Goal: Task Accomplishment & Management: Use online tool/utility

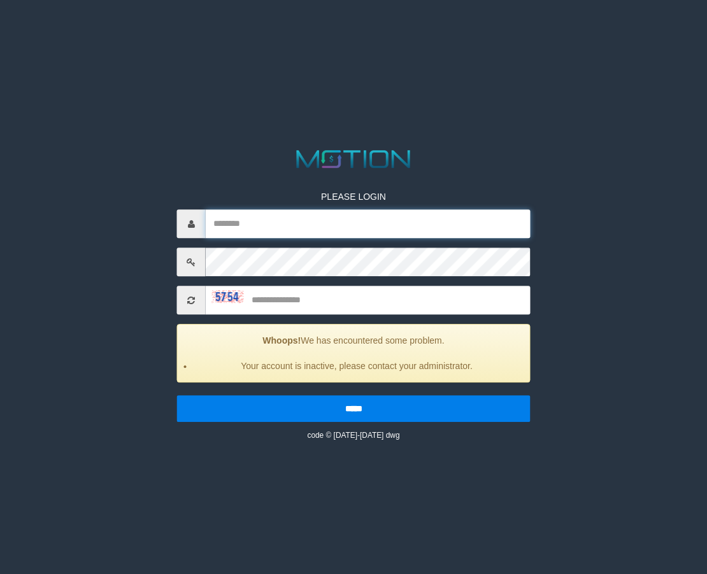
type input "**********"
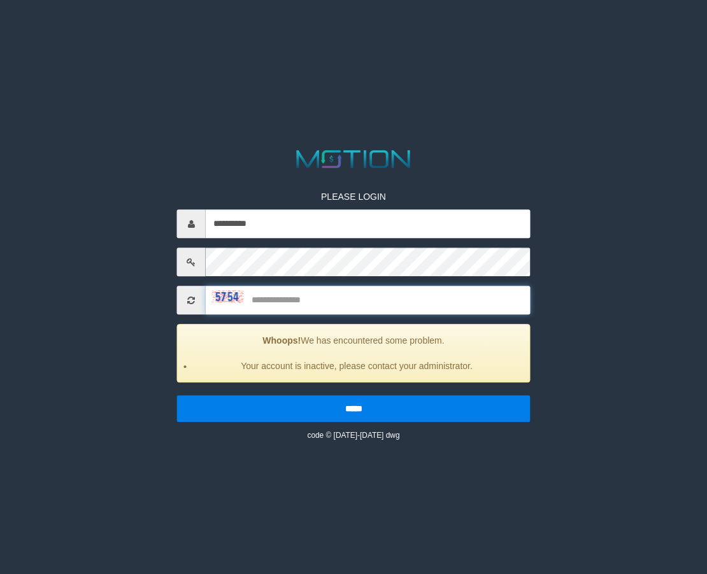
click at [309, 304] on input "text" at bounding box center [368, 300] width 325 height 29
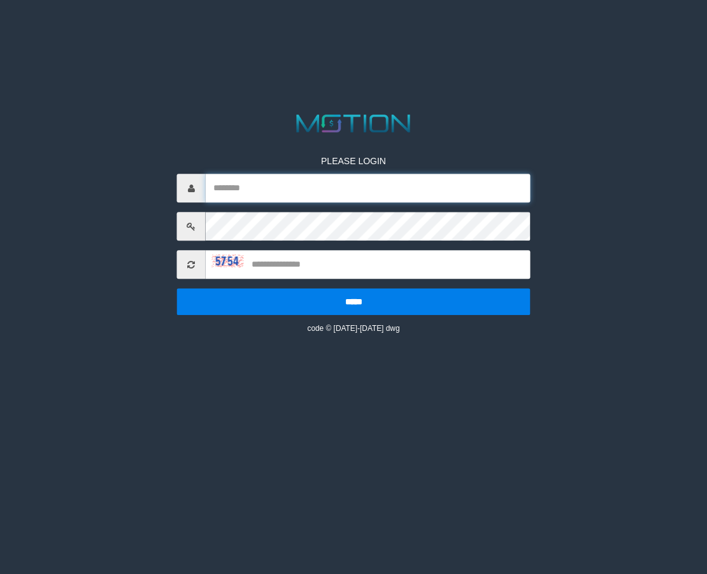
type input "**********"
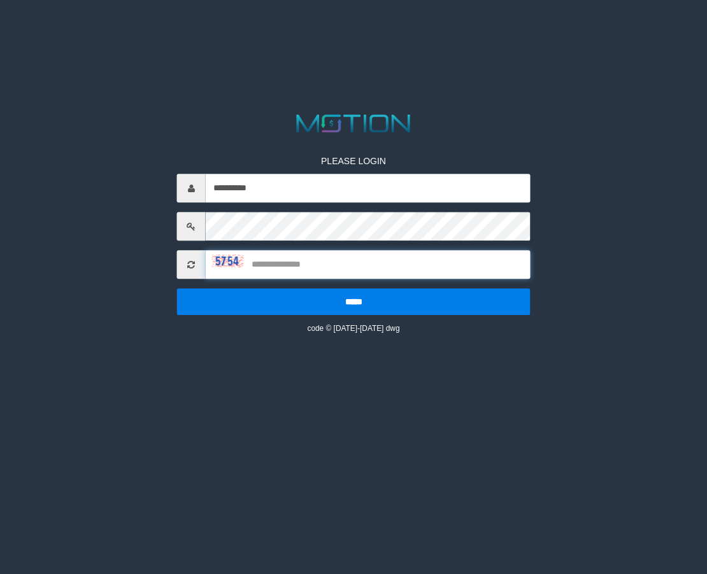
click at [299, 262] on input "text" at bounding box center [368, 264] width 325 height 29
type input "****"
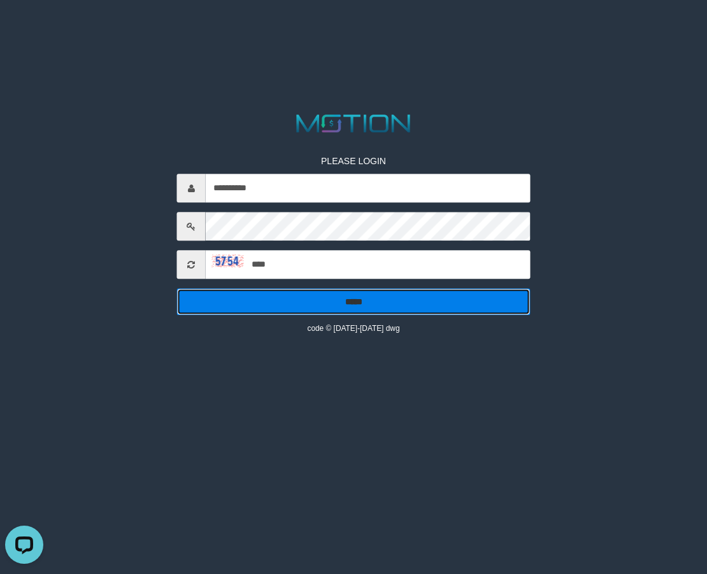
click at [386, 297] on input "*****" at bounding box center [353, 301] width 353 height 27
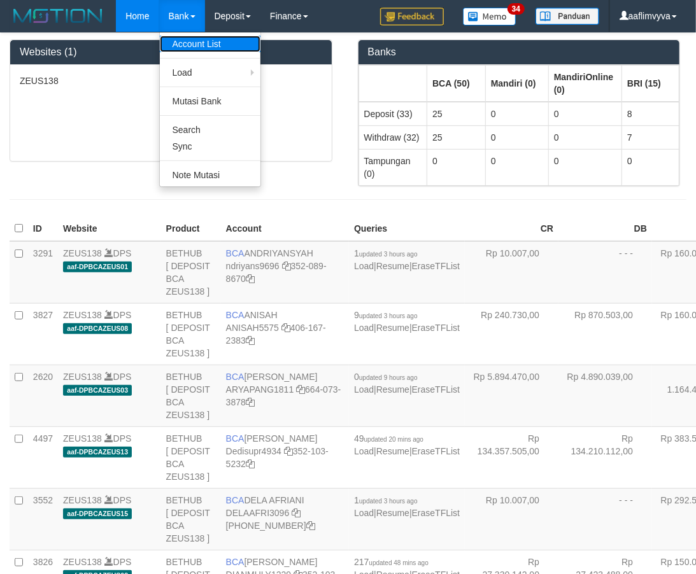
click at [195, 36] on link "Account List" at bounding box center [210, 44] width 101 height 17
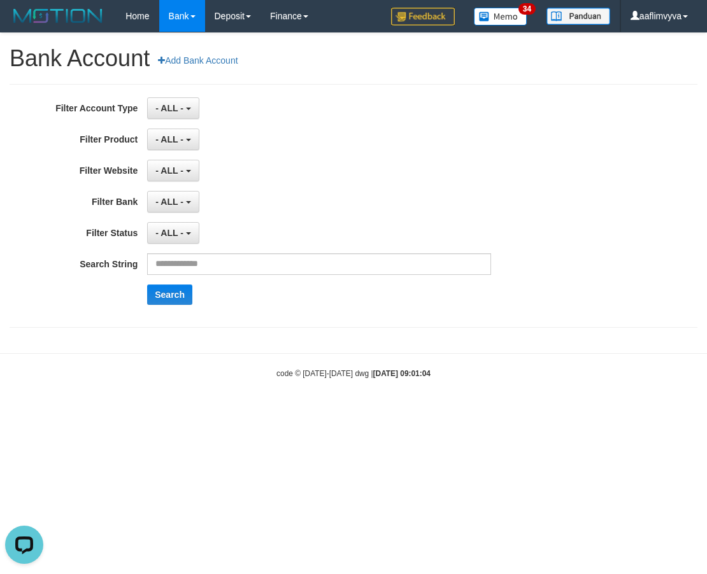
click at [372, 398] on body "Toggle navigation Home Bank Account List Load By Website Group [OXPLAY] ZEUS138…" at bounding box center [353, 205] width 707 height 411
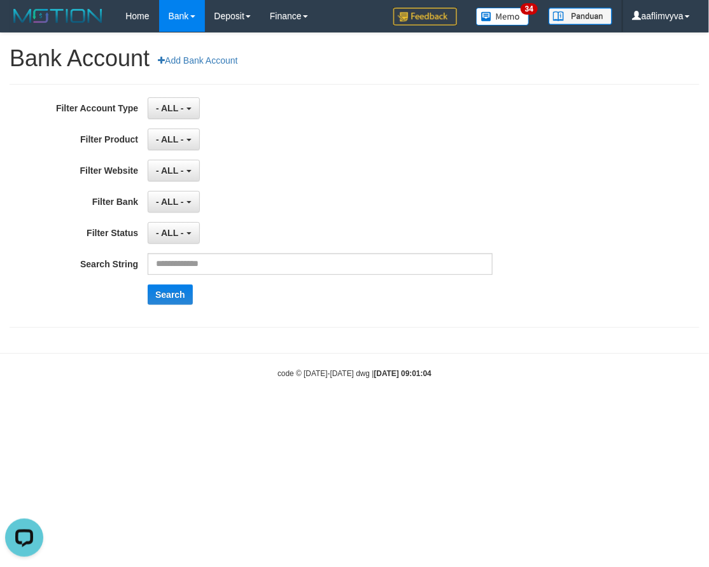
click at [343, 221] on div "**********" at bounding box center [295, 205] width 591 height 217
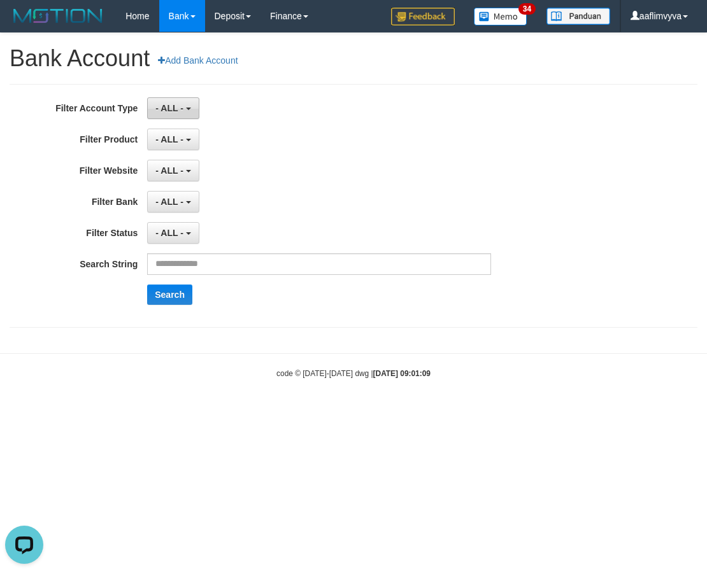
click at [186, 108] on b "button" at bounding box center [188, 109] width 5 height 3
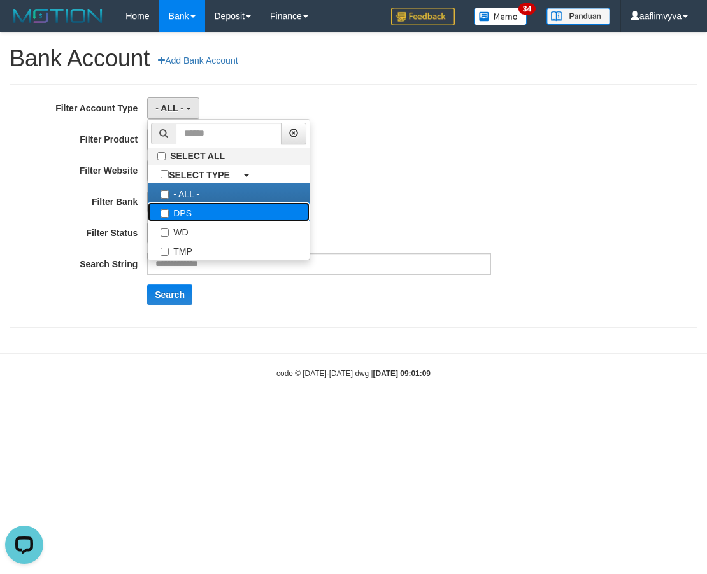
drag, startPoint x: 209, startPoint y: 209, endPoint x: 441, endPoint y: 183, distance: 233.2
click at [211, 209] on label "DPS" at bounding box center [229, 211] width 162 height 19
select select "***"
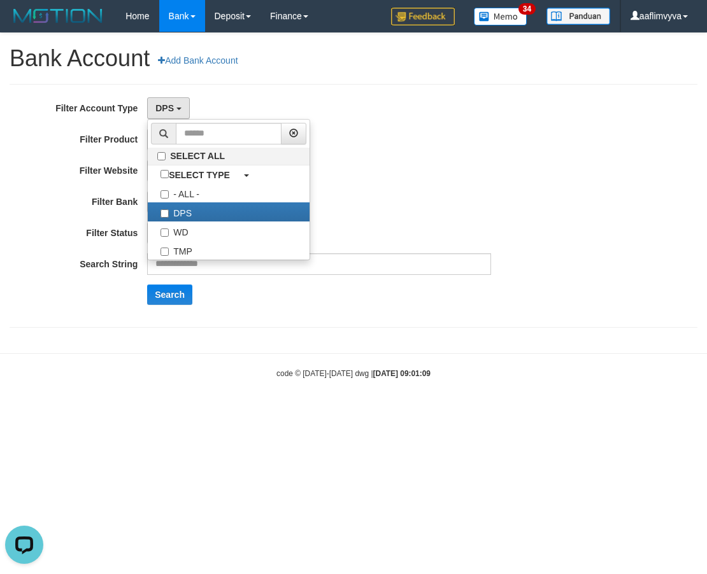
drag, startPoint x: 446, startPoint y: 183, endPoint x: 439, endPoint y: 185, distance: 7.3
click at [446, 183] on div "**********" at bounding box center [294, 205] width 589 height 217
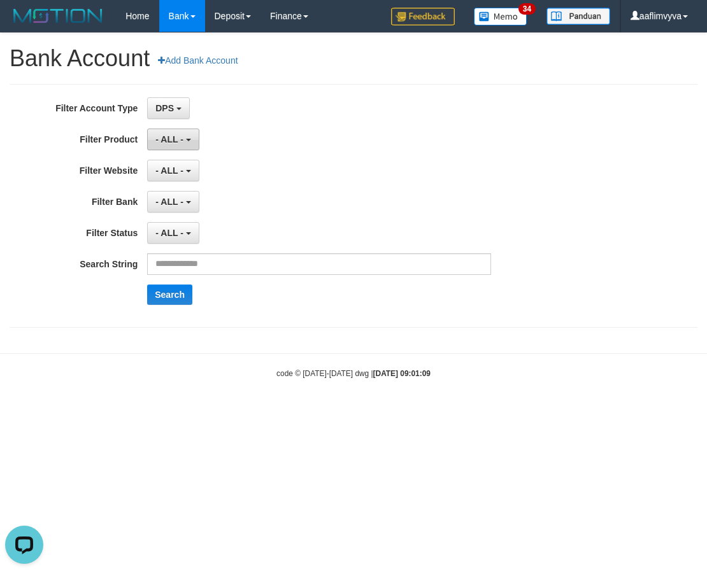
click at [181, 145] on button "- ALL -" at bounding box center [173, 140] width 52 height 22
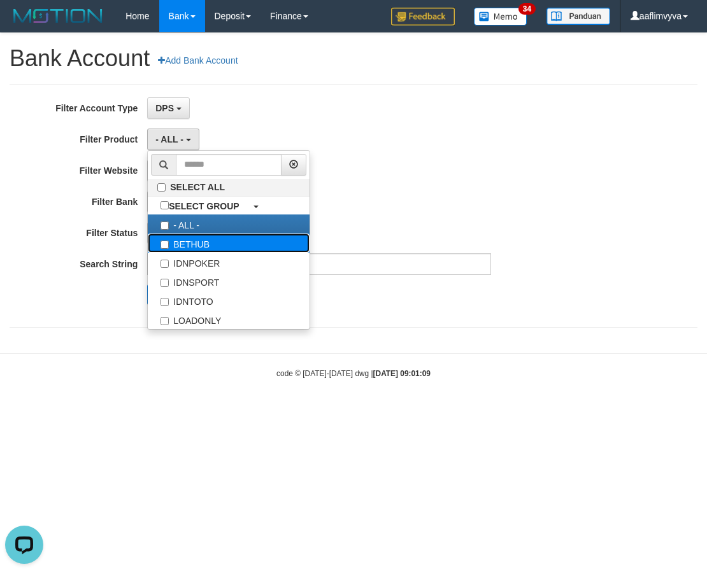
drag, startPoint x: 219, startPoint y: 250, endPoint x: 402, endPoint y: 214, distance: 186.3
click at [219, 250] on label "BETHUB" at bounding box center [229, 243] width 162 height 19
select select "*"
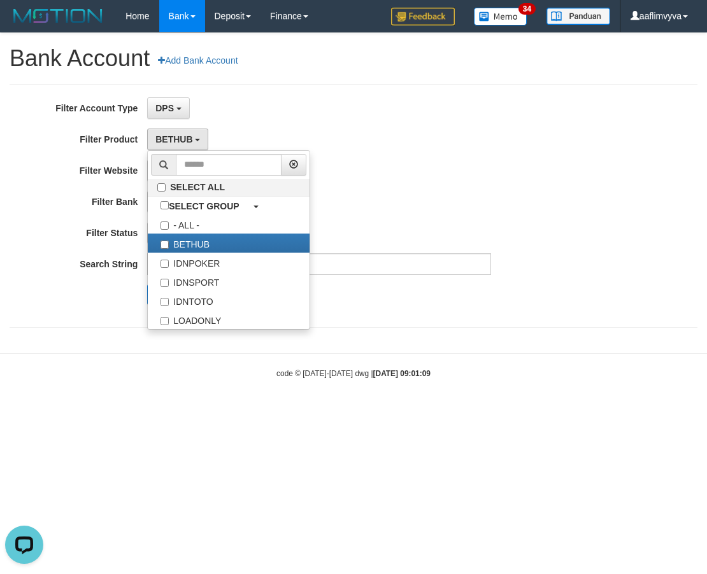
click at [429, 214] on div "**********" at bounding box center [294, 205] width 589 height 217
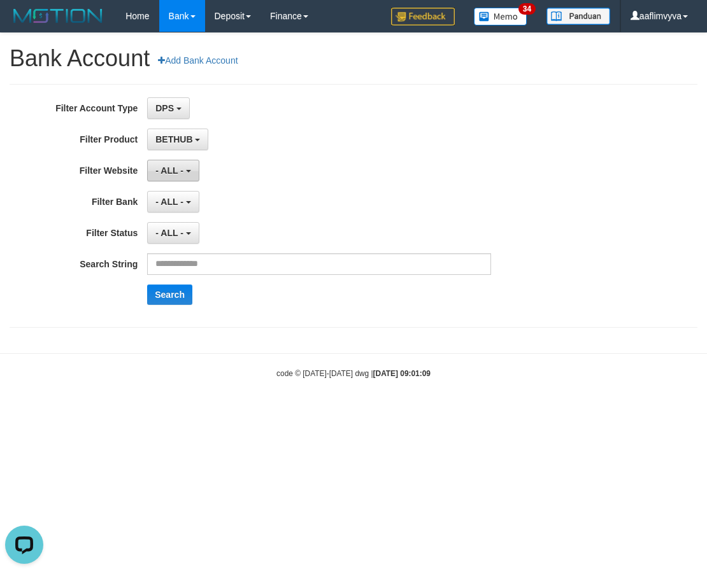
click at [193, 167] on button "- ALL -" at bounding box center [173, 171] width 52 height 22
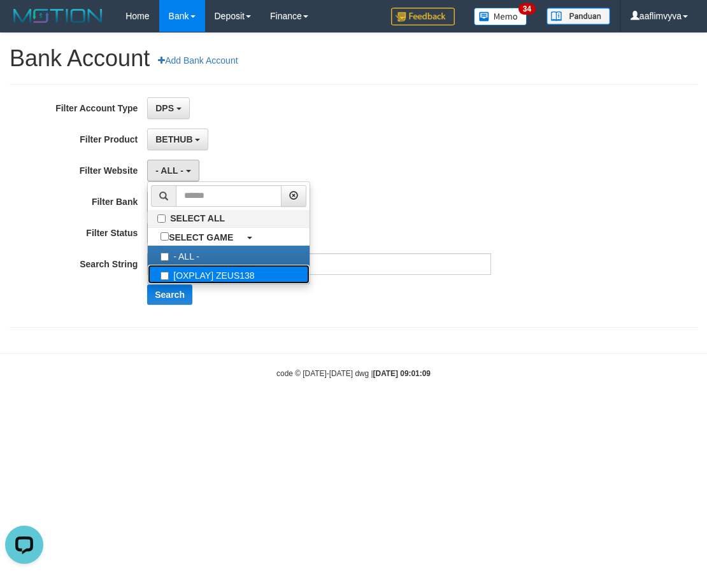
click at [261, 276] on label "[OXPLAY] ZEUS138" at bounding box center [229, 274] width 162 height 19
select select "***"
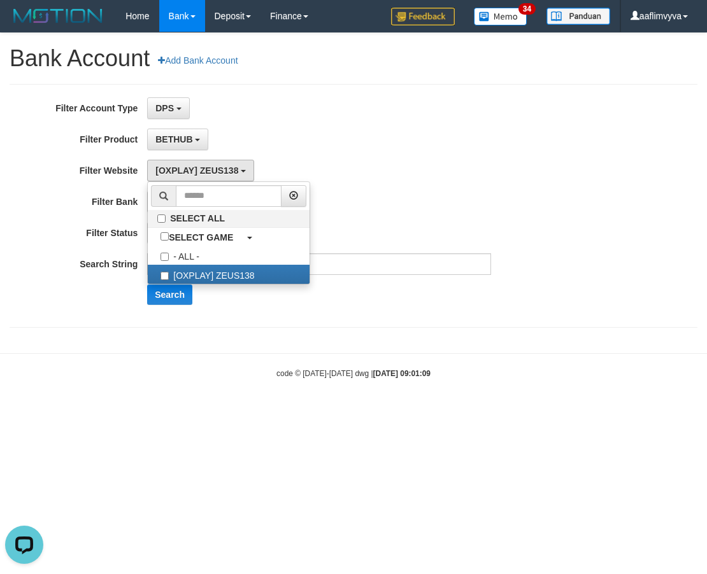
click at [351, 149] on div "BETHUB SELECT ALL SELECT GROUP - ALL - BETHUB IDNPOKER IDNSPORT IDNTOTO LOADONLY" at bounding box center [319, 140] width 344 height 22
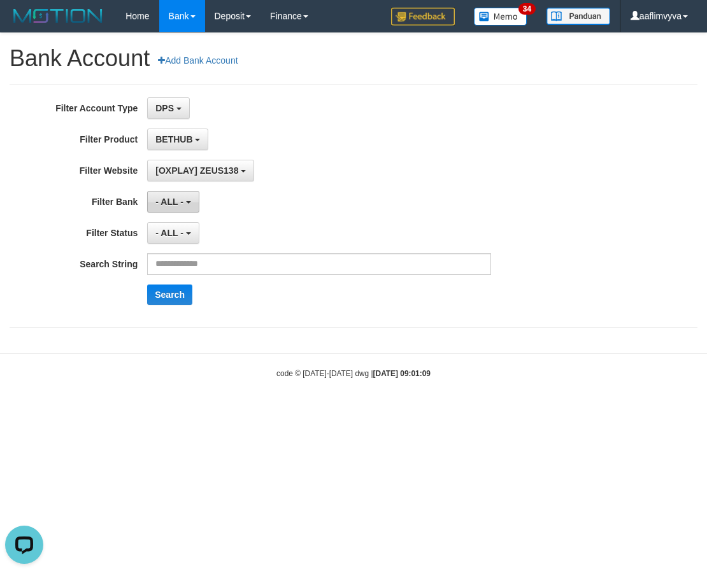
click at [167, 202] on span "- ALL -" at bounding box center [169, 202] width 28 height 10
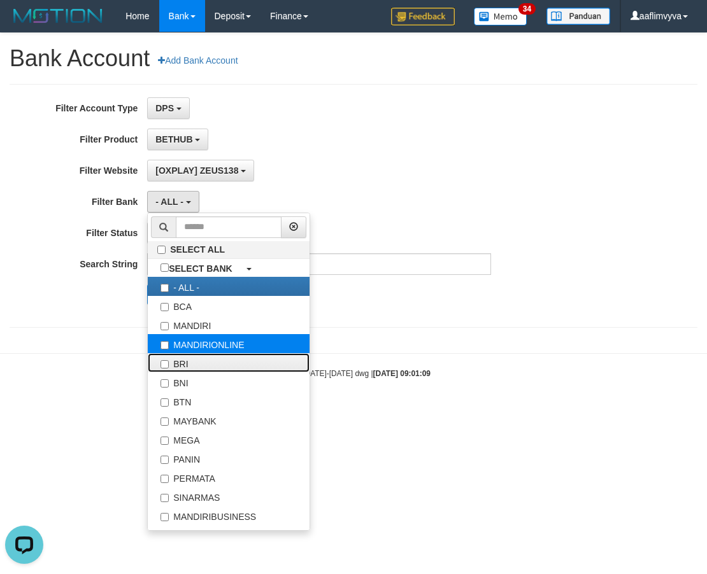
drag, startPoint x: 202, startPoint y: 360, endPoint x: 218, endPoint y: 336, distance: 29.5
click at [202, 361] on label "BRI" at bounding box center [229, 362] width 162 height 19
select select "***"
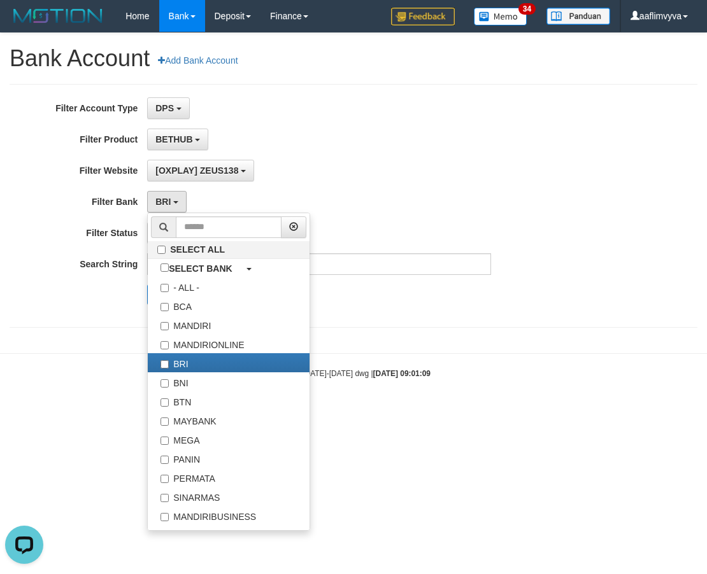
click at [346, 194] on div "BRI SELECT ALL SELECT BANK - ALL - BCA MANDIRI MANDIRIONLINE BRI BNI BTN MAYBAN…" at bounding box center [319, 202] width 344 height 22
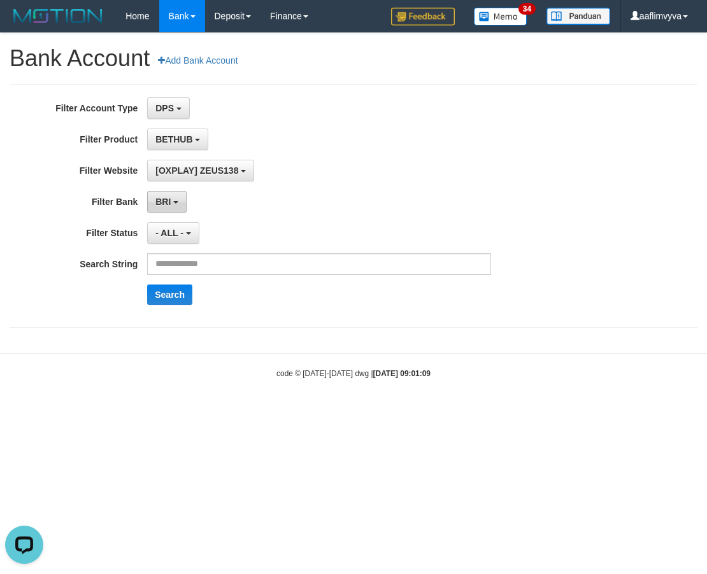
click at [177, 196] on button "BRI" at bounding box center [166, 202] width 39 height 22
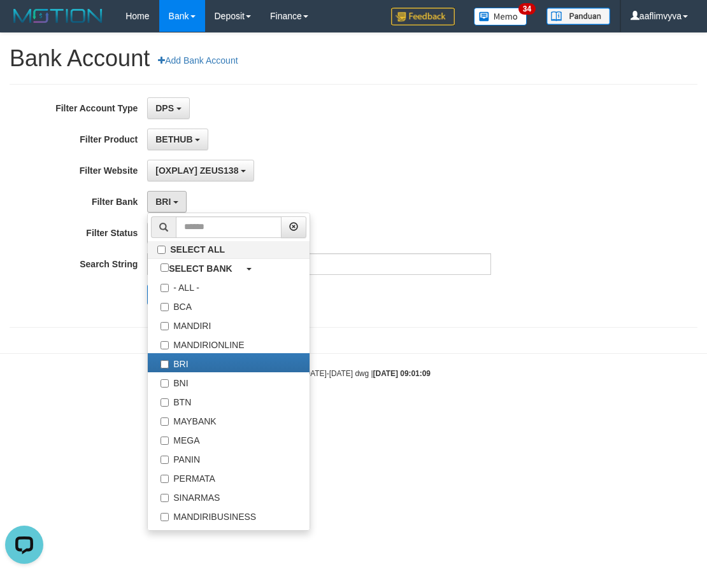
drag, startPoint x: 378, startPoint y: 155, endPoint x: 262, endPoint y: 194, distance: 122.6
click at [377, 158] on div "**********" at bounding box center [294, 205] width 589 height 217
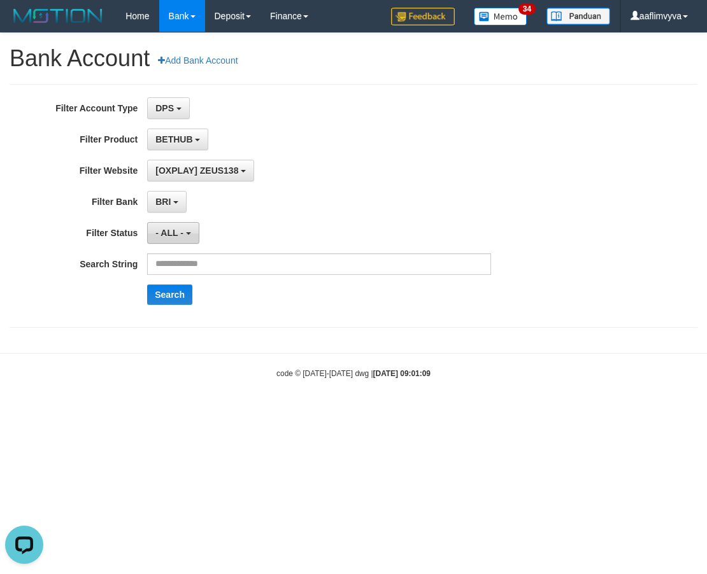
click at [191, 232] on button "- ALL -" at bounding box center [173, 233] width 52 height 22
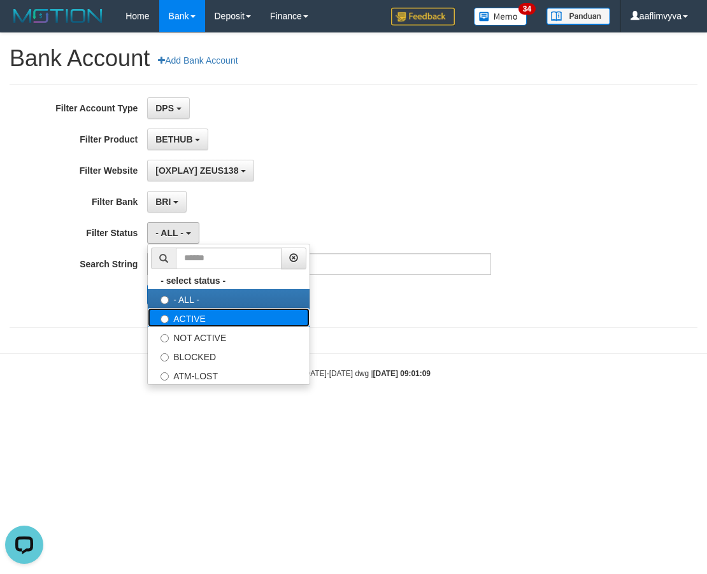
click at [199, 319] on label "ACTIVE" at bounding box center [229, 317] width 162 height 19
select select "*"
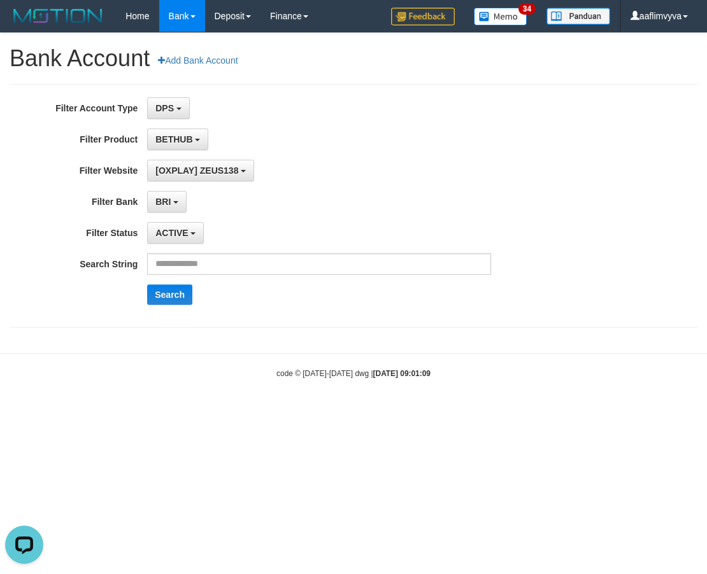
click at [330, 216] on div "**********" at bounding box center [294, 205] width 589 height 217
click at [233, 257] on input "text" at bounding box center [319, 264] width 344 height 22
type input "*****"
click at [181, 301] on button "Search" at bounding box center [169, 295] width 45 height 20
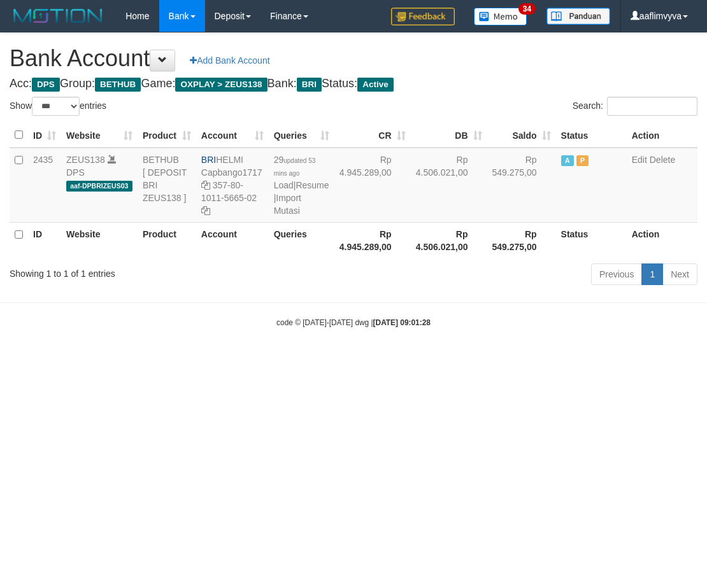
select select "***"
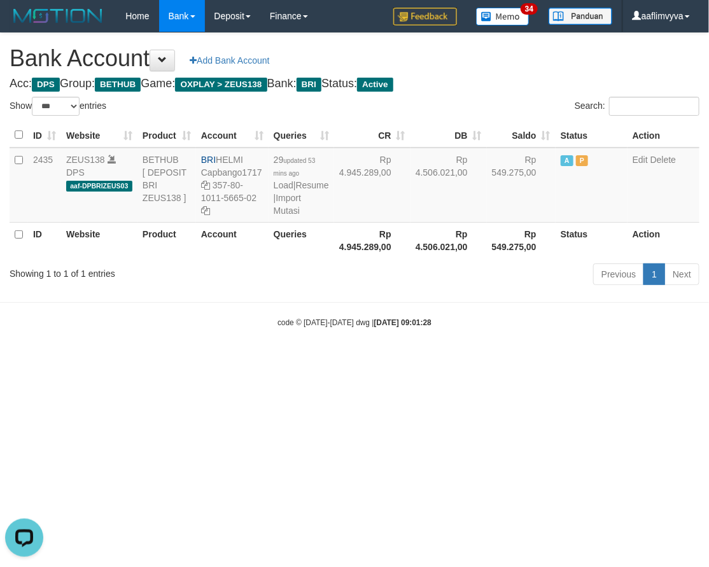
click at [462, 360] on html "Toggle navigation Home Bank Account List Load By Website Group [OXPLAY] ZEUS138…" at bounding box center [354, 180] width 709 height 360
click at [588, 360] on html "Toggle navigation Home Bank Account List Load By Website Group [OXPLAY] ZEUS138…" at bounding box center [354, 180] width 709 height 360
click at [593, 360] on html "Toggle navigation Home Bank Account List Load By Website Group [OXPLAY] ZEUS138…" at bounding box center [354, 180] width 709 height 360
click at [264, 323] on body "Toggle navigation Home Bank Account List Load By Website Group [OXPLAY] ZEUS138…" at bounding box center [354, 180] width 709 height 360
click at [334, 360] on html "Toggle navigation Home Bank Account List Load By Website Group [OXPLAY] ZEUS138…" at bounding box center [354, 180] width 709 height 360
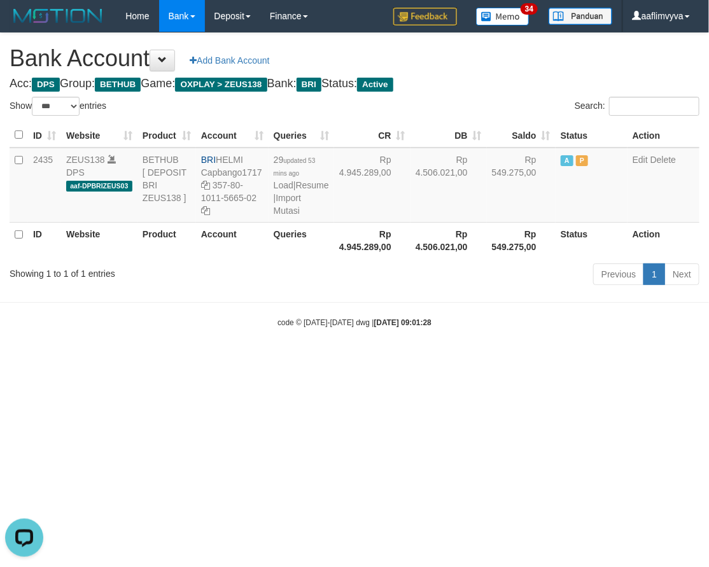
click at [362, 360] on html "Toggle navigation Home Bank Account List Load By Website Group [OXPLAY] ZEUS138…" at bounding box center [354, 180] width 709 height 360
click at [298, 216] on link "Import Mutasi" at bounding box center [287, 204] width 27 height 23
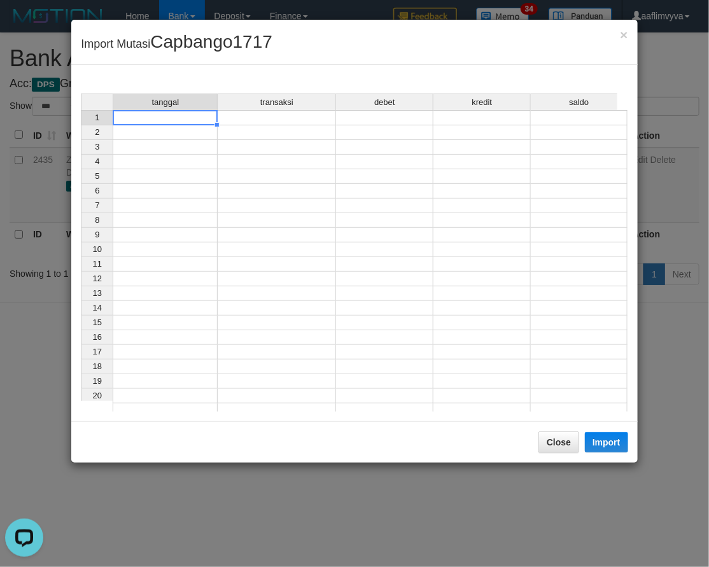
click at [132, 117] on td at bounding box center [165, 117] width 105 height 15
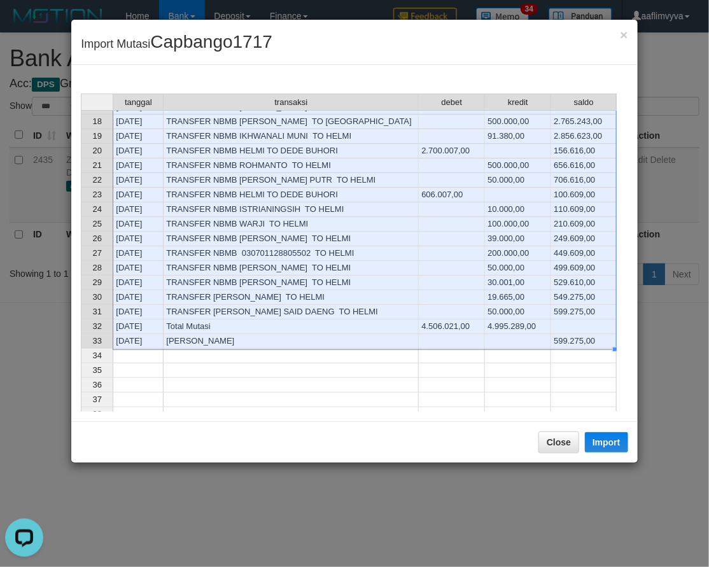
scroll to position [216, 0]
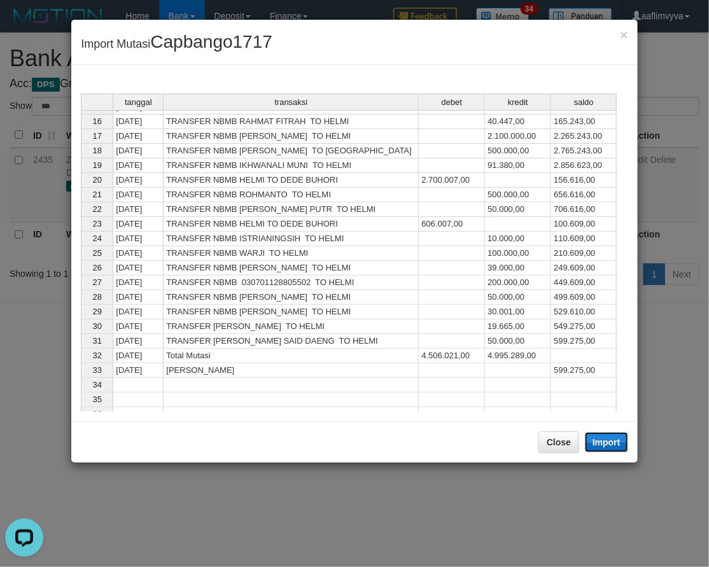
click at [609, 441] on button "Import" at bounding box center [606, 442] width 43 height 20
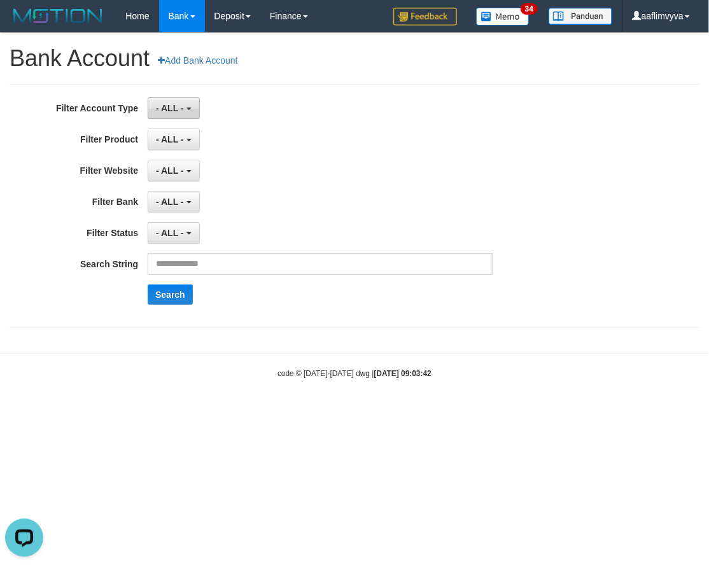
click at [172, 104] on span "- ALL -" at bounding box center [170, 108] width 28 height 10
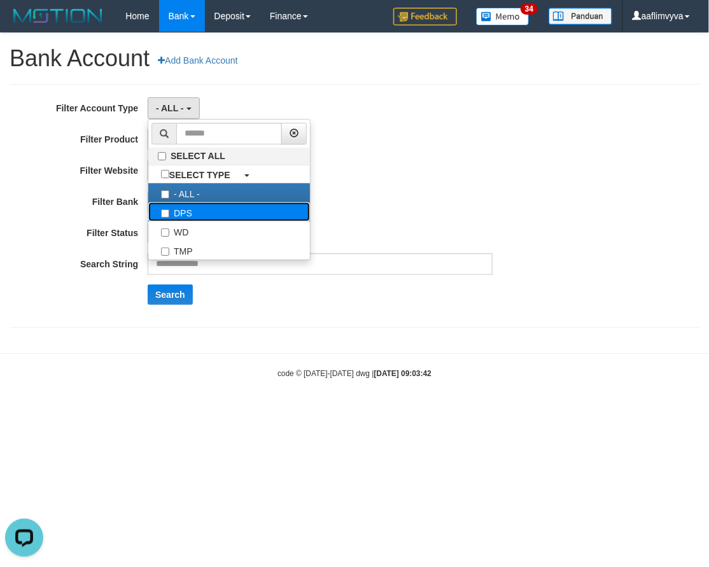
drag, startPoint x: 185, startPoint y: 206, endPoint x: 211, endPoint y: 205, distance: 26.1
click at [185, 207] on label "DPS" at bounding box center [229, 211] width 162 height 19
select select "***"
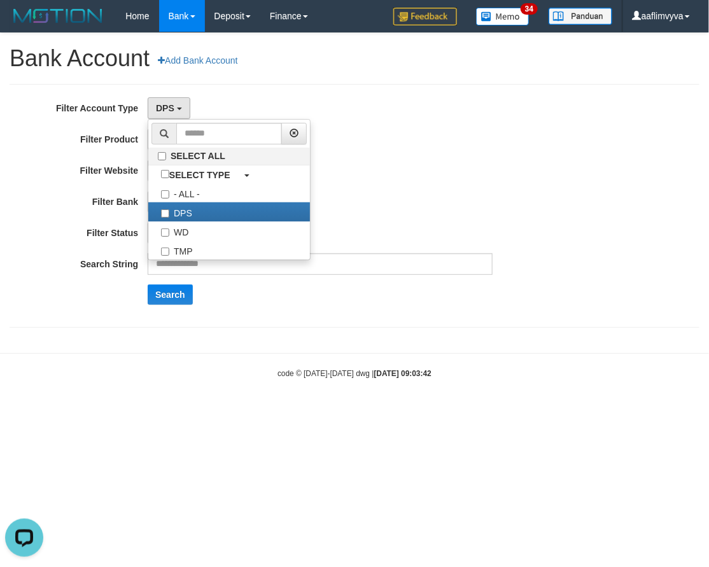
scroll to position [11, 0]
click at [439, 185] on div "**********" at bounding box center [295, 205] width 591 height 217
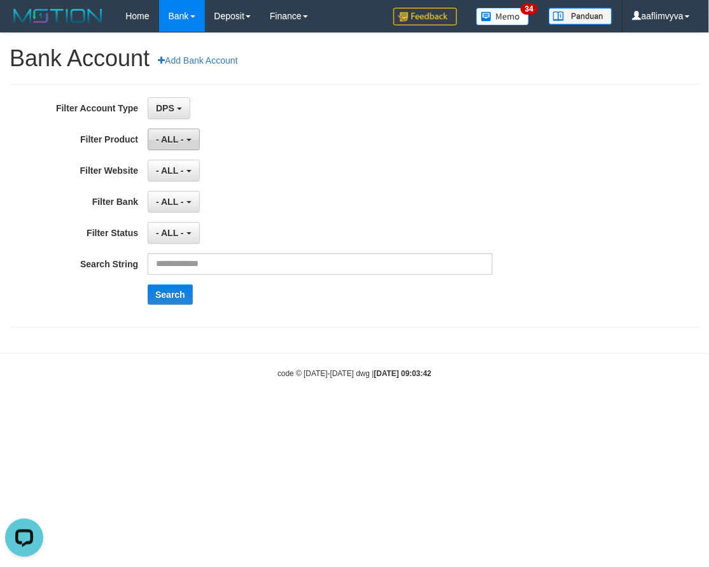
click at [164, 135] on span "- ALL -" at bounding box center [170, 139] width 28 height 10
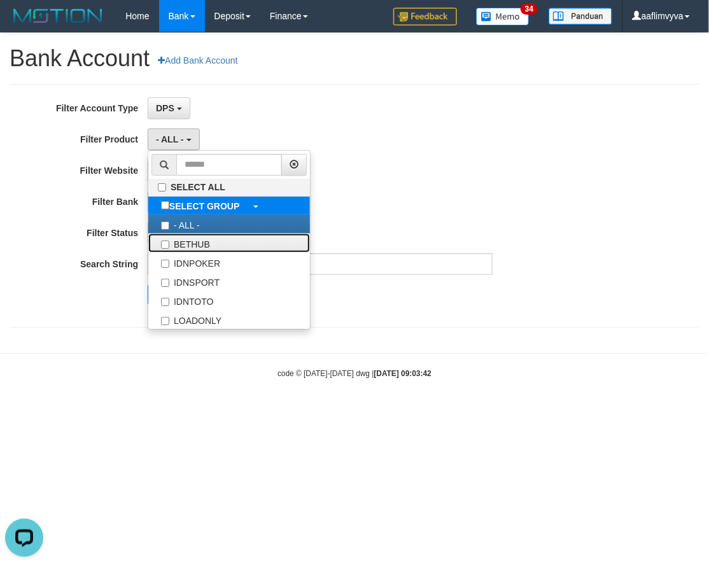
drag, startPoint x: 224, startPoint y: 241, endPoint x: 309, endPoint y: 207, distance: 91.7
click at [225, 241] on label "BETHUB" at bounding box center [229, 243] width 162 height 19
select select "*"
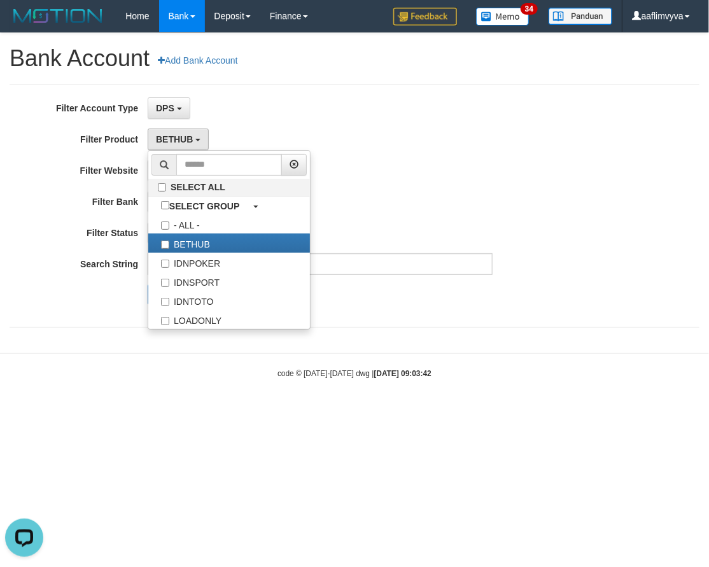
click at [411, 206] on div "- ALL - SELECT ALL SELECT BANK - ALL - BCA MANDIRI MANDIRIONLINE BRI BNI BTN MA…" at bounding box center [320, 202] width 345 height 22
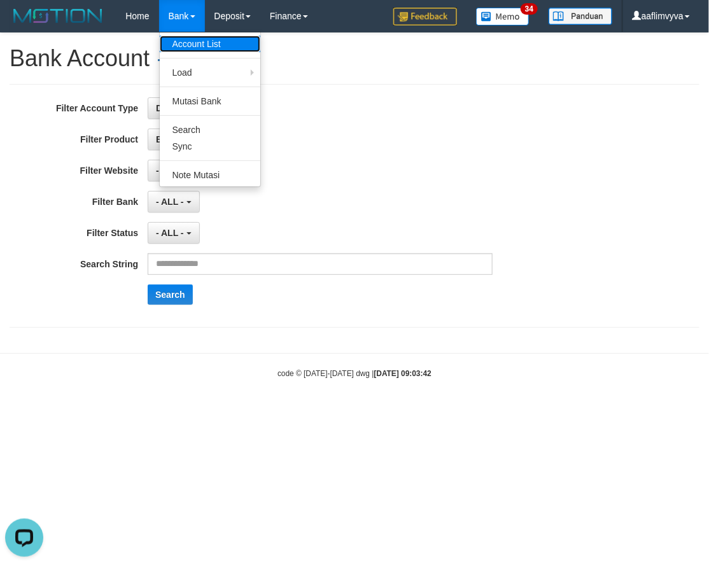
click at [212, 42] on link "Account List" at bounding box center [210, 44] width 101 height 17
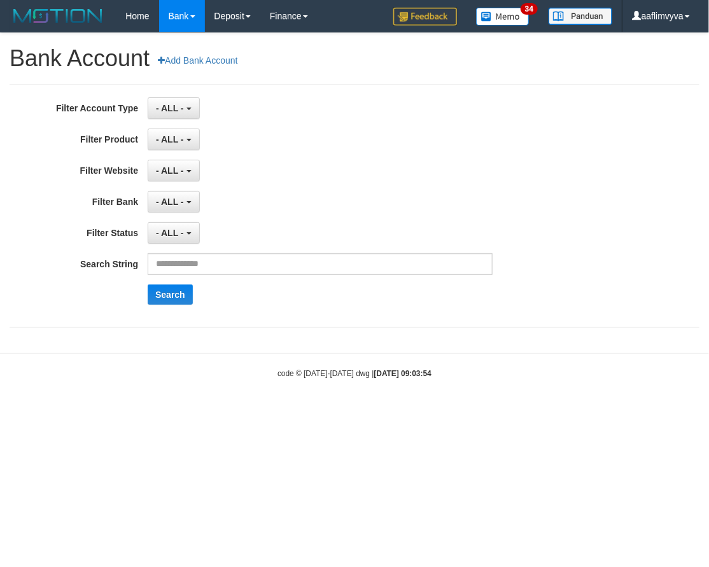
click at [188, 20] on link "Bank" at bounding box center [182, 16] width 46 height 32
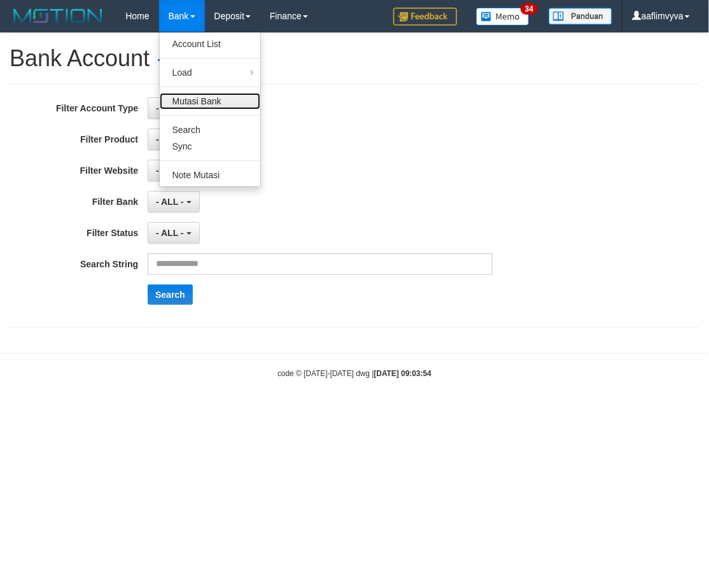
click at [200, 96] on link "Mutasi Bank" at bounding box center [210, 101] width 101 height 17
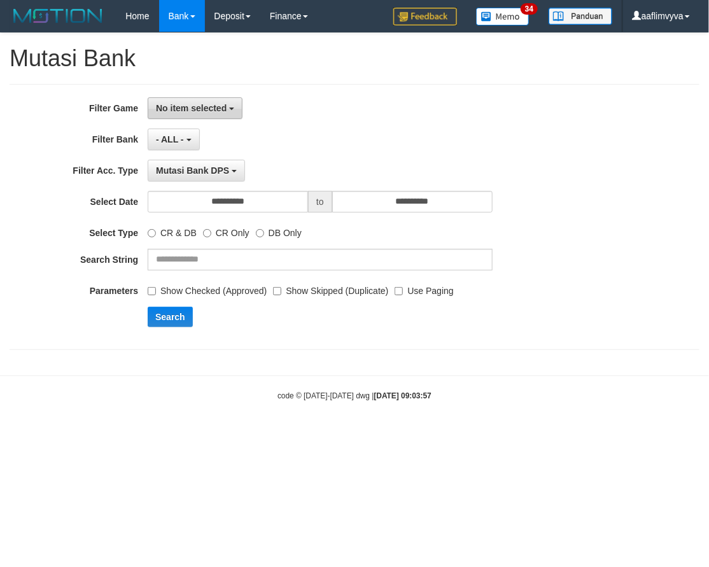
click at [181, 101] on button "No item selected" at bounding box center [195, 108] width 95 height 22
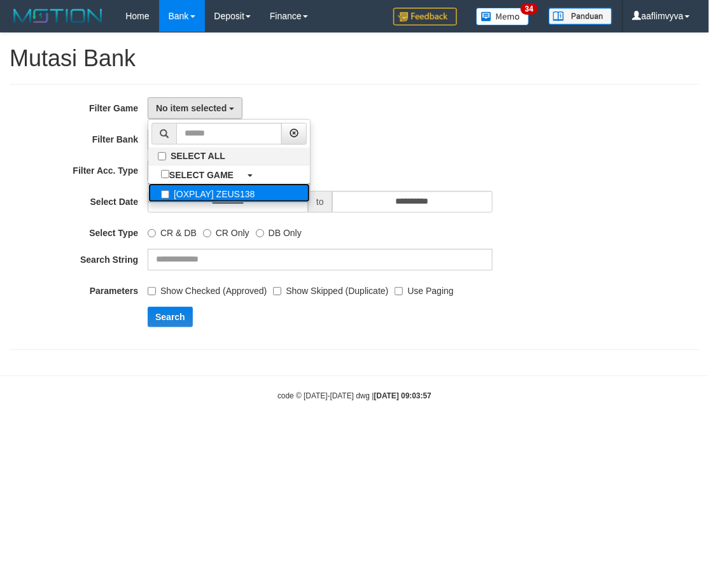
click at [231, 188] on label "[OXPLAY] ZEUS138" at bounding box center [229, 192] width 162 height 19
select select "***"
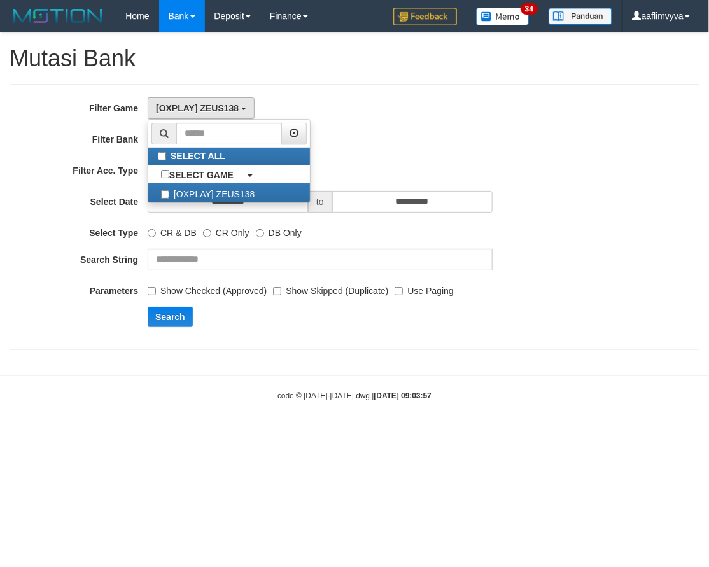
scroll to position [11, 0]
drag, startPoint x: 440, startPoint y: 142, endPoint x: 294, endPoint y: 125, distance: 146.7
click at [434, 143] on div "- ALL - SELECT ALL - ALL - SELECT BANK BCA MANDIRI MANDIRIONLINE BRI BNI BTN MA…" at bounding box center [320, 140] width 345 height 22
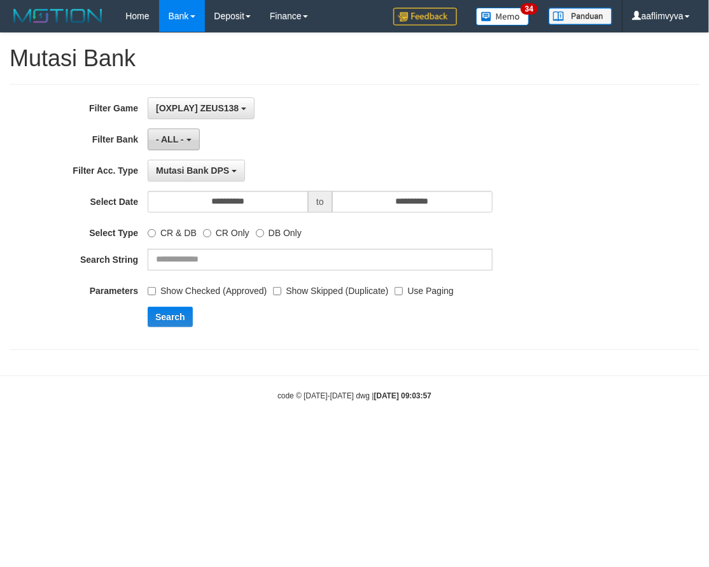
click at [189, 137] on button "- ALL -" at bounding box center [174, 140] width 52 height 22
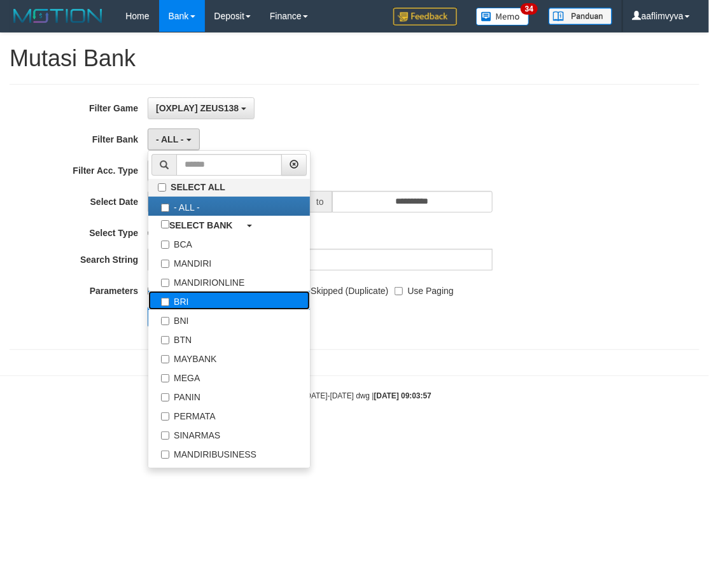
drag, startPoint x: 204, startPoint y: 297, endPoint x: 304, endPoint y: 171, distance: 160.9
click at [204, 295] on label "BRI" at bounding box center [229, 300] width 162 height 19
select select "***"
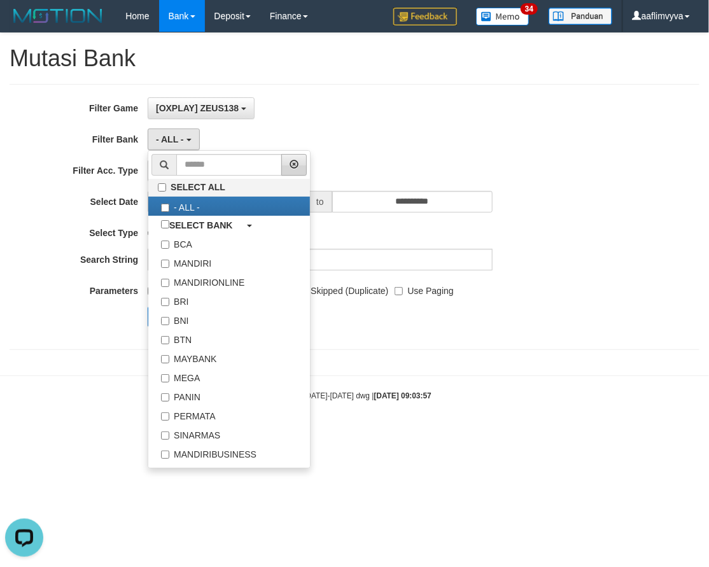
scroll to position [0, 0]
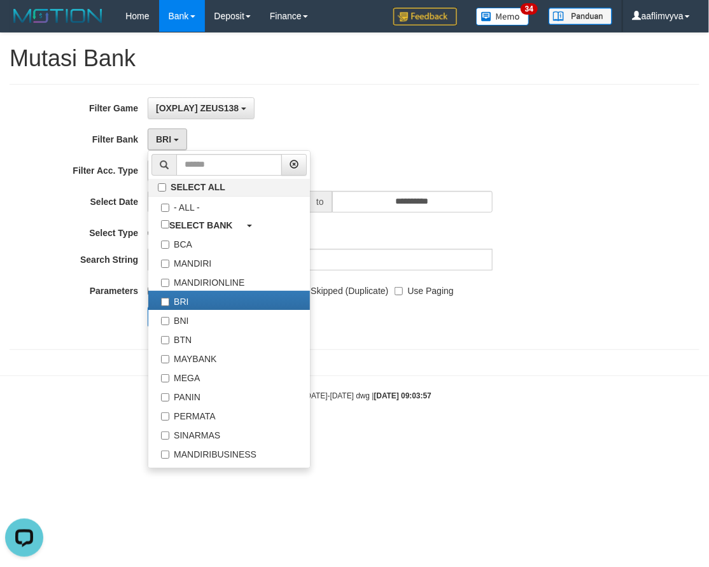
click at [342, 125] on div "**********" at bounding box center [295, 216] width 591 height 239
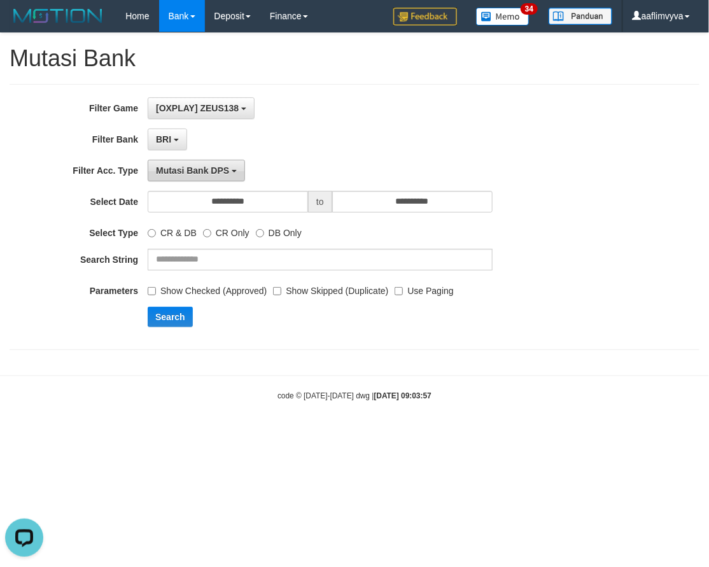
click at [216, 172] on span "Mutasi Bank DPS" at bounding box center [192, 171] width 73 height 10
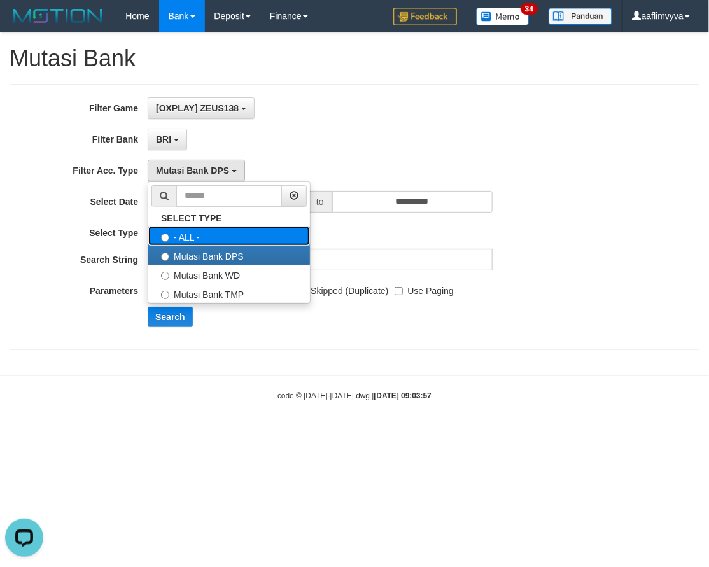
click at [191, 236] on label "- ALL -" at bounding box center [229, 236] width 162 height 19
select select "***"
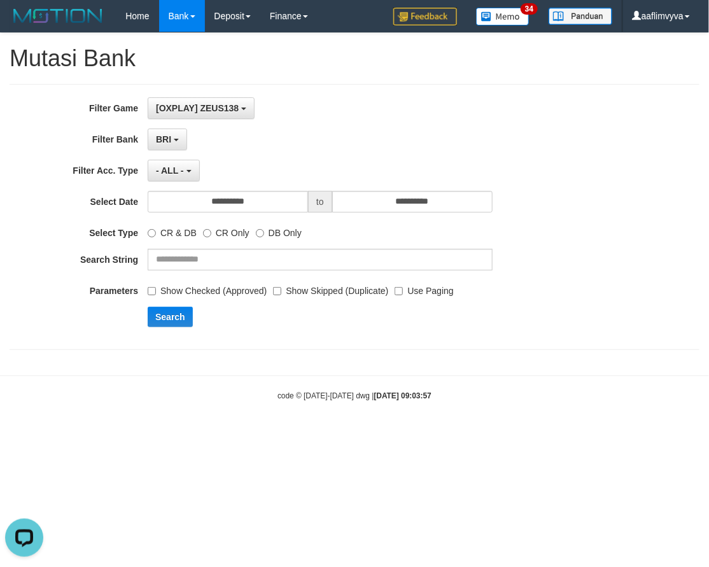
click at [335, 138] on div "BRI SELECT ALL - ALL - SELECT BANK BCA MANDIRI MANDIRIONLINE BRI BNI BTN MAYBAN…" at bounding box center [320, 140] width 345 height 22
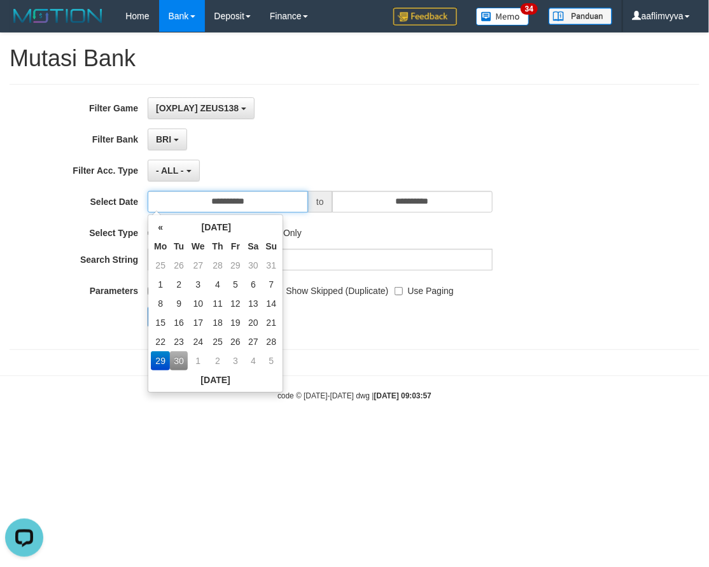
drag, startPoint x: 263, startPoint y: 204, endPoint x: 264, endPoint y: 229, distance: 25.5
click at [262, 206] on input "**********" at bounding box center [228, 202] width 160 height 22
click at [180, 358] on td "30" at bounding box center [179, 360] width 18 height 19
type input "**********"
drag, startPoint x: 411, startPoint y: 387, endPoint x: 309, endPoint y: 262, distance: 160.7
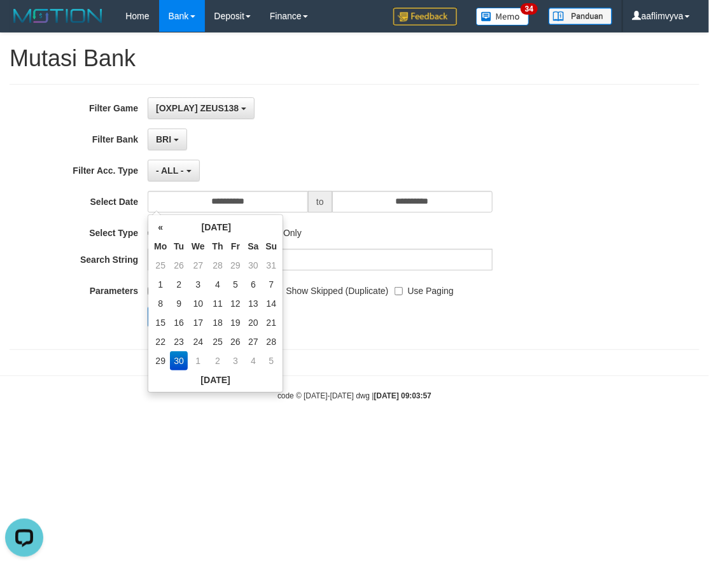
click at [409, 388] on body "Toggle navigation Home Bank Account List Load By Website Group [OXPLAY] ZEUS138…" at bounding box center [354, 217] width 709 height 434
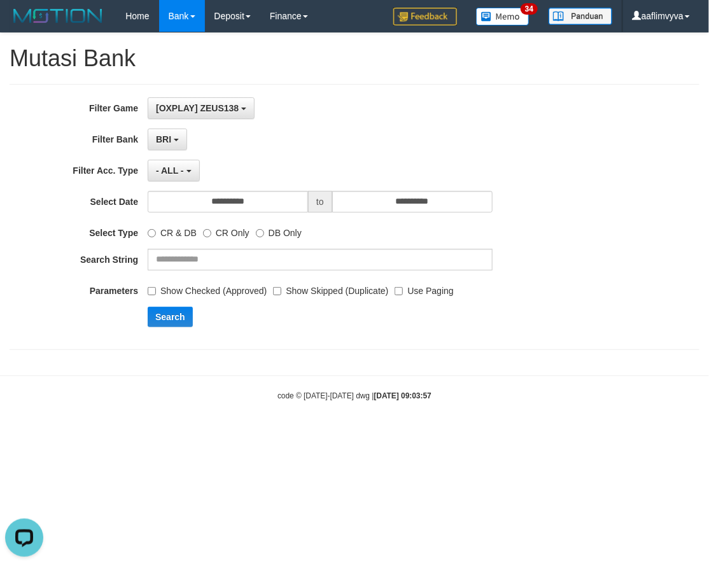
click at [253, 236] on div "CR & DB CR Only DB Only" at bounding box center [320, 230] width 345 height 17
click at [269, 258] on input "text" at bounding box center [320, 260] width 345 height 22
type input "*****"
click at [164, 314] on button "Search" at bounding box center [170, 317] width 45 height 20
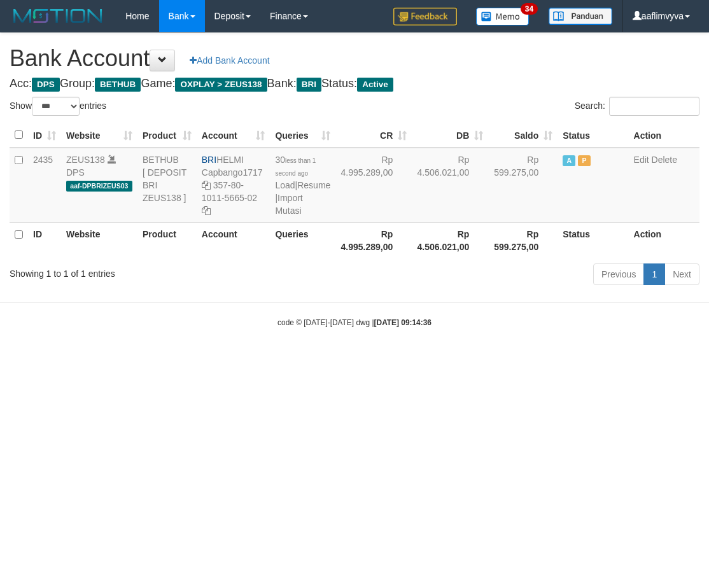
select select "***"
click at [215, 353] on body "Toggle navigation Home Bank Account List Load By Website Group [OXPLAY] ZEUS138…" at bounding box center [354, 180] width 709 height 360
click at [596, 360] on html "Toggle navigation Home Bank Account List Load By Website Group [OXPLAY] ZEUS138…" at bounding box center [354, 180] width 709 height 360
click at [285, 216] on link "Import Mutasi" at bounding box center [288, 204] width 27 height 23
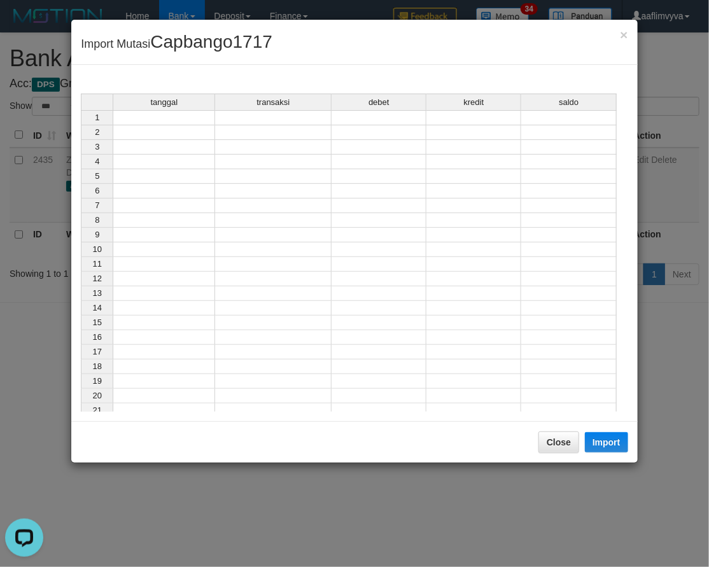
click at [189, 116] on td at bounding box center [164, 117] width 103 height 15
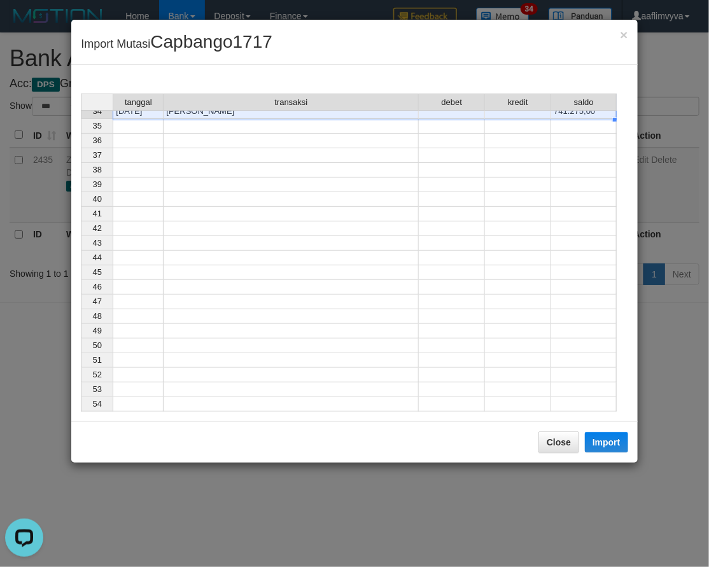
scroll to position [230, 0]
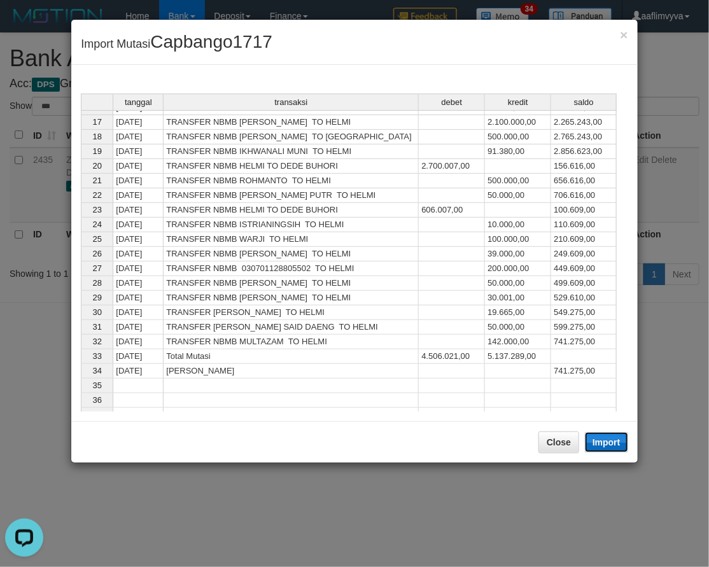
click at [597, 444] on button "Import" at bounding box center [606, 442] width 43 height 20
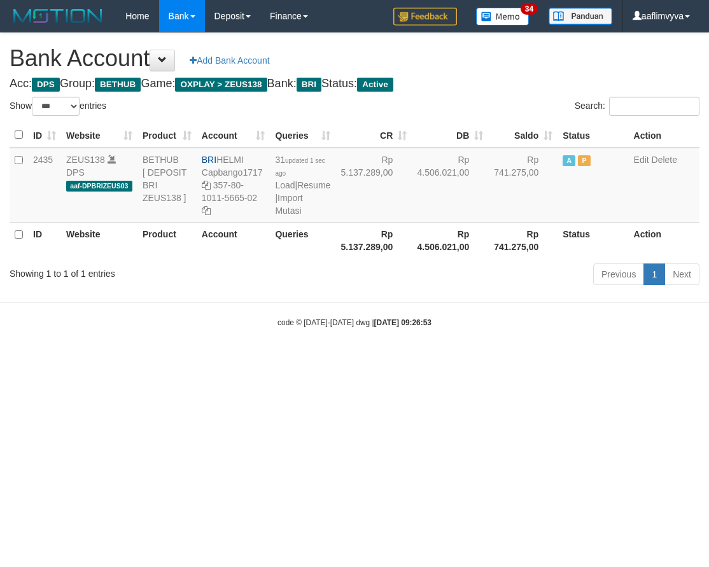
select select "***"
click at [584, 360] on html "Toggle navigation Home Bank Account List Load By Website Group [OXPLAY] ZEUS138…" at bounding box center [354, 180] width 709 height 360
click at [293, 216] on link "Import Mutasi" at bounding box center [288, 204] width 27 height 23
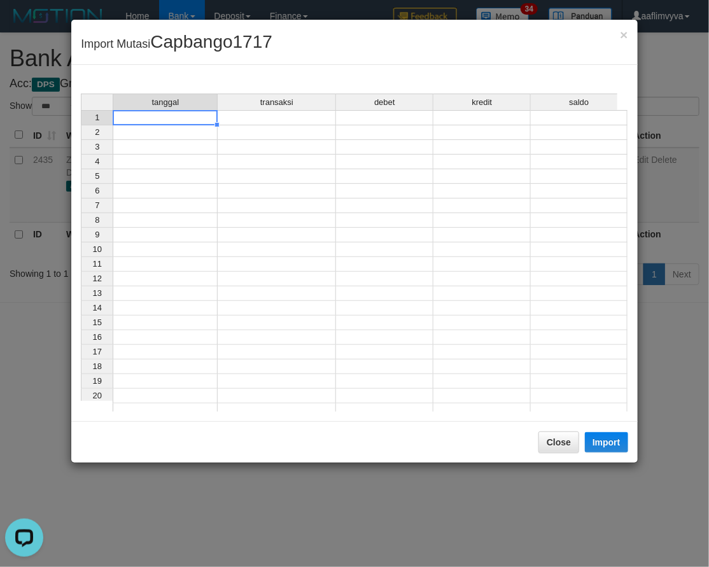
click at [166, 120] on td at bounding box center [165, 117] width 105 height 15
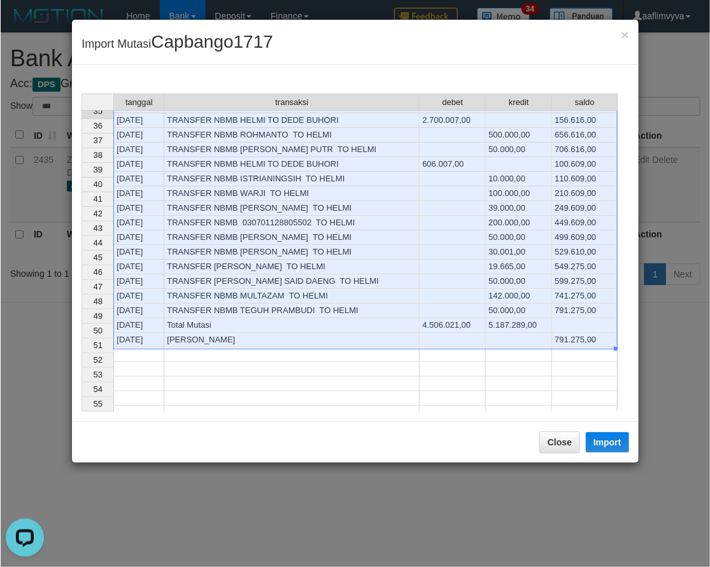
scroll to position [248, 0]
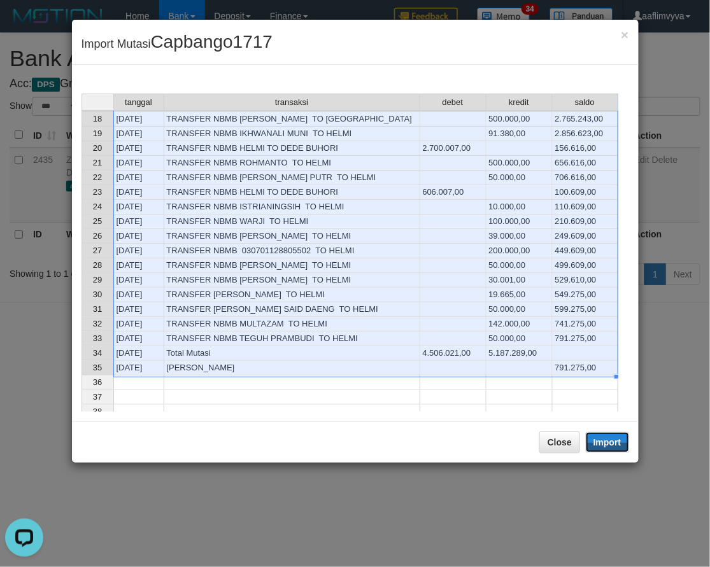
drag, startPoint x: 610, startPoint y: 441, endPoint x: 383, endPoint y: 371, distance: 237.8
click at [610, 441] on button "Import" at bounding box center [607, 442] width 43 height 20
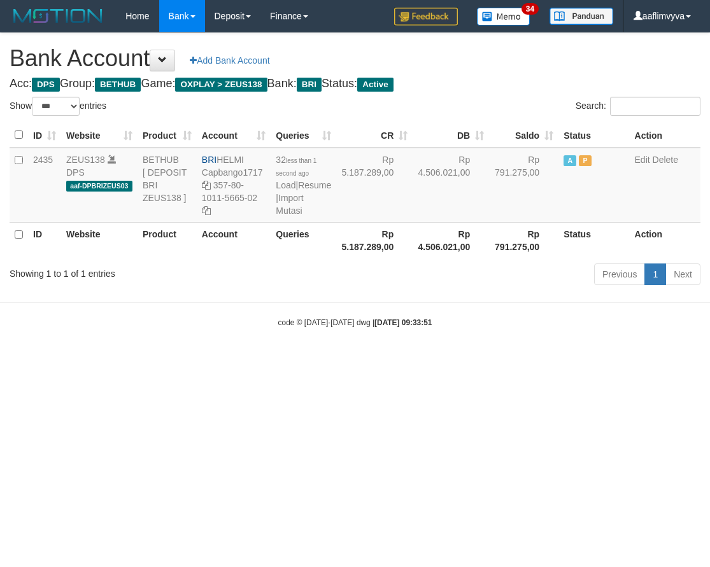
select select "***"
drag, startPoint x: -60, startPoint y: 299, endPoint x: -69, endPoint y: 323, distance: 25.2
click at [0, 323] on html "Toggle navigation Home Bank Account List Load By Website Group [OXPLAY] ZEUS138…" at bounding box center [355, 180] width 710 height 360
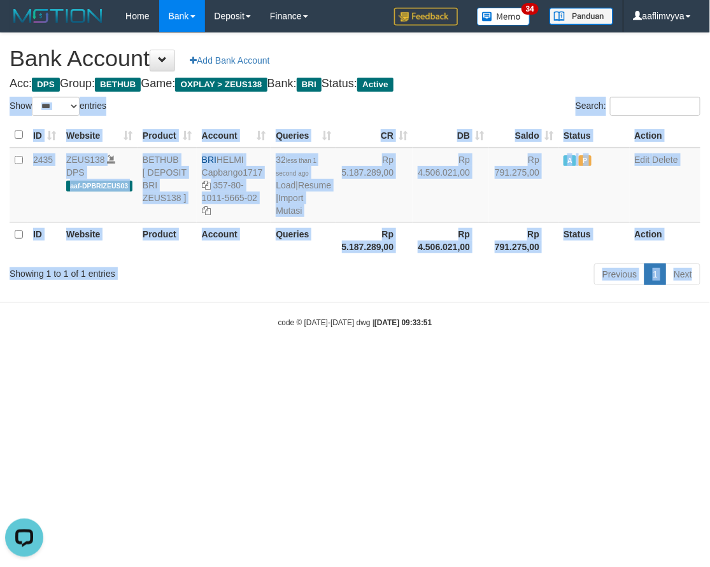
click at [164, 360] on body "Toggle navigation Home Bank Account List Load By Website Group [OXPLAY] ZEUS138…" at bounding box center [355, 180] width 710 height 360
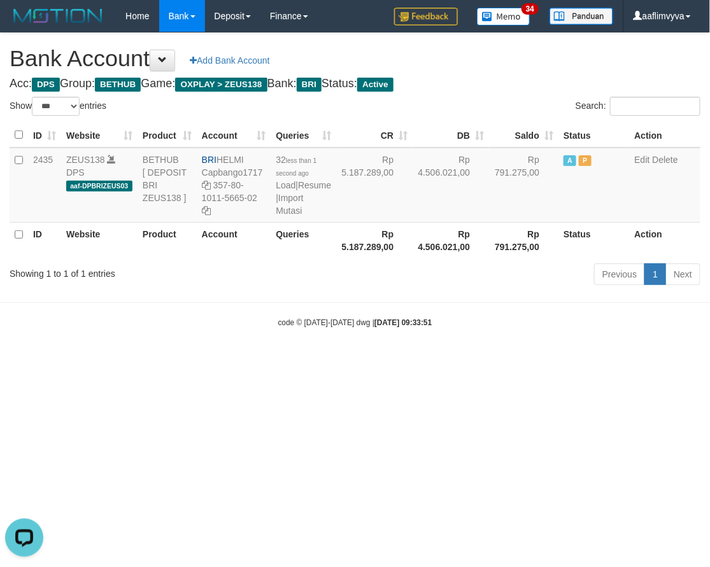
click at [358, 53] on h1 "Bank Account Add Bank Account" at bounding box center [355, 58] width 691 height 25
drag, startPoint x: 323, startPoint y: 367, endPoint x: 322, endPoint y: 335, distance: 31.8
click at [322, 335] on body "Toggle navigation Home Bank Account List Load By Website Group [OXPLAY] ZEUS138…" at bounding box center [355, 180] width 710 height 360
drag, startPoint x: 569, startPoint y: 481, endPoint x: 436, endPoint y: 374, distance: 170.8
click at [567, 360] on html "Toggle navigation Home Bank Account List Load By Website Group [OXPLAY] ZEUS138…" at bounding box center [355, 180] width 710 height 360
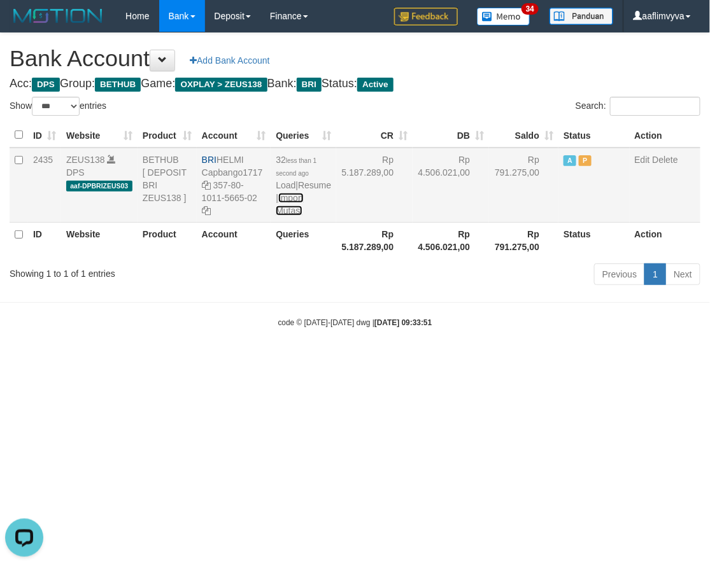
click at [284, 216] on link "Import Mutasi" at bounding box center [289, 204] width 27 height 23
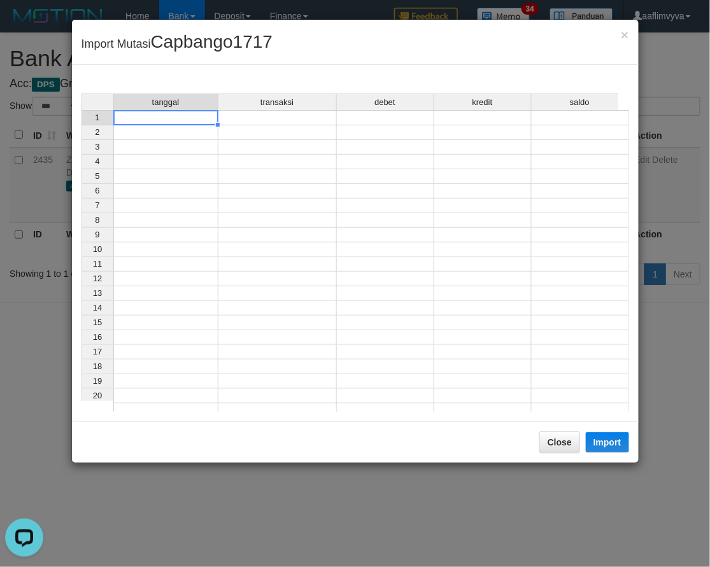
click at [175, 122] on td at bounding box center [165, 117] width 105 height 15
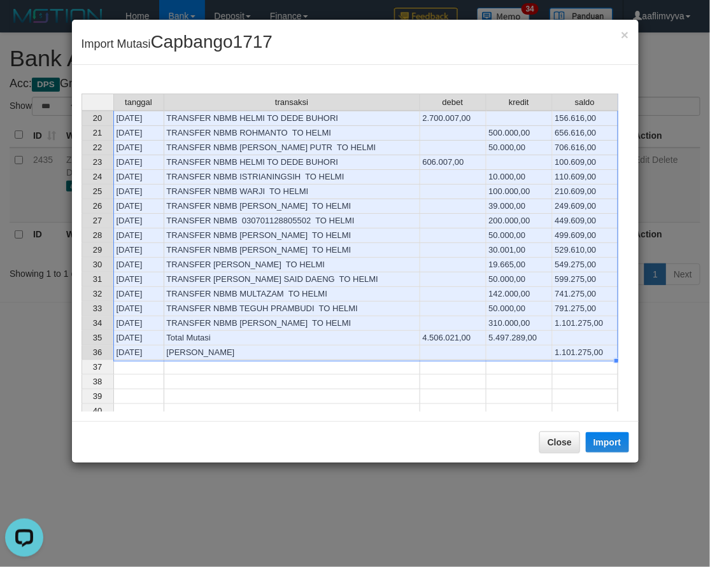
scroll to position [260, 0]
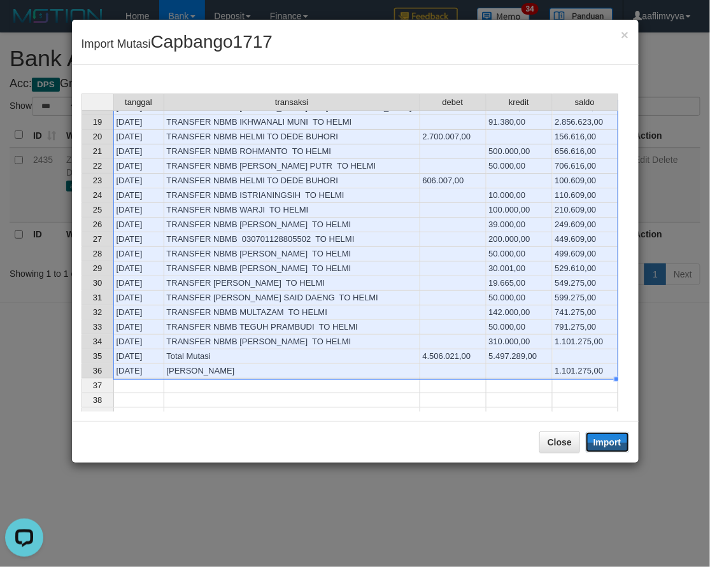
drag, startPoint x: 613, startPoint y: 436, endPoint x: 321, endPoint y: 314, distance: 316.5
click at [613, 436] on button "Import" at bounding box center [607, 442] width 43 height 20
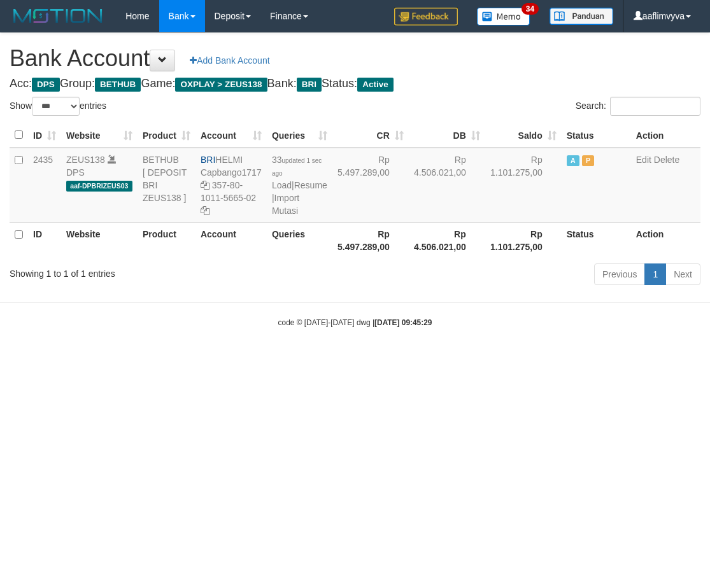
select select "***"
click at [594, 360] on html "Toggle navigation Home Bank Account List Load By Website Group [OXPLAY] ZEUS138…" at bounding box center [355, 180] width 710 height 360
drag, startPoint x: 241, startPoint y: 161, endPoint x: 220, endPoint y: 160, distance: 21.0
click at [220, 160] on td "BRI HELMI Capbango1717 357-80-1011-5665-02" at bounding box center [230, 185] width 71 height 75
copy td "HELMI"
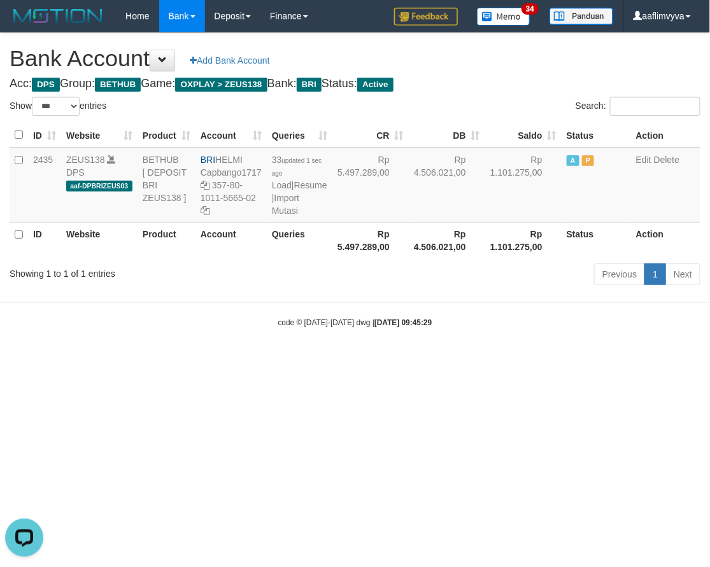
drag, startPoint x: 364, startPoint y: 311, endPoint x: 270, endPoint y: 246, distance: 114.4
click at [360, 313] on body "Toggle navigation Home Bank Account List Load By Website Group [OXPLAY] ZEUS138…" at bounding box center [355, 180] width 710 height 360
click at [288, 216] on link "Import Mutasi" at bounding box center [285, 204] width 27 height 23
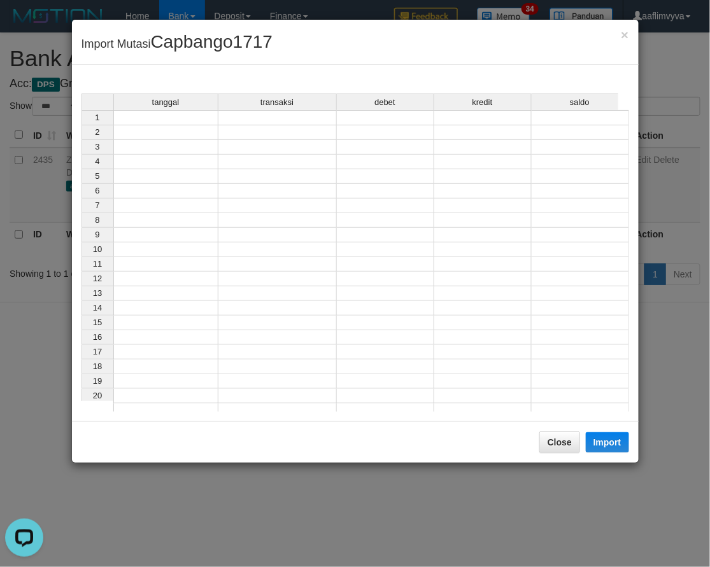
click at [173, 120] on td at bounding box center [165, 117] width 105 height 15
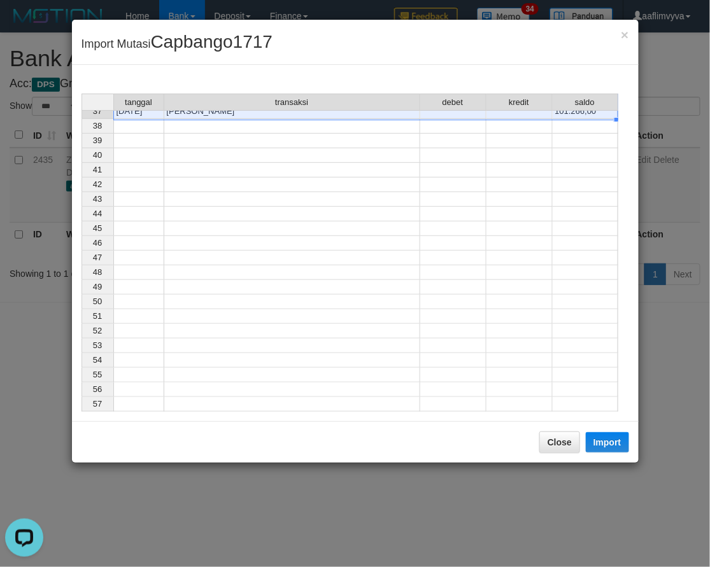
scroll to position [275, 0]
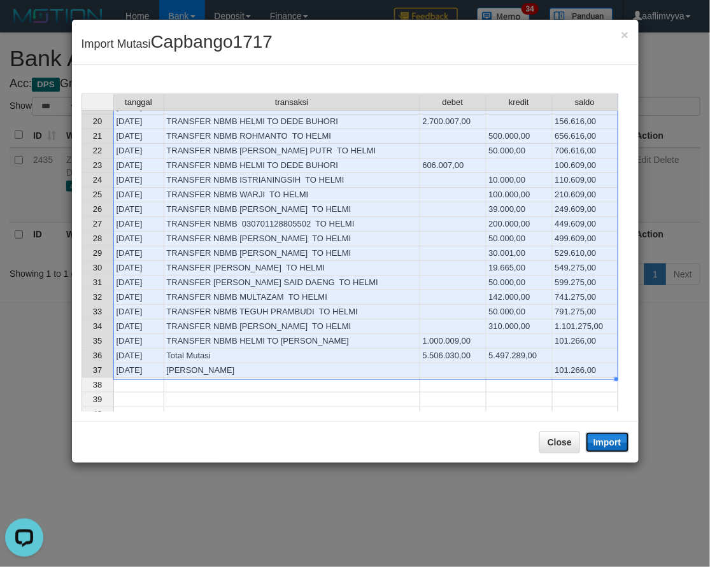
click at [595, 439] on button "Import" at bounding box center [607, 442] width 43 height 20
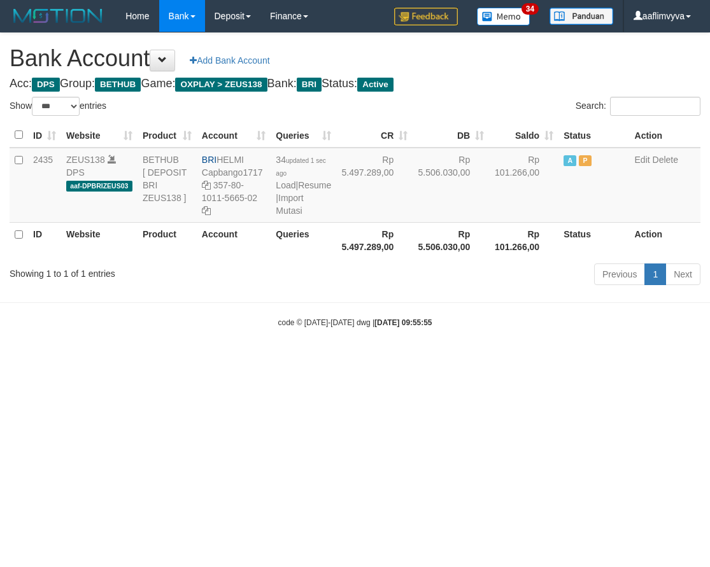
select select "***"
drag, startPoint x: 4, startPoint y: 175, endPoint x: -6, endPoint y: 19, distance: 156.4
click at [0, 19] on html "Toggle navigation Home Bank Account List Load By Website Group [OXPLAY] ZEUS138…" at bounding box center [355, 180] width 710 height 360
drag, startPoint x: 118, startPoint y: 404, endPoint x: 47, endPoint y: 348, distance: 90.2
click at [105, 360] on html "Toggle navigation Home Bank Account List Load By Website Group [OXPLAY] ZEUS138…" at bounding box center [355, 180] width 710 height 360
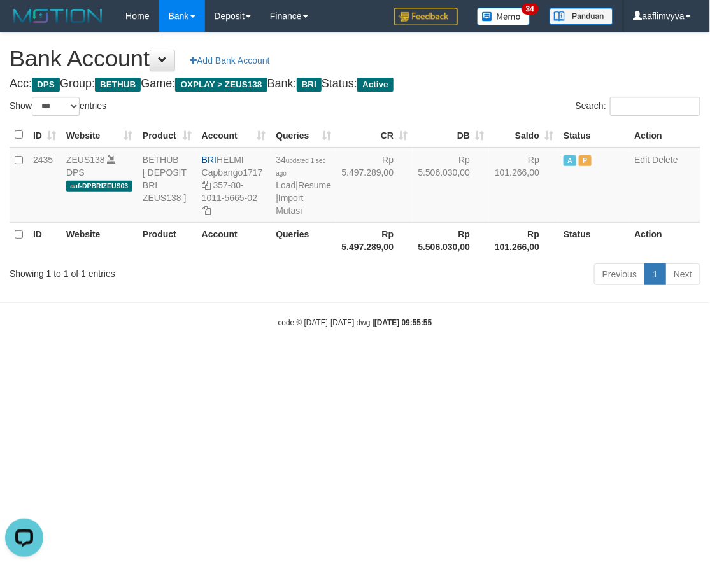
click at [61, 360] on html "Toggle navigation Home Bank Account List Load By Website Group [OXPLAY] ZEUS138…" at bounding box center [355, 180] width 710 height 360
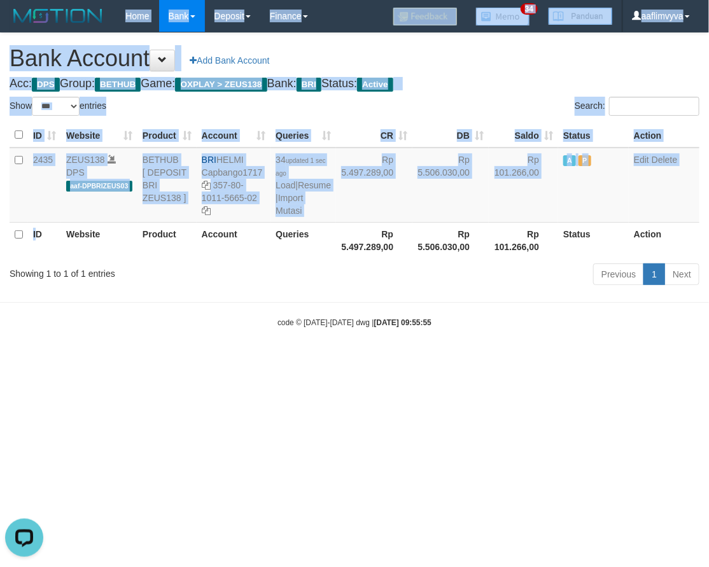
drag, startPoint x: 37, startPoint y: 237, endPoint x: 171, endPoint y: -143, distance: 402.9
click at [171, 0] on html "Toggle navigation Home Bank Account List Load By Website Group [OXPLAY] ZEUS138…" at bounding box center [354, 180] width 709 height 360
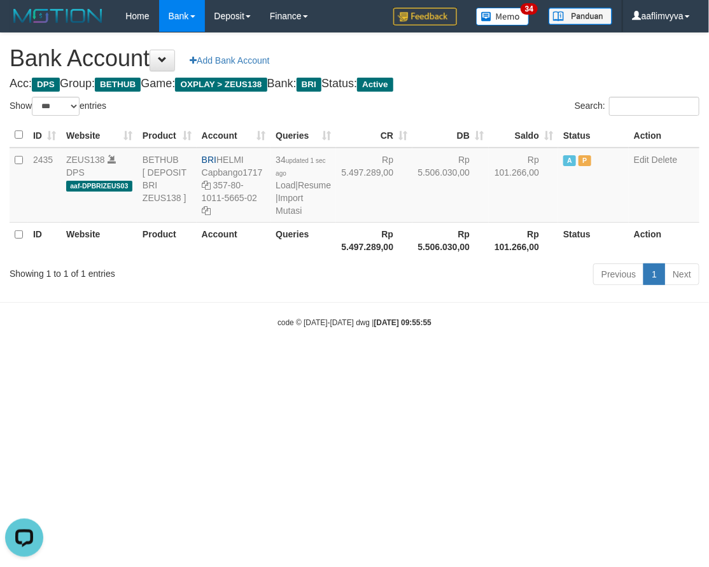
click at [85, 360] on html "Toggle navigation Home Bank Account List Load By Website Group [OXPLAY] ZEUS138…" at bounding box center [354, 180] width 709 height 360
drag, startPoint x: 206, startPoint y: 332, endPoint x: 325, endPoint y: 253, distance: 143.7
click at [207, 329] on div "code © [DATE]-[DATE] dwg | [DATE] 09:55:55" at bounding box center [354, 322] width 709 height 13
click at [300, 216] on link "Import Mutasi" at bounding box center [289, 204] width 27 height 23
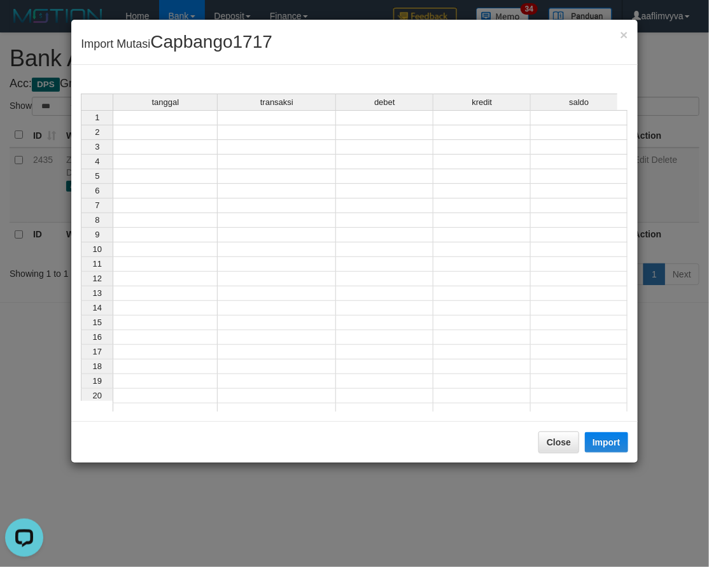
click at [185, 113] on td at bounding box center [165, 117] width 105 height 15
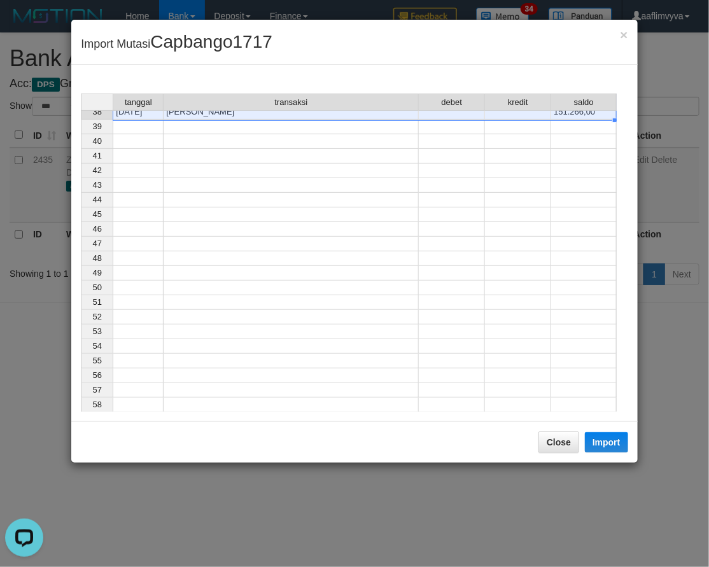
scroll to position [288, 0]
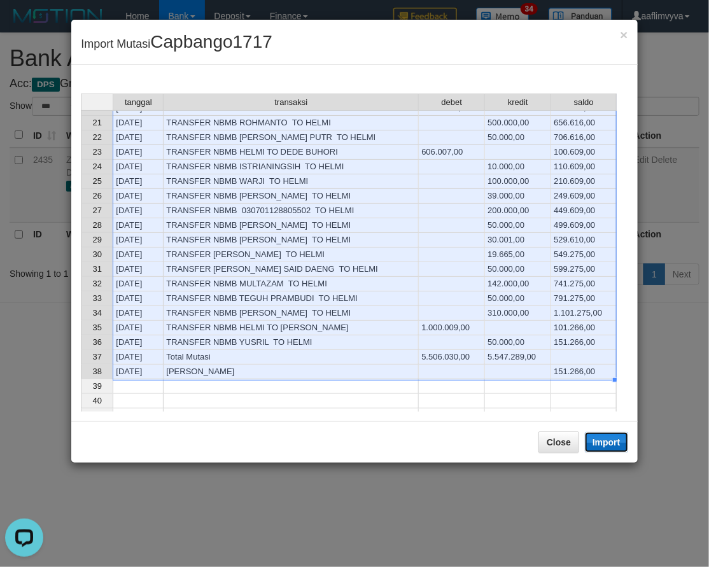
click at [602, 441] on button "Import" at bounding box center [606, 442] width 43 height 20
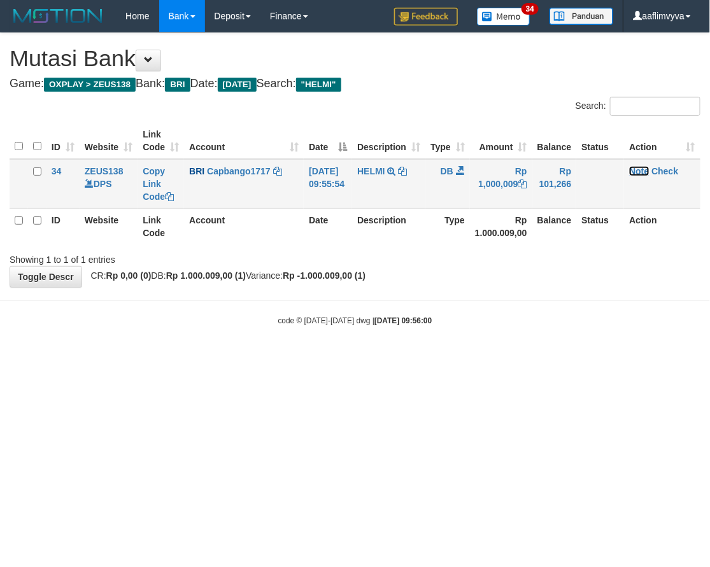
click at [646, 169] on link "Note" at bounding box center [639, 171] width 20 height 10
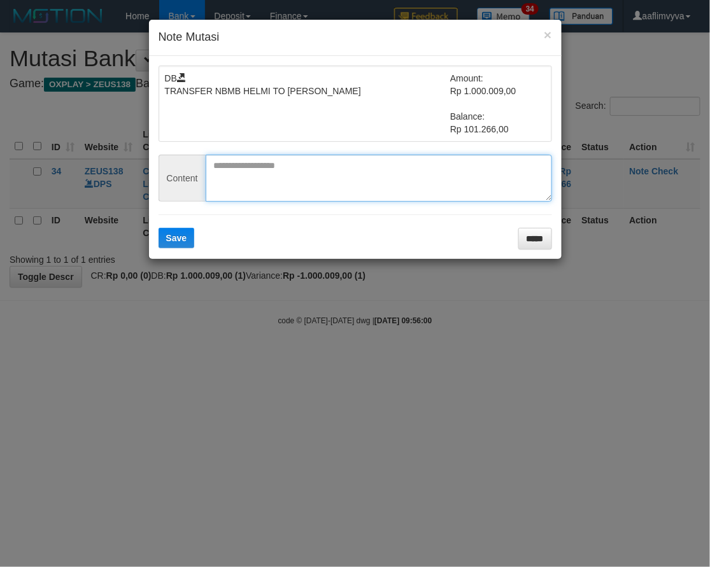
paste textarea "********"
click at [312, 189] on textarea "********" at bounding box center [379, 178] width 346 height 47
type textarea "********"
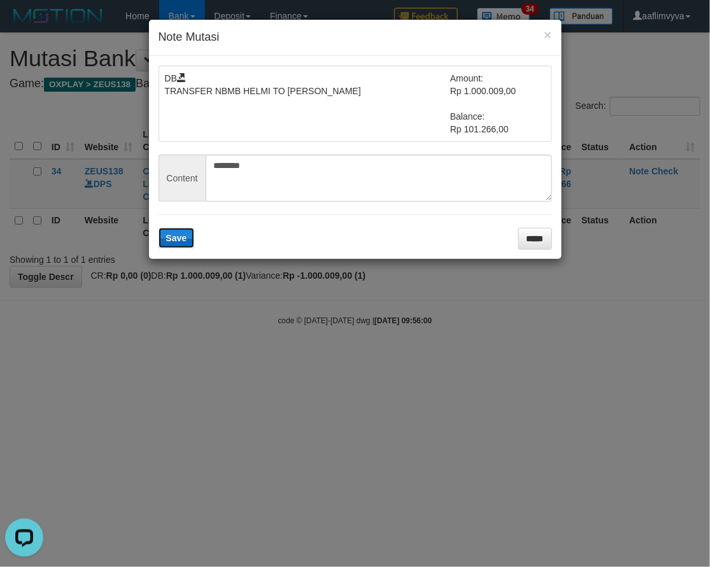
click at [185, 236] on button "Save" at bounding box center [177, 238] width 36 height 20
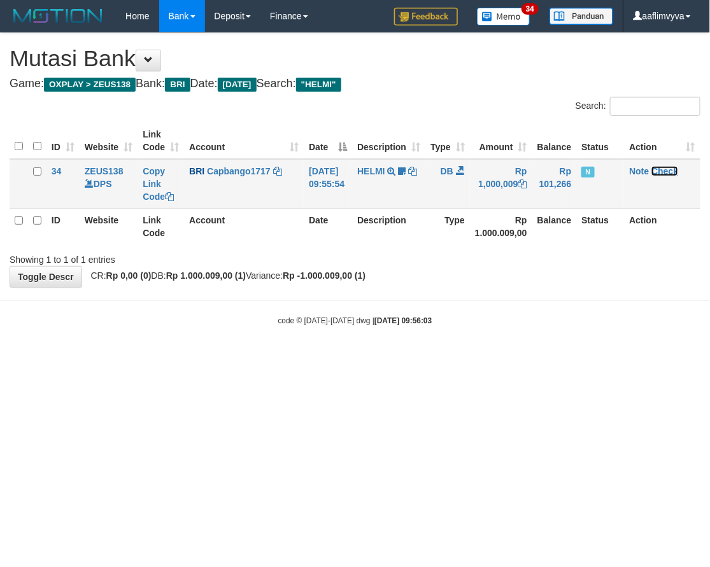
click at [665, 167] on link "Check" at bounding box center [664, 171] width 27 height 10
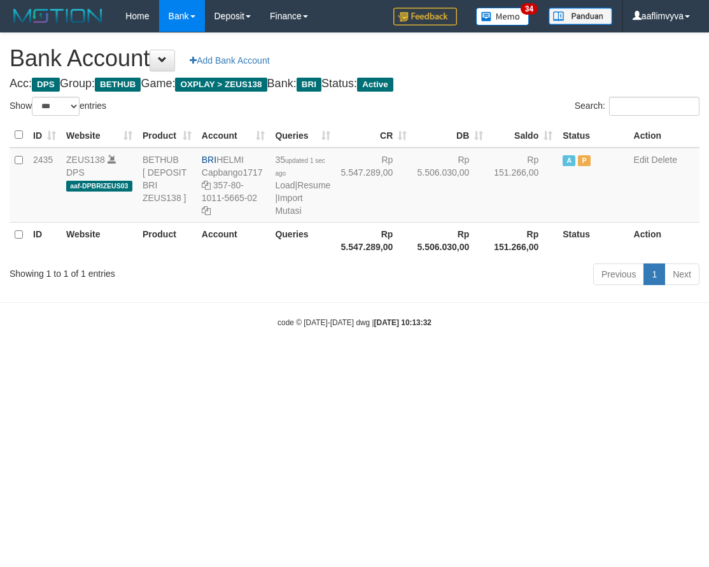
select select "***"
click at [573, 360] on html "Toggle navigation Home Bank Account List Load By Website Group [OXPLAY] ZEUS138…" at bounding box center [354, 180] width 709 height 360
click at [486, 360] on html "Toggle navigation Home Bank Account List Load By Website Group [OXPLAY] ZEUS138…" at bounding box center [354, 180] width 709 height 360
click at [299, 216] on link "Import Mutasi" at bounding box center [288, 204] width 27 height 23
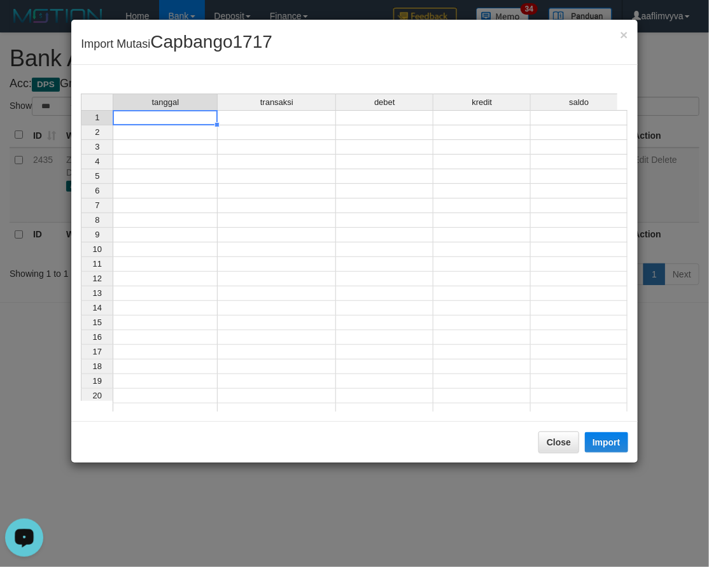
click at [161, 119] on td at bounding box center [165, 117] width 105 height 15
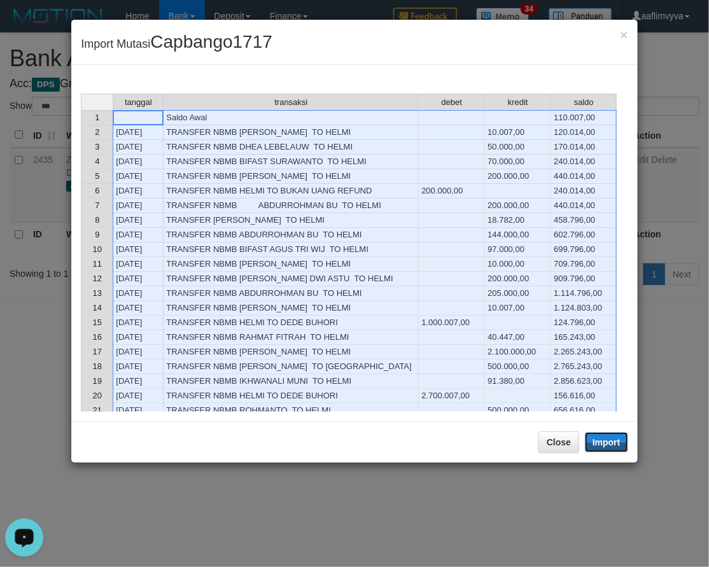
drag, startPoint x: 601, startPoint y: 443, endPoint x: 361, endPoint y: 415, distance: 241.7
click at [601, 444] on button "Import" at bounding box center [606, 442] width 43 height 20
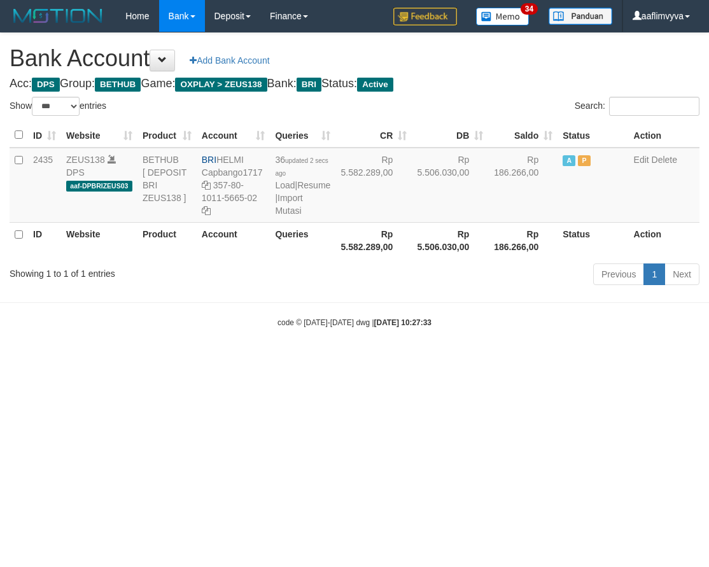
select select "***"
drag, startPoint x: 533, startPoint y: 495, endPoint x: 338, endPoint y: 302, distance: 274.2
click at [533, 360] on html "Toggle navigation Home Bank Account List Load By Website Group [OXPLAY] ZEUS138…" at bounding box center [354, 180] width 709 height 360
click at [283, 216] on link "Import Mutasi" at bounding box center [288, 204] width 27 height 23
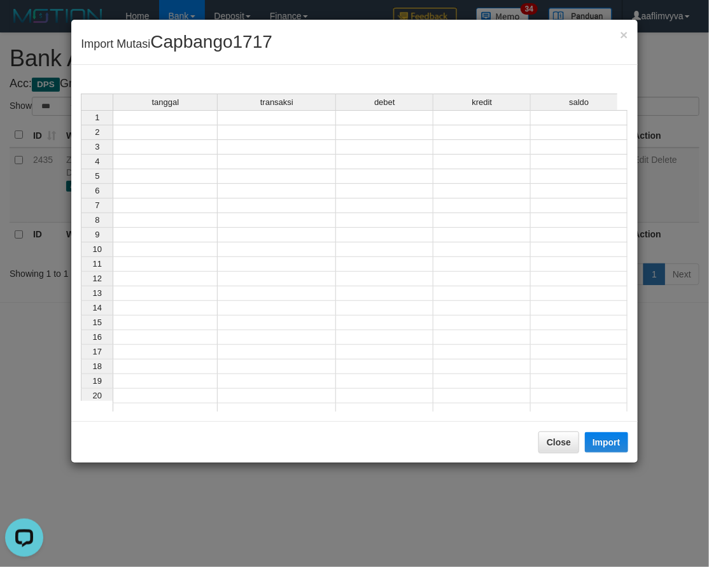
click at [188, 117] on td at bounding box center [165, 117] width 105 height 15
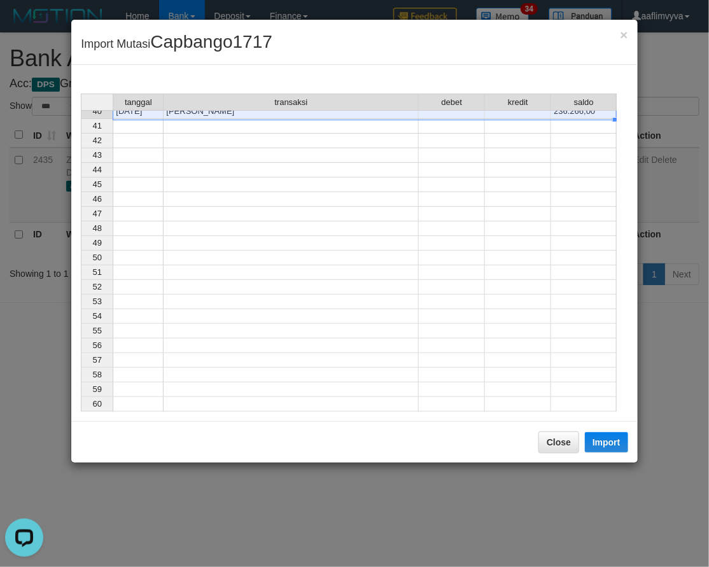
scroll to position [319, 0]
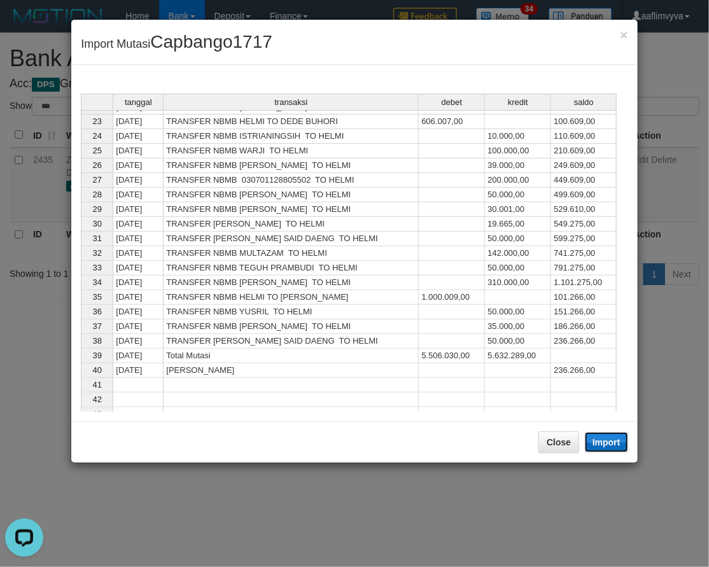
click at [602, 446] on button "Import" at bounding box center [606, 442] width 43 height 20
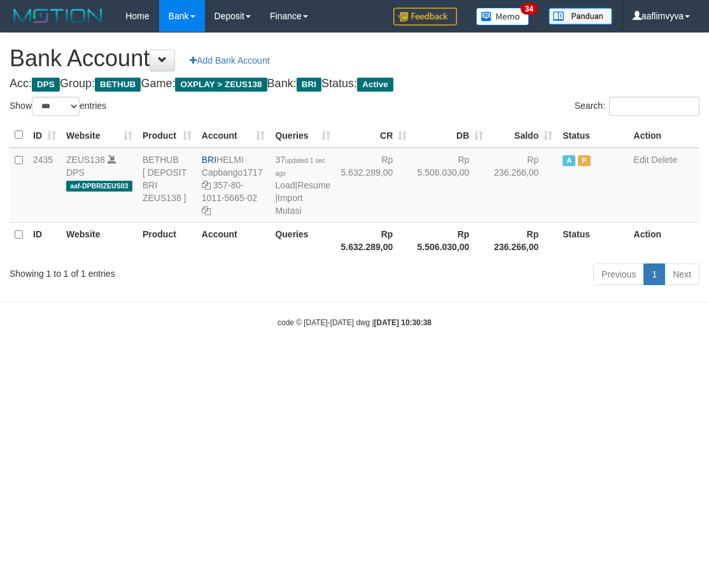
select select "***"
drag, startPoint x: 583, startPoint y: 446, endPoint x: 361, endPoint y: 274, distance: 280.1
click at [573, 360] on html "Toggle navigation Home Bank Account List Load By Website Group [OXPLAY] ZEUS138…" at bounding box center [354, 180] width 709 height 360
click at [295, 216] on link "Import Mutasi" at bounding box center [288, 204] width 27 height 23
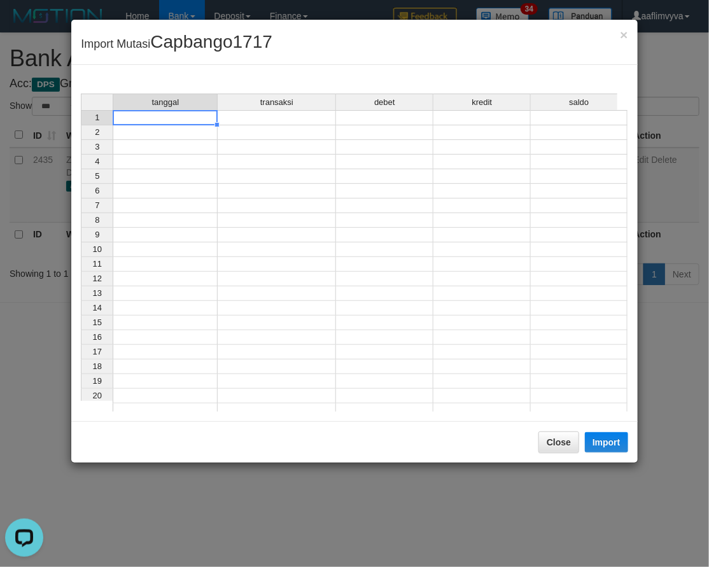
click at [150, 118] on td at bounding box center [165, 117] width 105 height 15
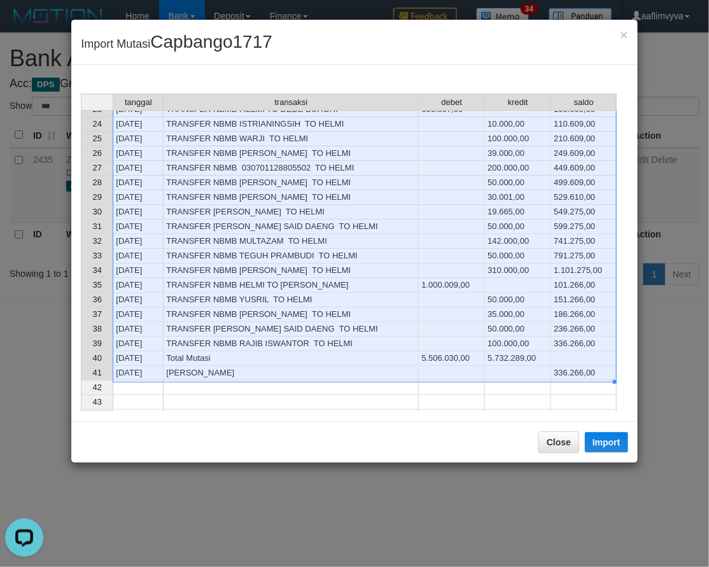
scroll to position [336, 0]
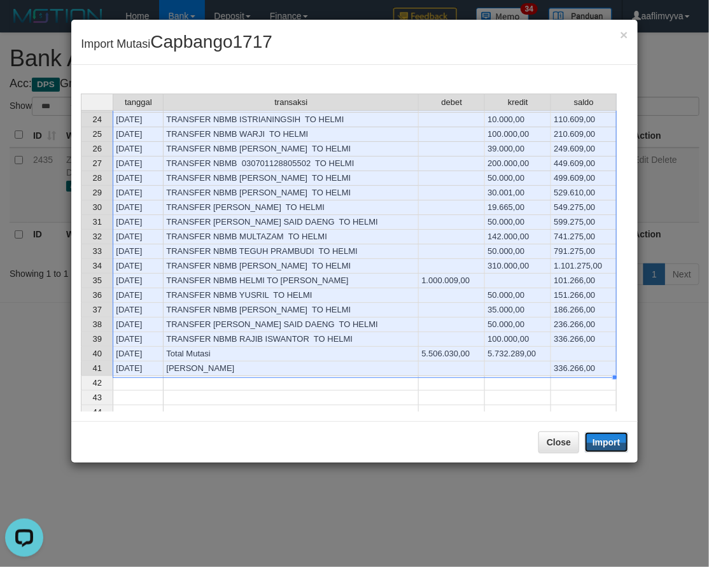
drag, startPoint x: 603, startPoint y: 439, endPoint x: 548, endPoint y: 419, distance: 58.4
click at [604, 439] on button "Import" at bounding box center [606, 442] width 43 height 20
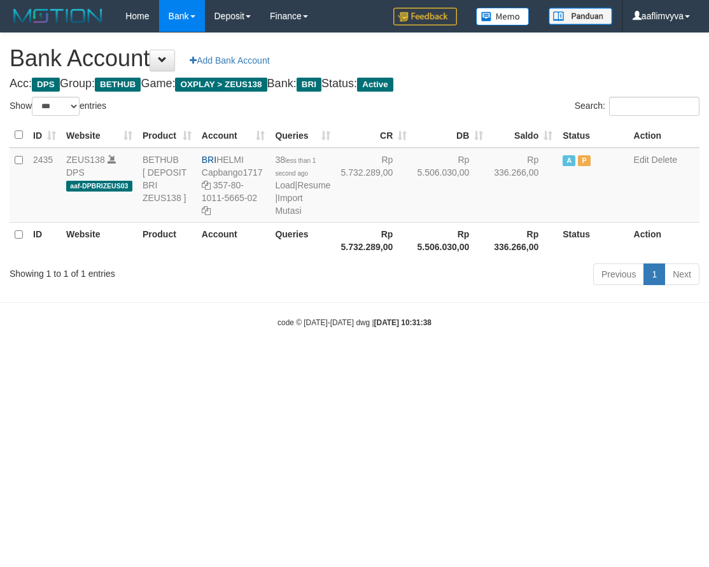
select select "***"
click at [85, 359] on body "Toggle navigation Home Bank Account List Load By Website Group [OXPLAY] ZEUS138…" at bounding box center [354, 180] width 709 height 360
click at [288, 216] on link "Import Mutasi" at bounding box center [288, 204] width 27 height 23
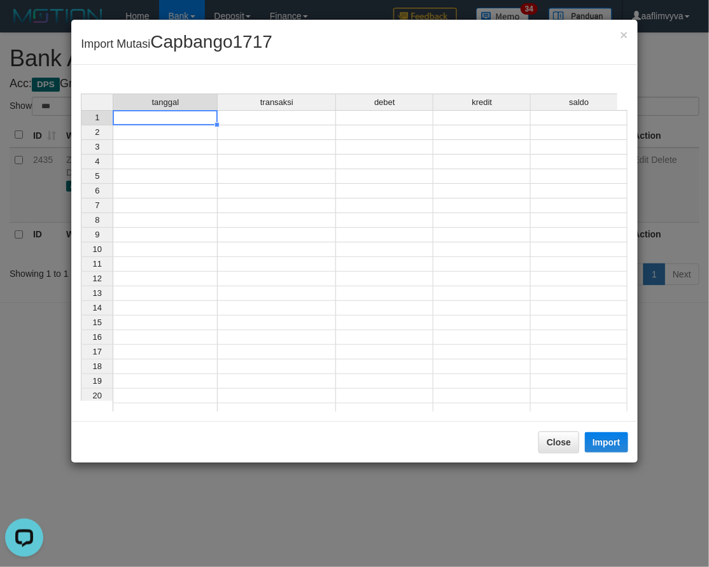
click at [193, 121] on td at bounding box center [165, 117] width 105 height 15
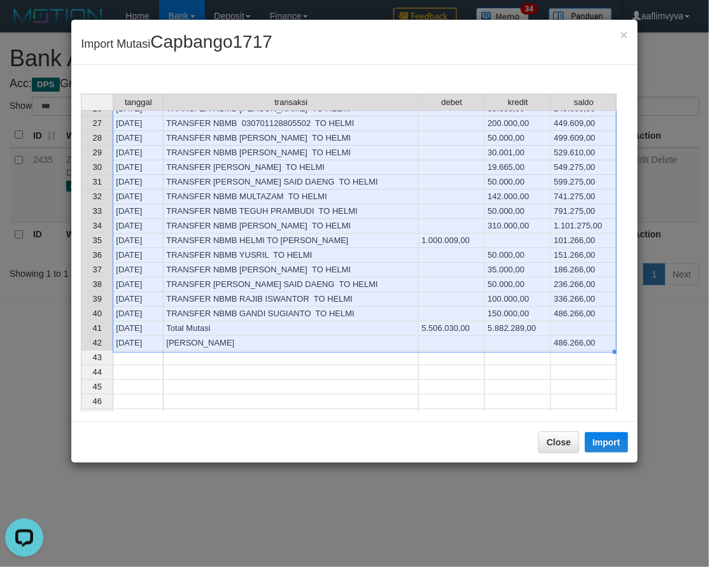
scroll to position [348, 0]
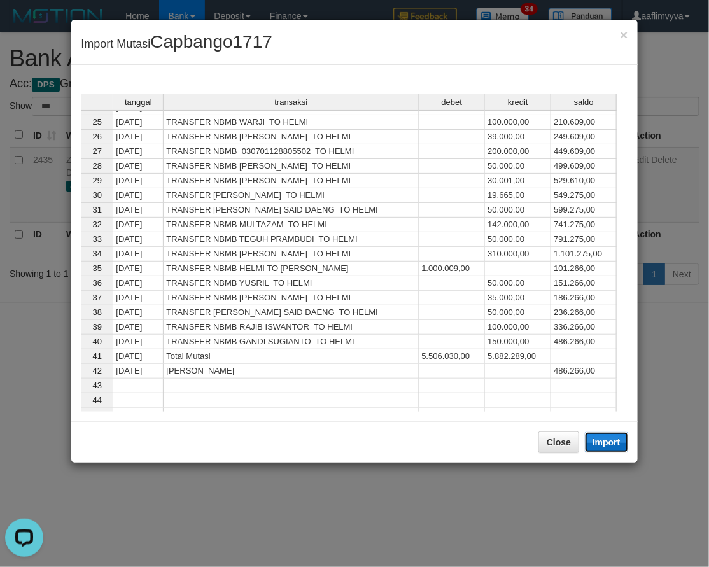
click at [616, 447] on button "Import" at bounding box center [606, 442] width 43 height 20
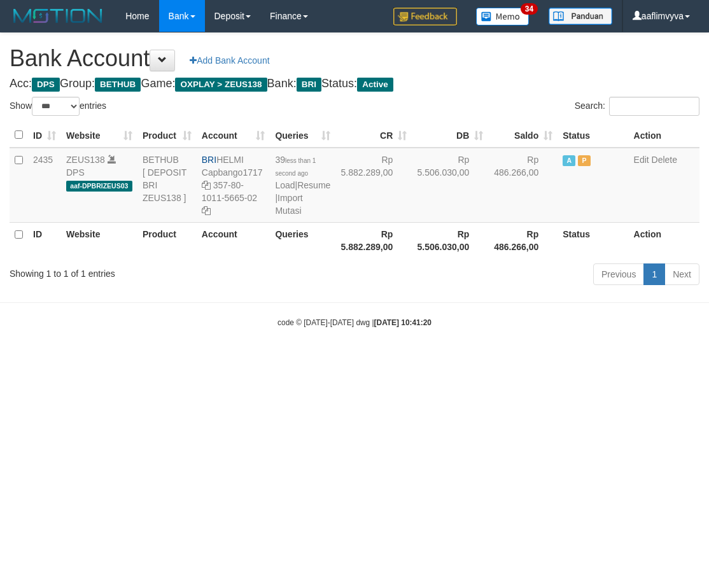
select select "***"
drag, startPoint x: 377, startPoint y: 329, endPoint x: 266, endPoint y: 243, distance: 141.1
click at [376, 329] on div "code © 2012-2018 dwg | 2025/09/30 10:41:20" at bounding box center [354, 322] width 709 height 13
click at [301, 216] on link "Import Mutasi" at bounding box center [288, 204] width 27 height 23
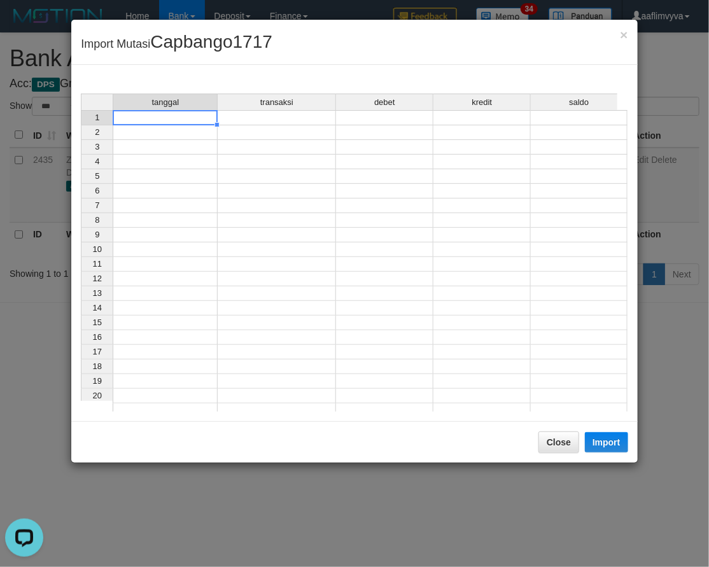
click at [180, 122] on td at bounding box center [165, 117] width 105 height 15
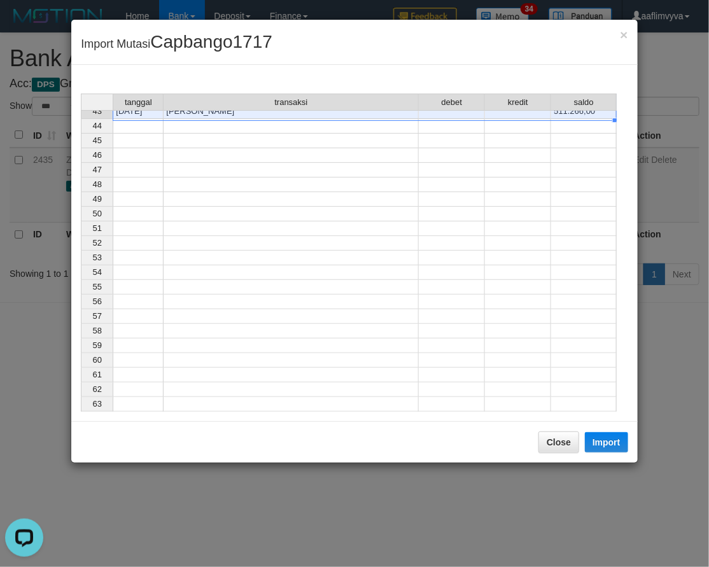
scroll to position [363, 0]
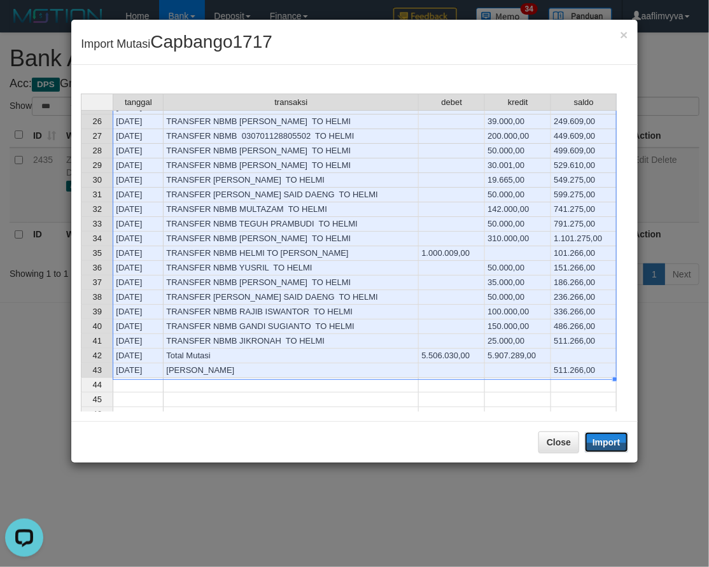
drag, startPoint x: 610, startPoint y: 441, endPoint x: 457, endPoint y: 398, distance: 158.8
click at [610, 441] on button "Import" at bounding box center [606, 442] width 43 height 20
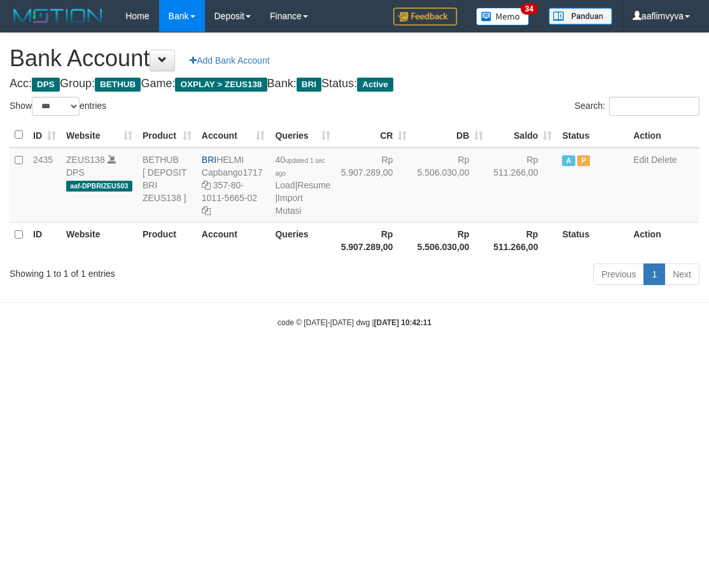
select select "***"
drag, startPoint x: 562, startPoint y: 416, endPoint x: 412, endPoint y: 331, distance: 172.8
click at [561, 360] on html "Toggle navigation Home Bank Account List Load By Website Group [OXPLAY] ZEUS138…" at bounding box center [354, 180] width 709 height 360
click at [301, 216] on link "Import Mutasi" at bounding box center [288, 204] width 27 height 23
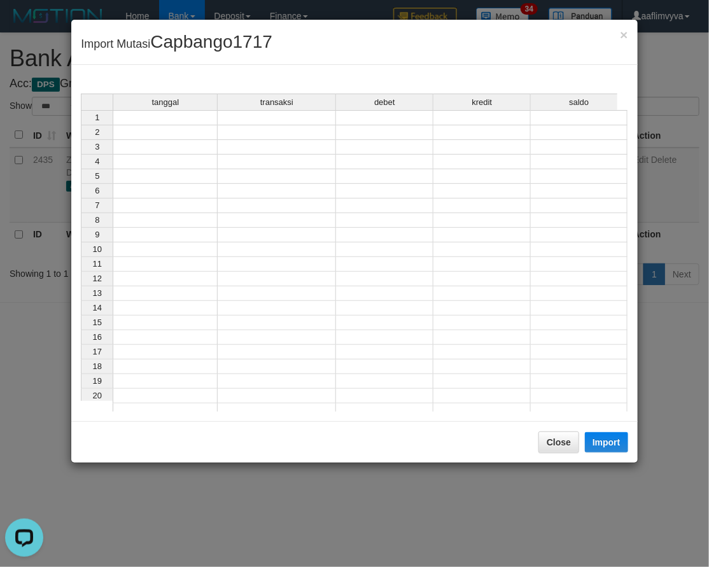
click at [156, 123] on td at bounding box center [165, 117] width 105 height 15
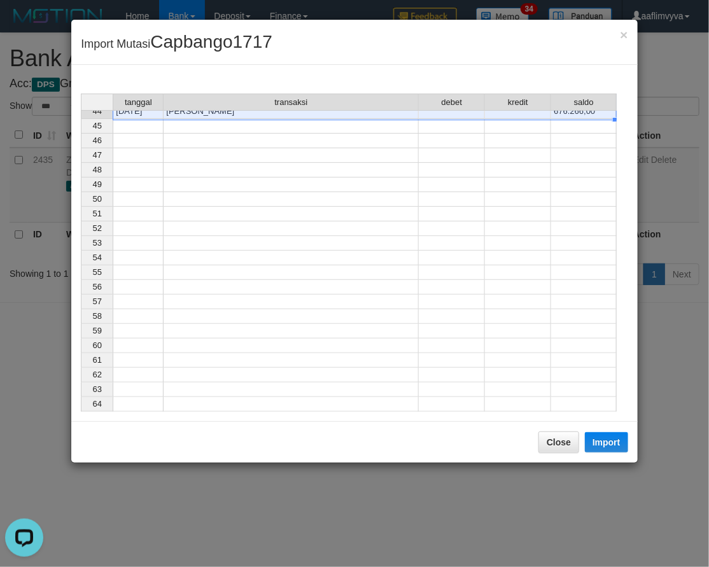
scroll to position [378, 0]
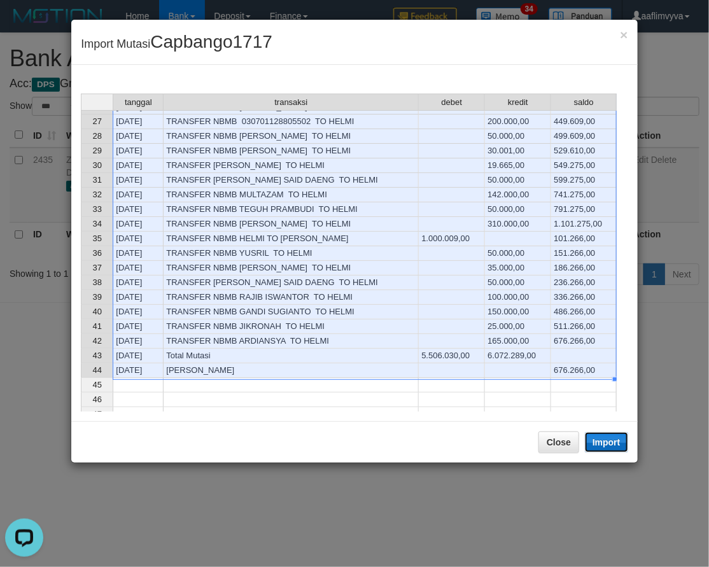
click at [623, 444] on button "Import" at bounding box center [606, 442] width 43 height 20
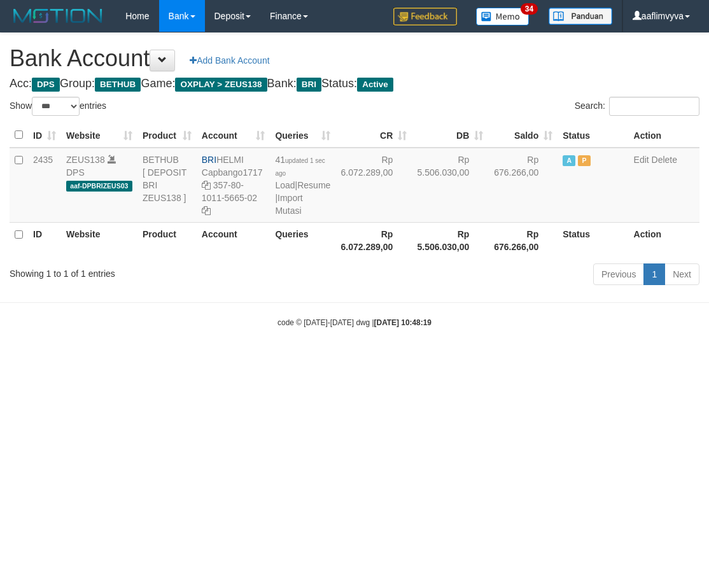
select select "***"
drag, startPoint x: 513, startPoint y: 428, endPoint x: 494, endPoint y: 368, distance: 62.8
click at [514, 360] on html "Toggle navigation Home Bank Account List Load By Website Group [OXPLAY] ZEUS138…" at bounding box center [354, 180] width 709 height 360
click at [294, 216] on link "Import Mutasi" at bounding box center [288, 204] width 27 height 23
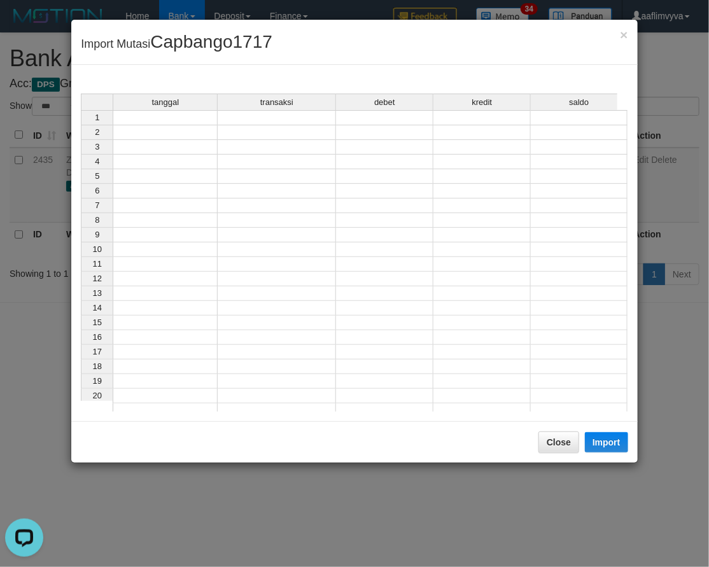
click at [162, 112] on td at bounding box center [165, 117] width 105 height 15
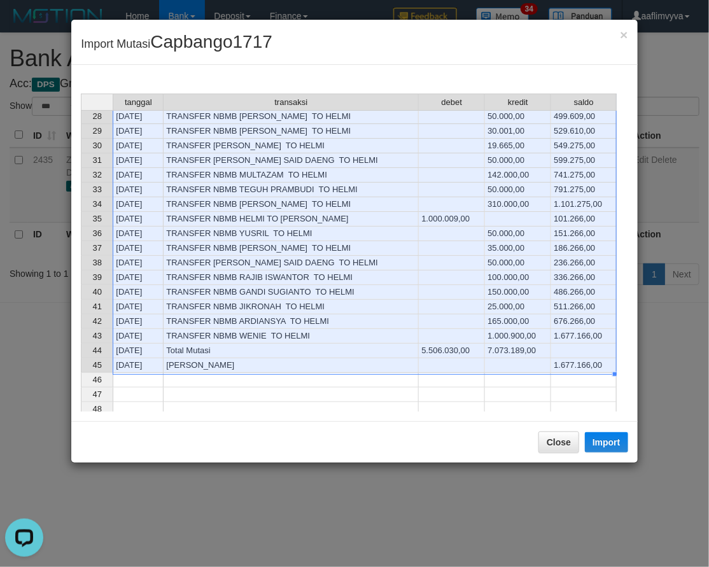
scroll to position [392, 0]
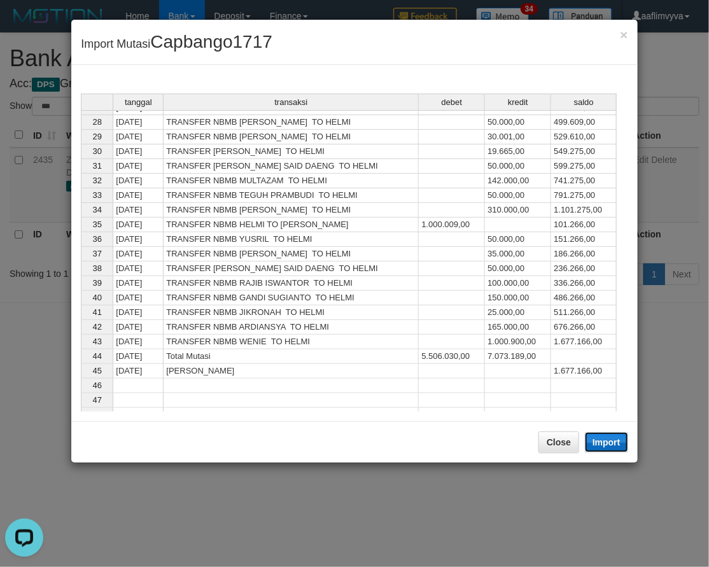
click at [605, 443] on button "Import" at bounding box center [606, 442] width 43 height 20
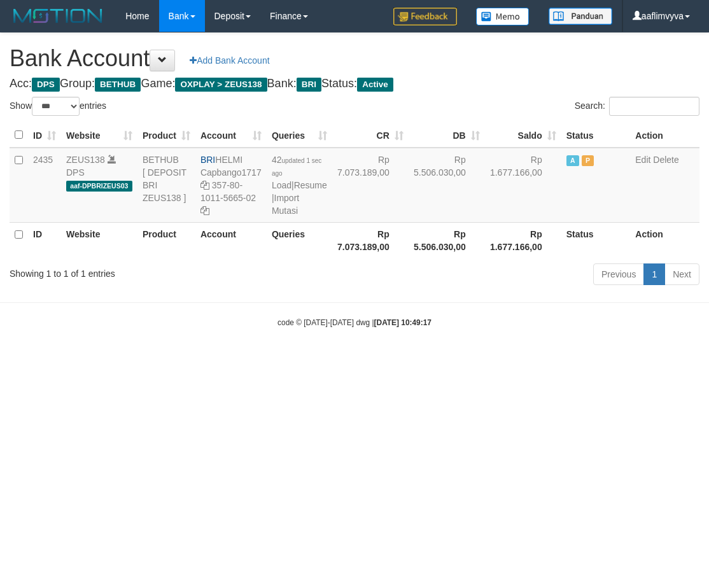
select select "***"
click at [501, 360] on html "Toggle navigation Home Bank Account List Load By Website Group [OXPLAY] ZEUS138…" at bounding box center [354, 180] width 709 height 360
click at [276, 223] on td "42 updated 1 sec ago Load | Resume | Import Mutasi" at bounding box center [300, 185] width 66 height 75
click at [276, 216] on link "Import Mutasi" at bounding box center [285, 204] width 27 height 23
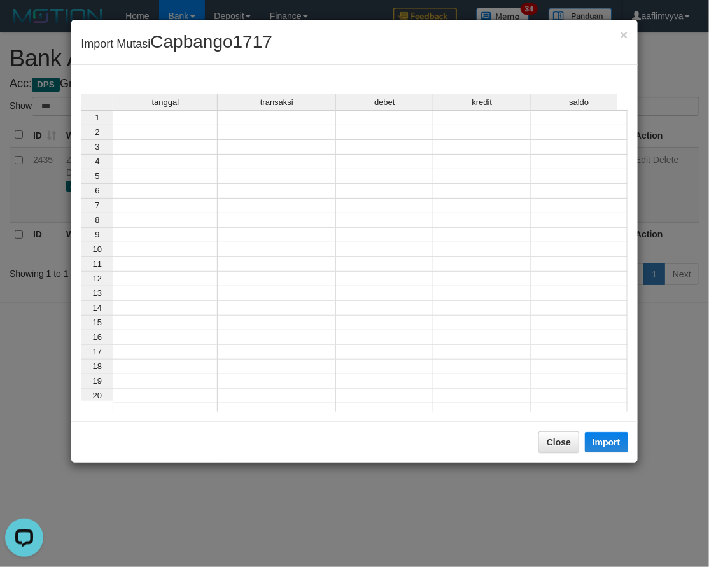
click at [154, 117] on td at bounding box center [165, 117] width 105 height 15
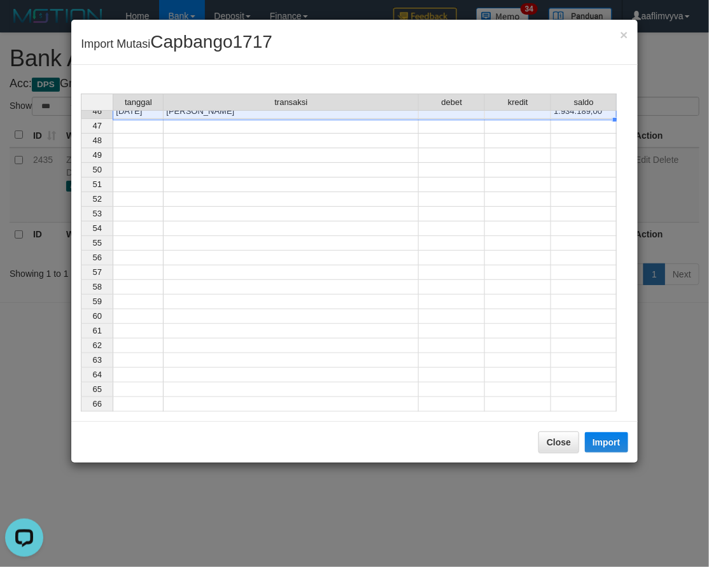
scroll to position [406, 0]
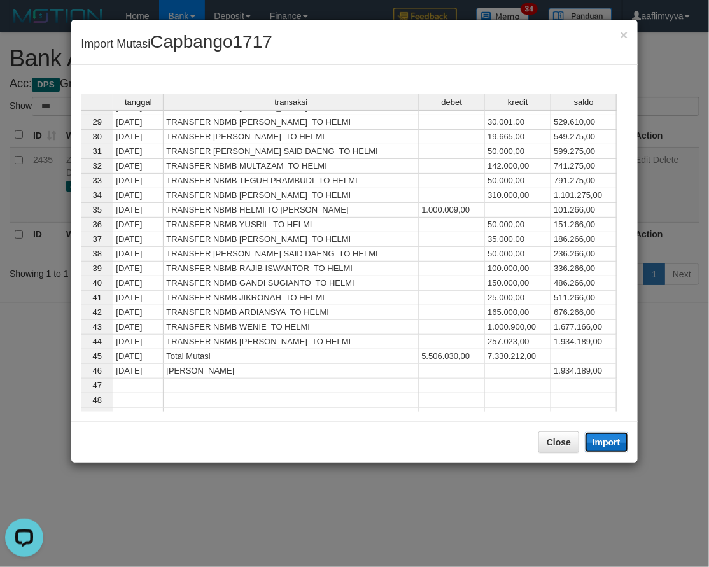
click at [614, 440] on button "Import" at bounding box center [606, 442] width 43 height 20
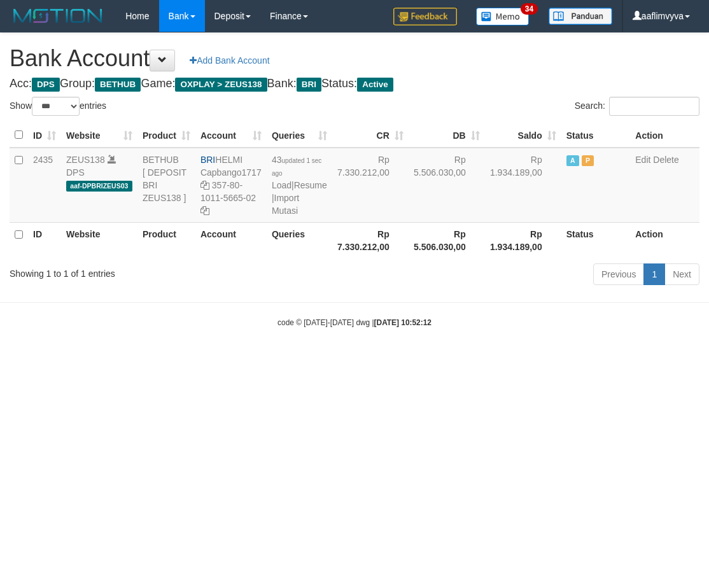
select select "***"
click at [533, 329] on div "code © 2012-2018 dwg | 2025/09/30 10:52:12" at bounding box center [354, 322] width 709 height 13
click at [620, 360] on html "Toggle navigation Home Bank Account List Load By Website Group [OXPLAY] ZEUS138…" at bounding box center [354, 180] width 709 height 360
click at [290, 216] on link "Import Mutasi" at bounding box center [285, 204] width 27 height 23
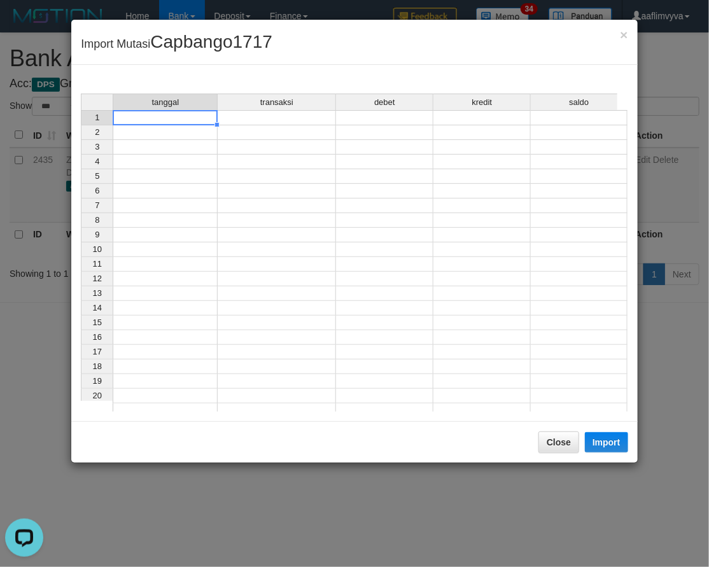
click at [81, 124] on div "tanggal transaksi debet kredit saldo 1 2 3 4 5 6 7 8 9 10 11 12 13 14 15 16 17 …" at bounding box center [81, 256] width 0 height 325
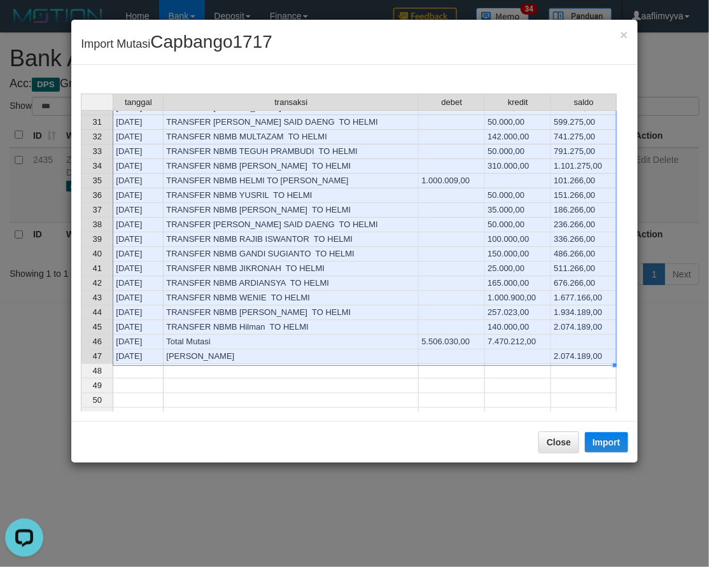
scroll to position [421, 0]
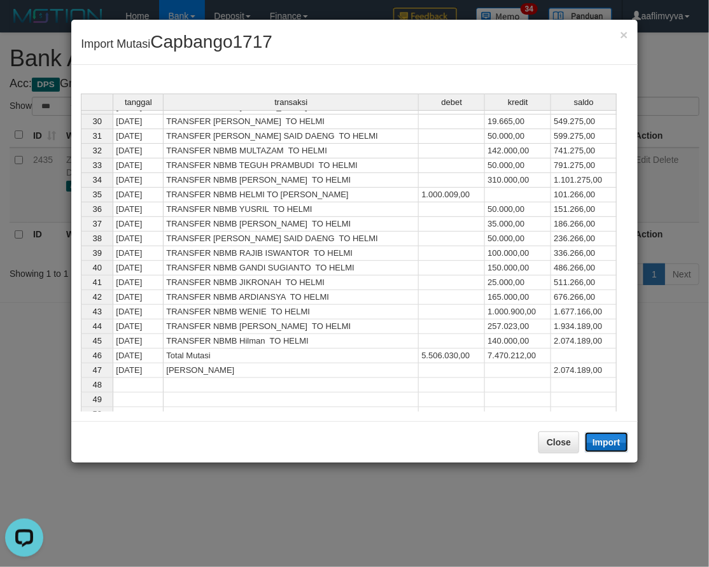
click at [601, 443] on button "Import" at bounding box center [606, 442] width 43 height 20
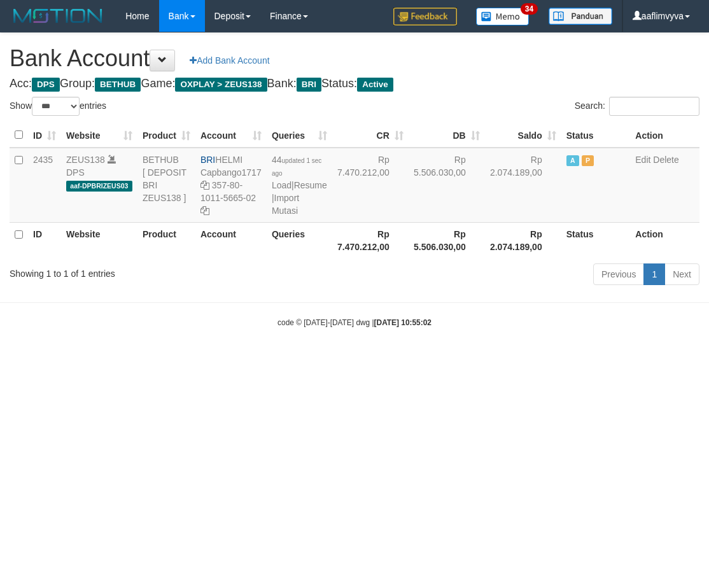
select select "***"
drag, startPoint x: 309, startPoint y: 425, endPoint x: 288, endPoint y: 270, distance: 156.8
click at [309, 360] on html "Toggle navigation Home Bank Account List Load By Website Group [OXPLAY] ZEUS138…" at bounding box center [354, 180] width 709 height 360
click at [285, 216] on link "Import Mutasi" at bounding box center [285, 204] width 27 height 23
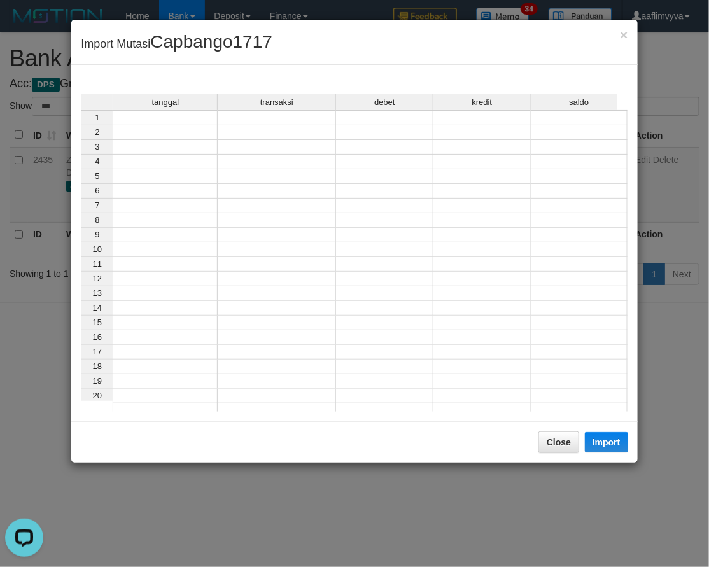
click at [179, 117] on td at bounding box center [165, 117] width 105 height 15
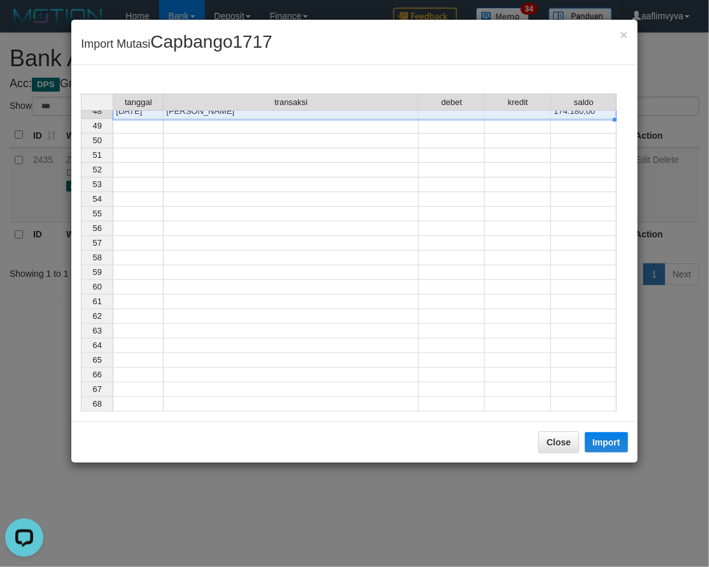
scroll to position [436, 0]
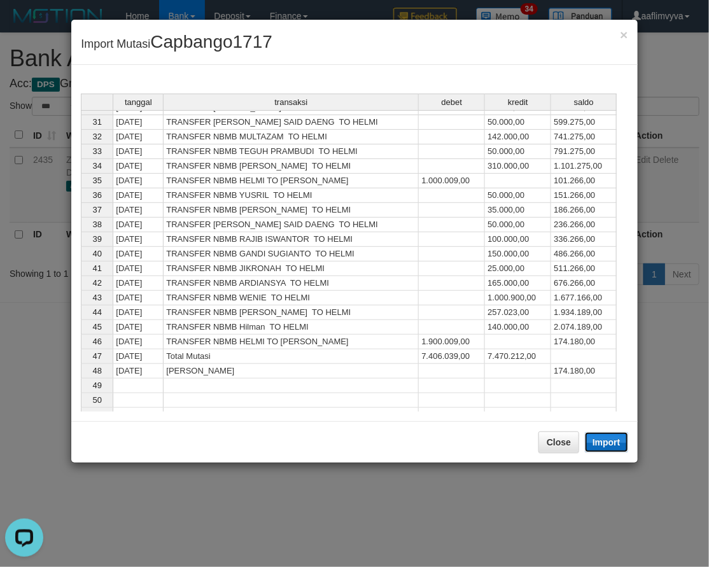
click at [606, 443] on button "Import" at bounding box center [606, 442] width 43 height 20
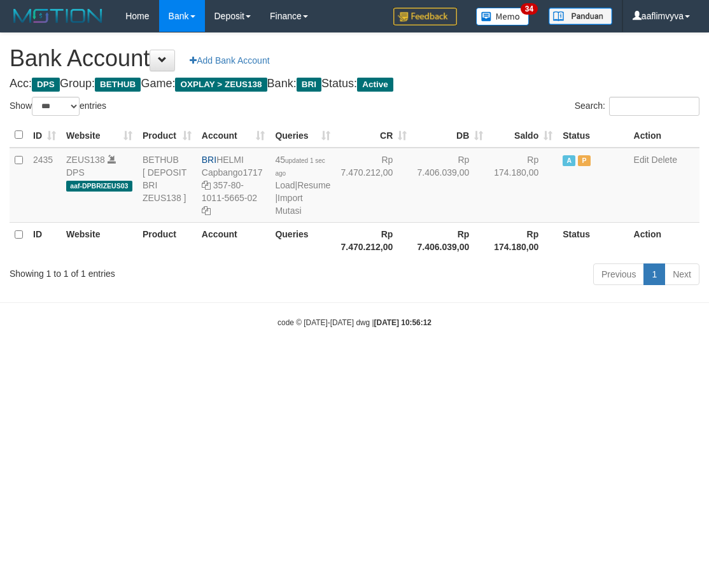
select select "***"
drag, startPoint x: 577, startPoint y: 475, endPoint x: 421, endPoint y: 361, distance: 193.2
click at [574, 360] on html "Toggle navigation Home Bank Account List Load By Website Group [OXPLAY] ZEUS138…" at bounding box center [354, 180] width 709 height 360
click at [280, 216] on link "Import Mutasi" at bounding box center [288, 204] width 27 height 23
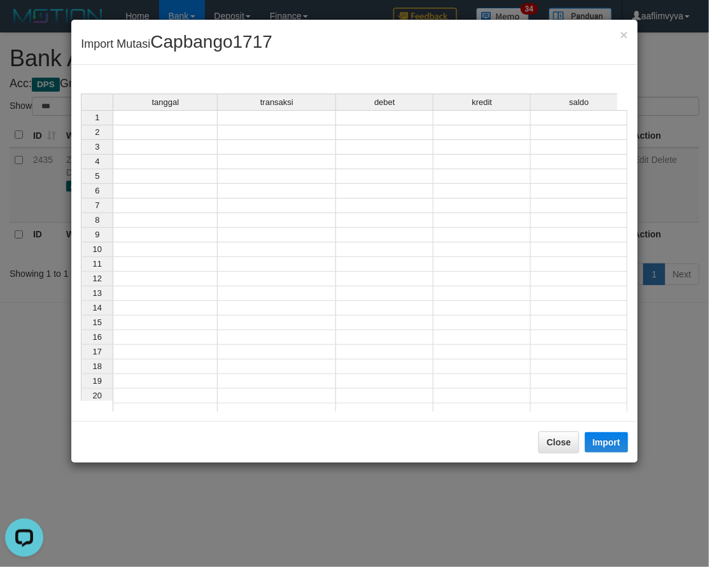
click at [155, 117] on td at bounding box center [165, 117] width 105 height 15
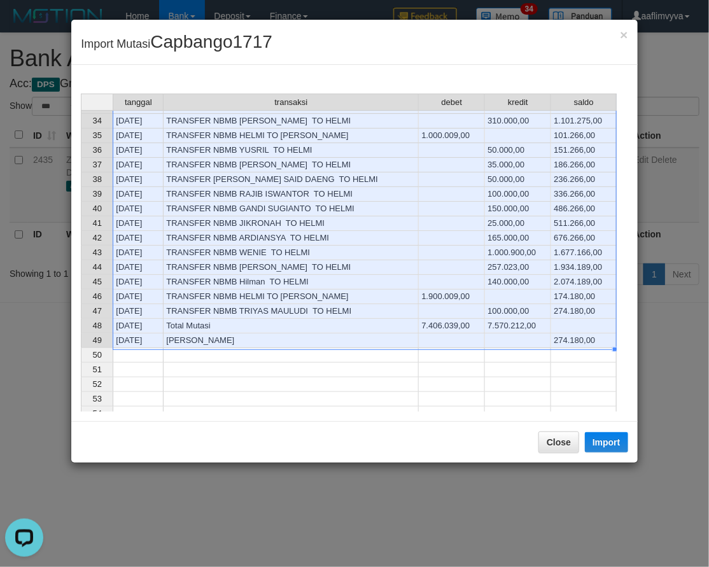
scroll to position [453, 0]
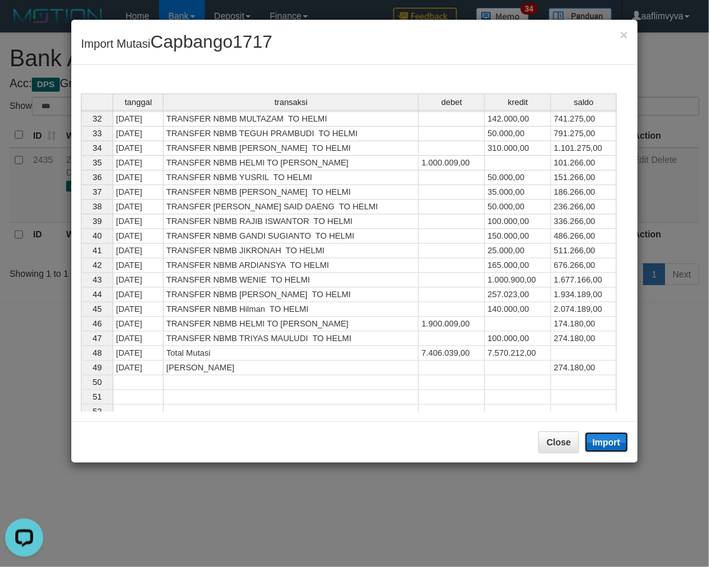
click at [608, 446] on button "Import" at bounding box center [606, 442] width 43 height 20
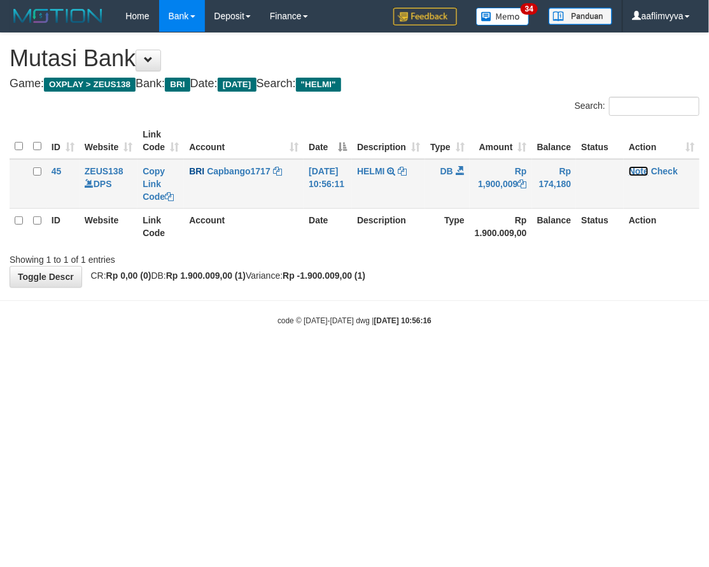
click at [649, 169] on link "Note" at bounding box center [639, 171] width 20 height 10
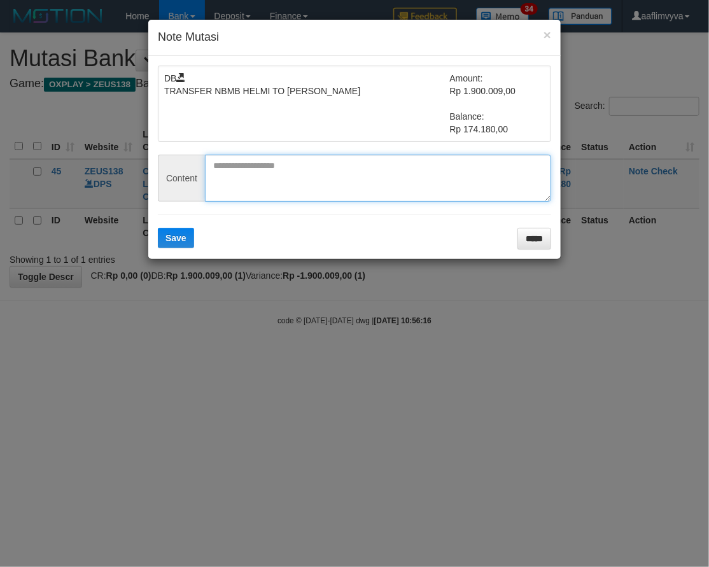
click at [298, 170] on textarea at bounding box center [378, 178] width 346 height 47
paste textarea "********"
type textarea "********"
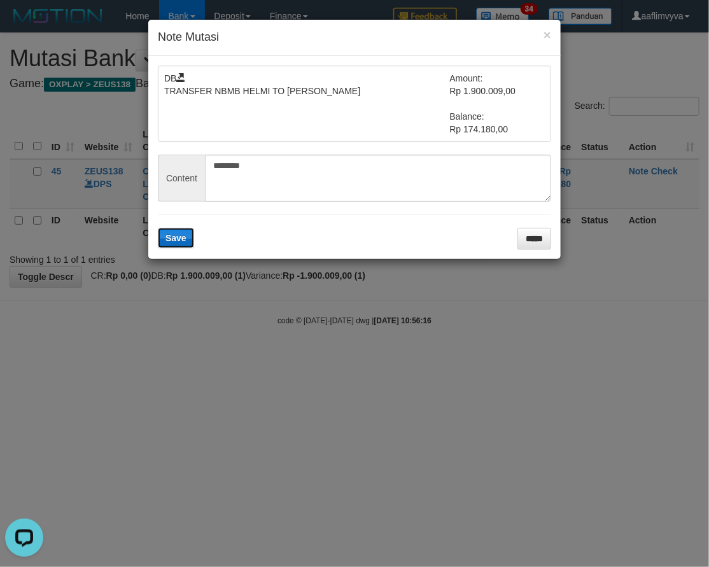
click at [174, 242] on span "Save" at bounding box center [176, 238] width 21 height 10
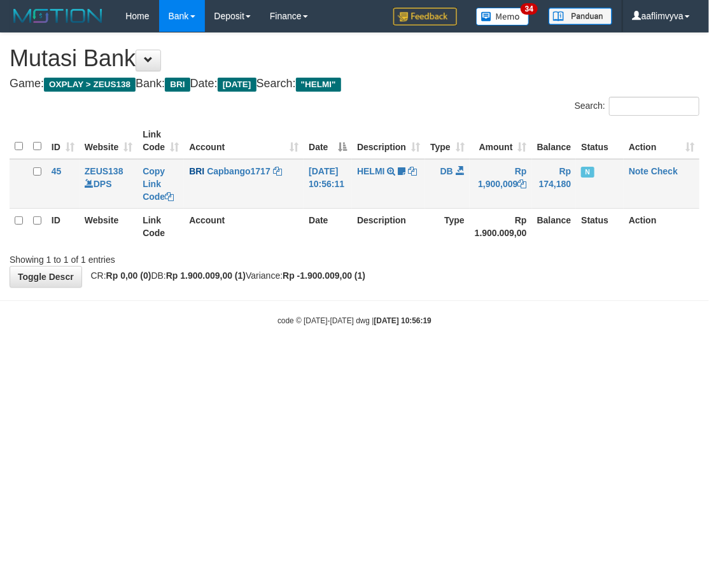
click at [669, 164] on td "Note Check" at bounding box center [662, 184] width 76 height 50
click at [669, 166] on link "Check" at bounding box center [664, 171] width 27 height 10
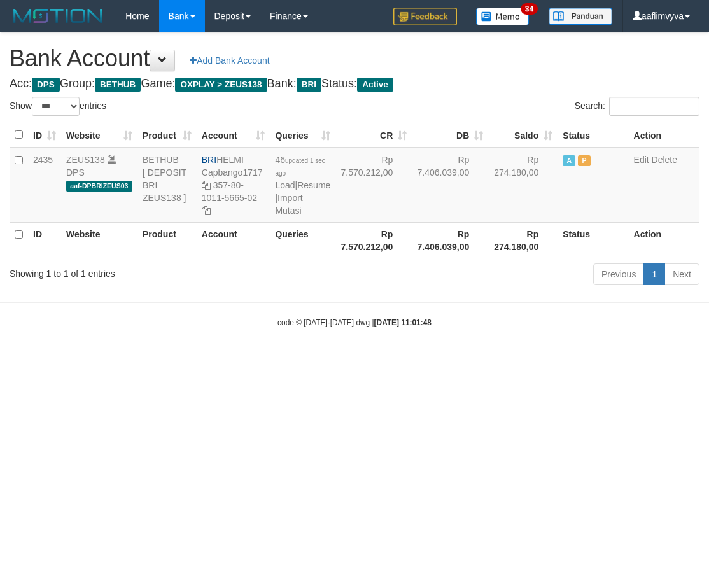
select select "***"
drag, startPoint x: 588, startPoint y: 473, endPoint x: 550, endPoint y: 443, distance: 48.4
click at [586, 360] on html "Toggle navigation Home Bank Account List Load By Website Group [OXPLAY] ZEUS138…" at bounding box center [354, 180] width 709 height 360
click at [289, 216] on link "Import Mutasi" at bounding box center [288, 204] width 27 height 23
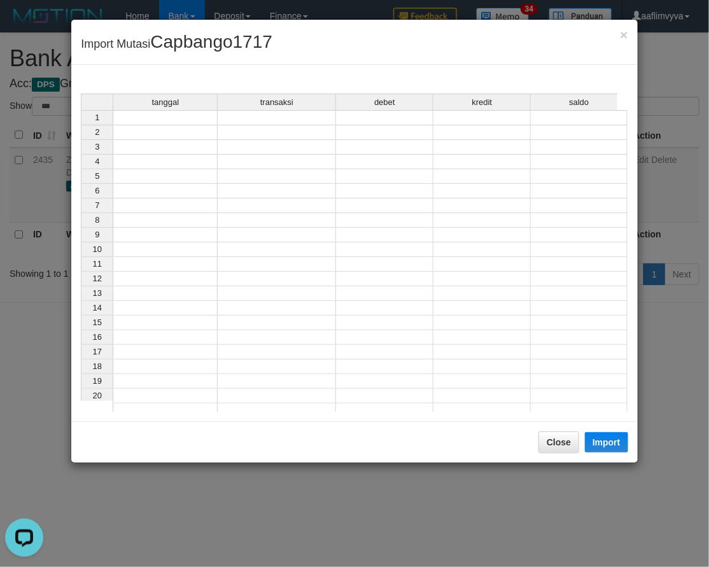
click at [181, 118] on td at bounding box center [165, 117] width 105 height 15
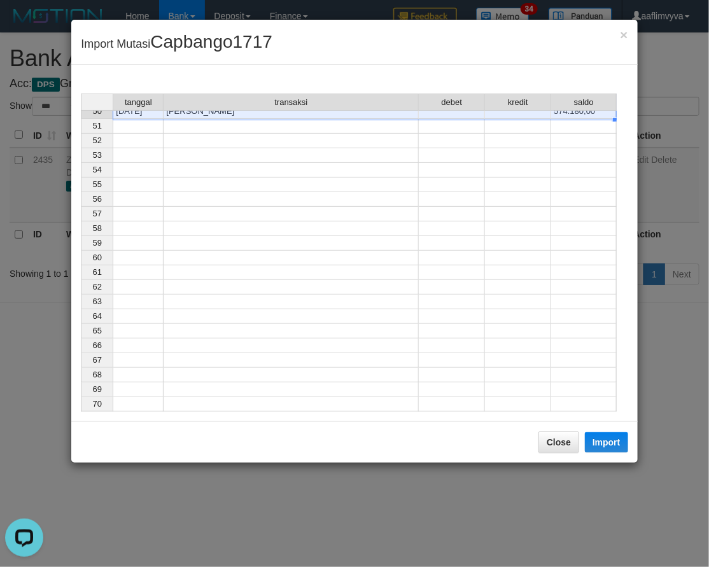
scroll to position [465, 0]
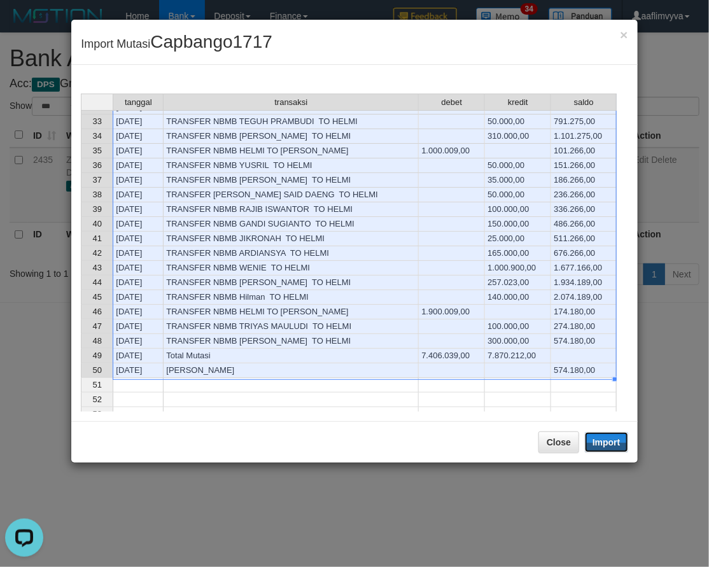
drag, startPoint x: 610, startPoint y: 437, endPoint x: 595, endPoint y: 414, distance: 27.7
click at [610, 437] on button "Import" at bounding box center [606, 442] width 43 height 20
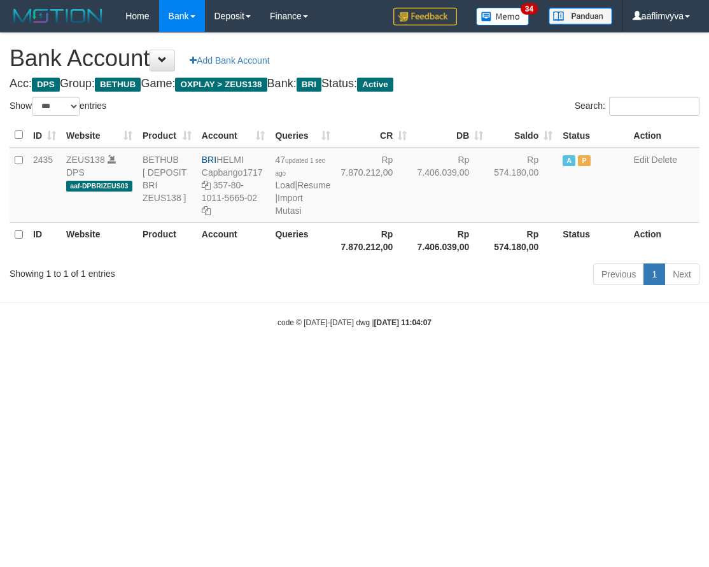
select select "***"
click at [565, 360] on html "Toggle navigation Home Bank Account List Load By Website Group [OXPLAY] ZEUS138…" at bounding box center [354, 180] width 709 height 360
click at [285, 216] on link "Import Mutasi" at bounding box center [288, 204] width 27 height 23
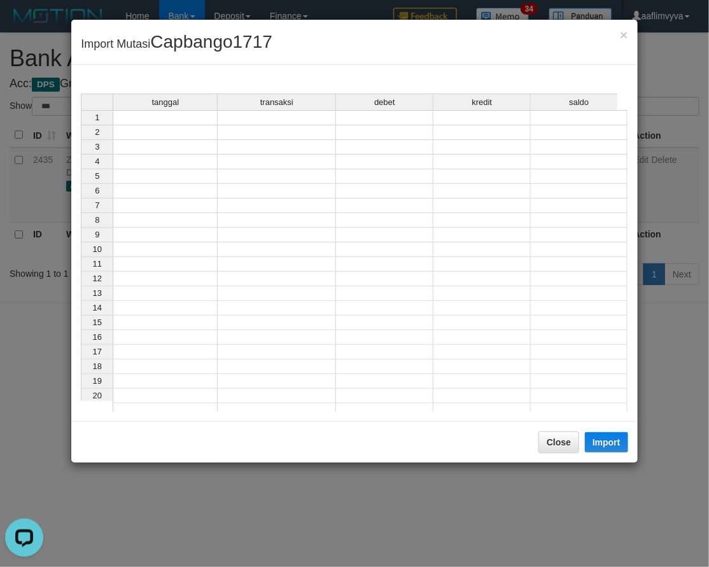
click at [202, 119] on td at bounding box center [165, 117] width 105 height 15
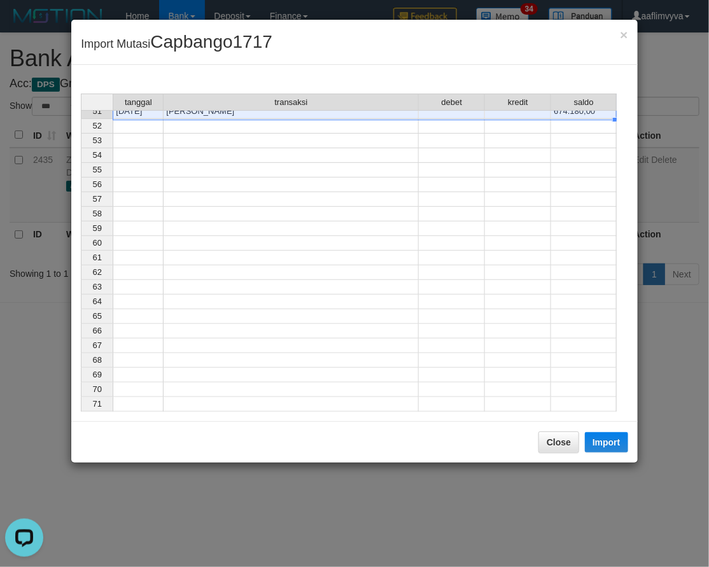
scroll to position [480, 0]
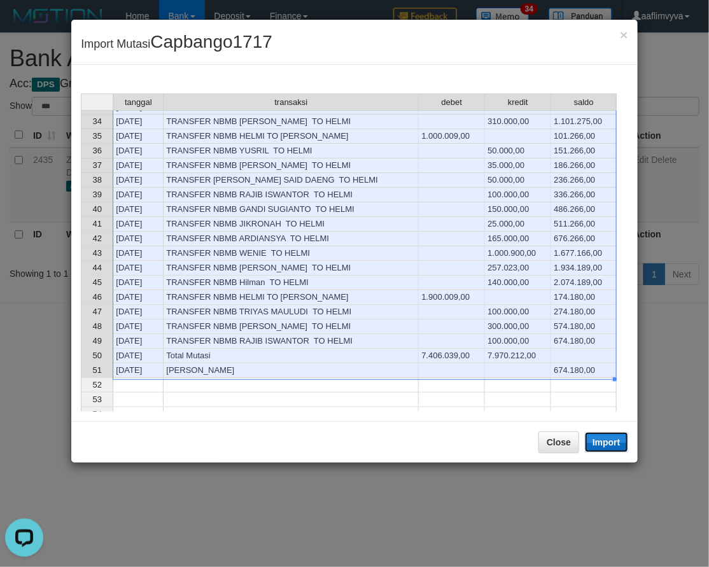
click at [609, 446] on button "Import" at bounding box center [606, 442] width 43 height 20
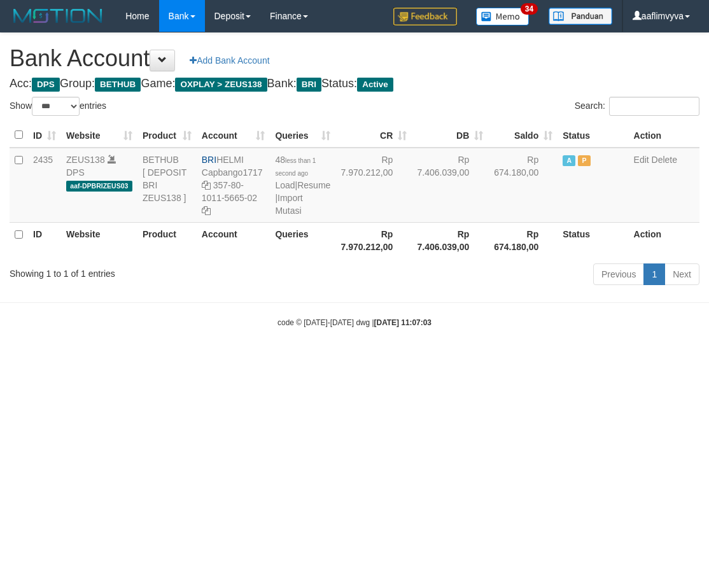
select select "***"
drag, startPoint x: 542, startPoint y: 436, endPoint x: 421, endPoint y: 325, distance: 164.5
click at [542, 360] on html "Toggle navigation Home Bank Account List Load By Website Group [OXPLAY] ZEUS138…" at bounding box center [354, 180] width 709 height 360
click at [290, 216] on link "Import Mutasi" at bounding box center [288, 204] width 27 height 23
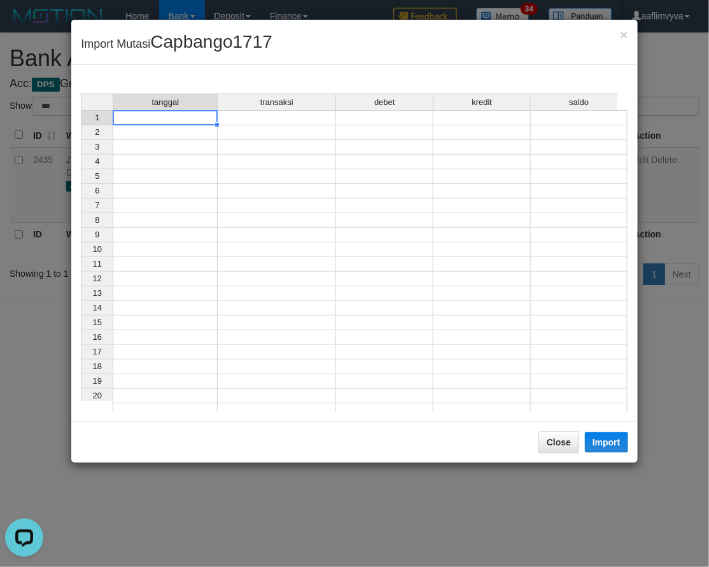
click at [148, 117] on td at bounding box center [165, 117] width 105 height 15
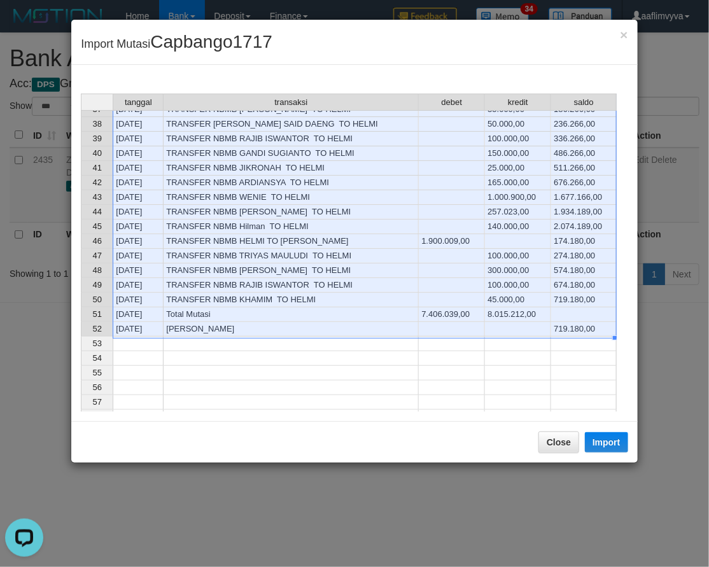
scroll to position [498, 0]
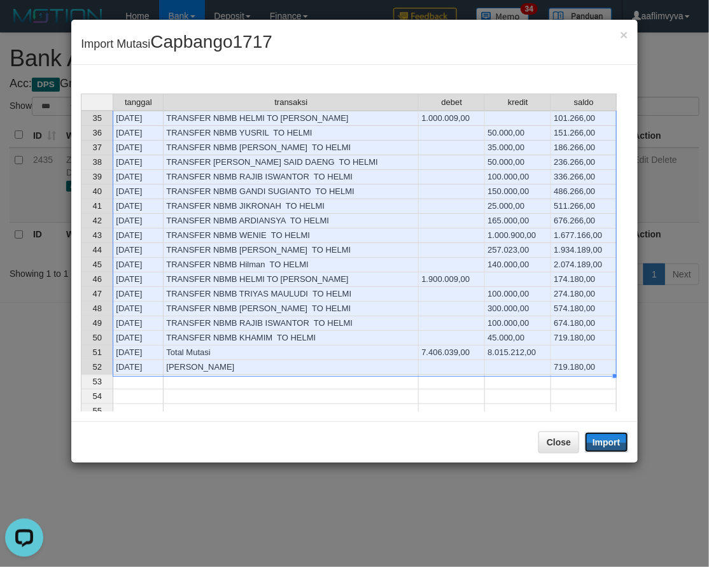
drag, startPoint x: 602, startPoint y: 443, endPoint x: 251, endPoint y: 0, distance: 565.2
click at [602, 443] on button "Import" at bounding box center [606, 442] width 43 height 20
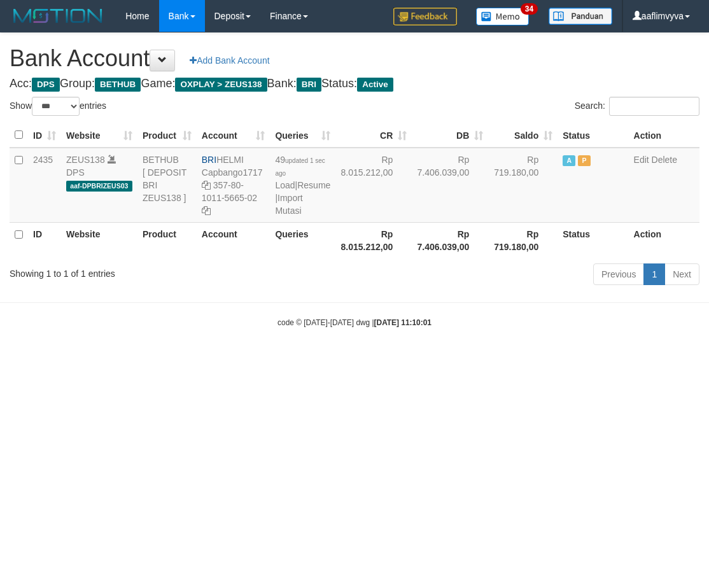
select select "***"
click at [659, 360] on html "Toggle navigation Home Bank Account List Load By Website Group [OXPLAY] ZEUS138…" at bounding box center [354, 180] width 709 height 360
click at [443, 360] on html "Toggle navigation Home Bank Account List Load By Website Group [OXPLAY] ZEUS138…" at bounding box center [354, 180] width 709 height 360
select select "***"
click at [295, 216] on link "Import Mutasi" at bounding box center [288, 204] width 27 height 23
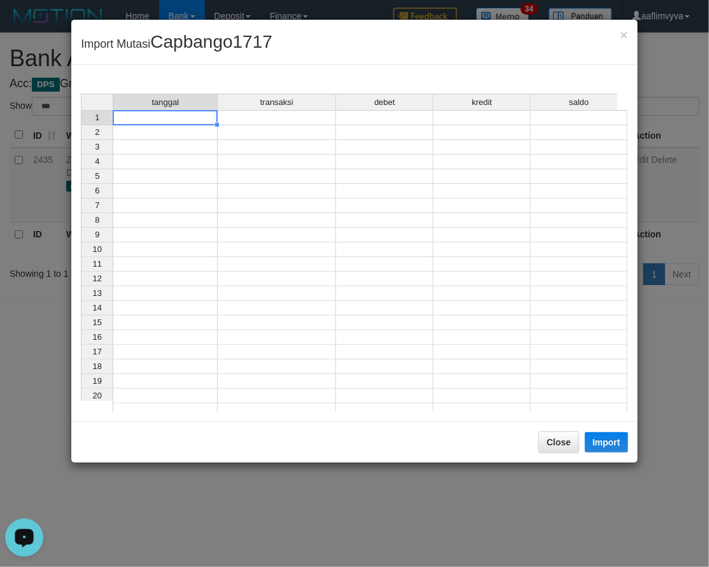
click at [183, 122] on td at bounding box center [165, 117] width 105 height 15
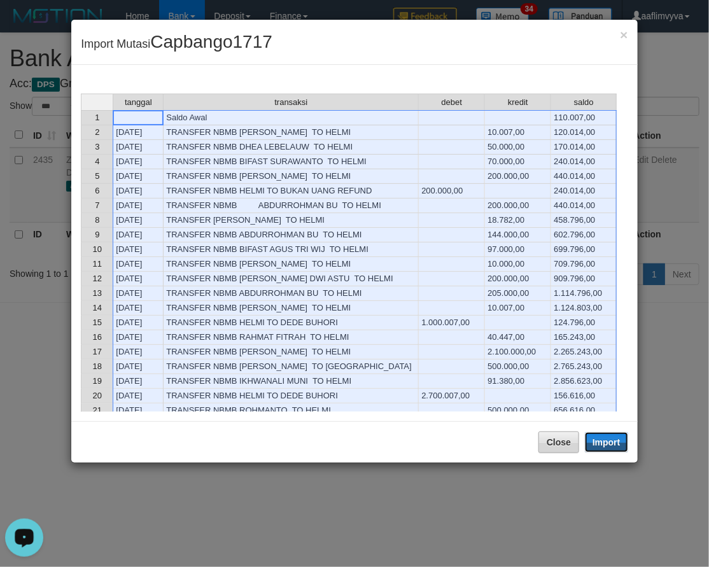
drag, startPoint x: 609, startPoint y: 444, endPoint x: 561, endPoint y: 483, distance: 61.2
click at [609, 444] on button "Import" at bounding box center [606, 442] width 43 height 20
click at [561, 453] on button "Close" at bounding box center [559, 443] width 41 height 22
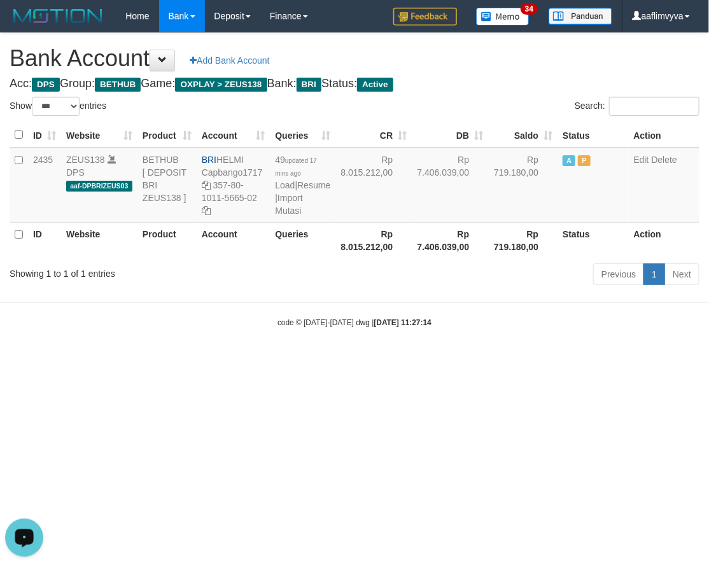
click at [574, 360] on html "Toggle navigation Home Bank Account List Load By Website Group [OXPLAY] ZEUS138…" at bounding box center [354, 180] width 709 height 360
click at [573, 360] on html "Toggle navigation Home Bank Account List Load By Website Group [OXPLAY] ZEUS138…" at bounding box center [354, 180] width 709 height 360
click at [557, 360] on html "Toggle navigation Home Bank Account List Load By Website Group [OXPLAY] ZEUS138…" at bounding box center [354, 180] width 709 height 360
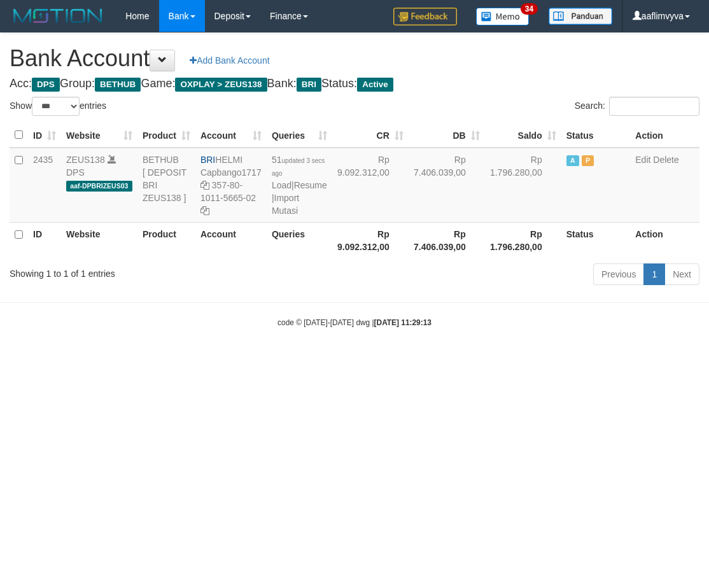
select select "***"
drag, startPoint x: 589, startPoint y: 450, endPoint x: 388, endPoint y: 278, distance: 264.6
click at [589, 360] on html "Toggle navigation Home Bank Account List Load By Website Group [OXPLAY] ZEUS138…" at bounding box center [354, 180] width 709 height 360
click at [288, 216] on link "Import Mutasi" at bounding box center [285, 204] width 27 height 23
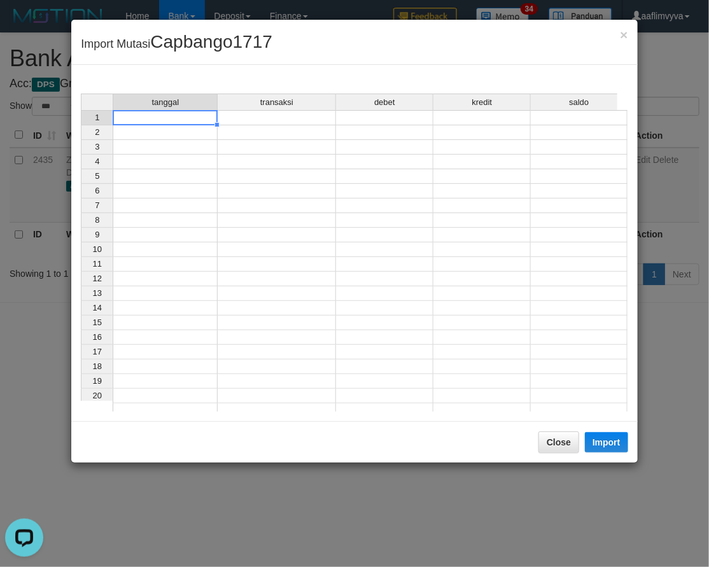
click at [167, 118] on td at bounding box center [165, 117] width 105 height 15
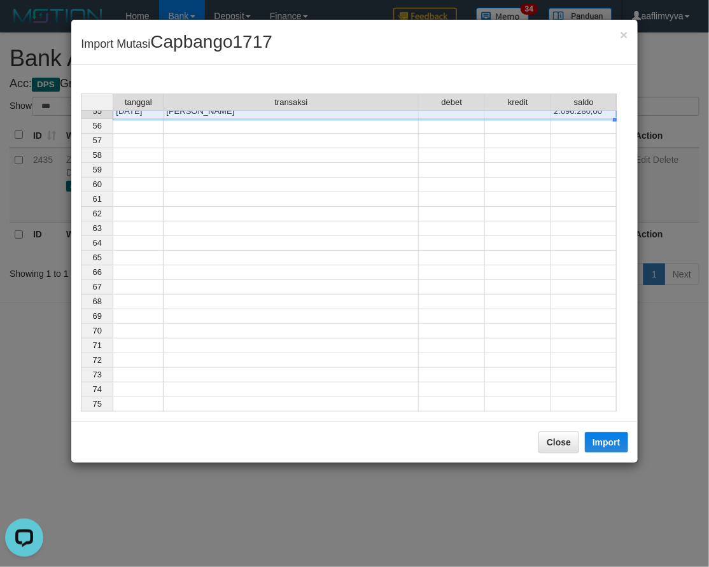
scroll to position [538, 0]
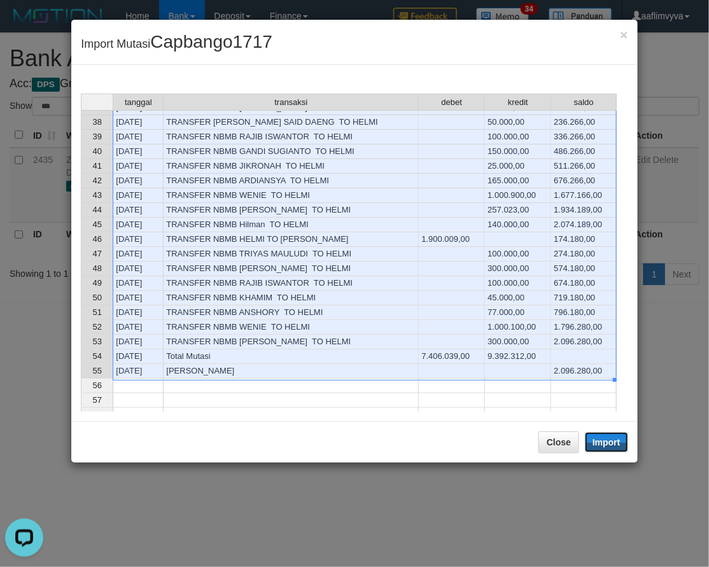
drag, startPoint x: 597, startPoint y: 443, endPoint x: 115, endPoint y: 300, distance: 502.6
click at [597, 443] on button "Import" at bounding box center [606, 442] width 43 height 20
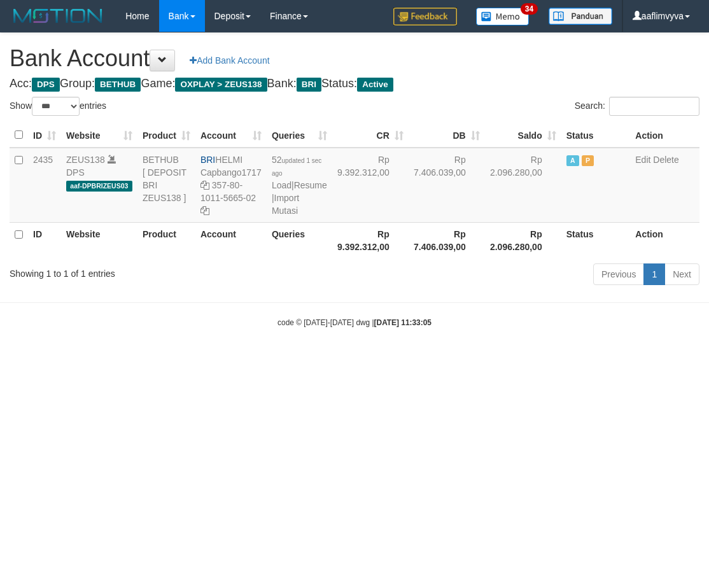
select select "***"
click at [381, 360] on html "Toggle navigation Home Bank Account List Load By Website Group [OXPLAY] ZEUS138…" at bounding box center [354, 180] width 709 height 360
click at [285, 216] on link "Import Mutasi" at bounding box center [285, 204] width 27 height 23
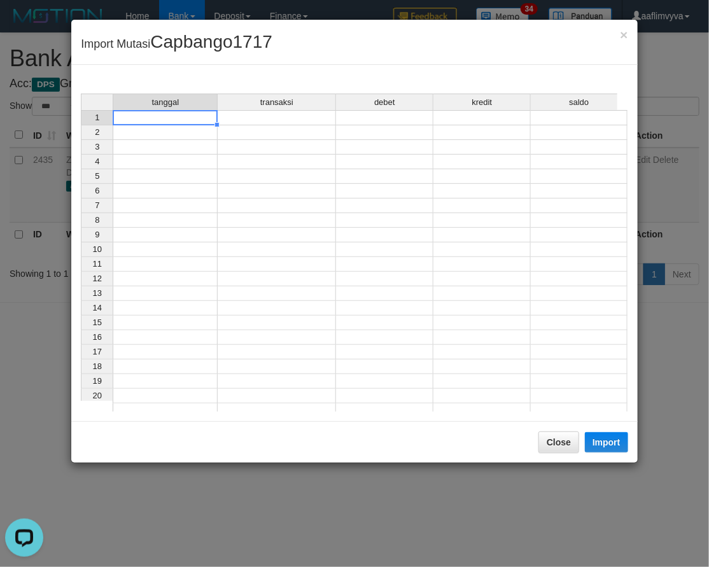
click at [81, 124] on div "tanggal transaksi debet kredit saldo 1 2 3 4 5 6 7 8 9 10 11 12 13 14 15 16 17 …" at bounding box center [81, 256] width 0 height 325
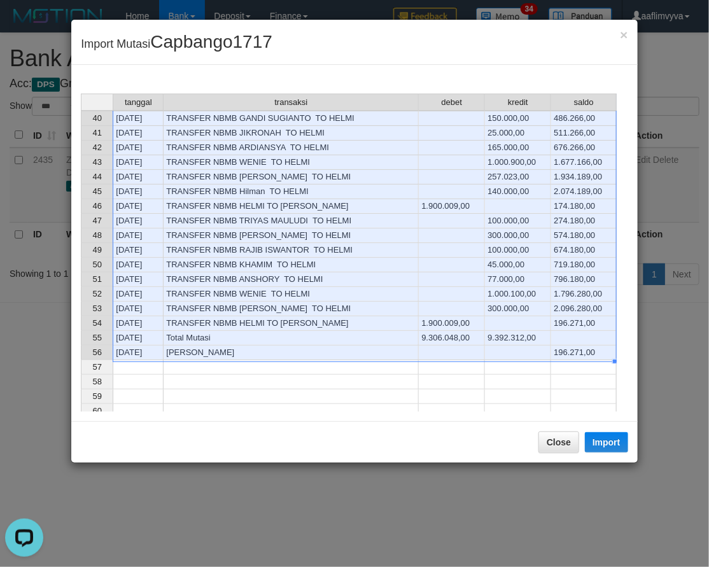
scroll to position [553, 0]
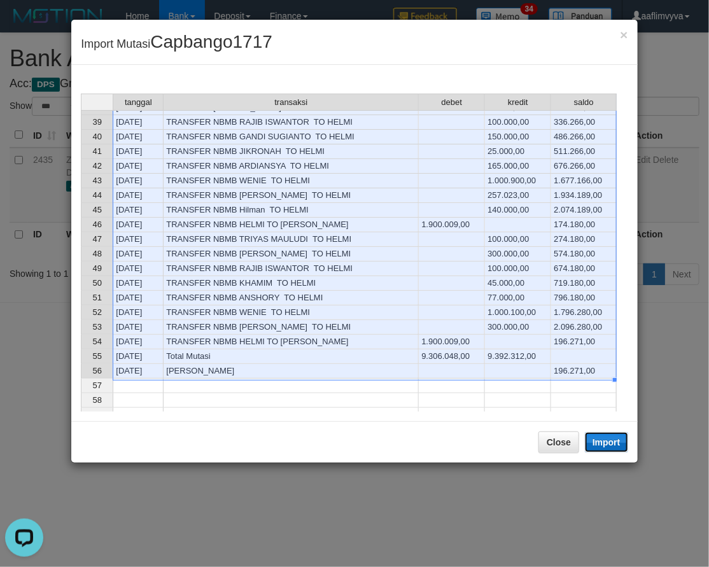
click at [609, 443] on button "Import" at bounding box center [606, 442] width 43 height 20
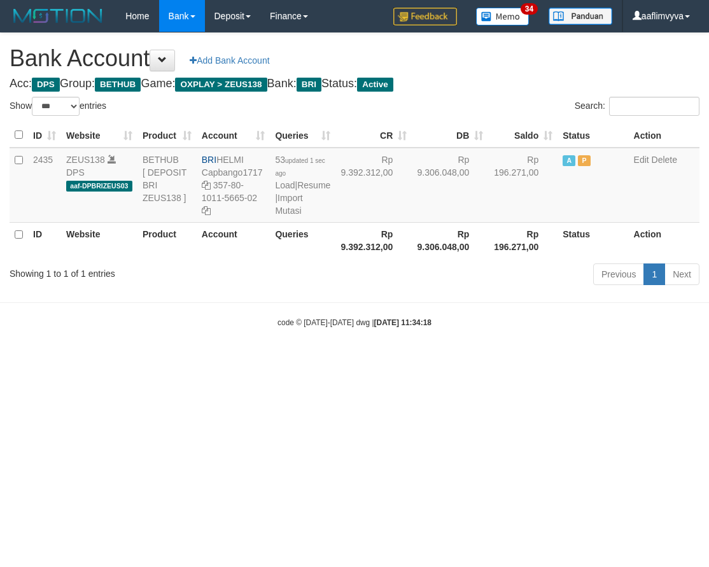
select select "***"
drag, startPoint x: 574, startPoint y: 466, endPoint x: 558, endPoint y: 448, distance: 24.4
click at [574, 360] on html "Toggle navigation Home Bank Account List Load By Website Group [OXPLAY] ZEUS138…" at bounding box center [354, 180] width 709 height 360
click at [297, 216] on link "Import Mutasi" at bounding box center [288, 204] width 27 height 23
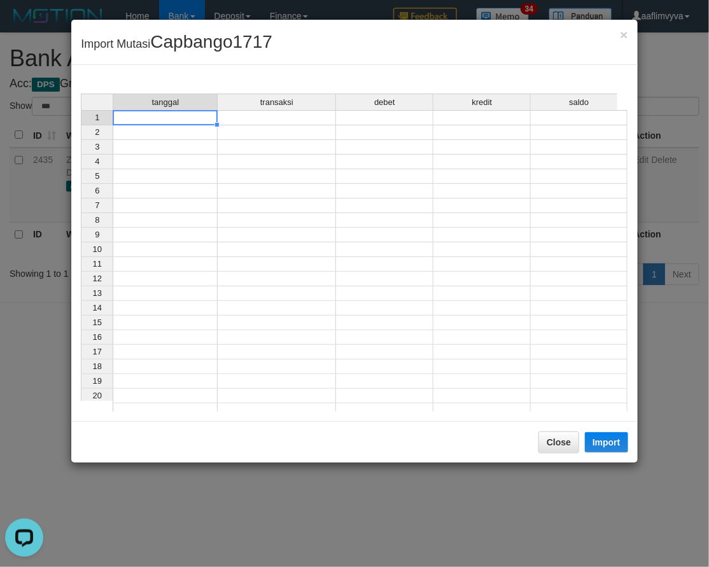
click at [151, 117] on td at bounding box center [165, 117] width 105 height 15
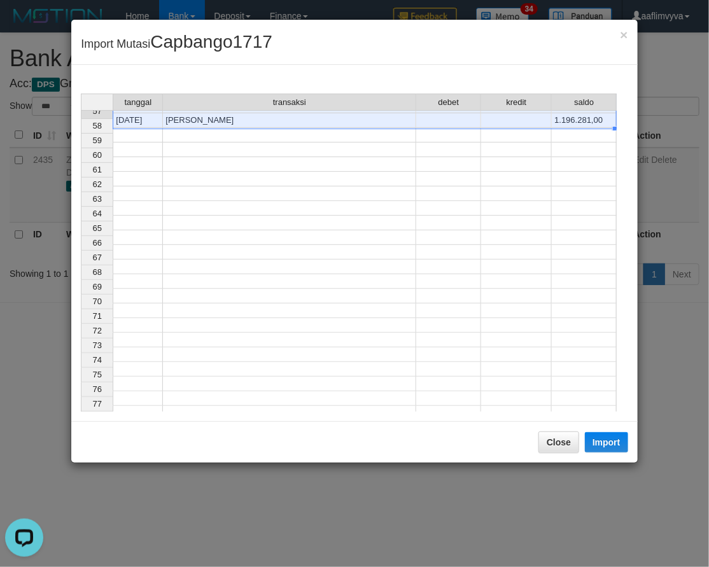
scroll to position [568, 0]
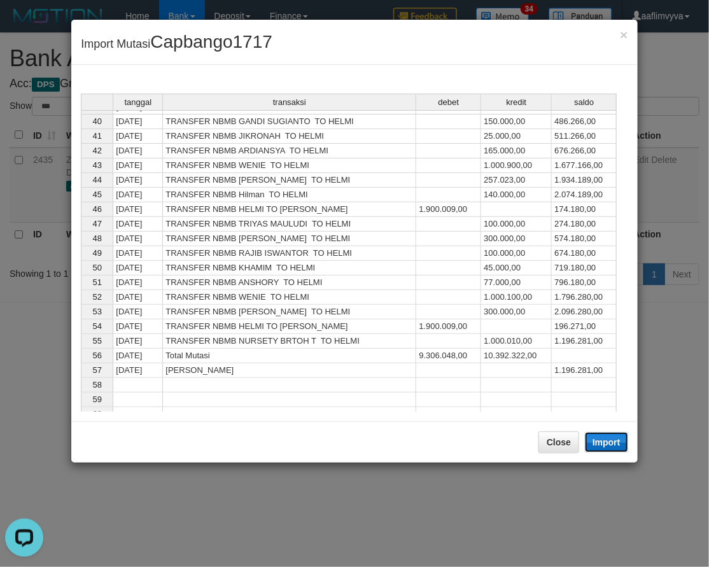
click at [604, 446] on button "Import" at bounding box center [606, 442] width 43 height 20
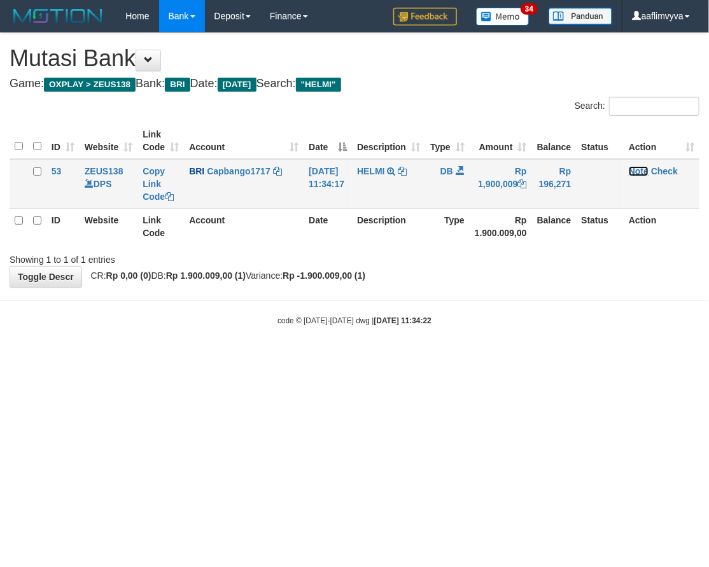
click at [646, 166] on link "Note" at bounding box center [639, 171] width 20 height 10
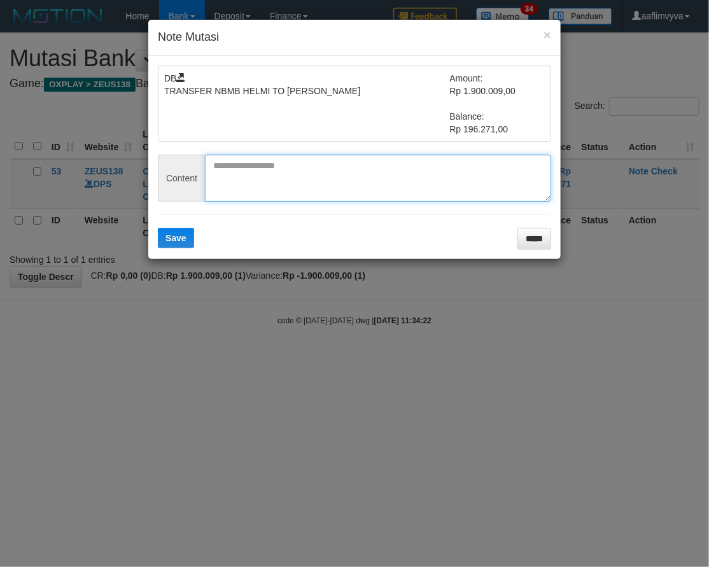
click at [387, 183] on textarea at bounding box center [378, 178] width 346 height 47
paste textarea "********"
type textarea "********"
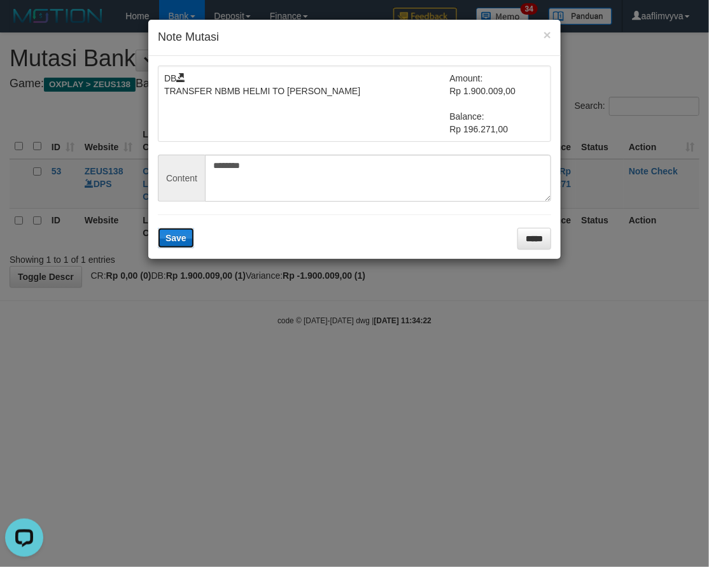
click at [173, 238] on span "Save" at bounding box center [176, 238] width 21 height 10
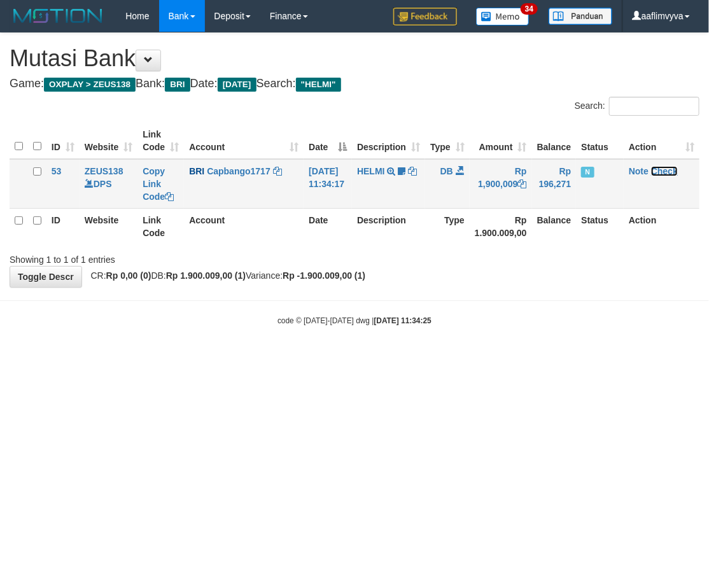
click at [676, 170] on link "Check" at bounding box center [664, 171] width 27 height 10
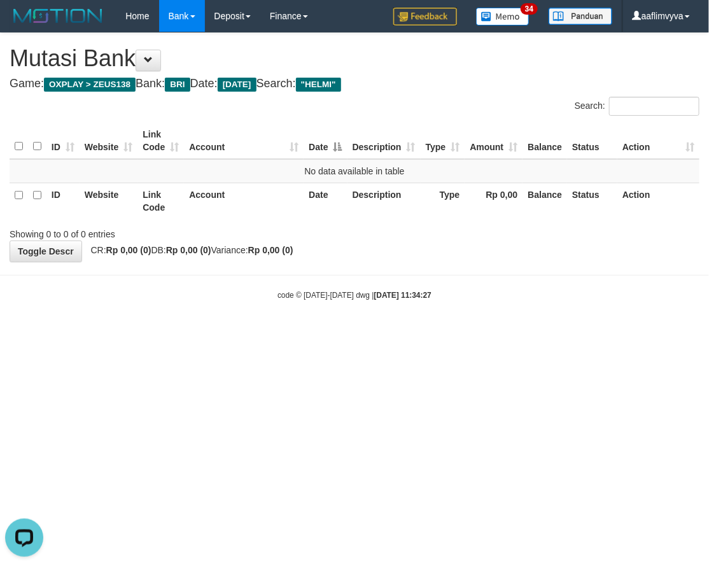
drag, startPoint x: 228, startPoint y: 386, endPoint x: 237, endPoint y: 371, distance: 18.6
click at [232, 333] on html "Toggle navigation Home Bank Account List Load By Website Group [OXPLAY] ZEUS138…" at bounding box center [354, 166] width 709 height 333
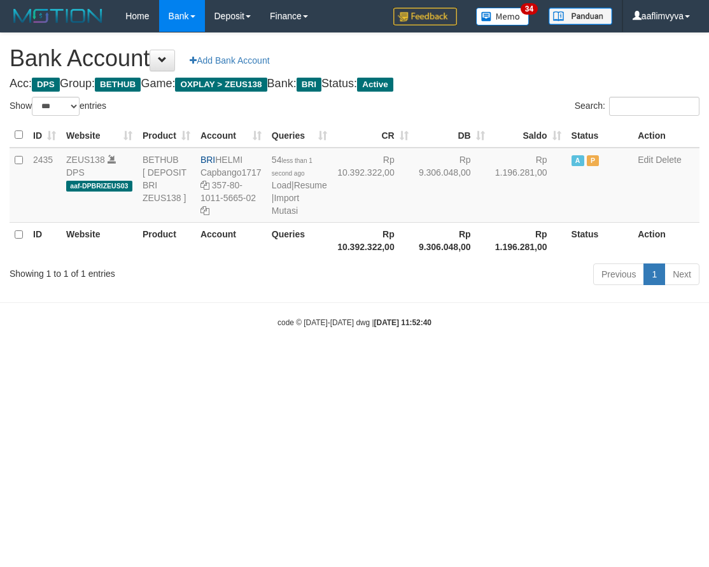
select select "***"
click at [526, 360] on html "Toggle navigation Home Bank Account List Load By Website Group [OXPLAY] ZEUS138…" at bounding box center [354, 180] width 709 height 360
drag, startPoint x: 382, startPoint y: 436, endPoint x: 325, endPoint y: 248, distance: 195.8
click at [381, 360] on html "Toggle navigation Home Bank Account List Load By Website Group [OXPLAY] ZEUS138…" at bounding box center [354, 180] width 709 height 360
click at [289, 216] on link "Import Mutasi" at bounding box center [285, 204] width 27 height 23
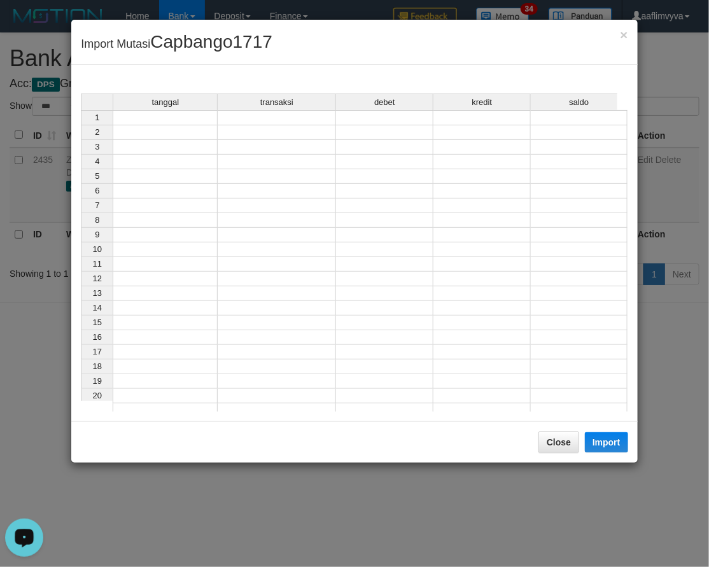
click at [168, 122] on td at bounding box center [165, 117] width 105 height 15
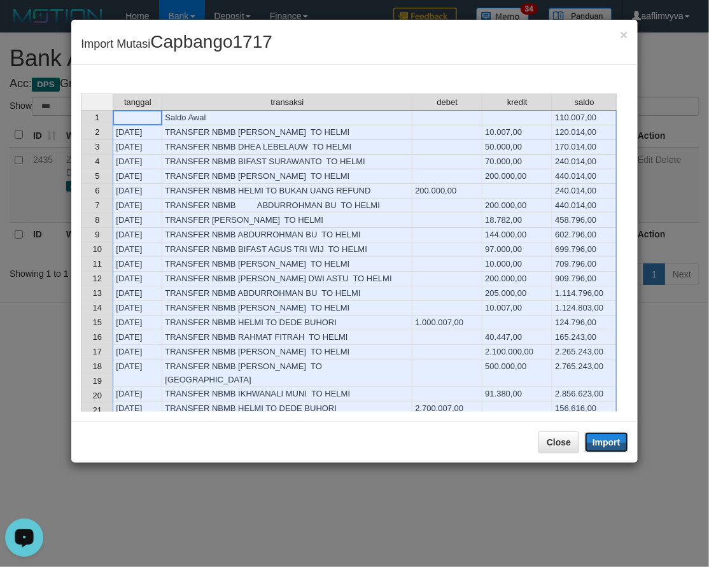
drag, startPoint x: 610, startPoint y: 441, endPoint x: 0, endPoint y: 120, distance: 689.5
click at [610, 441] on button "Import" at bounding box center [606, 442] width 43 height 20
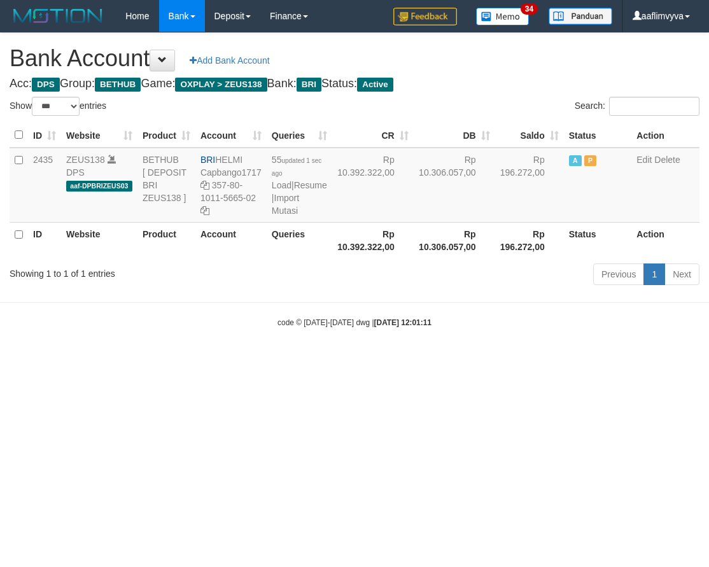
select select "***"
click at [48, 360] on html "Toggle navigation Home Bank Account List Load By Website Group [OXPLAY] ZEUS138…" at bounding box center [354, 180] width 709 height 360
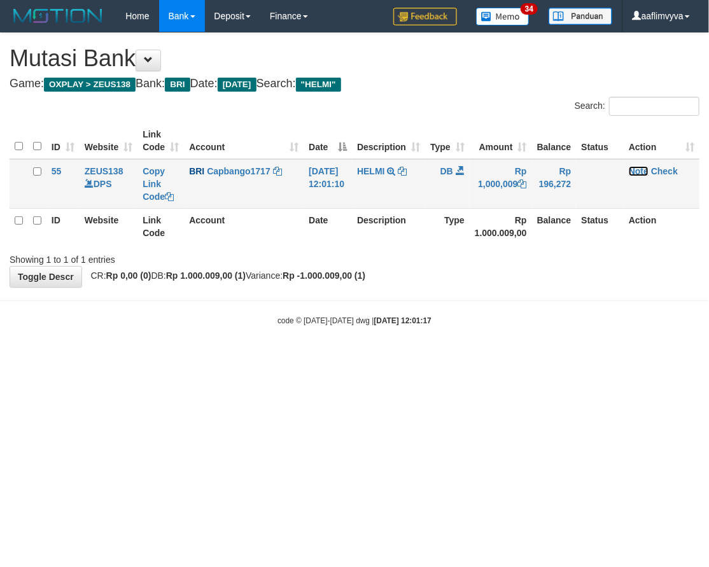
click at [645, 171] on link "Note" at bounding box center [639, 171] width 20 height 10
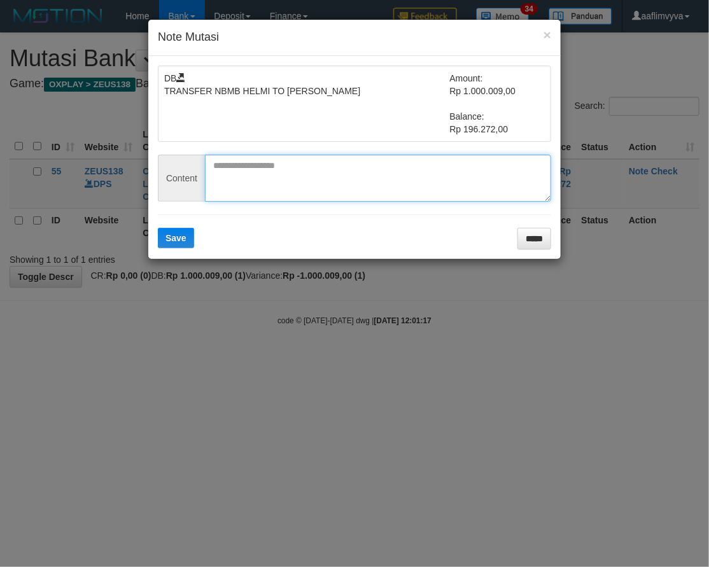
click at [297, 182] on textarea at bounding box center [378, 178] width 346 height 47
paste textarea "********"
type textarea "********"
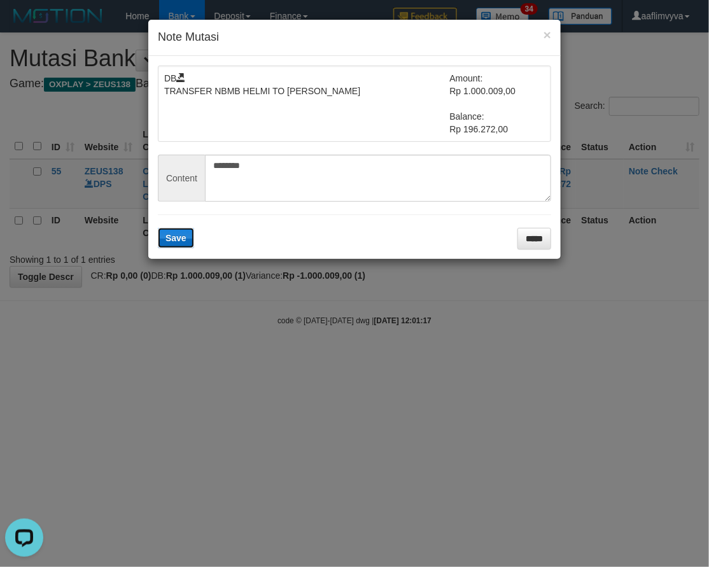
click at [176, 236] on span "Save" at bounding box center [176, 238] width 21 height 10
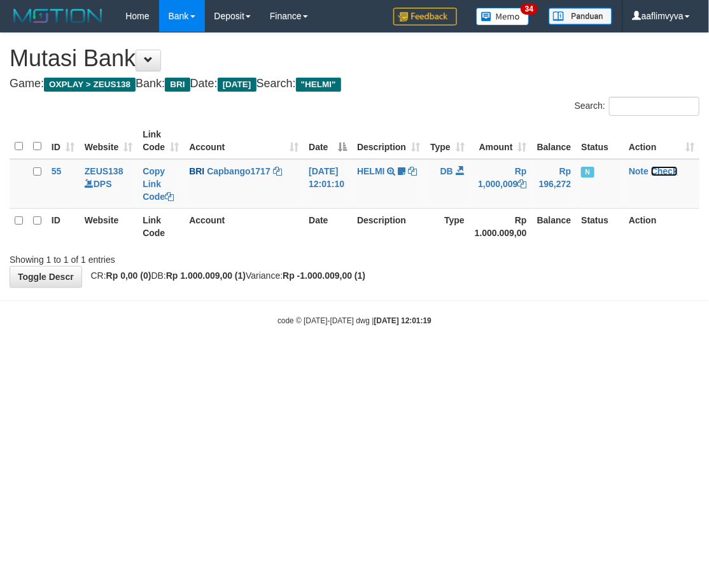
click at [676, 171] on link "Check" at bounding box center [664, 171] width 27 height 10
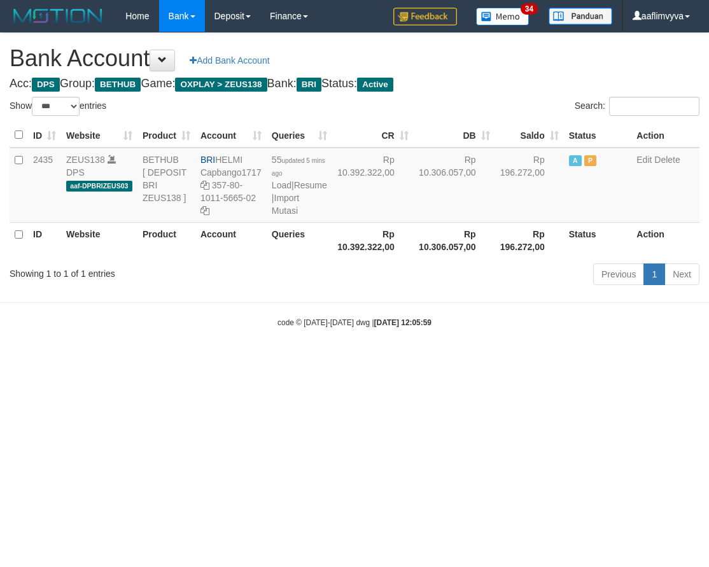
select select "***"
drag, startPoint x: 220, startPoint y: 367, endPoint x: 218, endPoint y: 344, distance: 23.0
click at [222, 360] on body "Toggle navigation Home Bank Account List Load By Website Group [OXPLAY] ZEUS138…" at bounding box center [354, 180] width 709 height 360
drag, startPoint x: 218, startPoint y: 344, endPoint x: 215, endPoint y: 337, distance: 7.1
click at [218, 344] on body "Toggle navigation Home Bank Account List Load By Website Group [OXPLAY] ZEUS138…" at bounding box center [354, 180] width 709 height 360
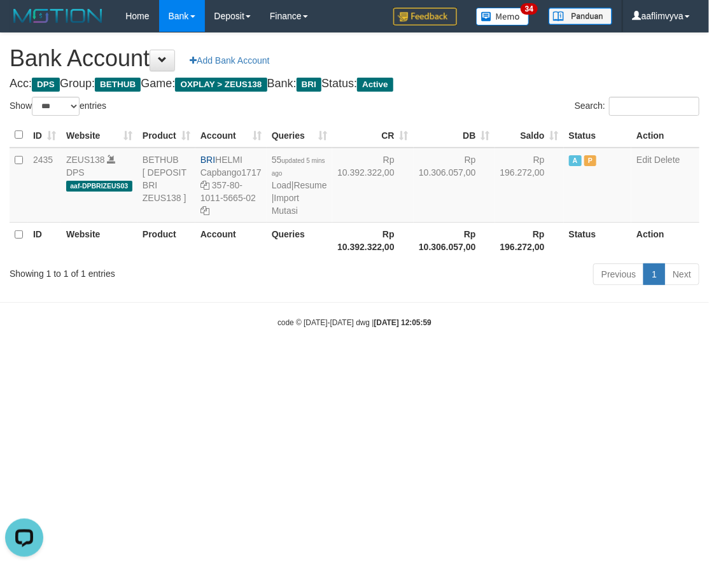
click at [215, 329] on div "code © 2012-2018 dwg | 2025/09/30 12:05:59" at bounding box center [354, 322] width 709 height 13
select select "***"
click at [611, 360] on html "Toggle navigation Home Bank Account List Load By Website Group [OXPLAY] ZEUS138…" at bounding box center [354, 180] width 709 height 360
click at [289, 216] on link "Import Mutasi" at bounding box center [285, 204] width 27 height 23
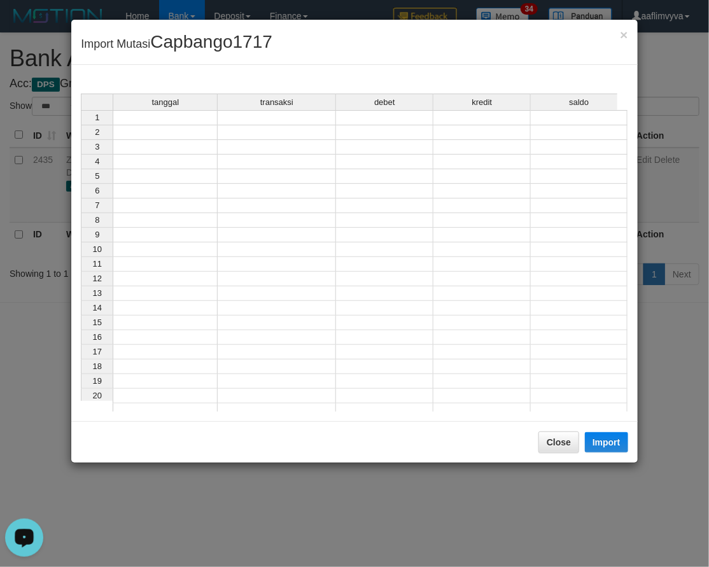
click at [174, 116] on td at bounding box center [165, 117] width 105 height 15
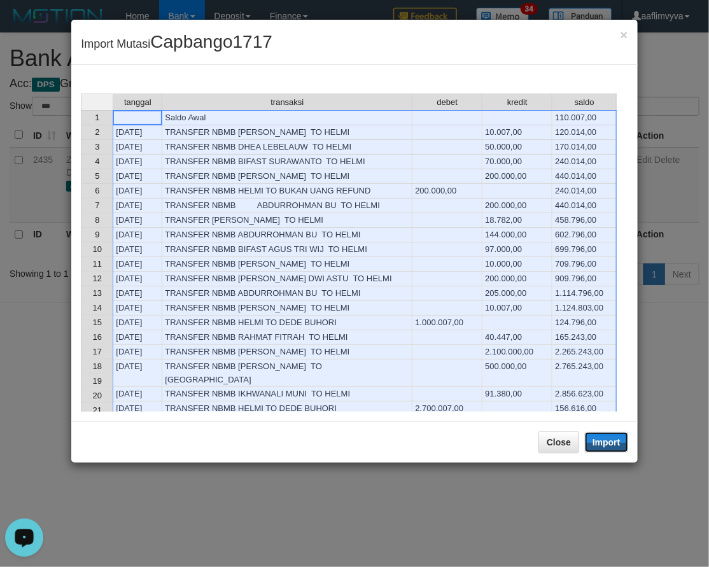
drag, startPoint x: 613, startPoint y: 446, endPoint x: 232, endPoint y: 391, distance: 384.8
click at [613, 446] on button "Import" at bounding box center [606, 442] width 43 height 20
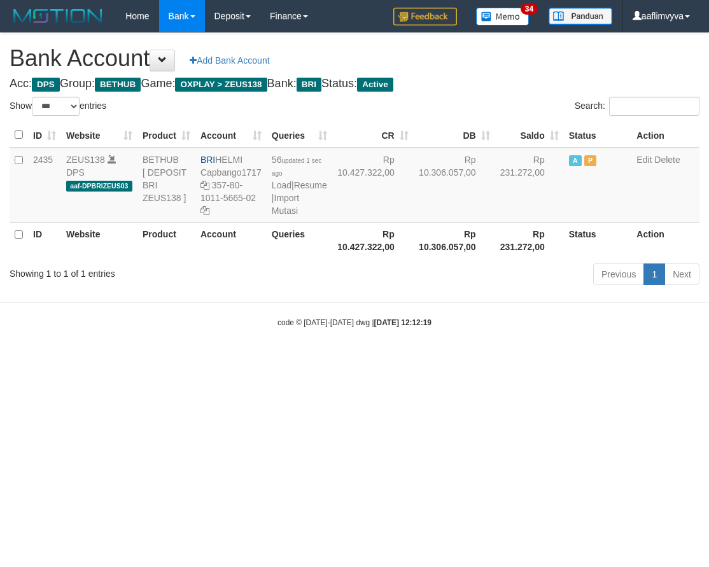
select select "***"
click at [558, 360] on html "Toggle navigation Home Bank Account List Load By Website Group [OXPLAY] ZEUS138…" at bounding box center [354, 180] width 709 height 360
click at [287, 216] on link "Import Mutasi" at bounding box center [285, 204] width 27 height 23
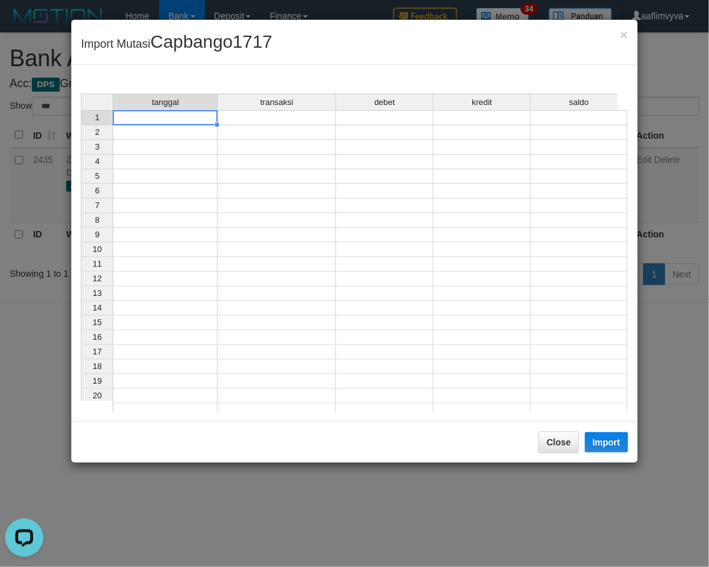
click at [199, 117] on td at bounding box center [165, 117] width 105 height 15
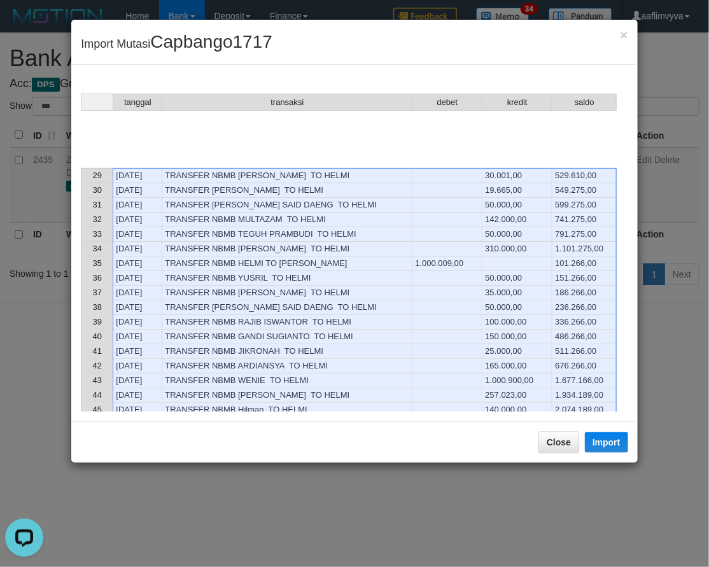
scroll to position [612, 0]
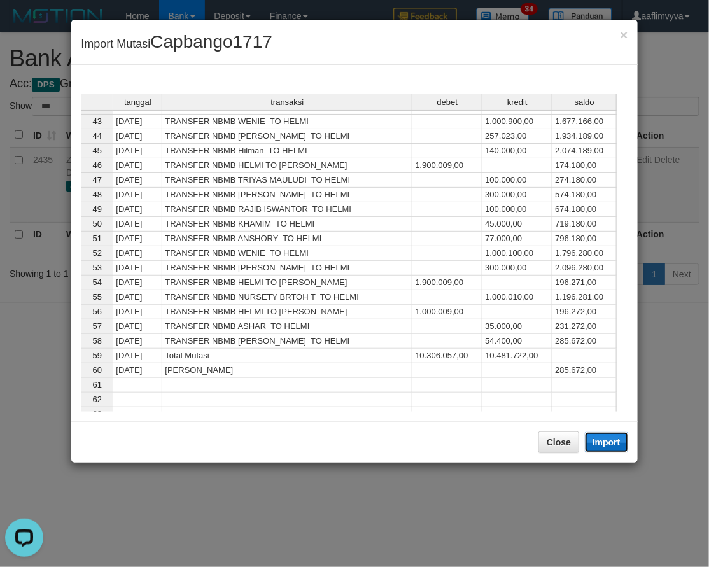
click at [600, 438] on button "Import" at bounding box center [606, 442] width 43 height 20
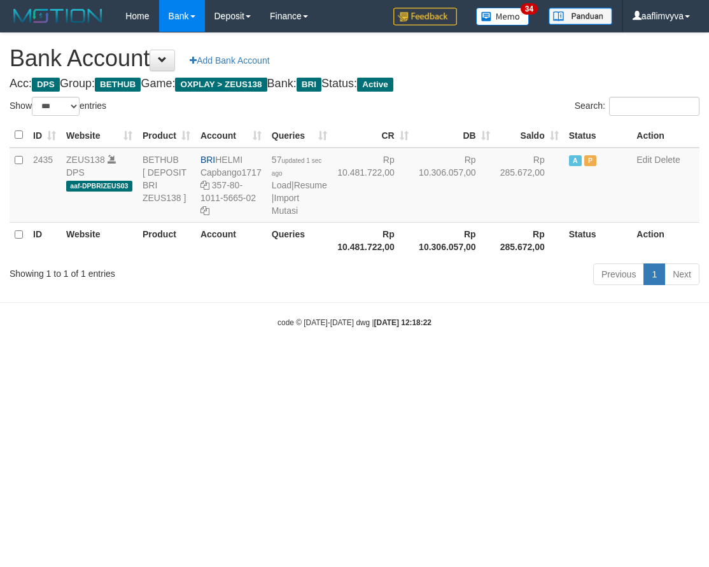
select select "***"
drag, startPoint x: 588, startPoint y: 474, endPoint x: 460, endPoint y: 315, distance: 203.3
click at [586, 360] on html "Toggle navigation Home Bank Account List Load By Website Group [OXPLAY] ZEUS138…" at bounding box center [354, 180] width 709 height 360
click at [269, 219] on td "57 updated 1 sec ago Load | Resume | Import Mutasi" at bounding box center [300, 185] width 66 height 75
click at [274, 216] on link "Import Mutasi" at bounding box center [285, 204] width 27 height 23
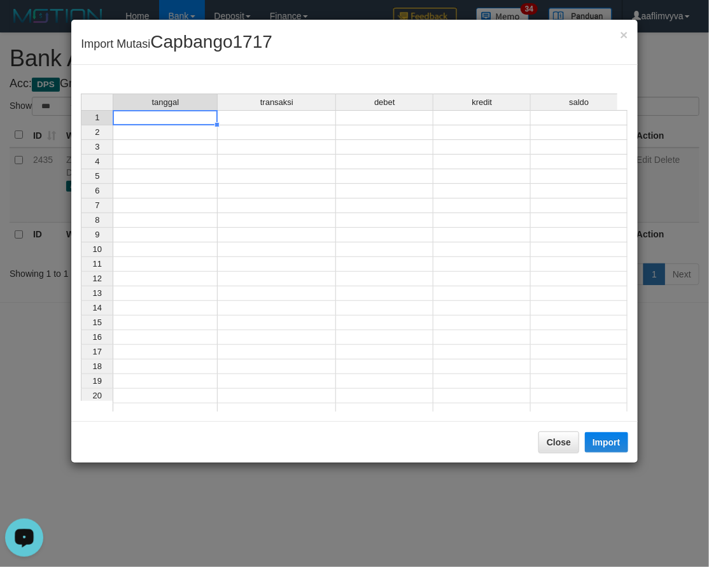
click at [151, 118] on td at bounding box center [165, 117] width 105 height 15
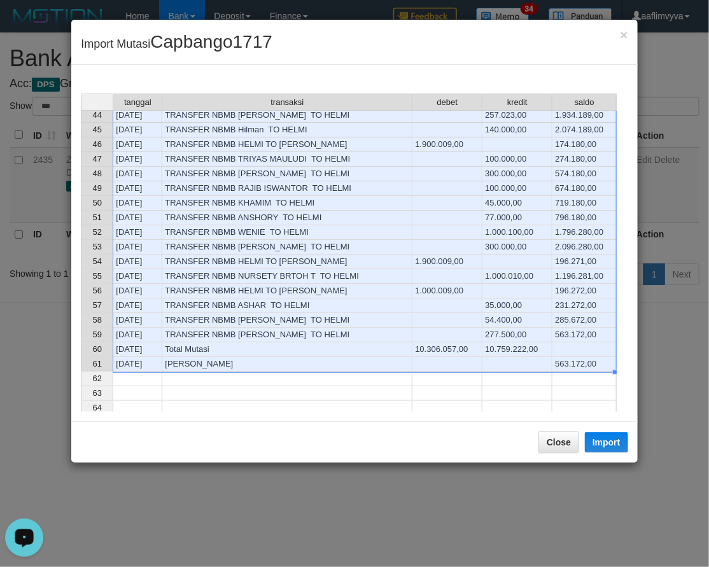
scroll to position [627, 0]
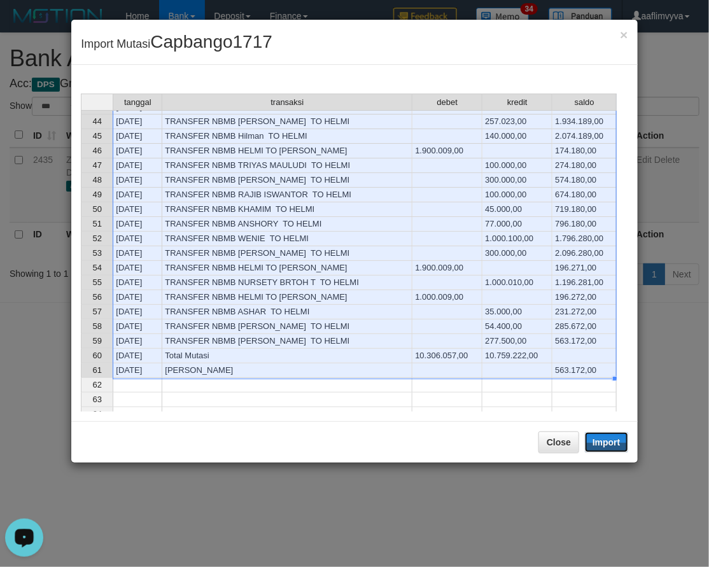
drag, startPoint x: 615, startPoint y: 442, endPoint x: 53, endPoint y: 325, distance: 573.5
click at [615, 442] on button "Import" at bounding box center [606, 442] width 43 height 20
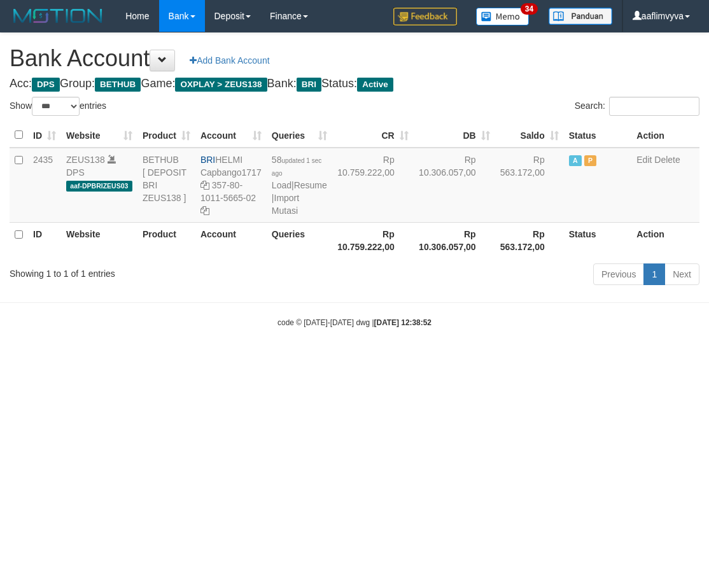
select select "***"
click at [569, 360] on html "Toggle navigation Home Bank Account List Load By Website Group [OXPLAY] ZEUS138…" at bounding box center [354, 180] width 709 height 360
click at [283, 216] on link "Import Mutasi" at bounding box center [285, 204] width 27 height 23
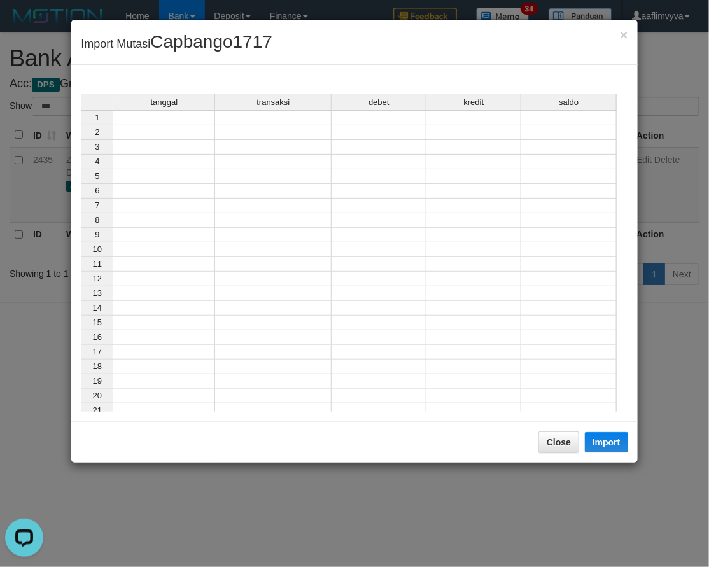
click at [160, 117] on td at bounding box center [164, 117] width 103 height 15
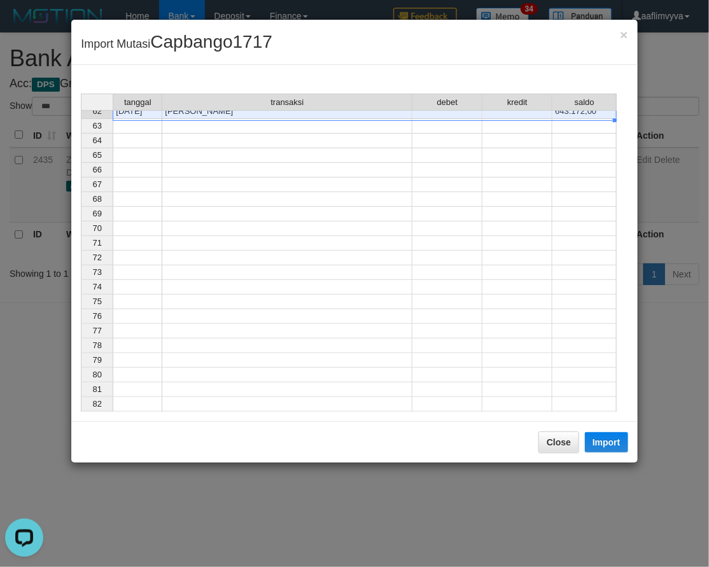
scroll to position [641, 0]
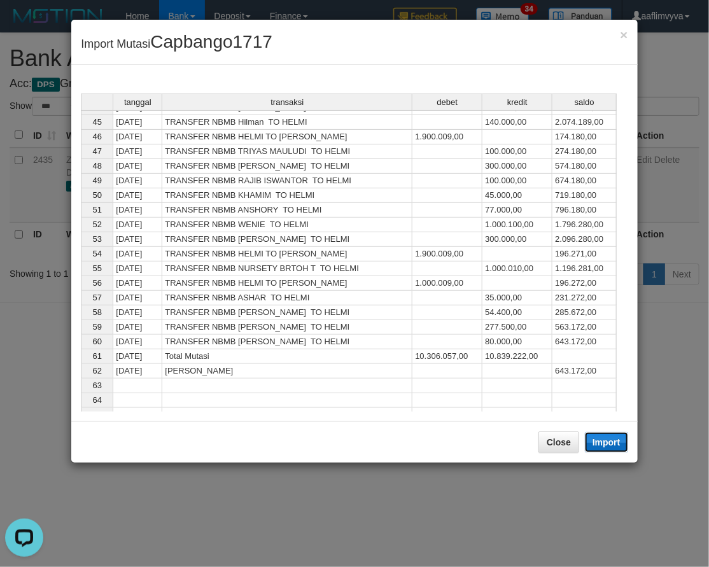
click at [609, 449] on button "Import" at bounding box center [606, 442] width 43 height 20
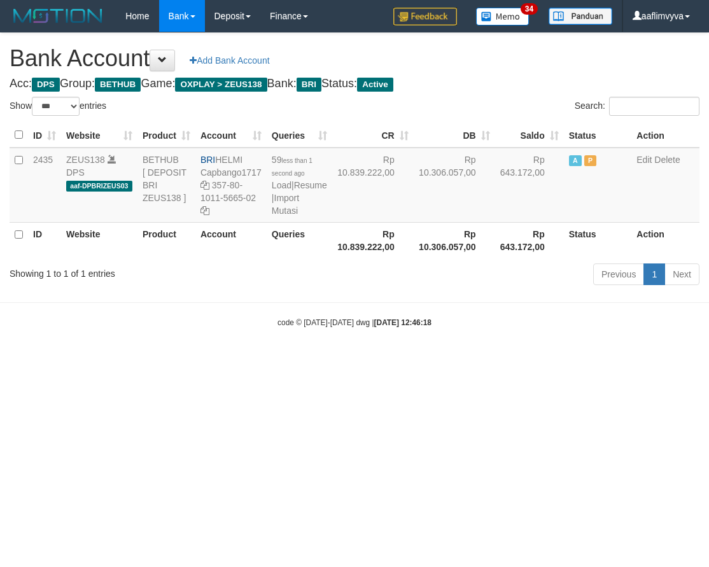
select select "***"
drag, startPoint x: 70, startPoint y: 399, endPoint x: 141, endPoint y: 269, distance: 148.2
click at [73, 360] on html "Toggle navigation Home Bank Account List Load By Website Group [OXPLAY] ZEUS138…" at bounding box center [354, 180] width 709 height 360
click at [296, 216] on link "Import Mutasi" at bounding box center [285, 204] width 27 height 23
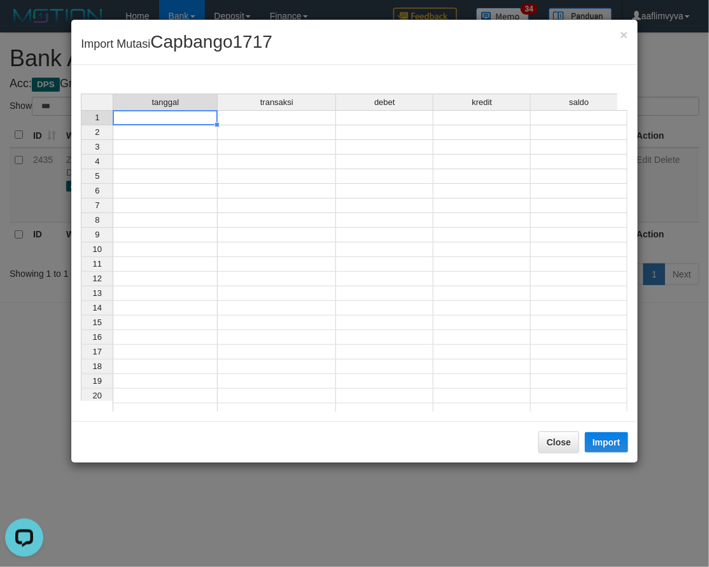
click at [182, 117] on td at bounding box center [165, 117] width 105 height 15
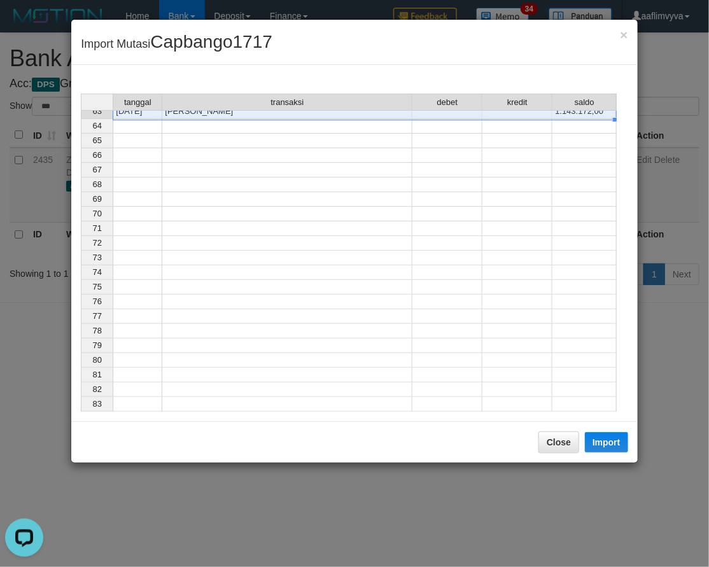
scroll to position [656, 0]
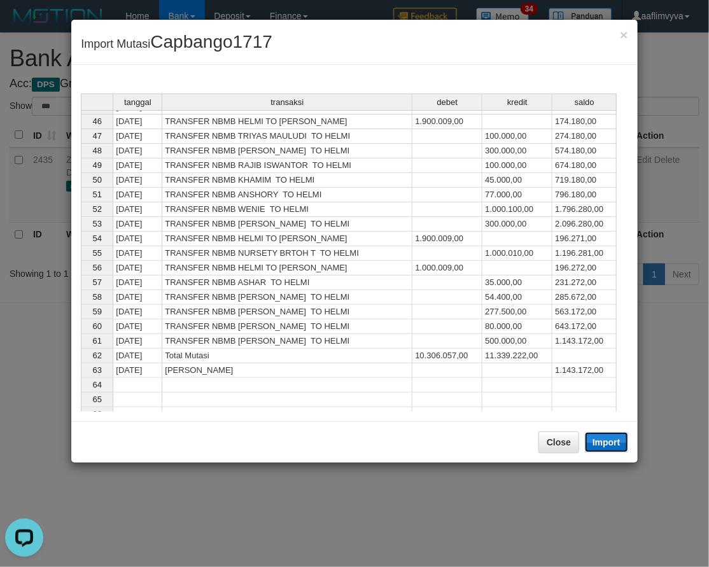
click at [608, 448] on button "Import" at bounding box center [606, 442] width 43 height 20
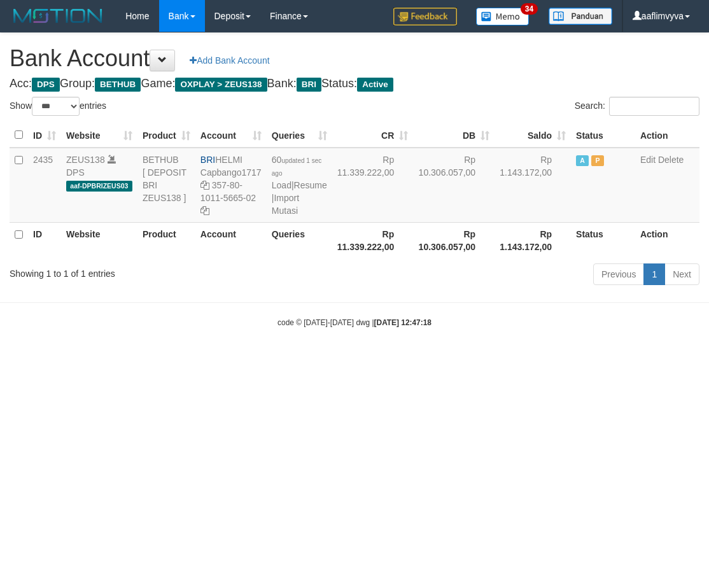
select select "***"
click at [268, 329] on div "code © [DATE]-[DATE] dwg | [DATE] 12:47:18" at bounding box center [354, 322] width 709 height 13
click at [289, 216] on link "Import Mutasi" at bounding box center [285, 204] width 27 height 23
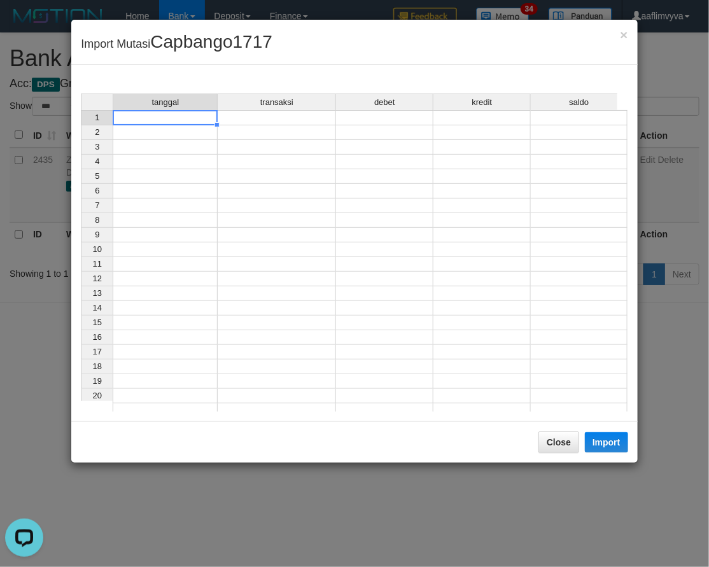
click at [173, 116] on td at bounding box center [165, 117] width 105 height 15
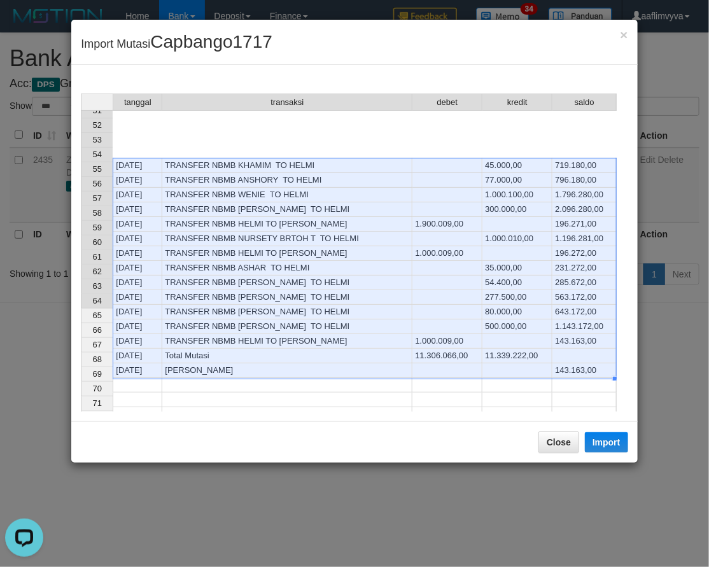
scroll to position [670, 0]
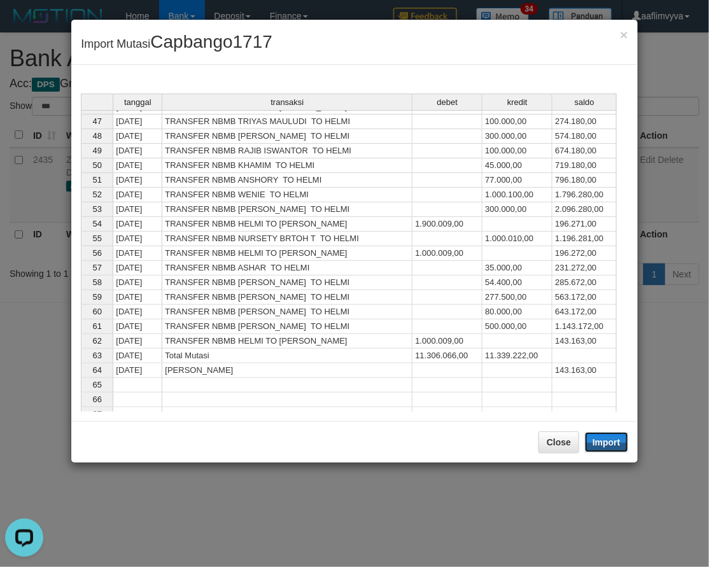
drag, startPoint x: 605, startPoint y: 434, endPoint x: 2, endPoint y: 310, distance: 615.5
click at [604, 434] on button "Import" at bounding box center [606, 442] width 43 height 20
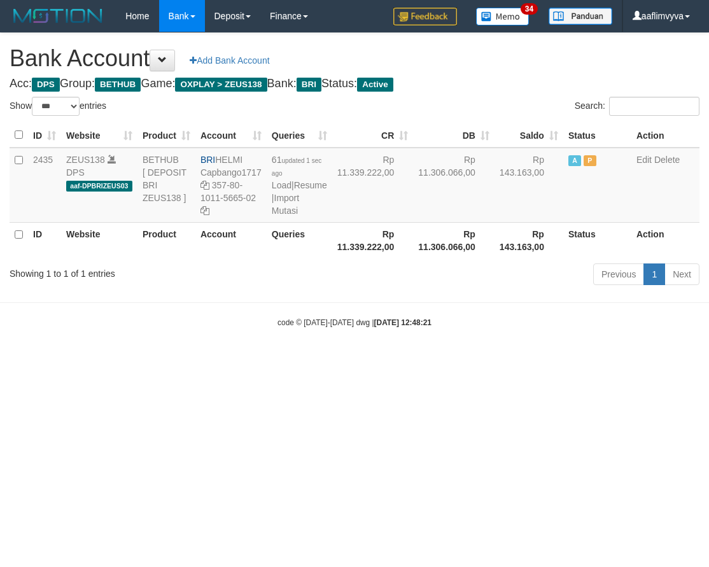
select select "***"
drag, startPoint x: 602, startPoint y: 458, endPoint x: 457, endPoint y: 308, distance: 208.5
click at [602, 360] on html "Toggle navigation Home Bank Account List Load By Website Group [OXPLAY] ZEUS138…" at bounding box center [354, 180] width 709 height 360
click at [294, 216] on link "Import Mutasi" at bounding box center [285, 204] width 27 height 23
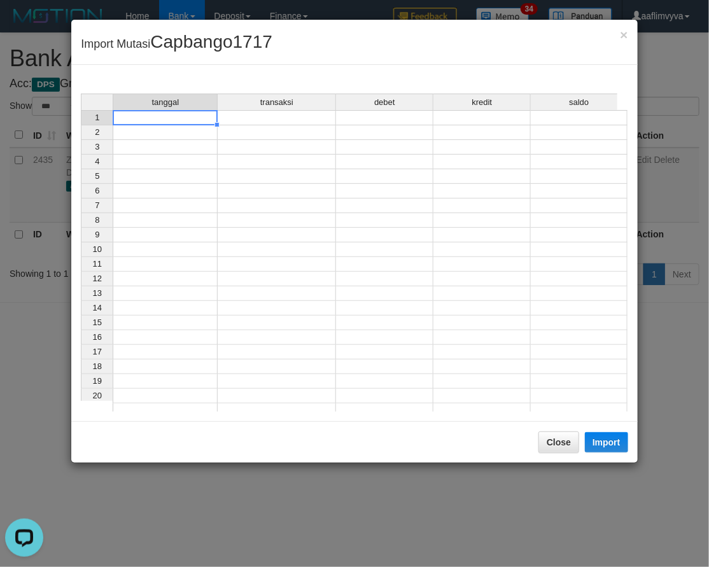
click at [134, 121] on td at bounding box center [165, 117] width 105 height 15
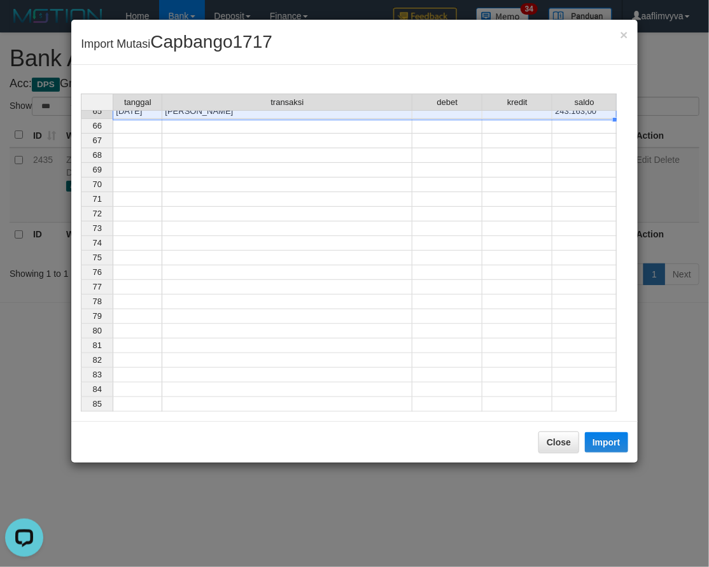
scroll to position [684, 0]
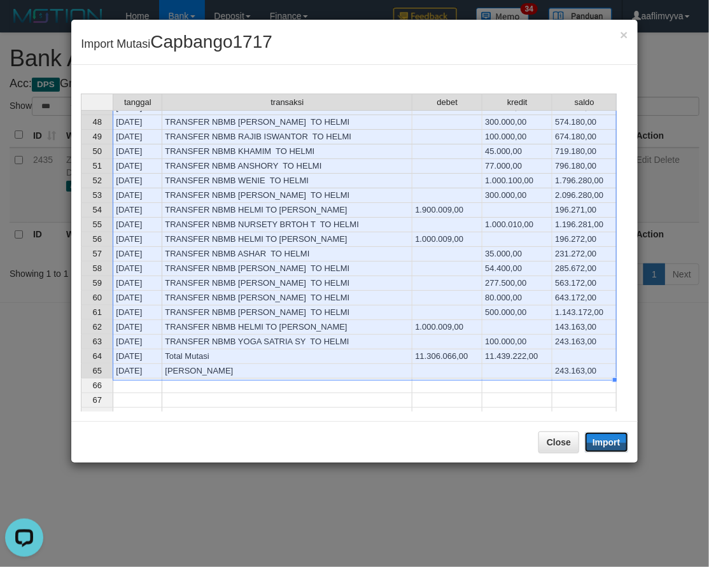
drag, startPoint x: 602, startPoint y: 446, endPoint x: 0, endPoint y: 218, distance: 643.8
click at [602, 446] on button "Import" at bounding box center [606, 442] width 43 height 20
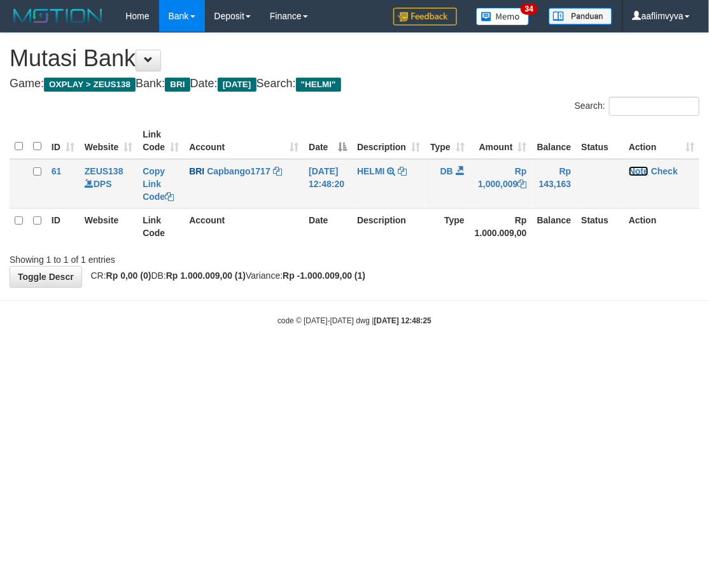
click at [646, 170] on link "Note" at bounding box center [639, 171] width 20 height 10
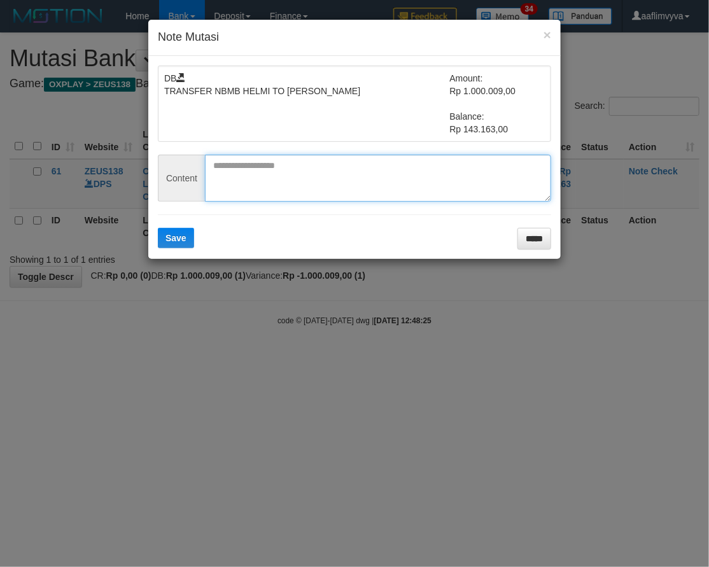
click at [230, 159] on textarea at bounding box center [378, 178] width 346 height 47
paste textarea "********"
type textarea "********"
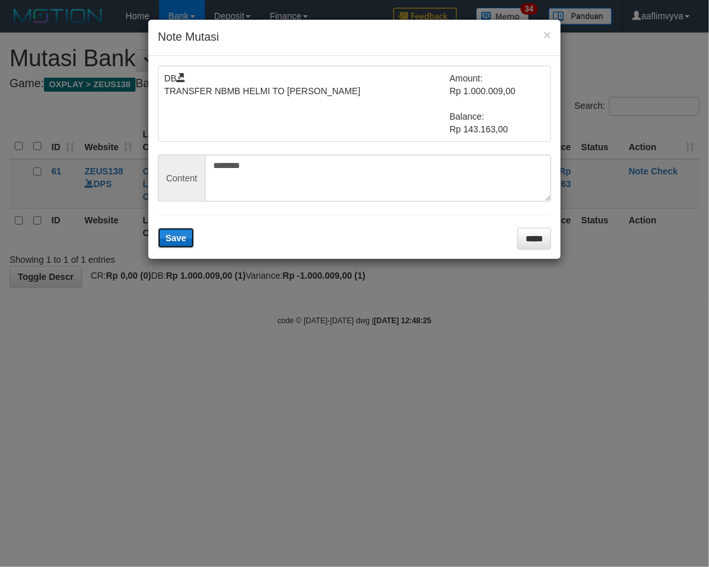
click at [178, 239] on span "Save" at bounding box center [176, 238] width 21 height 10
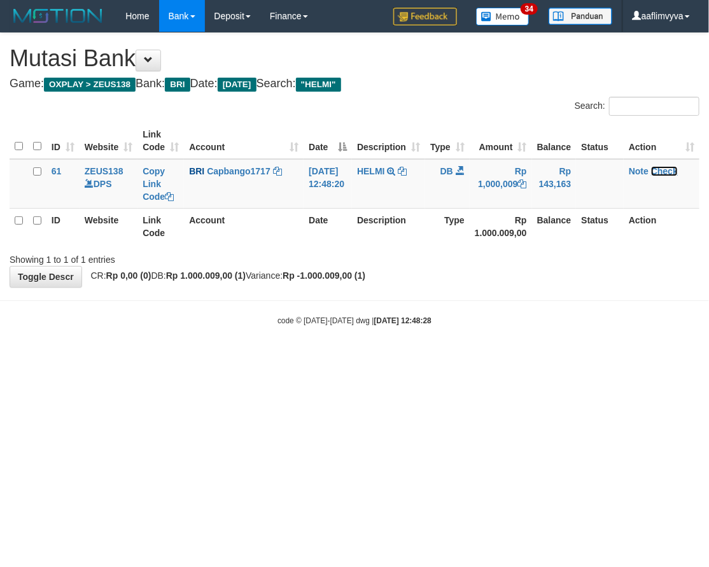
drag, startPoint x: 669, startPoint y: 169, endPoint x: 423, endPoint y: 155, distance: 246.2
click at [670, 169] on link "Check" at bounding box center [664, 171] width 27 height 10
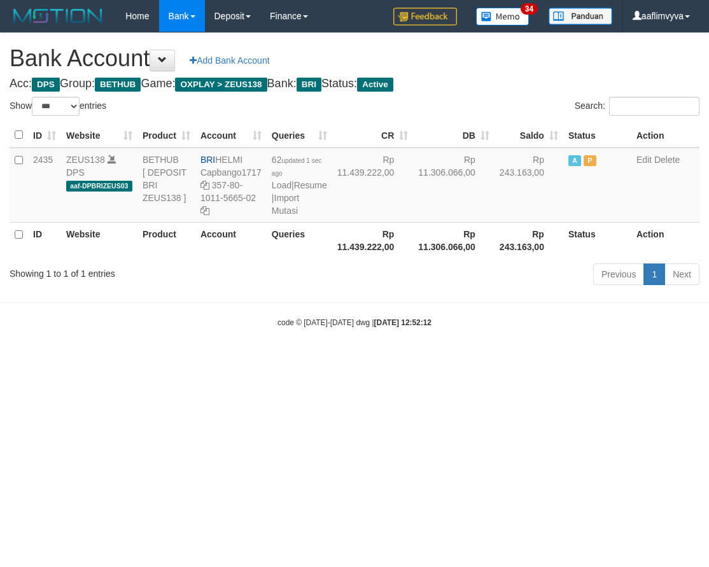
select select "***"
click at [539, 360] on body "Toggle navigation Home Bank Account List Load By Website Group [OXPLAY] ZEUS138…" at bounding box center [354, 180] width 709 height 360
click at [289, 216] on link "Import Mutasi" at bounding box center [285, 204] width 27 height 23
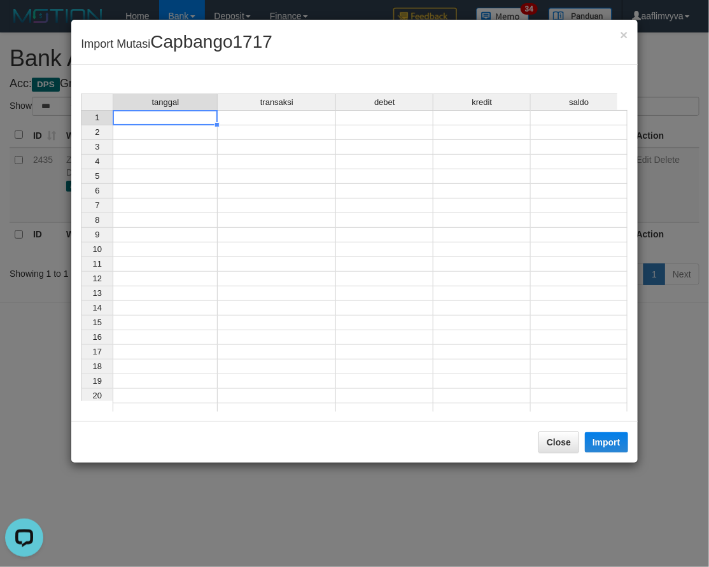
click at [155, 121] on td at bounding box center [165, 117] width 105 height 15
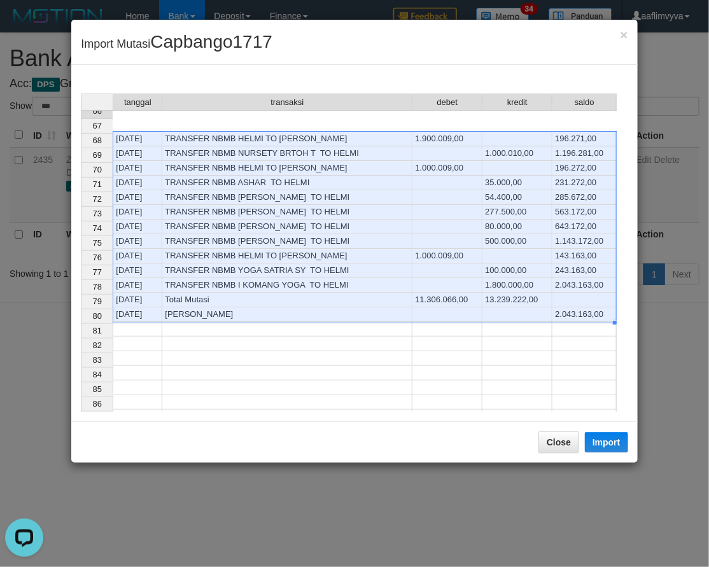
scroll to position [699, 0]
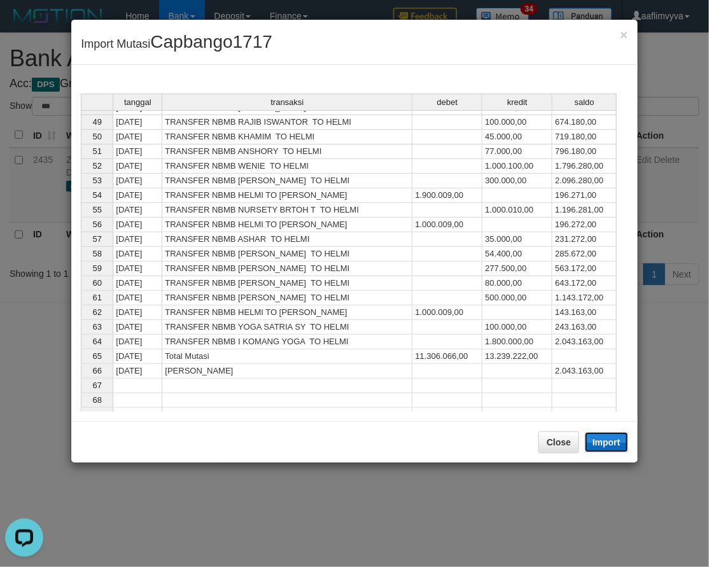
click at [609, 443] on button "Import" at bounding box center [606, 442] width 43 height 20
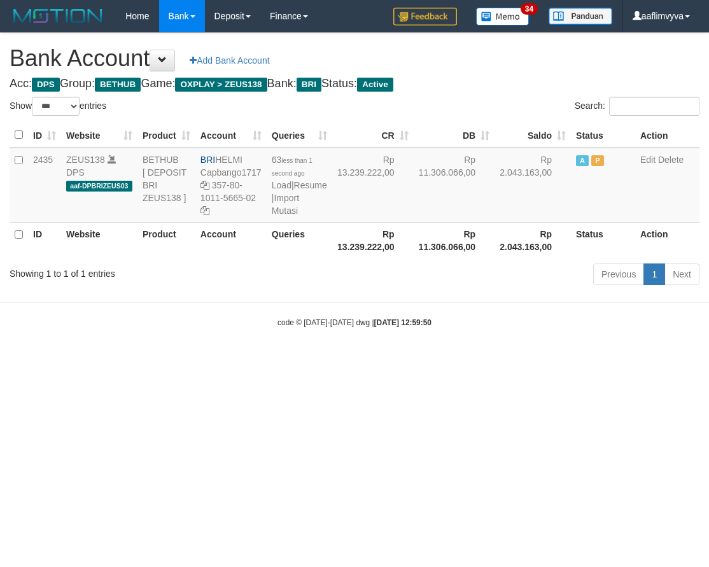
select select "***"
click at [220, 360] on html "Toggle navigation Home Bank Account List Load By Website Group [OXPLAY] ZEUS138…" at bounding box center [354, 180] width 709 height 360
click at [284, 216] on link "Import Mutasi" at bounding box center [285, 204] width 27 height 23
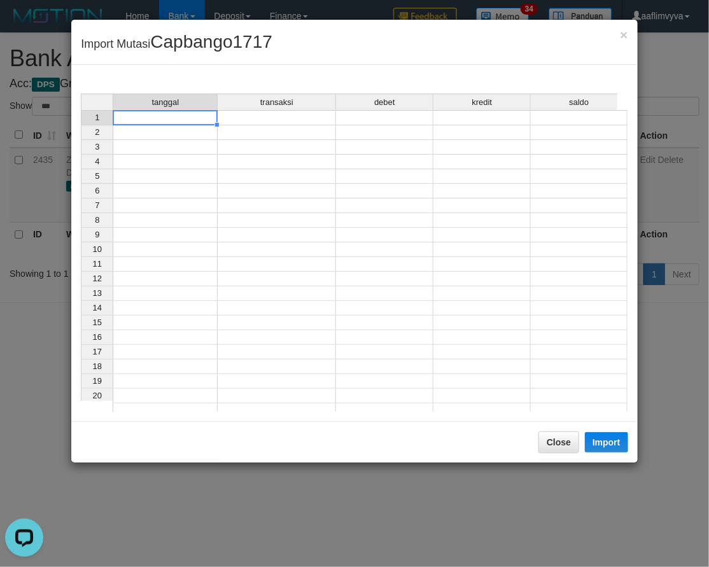
click at [154, 115] on td at bounding box center [165, 117] width 105 height 15
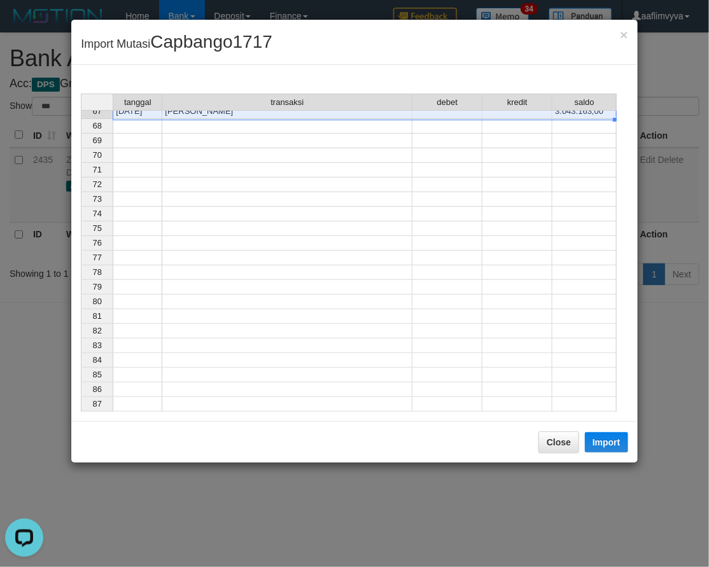
scroll to position [714, 0]
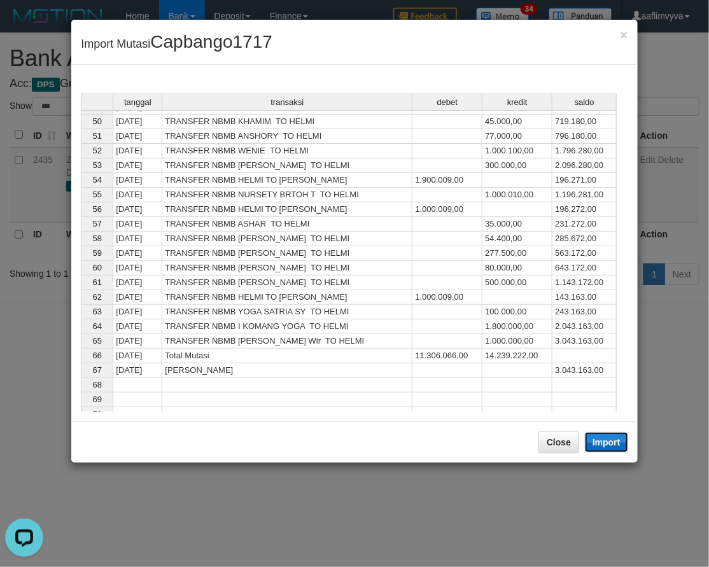
click at [606, 444] on button "Import" at bounding box center [606, 442] width 43 height 20
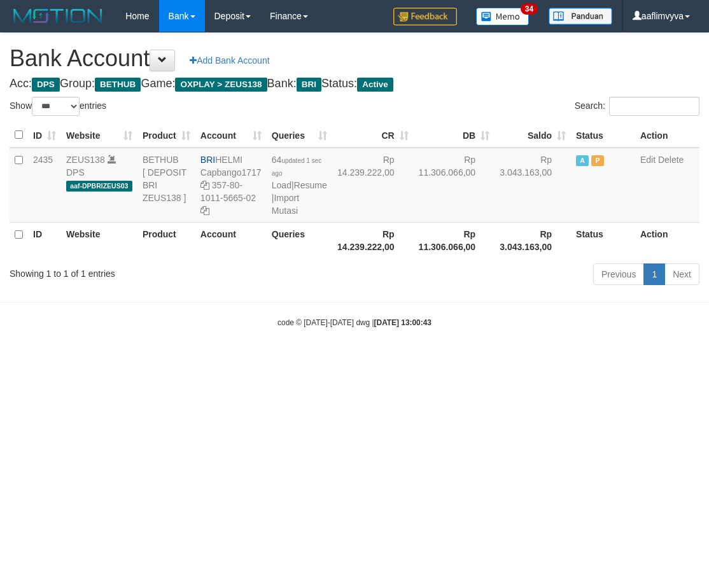
select select "***"
click at [164, 280] on div "Showing 1 to 1 of 1 entries" at bounding box center [148, 271] width 276 height 18
click at [284, 212] on link "Import Mutasi" at bounding box center [285, 204] width 27 height 23
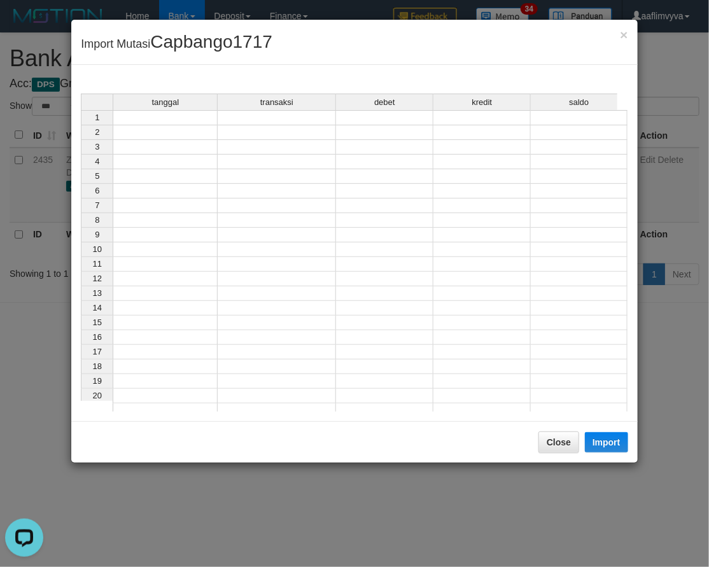
click at [187, 117] on td at bounding box center [165, 117] width 105 height 15
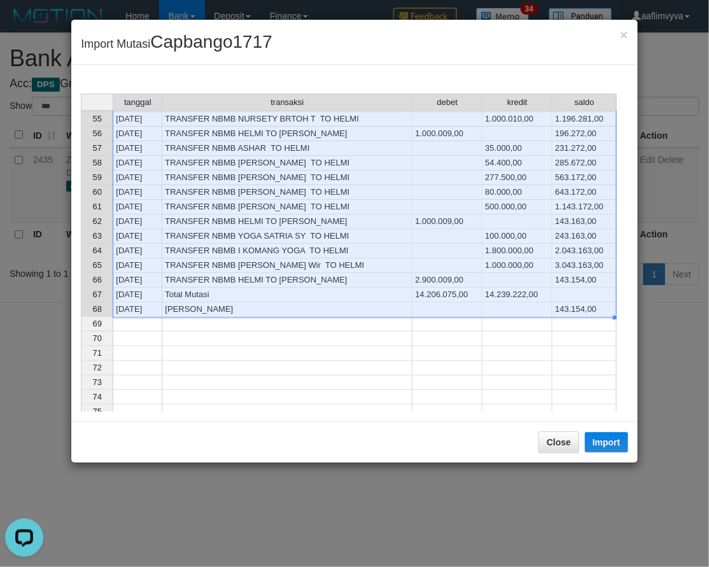
scroll to position [728, 0]
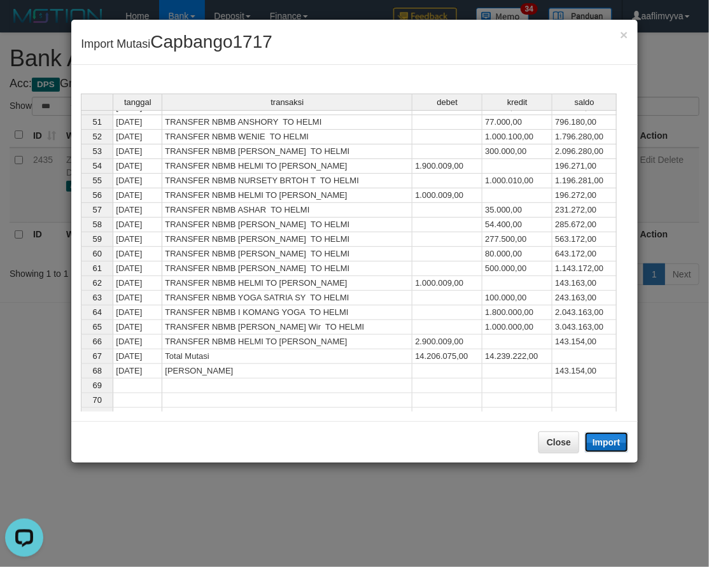
click at [603, 444] on button "Import" at bounding box center [606, 442] width 43 height 20
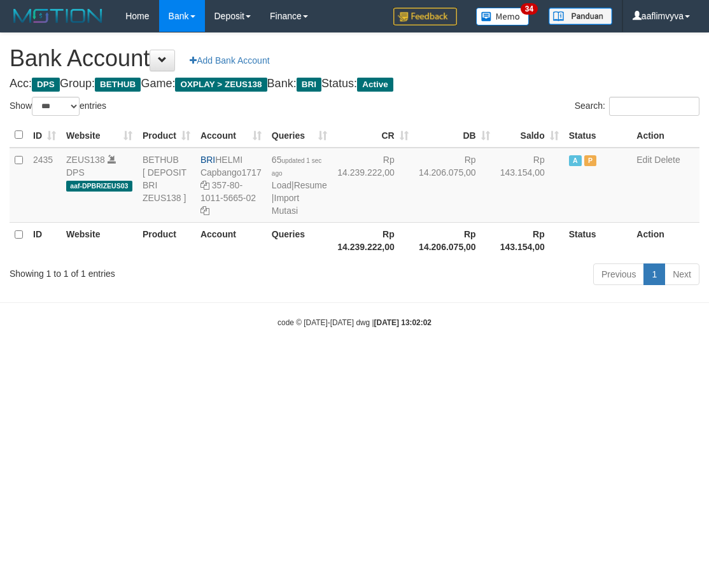
select select "***"
drag, startPoint x: 575, startPoint y: 431, endPoint x: 354, endPoint y: 256, distance: 281.9
click at [569, 360] on html "Toggle navigation Home Bank Account List Load By Website Group [OXPLAY] ZEUS138…" at bounding box center [354, 180] width 709 height 360
click at [283, 223] on td "65 updated 1 sec ago Load | Resume | Import Mutasi" at bounding box center [300, 185] width 66 height 75
drag, startPoint x: 271, startPoint y: 212, endPoint x: 271, endPoint y: 218, distance: 6.4
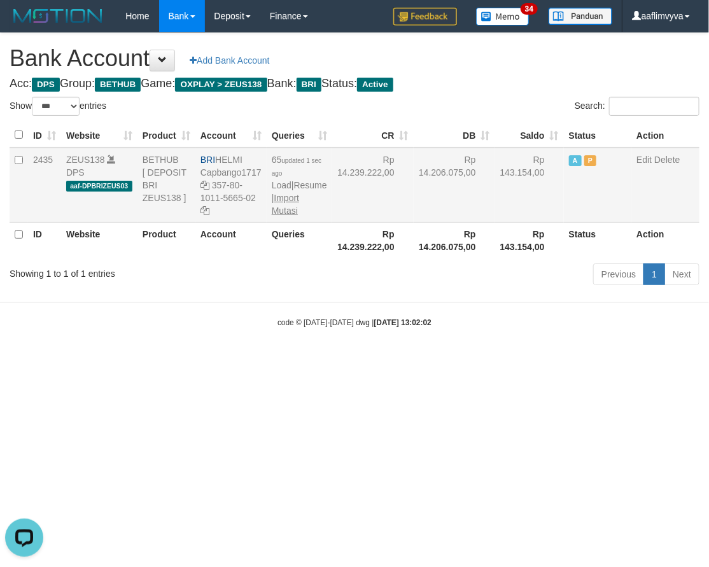
click at [271, 218] on td "65 updated 1 sec ago Load | Resume | Import Mutasi" at bounding box center [300, 185] width 66 height 75
click at [273, 217] on td "65 updated 1 sec ago Load | Resume | Import Mutasi" at bounding box center [300, 185] width 66 height 75
click at [275, 214] on link "Import Mutasi" at bounding box center [285, 204] width 27 height 23
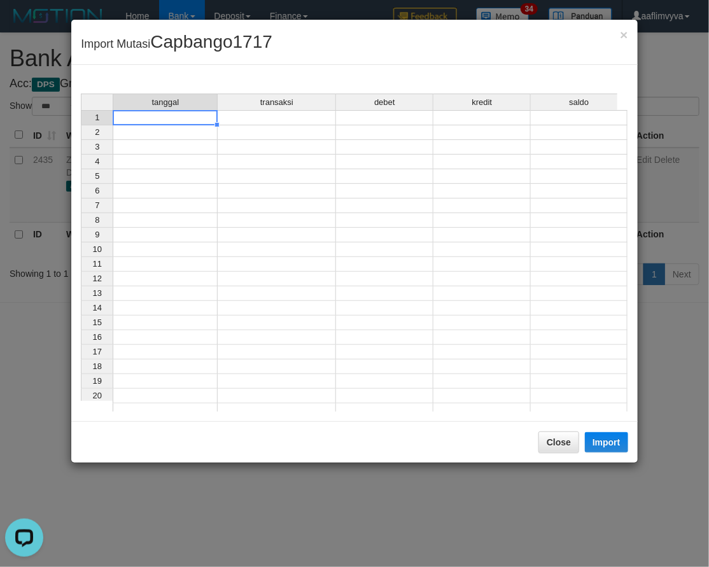
click at [162, 116] on td at bounding box center [165, 117] width 105 height 15
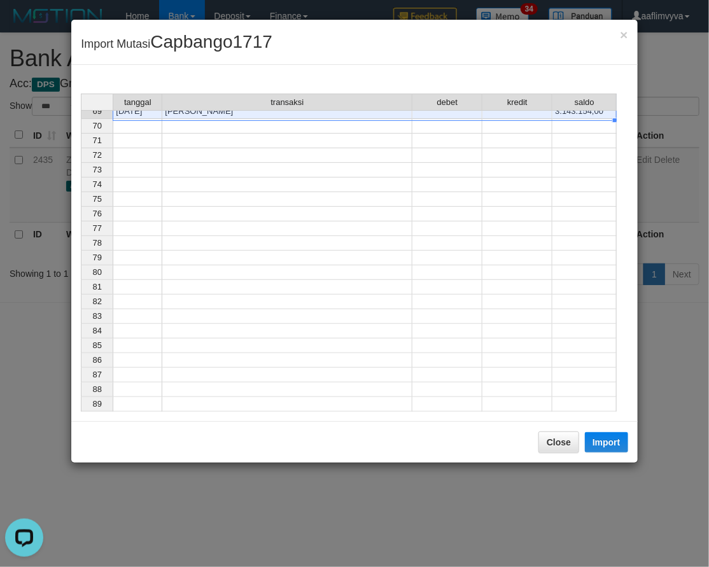
scroll to position [743, 0]
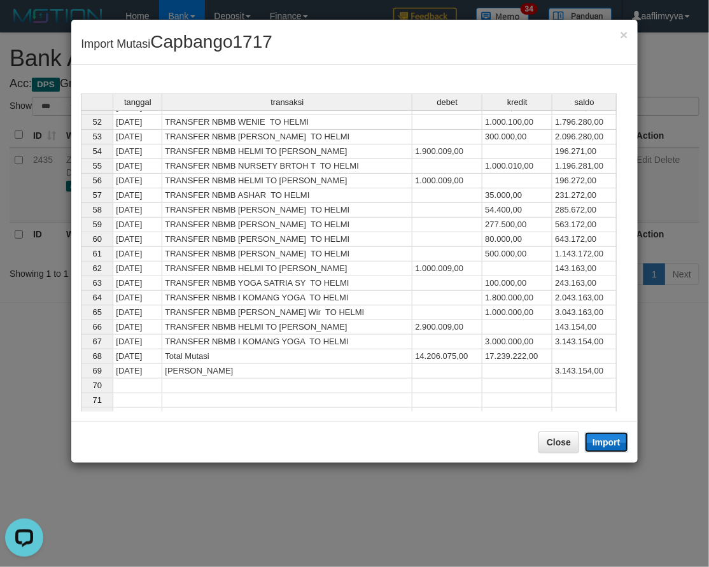
drag, startPoint x: 600, startPoint y: 440, endPoint x: 5, endPoint y: 327, distance: 605.4
click at [600, 439] on button "Import" at bounding box center [606, 442] width 43 height 20
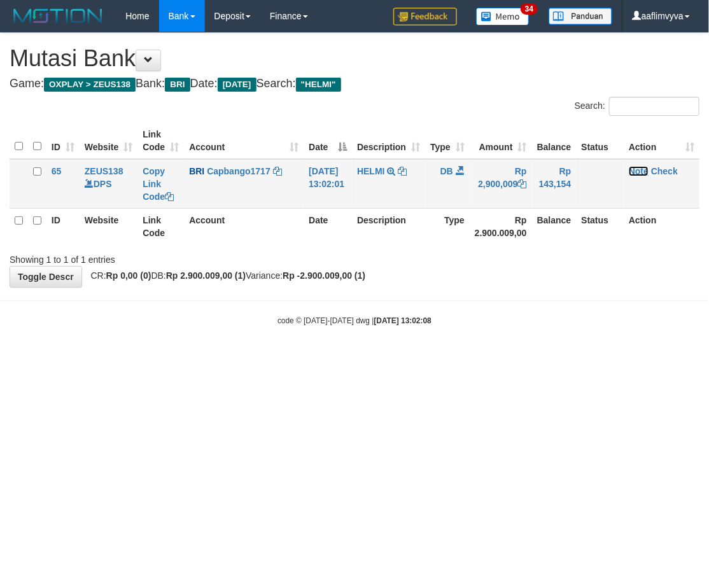
click at [645, 167] on link "Note" at bounding box center [639, 171] width 20 height 10
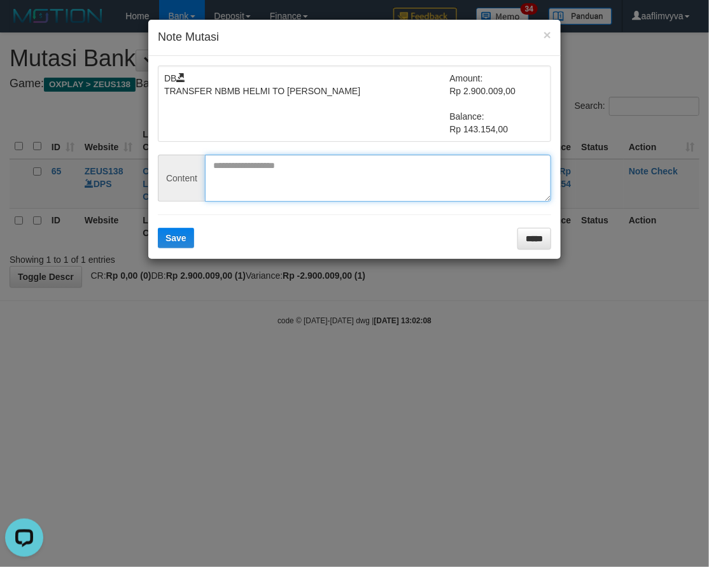
click at [273, 167] on textarea at bounding box center [378, 178] width 346 height 47
paste textarea "********"
type textarea "********"
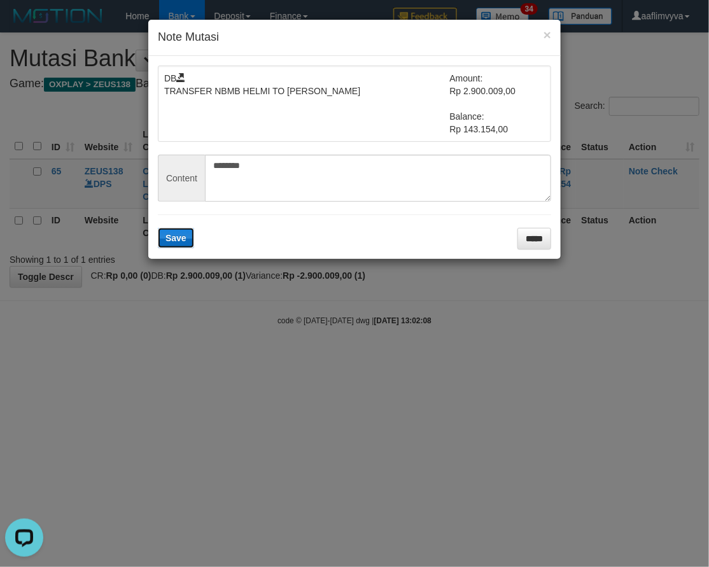
click at [180, 239] on span "Save" at bounding box center [176, 238] width 21 height 10
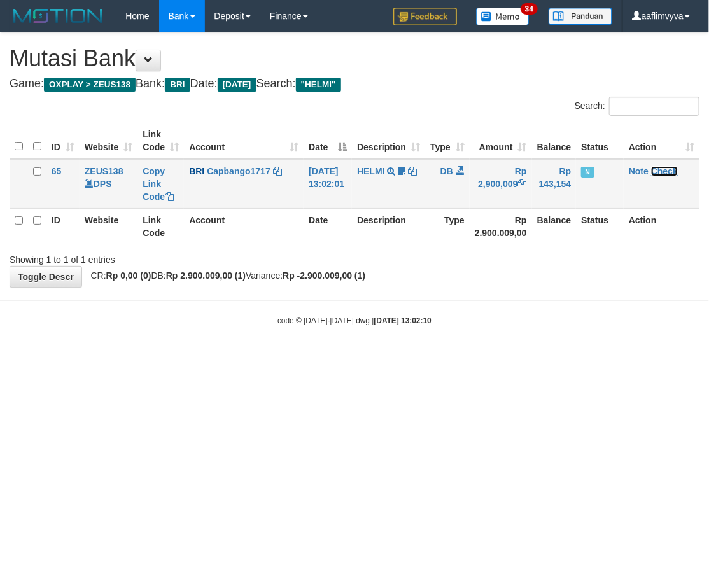
click at [672, 172] on link "Check" at bounding box center [664, 171] width 27 height 10
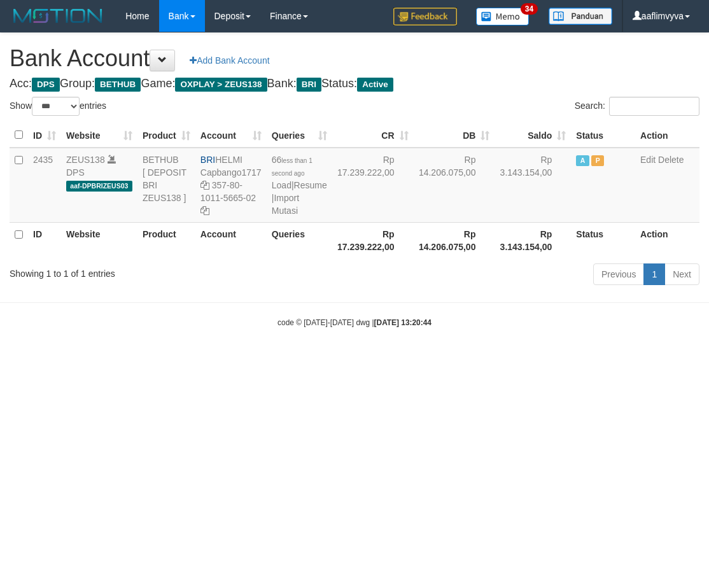
select select "***"
drag, startPoint x: 281, startPoint y: 329, endPoint x: 281, endPoint y: 231, distance: 97.4
click at [279, 323] on body "Toggle navigation Home Bank Account List Load By Website Group [OXPLAY] ZEUS138…" at bounding box center [354, 180] width 709 height 360
click at [283, 216] on link "Import Mutasi" at bounding box center [285, 204] width 27 height 23
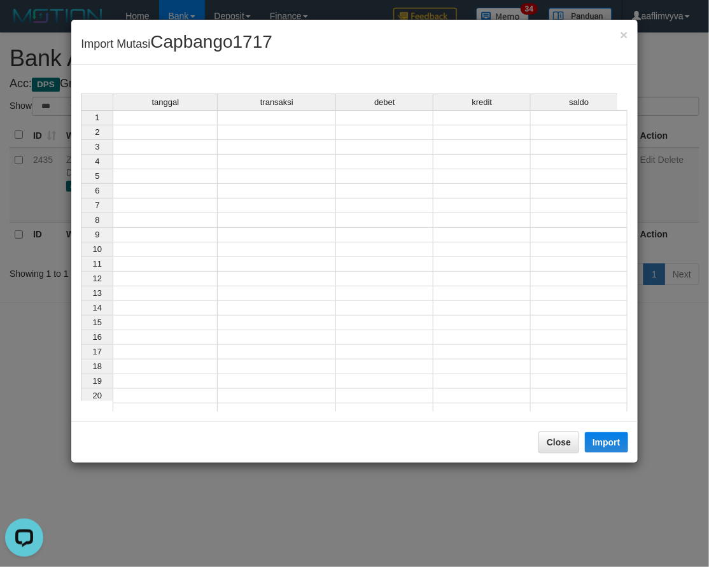
click at [175, 113] on td at bounding box center [165, 117] width 105 height 15
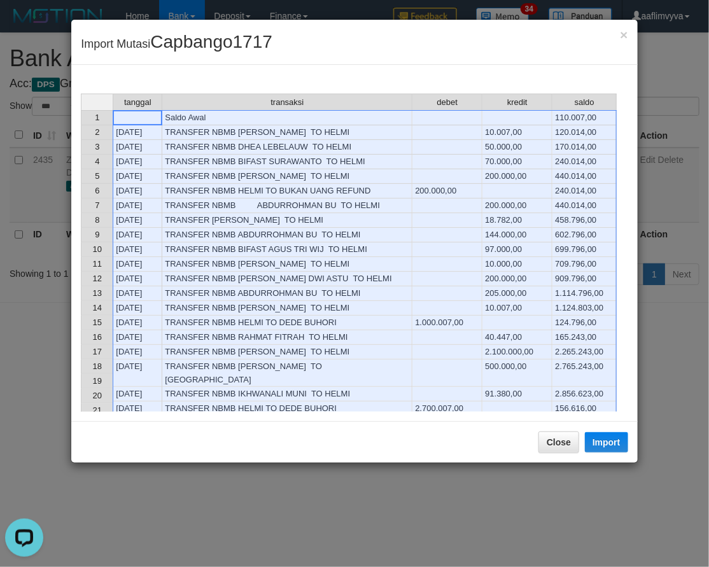
scroll to position [778, 0]
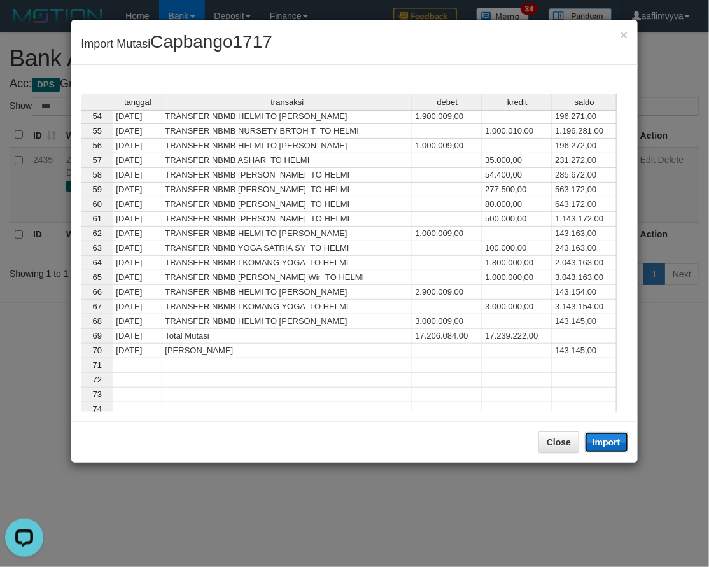
click at [603, 444] on button "Import" at bounding box center [606, 442] width 43 height 20
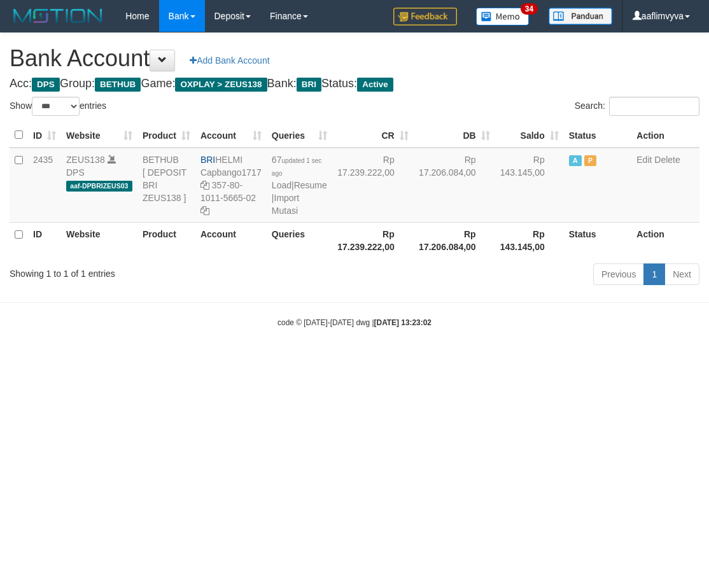
select select "***"
click at [536, 360] on html "Toggle navigation Home Bank Account List Load By Website Group [OXPLAY] ZEUS138…" at bounding box center [354, 180] width 709 height 360
click at [289, 216] on link "Import Mutasi" at bounding box center [285, 204] width 27 height 23
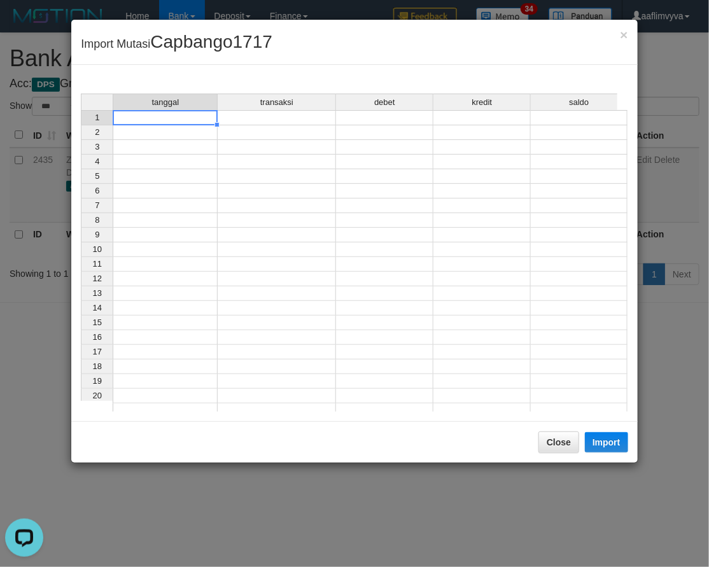
click at [182, 122] on td at bounding box center [165, 117] width 105 height 15
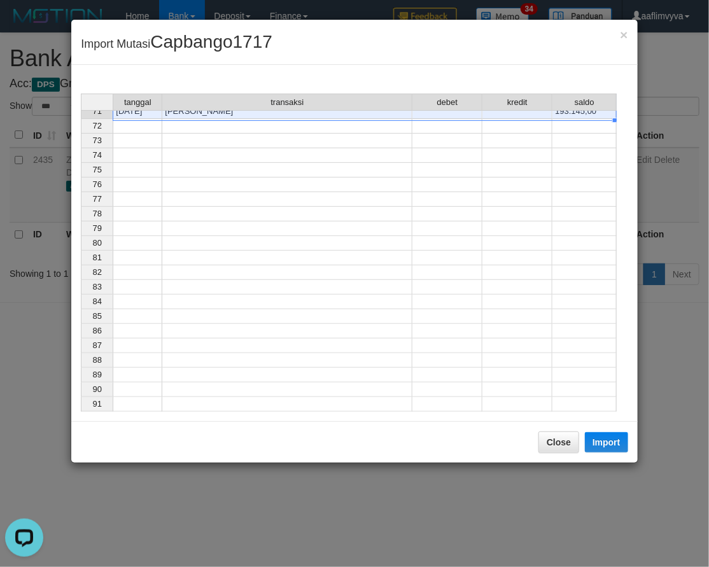
scroll to position [773, 0]
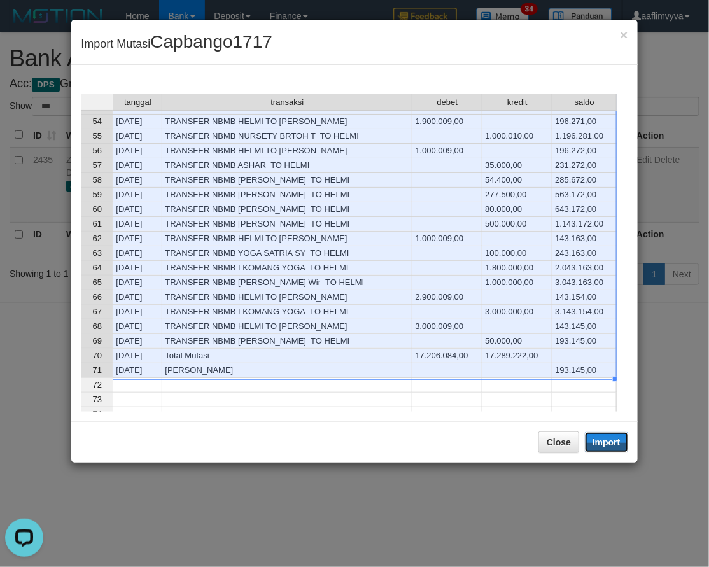
drag, startPoint x: 607, startPoint y: 437, endPoint x: 0, endPoint y: 86, distance: 701.2
click at [607, 437] on button "Import" at bounding box center [606, 442] width 43 height 20
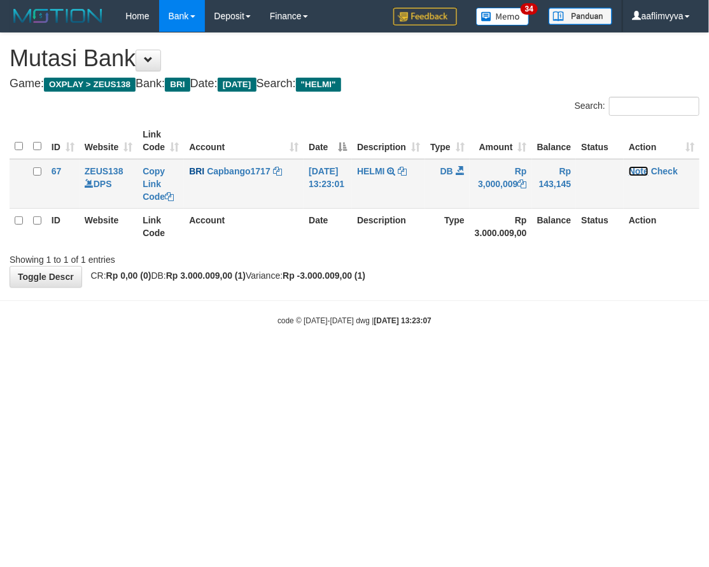
click at [649, 173] on link "Note" at bounding box center [639, 171] width 20 height 10
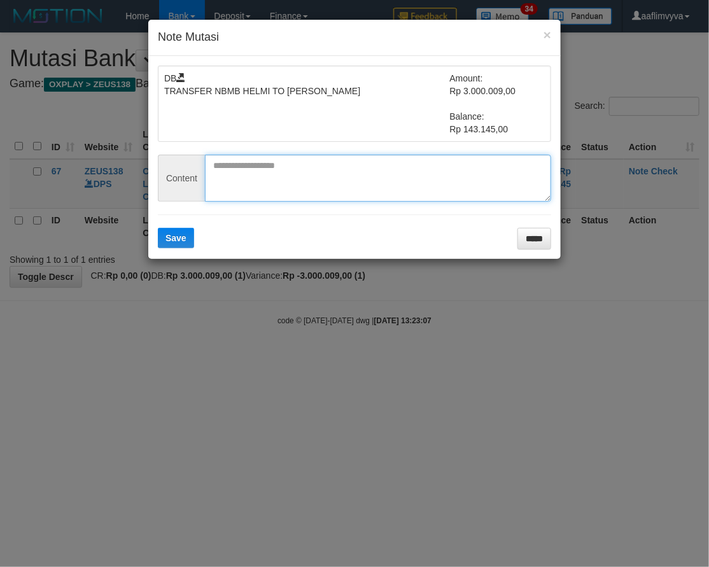
click at [386, 180] on textarea at bounding box center [378, 178] width 346 height 47
paste textarea "*********"
type textarea "*********"
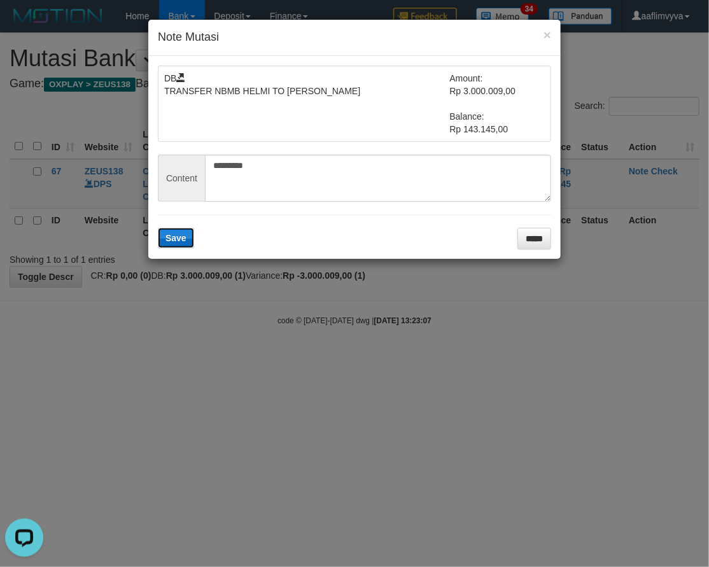
click at [189, 236] on button "Save" at bounding box center [176, 238] width 36 height 20
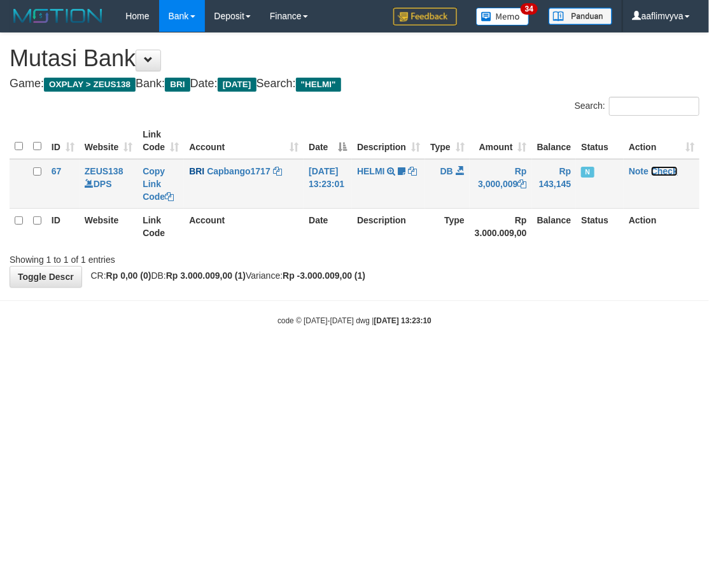
drag, startPoint x: 674, startPoint y: 168, endPoint x: 420, endPoint y: 164, distance: 253.4
click at [674, 169] on link "Check" at bounding box center [664, 171] width 27 height 10
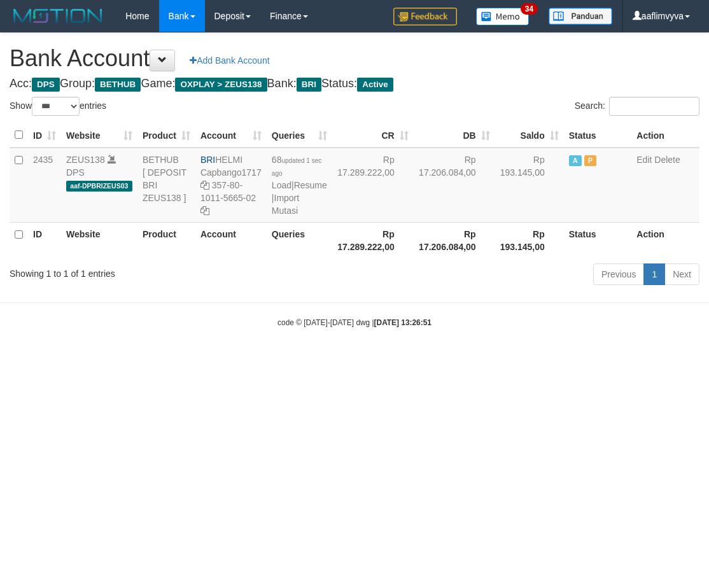
select select "***"
drag, startPoint x: 583, startPoint y: 418, endPoint x: 526, endPoint y: 346, distance: 91.6
click at [583, 360] on html "Toggle navigation Home Bank Account List Load By Website Group [OXPLAY] ZEUS138…" at bounding box center [354, 180] width 709 height 360
click at [294, 216] on link "Import Mutasi" at bounding box center [285, 204] width 27 height 23
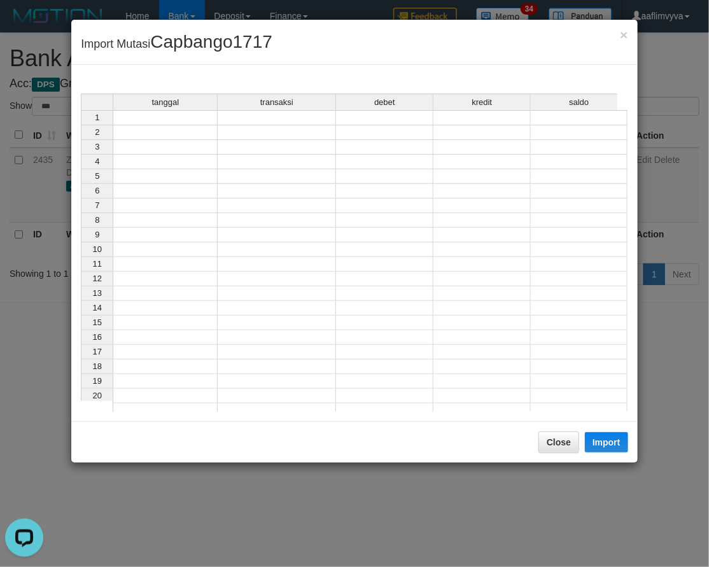
click at [181, 117] on td at bounding box center [165, 117] width 105 height 15
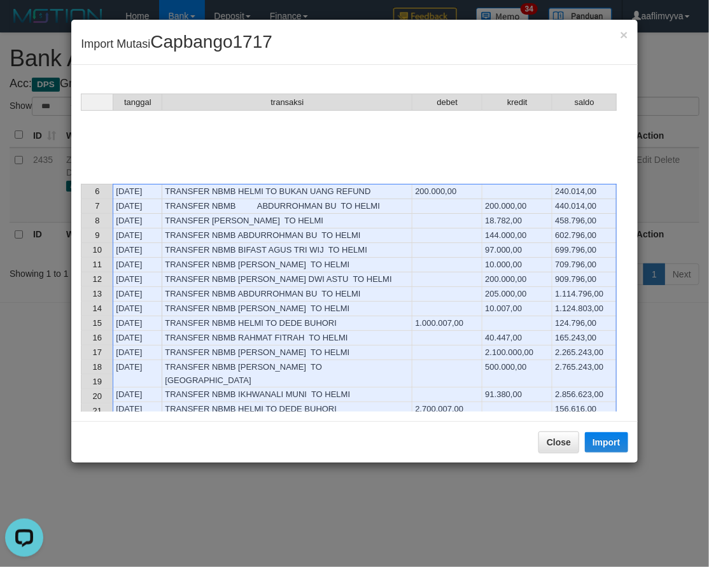
scroll to position [778, 0]
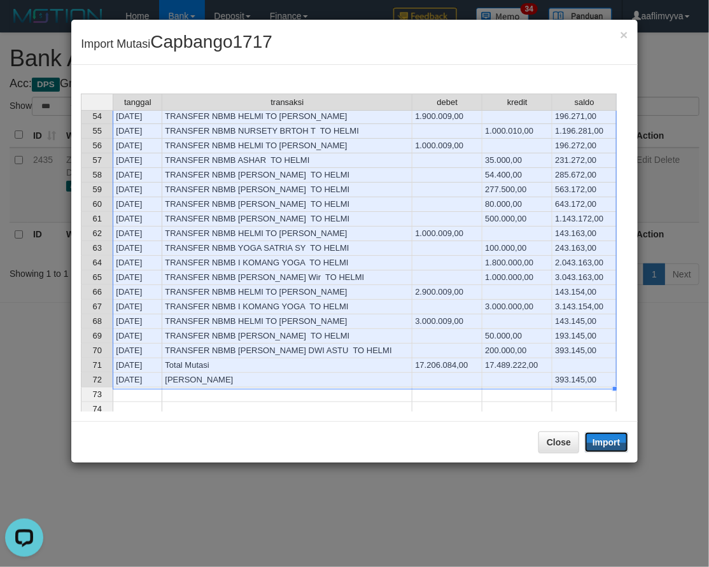
drag, startPoint x: 607, startPoint y: 443, endPoint x: 306, endPoint y: 283, distance: 340.4
click at [607, 443] on button "Import" at bounding box center [606, 442] width 43 height 20
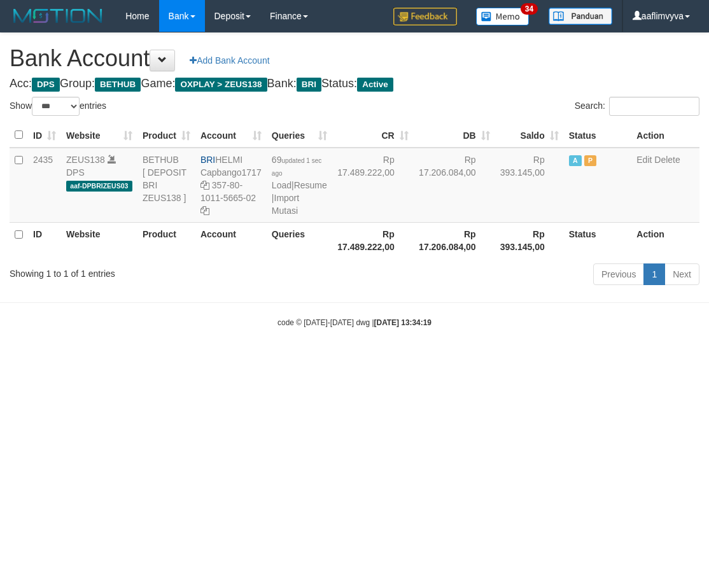
select select "***"
drag, startPoint x: 583, startPoint y: 508, endPoint x: 472, endPoint y: 384, distance: 166.4
click at [581, 360] on html "Toggle navigation Home Bank Account List Load By Website Group [OXPLAY] ZEUS138…" at bounding box center [354, 180] width 709 height 360
click at [289, 216] on link "Import Mutasi" at bounding box center [285, 204] width 27 height 23
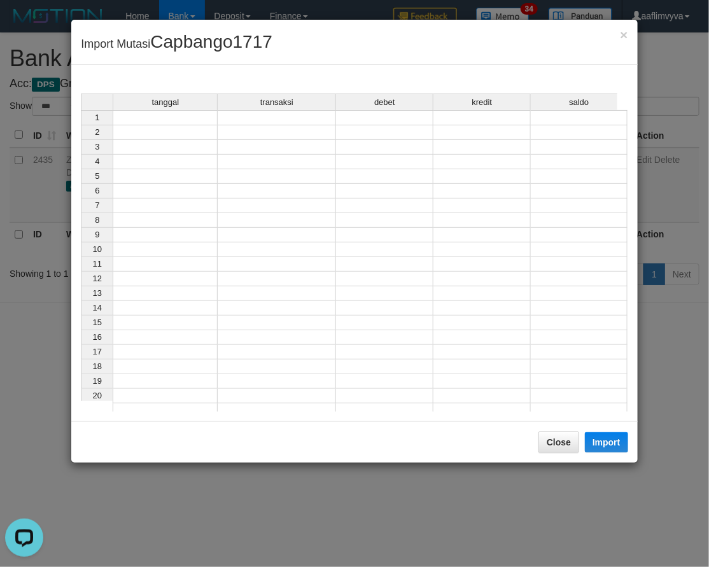
click at [166, 118] on td at bounding box center [165, 117] width 105 height 15
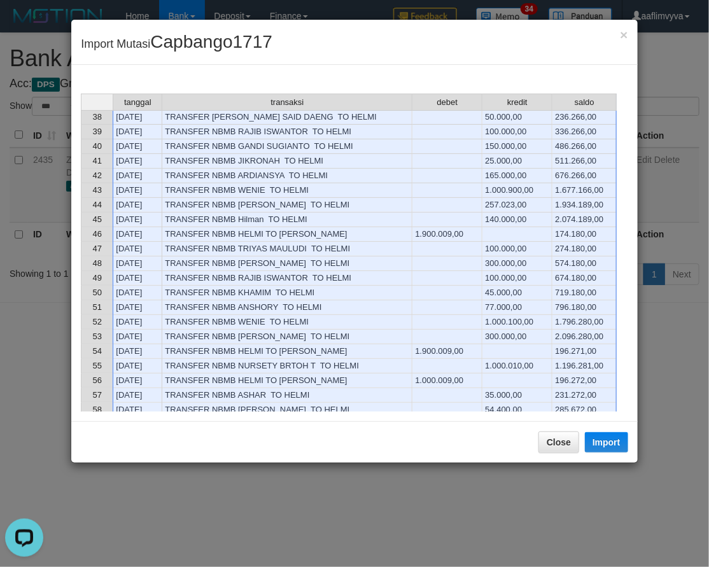
scroll to position [802, 0]
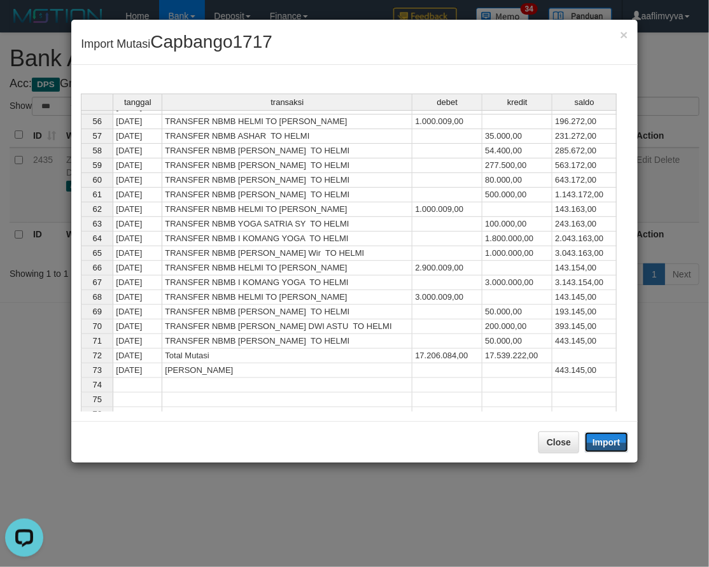
drag, startPoint x: 595, startPoint y: 444, endPoint x: 1, endPoint y: 440, distance: 594.7
click at [595, 446] on button "Import" at bounding box center [606, 442] width 43 height 20
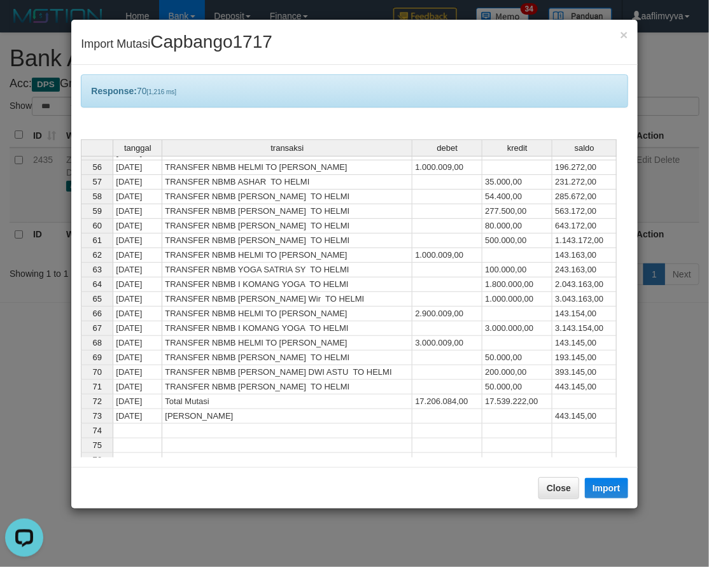
click at [227, 61] on div "× Import Mutasi Capbango1717" at bounding box center [354, 42] width 566 height 45
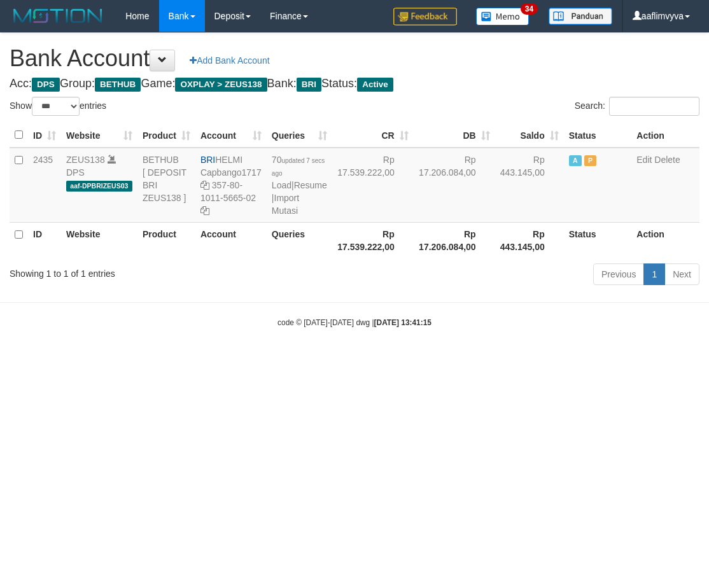
select select "***"
click at [570, 360] on html "Toggle navigation Home Bank Account List Load By Website Group [OXPLAY] ZEUS138…" at bounding box center [354, 180] width 709 height 360
click at [293, 216] on link "Import Mutasi" at bounding box center [285, 204] width 27 height 23
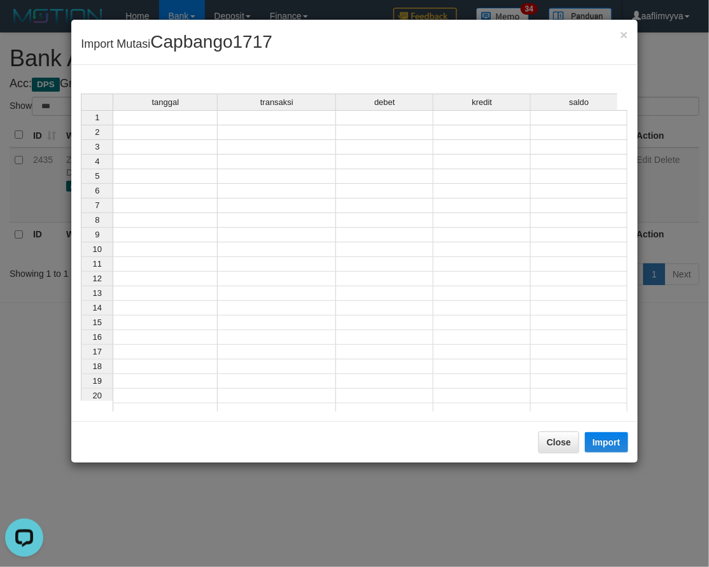
click at [170, 110] on div "tanggal" at bounding box center [165, 102] width 104 height 16
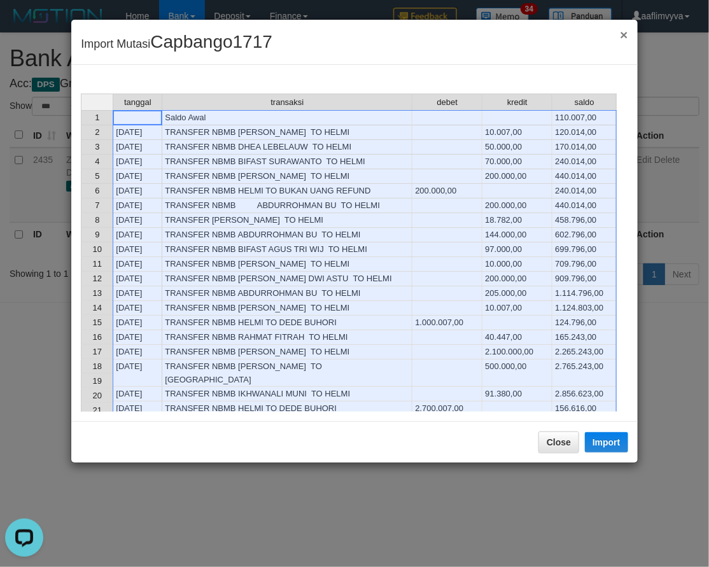
click at [624, 31] on span "×" at bounding box center [624, 34] width 8 height 15
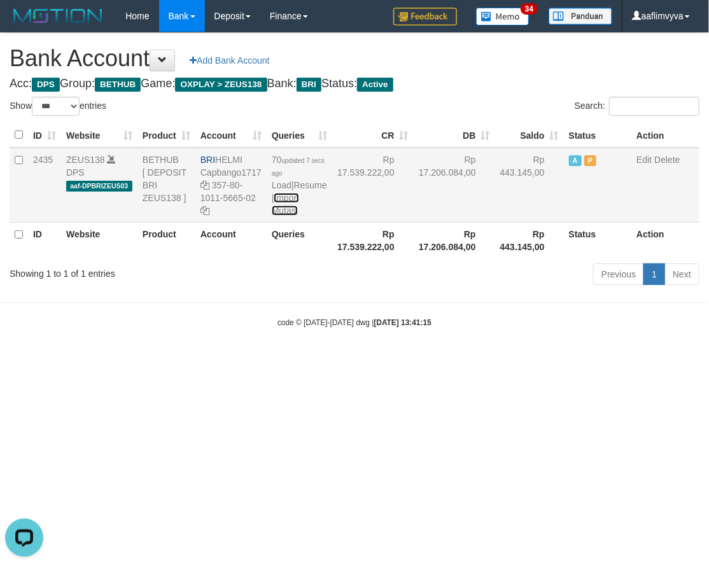
click at [287, 216] on link "Import Mutasi" at bounding box center [285, 204] width 27 height 23
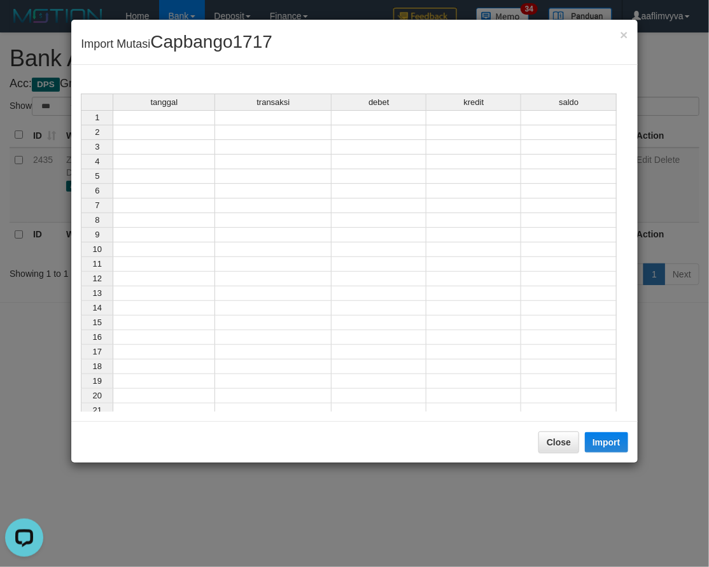
click at [160, 116] on td at bounding box center [164, 117] width 103 height 15
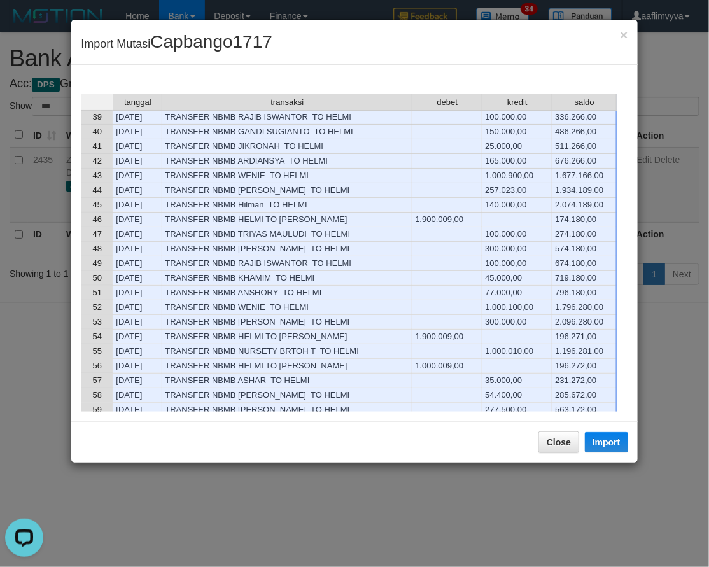
scroll to position [817, 0]
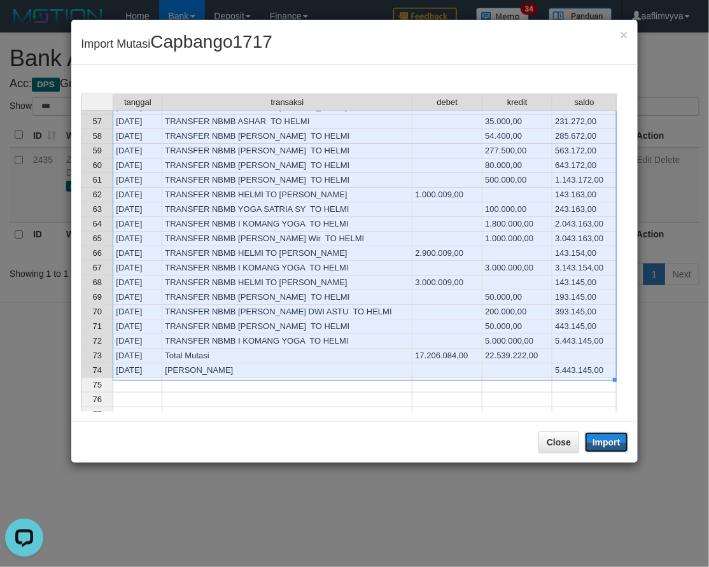
drag, startPoint x: 606, startPoint y: 448, endPoint x: 178, endPoint y: 328, distance: 443.7
click at [606, 448] on button "Import" at bounding box center [606, 442] width 43 height 20
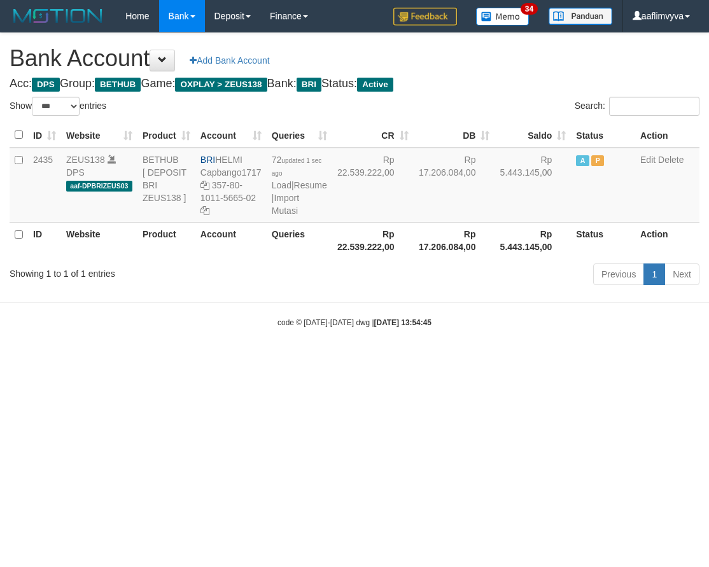
select select "***"
click at [380, 360] on html "Toggle navigation Home Bank Account List Load By Website Group [OXPLAY] ZEUS138…" at bounding box center [354, 180] width 709 height 360
click at [285, 216] on link "Import Mutasi" at bounding box center [285, 204] width 27 height 23
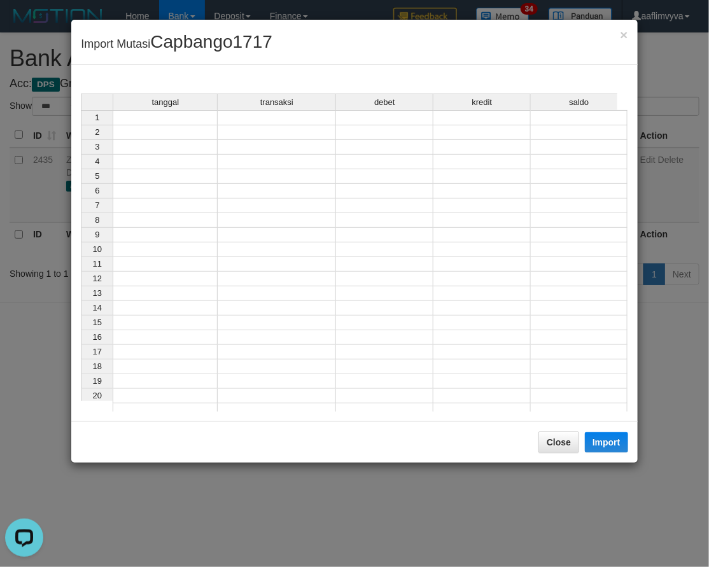
click at [159, 117] on td at bounding box center [165, 117] width 105 height 15
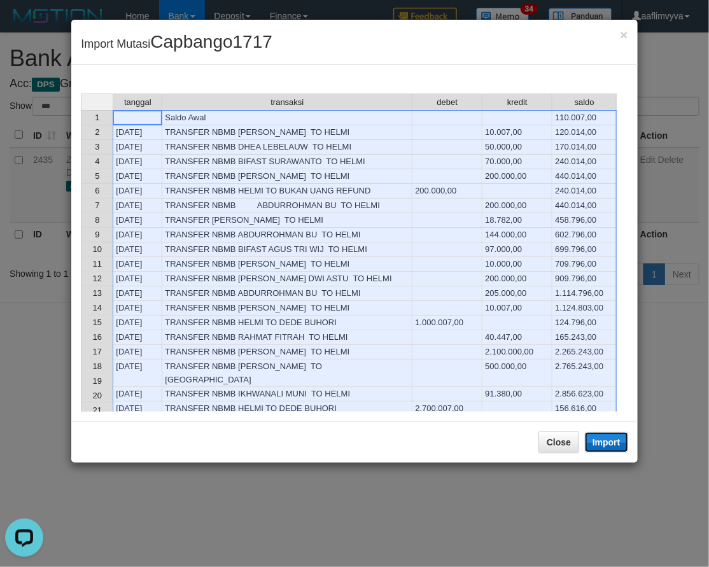
click at [606, 444] on button "Import" at bounding box center [606, 442] width 43 height 20
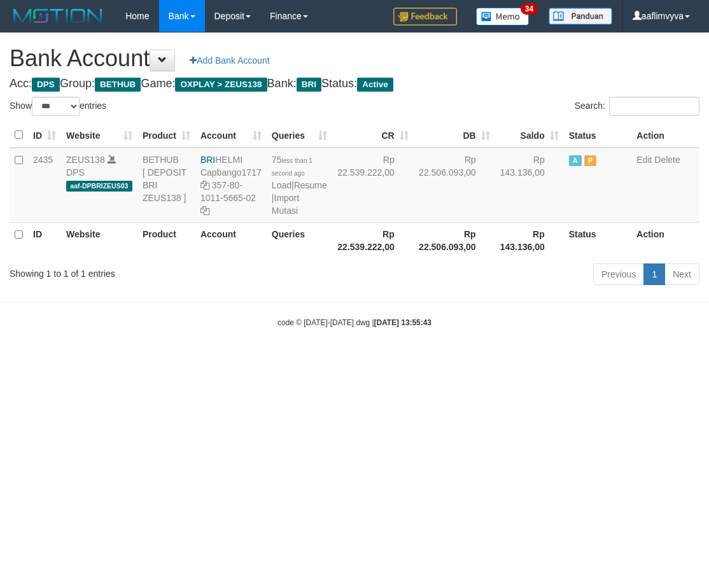
select select "***"
drag, startPoint x: 569, startPoint y: 468, endPoint x: 443, endPoint y: 339, distance: 180.5
click at [570, 360] on html "Toggle navigation Home Bank Account List Load By Website Group [OXPLAY] ZEUS138…" at bounding box center [354, 180] width 709 height 360
click at [281, 213] on link "Import Mutasi" at bounding box center [285, 204] width 27 height 23
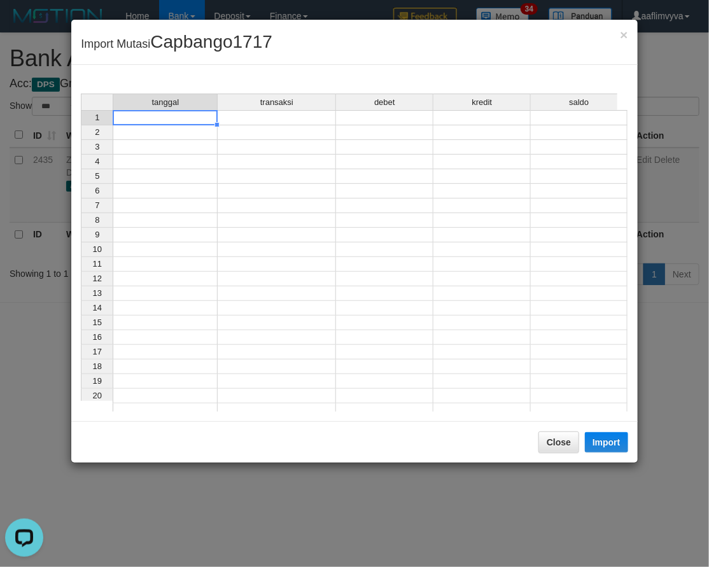
click at [187, 121] on td at bounding box center [165, 117] width 105 height 15
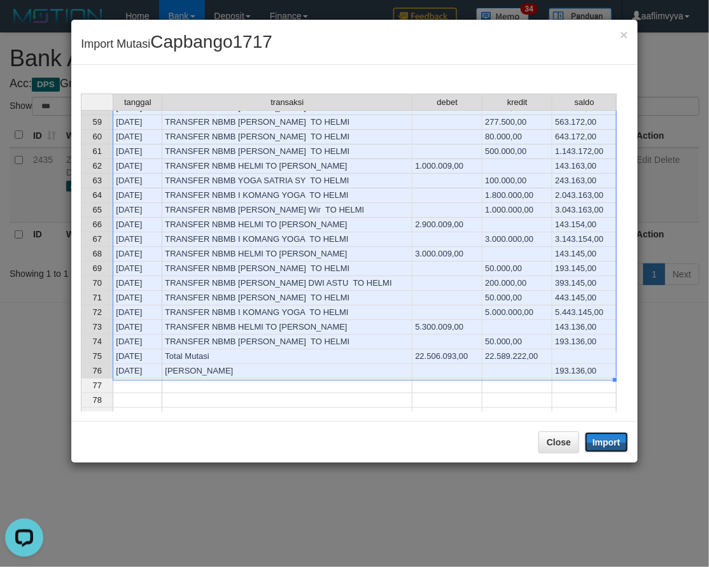
drag, startPoint x: 606, startPoint y: 437, endPoint x: 0, endPoint y: 78, distance: 704.0
click at [607, 437] on button "Import" at bounding box center [606, 442] width 43 height 20
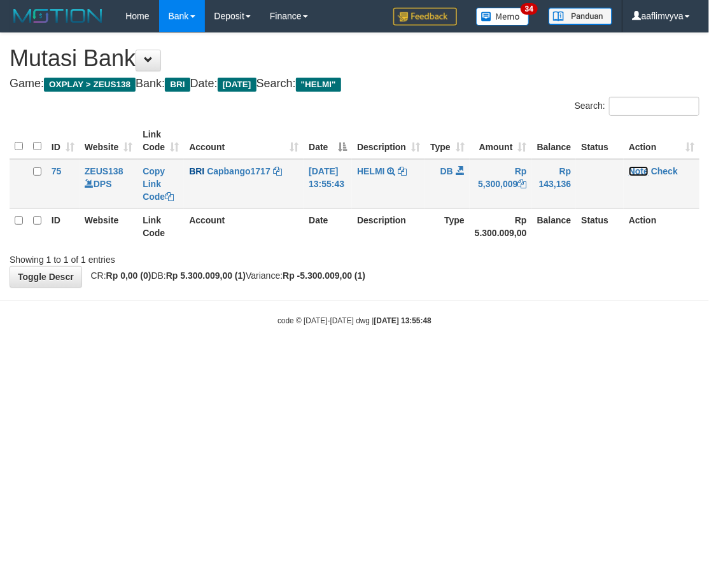
click at [648, 170] on link "Note" at bounding box center [639, 171] width 20 height 10
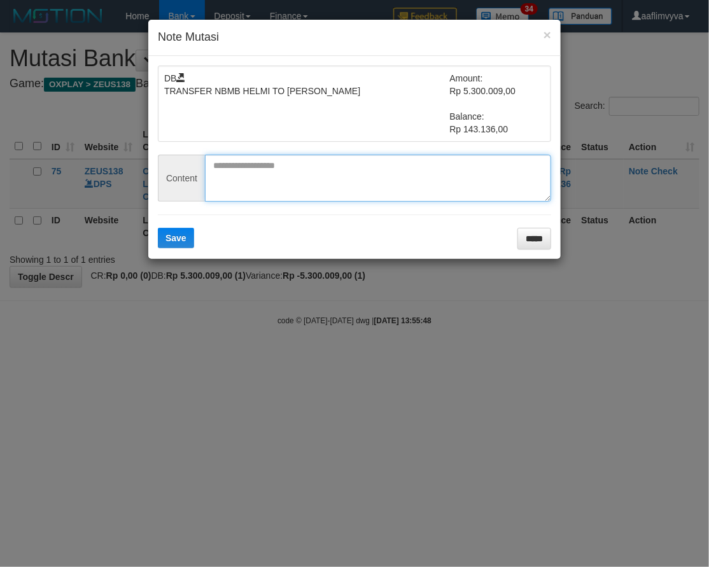
click at [273, 162] on textarea at bounding box center [378, 178] width 346 height 47
paste textarea "*********"
type textarea "*********"
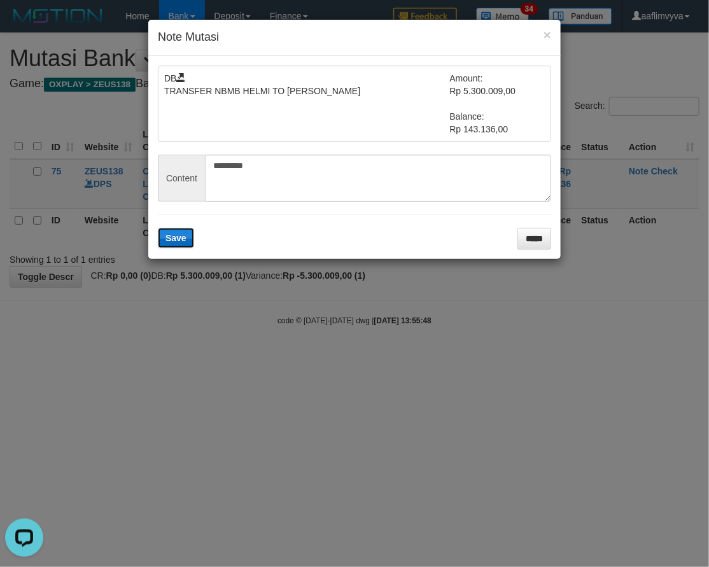
click at [167, 242] on span "Save" at bounding box center [176, 238] width 21 height 10
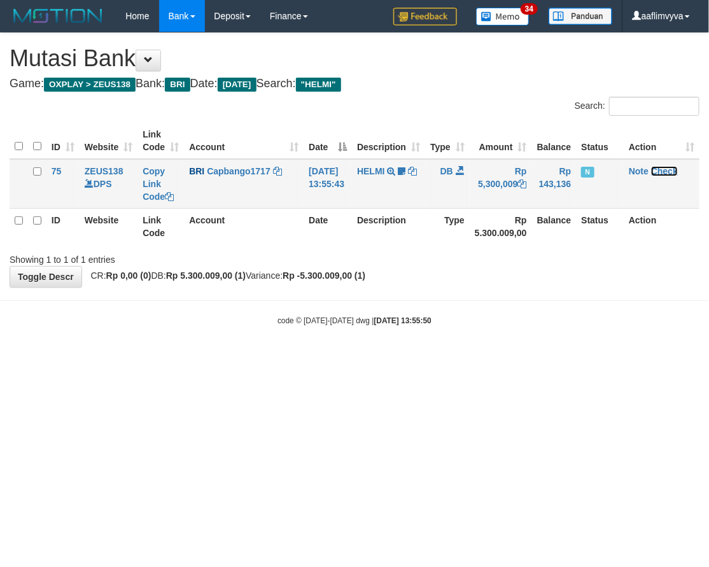
click at [677, 168] on link "Check" at bounding box center [664, 171] width 27 height 10
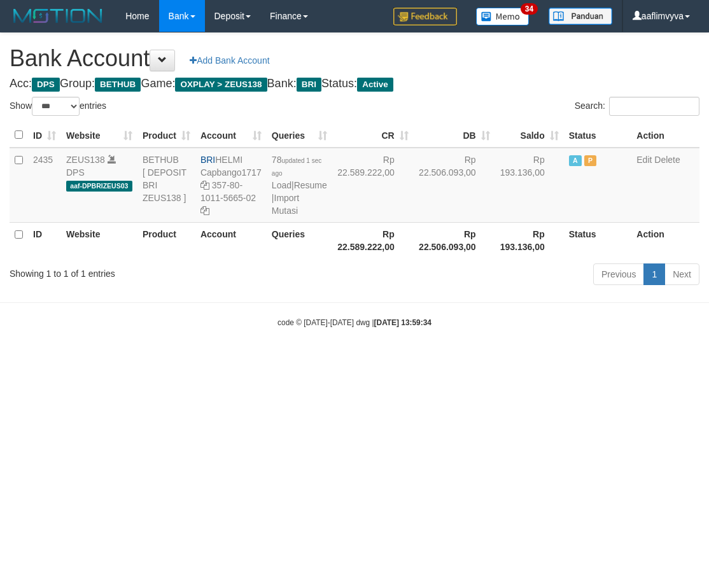
select select "***"
click at [593, 329] on div "code © [DATE]-[DATE] dwg | [DATE] 13:59:34" at bounding box center [354, 322] width 709 height 13
click at [299, 220] on td "78 updated 1 sec ago Load | Resume | Import Mutasi" at bounding box center [300, 185] width 66 height 75
click at [294, 216] on link "Import Mutasi" at bounding box center [285, 204] width 27 height 23
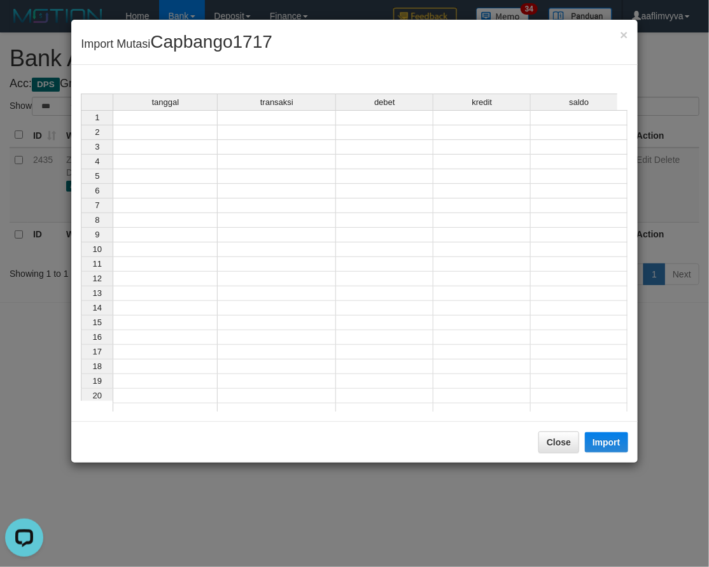
click at [181, 108] on div "tanggal" at bounding box center [165, 102] width 104 height 16
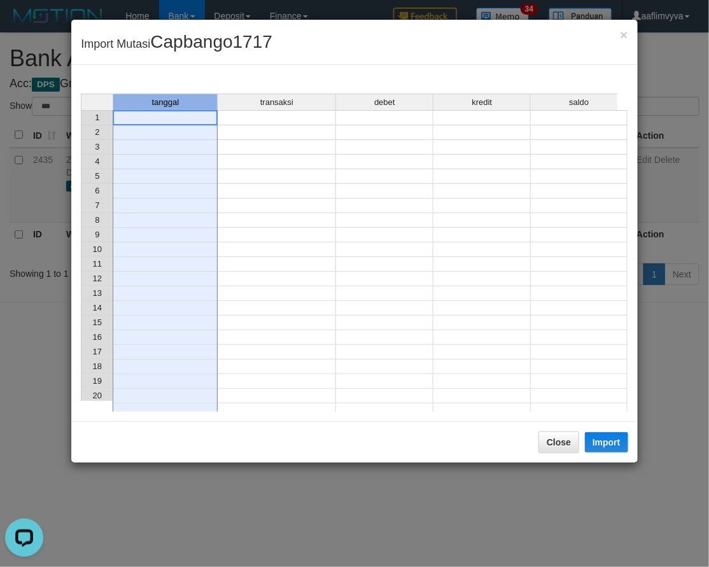
click at [187, 119] on td at bounding box center [165, 117] width 105 height 15
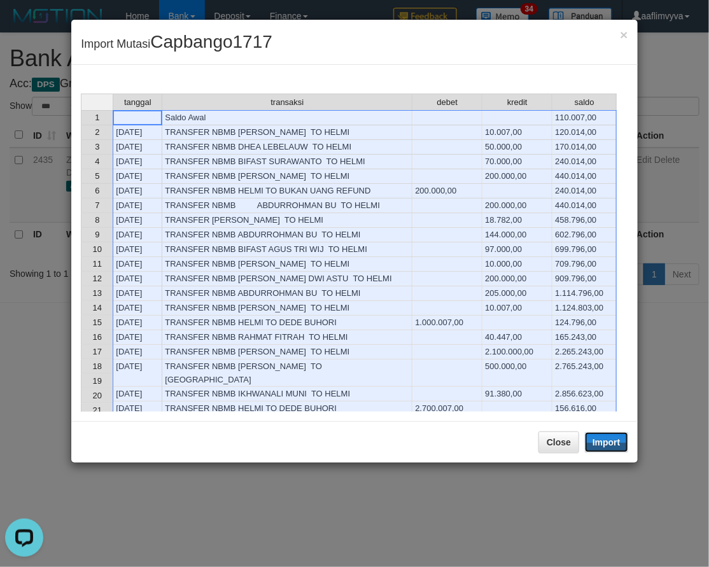
drag, startPoint x: 604, startPoint y: 436, endPoint x: 532, endPoint y: 476, distance: 82.4
click at [604, 436] on button "Import" at bounding box center [606, 442] width 43 height 20
click at [551, 453] on button "Close" at bounding box center [559, 443] width 41 height 22
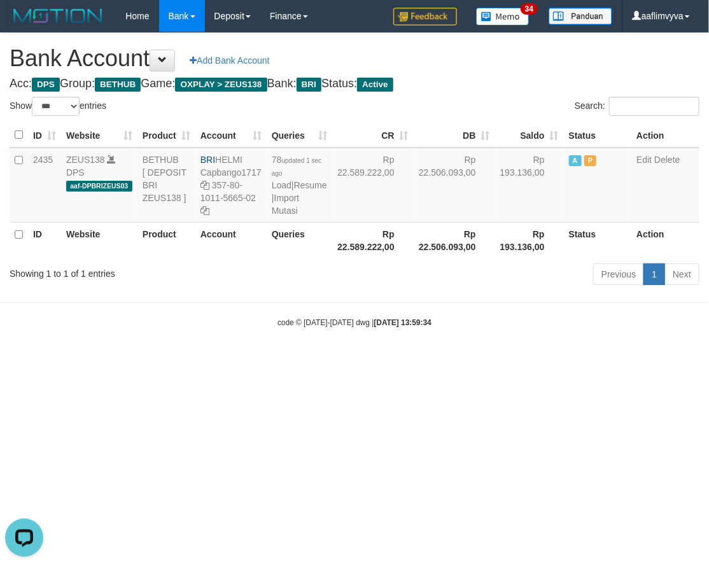
click at [532, 360] on html "Toggle navigation Home Bank Account List Load By Website Group [OXPLAY] ZEUS138…" at bounding box center [354, 180] width 709 height 360
click at [526, 360] on html "Toggle navigation Home Bank Account List Load By Website Group [OXPLAY] ZEUS138…" at bounding box center [354, 180] width 709 height 360
click at [519, 360] on html "Toggle navigation Home Bank Account List Load By Website Group [OXPLAY] ZEUS138…" at bounding box center [354, 180] width 709 height 360
click at [518, 360] on html "Toggle navigation Home Bank Account List Load By Website Group [OXPLAY] ZEUS138…" at bounding box center [354, 180] width 709 height 360
select select "***"
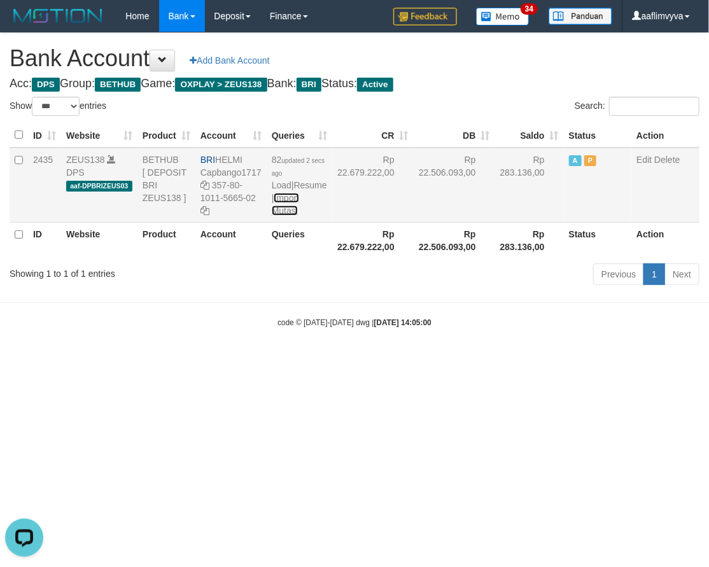
click at [288, 216] on link "Import Mutasi" at bounding box center [285, 204] width 27 height 23
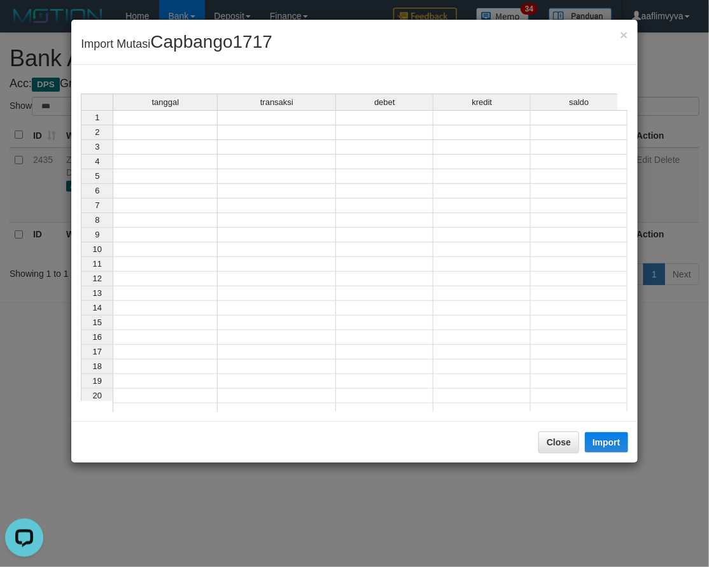
click at [177, 123] on td at bounding box center [165, 117] width 105 height 15
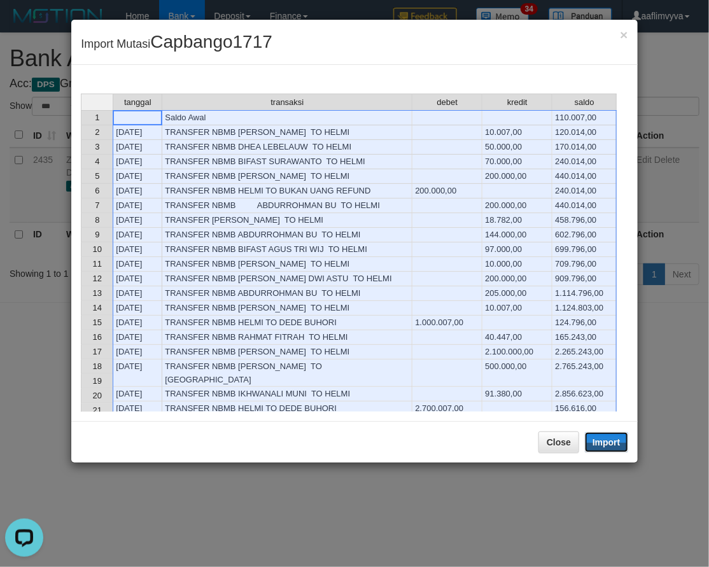
click at [626, 448] on button "Import" at bounding box center [606, 442] width 43 height 20
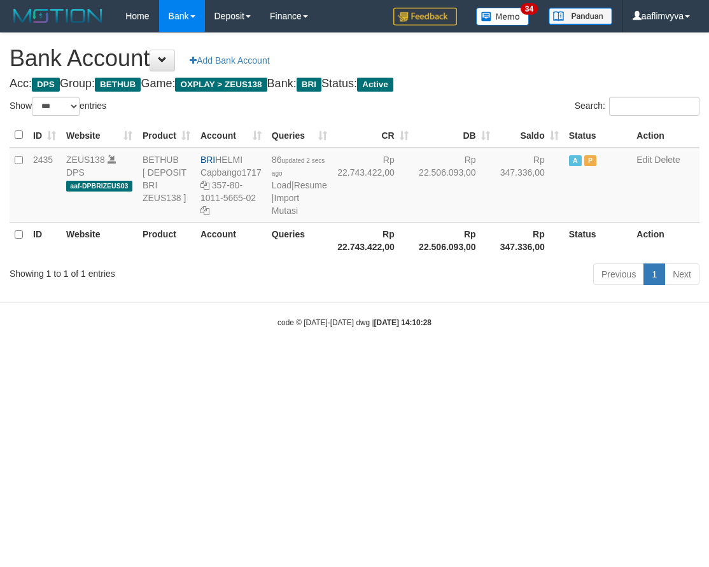
select select "***"
click at [529, 360] on html "Toggle navigation Home Bank Account List Load By Website Group [OXPLAY] ZEUS138…" at bounding box center [354, 180] width 709 height 360
click at [290, 216] on link "Import Mutasi" at bounding box center [285, 204] width 27 height 23
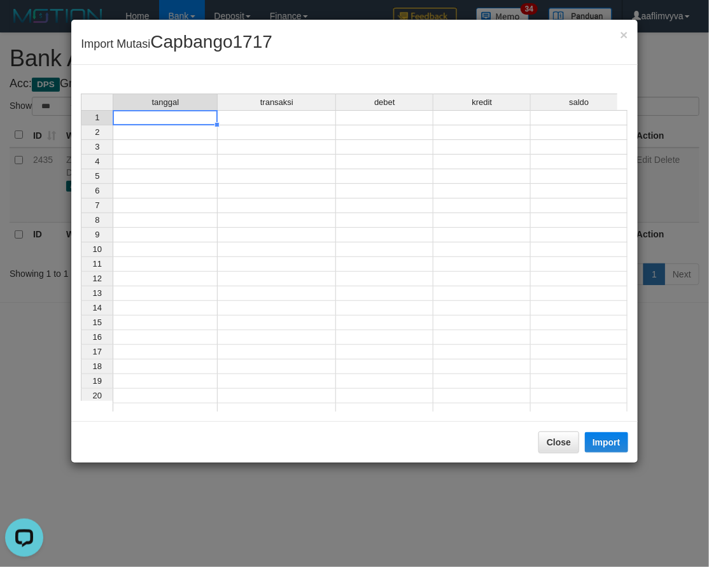
click at [167, 117] on td at bounding box center [165, 117] width 105 height 15
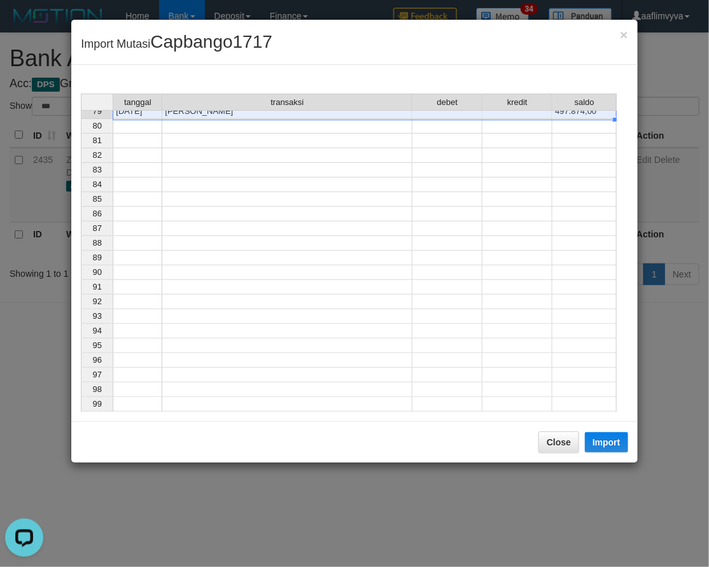
scroll to position [889, 0]
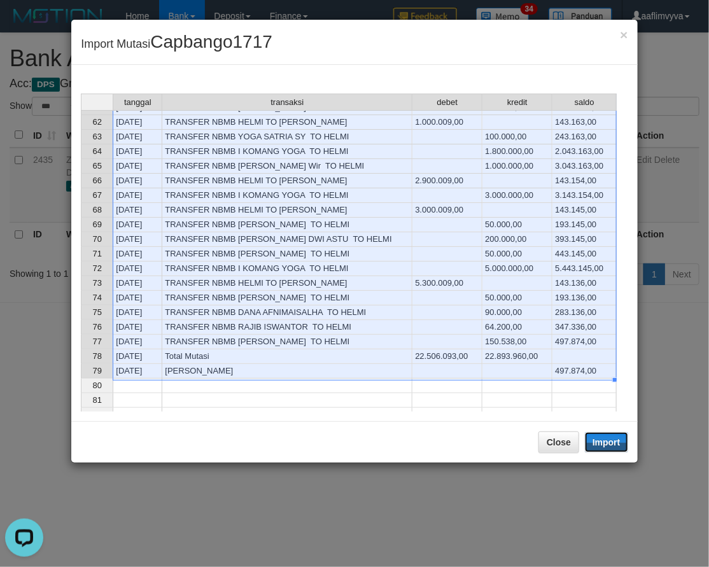
drag, startPoint x: 611, startPoint y: 444, endPoint x: 0, endPoint y: 285, distance: 631.6
click at [611, 443] on button "Import" at bounding box center [606, 442] width 43 height 20
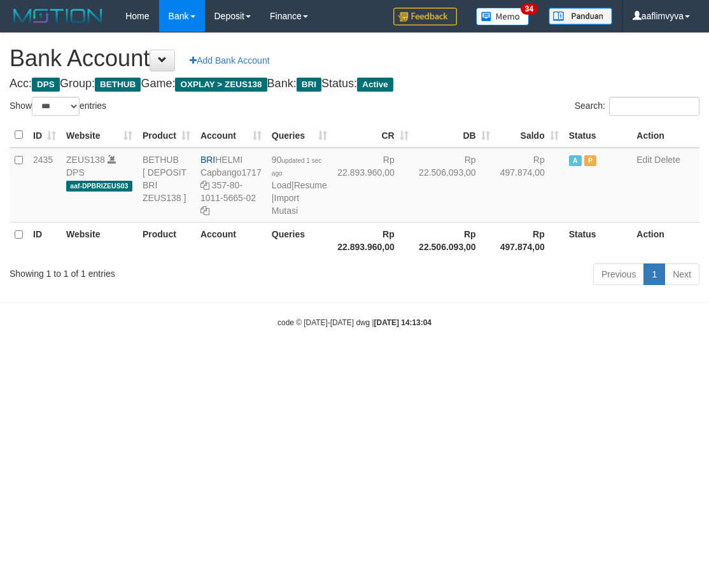
select select "***"
drag, startPoint x: 565, startPoint y: 382, endPoint x: 441, endPoint y: 300, distance: 148.3
click at [563, 360] on html "Toggle navigation Home Bank Account List Load By Website Group [OXPLAY] ZEUS138…" at bounding box center [354, 180] width 709 height 360
click at [281, 216] on link "Import Mutasi" at bounding box center [285, 204] width 27 height 23
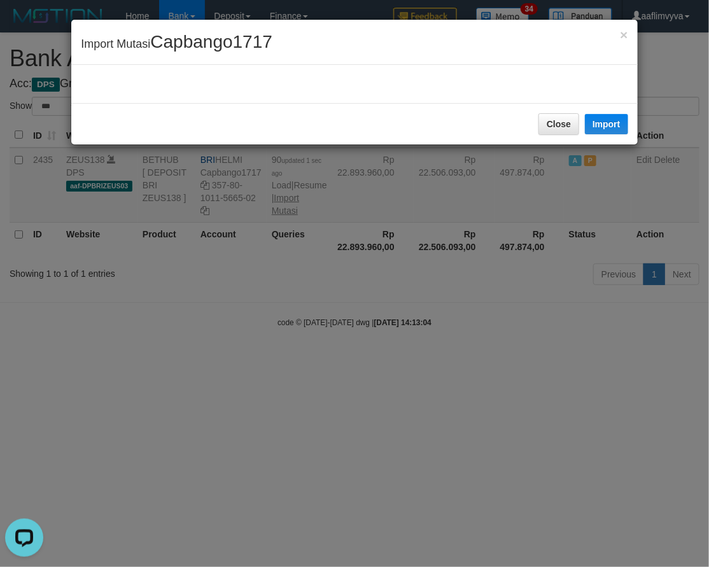
click at [282, 223] on div "× Import Mutasi Capbango1717 Close Import" at bounding box center [354, 283] width 709 height 567
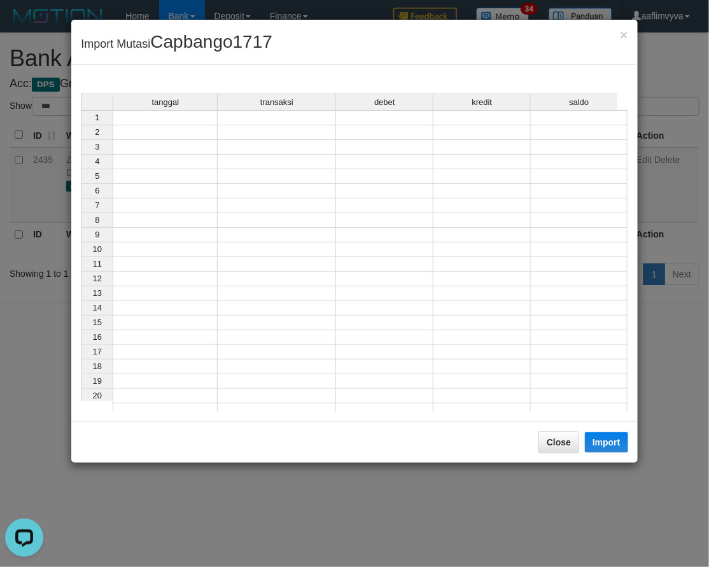
click at [180, 122] on td at bounding box center [165, 117] width 105 height 15
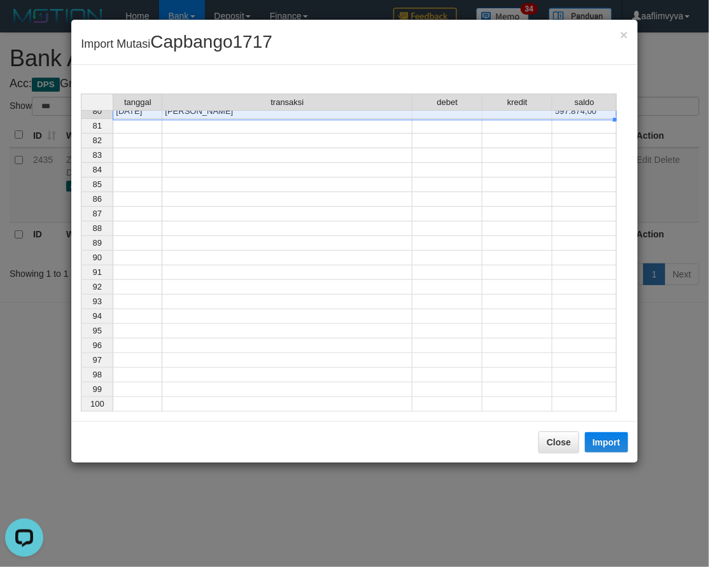
scroll to position [905, 0]
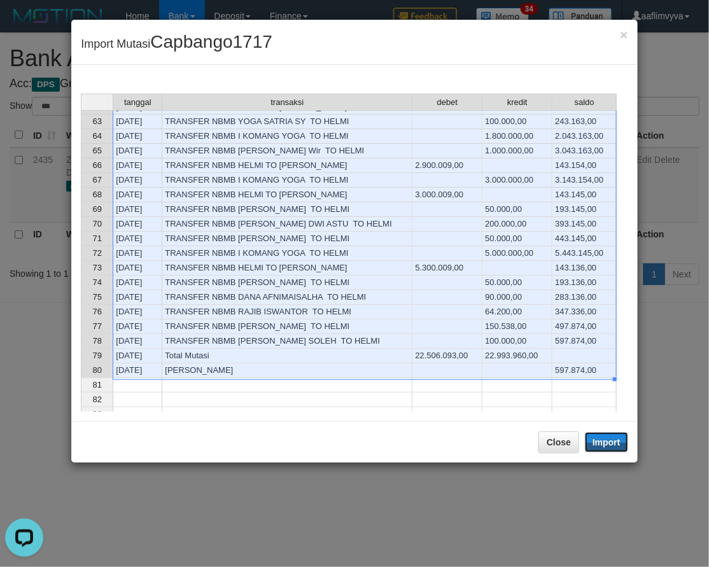
click at [605, 446] on button "Import" at bounding box center [606, 442] width 43 height 20
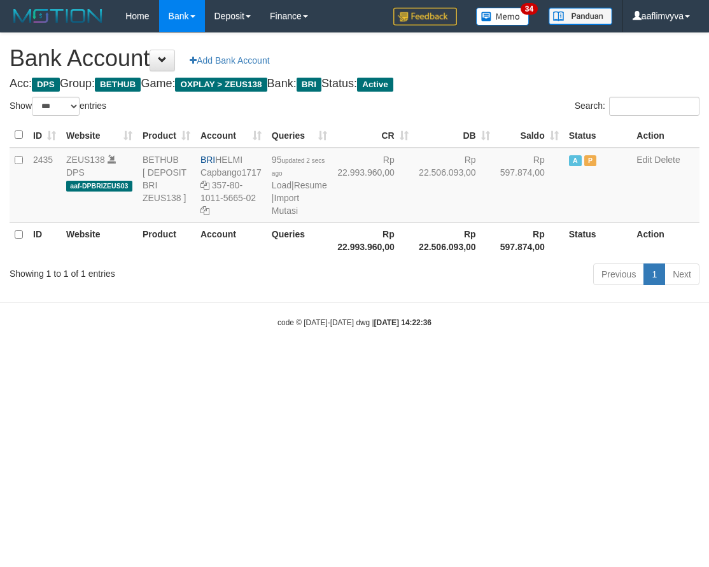
select select "***"
drag, startPoint x: 603, startPoint y: 411, endPoint x: 593, endPoint y: 402, distance: 13.5
click at [601, 360] on html "Toggle navigation Home Bank Account List Load By Website Group [OXPLAY] ZEUS138…" at bounding box center [354, 180] width 709 height 360
click at [292, 216] on link "Import Mutasi" at bounding box center [285, 204] width 27 height 23
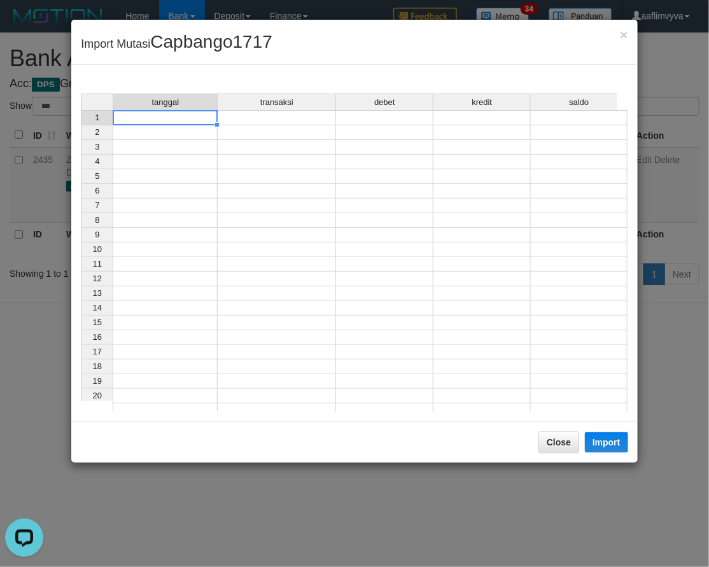
click at [206, 115] on td at bounding box center [165, 117] width 105 height 15
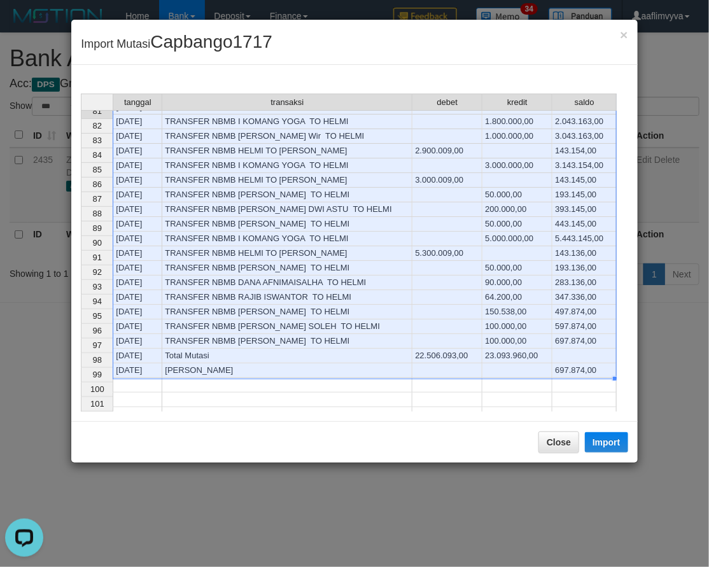
scroll to position [919, 0]
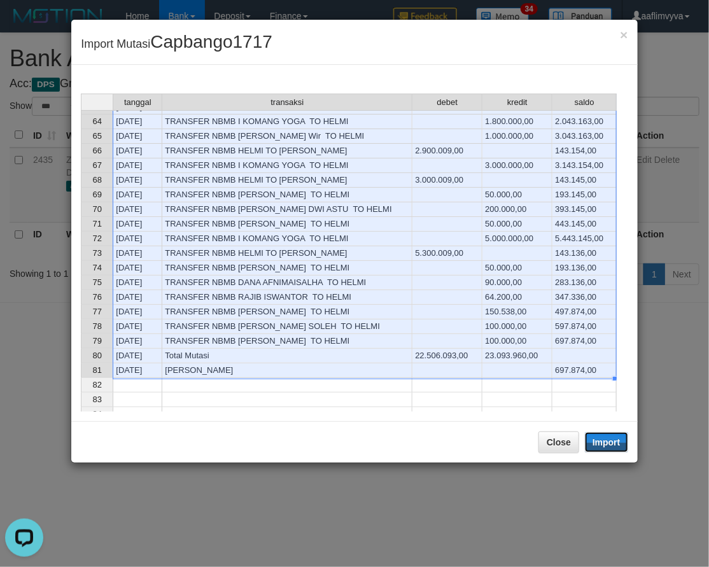
drag, startPoint x: 602, startPoint y: 441, endPoint x: 319, endPoint y: 1, distance: 523.3
click at [602, 441] on button "Import" at bounding box center [606, 442] width 43 height 20
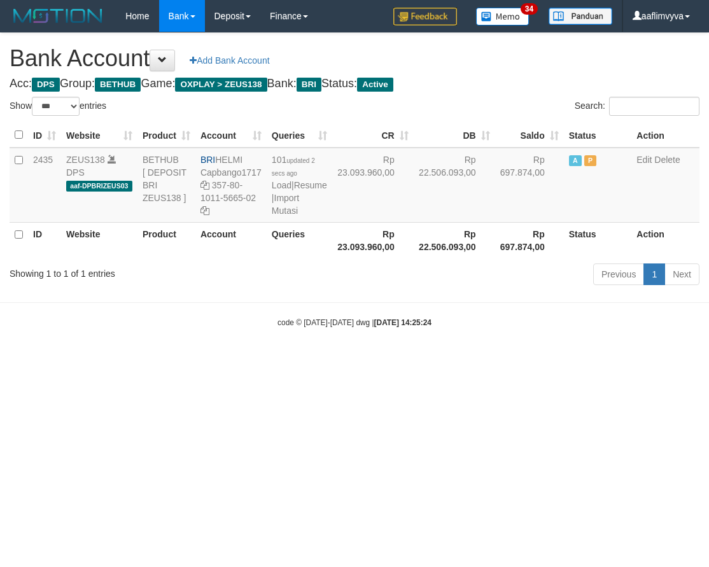
select select "***"
drag, startPoint x: 548, startPoint y: 441, endPoint x: 490, endPoint y: 371, distance: 90.0
click at [548, 360] on html "Toggle navigation Home Bank Account List Load By Website Group [OXPLAY] ZEUS138…" at bounding box center [354, 180] width 709 height 360
click at [293, 216] on link "Import Mutasi" at bounding box center [285, 204] width 27 height 23
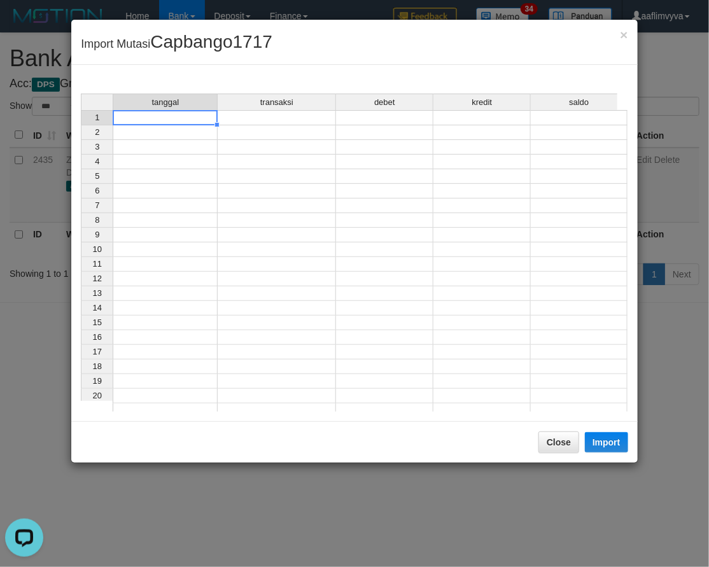
click at [158, 116] on td at bounding box center [165, 117] width 105 height 15
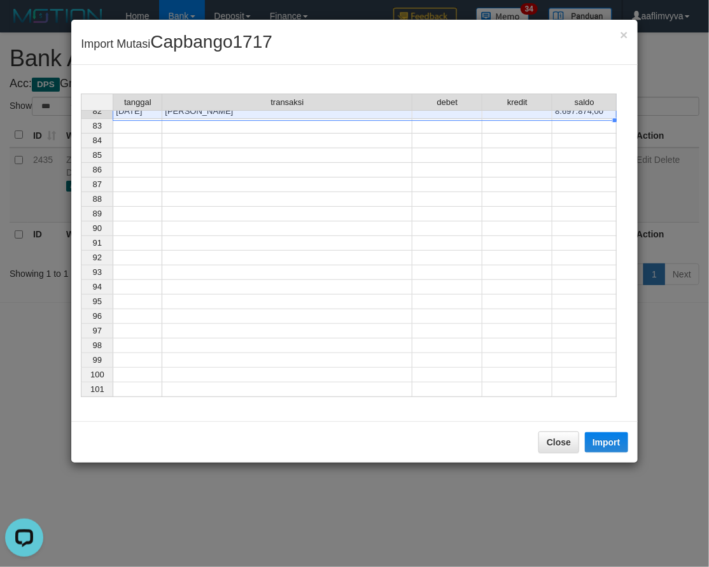
scroll to position [933, 0]
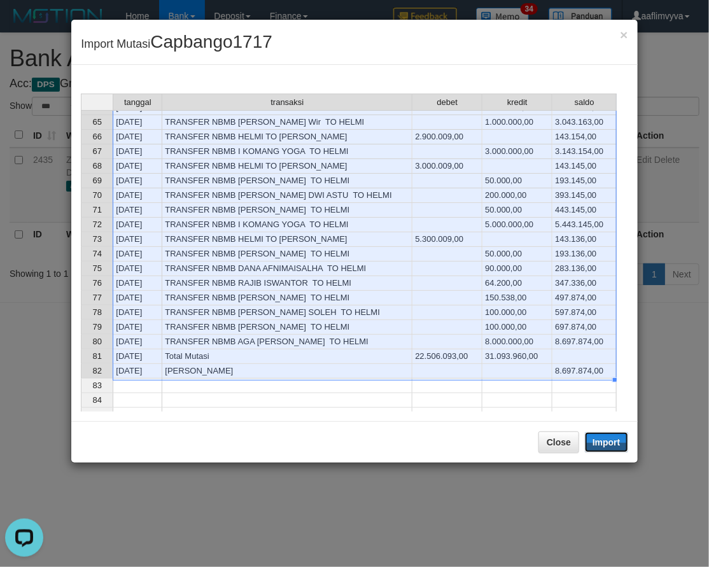
drag, startPoint x: 612, startPoint y: 443, endPoint x: 565, endPoint y: 371, distance: 85.5
click at [612, 443] on button "Import" at bounding box center [606, 442] width 43 height 20
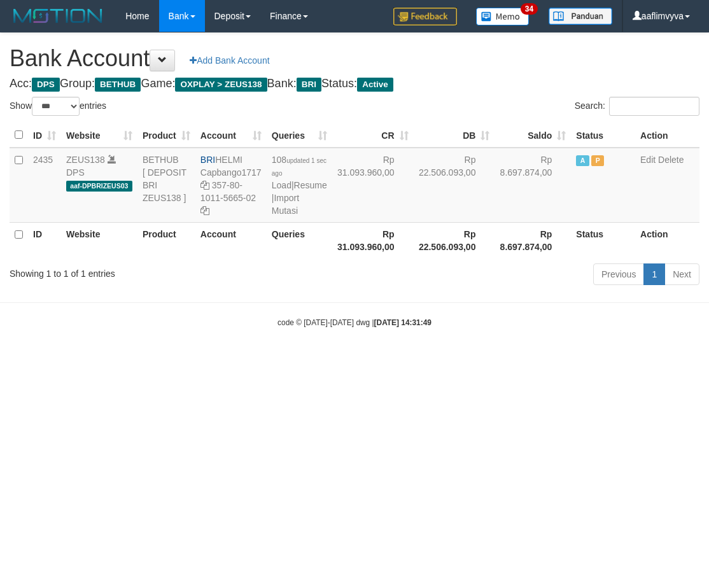
select select "***"
drag, startPoint x: 647, startPoint y: 411, endPoint x: 608, endPoint y: 399, distance: 40.9
click at [644, 360] on html "Toggle navigation Home Bank Account List Load By Website Group [OXPLAY] ZEUS138…" at bounding box center [354, 180] width 709 height 360
click at [289, 216] on link "Import Mutasi" at bounding box center [285, 204] width 27 height 23
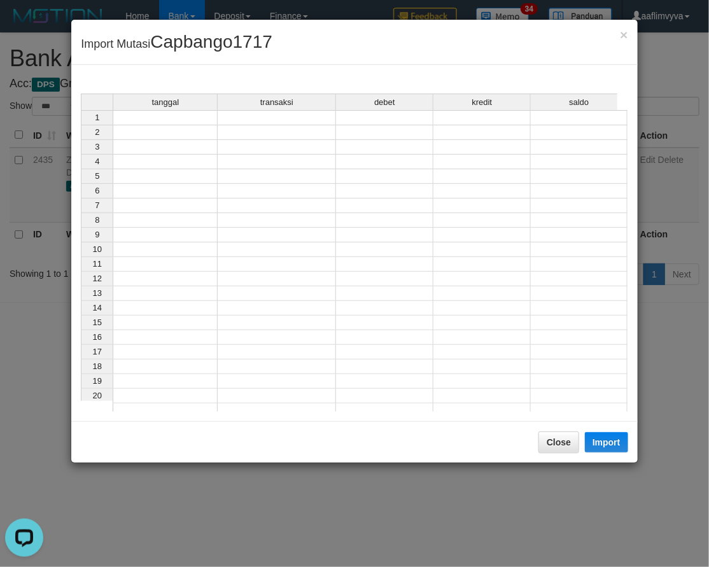
click at [192, 115] on td at bounding box center [165, 117] width 105 height 15
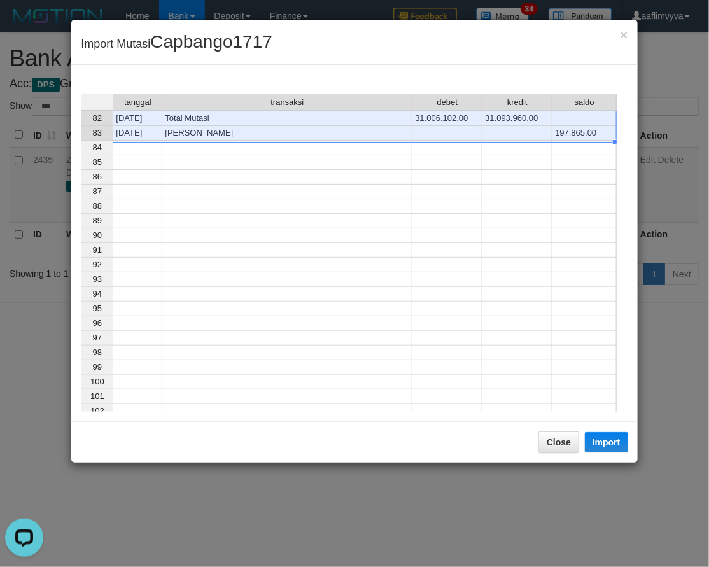
scroll to position [1168, 0]
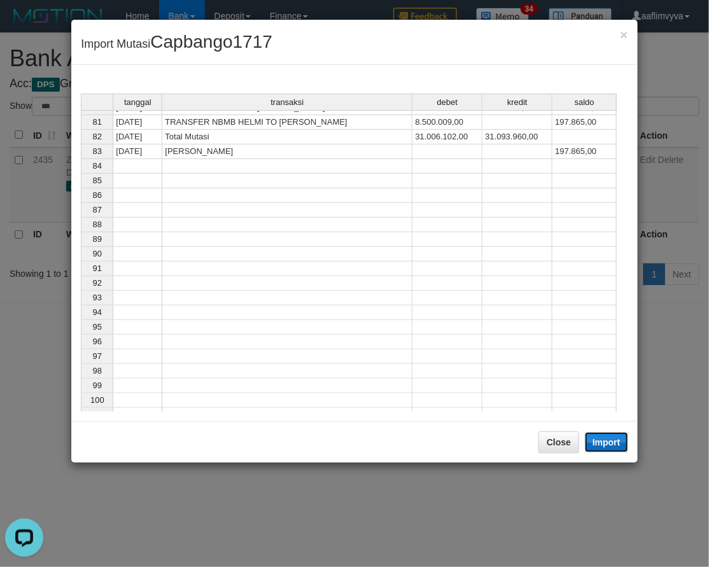
click at [595, 437] on button "Import" at bounding box center [606, 442] width 43 height 20
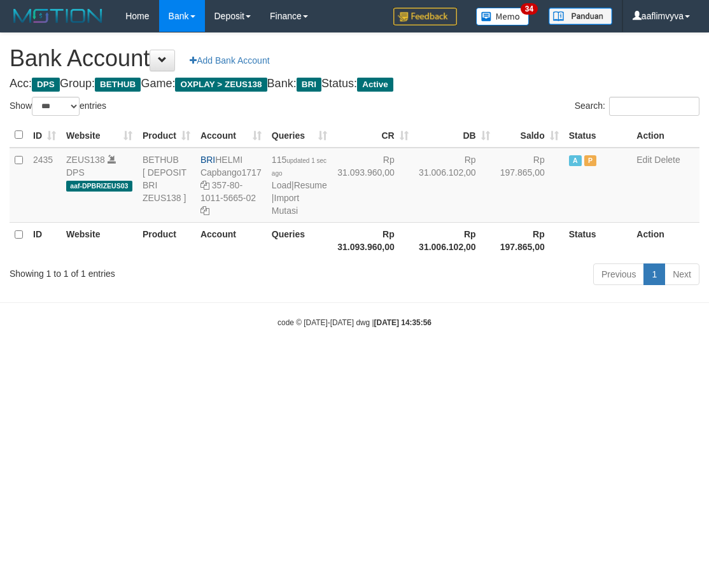
select select "***"
click at [278, 216] on link "Import Mutasi" at bounding box center [285, 204] width 27 height 23
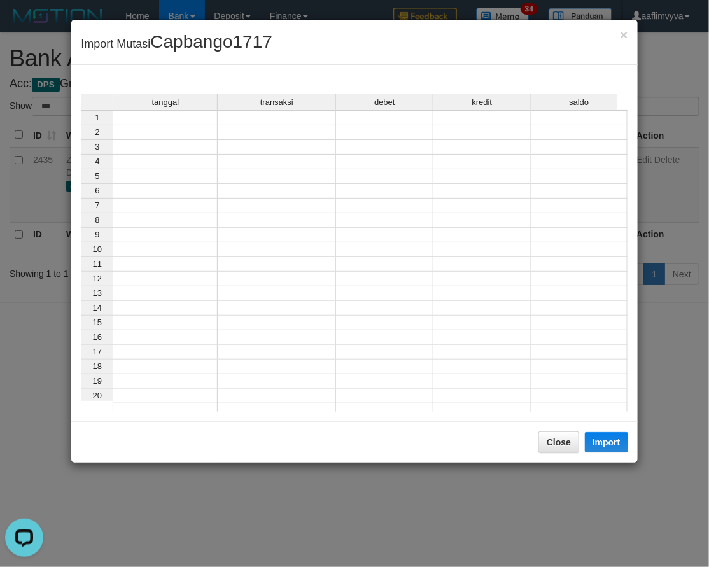
click at [155, 116] on td at bounding box center [165, 117] width 105 height 15
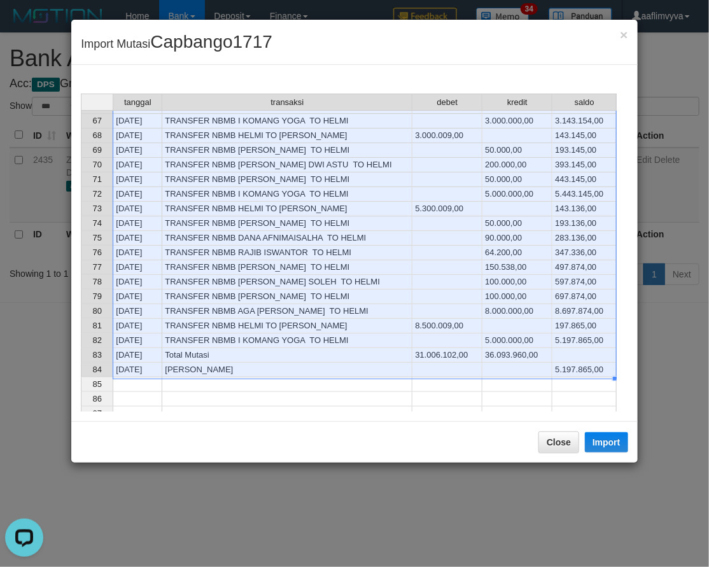
scroll to position [963, 0]
click at [595, 449] on button "Import" at bounding box center [606, 442] width 43 height 20
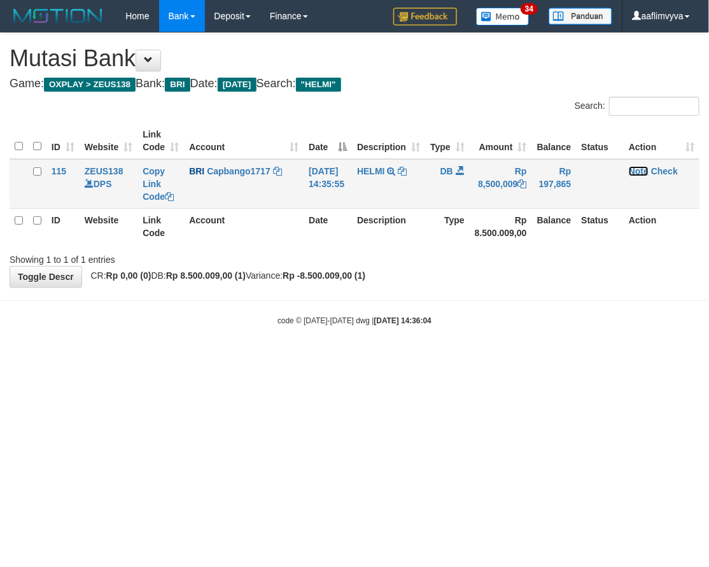
click at [646, 172] on link "Note" at bounding box center [639, 171] width 20 height 10
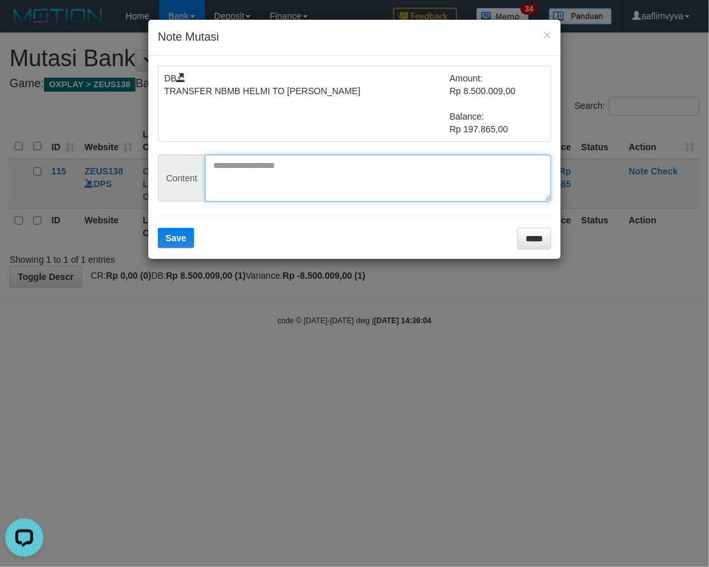
click at [262, 169] on textarea at bounding box center [378, 178] width 346 height 47
paste textarea "*********"
type textarea "*********"
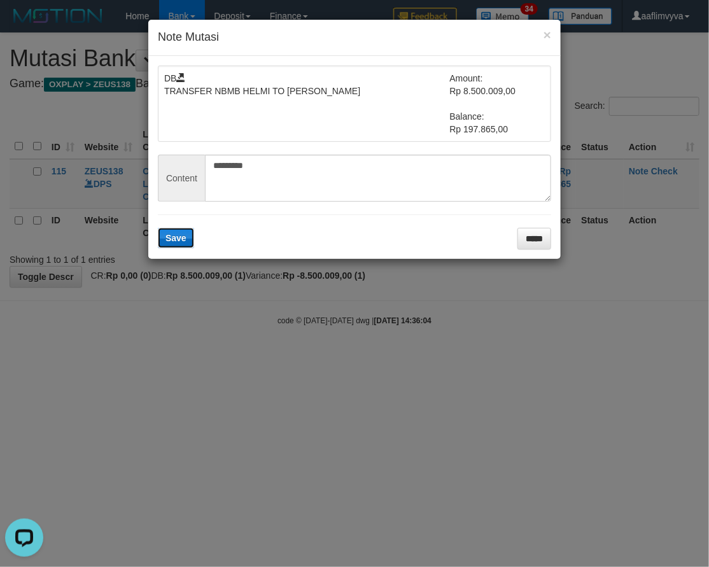
click at [186, 230] on button "Save" at bounding box center [176, 238] width 36 height 20
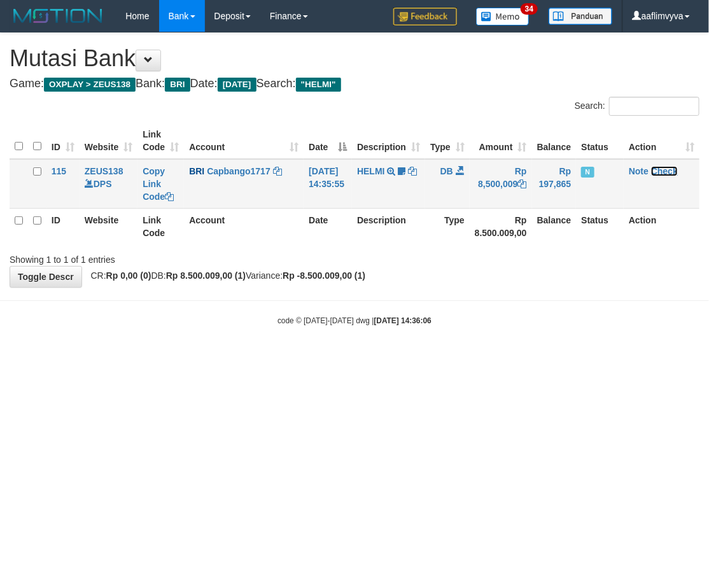
click at [672, 171] on link "Check" at bounding box center [664, 171] width 27 height 10
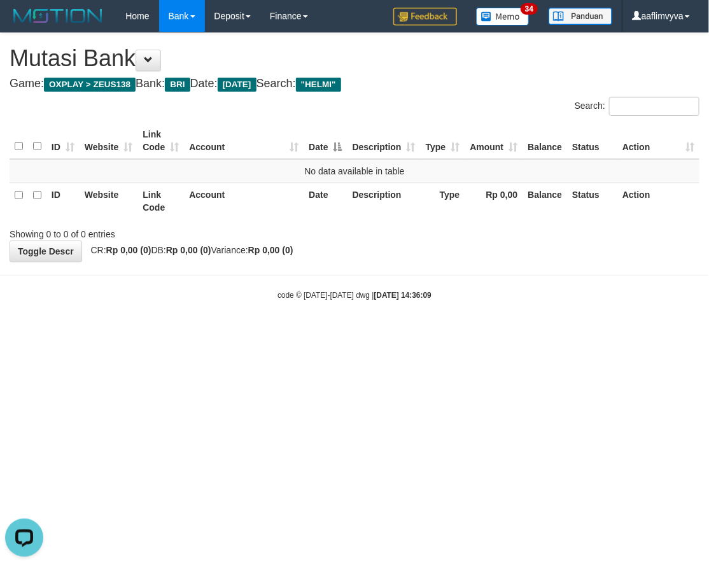
click at [533, 333] on html "Toggle navigation Home Bank Account List Load By Website Group [OXPLAY] ZEUS138…" at bounding box center [354, 166] width 709 height 333
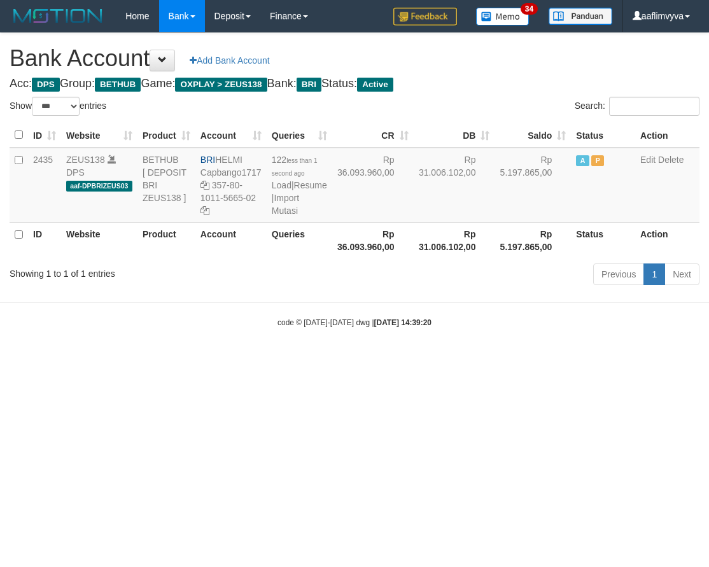
select select "***"
click at [558, 360] on html "Toggle navigation Home Bank Account List Load By Website Group [OXPLAY] ZEUS138…" at bounding box center [354, 180] width 709 height 360
click at [298, 223] on td "122 less than 1 second ago Load | Resume | Import Mutasi" at bounding box center [300, 185] width 66 height 75
click at [293, 216] on link "Import Mutasi" at bounding box center [285, 204] width 27 height 23
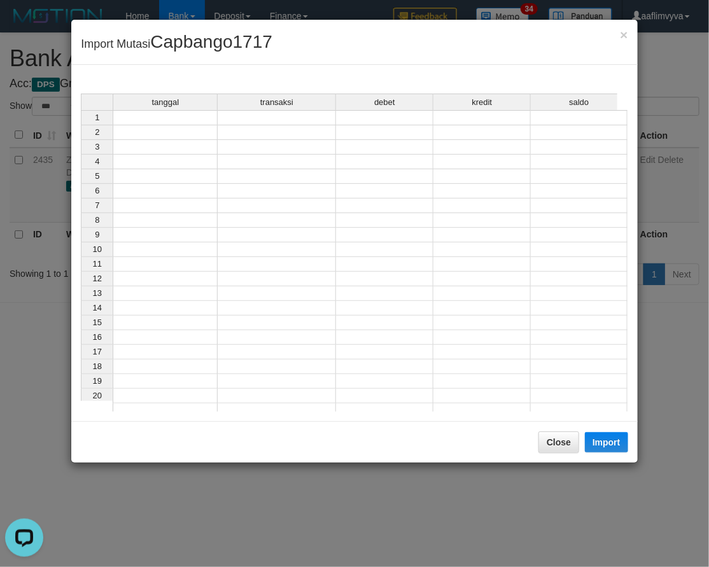
click at [188, 126] on td at bounding box center [165, 132] width 105 height 15
click at [190, 119] on td at bounding box center [165, 117] width 105 height 15
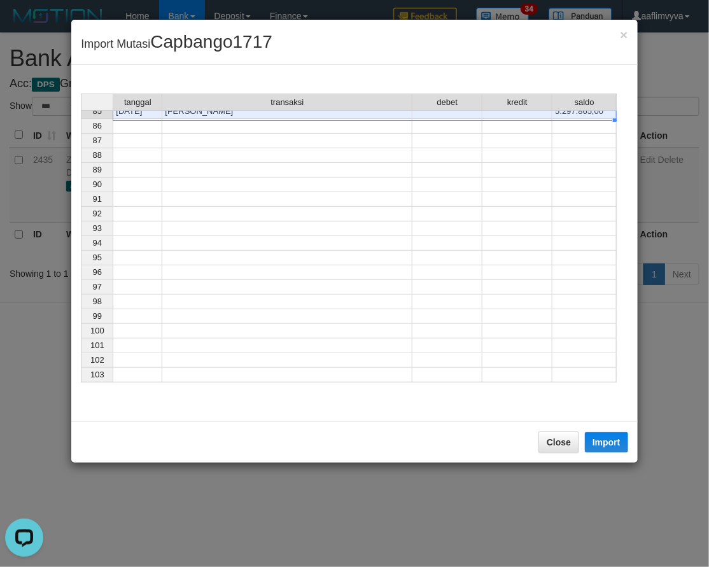
scroll to position [977, 0]
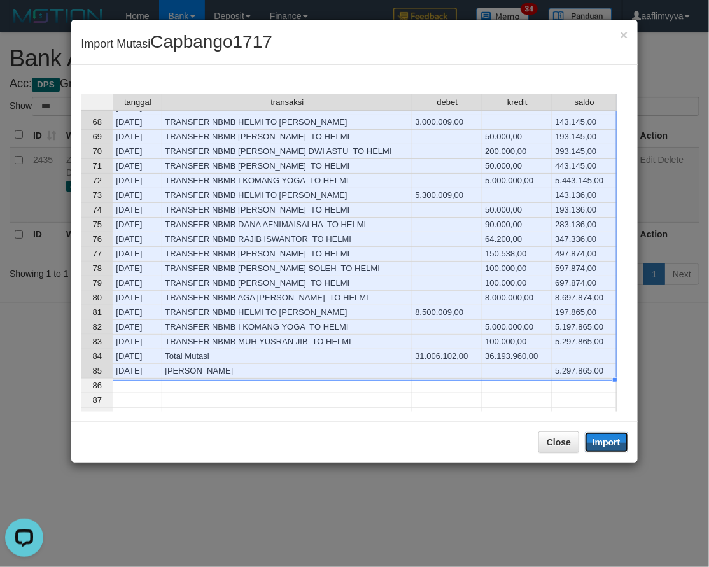
drag, startPoint x: 598, startPoint y: 441, endPoint x: 3, endPoint y: 239, distance: 628.6
click at [598, 441] on button "Import" at bounding box center [606, 442] width 43 height 20
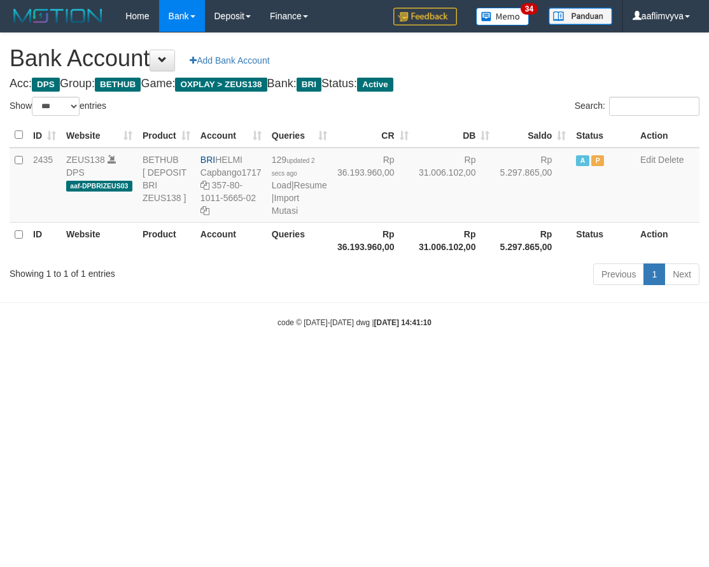
select select "***"
click at [327, 360] on html "Toggle navigation Home Bank Account List Load By Website Group [OXPLAY] ZEUS138…" at bounding box center [354, 180] width 709 height 360
click at [288, 216] on link "Import Mutasi" at bounding box center [285, 204] width 27 height 23
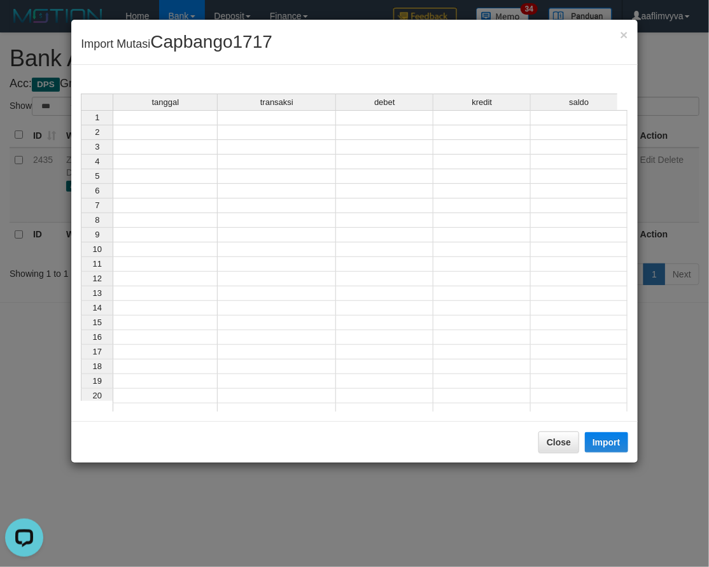
click at [163, 115] on td at bounding box center [165, 117] width 105 height 15
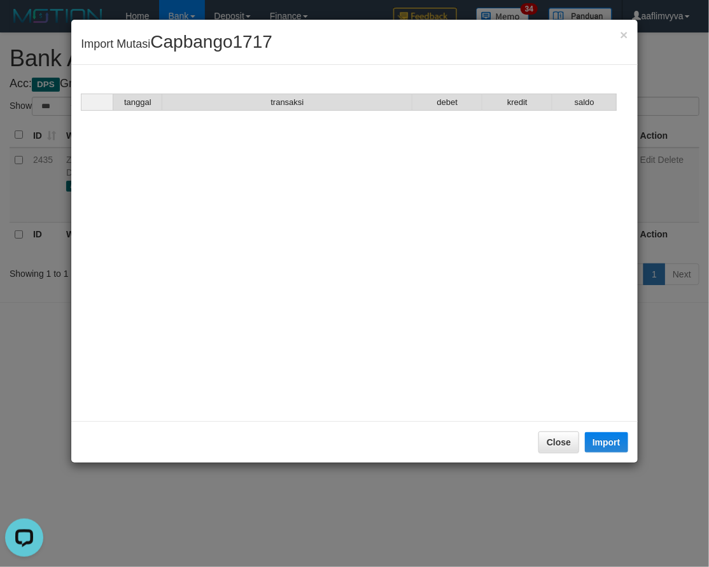
scroll to position [992, 0]
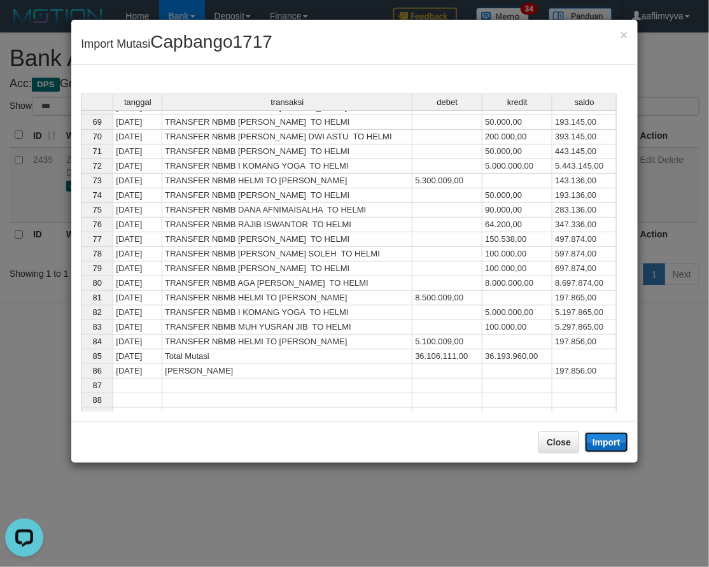
click at [602, 442] on button "Import" at bounding box center [606, 442] width 43 height 20
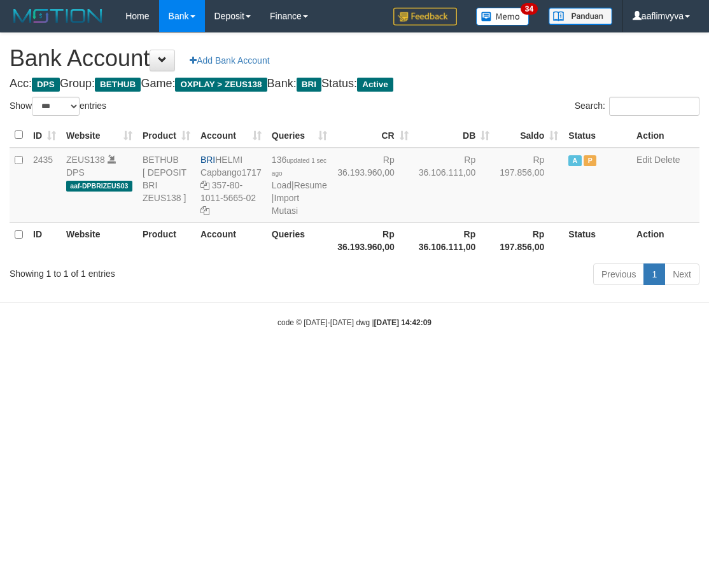
select select "***"
click at [583, 360] on html "Toggle navigation Home Bank Account List Load By Website Group [OXPLAY] ZEUS138…" at bounding box center [354, 180] width 709 height 360
click at [542, 360] on html "Toggle navigation Home Bank Account List Load By Website Group [OXPLAY] ZEUS138…" at bounding box center [354, 180] width 709 height 360
click at [290, 211] on link "Import Mutasi" at bounding box center [285, 204] width 27 height 23
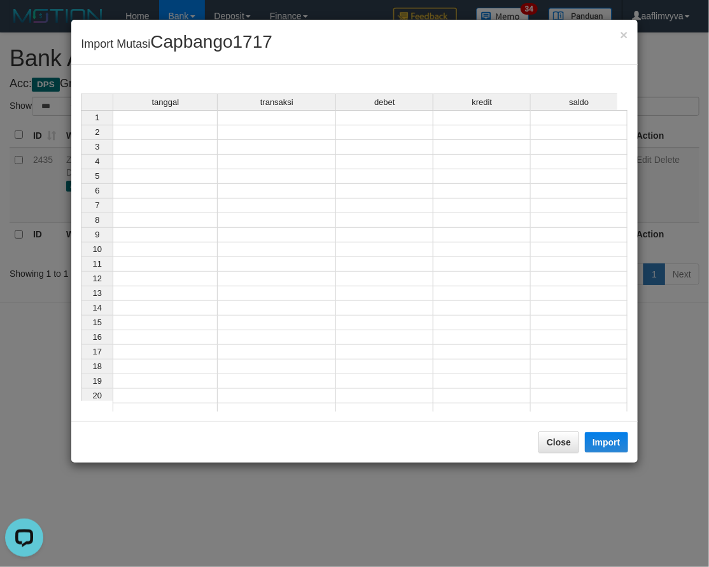
click at [185, 113] on td at bounding box center [165, 117] width 105 height 15
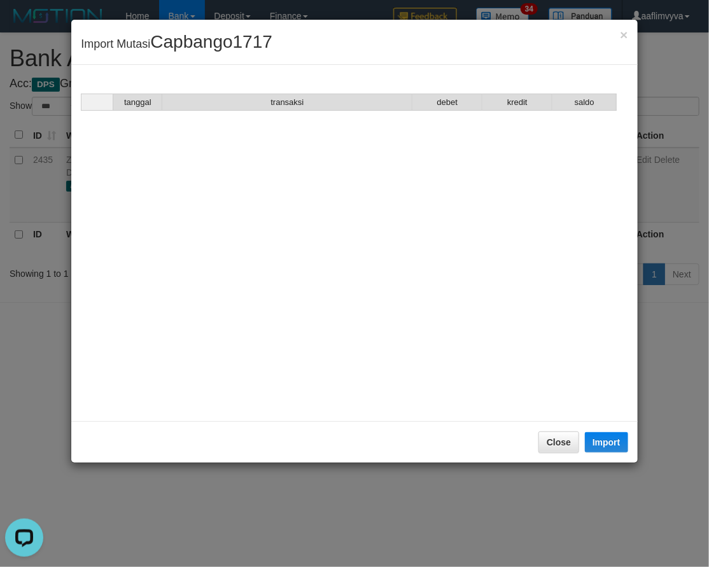
scroll to position [1038, 0]
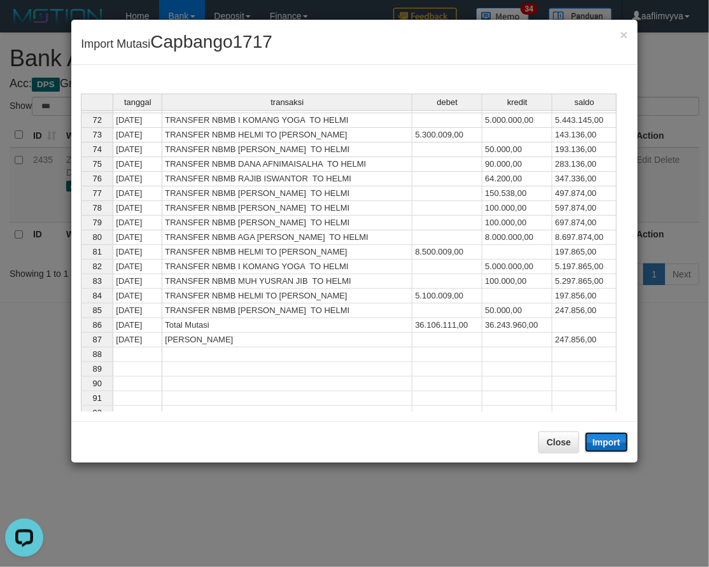
click at [606, 438] on button "Import" at bounding box center [606, 442] width 43 height 20
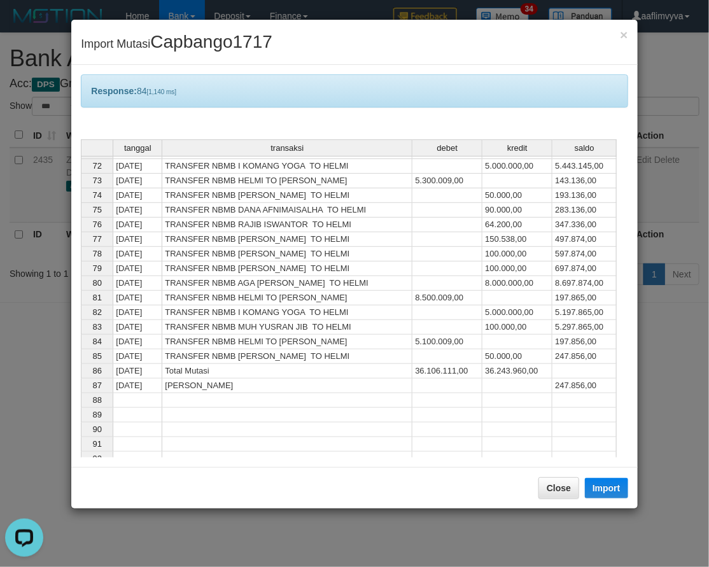
click at [520, 47] on div "× Import Mutasi Capbango1717" at bounding box center [354, 42] width 566 height 45
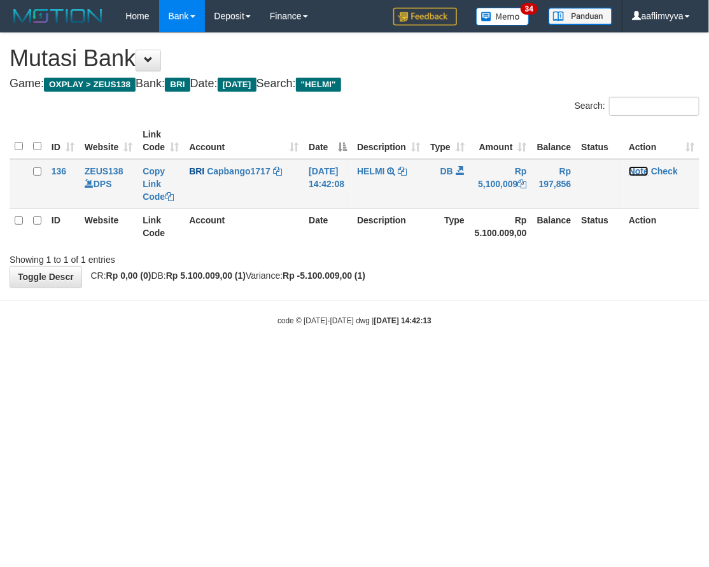
click at [635, 169] on link "Note" at bounding box center [639, 171] width 20 height 10
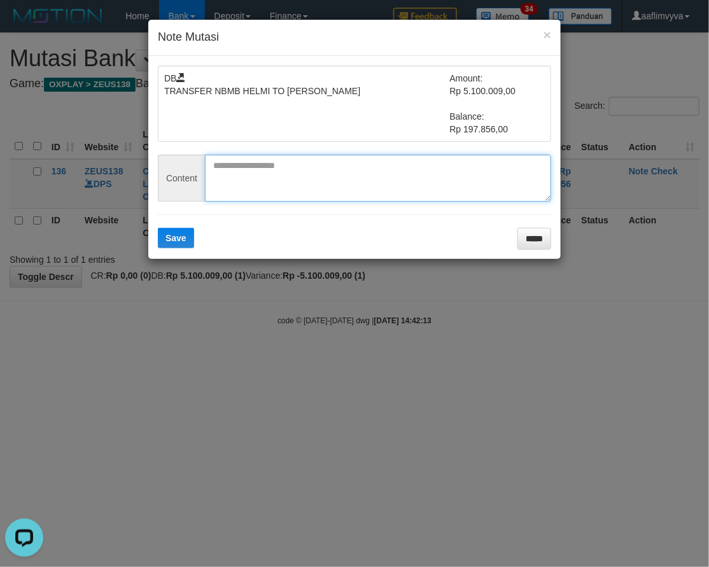
click at [366, 190] on textarea at bounding box center [378, 178] width 346 height 47
paste textarea "*********"
type textarea "*********"
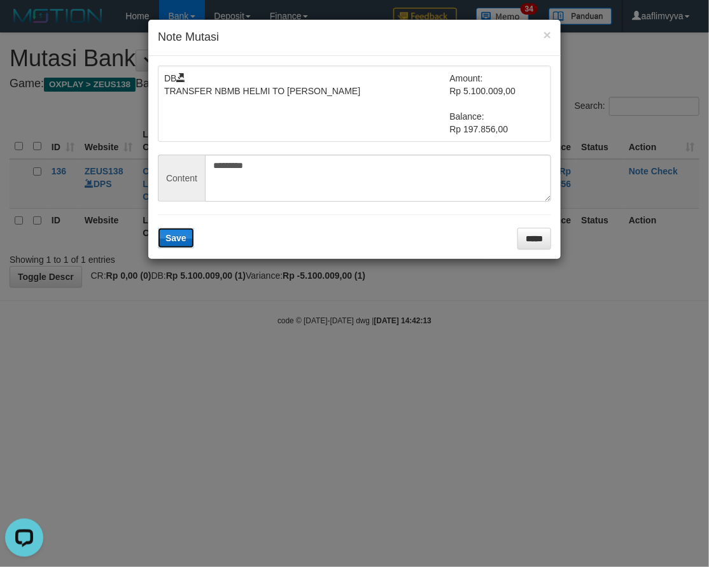
click at [186, 233] on span "Save" at bounding box center [176, 238] width 21 height 10
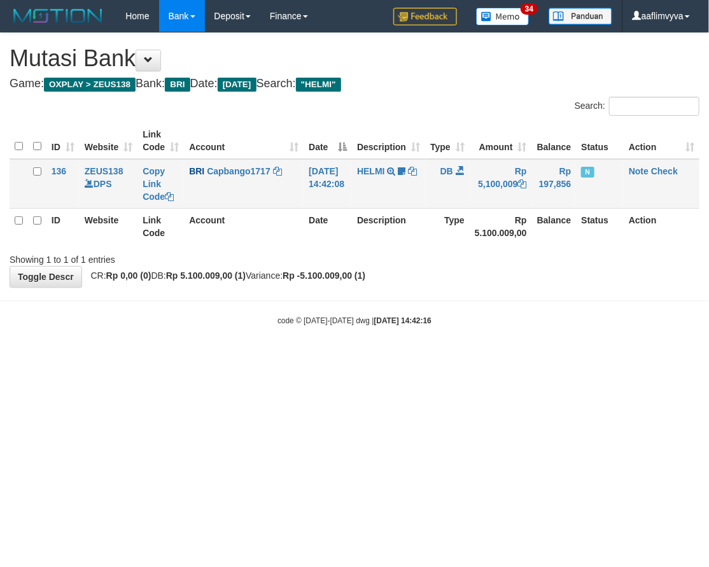
click at [675, 163] on td "Note Check" at bounding box center [662, 184] width 76 height 50
click at [672, 172] on link "Check" at bounding box center [664, 171] width 27 height 10
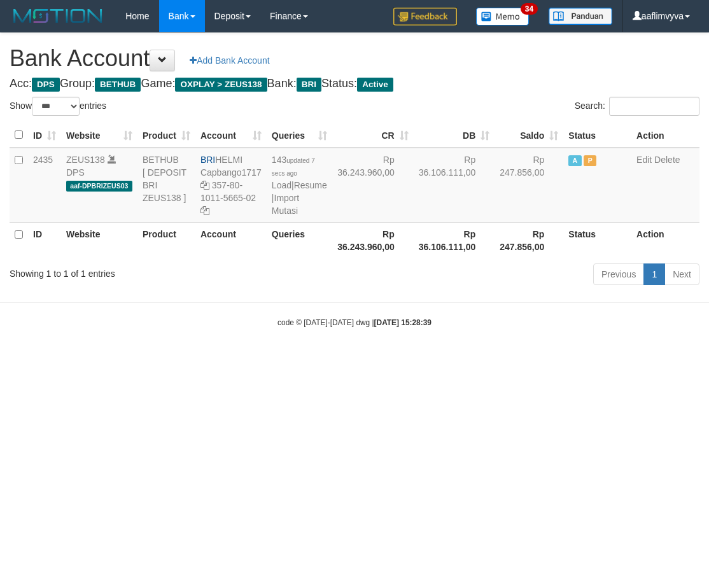
select select "***"
drag, startPoint x: 551, startPoint y: 416, endPoint x: 400, endPoint y: 279, distance: 204.6
click at [550, 360] on html "Toggle navigation Home Bank Account List Load By Website Group [OXPLAY] ZEUS138…" at bounding box center [354, 180] width 709 height 360
click at [283, 216] on link "Import Mutasi" at bounding box center [285, 204] width 27 height 23
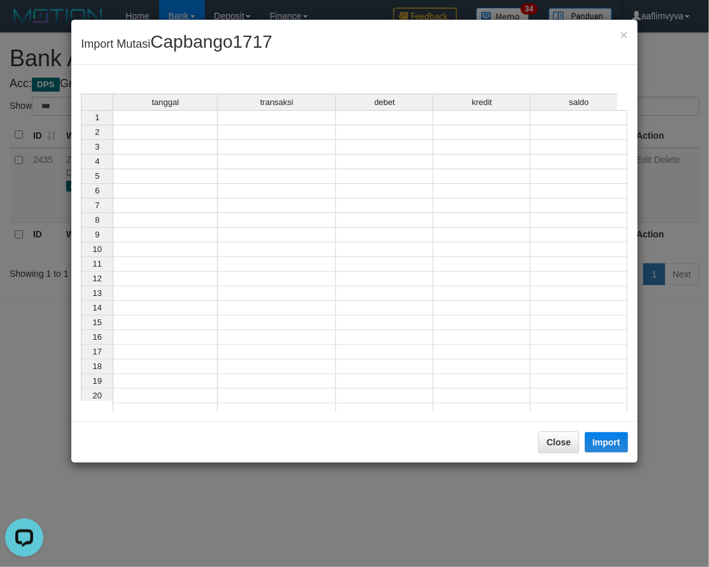
click at [146, 120] on td at bounding box center [165, 117] width 105 height 15
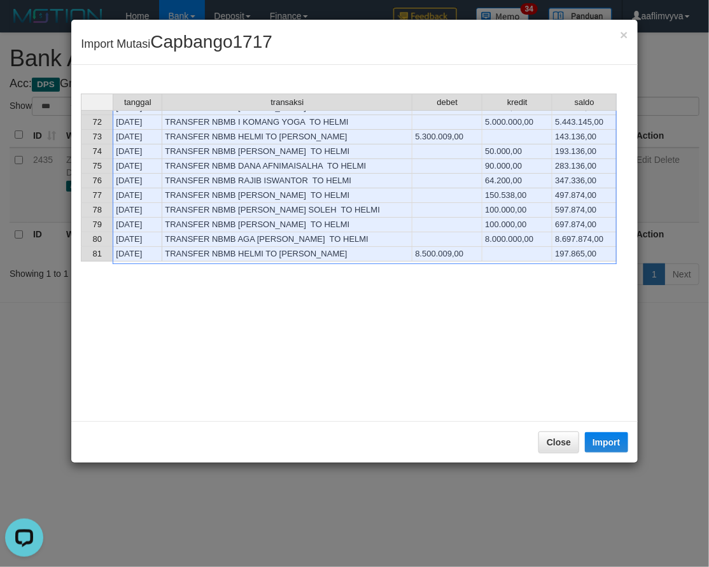
scroll to position [1038, 0]
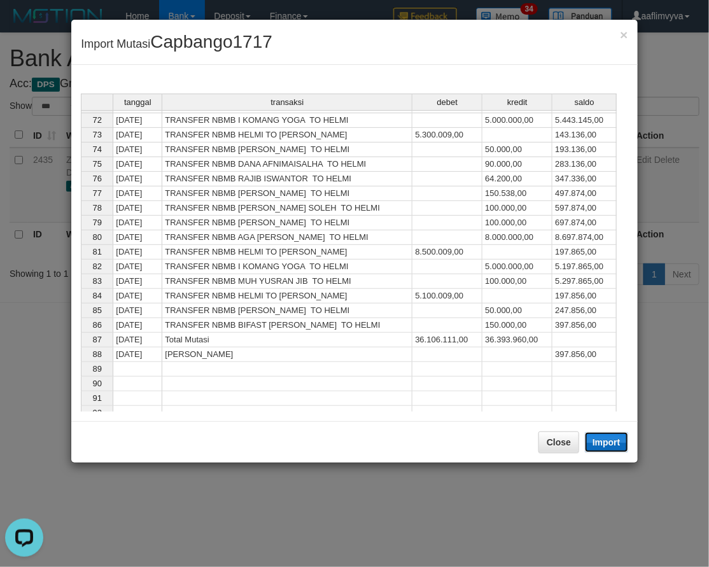
click at [595, 441] on button "Import" at bounding box center [606, 442] width 43 height 20
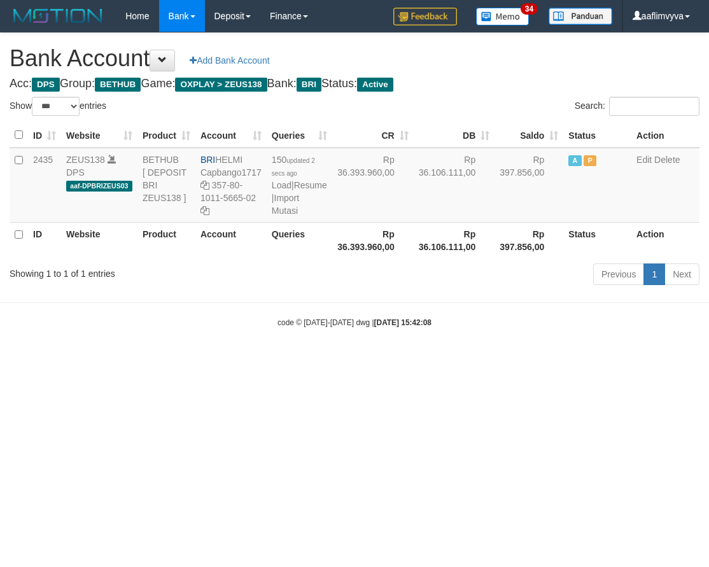
select select "***"
click at [287, 216] on link "Import Mutasi" at bounding box center [285, 204] width 27 height 23
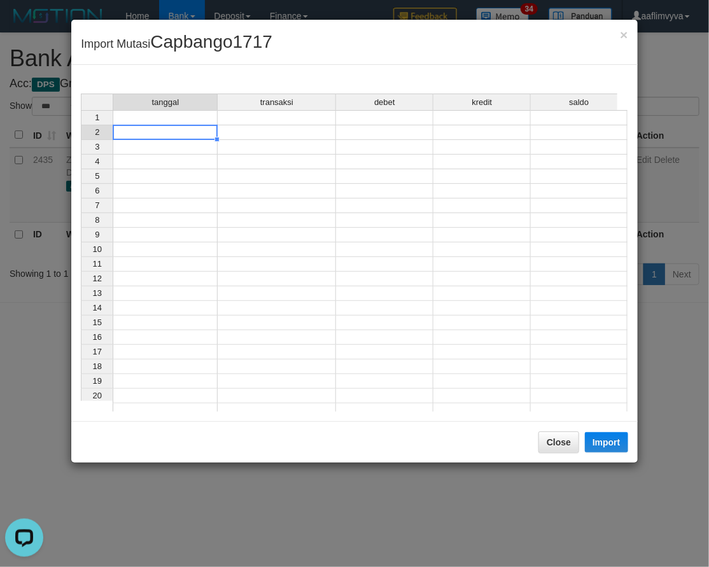
click at [81, 125] on div "tanggal transaksi debet kredit saldo 1 2 3 4 5 6 7 8 9 10 11 12 13 14 15 16 17 …" at bounding box center [81, 256] width 0 height 325
click at [169, 115] on td at bounding box center [165, 117] width 105 height 15
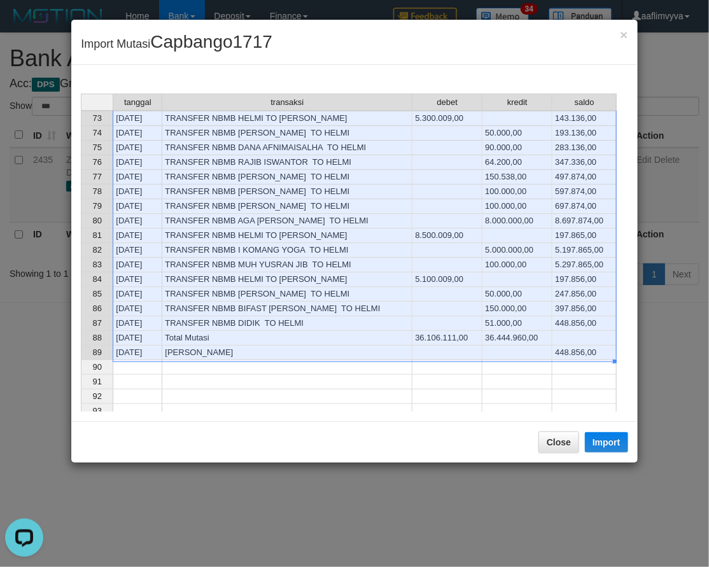
scroll to position [1036, 0]
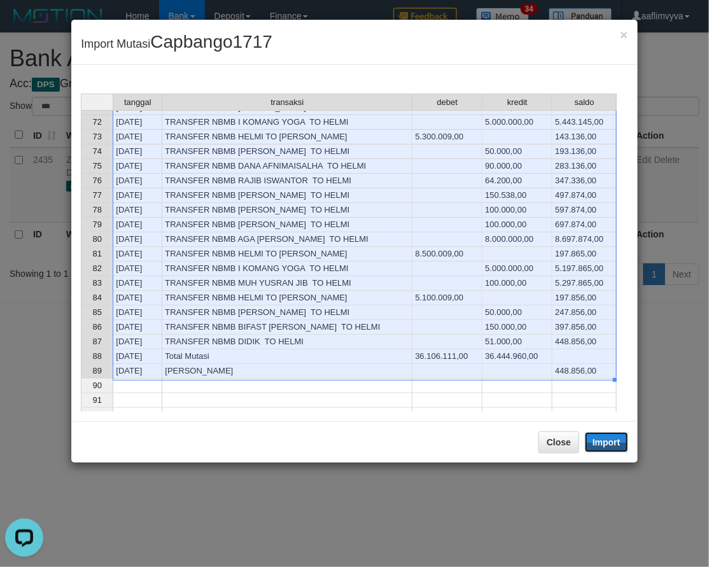
click at [603, 441] on button "Import" at bounding box center [606, 442] width 43 height 20
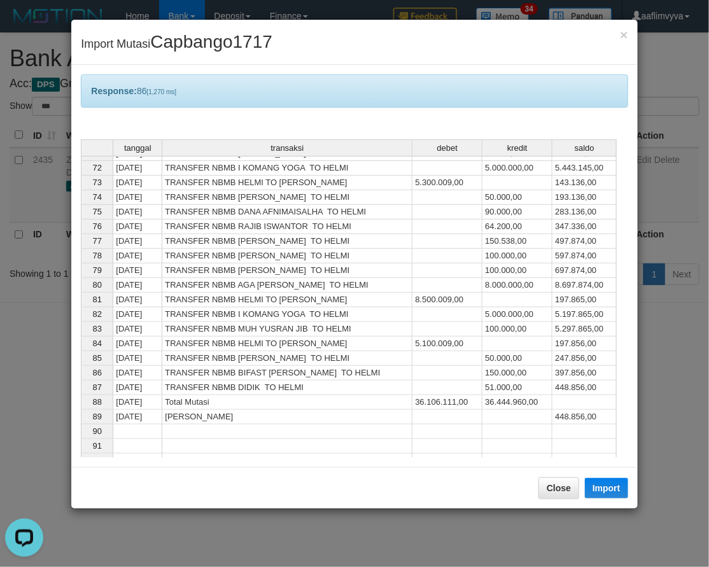
click at [418, 55] on div "× Import Mutasi Capbango1717" at bounding box center [354, 42] width 566 height 45
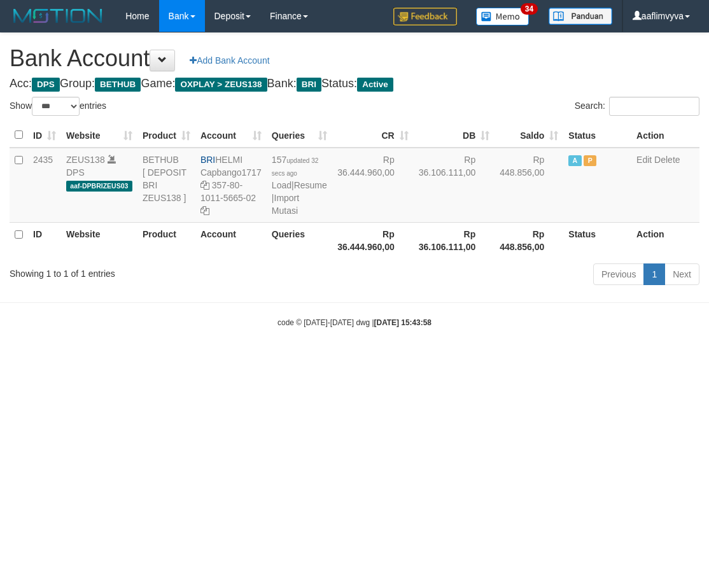
select select "***"
click at [284, 216] on link "Import Mutasi" at bounding box center [285, 204] width 27 height 23
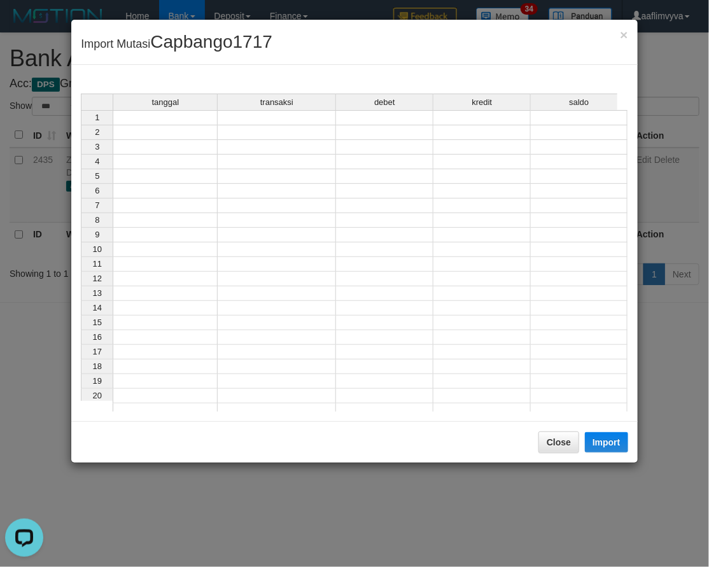
click at [141, 115] on td at bounding box center [165, 117] width 105 height 15
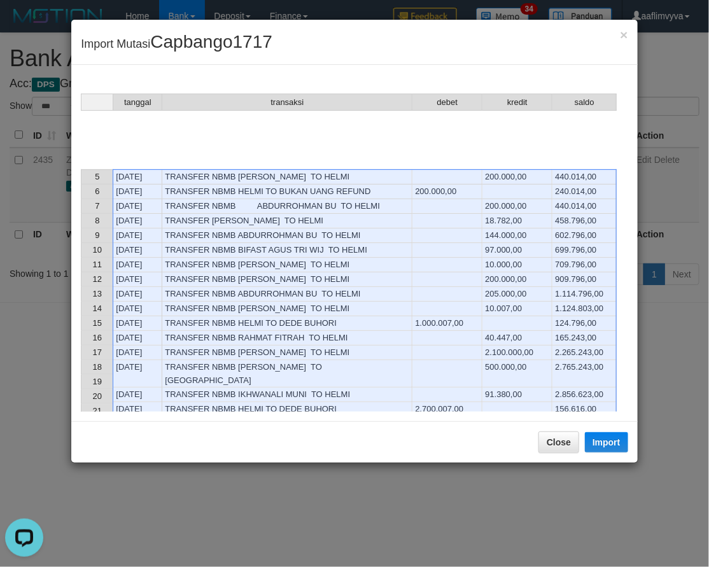
scroll to position [1038, 0]
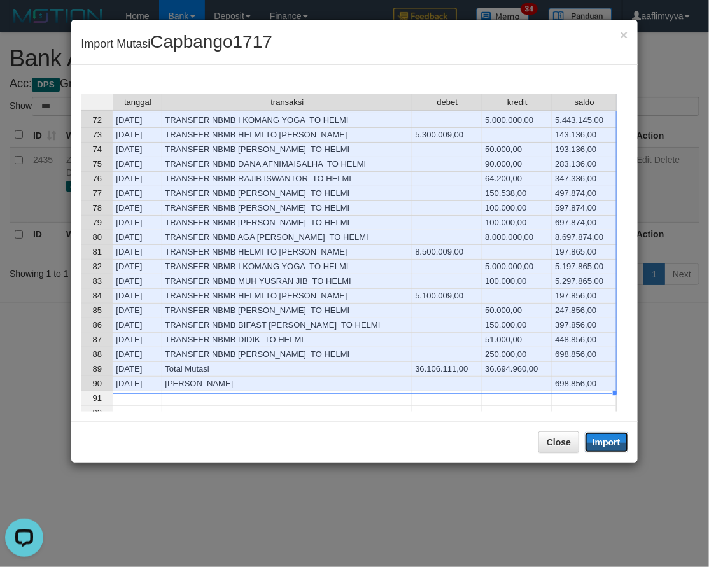
drag, startPoint x: 601, startPoint y: 446, endPoint x: 1, endPoint y: 212, distance: 644.3
click at [601, 446] on button "Import" at bounding box center [606, 442] width 43 height 20
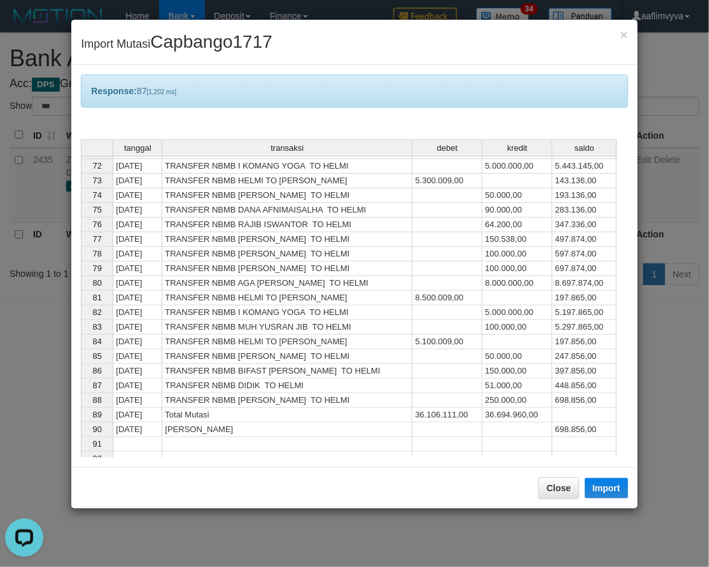
click at [288, 59] on div "× Import Mutasi Capbango1717" at bounding box center [354, 42] width 566 height 45
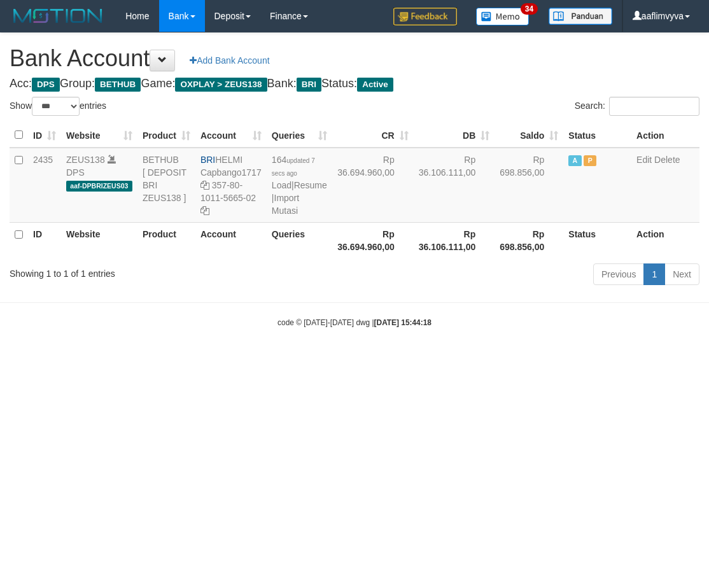
select select "***"
click at [539, 360] on html "Toggle navigation Home Bank Account List Load By Website Group [OXPLAY] ZEUS138…" at bounding box center [354, 180] width 709 height 360
click at [276, 216] on link "Import Mutasi" at bounding box center [285, 204] width 27 height 23
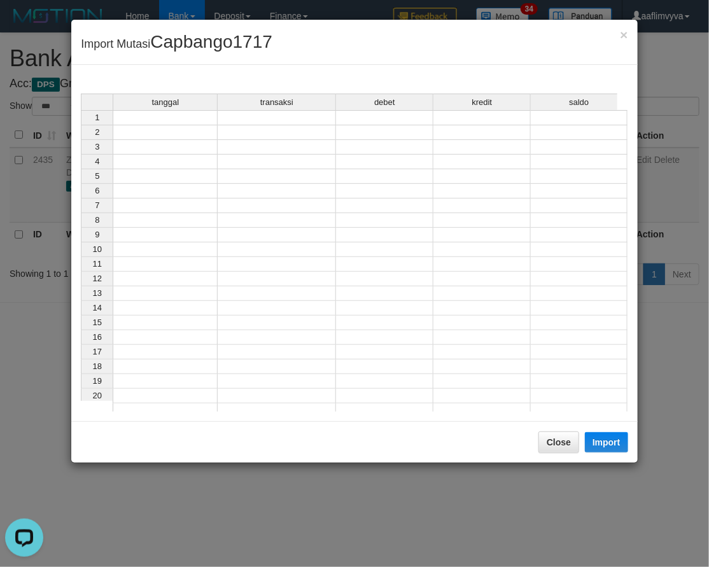
click at [142, 118] on td at bounding box center [165, 117] width 105 height 15
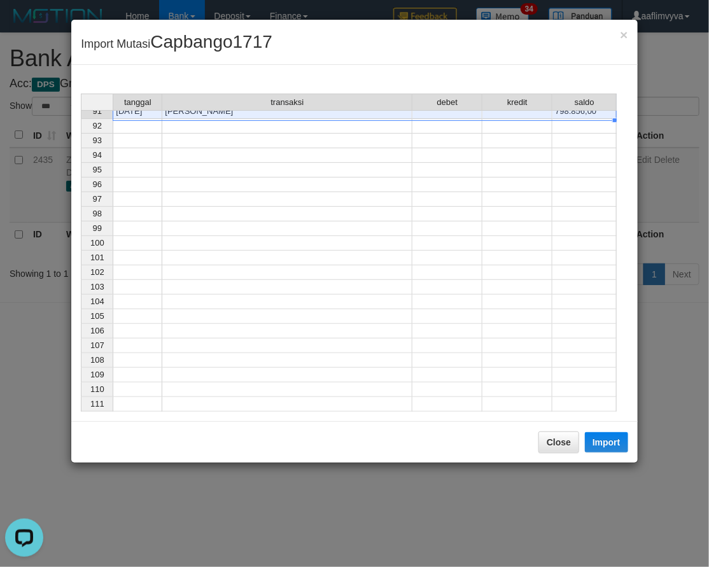
scroll to position [1065, 0]
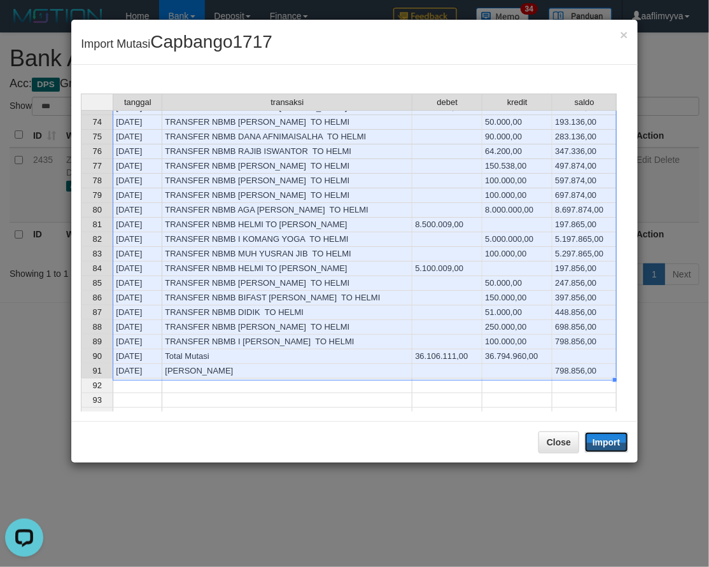
drag, startPoint x: 611, startPoint y: 444, endPoint x: 0, endPoint y: 155, distance: 676.1
click at [611, 444] on button "Import" at bounding box center [606, 442] width 43 height 20
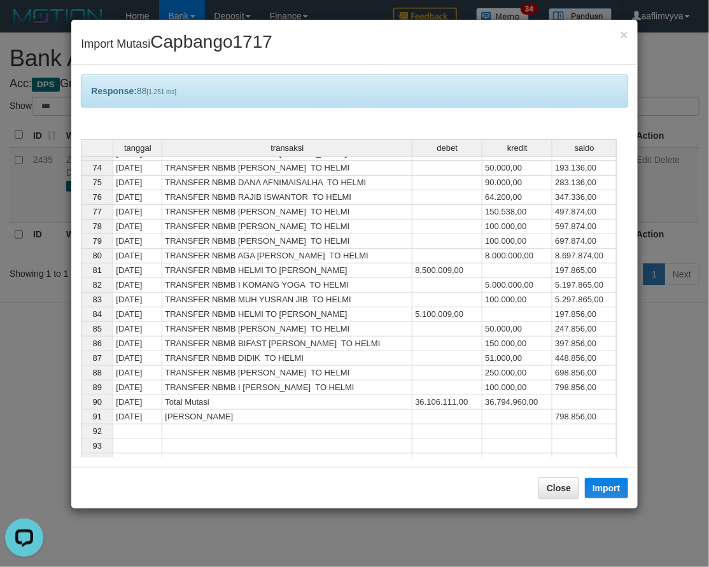
click at [262, 129] on div "Response: 88 [1,251 ms] tanggal transaksi debet kredit saldo 70 30/09/25 TRANSF…" at bounding box center [354, 266] width 566 height 402
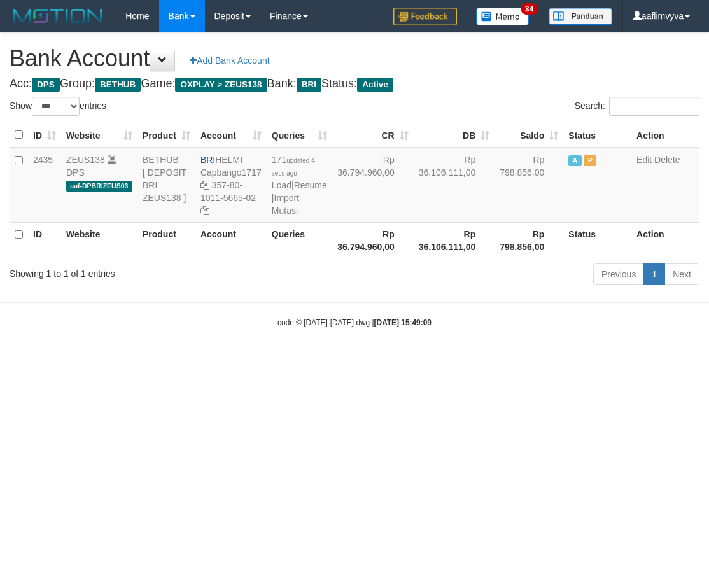
select select "***"
click at [538, 360] on html "Toggle navigation Home Bank Account List Load By Website Group [OXPLAY] ZEUS138…" at bounding box center [354, 180] width 709 height 360
click at [293, 216] on link "Import Mutasi" at bounding box center [285, 204] width 27 height 23
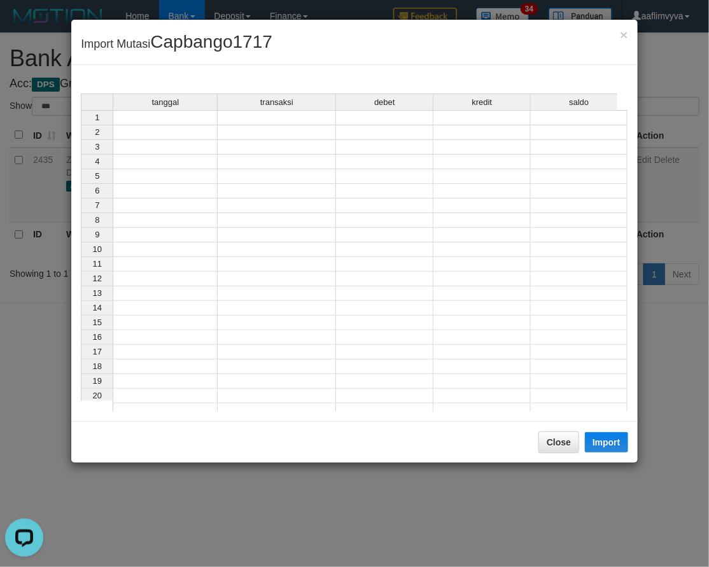
click at [127, 120] on td at bounding box center [165, 117] width 105 height 15
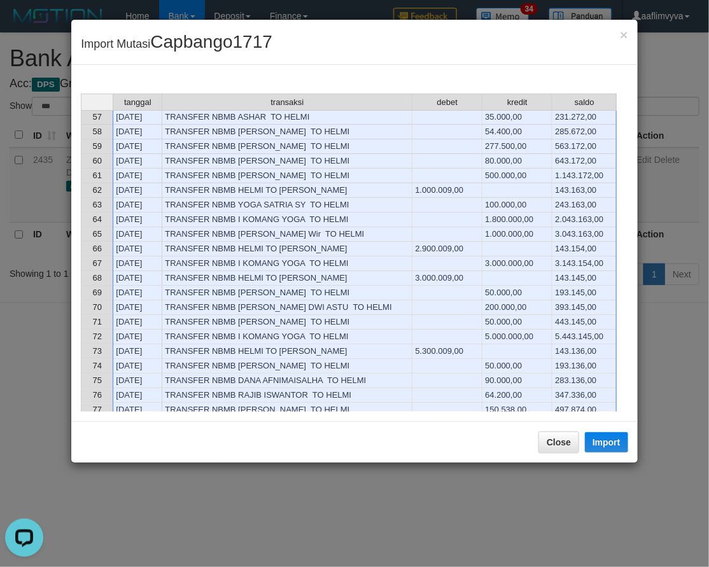
scroll to position [1080, 0]
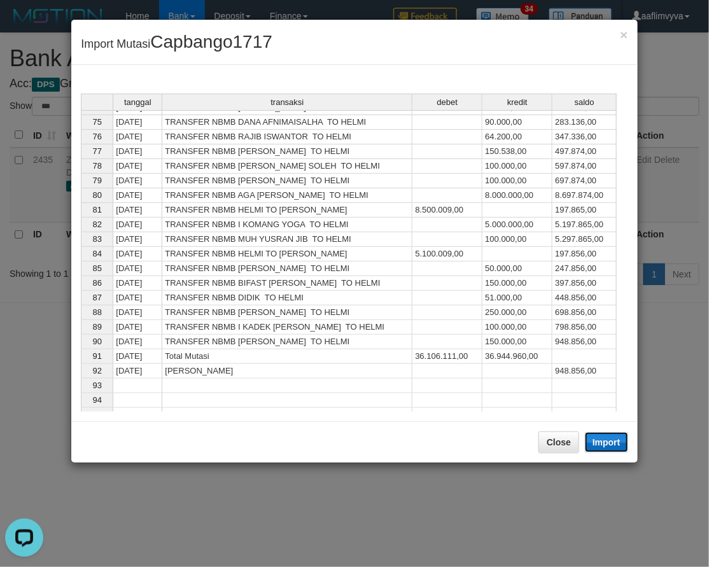
click at [600, 446] on button "Import" at bounding box center [606, 442] width 43 height 20
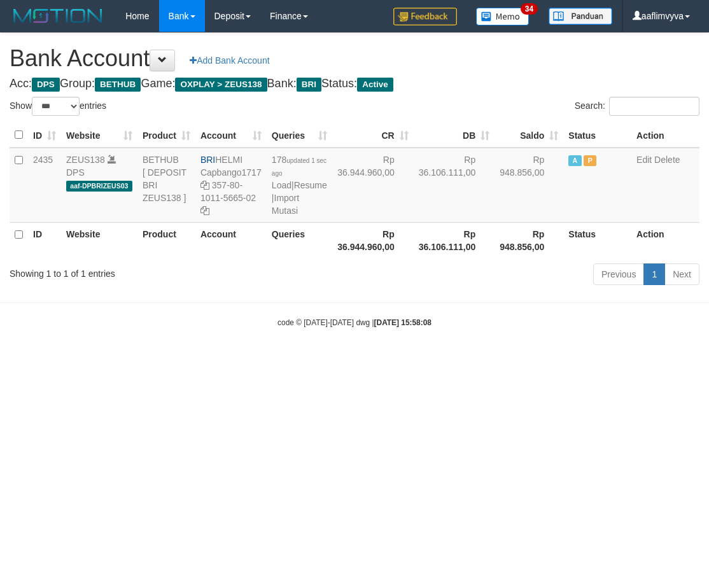
select select "***"
drag, startPoint x: 546, startPoint y: 446, endPoint x: 540, endPoint y: 439, distance: 8.6
click at [544, 360] on html "Toggle navigation Home Bank Account List Load By Website Group [OXPLAY] ZEUS138…" at bounding box center [354, 180] width 709 height 360
click at [291, 216] on link "Import Mutasi" at bounding box center [285, 204] width 27 height 23
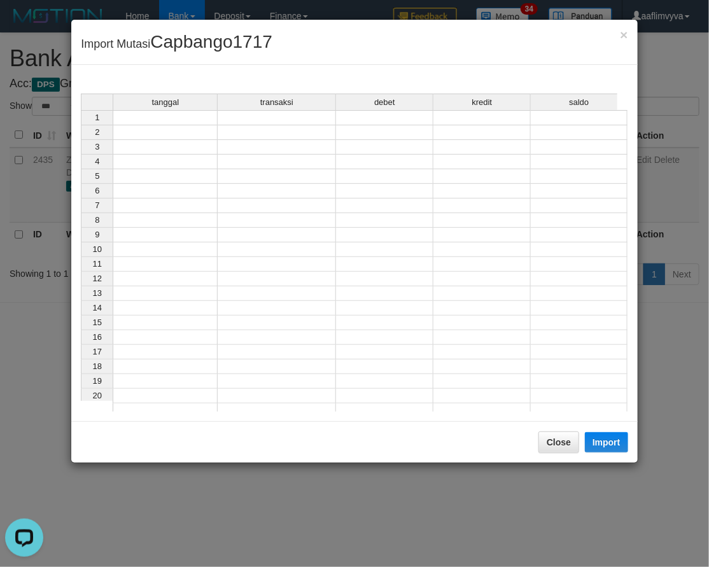
click at [167, 119] on td at bounding box center [165, 117] width 105 height 15
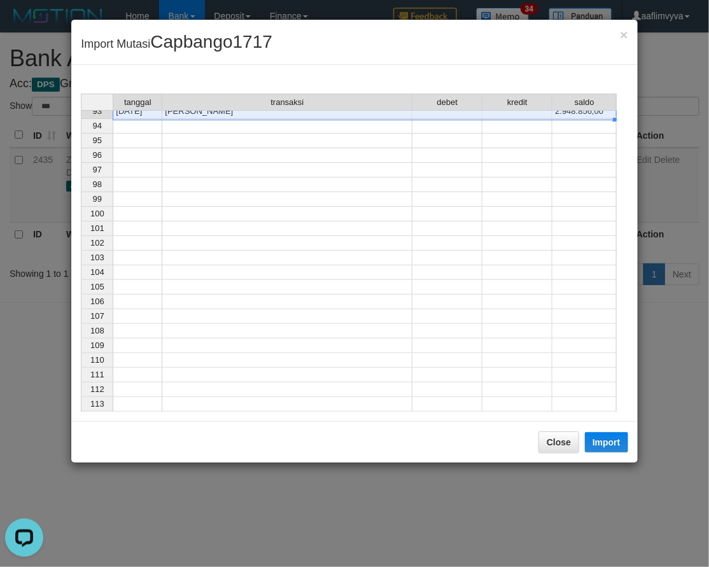
scroll to position [1095, 0]
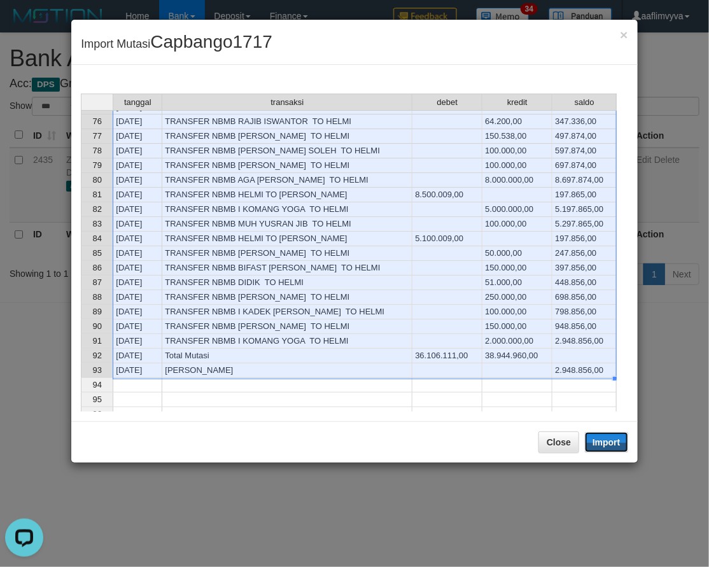
drag, startPoint x: 609, startPoint y: 446, endPoint x: 3, endPoint y: 409, distance: 606.6
click at [609, 446] on button "Import" at bounding box center [606, 442] width 43 height 20
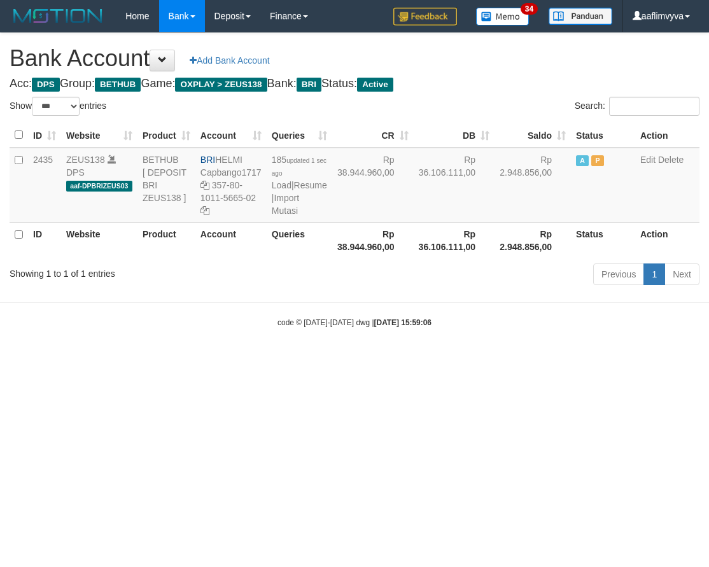
select select "***"
click at [635, 360] on html "Toggle navigation Home Bank Account List Load By Website Group [OXPLAY] ZEUS138…" at bounding box center [354, 180] width 709 height 360
click at [285, 216] on link "Import Mutasi" at bounding box center [285, 204] width 27 height 23
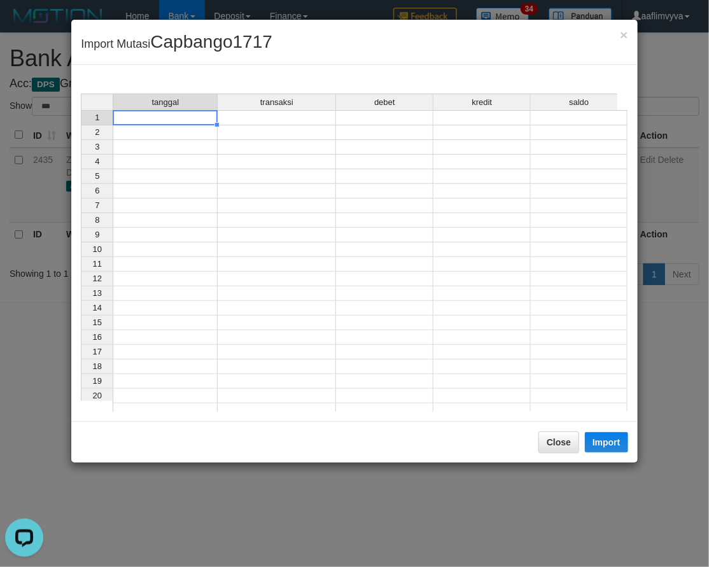
click at [152, 119] on td at bounding box center [165, 117] width 105 height 15
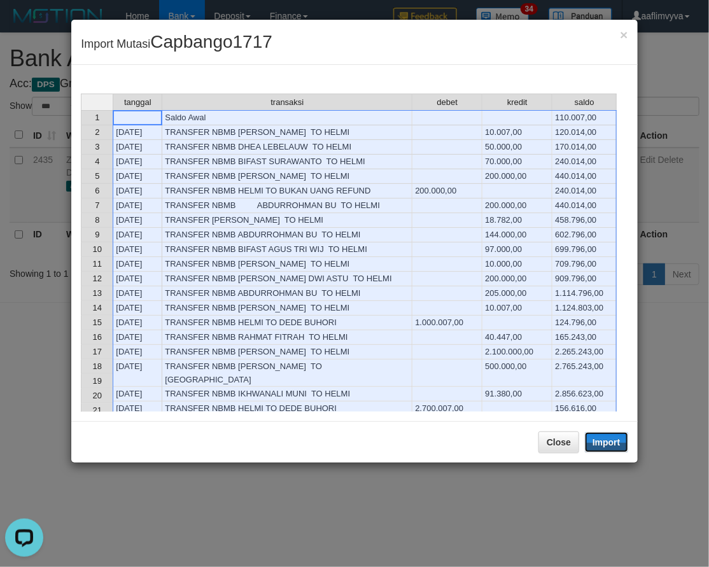
drag, startPoint x: 598, startPoint y: 442, endPoint x: 560, endPoint y: 434, distance: 39.0
click at [598, 442] on button "Import" at bounding box center [606, 442] width 43 height 20
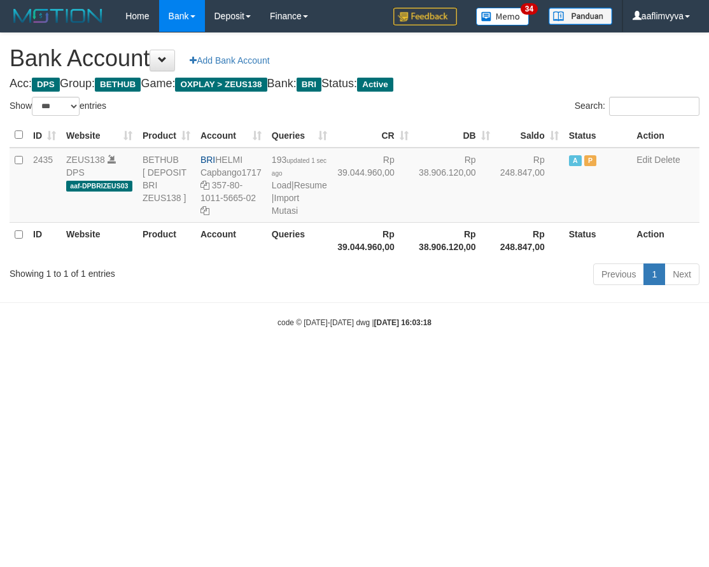
select select "***"
click at [287, 216] on link "Import Mutasi" at bounding box center [285, 204] width 27 height 23
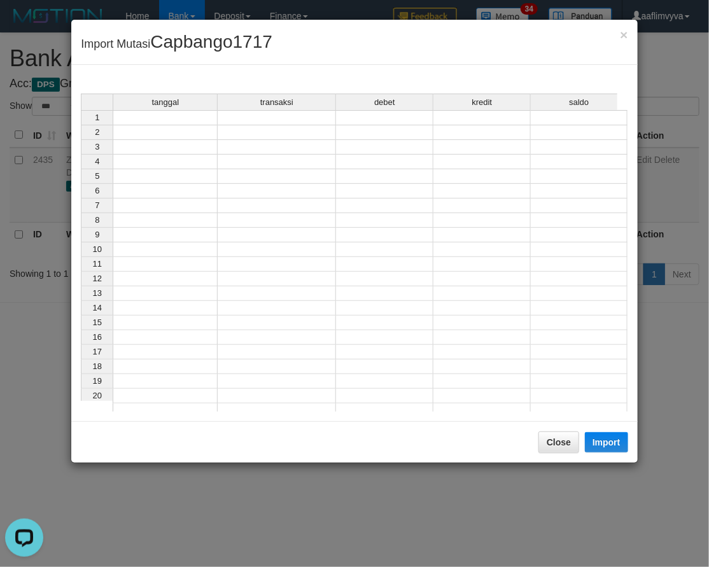
click at [194, 113] on td at bounding box center [165, 117] width 105 height 15
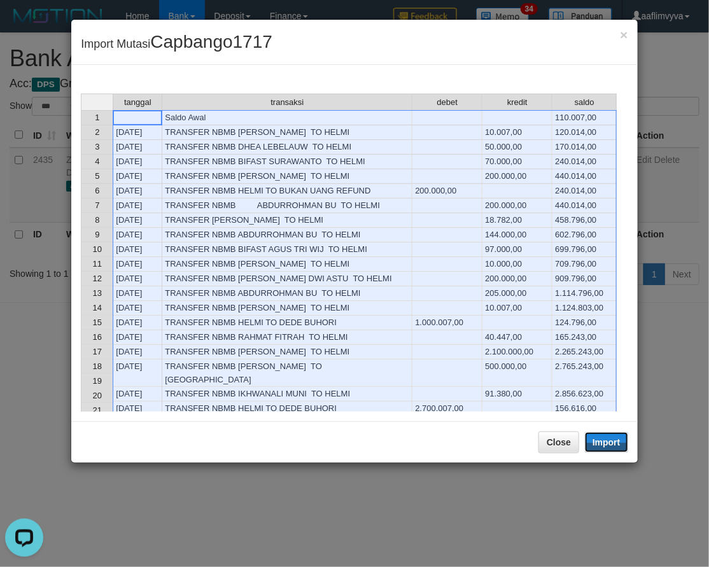
drag, startPoint x: 616, startPoint y: 448, endPoint x: 1, endPoint y: 435, distance: 615.8
click at [616, 448] on button "Import" at bounding box center [606, 442] width 43 height 20
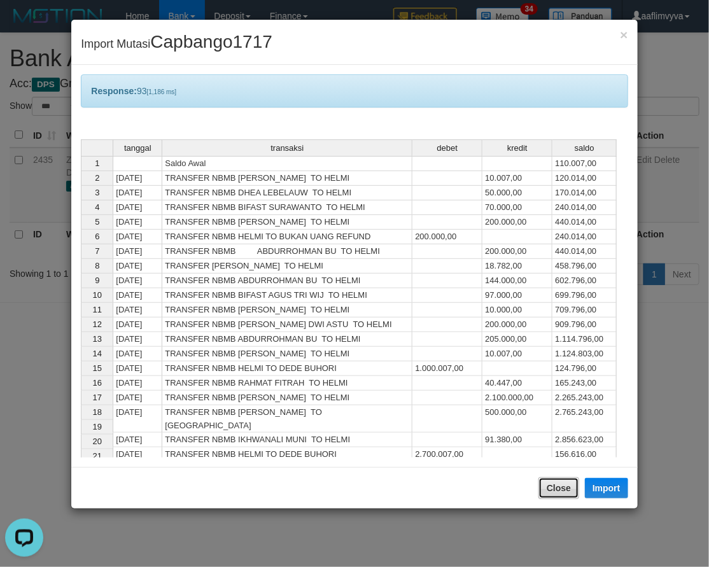
click at [545, 482] on button "Close" at bounding box center [559, 489] width 41 height 22
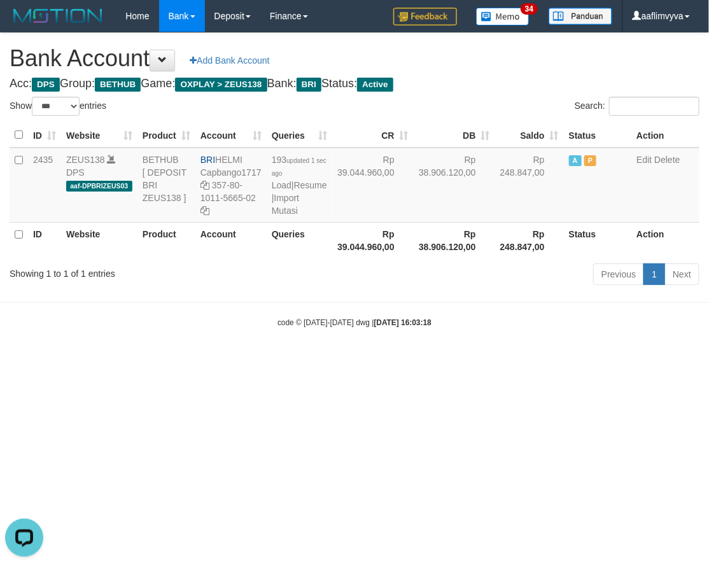
click at [396, 360] on html "Toggle navigation Home Bank Account List Load By Website Group [OXPLAY] ZEUS138…" at bounding box center [354, 180] width 709 height 360
select select "***"
click at [581, 360] on html "Toggle navigation Home Bank Account List Load By Website Group [OXPLAY] ZEUS138…" at bounding box center [354, 180] width 709 height 360
click at [287, 216] on link "Import Mutasi" at bounding box center [285, 204] width 27 height 23
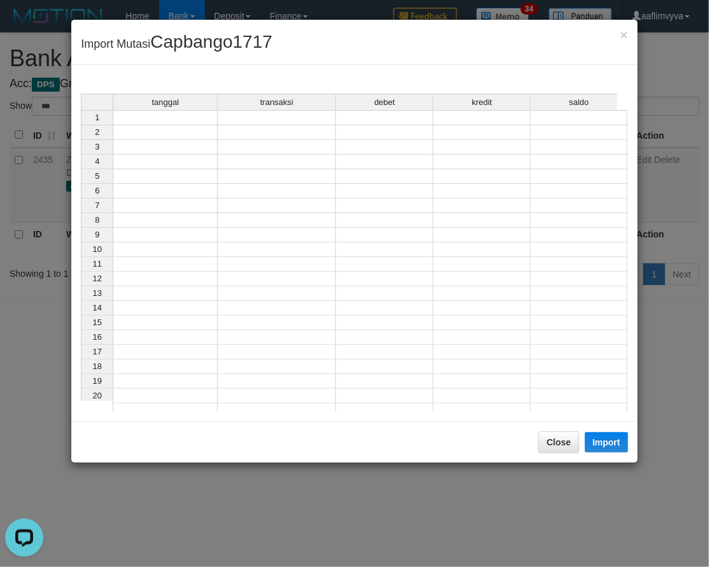
drag, startPoint x: 167, startPoint y: 118, endPoint x: 167, endPoint y: 132, distance: 14.0
click at [167, 118] on td at bounding box center [165, 117] width 105 height 15
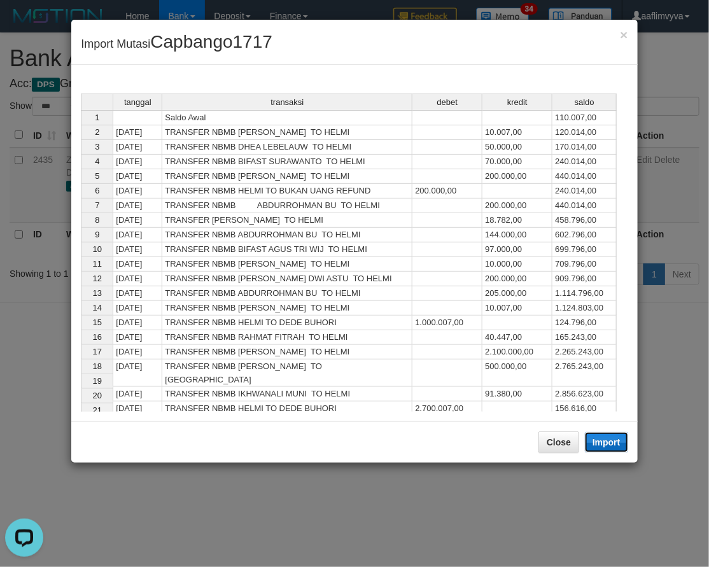
click at [612, 442] on button "Import" at bounding box center [606, 442] width 43 height 20
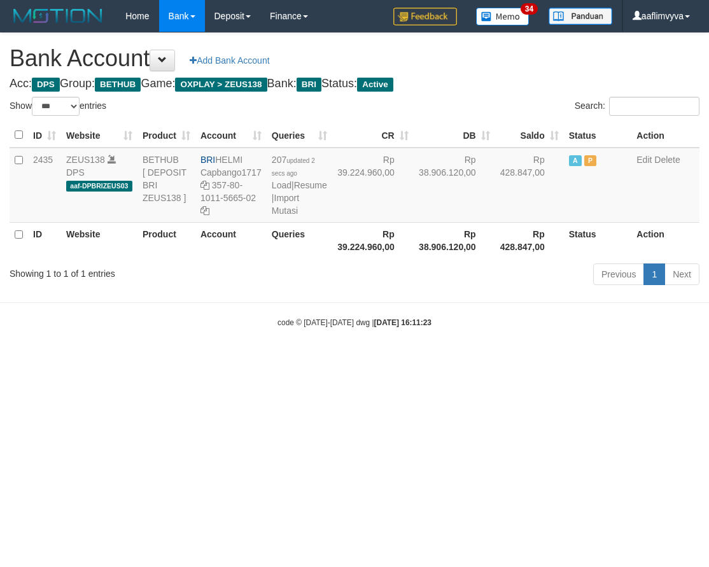
select select "***"
click at [300, 279] on div "Previous 1 Next" at bounding box center [502, 275] width 414 height 27
click at [588, 360] on html "Toggle navigation Home Bank Account List Load By Website Group [OXPLAY] ZEUS138…" at bounding box center [354, 180] width 709 height 360
click at [287, 216] on link "Import Mutasi" at bounding box center [285, 204] width 27 height 23
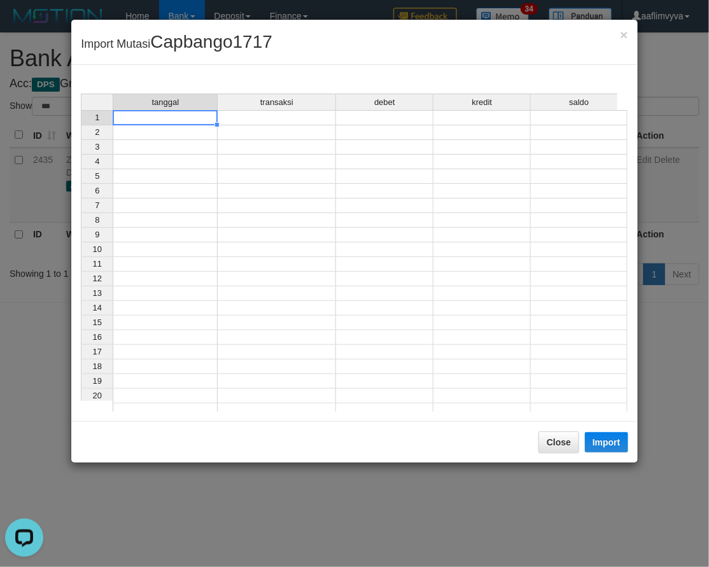
click at [200, 120] on td at bounding box center [165, 117] width 105 height 15
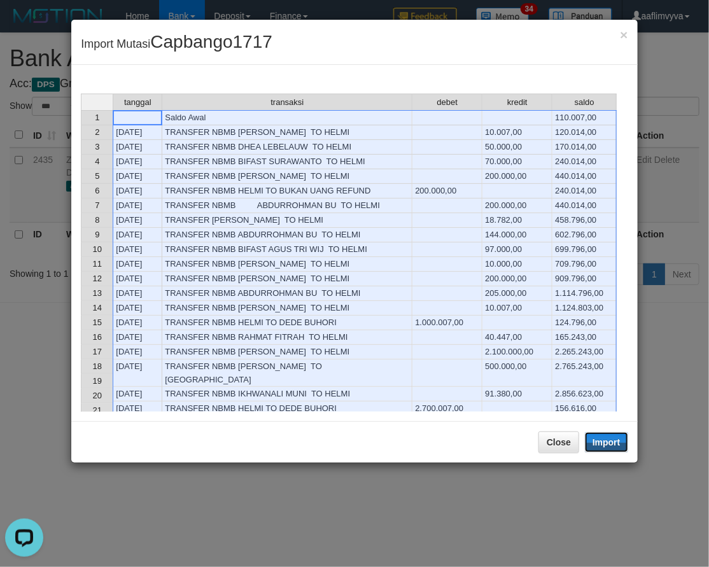
click at [609, 443] on button "Import" at bounding box center [606, 442] width 43 height 20
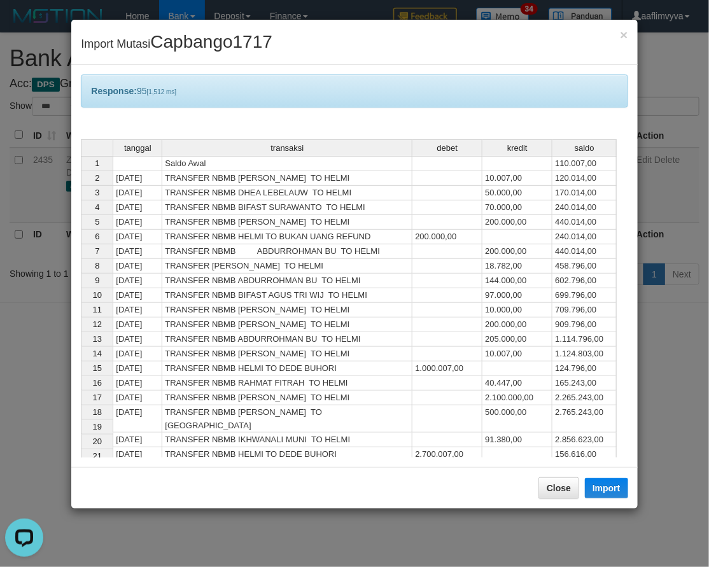
drag, startPoint x: 213, startPoint y: 83, endPoint x: 221, endPoint y: 0, distance: 83.2
click at [213, 81] on div "Response: 95 [1,512 ms]" at bounding box center [354, 90] width 547 height 33
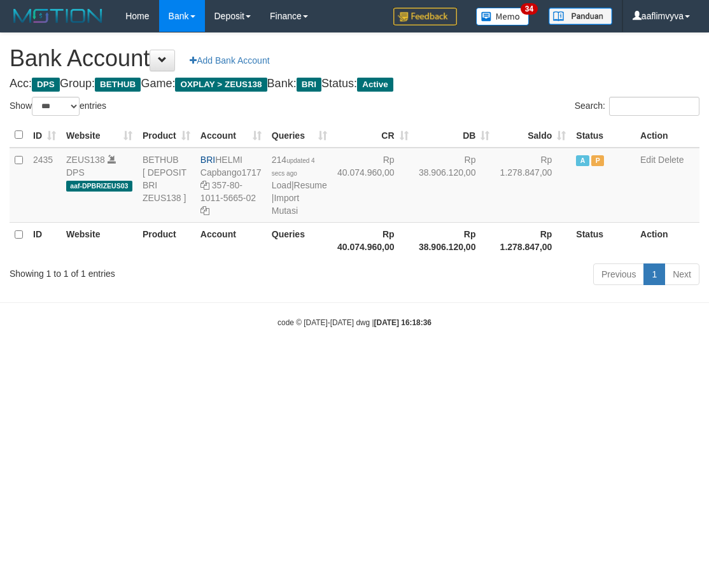
select select "***"
click at [610, 360] on html "Toggle navigation Home Bank Account List Load By Website Group [OXPLAY] ZEUS138…" at bounding box center [354, 180] width 709 height 360
click at [588, 360] on html "Toggle navigation Home Bank Account List Load By Website Group [OXPLAY] ZEUS138…" at bounding box center [354, 180] width 709 height 360
drag, startPoint x: 455, startPoint y: 435, endPoint x: 322, endPoint y: 243, distance: 233.5
click at [453, 360] on html "Toggle navigation Home Bank Account List Load By Website Group [OXPLAY] ZEUS138…" at bounding box center [354, 180] width 709 height 360
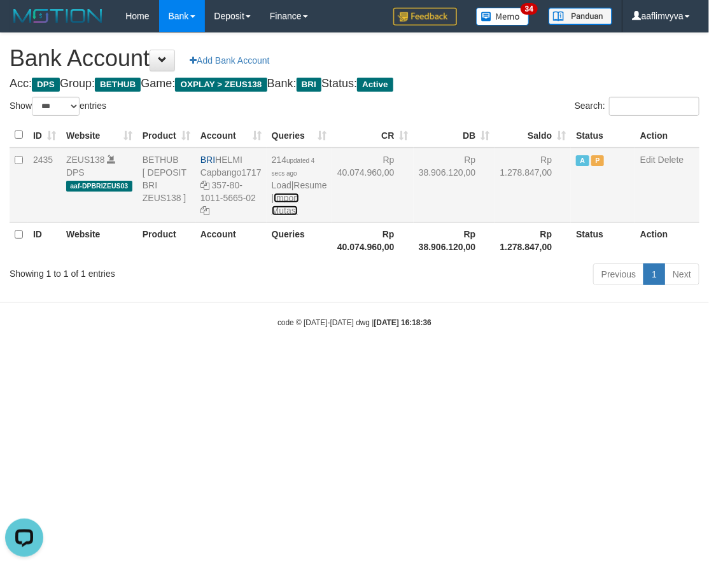
click at [278, 216] on link "Import Mutasi" at bounding box center [285, 204] width 27 height 23
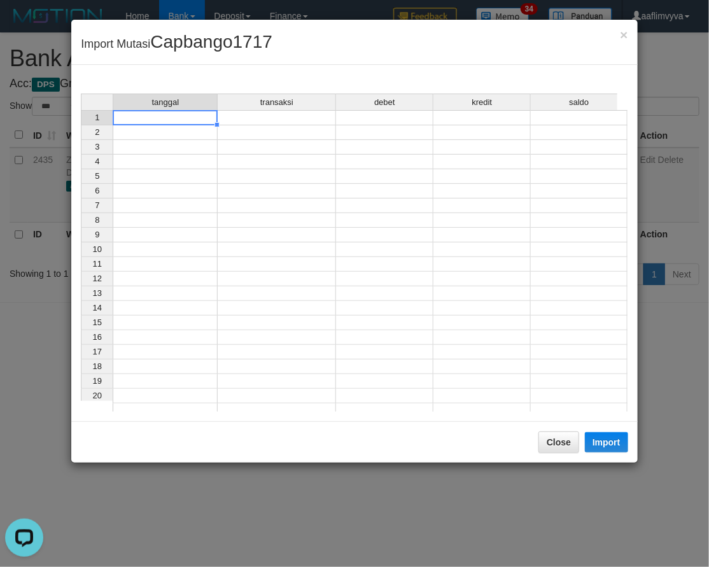
click at [180, 113] on td at bounding box center [165, 117] width 105 height 15
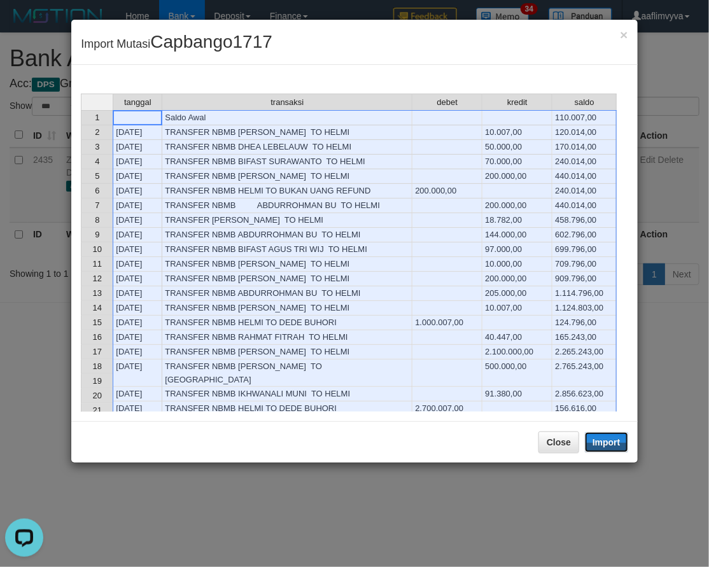
drag, startPoint x: 616, startPoint y: 436, endPoint x: 351, endPoint y: 355, distance: 276.3
click at [616, 436] on button "Import" at bounding box center [606, 442] width 43 height 20
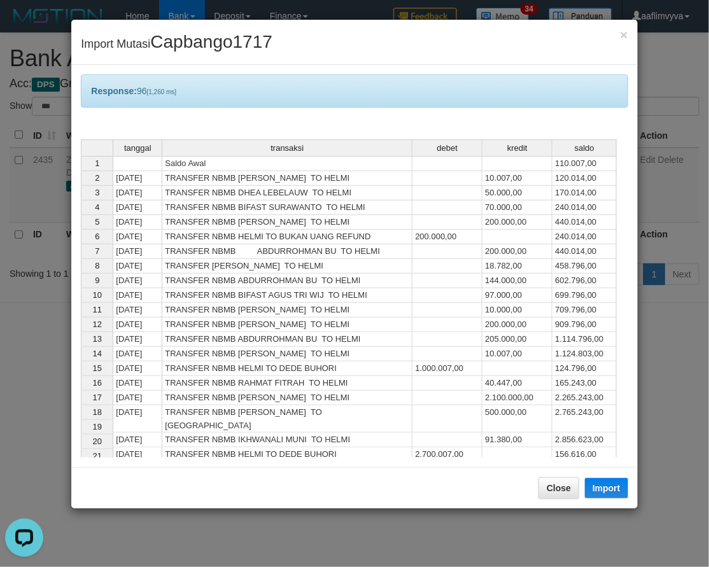
click at [202, 79] on div "Response: 96 [1,260 ms]" at bounding box center [354, 90] width 547 height 33
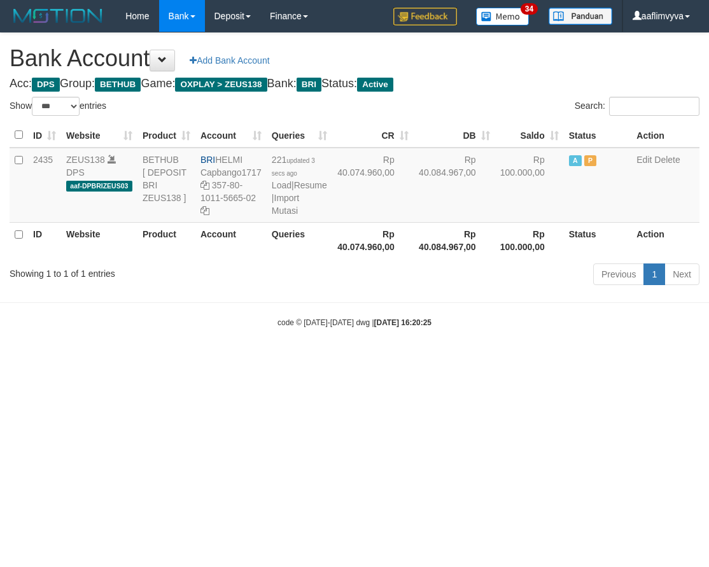
select select "***"
click at [437, 360] on html "Toggle navigation Home Bank Account List Load By Website Group [OXPLAY] ZEUS138…" at bounding box center [354, 180] width 709 height 360
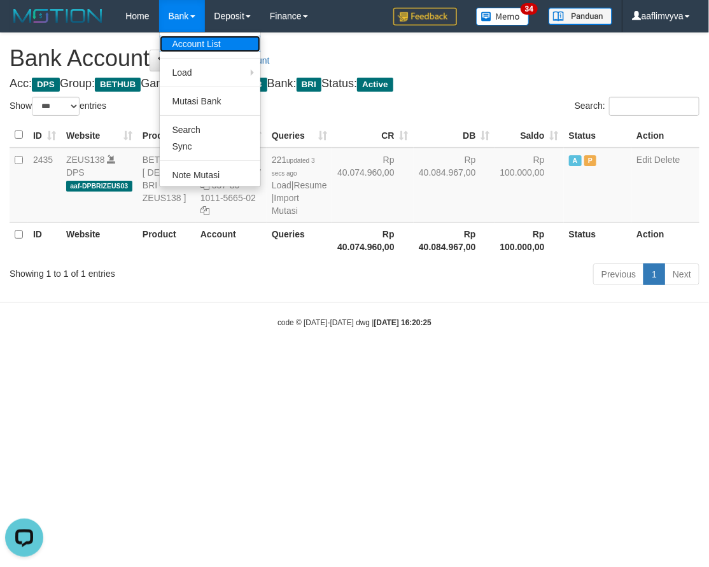
click at [194, 45] on link "Account List" at bounding box center [210, 44] width 101 height 17
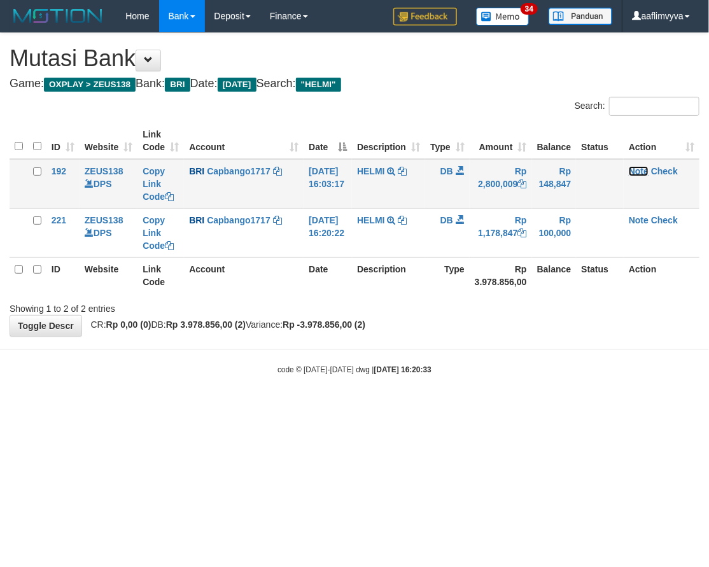
click at [648, 167] on link "Note" at bounding box center [639, 171] width 20 height 10
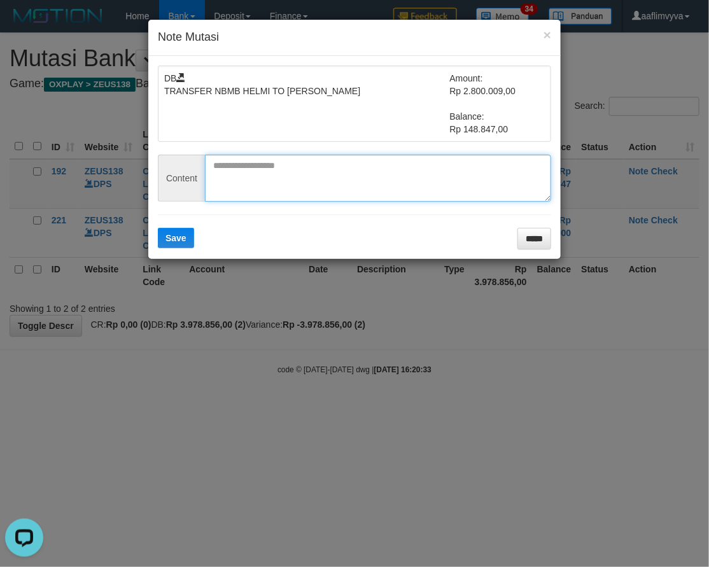
paste textarea "********"
click at [351, 177] on textarea "********" at bounding box center [378, 178] width 346 height 47
type textarea "********"
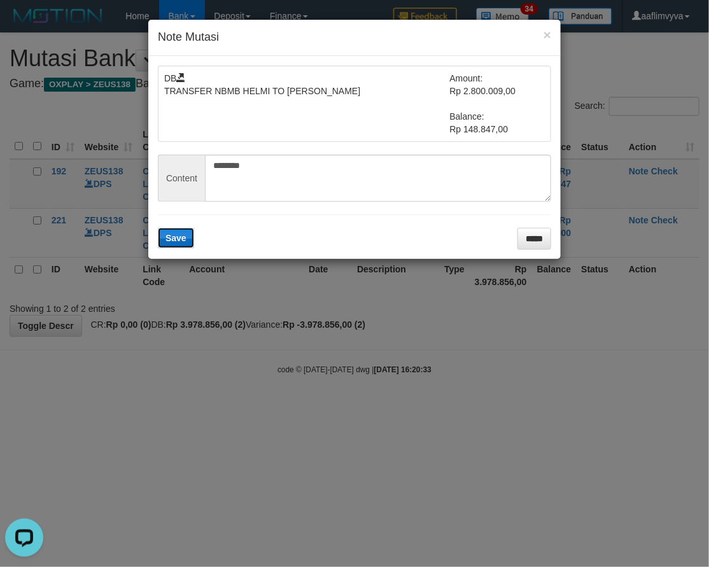
click at [174, 239] on span "Save" at bounding box center [176, 238] width 21 height 10
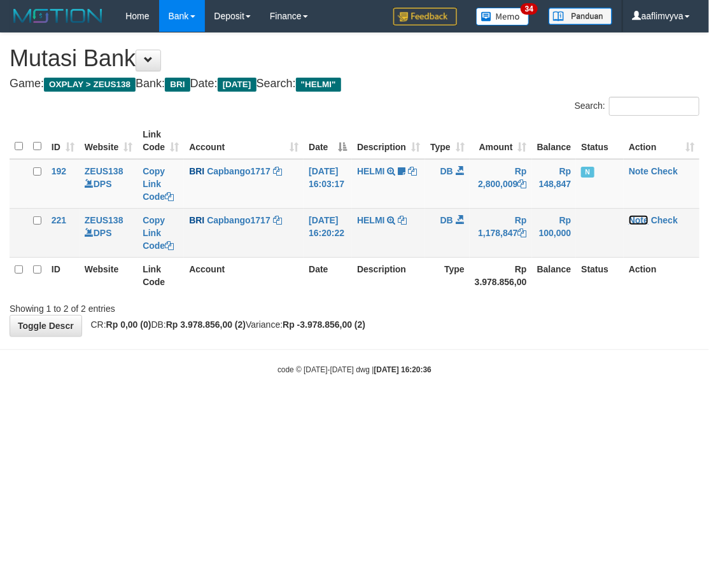
click at [642, 217] on link "Note" at bounding box center [639, 220] width 20 height 10
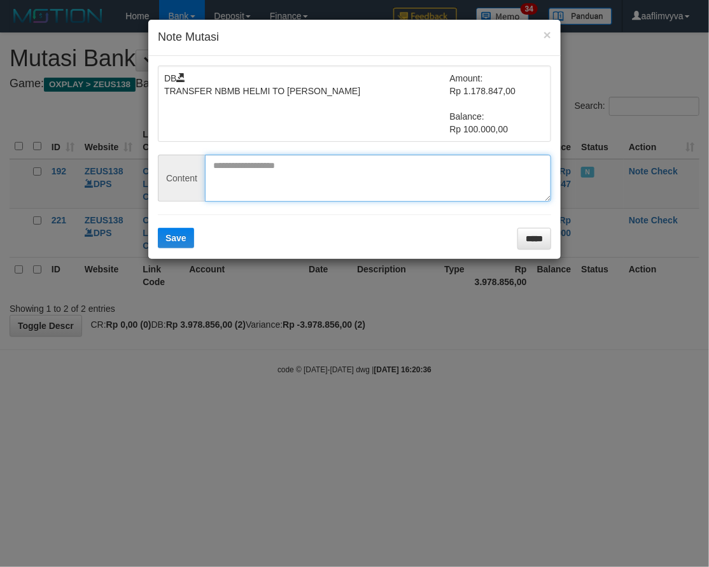
click at [397, 197] on textarea at bounding box center [378, 178] width 346 height 47
paste textarea "********"
type textarea "********"
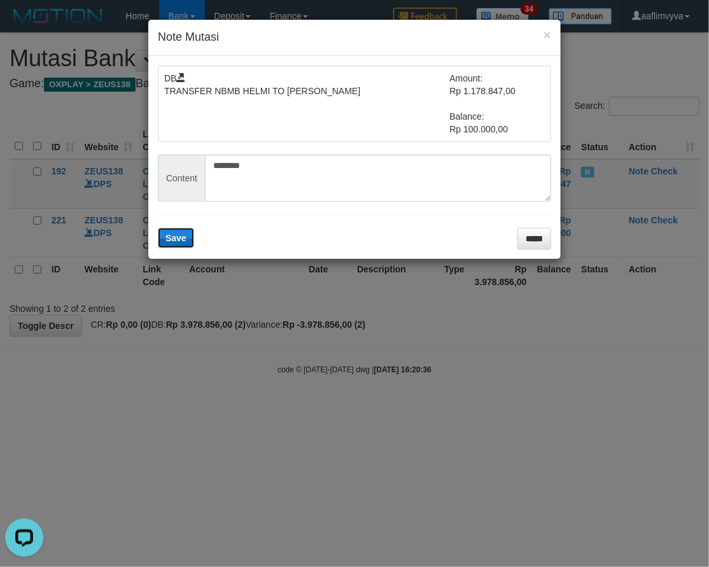
click at [177, 232] on button "Save" at bounding box center [176, 238] width 36 height 20
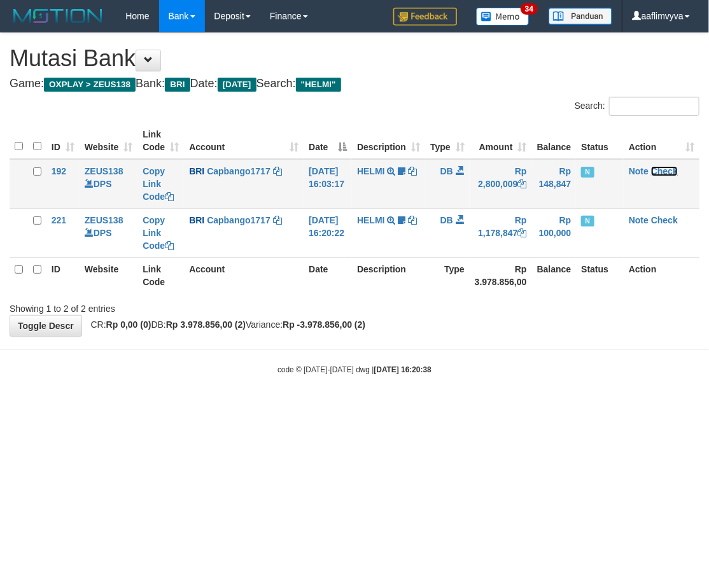
click at [673, 170] on link "Check" at bounding box center [664, 171] width 27 height 10
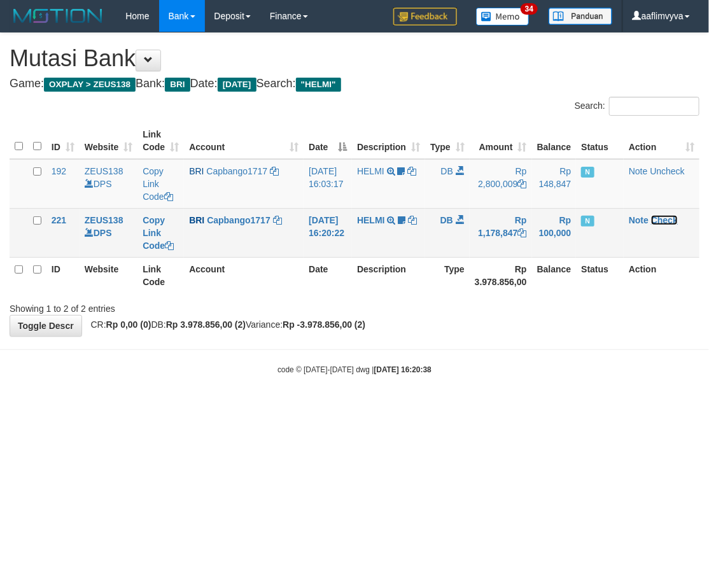
click at [667, 215] on link "Check" at bounding box center [664, 220] width 27 height 10
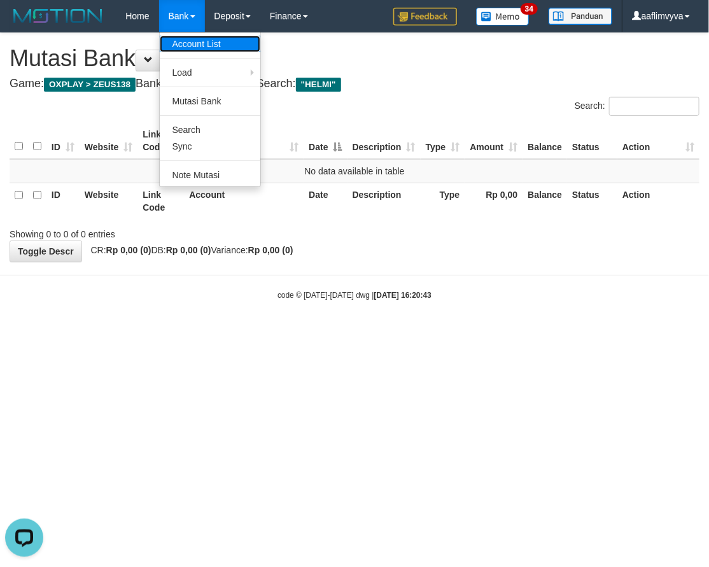
click at [187, 45] on link "Account List" at bounding box center [210, 44] width 101 height 17
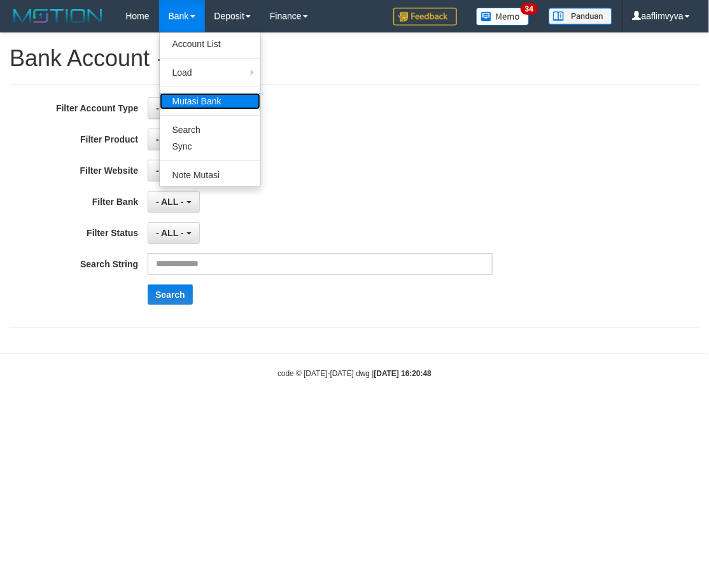
click at [190, 103] on link "Mutasi Bank" at bounding box center [210, 101] width 101 height 17
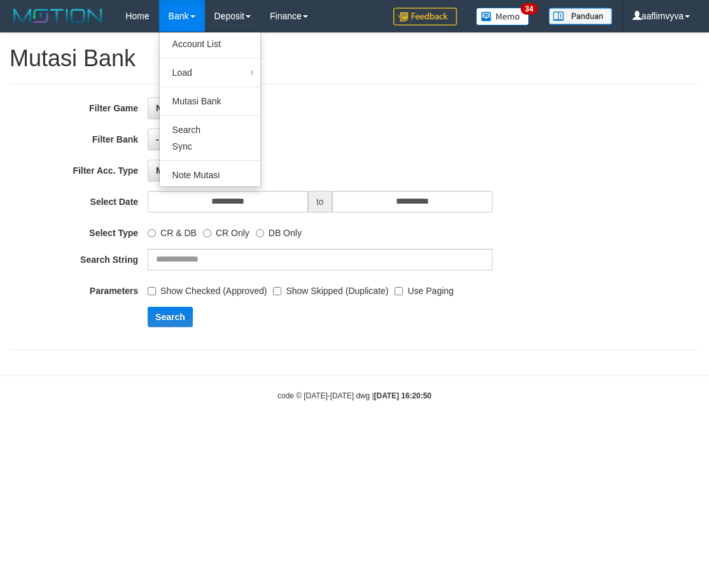
select select
click at [201, 145] on link "Sync" at bounding box center [210, 146] width 101 height 17
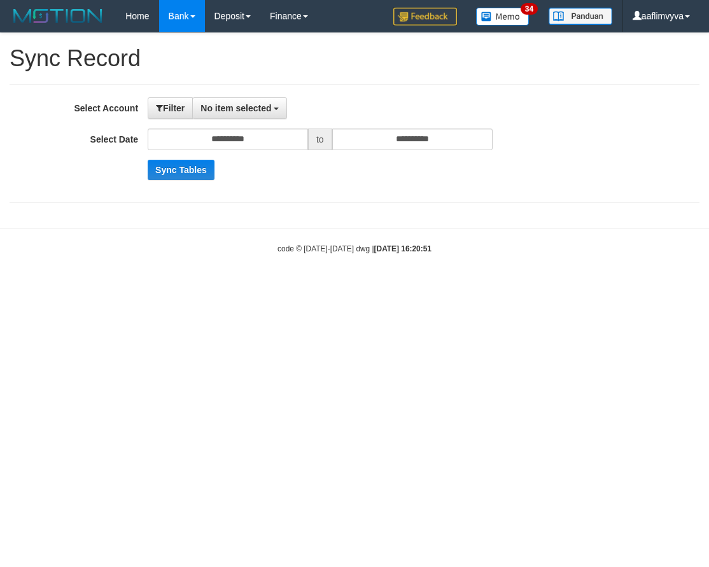
select select
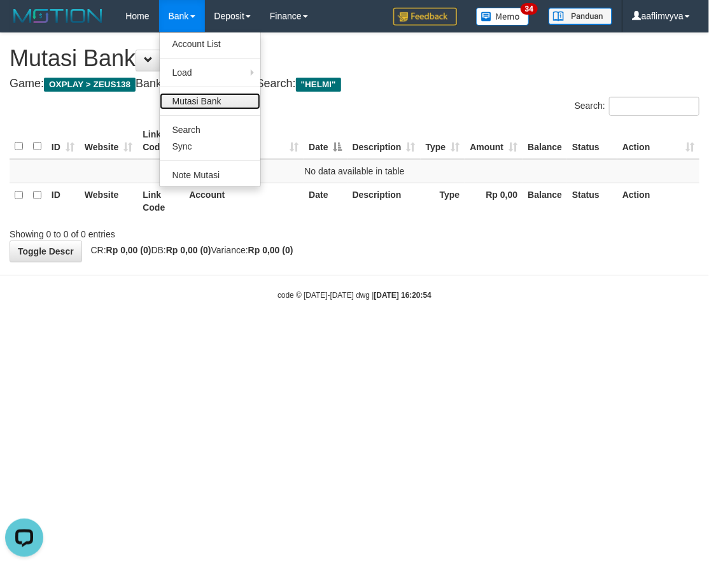
drag, startPoint x: 201, startPoint y: 104, endPoint x: 215, endPoint y: 99, distance: 14.9
click at [201, 105] on link "Mutasi Bank" at bounding box center [210, 101] width 101 height 17
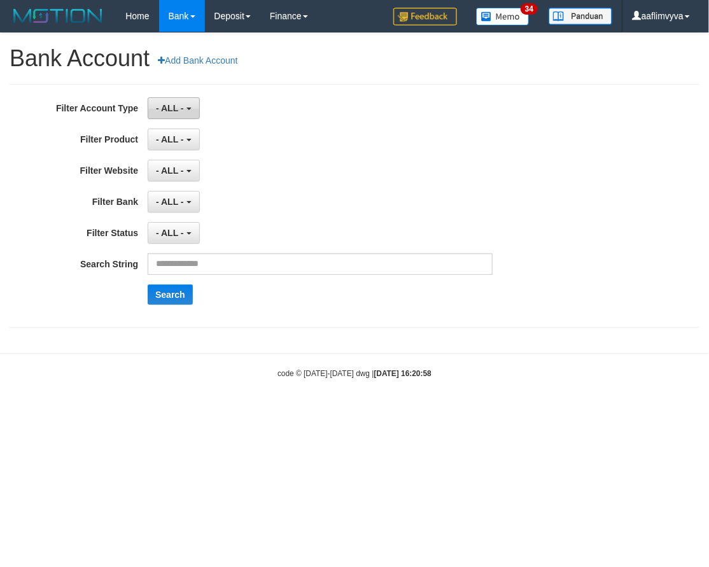
click at [169, 109] on span "- ALL -" at bounding box center [170, 108] width 28 height 10
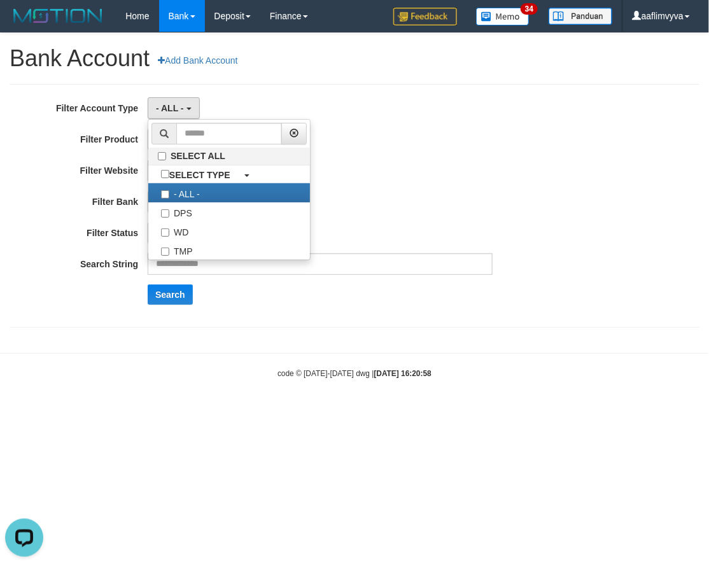
click at [406, 209] on div "- ALL - SELECT ALL SELECT BANK - ALL - BCA MANDIRI MANDIRIONLINE BRI BNI BTN MA…" at bounding box center [320, 202] width 345 height 22
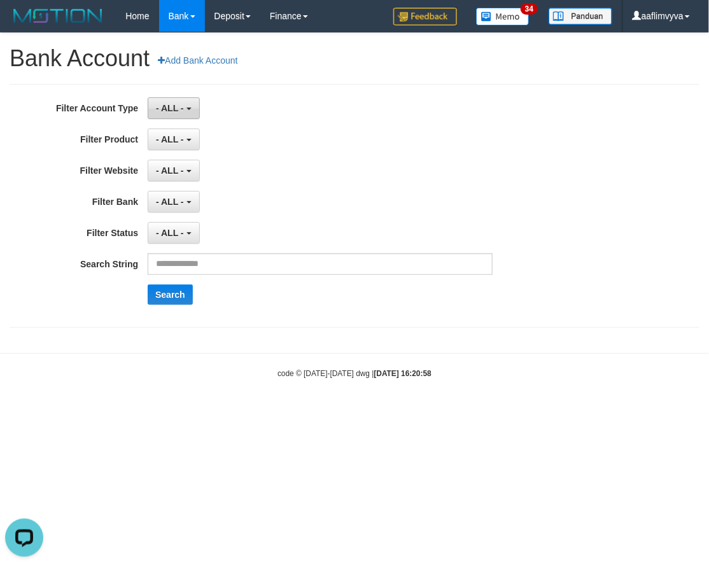
click at [188, 113] on button "- ALL -" at bounding box center [174, 108] width 52 height 22
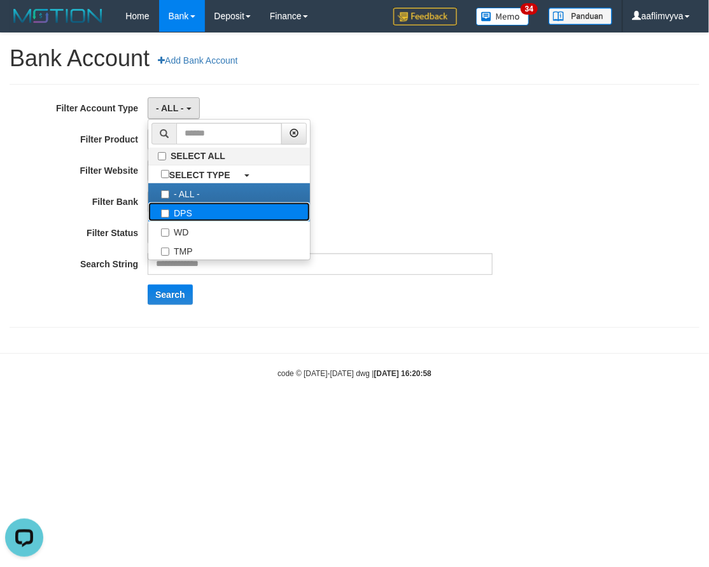
click at [221, 209] on label "DPS" at bounding box center [229, 211] width 162 height 19
select select "***"
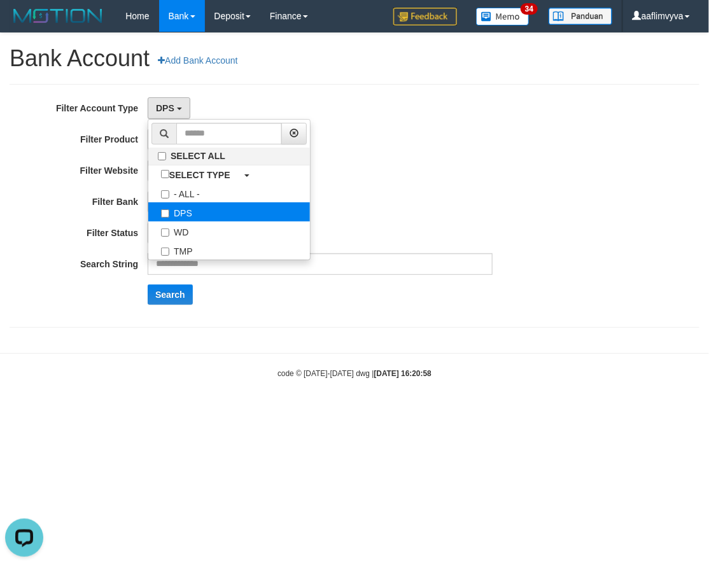
scroll to position [11, 0]
drag, startPoint x: 419, startPoint y: 199, endPoint x: 390, endPoint y: 194, distance: 29.1
click at [415, 199] on div "- ALL - SELECT ALL SELECT BANK - ALL - BCA MANDIRI MANDIRIONLINE BRI BNI BTN MA…" at bounding box center [320, 202] width 345 height 22
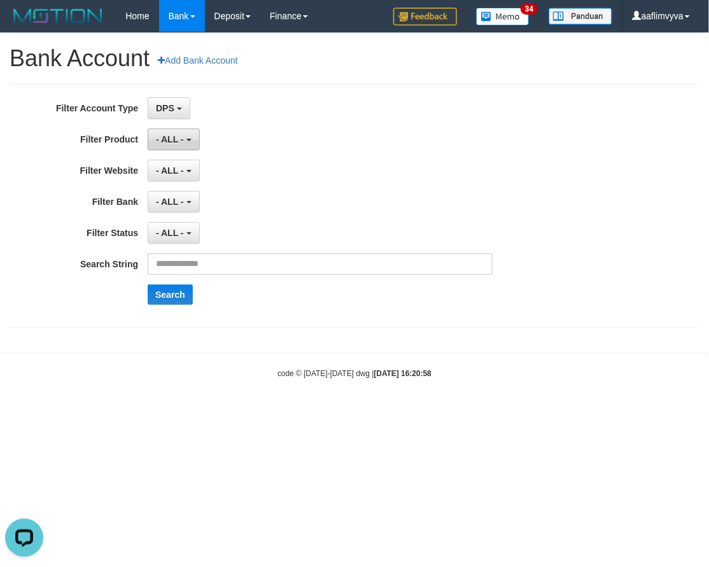
click at [160, 141] on span "- ALL -" at bounding box center [170, 139] width 28 height 10
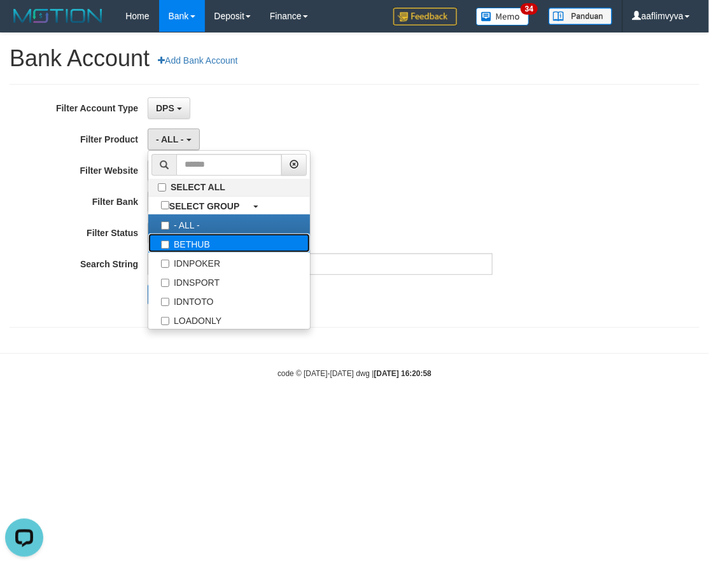
click at [213, 247] on label "BETHUB" at bounding box center [229, 243] width 162 height 19
select select "*"
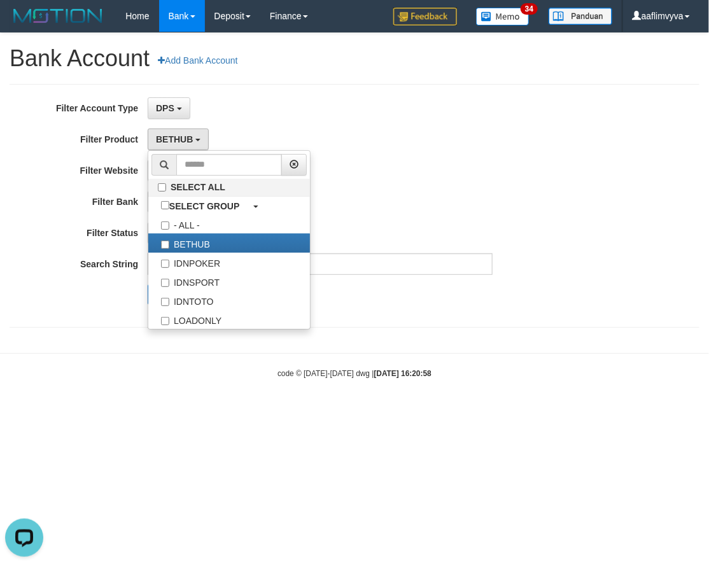
drag, startPoint x: 428, startPoint y: 216, endPoint x: 395, endPoint y: 215, distance: 33.2
click at [425, 216] on div "**********" at bounding box center [295, 205] width 591 height 217
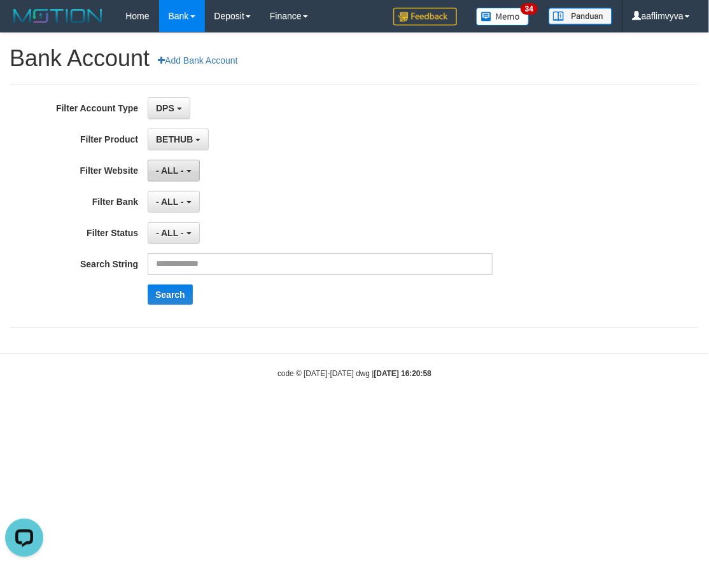
click at [190, 181] on button "- ALL -" at bounding box center [174, 171] width 52 height 22
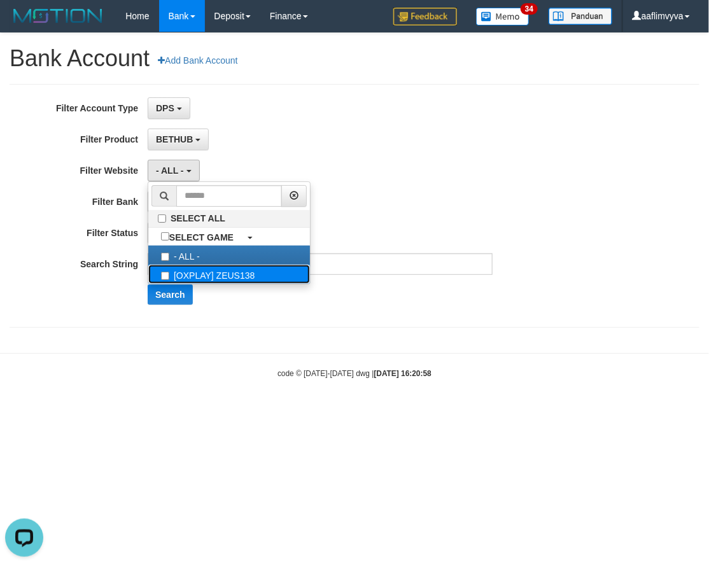
click at [226, 271] on label "[OXPLAY] ZEUS138" at bounding box center [229, 274] width 162 height 19
select select "***"
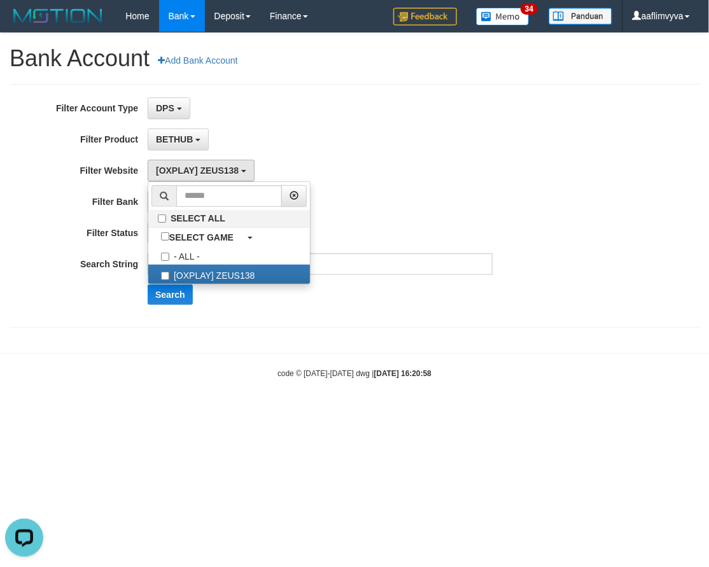
click at [351, 134] on div "BETHUB SELECT ALL SELECT GROUP - ALL - BETHUB IDNPOKER IDNSPORT IDNTOTO LOADONLY" at bounding box center [320, 140] width 345 height 22
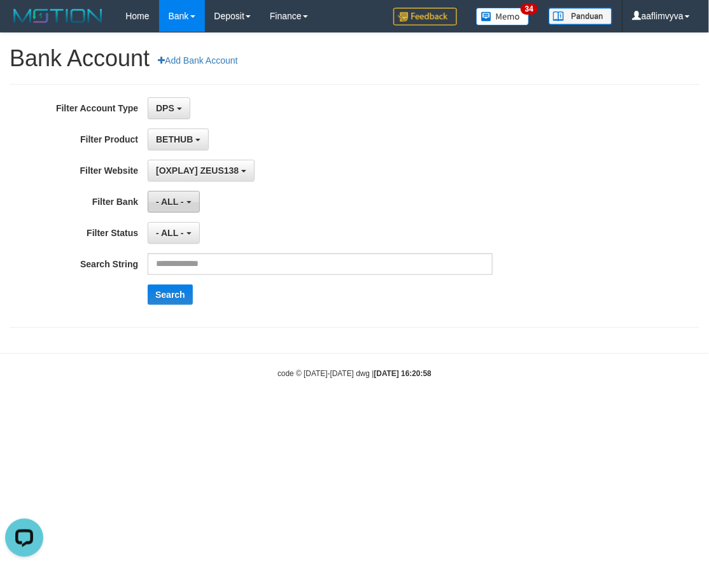
click at [160, 206] on span "- ALL -" at bounding box center [170, 202] width 28 height 10
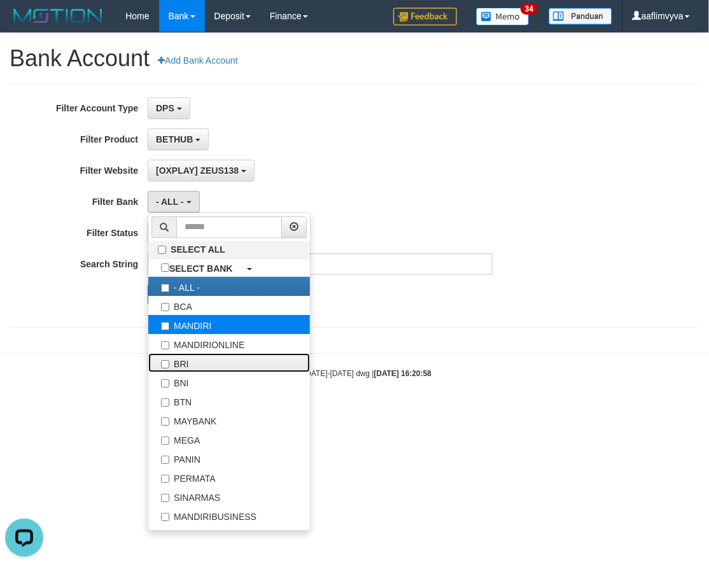
drag, startPoint x: 213, startPoint y: 358, endPoint x: 230, endPoint y: 320, distance: 41.6
click at [212, 358] on label "BRI" at bounding box center [229, 362] width 162 height 19
select select "***"
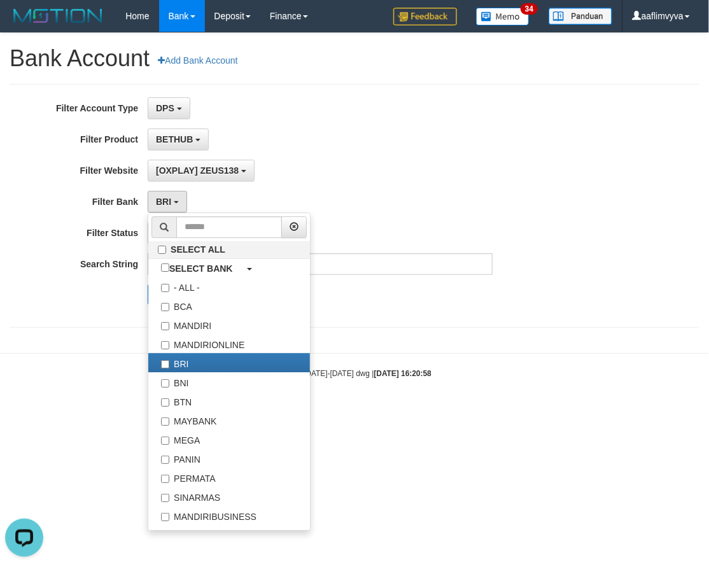
click at [392, 115] on div "DPS SELECT ALL SELECT TYPE - ALL - DPS WD TMP" at bounding box center [320, 108] width 345 height 22
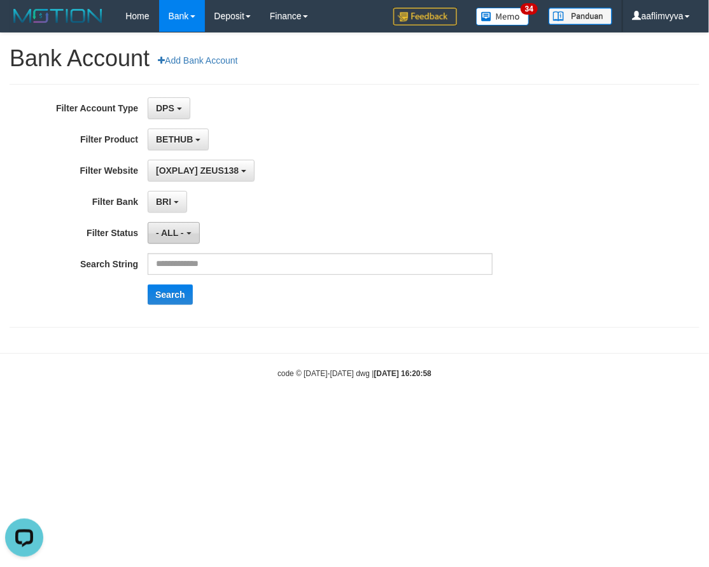
click at [187, 230] on button "- ALL -" at bounding box center [174, 233] width 52 height 22
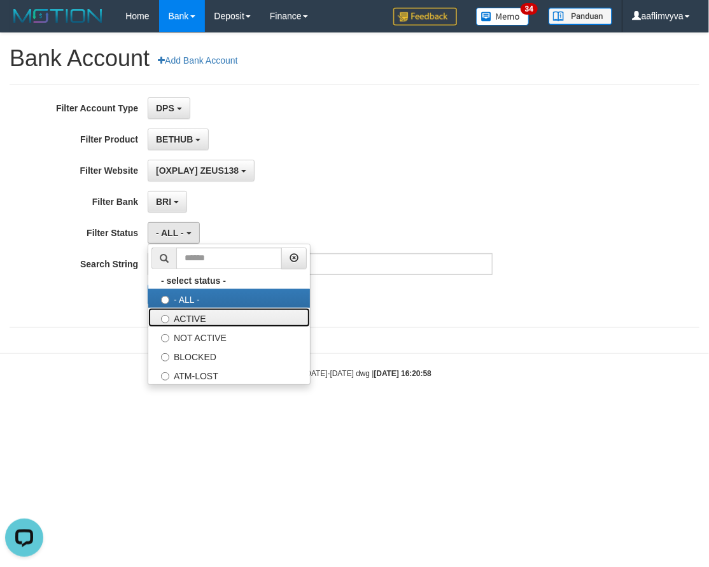
click at [213, 320] on label "ACTIVE" at bounding box center [229, 317] width 162 height 19
select select "*"
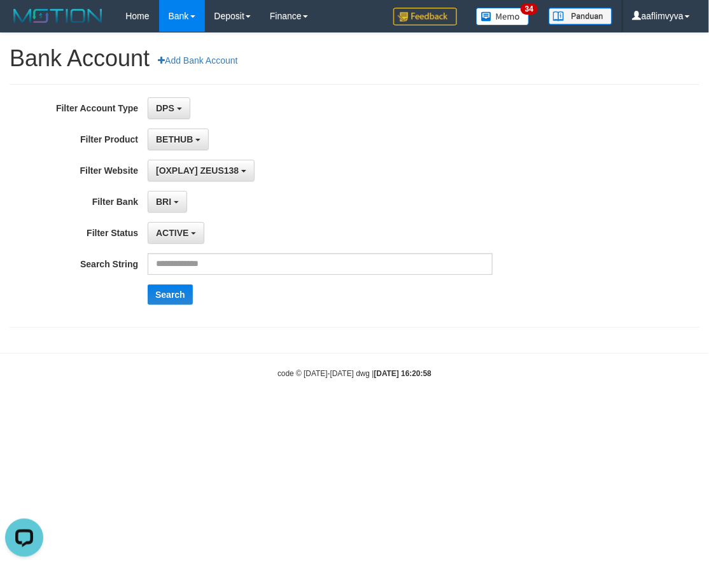
click at [372, 152] on div "**********" at bounding box center [295, 205] width 591 height 217
click at [226, 406] on body "Toggle navigation Home Bank Account List Load By Website Group [OXPLAY] ZEUS138…" at bounding box center [354, 205] width 709 height 411
drag, startPoint x: 311, startPoint y: 395, endPoint x: 276, endPoint y: 379, distance: 37.6
click at [311, 395] on body "Toggle navigation Home Bank Account List Load By Website Group [OXPLAY] ZEUS138…" at bounding box center [354, 205] width 709 height 411
click at [218, 273] on input "text" at bounding box center [320, 264] width 345 height 22
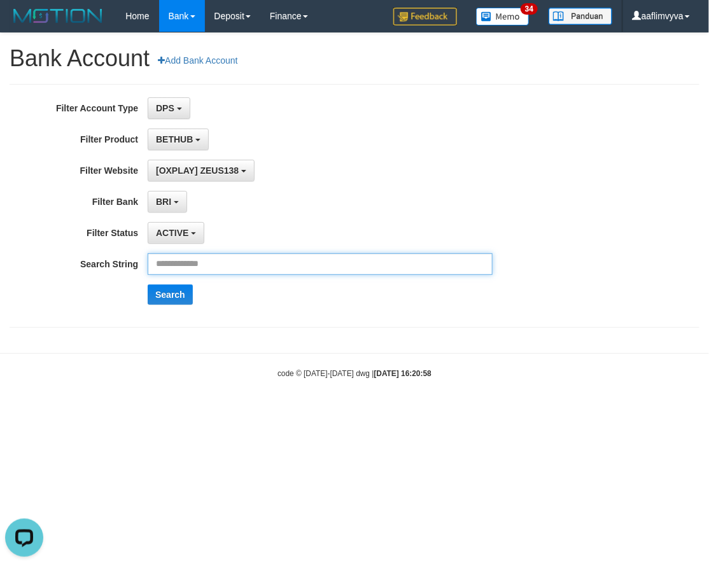
type input "**********"
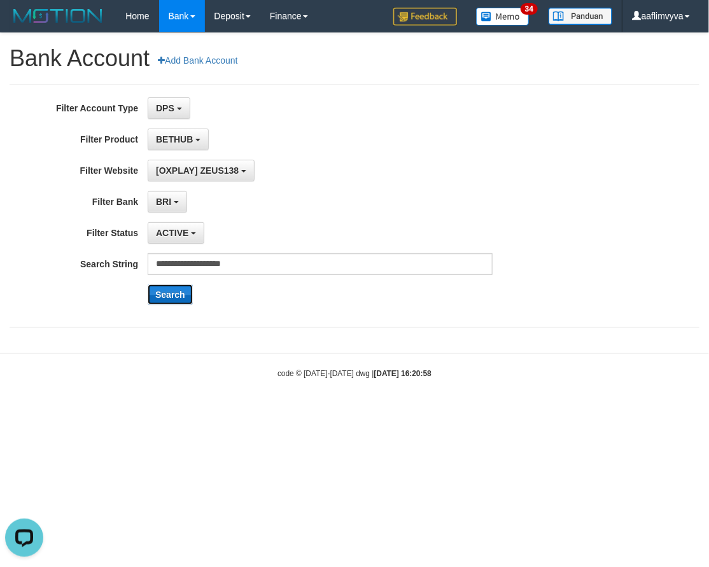
click at [189, 301] on button "Search" at bounding box center [170, 295] width 45 height 20
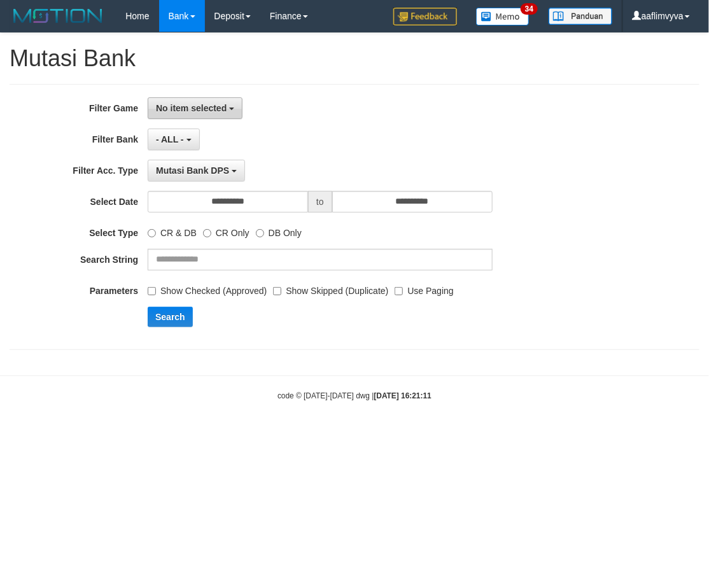
click at [197, 106] on span "No item selected" at bounding box center [191, 108] width 71 height 10
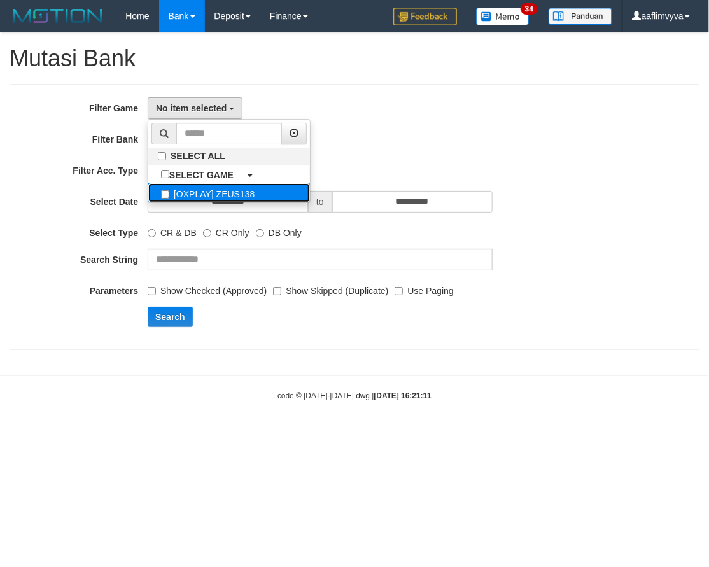
click at [237, 195] on label "[OXPLAY] ZEUS138" at bounding box center [229, 192] width 162 height 19
select select "***"
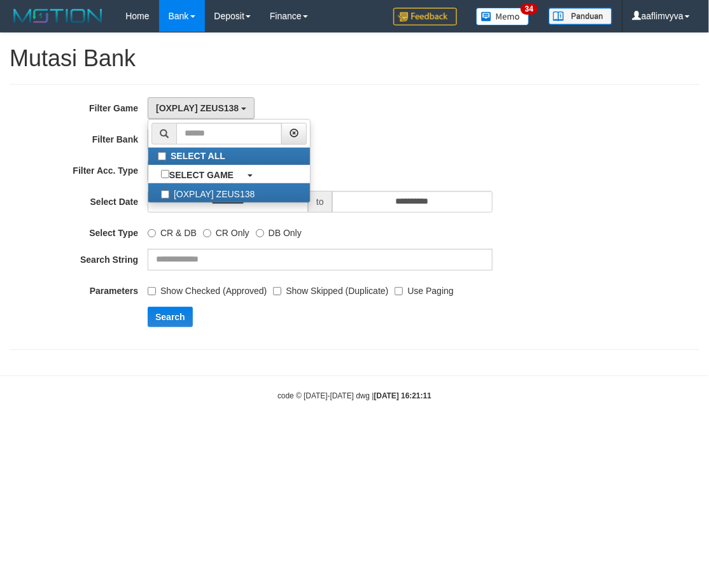
scroll to position [11, 0]
click at [425, 173] on div "Mutasi Bank DPS SELECT TYPE - ALL - Mutasi Bank DPS Mutasi Bank WD Mutasi Bank …" at bounding box center [320, 171] width 345 height 22
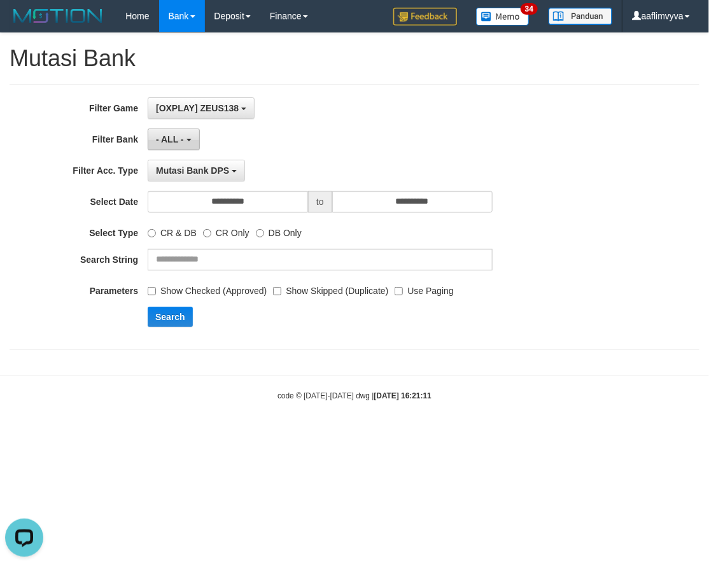
scroll to position [0, 0]
click at [183, 144] on button "- ALL -" at bounding box center [174, 140] width 52 height 22
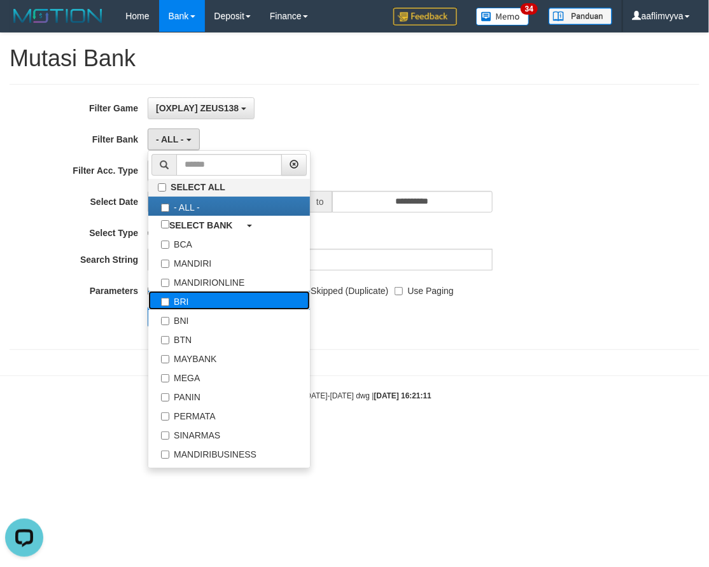
click at [202, 297] on label "BRI" at bounding box center [229, 300] width 162 height 19
select select "***"
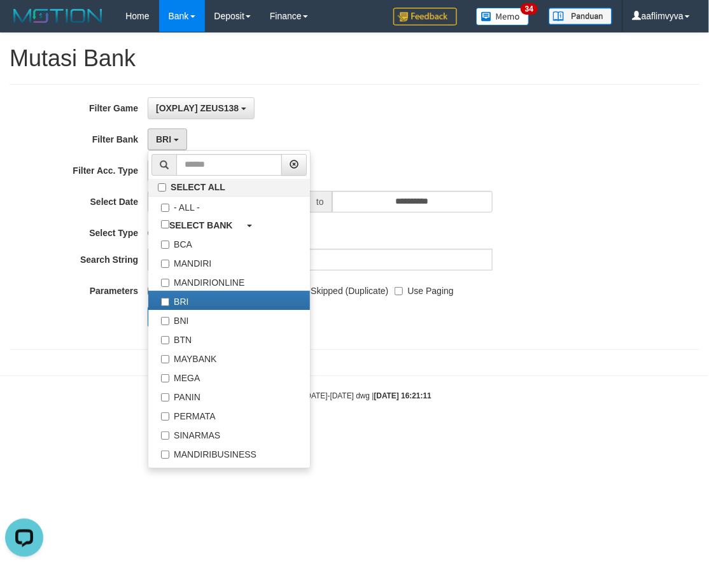
drag, startPoint x: 411, startPoint y: 92, endPoint x: 329, endPoint y: 122, distance: 86.8
click at [410, 94] on div "**********" at bounding box center [355, 217] width 690 height 266
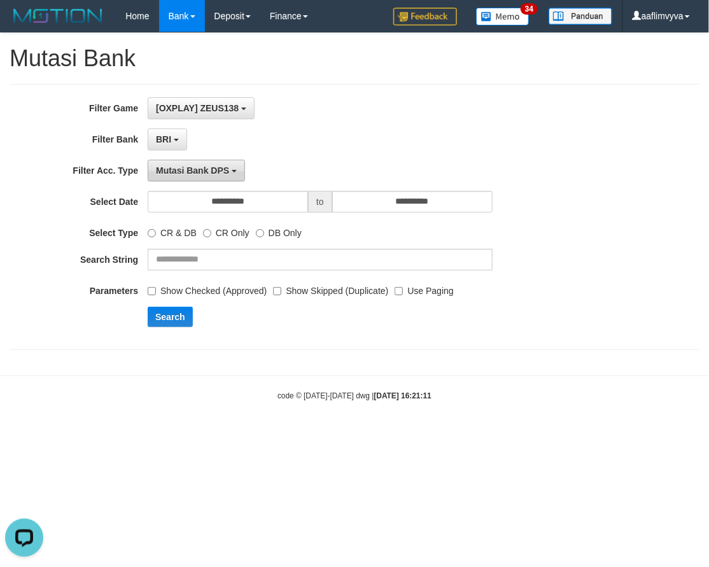
click at [206, 177] on button "Mutasi Bank DPS" at bounding box center [196, 171] width 97 height 22
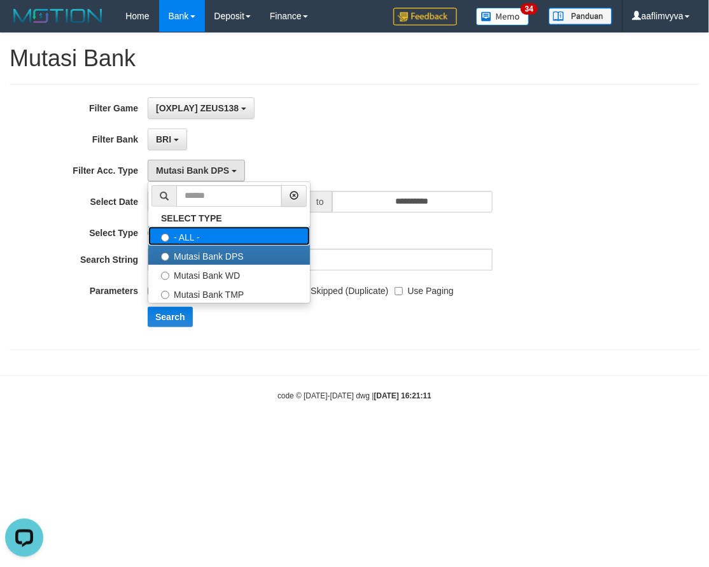
click at [217, 237] on label "- ALL -" at bounding box center [229, 236] width 162 height 19
select select "***"
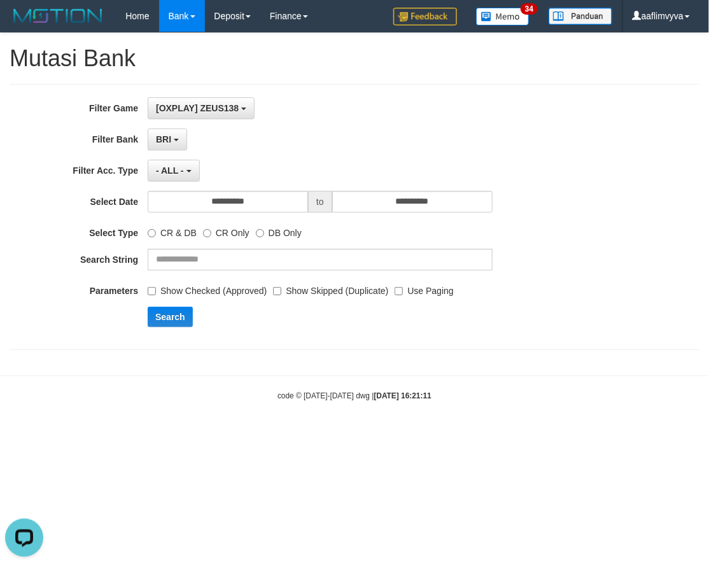
click at [334, 148] on div "BRI SELECT ALL - ALL - SELECT BANK BCA MANDIRI MANDIRIONLINE BRI BNI BTN MAYBAN…" at bounding box center [320, 140] width 345 height 22
click at [267, 207] on input "**********" at bounding box center [228, 202] width 160 height 22
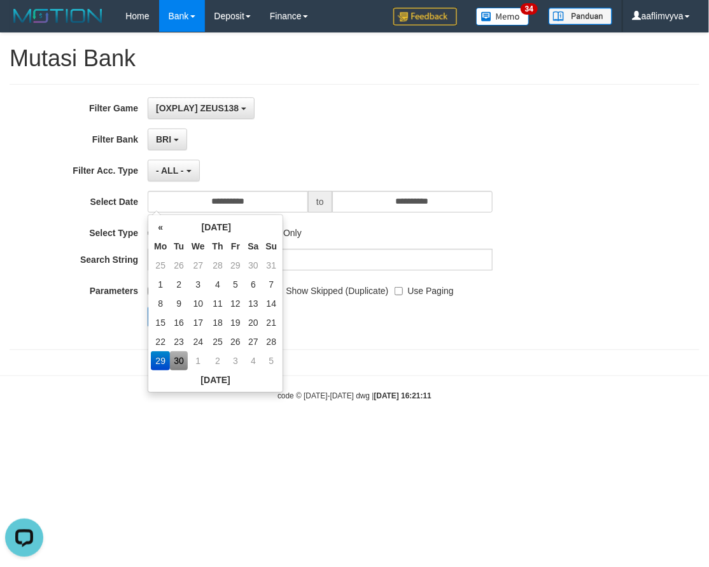
click at [176, 358] on td "30" at bounding box center [179, 360] width 18 height 19
type input "**********"
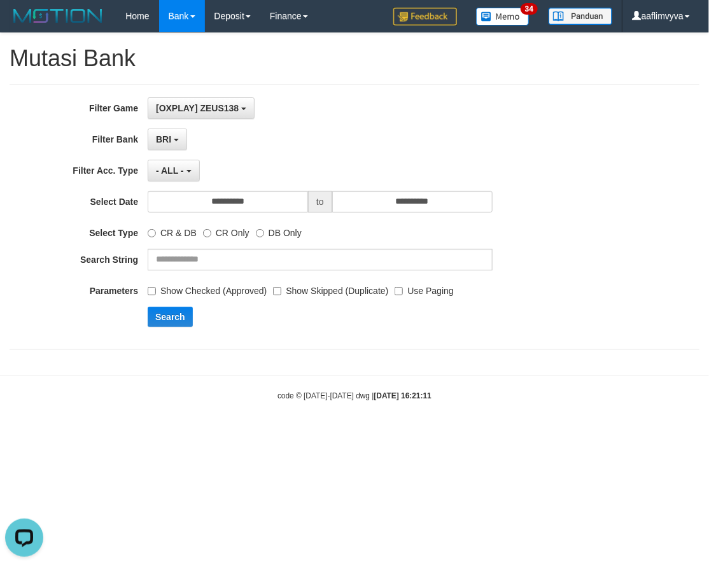
click at [355, 373] on body "Toggle navigation Home Bank Account List Load By Website Group [OXPLAY] ZEUS138…" at bounding box center [354, 217] width 709 height 434
drag, startPoint x: 283, startPoint y: 290, endPoint x: 274, endPoint y: 271, distance: 21.7
click at [283, 290] on label "Show Skipped (Duplicate)" at bounding box center [330, 288] width 115 height 17
drag, startPoint x: 276, startPoint y: 262, endPoint x: 136, endPoint y: 65, distance: 242.4
click at [276, 262] on input "text" at bounding box center [320, 260] width 345 height 22
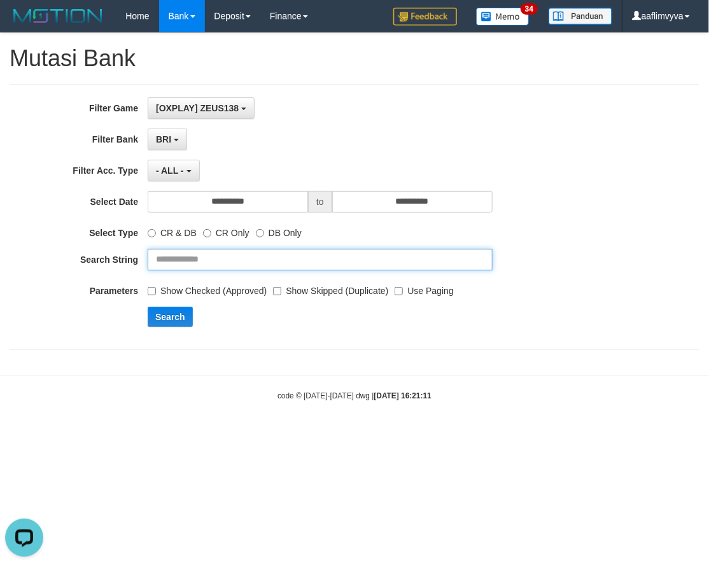
click at [232, 251] on input "text" at bounding box center [320, 260] width 345 height 22
type input "**********"
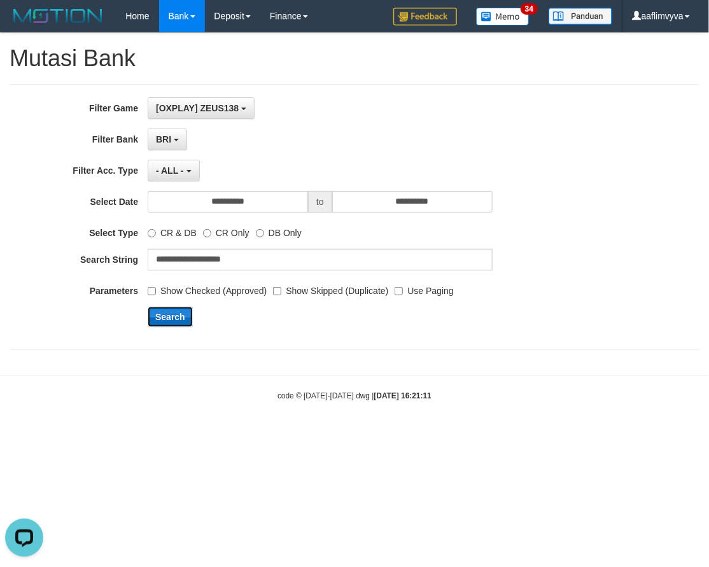
click at [166, 311] on button "Search" at bounding box center [170, 317] width 45 height 20
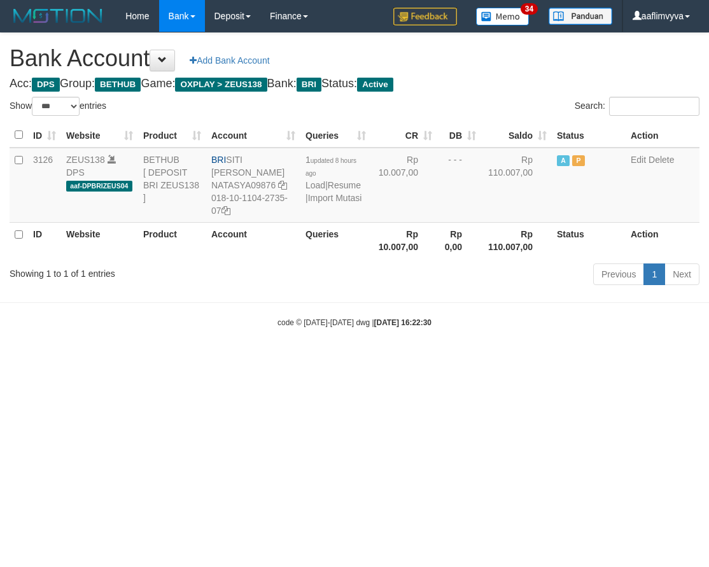
select select "***"
click at [561, 360] on html "Toggle navigation Home Bank Account List Load By Website Group [OXPLAY] ZEUS138…" at bounding box center [354, 180] width 709 height 360
click at [351, 199] on link "Import Mutasi" at bounding box center [335, 198] width 54 height 10
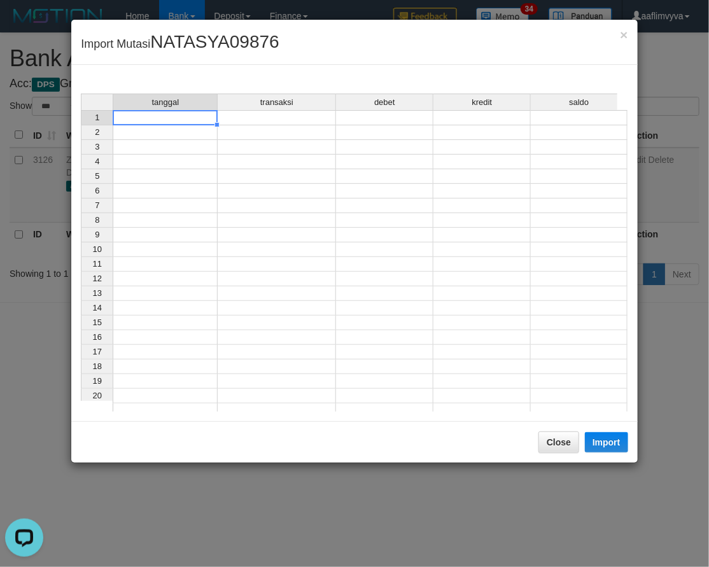
click at [161, 117] on td at bounding box center [165, 117] width 105 height 15
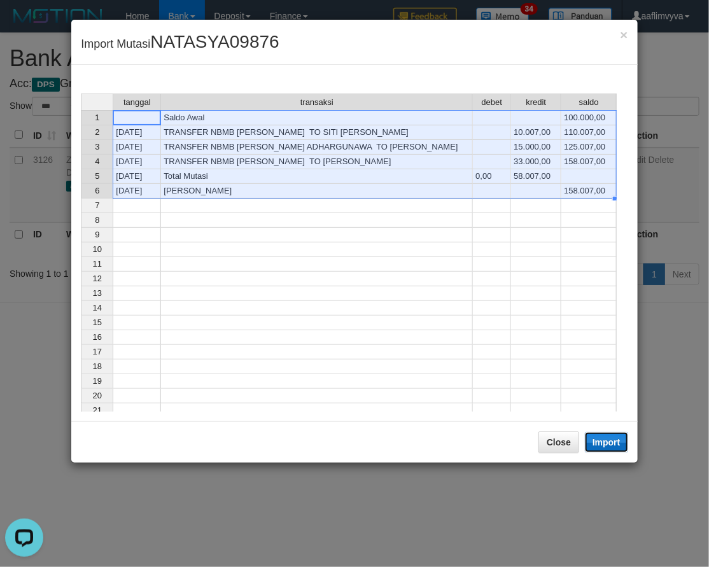
click at [610, 444] on button "Import" at bounding box center [606, 442] width 43 height 20
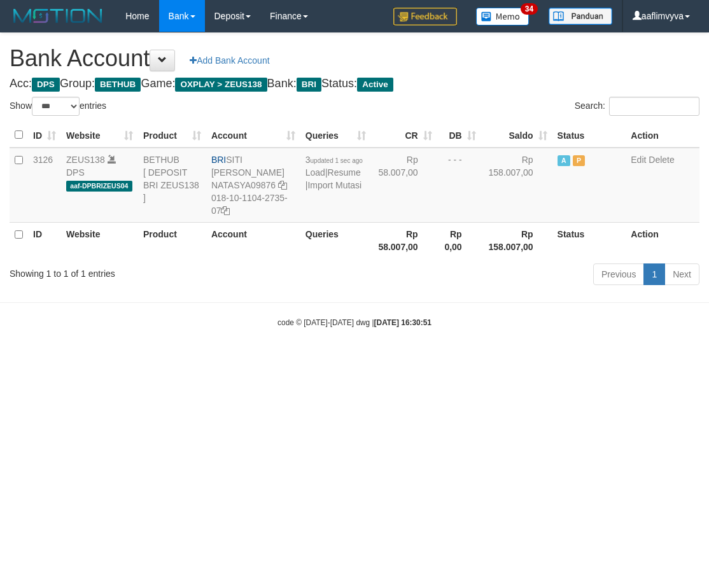
select select "***"
click at [213, 358] on body "Toggle navigation Home Bank Account List Load By Website Group [OXPLAY] ZEUS138…" at bounding box center [354, 180] width 709 height 360
click at [329, 291] on body "Toggle navigation Home Bank Account List Load By Website Group [OXPLAY] ZEUS138…" at bounding box center [354, 180] width 709 height 360
click at [329, 288] on div "Previous 1 Next" at bounding box center [502, 275] width 395 height 27
drag, startPoint x: 570, startPoint y: 403, endPoint x: 362, endPoint y: 240, distance: 264.9
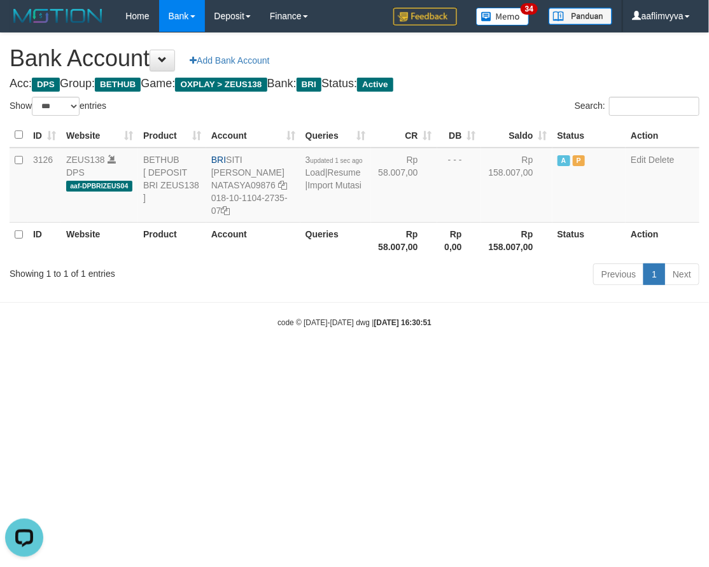
click at [571, 360] on html "Toggle navigation Home Bank Account List Load By Website Group [OXPLAY] ZEUS138…" at bounding box center [354, 180] width 709 height 360
click at [323, 183] on link "Import Mutasi" at bounding box center [335, 185] width 54 height 10
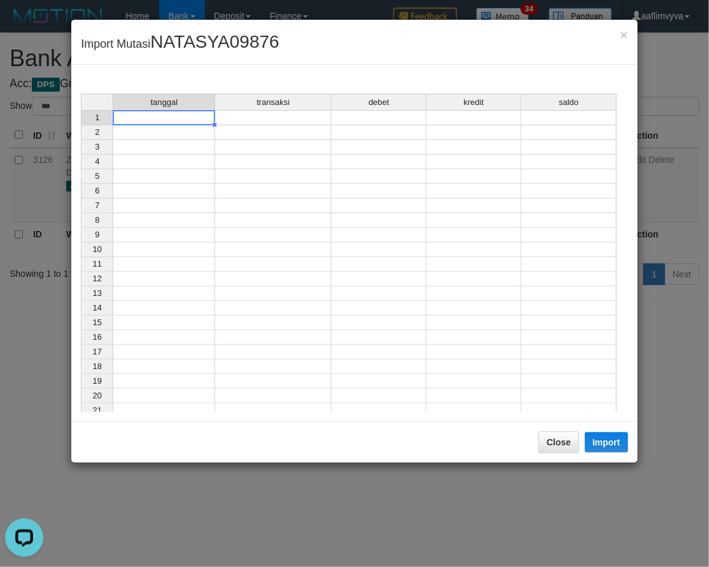
click at [185, 121] on td at bounding box center [164, 117] width 103 height 15
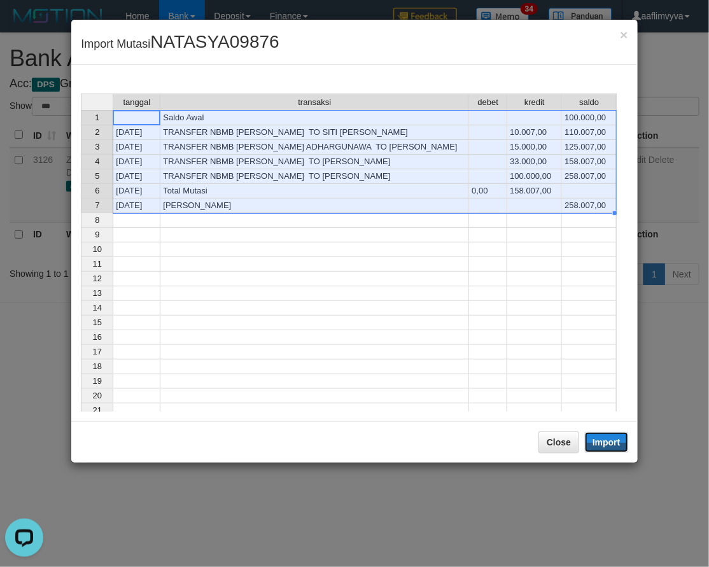
drag, startPoint x: 613, startPoint y: 444, endPoint x: 546, endPoint y: 407, distance: 76.4
click at [613, 444] on button "Import" at bounding box center [606, 442] width 43 height 20
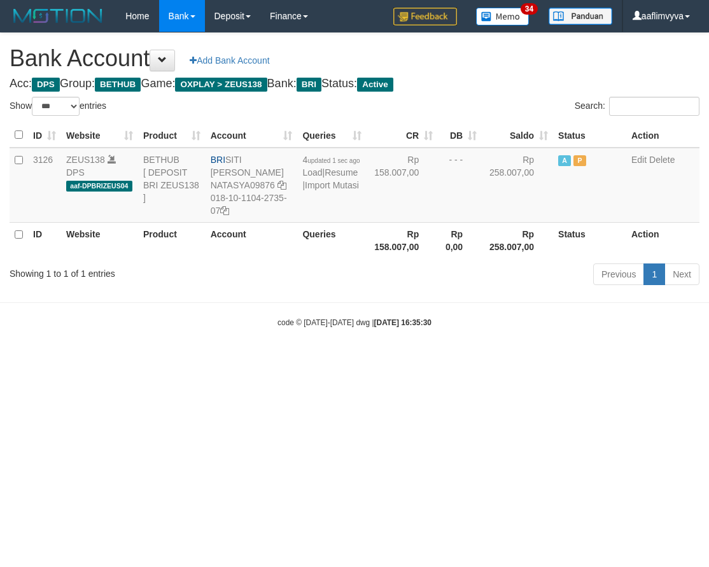
select select "***"
drag, startPoint x: 334, startPoint y: 397, endPoint x: 288, endPoint y: 239, distance: 165.0
click at [334, 360] on html "Toggle navigation Home Bank Account List Load By Website Group [OXPLAY] ZEUS138…" at bounding box center [354, 180] width 709 height 360
click at [313, 204] on td "4 updated 1 sec ago Load | Resume | Import Mutasi" at bounding box center [331, 185] width 69 height 75
click at [313, 190] on link "Import Mutasi" at bounding box center [332, 185] width 54 height 10
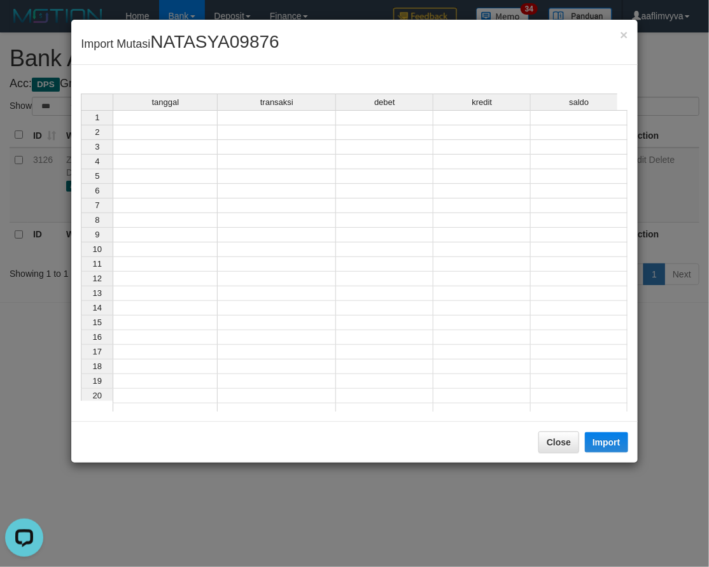
click at [185, 122] on td at bounding box center [165, 117] width 105 height 15
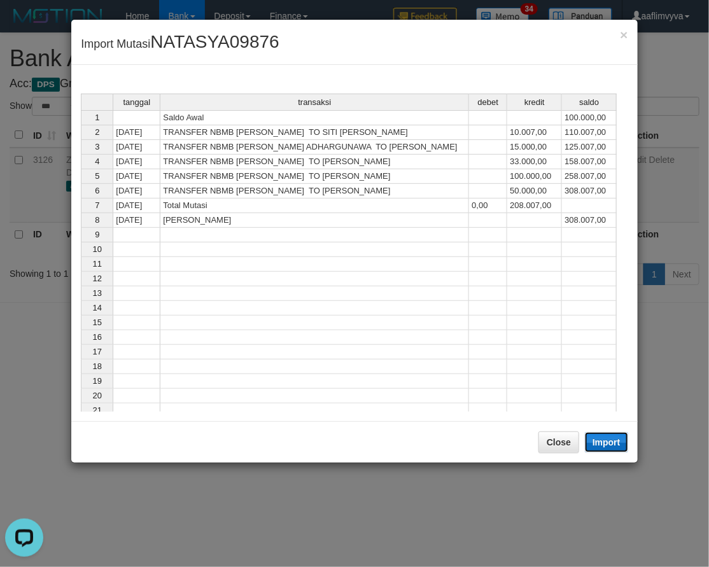
click at [593, 442] on button "Import" at bounding box center [606, 442] width 43 height 20
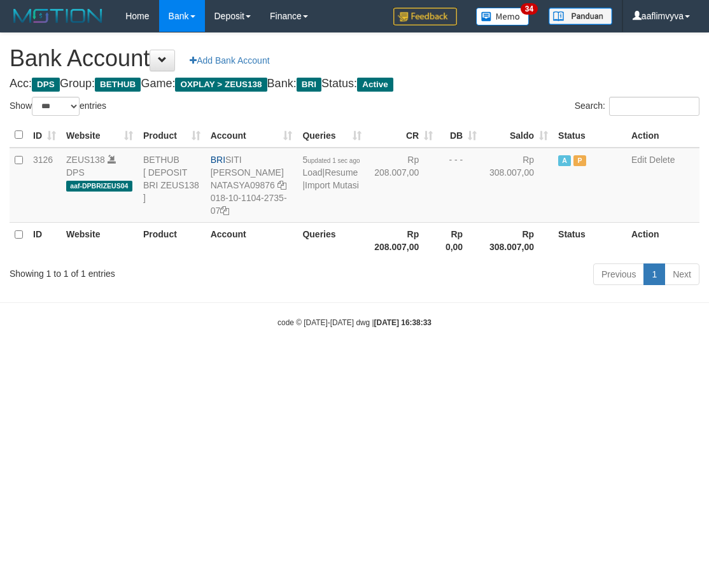
select select "***"
drag, startPoint x: 568, startPoint y: 448, endPoint x: 371, endPoint y: 276, distance: 261.7
click at [568, 360] on html "Toggle navigation Home Bank Account List Load By Website Group [OXPLAY] ZEUS138…" at bounding box center [354, 180] width 709 height 360
click at [332, 190] on link "Import Mutasi" at bounding box center [332, 185] width 54 height 10
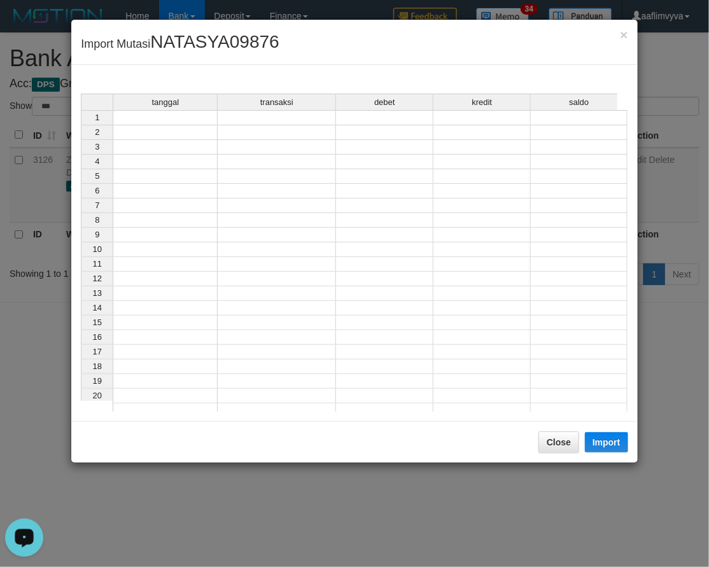
click at [145, 118] on td at bounding box center [165, 117] width 105 height 15
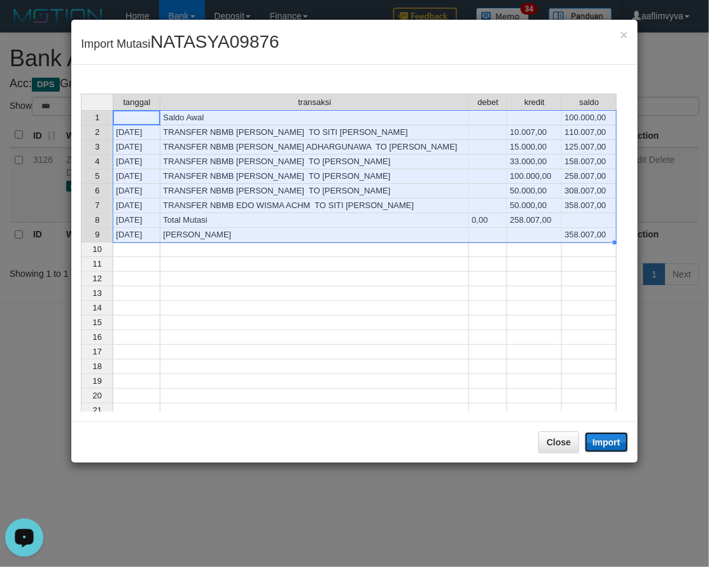
click at [602, 443] on button "Import" at bounding box center [606, 442] width 43 height 20
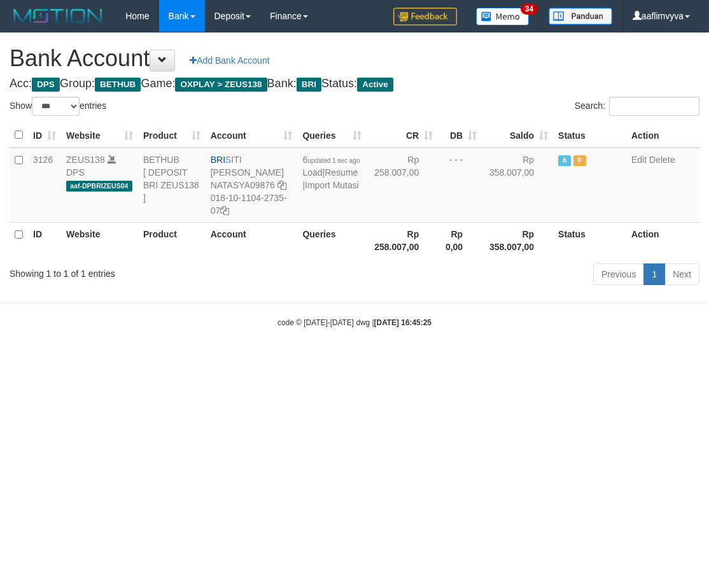
select select "***"
drag, startPoint x: 479, startPoint y: 451, endPoint x: 411, endPoint y: 306, distance: 159.8
click at [479, 360] on html "Toggle navigation Home Bank Account List Load By Website Group [OXPLAY] ZEUS138…" at bounding box center [354, 180] width 709 height 360
click at [320, 190] on link "Import Mutasi" at bounding box center [332, 185] width 54 height 10
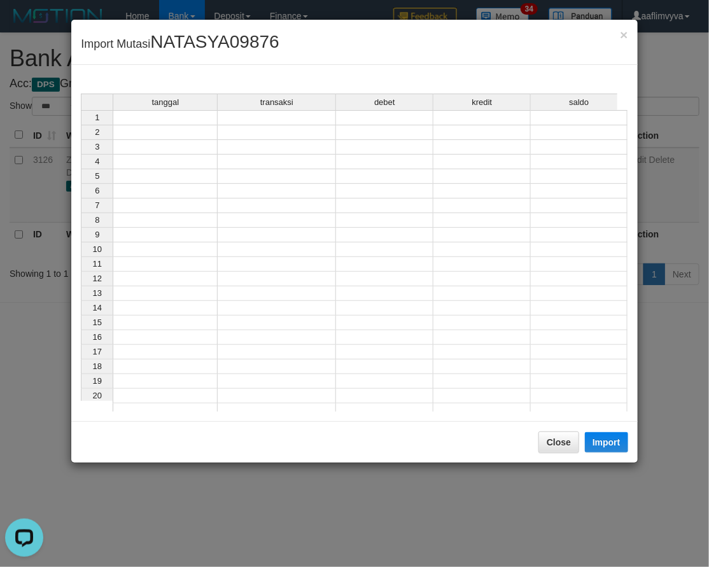
click at [145, 117] on td at bounding box center [165, 117] width 105 height 15
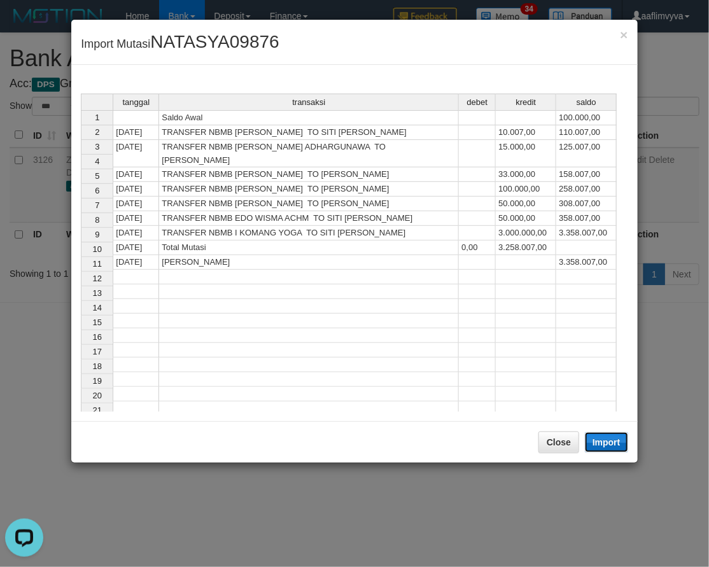
click at [605, 444] on button "Import" at bounding box center [606, 442] width 43 height 20
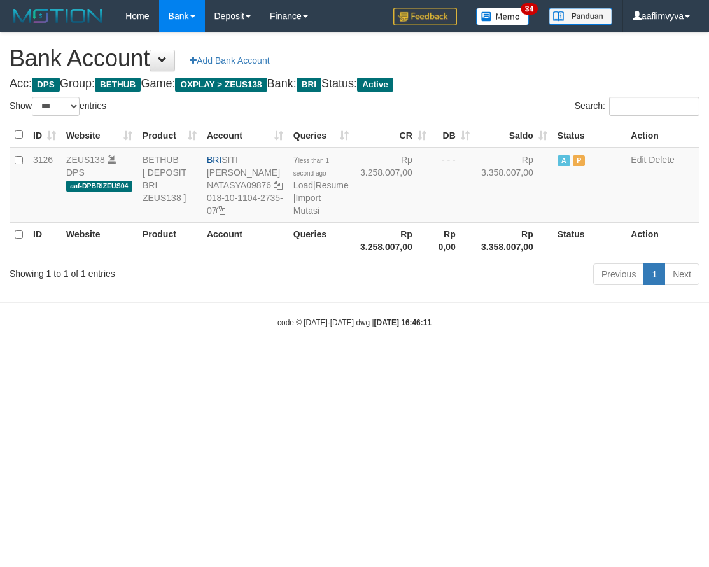
select select "***"
click at [351, 354] on body "Toggle navigation Home Bank Account List Load By Website Group [OXPLAY] ZEUS138…" at bounding box center [354, 180] width 709 height 360
click at [224, 164] on td "BRI SITI NURLITA SAPITRI NATASYA09876 018-10-1104-2735-07" at bounding box center [245, 185] width 87 height 75
copy td "SITI [PERSON_NAME]"
drag, startPoint x: 143, startPoint y: 438, endPoint x: 120, endPoint y: 442, distance: 23.9
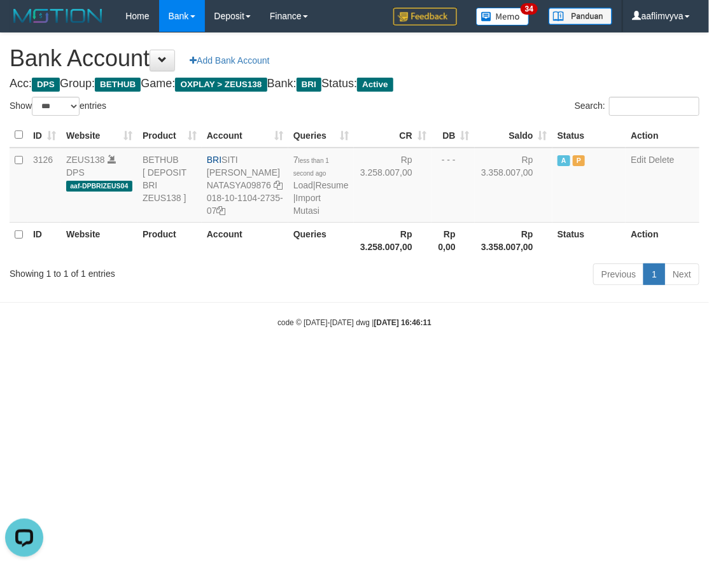
click at [143, 360] on html "Toggle navigation Home Bank Account List Load By Website Group [OXPLAY] ZEUS138…" at bounding box center [354, 180] width 709 height 360
click at [321, 207] on link "Import Mutasi" at bounding box center [307, 204] width 27 height 23
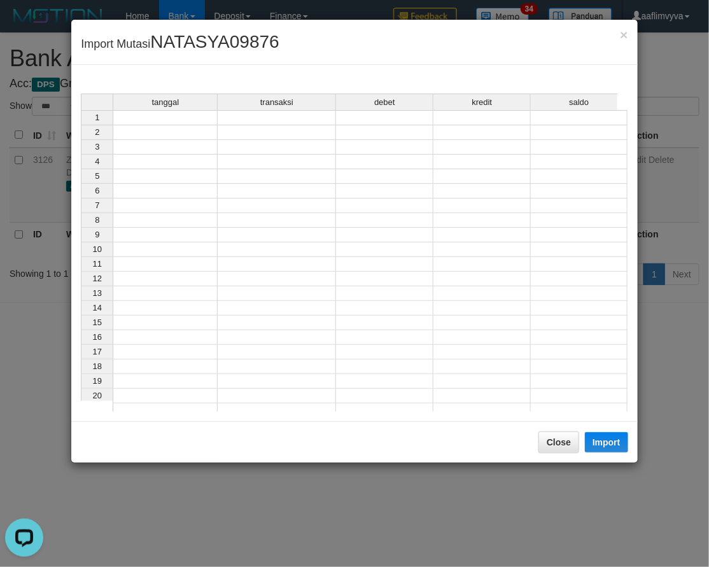
click at [166, 115] on td at bounding box center [165, 117] width 105 height 15
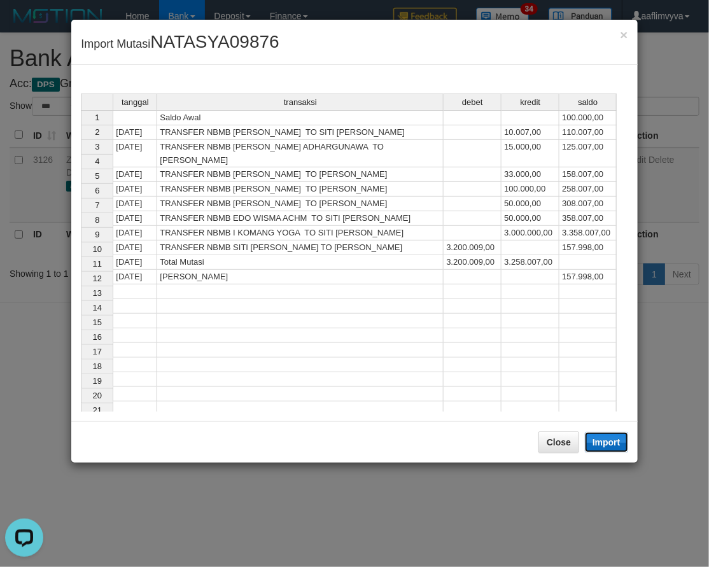
click at [603, 441] on button "Import" at bounding box center [606, 442] width 43 height 20
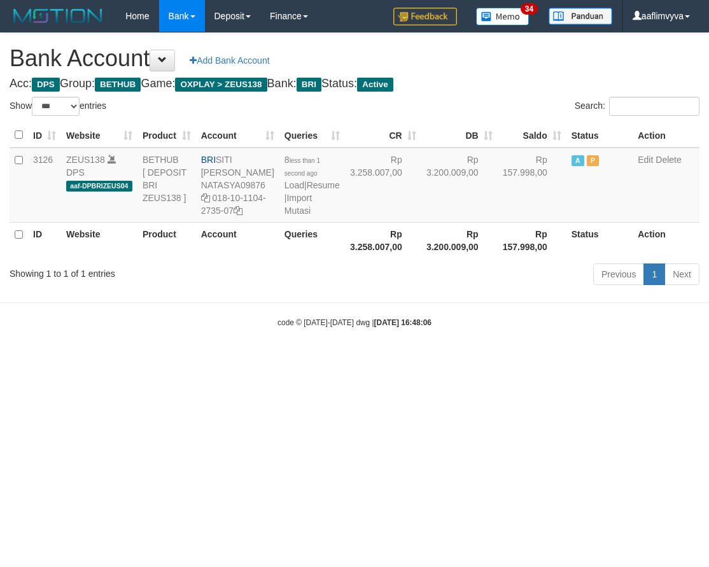
select select "***"
click at [542, 360] on html "Toggle navigation Home Bank Account List Load By Website Group [OXPLAY] ZEUS138…" at bounding box center [354, 180] width 709 height 360
click at [289, 216] on link "Import Mutasi" at bounding box center [298, 204] width 27 height 23
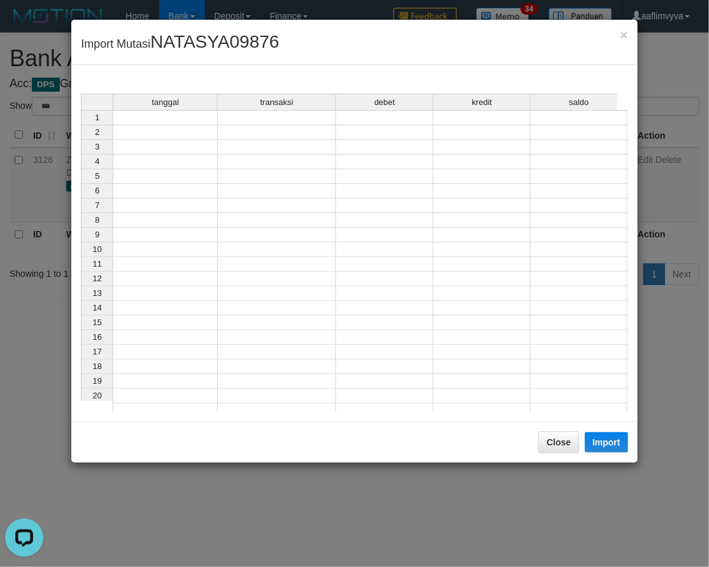
click at [186, 118] on td at bounding box center [165, 117] width 105 height 15
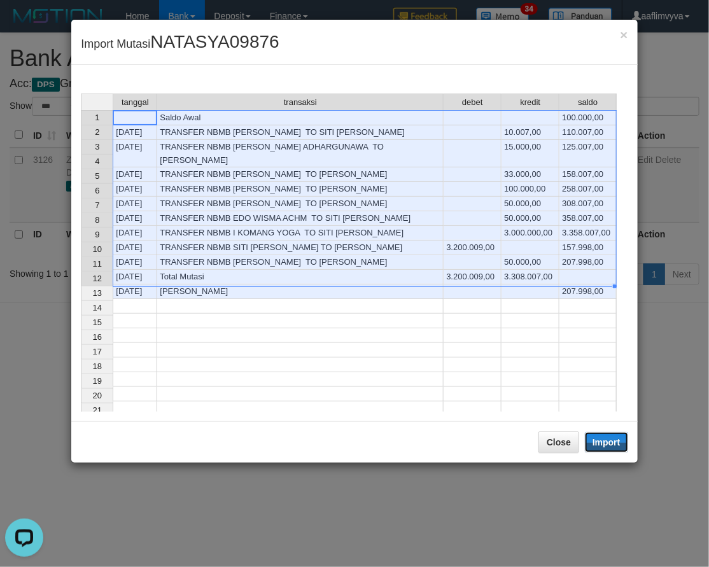
drag, startPoint x: 614, startPoint y: 443, endPoint x: 605, endPoint y: 423, distance: 21.7
click at [614, 443] on button "Import" at bounding box center [606, 442] width 43 height 20
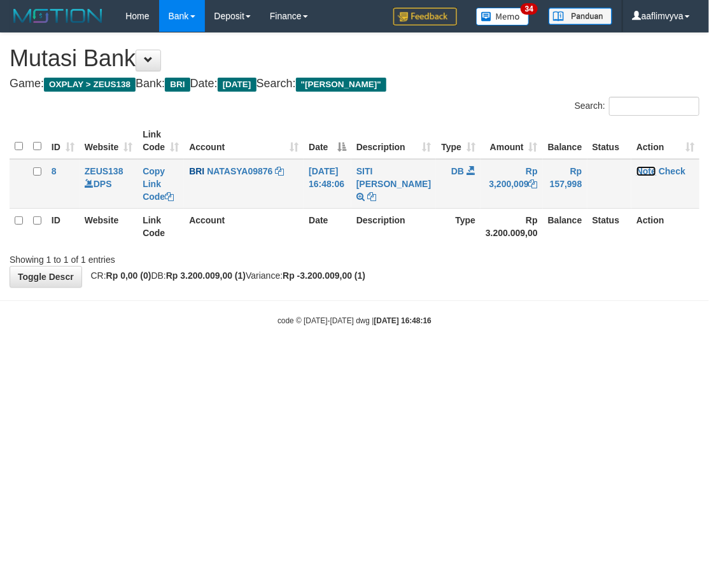
click at [646, 171] on link "Note" at bounding box center [647, 171] width 20 height 10
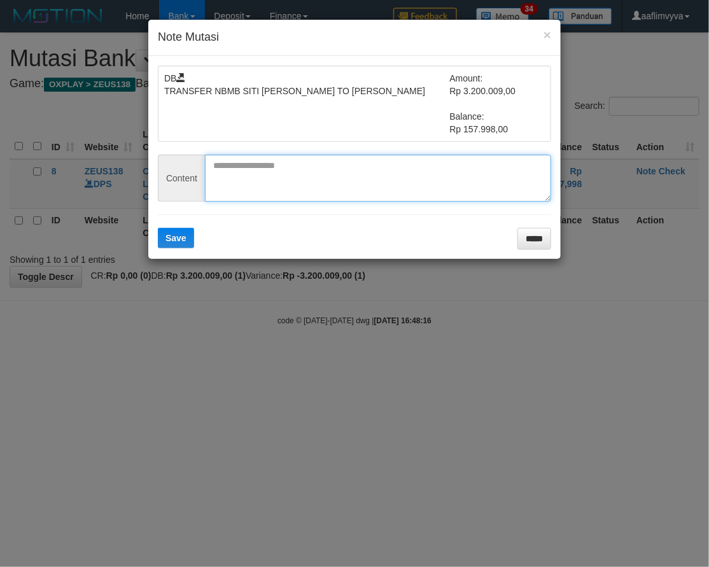
click at [314, 157] on textarea at bounding box center [378, 178] width 346 height 47
paste textarea "********"
type textarea "********"
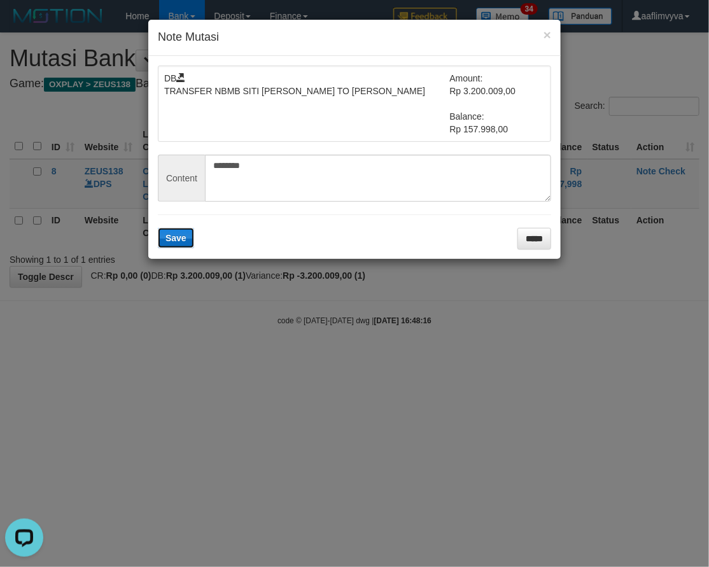
click at [183, 244] on button "Save" at bounding box center [176, 238] width 36 height 20
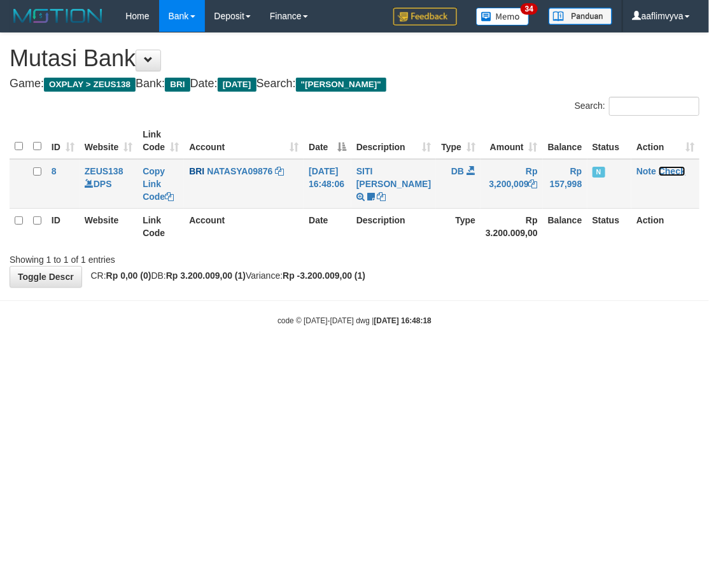
click at [667, 168] on link "Check" at bounding box center [672, 171] width 27 height 10
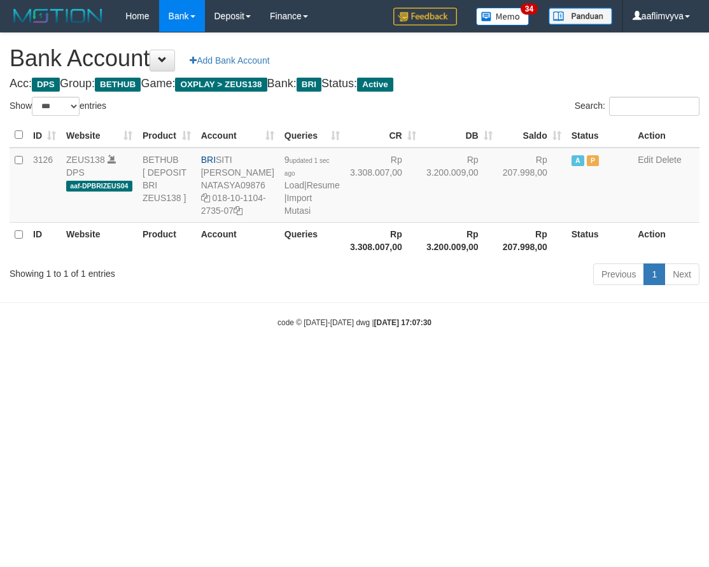
select select "***"
drag, startPoint x: 567, startPoint y: 446, endPoint x: 469, endPoint y: 334, distance: 148.8
click at [565, 360] on html "Toggle navigation Home Bank Account List Load By Website Group [OXPLAY] ZEUS138…" at bounding box center [354, 180] width 709 height 360
click at [288, 216] on link "Import Mutasi" at bounding box center [298, 204] width 27 height 23
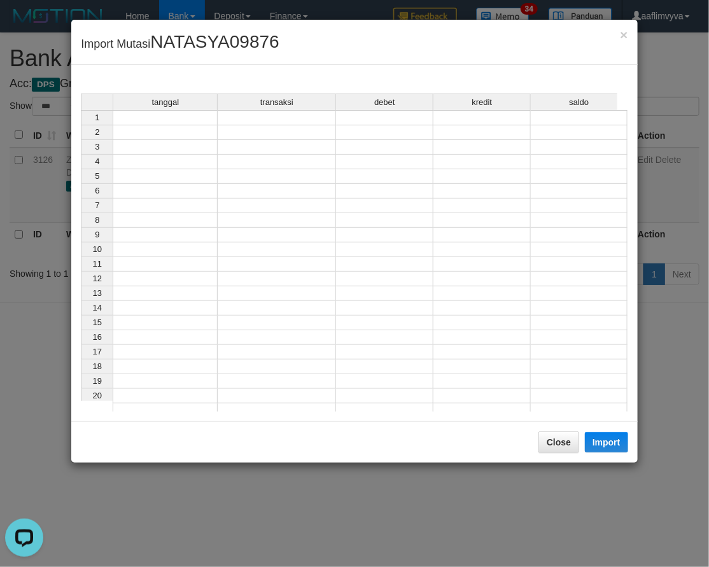
click at [81, 125] on div "tanggal transaksi debet kredit saldo 1 2 3 4 5 6 7 8 9 10 11 12 13 14 15 16 17 …" at bounding box center [81, 256] width 0 height 325
click at [208, 113] on td at bounding box center [165, 117] width 105 height 15
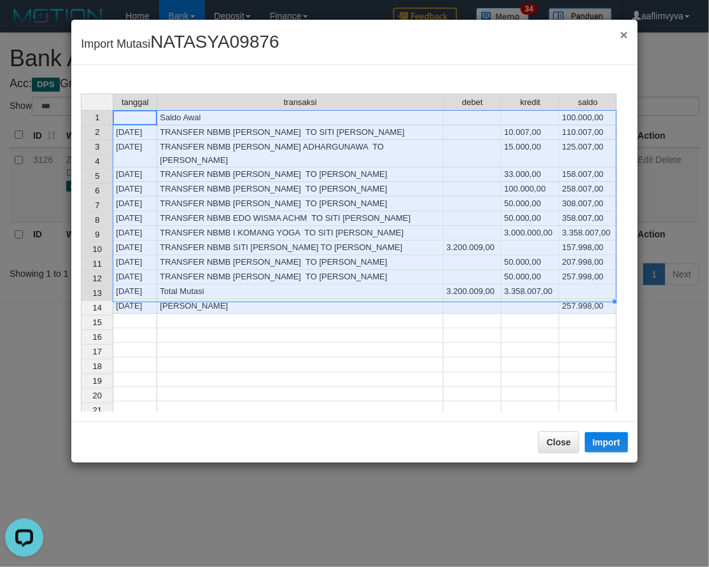
click at [622, 32] on span "×" at bounding box center [624, 34] width 8 height 15
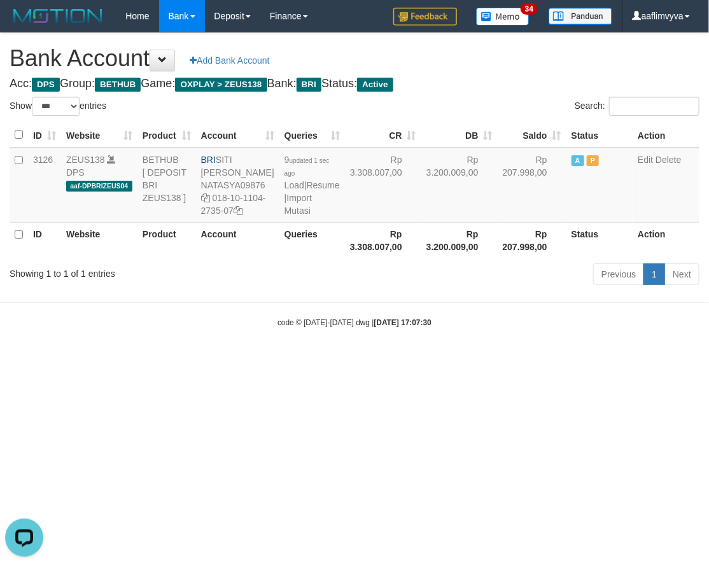
drag, startPoint x: 201, startPoint y: 395, endPoint x: 255, endPoint y: 284, distance: 123.9
click at [202, 360] on html "Toggle navigation Home Bank Account List Load By Website Group [OXPLAY] ZEUS138…" at bounding box center [354, 180] width 709 height 360
click at [294, 216] on link "Import Mutasi" at bounding box center [298, 204] width 27 height 23
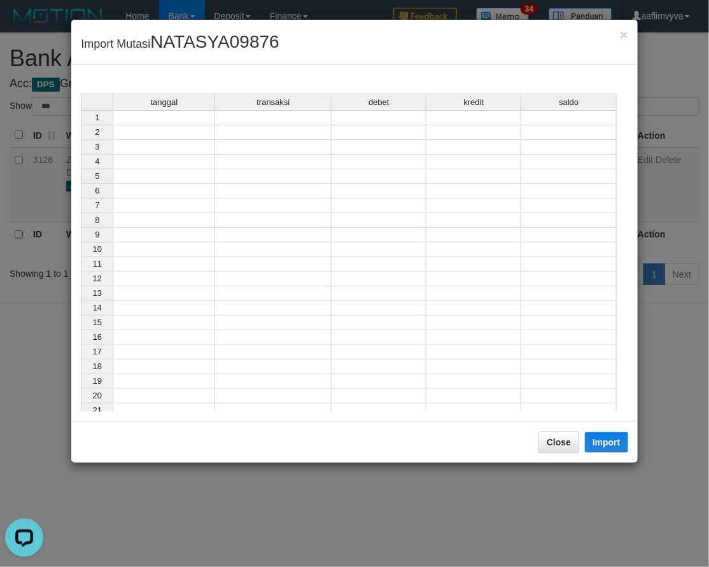
click at [176, 113] on td at bounding box center [164, 117] width 103 height 15
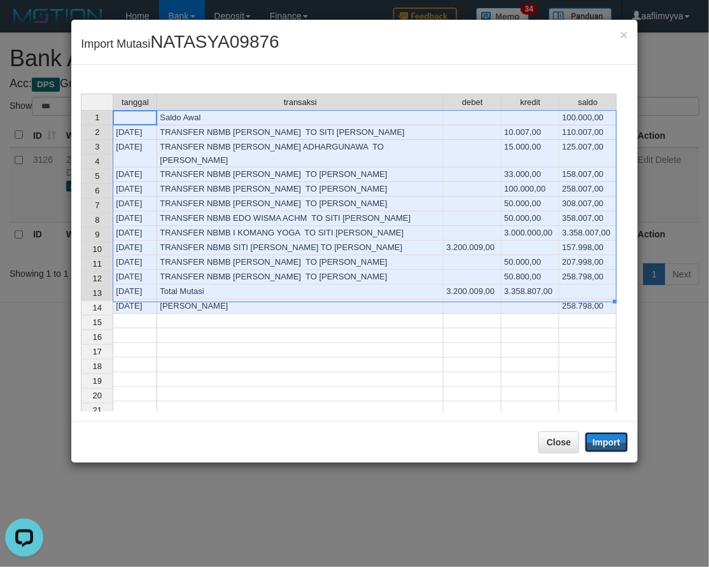
click at [600, 441] on button "Import" at bounding box center [606, 442] width 43 height 20
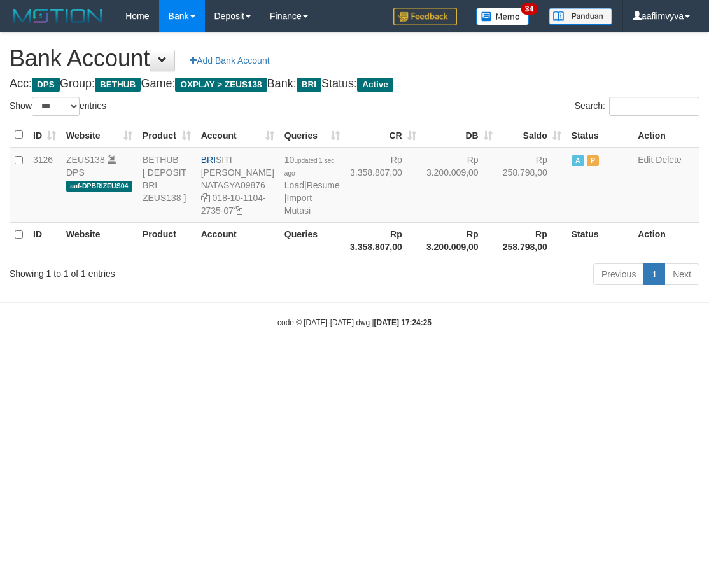
select select "***"
drag, startPoint x: 351, startPoint y: 434, endPoint x: 316, endPoint y: 259, distance: 179.2
click at [350, 360] on html "Toggle navigation Home Bank Account List Load By Website Group [OXPLAY] ZEUS138…" at bounding box center [354, 180] width 709 height 360
click at [300, 216] on link "Import Mutasi" at bounding box center [298, 204] width 27 height 23
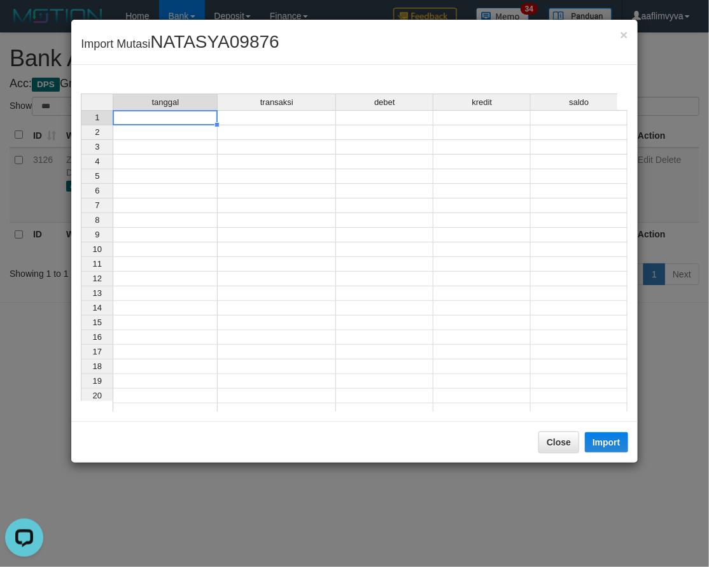
click at [201, 112] on td at bounding box center [165, 117] width 105 height 15
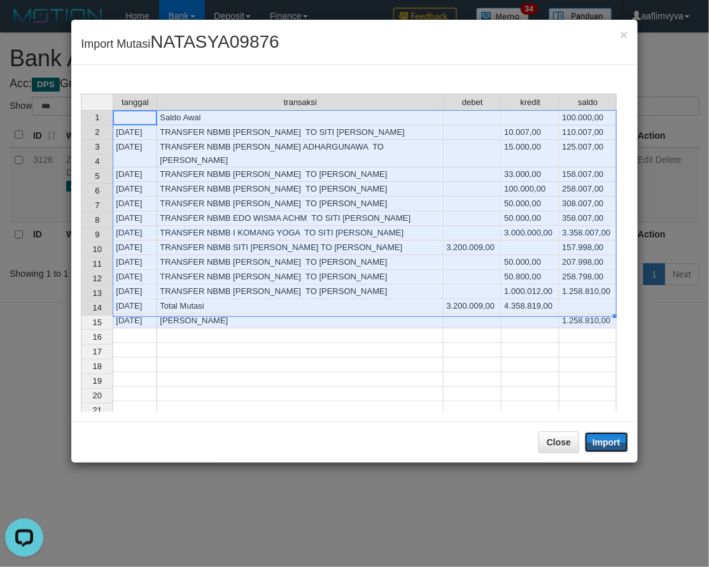
drag, startPoint x: 613, startPoint y: 440, endPoint x: 593, endPoint y: 427, distance: 23.0
click at [613, 440] on button "Import" at bounding box center [606, 442] width 43 height 20
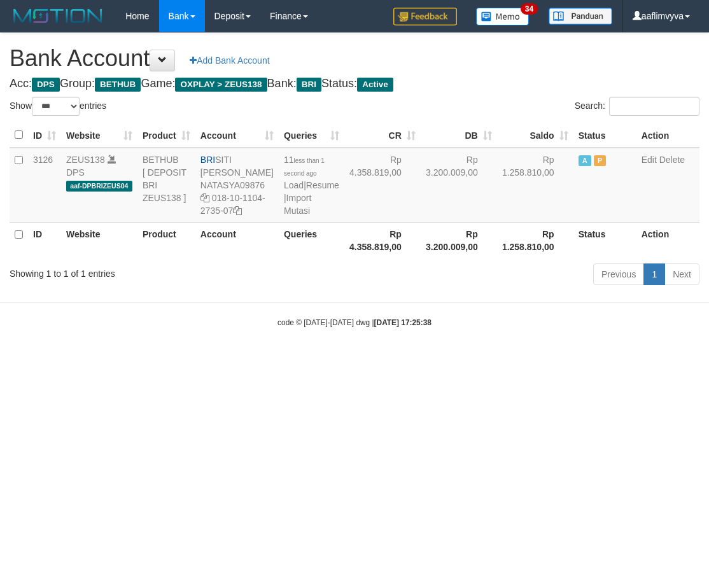
select select "***"
click at [266, 360] on body "Toggle navigation Home Bank Account List Load By Website Group [OXPLAY] ZEUS138…" at bounding box center [354, 180] width 709 height 360
drag, startPoint x: 334, startPoint y: 397, endPoint x: 322, endPoint y: 269, distance: 128.6
click at [332, 360] on html "Toggle navigation Home Bank Account List Load By Website Group [OXPLAY] ZEUS138…" at bounding box center [354, 180] width 709 height 360
click at [284, 216] on link "Import Mutasi" at bounding box center [297, 204] width 27 height 23
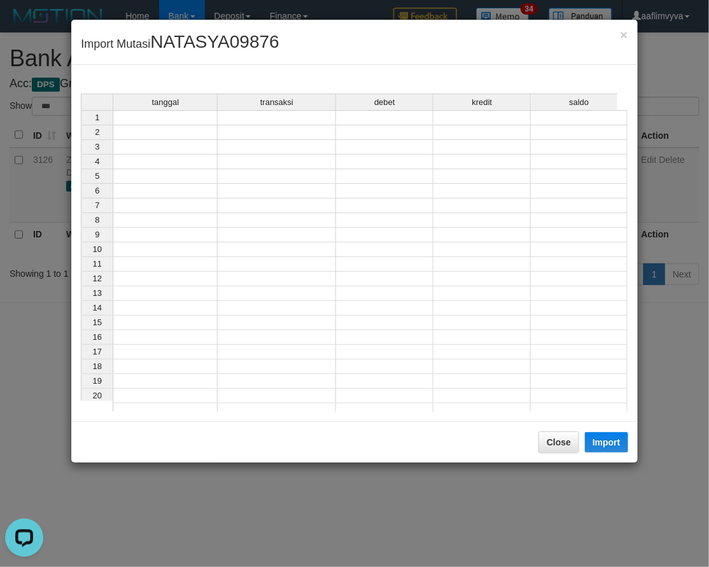
click at [171, 122] on td at bounding box center [165, 117] width 105 height 15
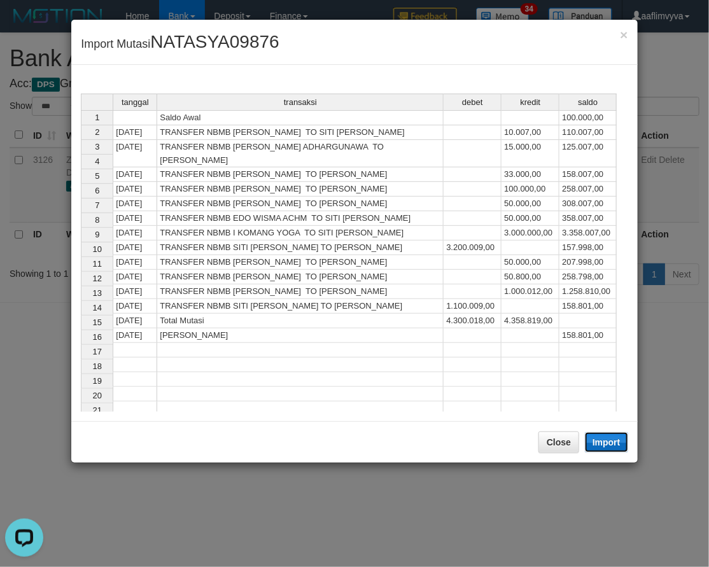
click at [610, 442] on button "Import" at bounding box center [606, 442] width 43 height 20
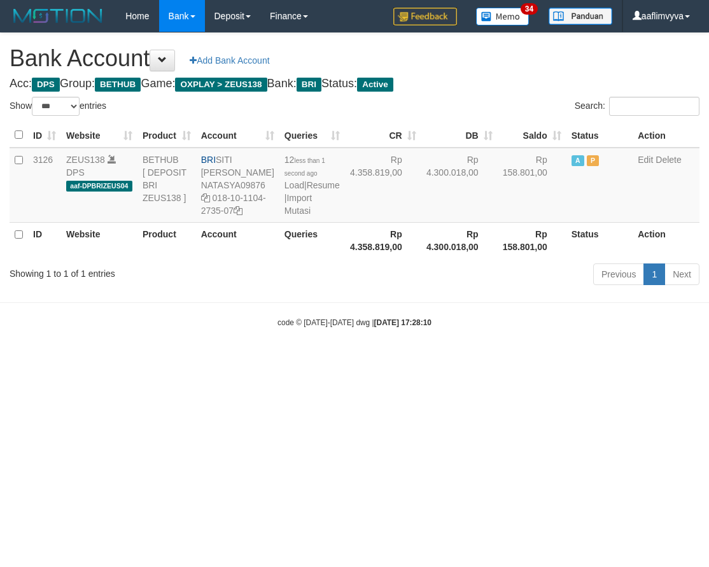
select select "***"
click at [557, 360] on html "Toggle navigation Home Bank Account List Load By Website Group [OXPLAY] ZEUS138…" at bounding box center [354, 180] width 709 height 360
drag, startPoint x: 260, startPoint y: 441, endPoint x: 282, endPoint y: 277, distance: 165.1
click at [261, 360] on html "Toggle navigation Home Bank Account List Load By Website Group [OXPLAY] ZEUS138…" at bounding box center [354, 180] width 709 height 360
click at [290, 216] on link "Import Mutasi" at bounding box center [298, 204] width 27 height 23
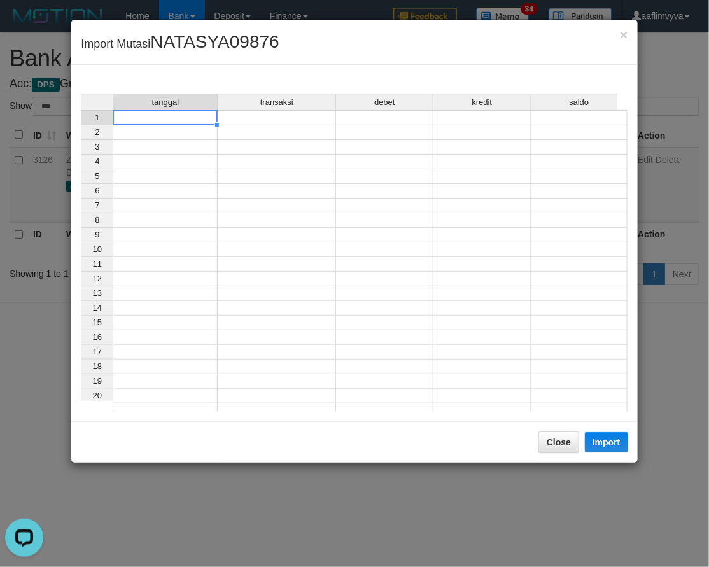
click at [188, 119] on td at bounding box center [165, 117] width 105 height 15
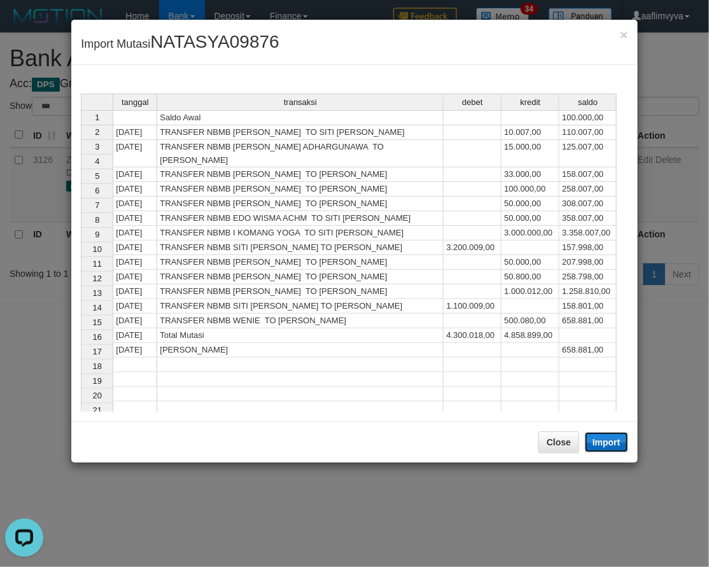
click at [611, 441] on button "Import" at bounding box center [606, 442] width 43 height 20
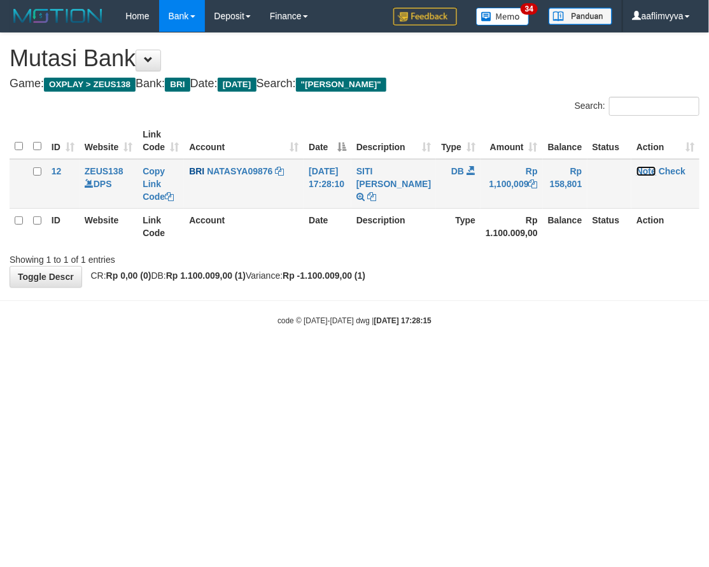
click at [648, 168] on link "Note" at bounding box center [647, 171] width 20 height 10
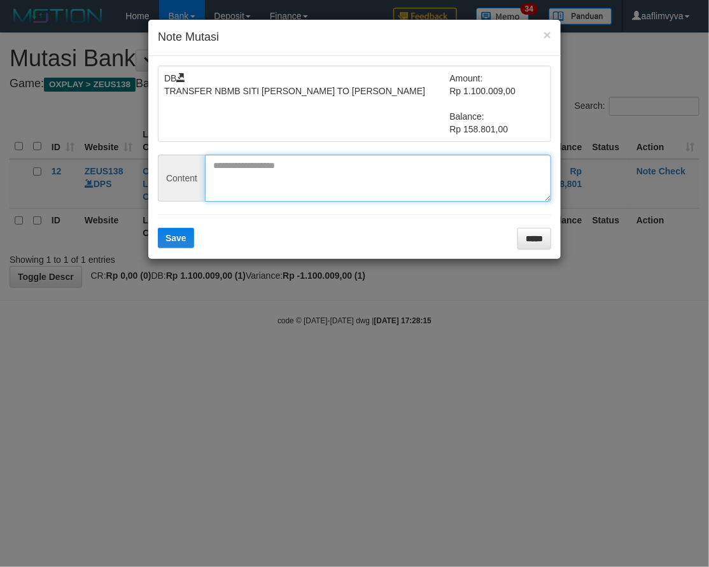
click at [308, 158] on textarea at bounding box center [378, 178] width 346 height 47
paste textarea "********"
type textarea "********"
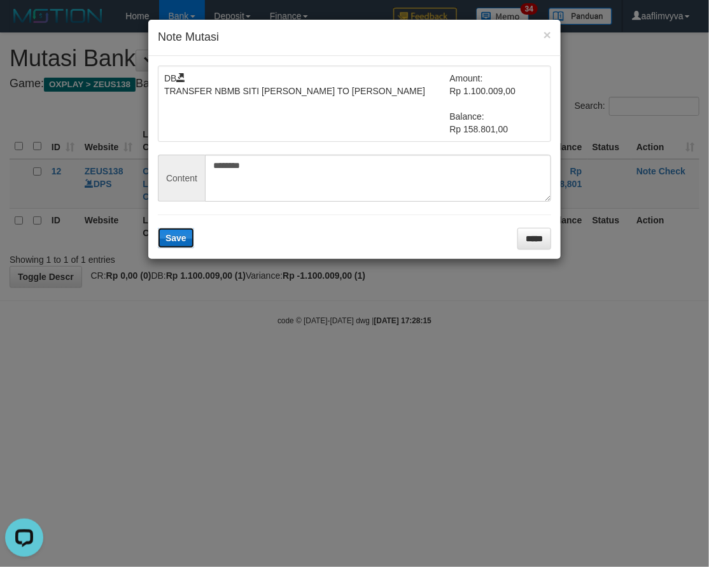
click at [179, 232] on button "Save" at bounding box center [176, 238] width 36 height 20
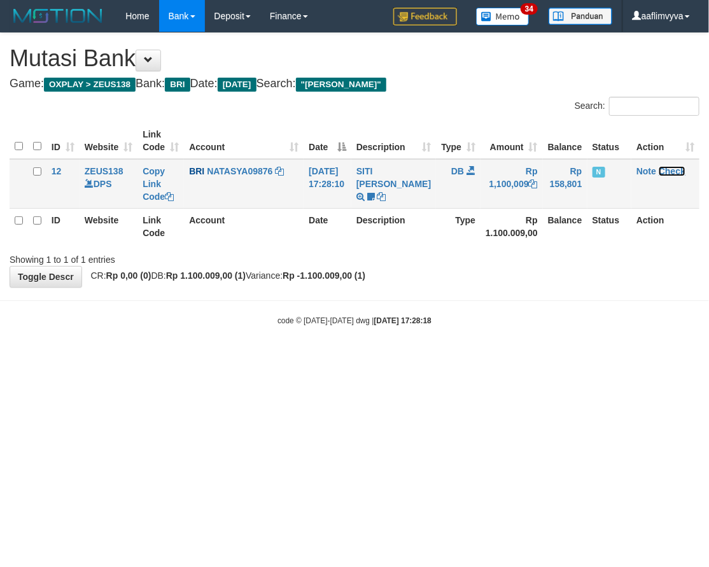
click at [666, 169] on link "Check" at bounding box center [672, 171] width 27 height 10
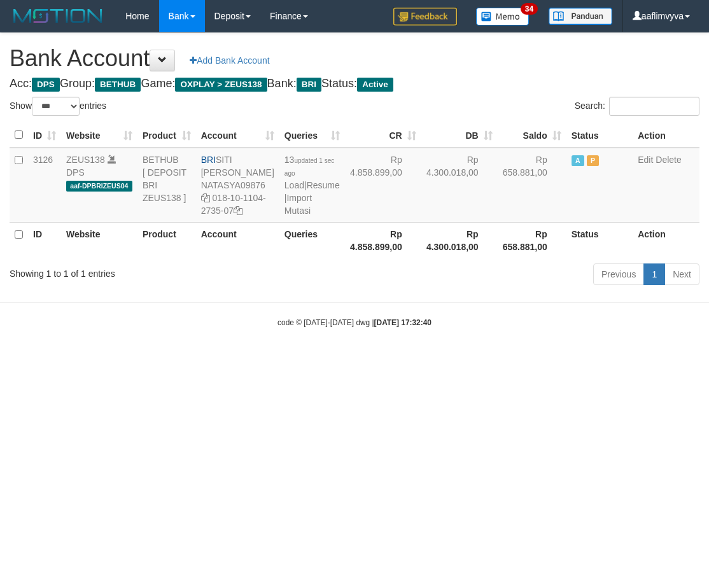
select select "***"
drag, startPoint x: 559, startPoint y: 425, endPoint x: 431, endPoint y: 318, distance: 166.4
click at [559, 360] on html "Toggle navigation Home Bank Account List Load By Website Group [OXPLAY] ZEUS138…" at bounding box center [354, 180] width 709 height 360
click at [288, 216] on link "Import Mutasi" at bounding box center [298, 204] width 27 height 23
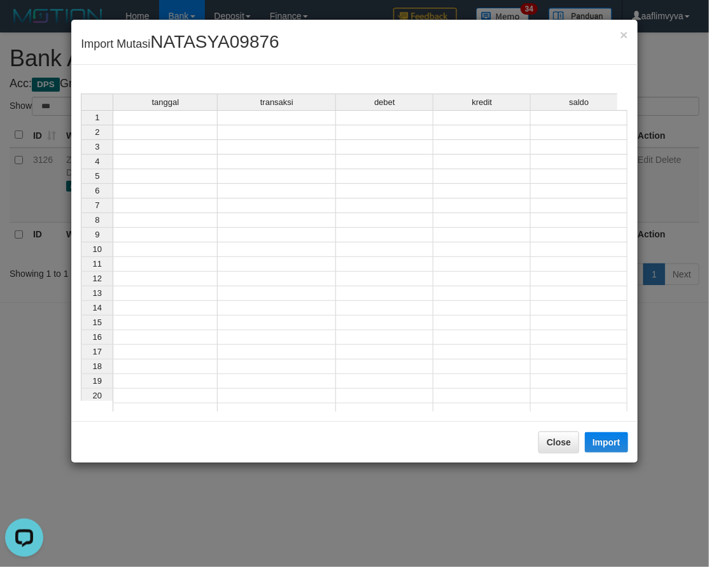
click at [180, 122] on td at bounding box center [165, 117] width 105 height 15
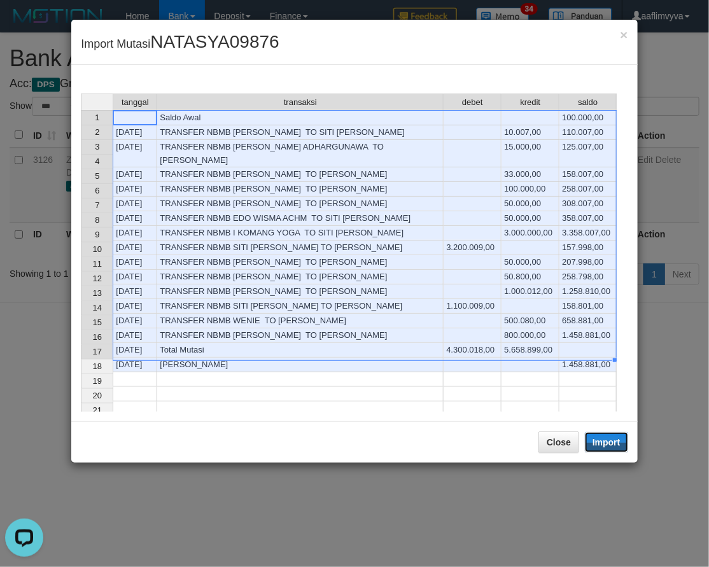
drag, startPoint x: 602, startPoint y: 439, endPoint x: 614, endPoint y: 475, distance: 37.7
click at [602, 439] on button "Import" at bounding box center [606, 442] width 43 height 20
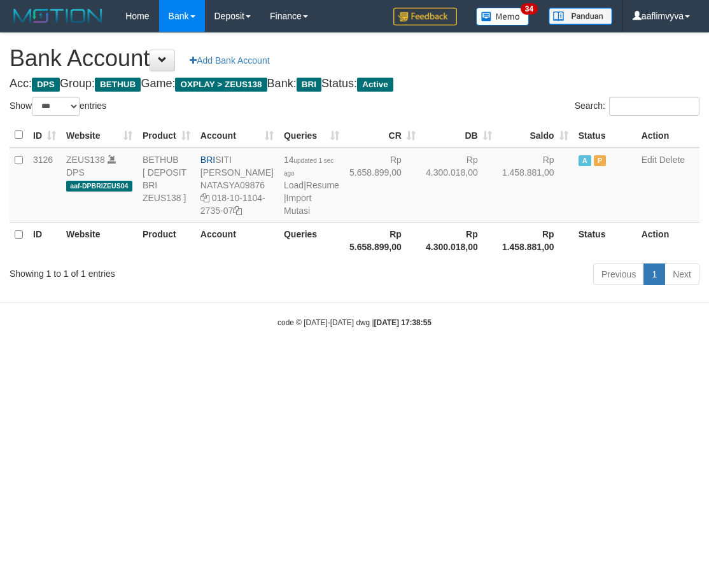
select select "***"
drag, startPoint x: 262, startPoint y: 416, endPoint x: 285, endPoint y: 306, distance: 112.4
click at [262, 360] on html "Toggle navigation Home Bank Account List Load By Website Group [OXPLAY] ZEUS138…" at bounding box center [354, 180] width 709 height 360
click at [284, 216] on link "Import Mutasi" at bounding box center [297, 204] width 27 height 23
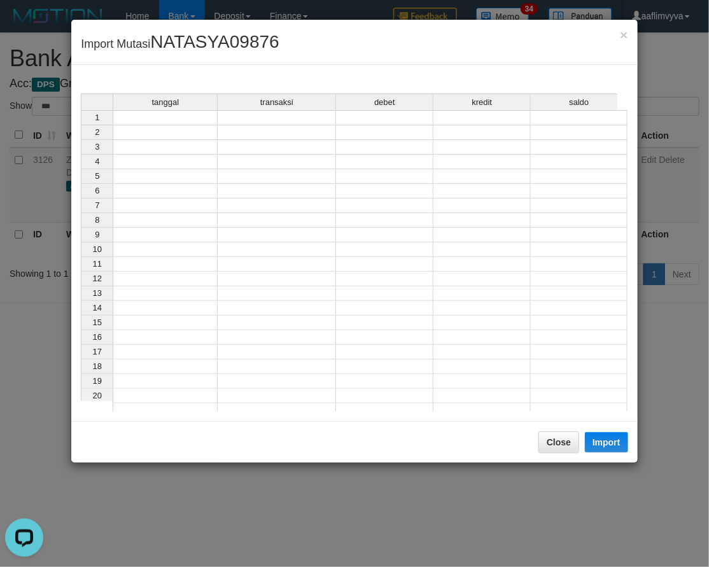
click at [174, 117] on td at bounding box center [165, 117] width 105 height 15
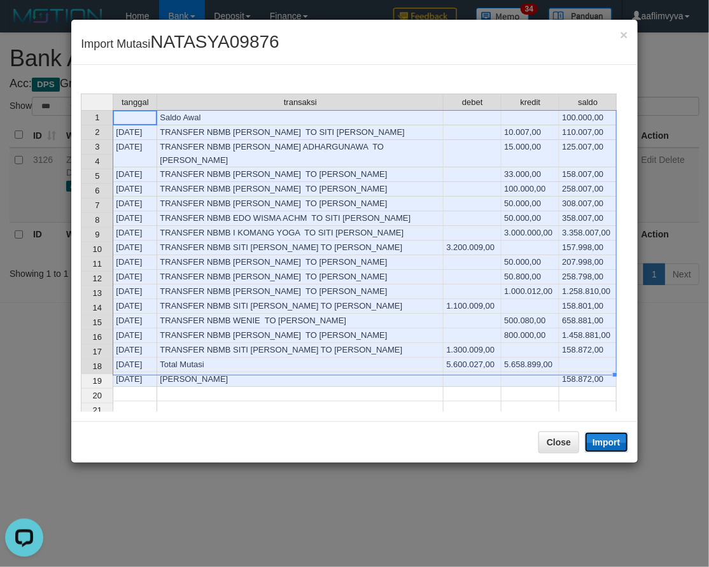
click at [605, 442] on button "Import" at bounding box center [606, 442] width 43 height 20
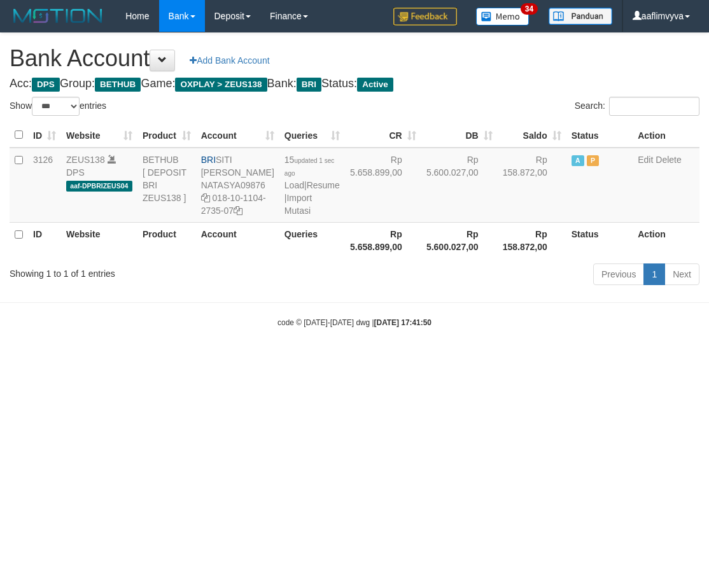
select select "***"
click at [527, 360] on html "Toggle navigation Home Bank Account List Load By Website Group [OXPLAY] ZEUS138…" at bounding box center [354, 180] width 709 height 360
click at [285, 216] on link "Import Mutasi" at bounding box center [298, 204] width 27 height 23
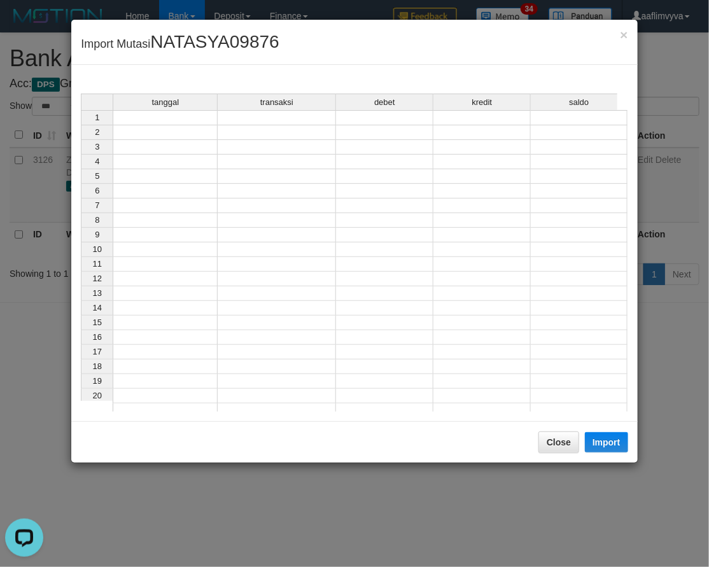
click at [169, 121] on td at bounding box center [165, 117] width 105 height 15
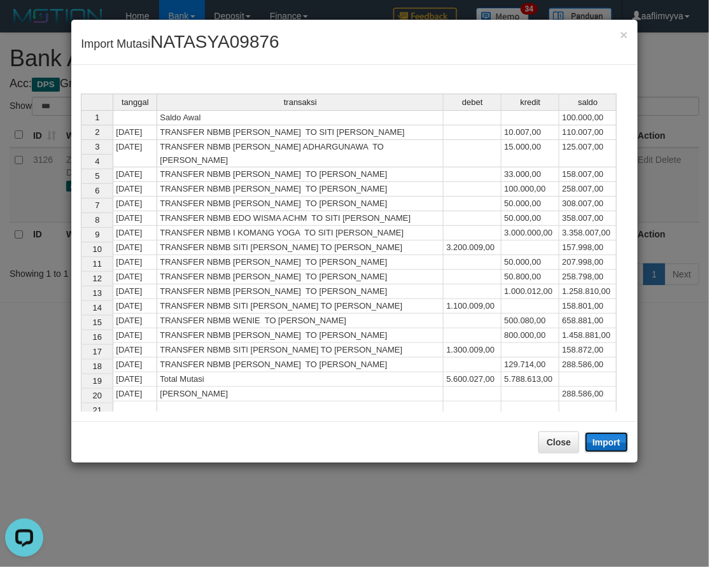
drag, startPoint x: 609, startPoint y: 441, endPoint x: 588, endPoint y: 428, distance: 24.4
click at [607, 441] on button "Import" at bounding box center [606, 442] width 43 height 20
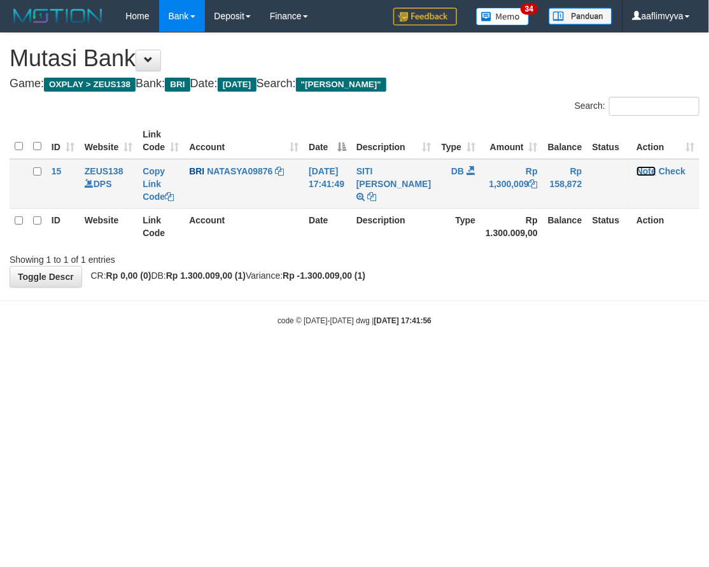
click at [641, 166] on link "Note" at bounding box center [647, 171] width 20 height 10
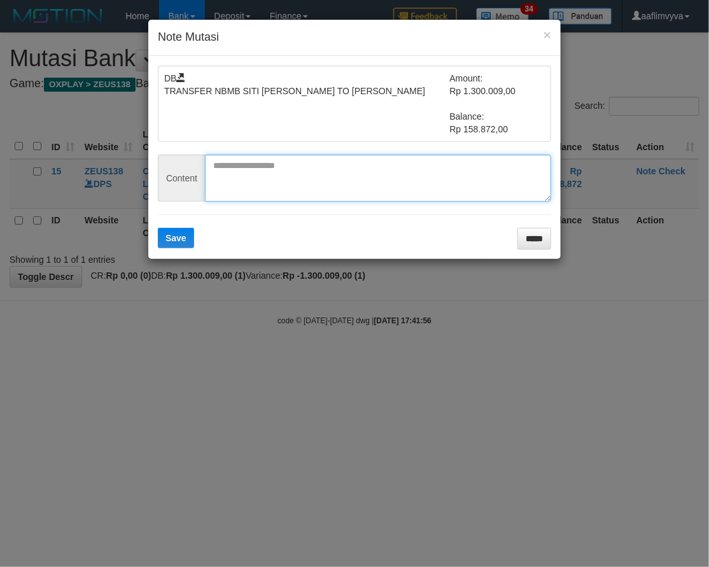
click at [317, 186] on textarea at bounding box center [378, 178] width 346 height 47
paste textarea "********"
type textarea "********"
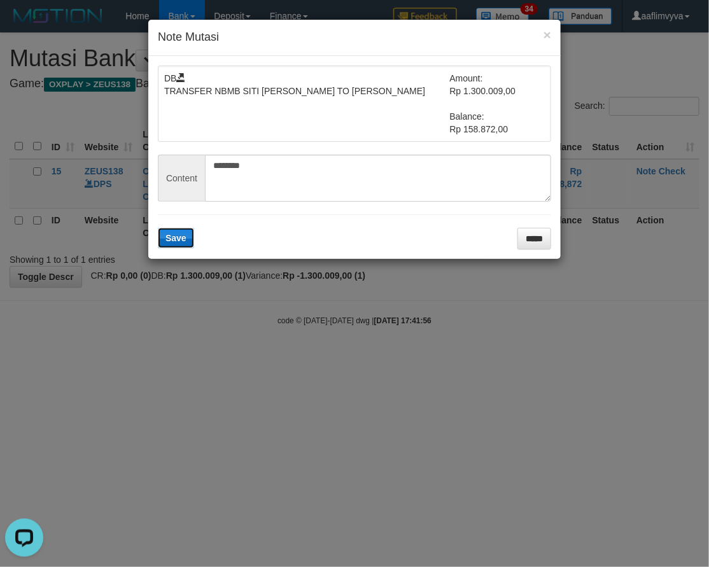
click at [183, 237] on span "Save" at bounding box center [176, 238] width 21 height 10
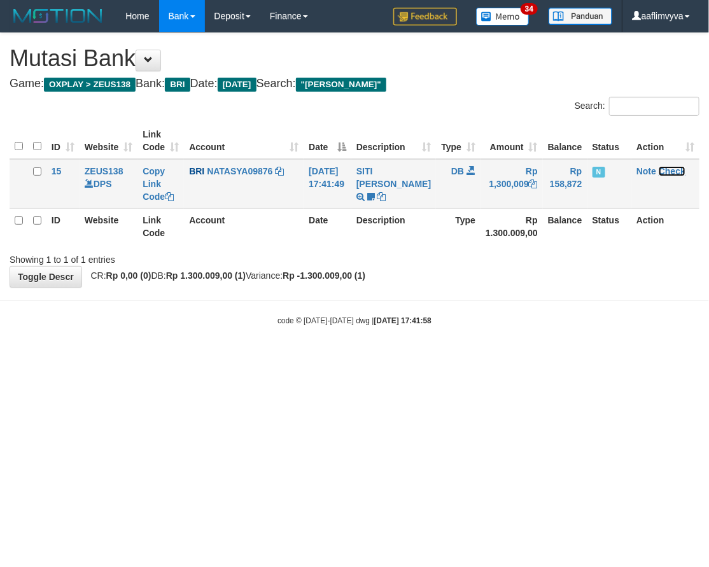
click at [667, 169] on link "Check" at bounding box center [672, 171] width 27 height 10
click at [672, 171] on link "Check" at bounding box center [672, 171] width 27 height 10
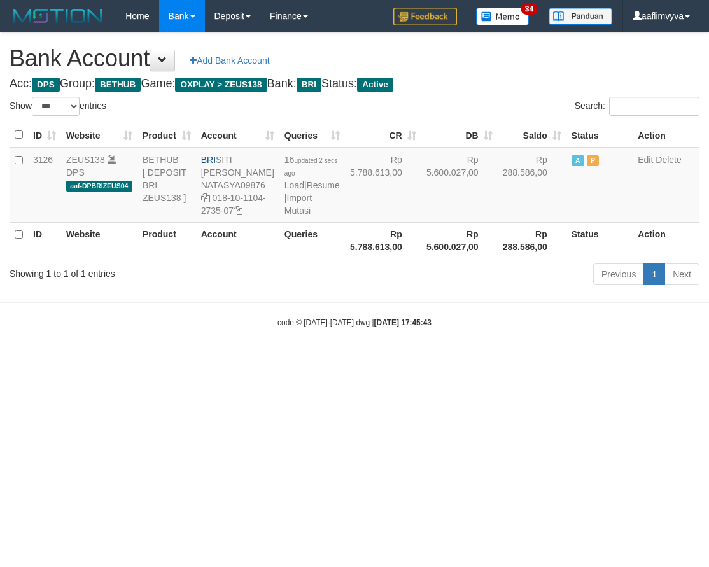
select select "***"
click at [197, 360] on body "Toggle navigation Home Bank Account List Load By Website Group [OXPLAY] ZEUS138…" at bounding box center [354, 180] width 709 height 360
drag, startPoint x: 304, startPoint y: 407, endPoint x: 302, endPoint y: 272, distance: 135.6
click at [306, 360] on html "Toggle navigation Home Bank Account List Load By Website Group [OXPLAY] ZEUS138…" at bounding box center [354, 180] width 709 height 360
click at [289, 216] on link "Import Mutasi" at bounding box center [298, 204] width 27 height 23
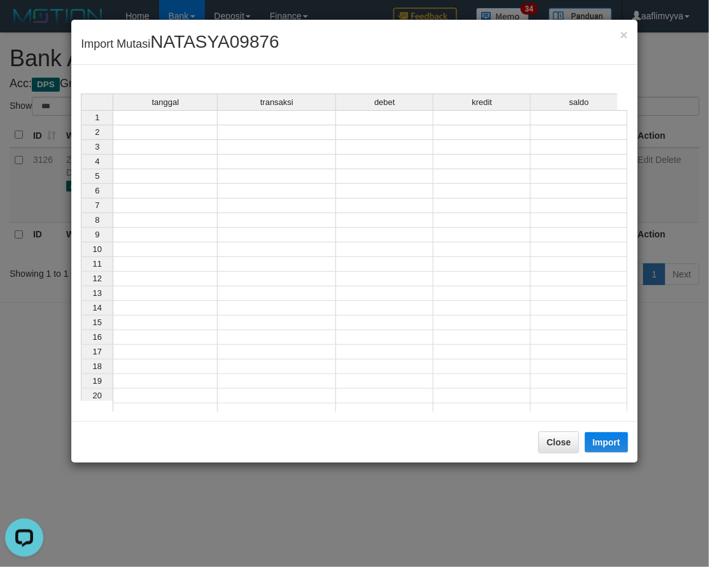
click at [169, 116] on td at bounding box center [165, 117] width 105 height 15
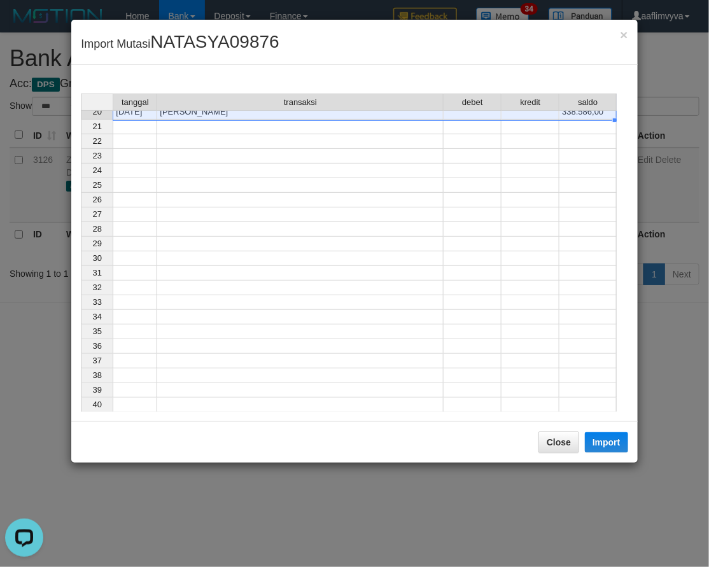
scroll to position [25, 0]
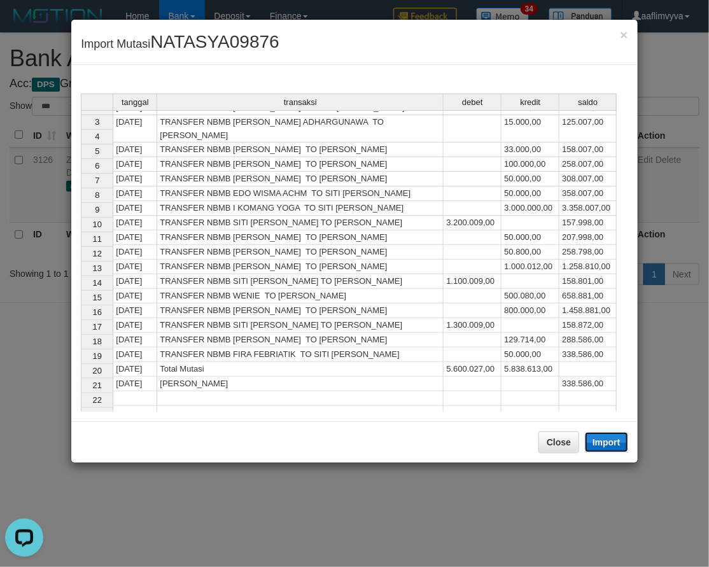
click at [605, 443] on button "Import" at bounding box center [606, 442] width 43 height 20
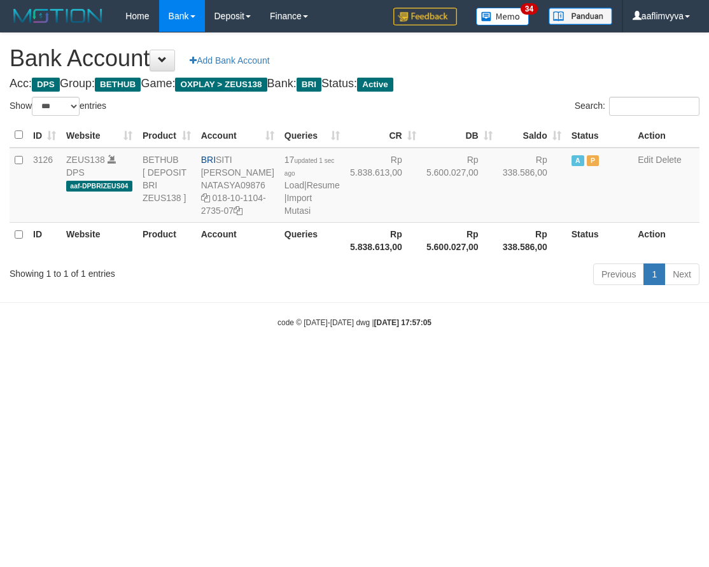
select select "***"
drag, startPoint x: 395, startPoint y: 416, endPoint x: 383, endPoint y: 340, distance: 77.4
click at [395, 360] on html "Toggle navigation Home Bank Account List Load By Website Group [OXPLAY] ZEUS138…" at bounding box center [354, 180] width 709 height 360
click at [293, 216] on link "Import Mutasi" at bounding box center [298, 204] width 27 height 23
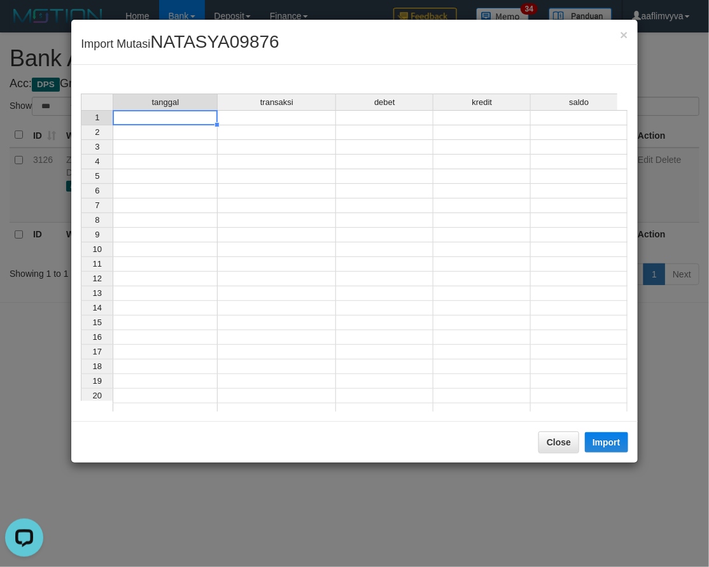
click at [167, 113] on td at bounding box center [165, 117] width 105 height 15
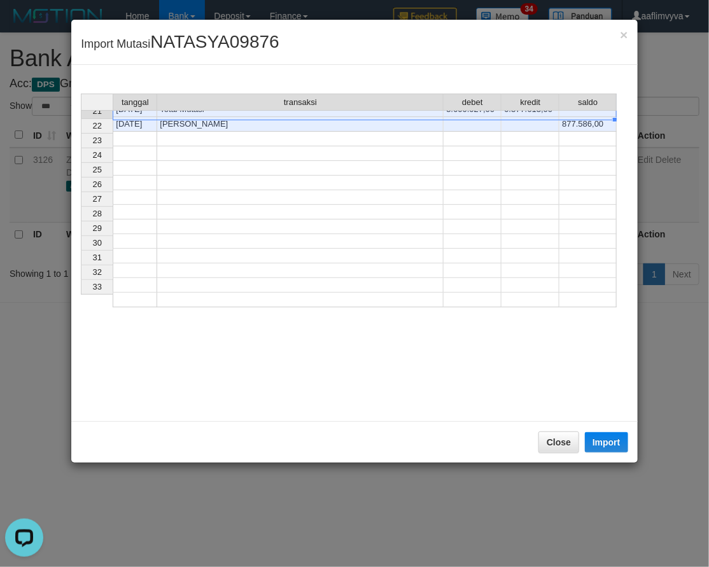
scroll to position [41, 0]
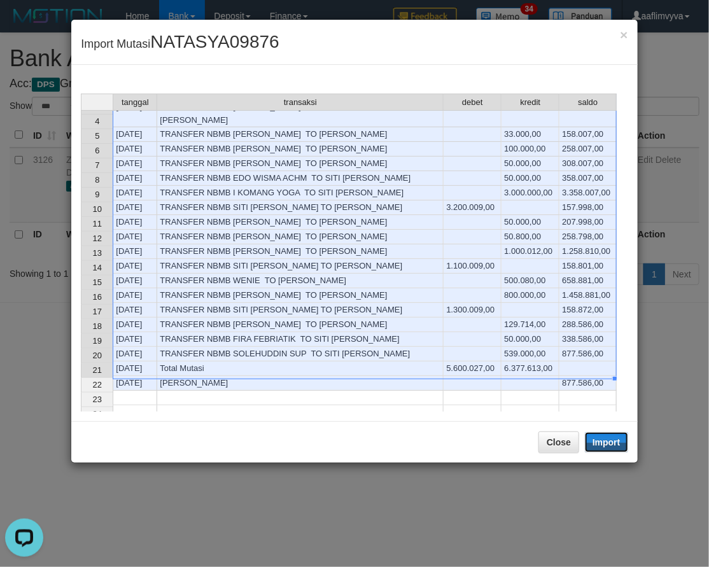
drag, startPoint x: 612, startPoint y: 450, endPoint x: 618, endPoint y: 455, distance: 7.3
click at [612, 450] on button "Import" at bounding box center [606, 442] width 43 height 20
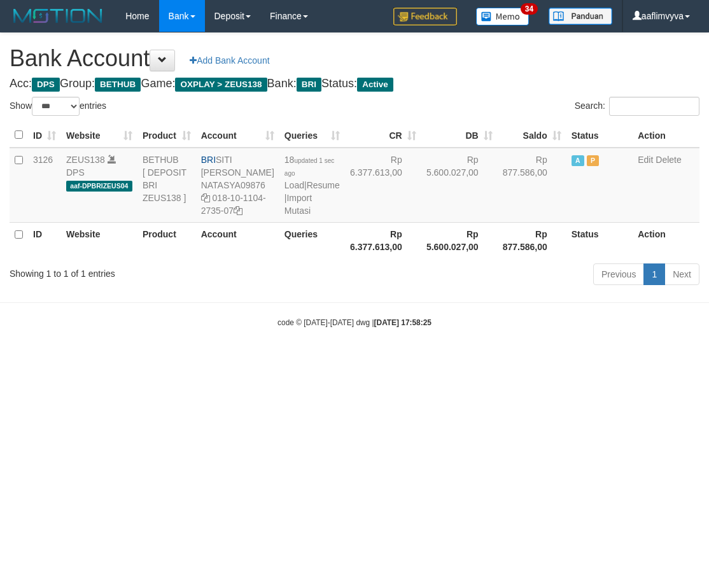
select select "***"
click at [297, 360] on html "Toggle navigation Home Bank Account List Load By Website Group [OXPLAY] ZEUS138…" at bounding box center [354, 180] width 709 height 360
select select "***"
click at [600, 360] on html "Toggle navigation Home Bank Account List Load By Website Group [OXPLAY] ZEUS138…" at bounding box center [354, 180] width 709 height 360
click at [558, 360] on body "Toggle navigation Home Bank Account List Load By Website Group [OXPLAY] ZEUS138…" at bounding box center [354, 180] width 709 height 360
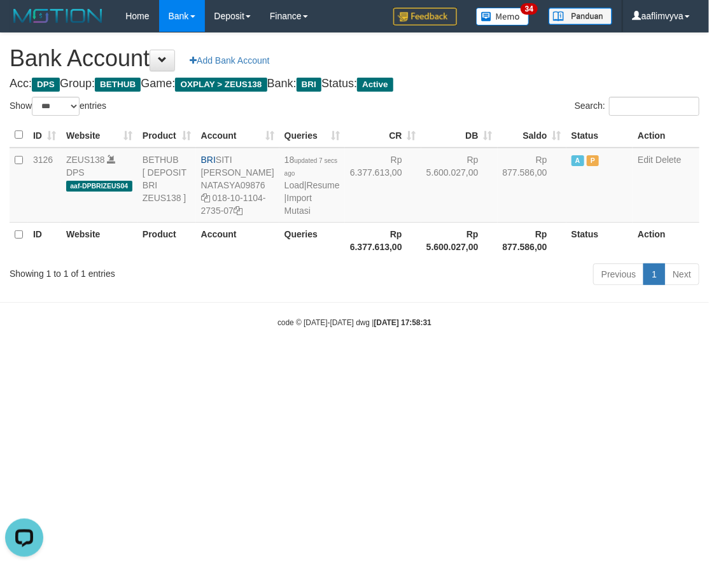
click at [209, 360] on html "Toggle navigation Home Bank Account List Load By Website Group [OXPLAY] ZEUS138…" at bounding box center [354, 180] width 709 height 360
select select "***"
drag, startPoint x: 0, startPoint y: 0, endPoint x: 214, endPoint y: 379, distance: 435.6
click at [213, 360] on html "Toggle navigation Home Bank Account List Load By Website Group [OXPLAY] ZEUS138…" at bounding box center [354, 180] width 709 height 360
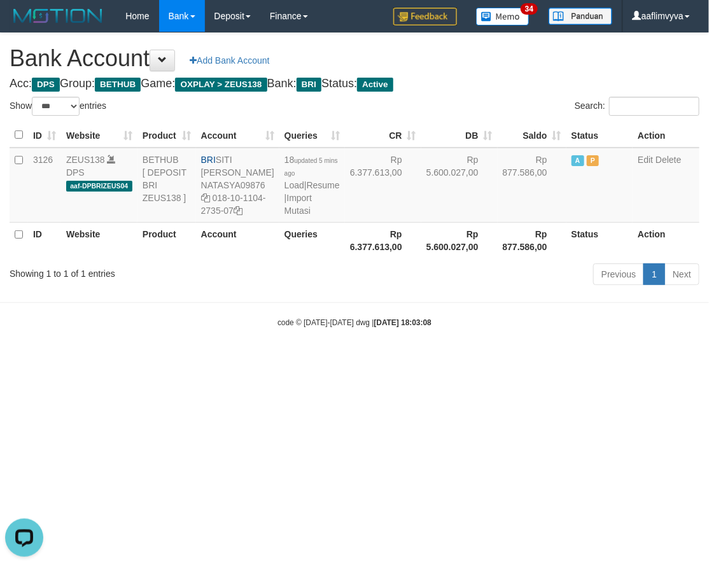
click at [150, 360] on html "Toggle navigation Home Bank Account List Load By Website Group [OXPLAY] ZEUS138…" at bounding box center [354, 180] width 709 height 360
click at [225, 360] on html "Toggle navigation Home Bank Account List Load By Website Group [OXPLAY] ZEUS138…" at bounding box center [354, 180] width 709 height 360
click at [230, 360] on body "Toggle navigation Home Bank Account List Load By Website Group [OXPLAY] ZEUS138…" at bounding box center [354, 180] width 709 height 360
select select "***"
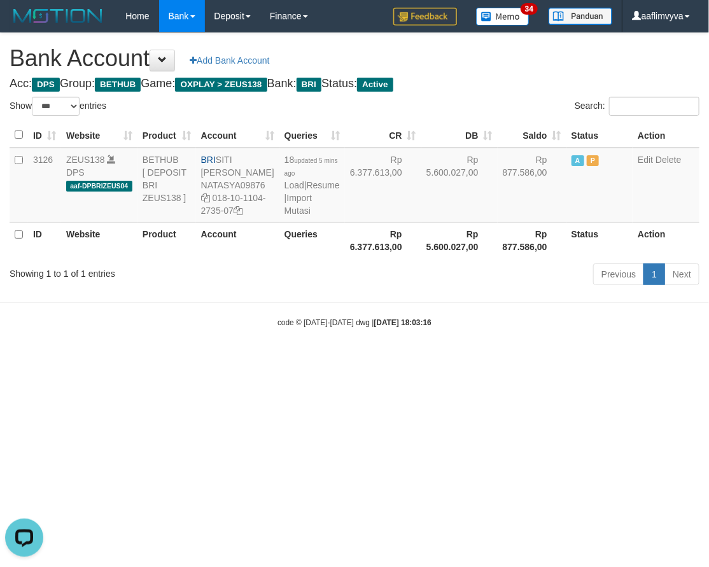
click at [118, 360] on html "Toggle navigation Home Bank Account List Load By Website Group [OXPLAY] ZEUS138…" at bounding box center [354, 180] width 709 height 360
select select "***"
click at [121, 360] on body "Toggle navigation Home Bank Account List Load By Website Group [OXPLAY] ZEUS138…" at bounding box center [354, 180] width 709 height 360
click at [125, 357] on body "Toggle navigation Home Bank Account List Load By Website Group [OXPLAY] ZEUS138…" at bounding box center [354, 180] width 709 height 360
select select "***"
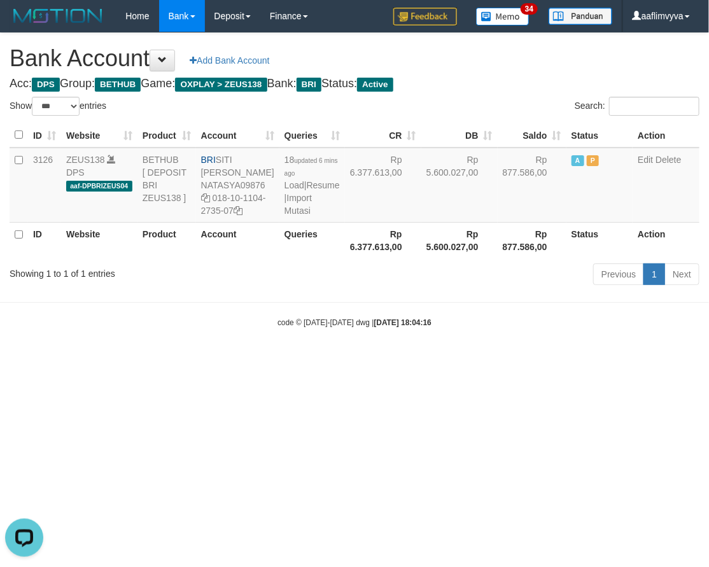
click at [176, 360] on html "Toggle navigation Home Bank Account List Load By Website Group [OXPLAY] ZEUS138…" at bounding box center [354, 180] width 709 height 360
select select "***"
click at [162, 360] on html "Toggle navigation Home Bank Account List Load By Website Group [OXPLAY] ZEUS138…" at bounding box center [354, 180] width 709 height 360
select select "***"
click at [293, 216] on link "Import Mutasi" at bounding box center [298, 204] width 27 height 23
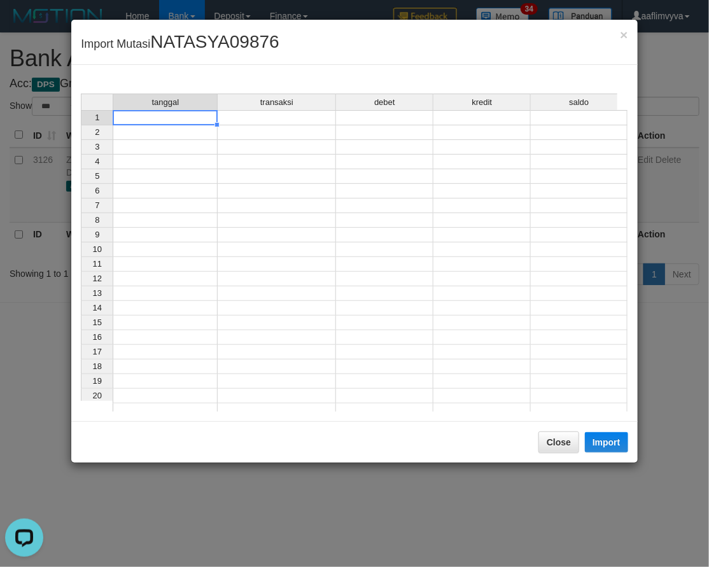
click at [189, 122] on td at bounding box center [165, 117] width 105 height 15
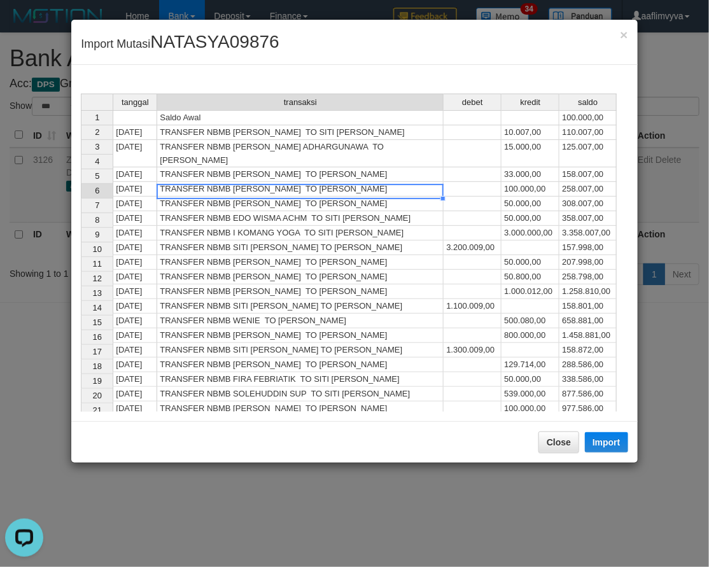
drag, startPoint x: 377, startPoint y: 188, endPoint x: 297, endPoint y: 159, distance: 84.6
click at [376, 197] on td "TRANSFER NBMB [PERSON_NAME] TO [PERSON_NAME]" at bounding box center [300, 204] width 287 height 15
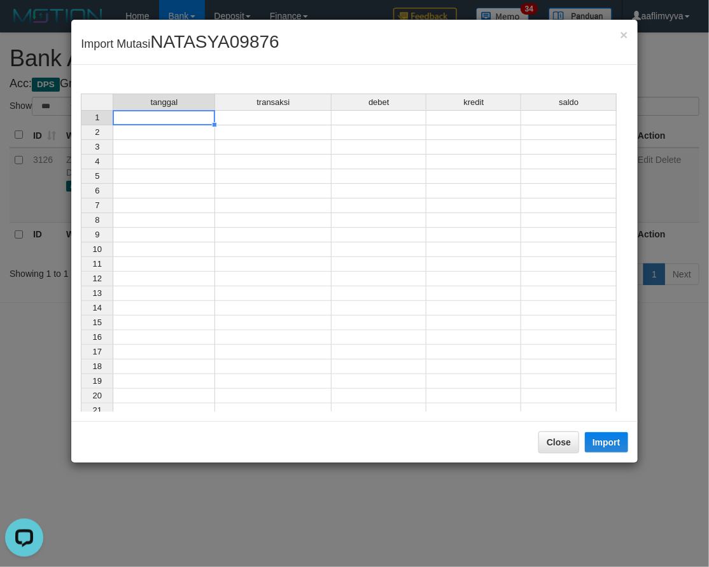
click at [206, 116] on td at bounding box center [164, 117] width 103 height 15
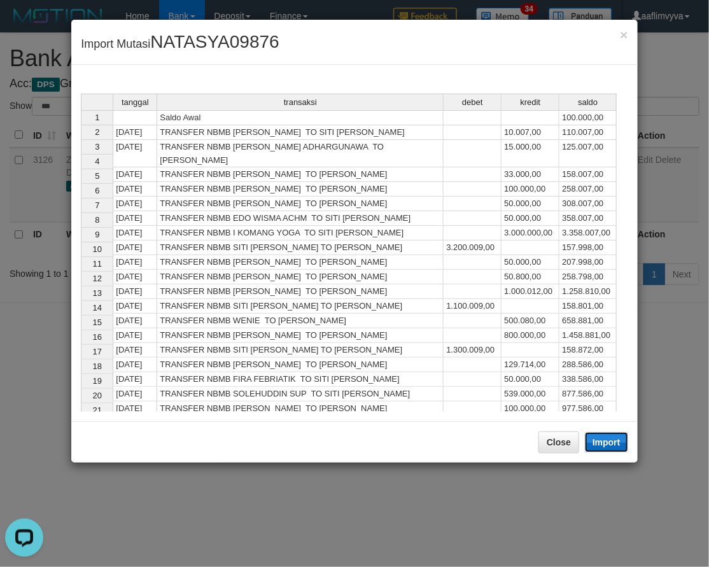
click at [607, 443] on button "Import" at bounding box center [606, 442] width 43 height 20
click at [556, 453] on button "Close" at bounding box center [559, 443] width 41 height 22
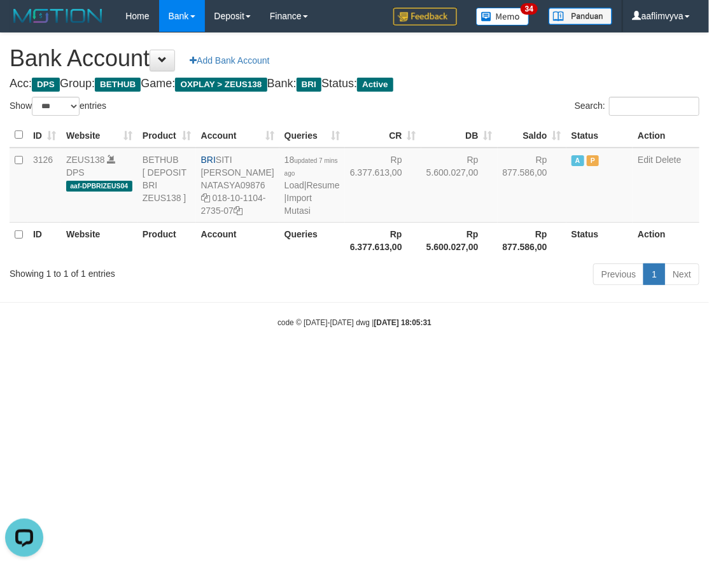
click at [393, 360] on html "Toggle navigation Home Bank Account List Load By Website Group [OXPLAY] ZEUS138…" at bounding box center [354, 180] width 709 height 360
click at [454, 360] on html "Toggle navigation Home Bank Account List Load By Website Group [OXPLAY] ZEUS138…" at bounding box center [354, 180] width 709 height 360
select select "***"
drag, startPoint x: 635, startPoint y: 493, endPoint x: 591, endPoint y: 444, distance: 66.7
click at [634, 360] on html "Toggle navigation Home Bank Account List Load By Website Group [OXPLAY] ZEUS138…" at bounding box center [354, 180] width 709 height 360
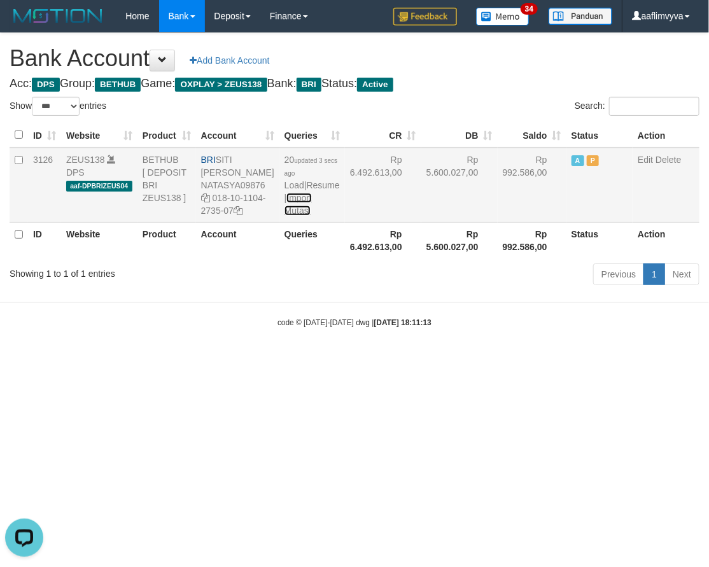
click at [296, 216] on link "Import Mutasi" at bounding box center [298, 204] width 27 height 23
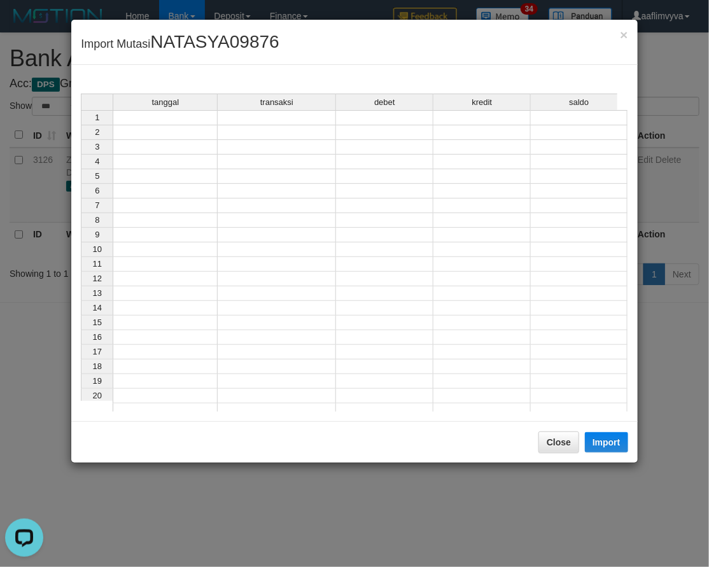
click at [156, 115] on td at bounding box center [165, 117] width 105 height 15
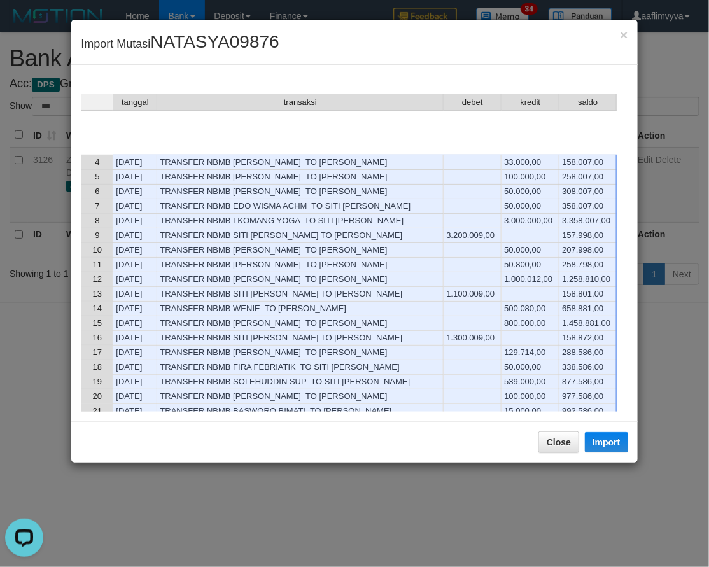
scroll to position [259, 0]
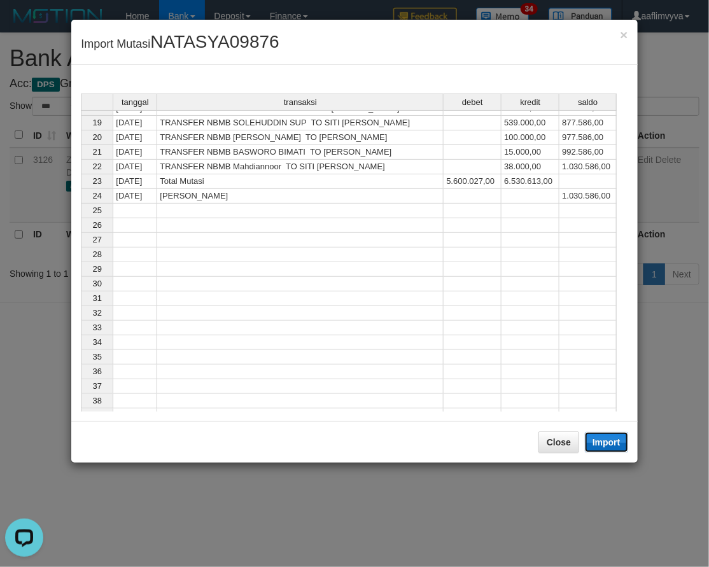
click at [606, 440] on button "Import" at bounding box center [606, 442] width 43 height 20
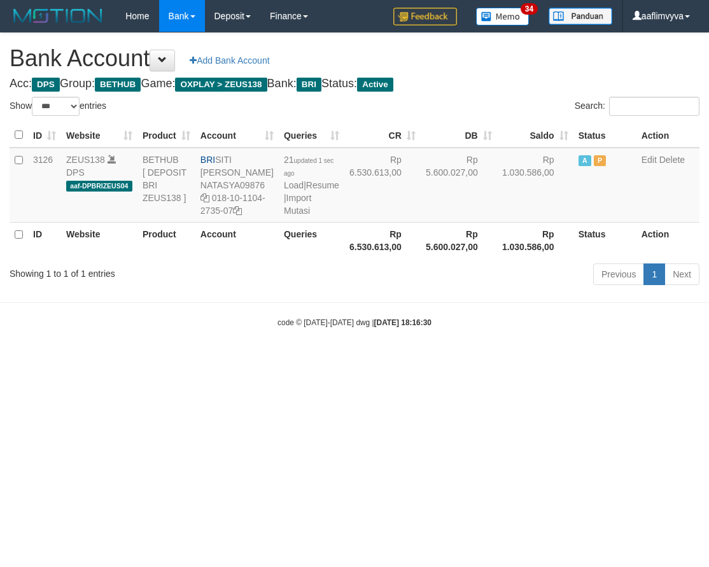
select select "***"
click at [294, 360] on body "Toggle navigation Home Bank Account List Load By Website Group [OXPLAY] ZEUS138…" at bounding box center [354, 180] width 709 height 360
click at [284, 216] on link "Import Mutasi" at bounding box center [297, 204] width 27 height 23
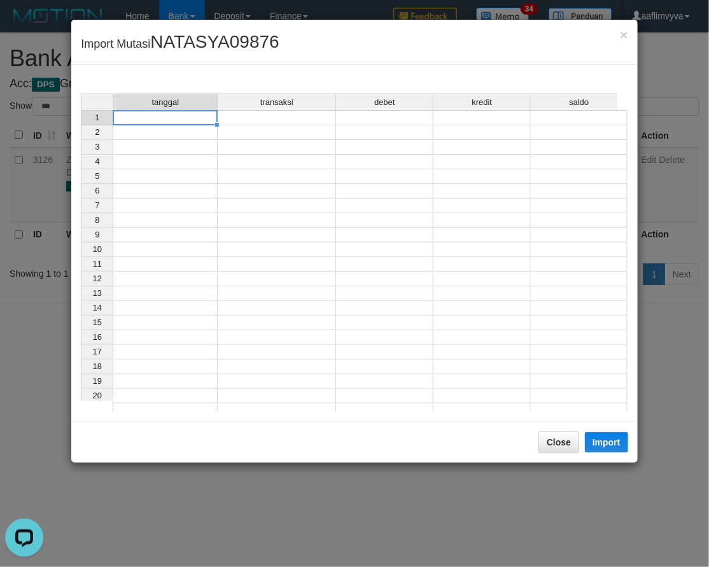
click at [192, 115] on td at bounding box center [165, 117] width 105 height 15
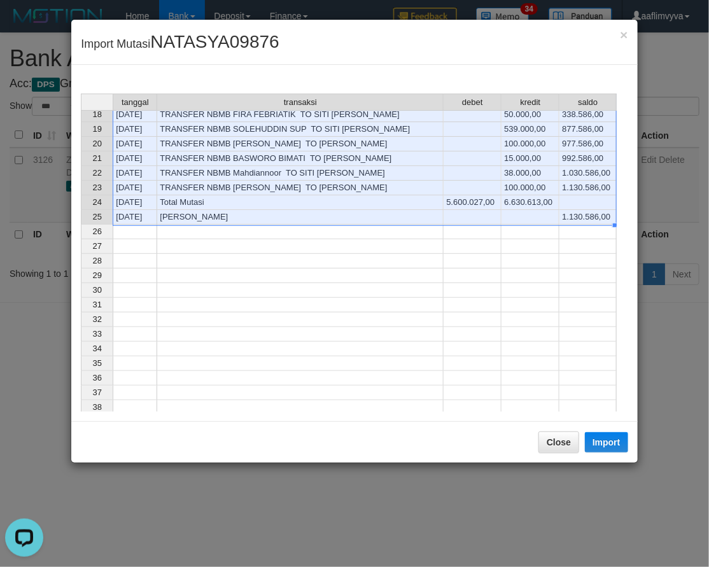
scroll to position [259, 0]
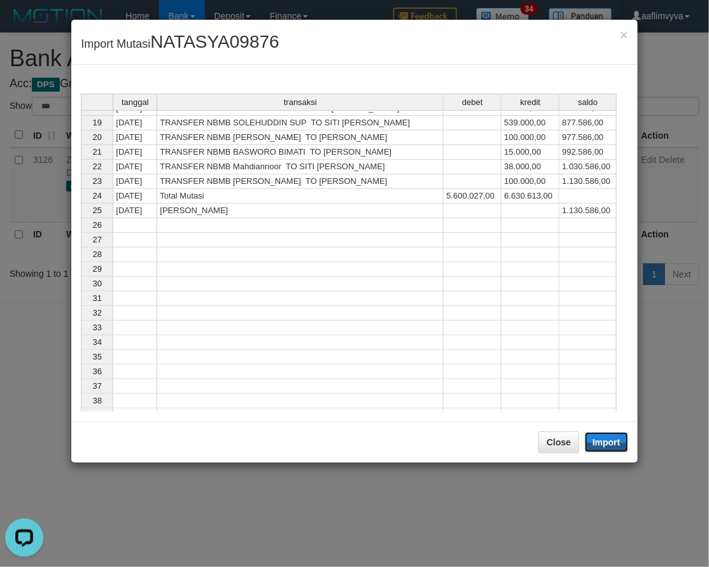
drag, startPoint x: 607, startPoint y: 443, endPoint x: 591, endPoint y: 428, distance: 22.1
click at [608, 443] on button "Import" at bounding box center [606, 442] width 43 height 20
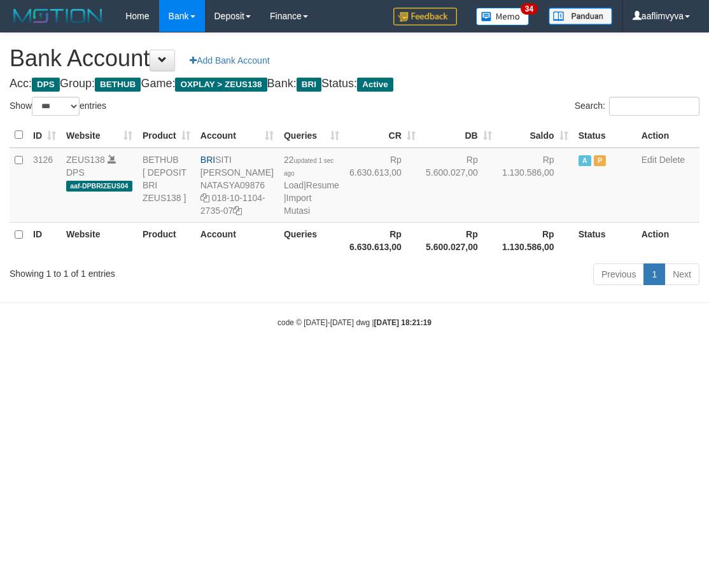
select select "***"
click at [253, 346] on body "Toggle navigation Home Bank Account List Load By Website Group [OXPLAY] ZEUS138…" at bounding box center [354, 180] width 709 height 360
click at [297, 216] on link "Import Mutasi" at bounding box center [297, 204] width 27 height 23
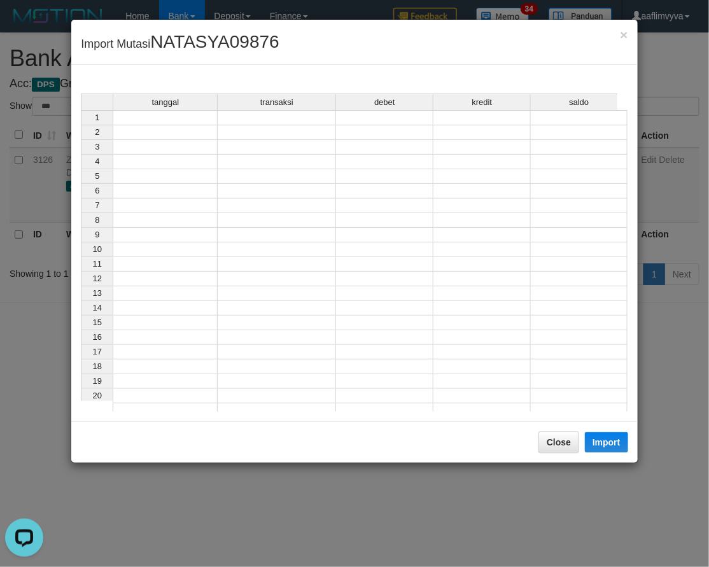
click at [193, 118] on td at bounding box center [165, 117] width 105 height 15
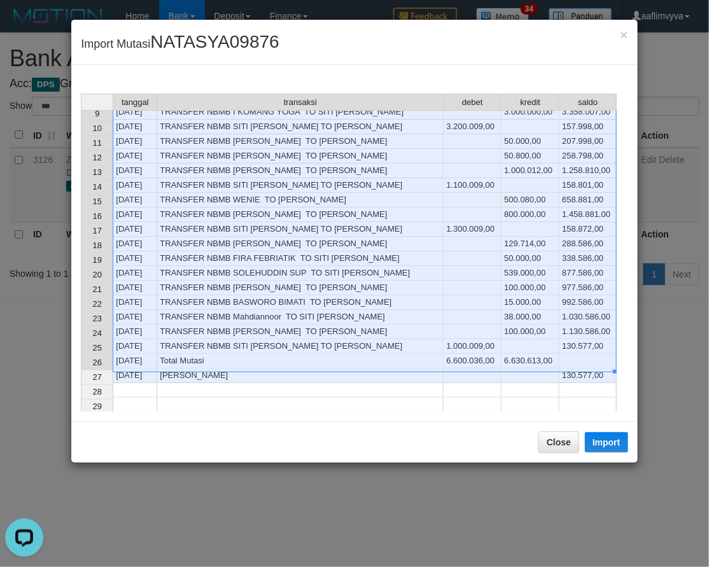
scroll to position [116, 0]
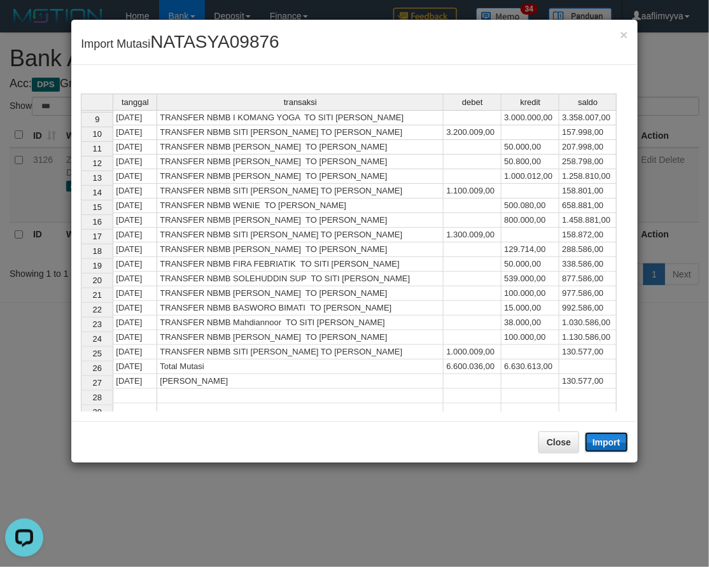
click at [610, 440] on button "Import" at bounding box center [606, 442] width 43 height 20
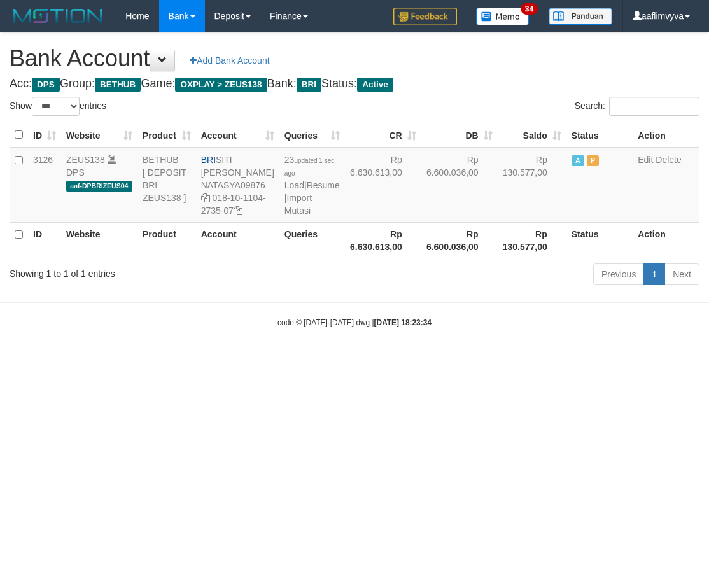
select select "***"
click at [616, 360] on html "Toggle navigation Home Bank Account List Load By Website Group [OXPLAY] ZEUS138…" at bounding box center [354, 180] width 709 height 360
drag, startPoint x: 473, startPoint y: 363, endPoint x: 468, endPoint y: 351, distance: 12.5
click at [473, 360] on body "Toggle navigation Home Bank Account List Load By Website Group [OXPLAY] ZEUS138…" at bounding box center [354, 180] width 709 height 360
click at [551, 360] on html "Toggle navigation Home Bank Account List Load By Website Group [OXPLAY] ZEUS138…" at bounding box center [354, 180] width 709 height 360
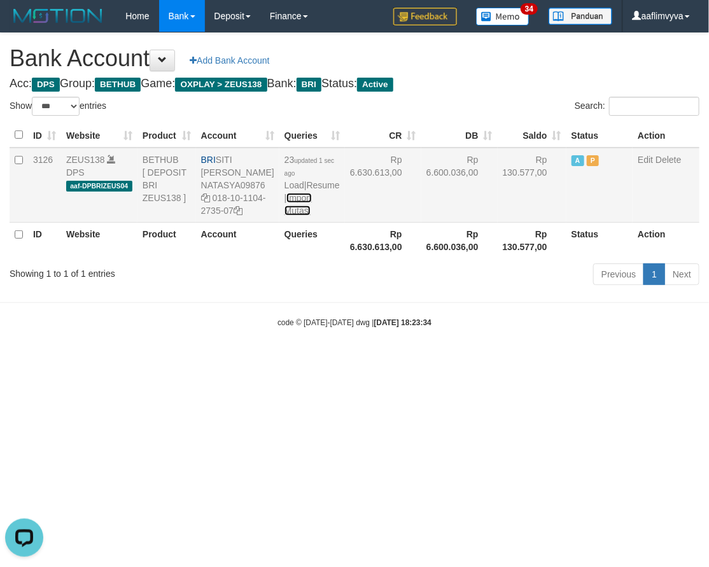
click at [295, 216] on link "Import Mutasi" at bounding box center [298, 204] width 27 height 23
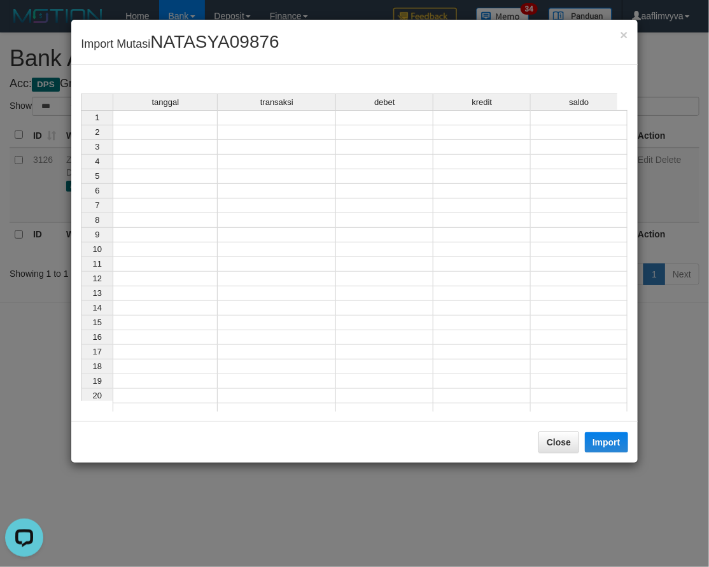
click at [170, 119] on td at bounding box center [165, 117] width 105 height 15
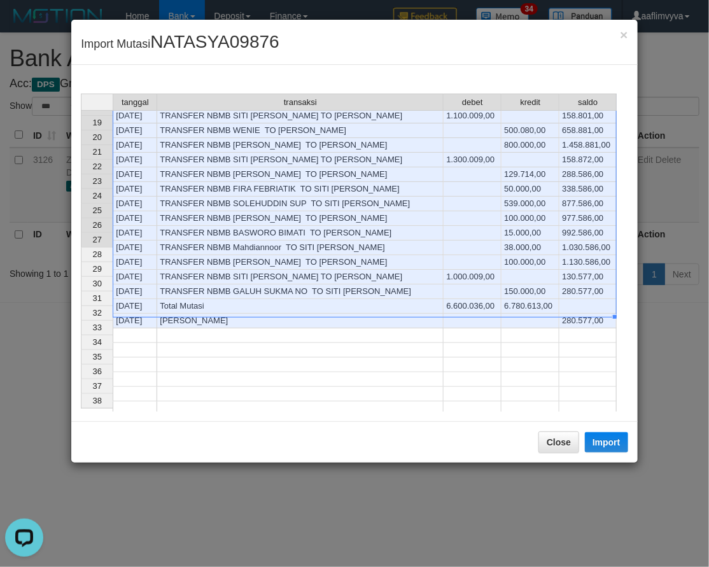
scroll to position [259, 0]
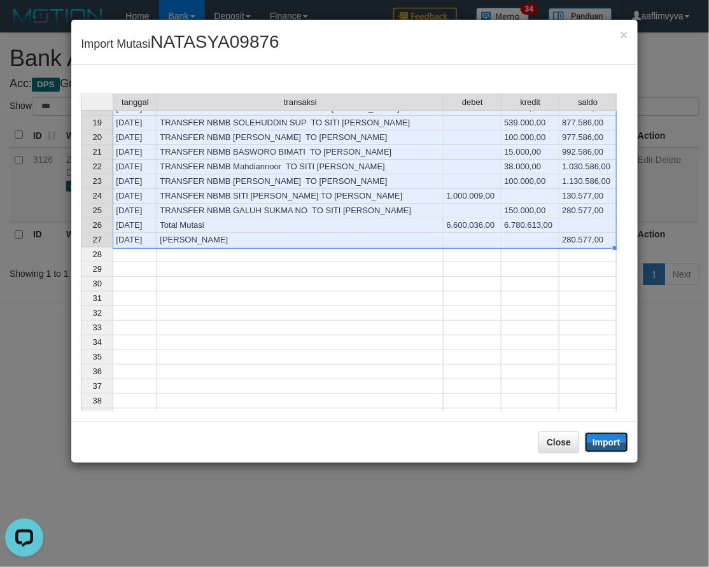
drag, startPoint x: 616, startPoint y: 444, endPoint x: 562, endPoint y: 431, distance: 55.7
click at [616, 444] on button "Import" at bounding box center [606, 442] width 43 height 20
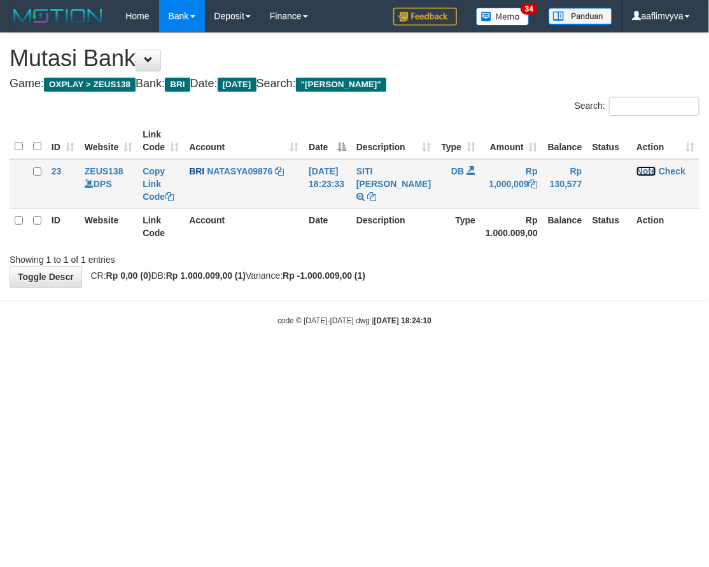
click at [642, 174] on link "Note" at bounding box center [647, 171] width 20 height 10
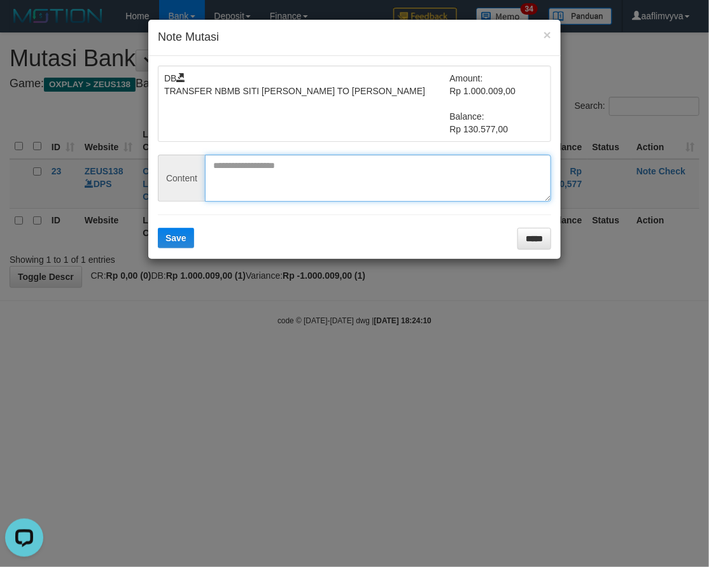
click at [386, 183] on textarea at bounding box center [378, 178] width 346 height 47
paste textarea "********"
type textarea "********"
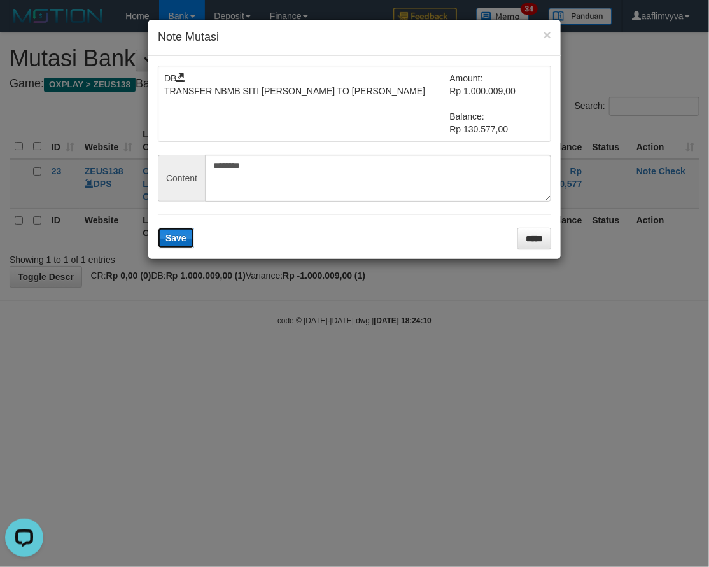
click at [179, 228] on button "Save" at bounding box center [176, 238] width 36 height 20
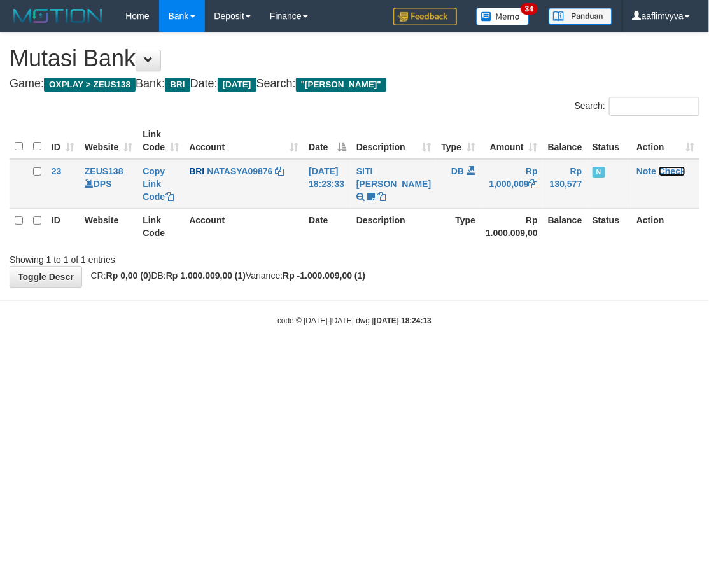
click at [665, 172] on link "Check" at bounding box center [672, 171] width 27 height 10
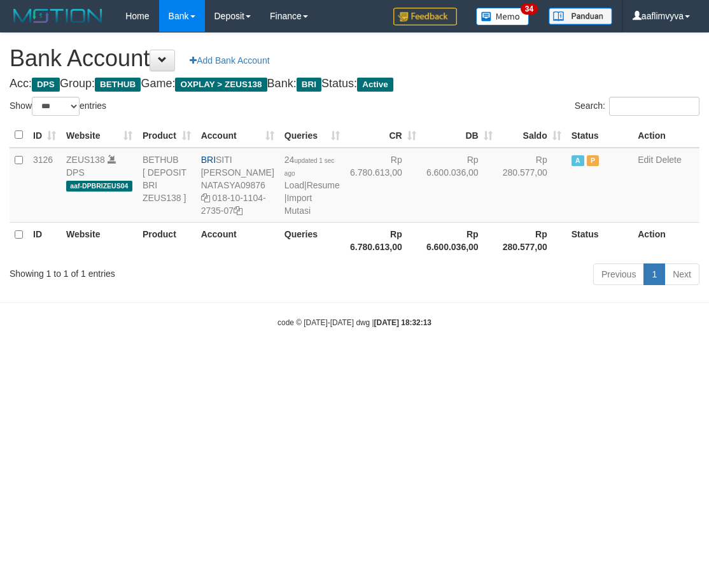
select select "***"
drag, startPoint x: 313, startPoint y: 318, endPoint x: 288, endPoint y: 236, distance: 86.4
click at [313, 317] on body "Toggle navigation Home Bank Account List Load By Website Group [OXPLAY] ZEUS138…" at bounding box center [354, 180] width 709 height 360
click at [290, 216] on link "Import Mutasi" at bounding box center [298, 204] width 27 height 23
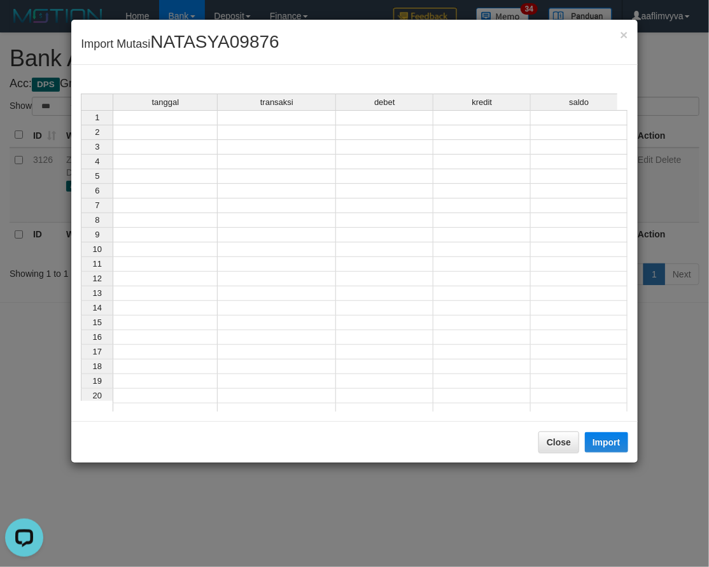
click at [188, 118] on td at bounding box center [165, 117] width 105 height 15
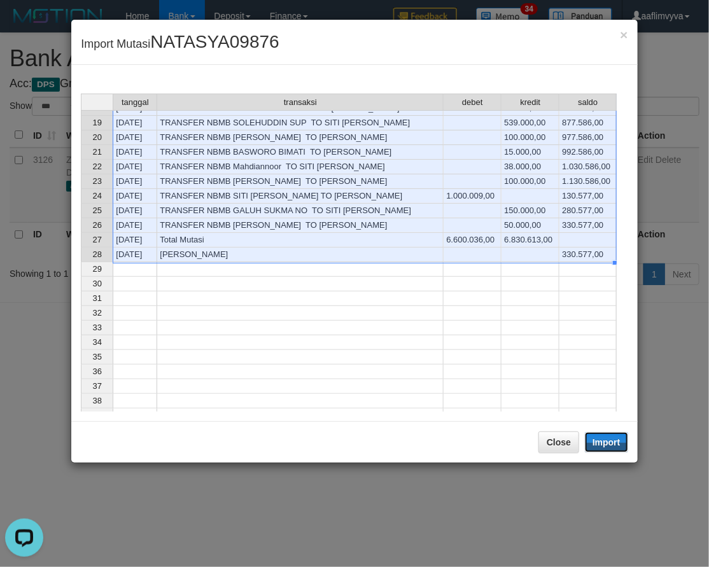
drag, startPoint x: 601, startPoint y: 439, endPoint x: 0, endPoint y: 314, distance: 614.0
click at [601, 439] on button "Import" at bounding box center [606, 442] width 43 height 20
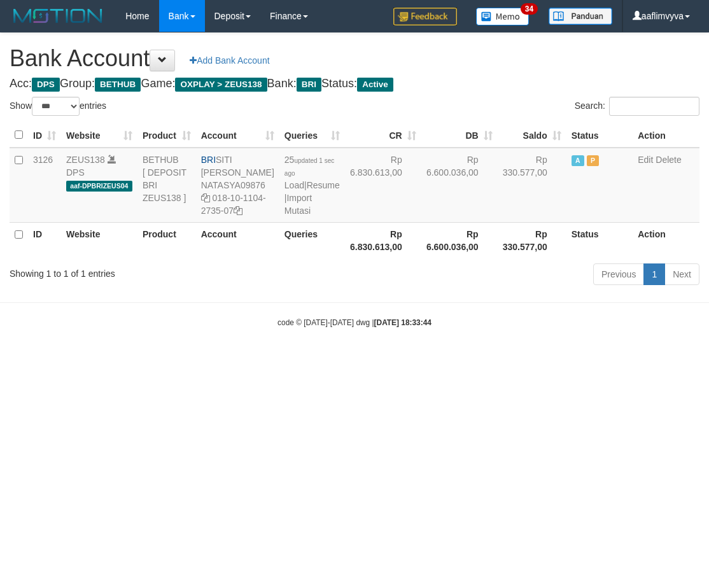
select select "***"
click at [237, 360] on html "Toggle navigation Home Bank Account List Load By Website Group [OXPLAY] ZEUS138…" at bounding box center [354, 180] width 709 height 360
click at [290, 216] on link "Import Mutasi" at bounding box center [298, 204] width 27 height 23
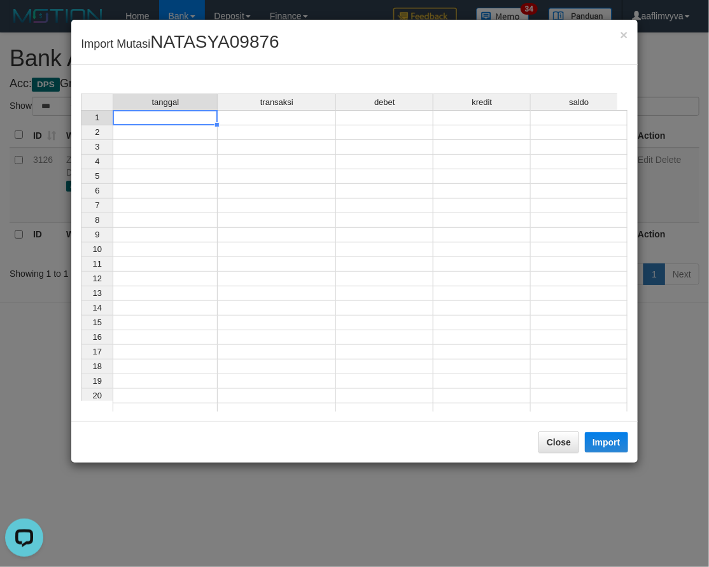
click at [149, 122] on td at bounding box center [165, 117] width 105 height 15
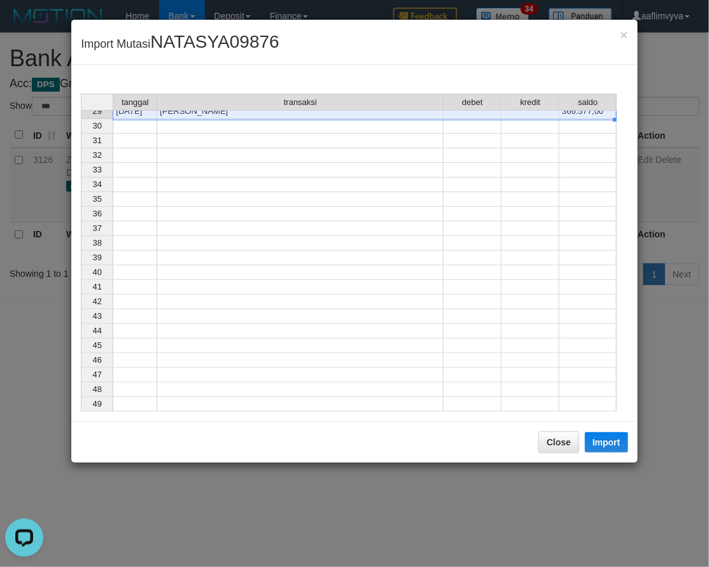
scroll to position [157, 0]
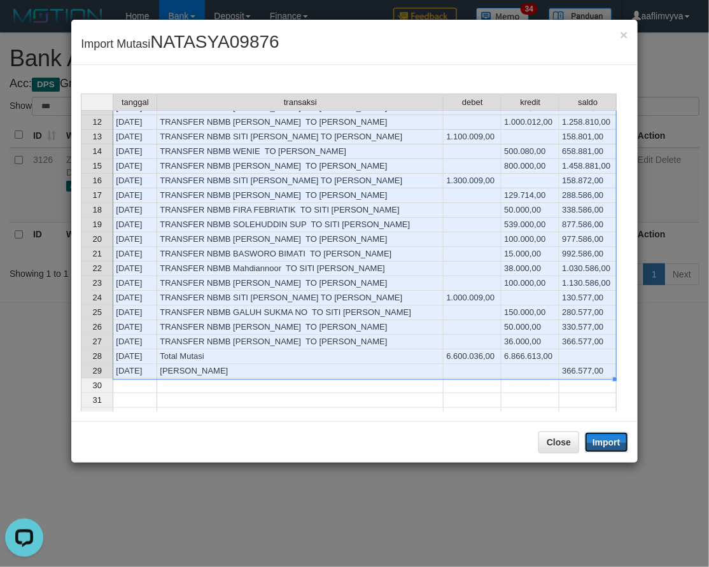
drag, startPoint x: 593, startPoint y: 438, endPoint x: 6, endPoint y: 274, distance: 609.6
click at [593, 438] on button "Import" at bounding box center [606, 442] width 43 height 20
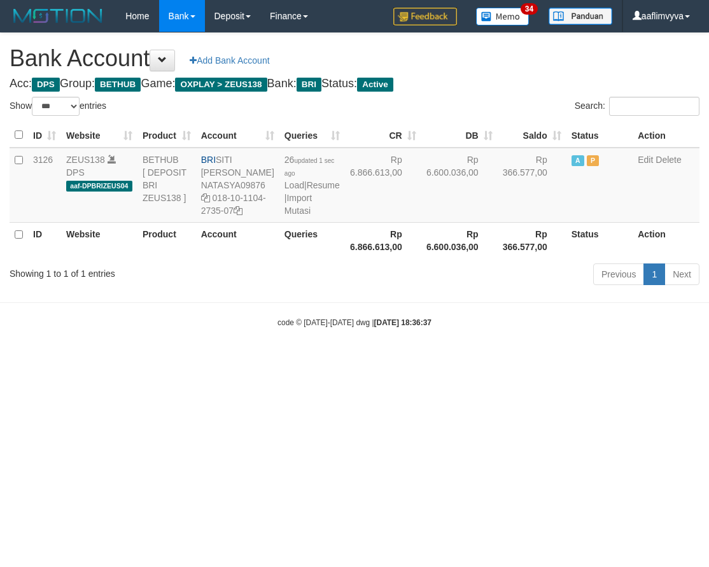
select select "***"
click at [590, 360] on html "Toggle navigation Home Bank Account List Load By Website Group [OXPLAY] ZEUS138…" at bounding box center [354, 180] width 709 height 360
click at [288, 216] on link "Import Mutasi" at bounding box center [298, 204] width 27 height 23
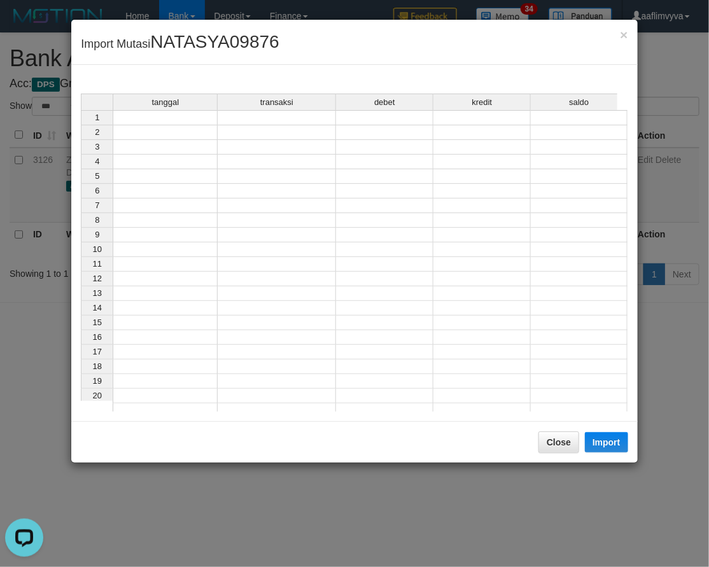
click at [166, 120] on td at bounding box center [165, 117] width 105 height 15
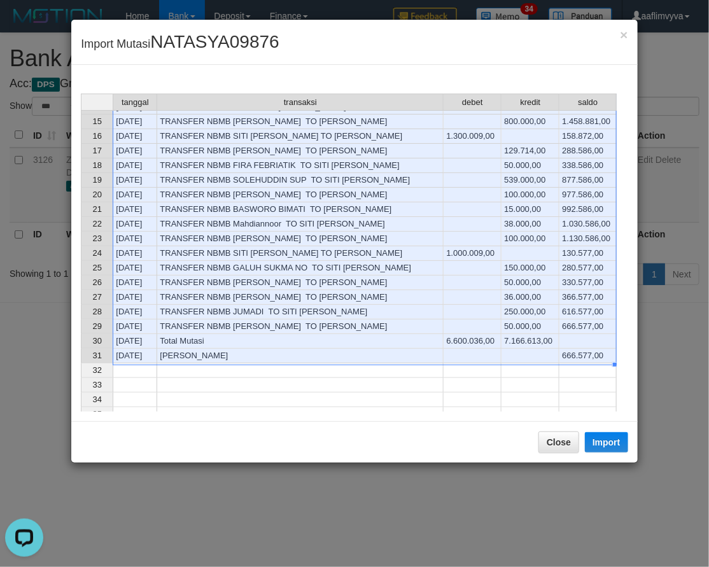
scroll to position [187, 0]
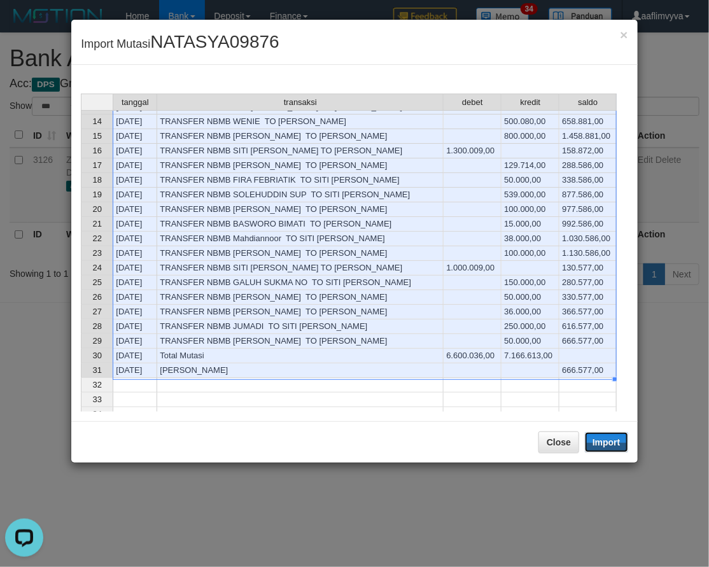
click at [620, 446] on button "Import" at bounding box center [606, 442] width 43 height 20
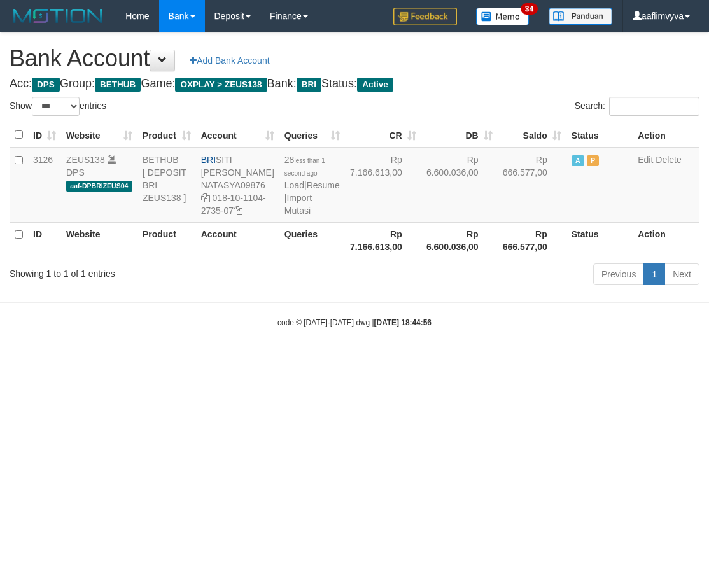
select select "***"
click at [609, 360] on html "Toggle navigation Home Bank Account List Load By Website Group [OXPLAY] ZEUS138…" at bounding box center [354, 180] width 709 height 360
click at [302, 216] on link "Import Mutasi" at bounding box center [298, 204] width 27 height 23
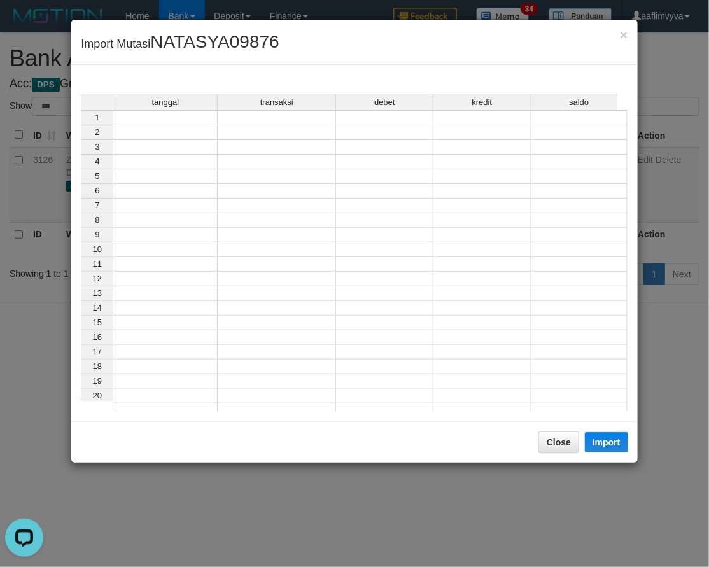
click at [162, 117] on td at bounding box center [165, 117] width 105 height 15
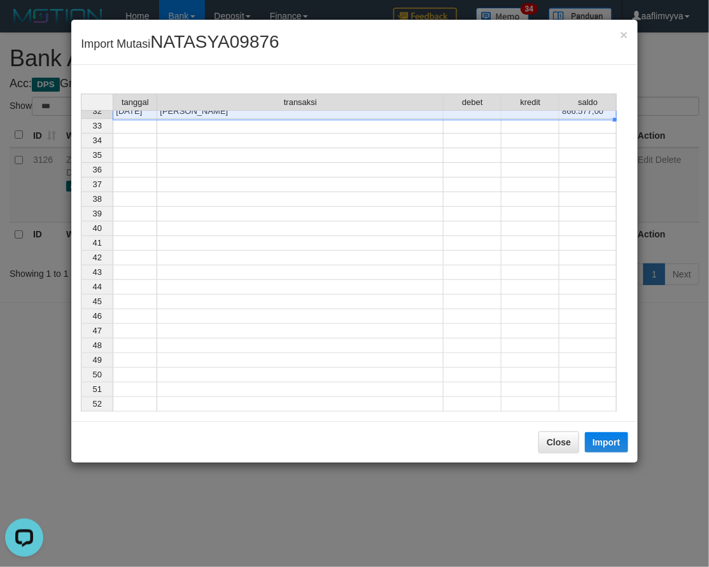
scroll to position [201, 0]
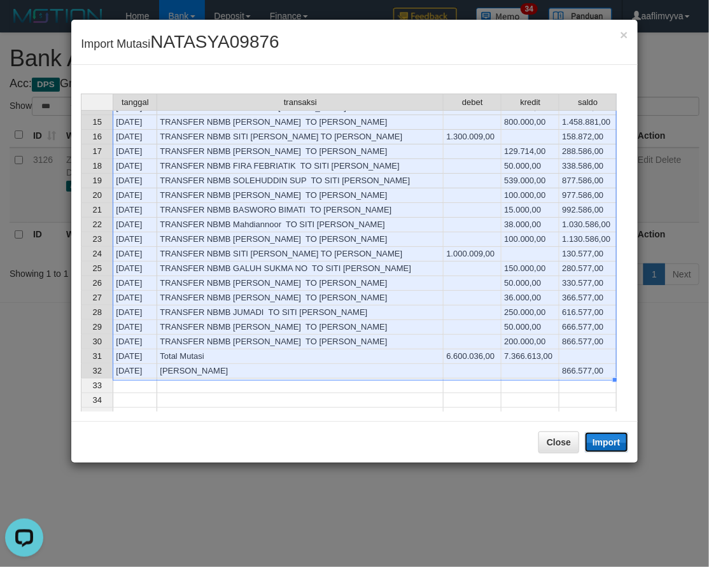
click at [608, 443] on button "Import" at bounding box center [606, 442] width 43 height 20
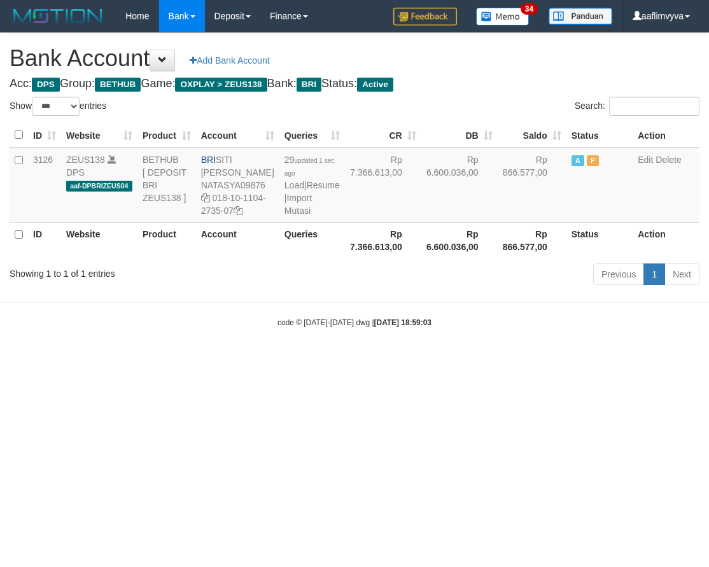
select select "***"
drag, startPoint x: 577, startPoint y: 484, endPoint x: 450, endPoint y: 344, distance: 189.7
click at [576, 360] on html "Toggle navigation Home Bank Account List Load By Website Group [OXPLAY] ZEUS138…" at bounding box center [354, 180] width 709 height 360
click at [294, 216] on link "Import Mutasi" at bounding box center [298, 204] width 27 height 23
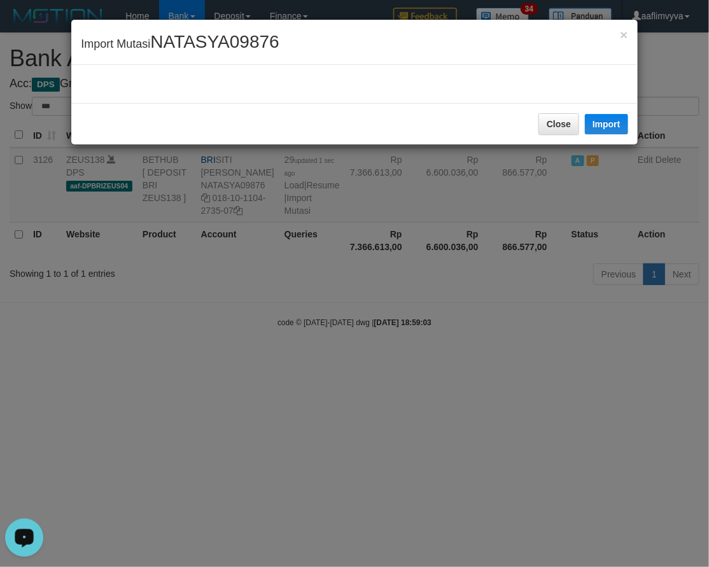
click at [291, 222] on div "× Import Mutasi NATASYA09876 Close Import" at bounding box center [354, 283] width 709 height 567
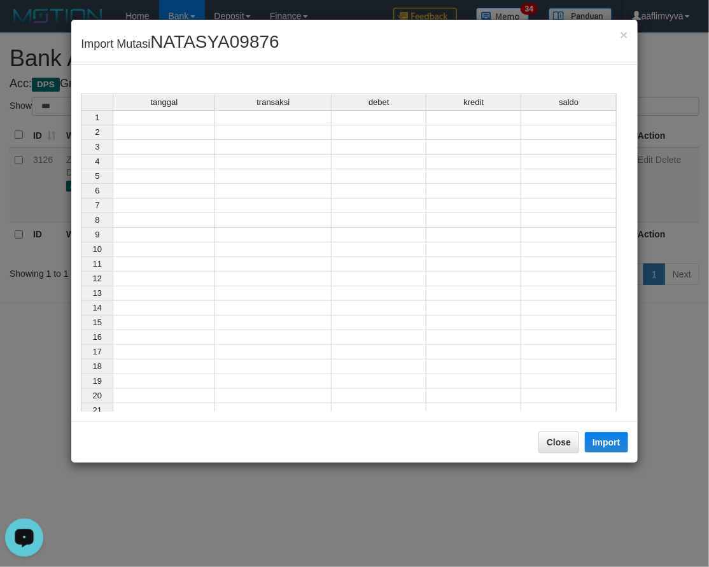
click at [197, 117] on td at bounding box center [164, 117] width 103 height 15
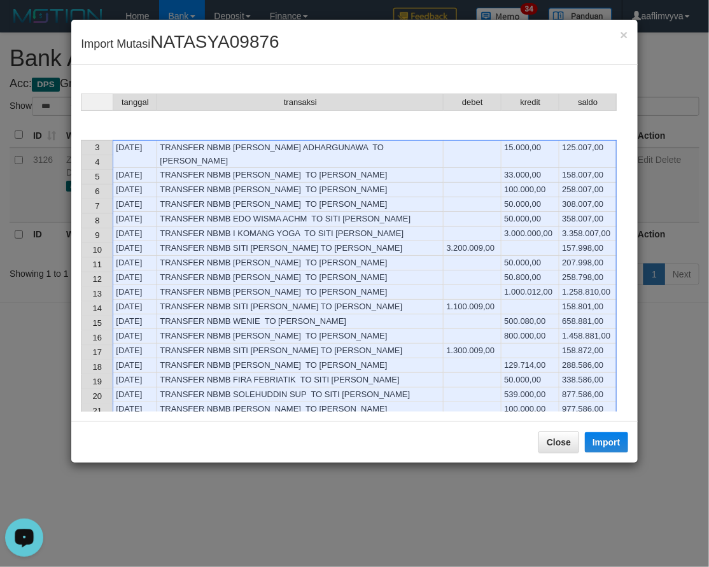
scroll to position [215, 0]
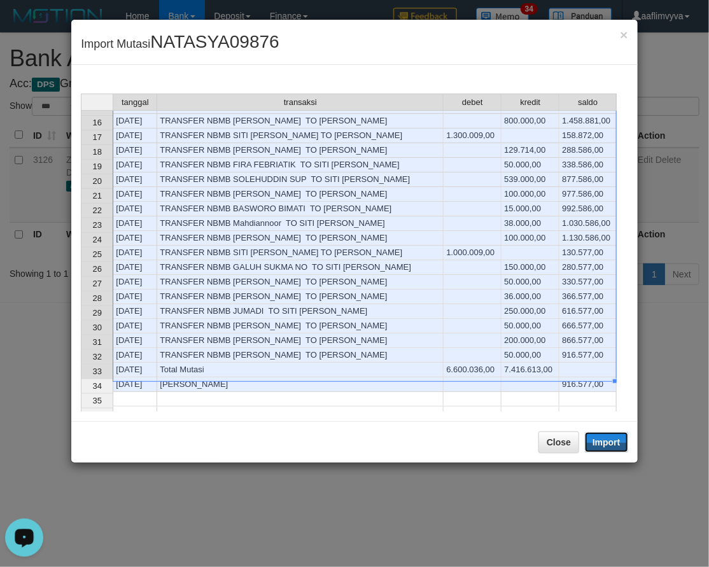
click at [596, 448] on button "Import" at bounding box center [606, 442] width 43 height 20
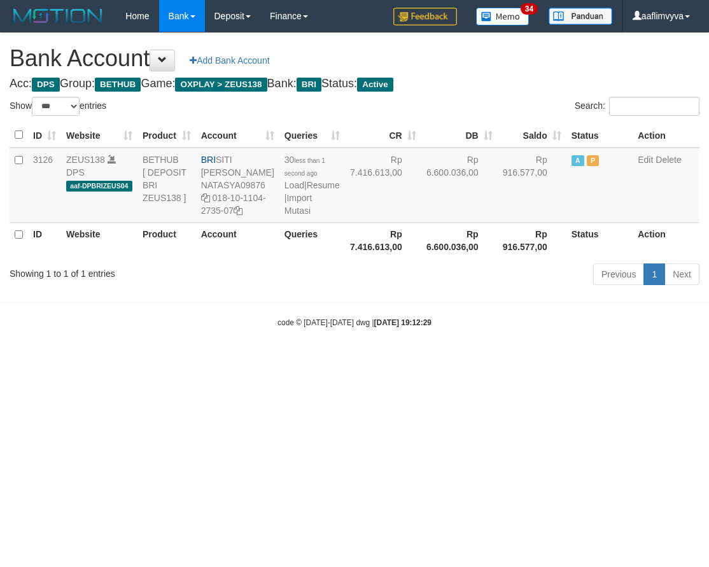
select select "***"
drag, startPoint x: 509, startPoint y: 429, endPoint x: 434, endPoint y: 366, distance: 98.1
click at [510, 360] on html "Toggle navigation Home Bank Account List Load By Website Group [OXPLAY] ZEUS138…" at bounding box center [354, 180] width 709 height 360
click at [294, 216] on link "Import Mutasi" at bounding box center [298, 204] width 27 height 23
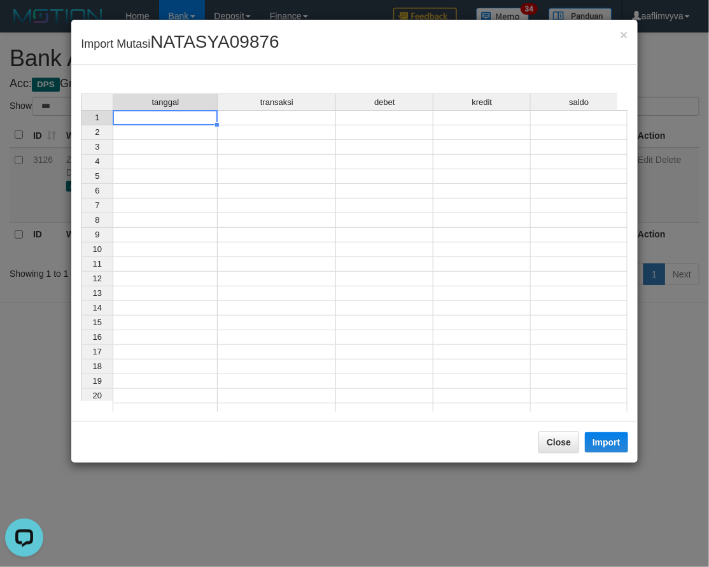
click at [145, 118] on td at bounding box center [165, 117] width 105 height 15
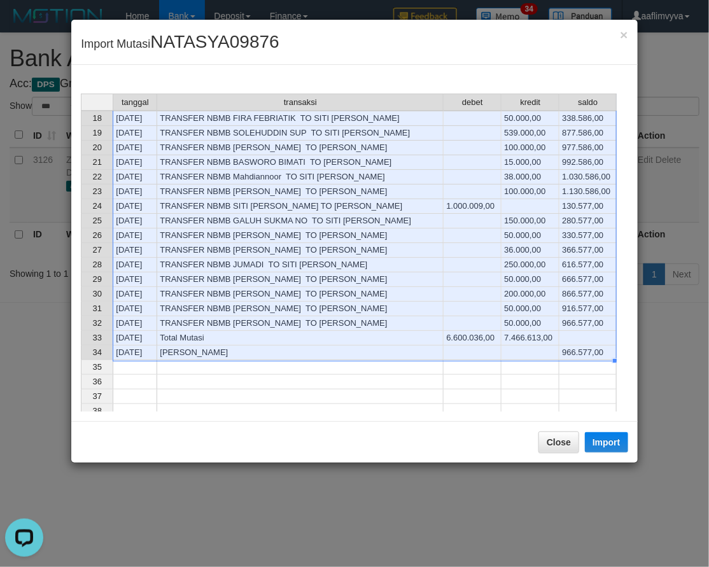
scroll to position [231, 0]
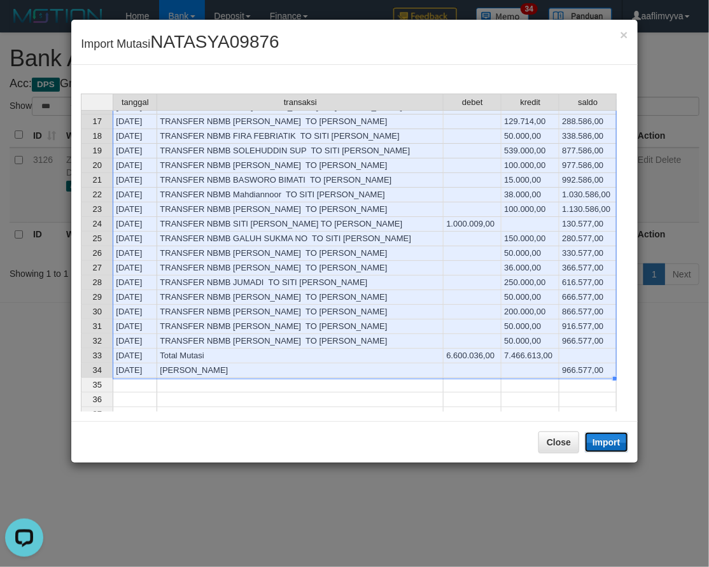
click at [607, 437] on button "Import" at bounding box center [606, 442] width 43 height 20
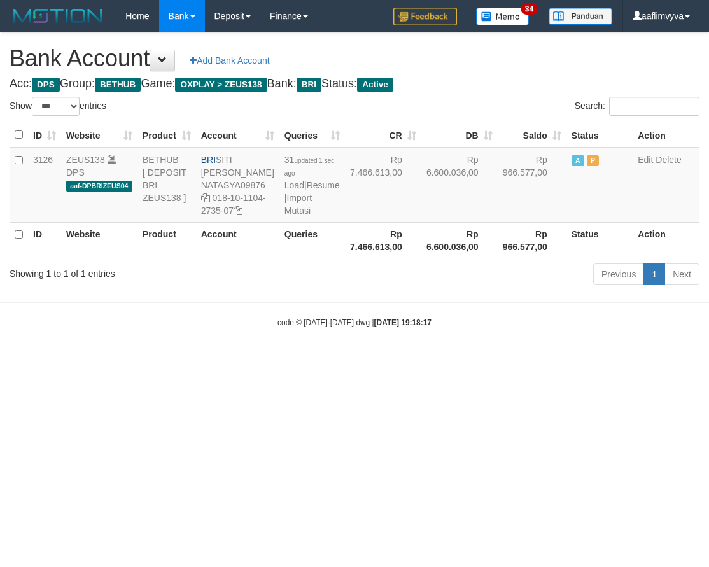
select select "***"
drag, startPoint x: 594, startPoint y: 374, endPoint x: 574, endPoint y: 365, distance: 21.7
click at [594, 360] on html "Toggle navigation Home Bank Account List Load By Website Group [OXPLAY] ZEUS138…" at bounding box center [354, 180] width 709 height 360
click at [290, 216] on link "Import Mutasi" at bounding box center [298, 204] width 27 height 23
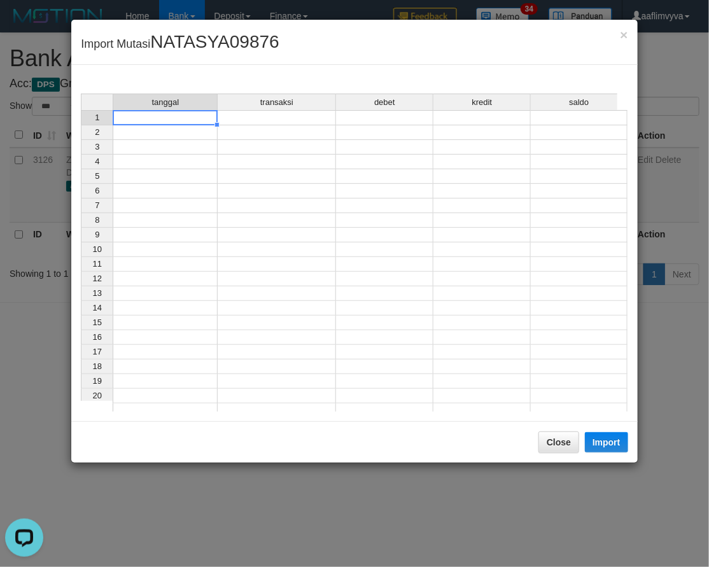
click at [183, 117] on td at bounding box center [165, 117] width 105 height 15
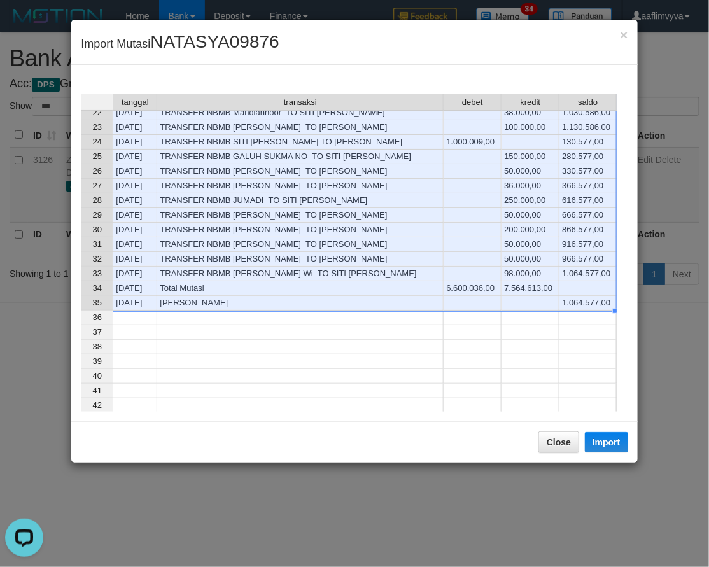
scroll to position [245, 0]
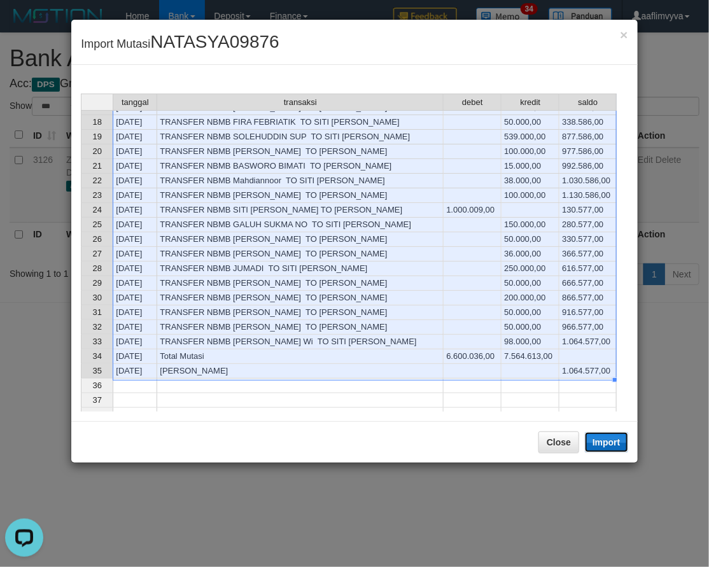
click at [604, 443] on button "Import" at bounding box center [606, 442] width 43 height 20
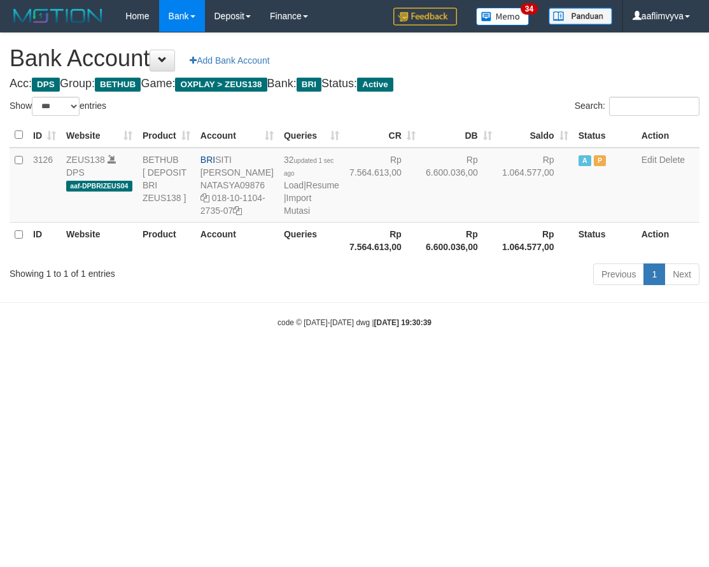
select select "***"
drag, startPoint x: 574, startPoint y: 411, endPoint x: 335, endPoint y: 216, distance: 308.3
click at [572, 360] on html "Toggle navigation Home Bank Account List Load By Website Group [OXPLAY] ZEUS138…" at bounding box center [354, 180] width 709 height 360
click at [290, 216] on link "Import Mutasi" at bounding box center [297, 204] width 27 height 23
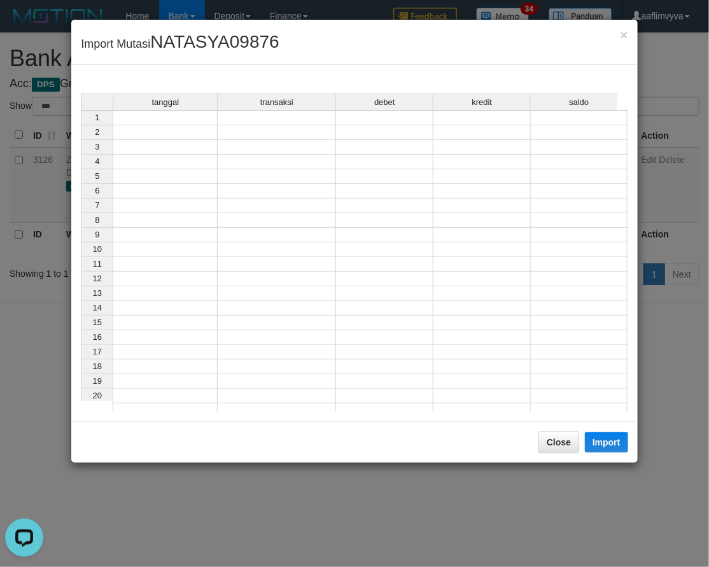
click at [198, 113] on td at bounding box center [165, 117] width 105 height 15
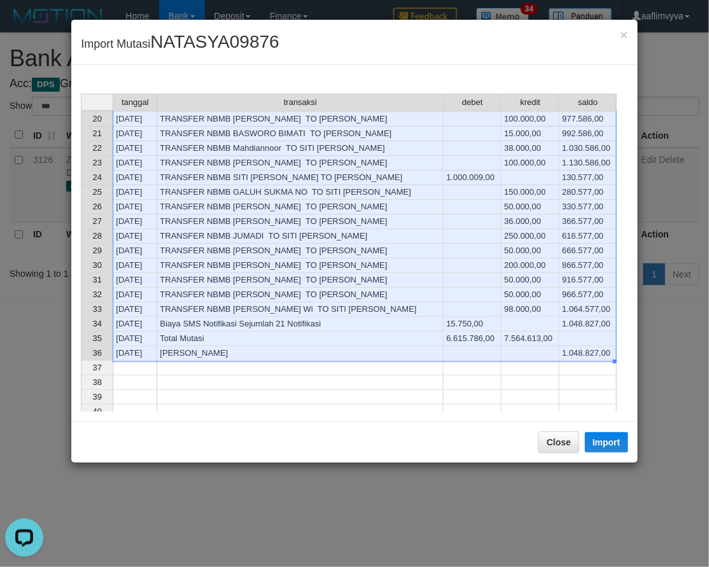
scroll to position [260, 0]
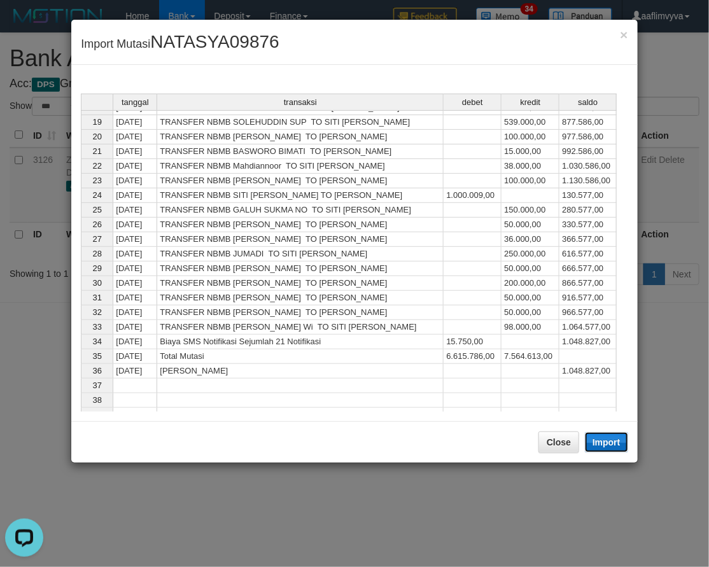
click at [600, 437] on button "Import" at bounding box center [606, 442] width 43 height 20
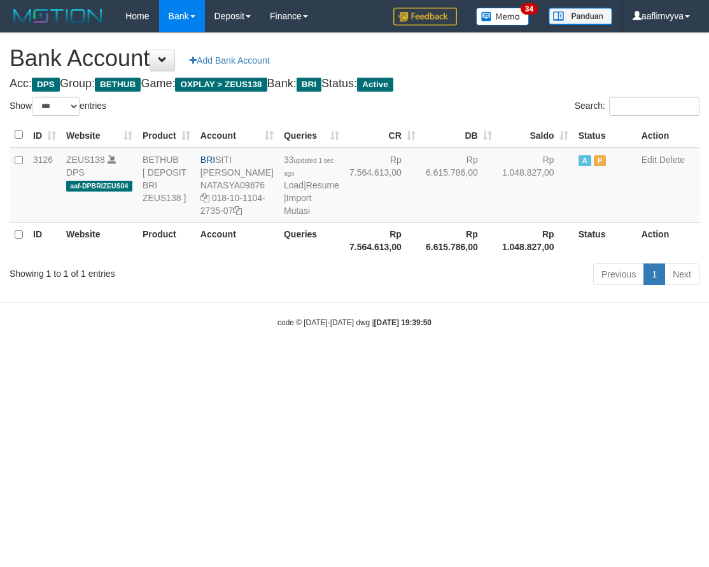
select select "***"
click at [537, 360] on html "Toggle navigation Home Bank Account List Load By Website Group [OXPLAY] ZEUS138…" at bounding box center [354, 180] width 709 height 360
click at [295, 216] on link "Import Mutasi" at bounding box center [297, 204] width 27 height 23
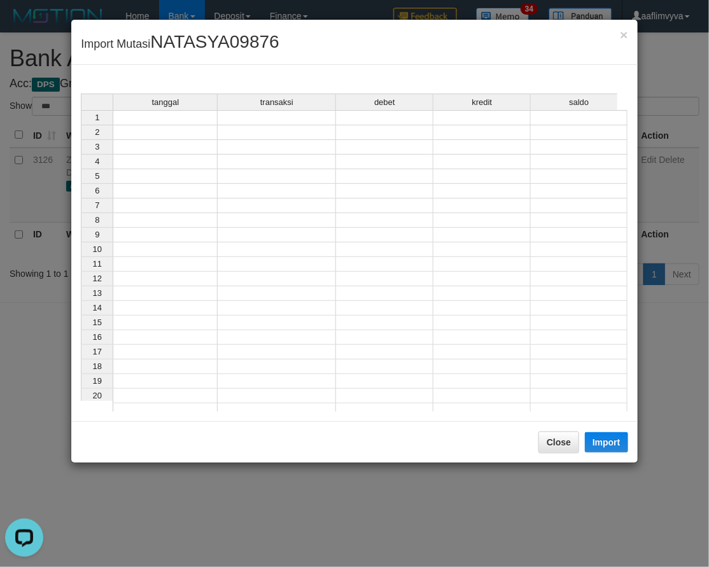
click at [169, 123] on td at bounding box center [165, 117] width 105 height 15
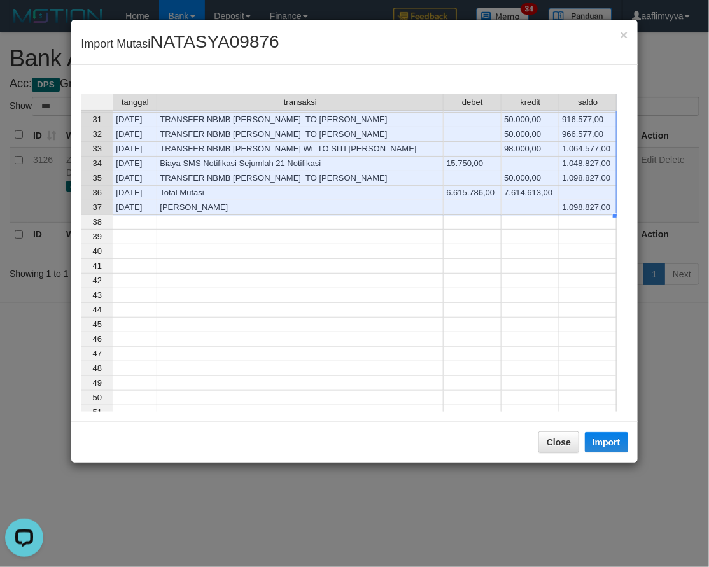
scroll to position [274, 0]
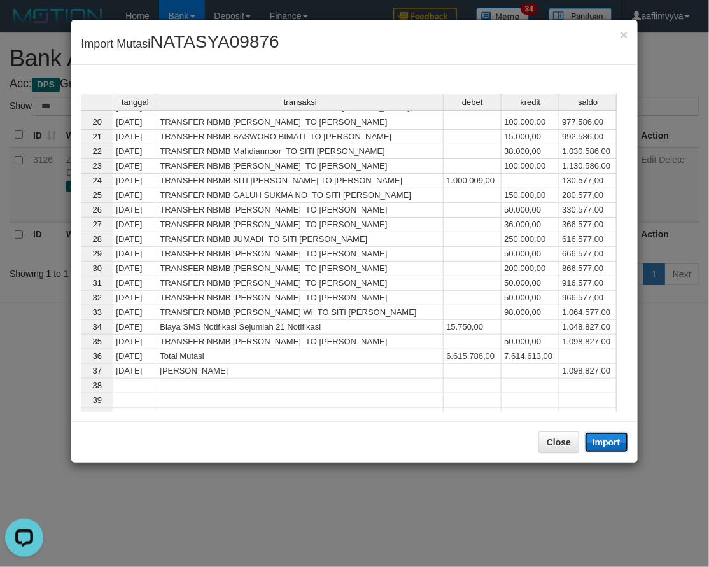
click at [602, 442] on button "Import" at bounding box center [606, 442] width 43 height 20
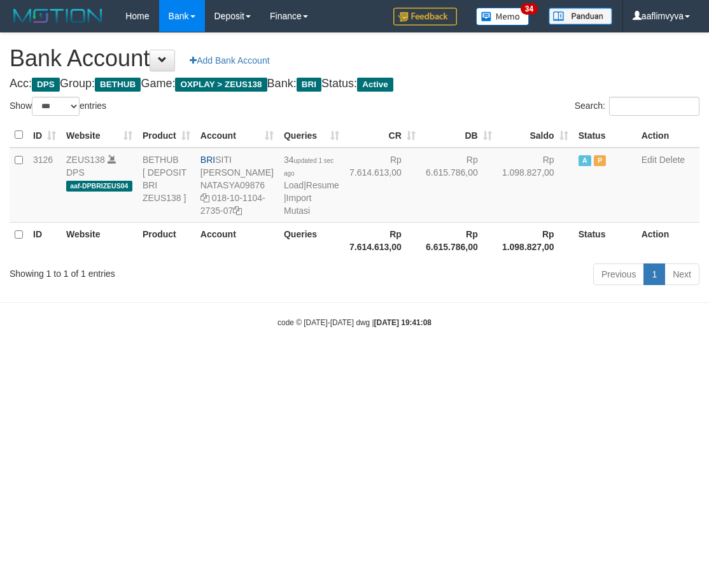
select select "***"
click at [575, 360] on html "Toggle navigation Home Bank Account List Load By Website Group [OXPLAY] ZEUS138…" at bounding box center [354, 180] width 709 height 360
click at [284, 216] on link "Import Mutasi" at bounding box center [297, 204] width 27 height 23
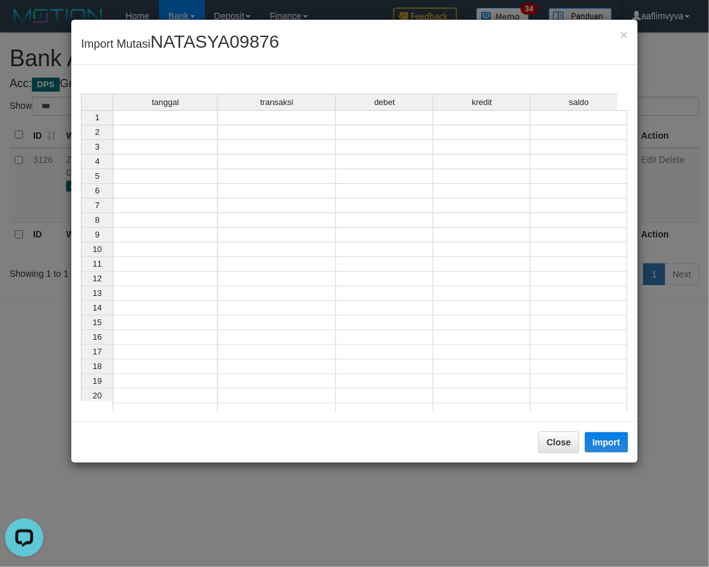
click at [158, 115] on td at bounding box center [165, 117] width 105 height 15
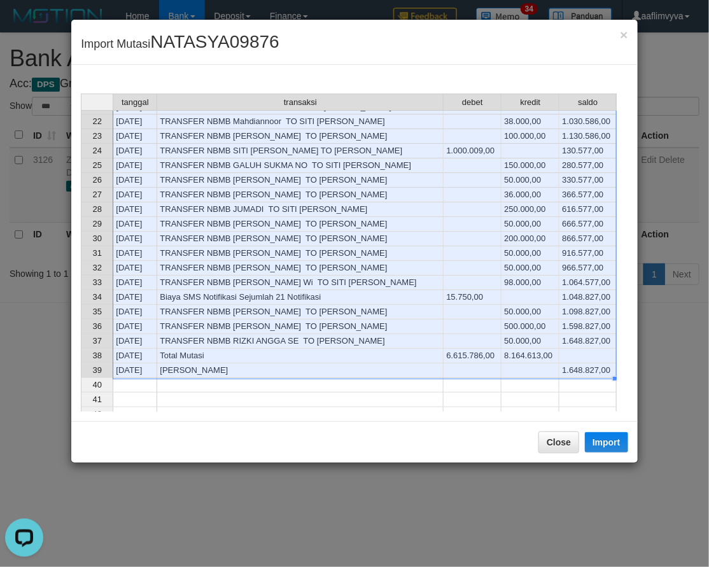
scroll to position [304, 0]
drag, startPoint x: 600, startPoint y: 444, endPoint x: 352, endPoint y: 354, distance: 264.0
click at [600, 444] on button "Import" at bounding box center [606, 442] width 43 height 20
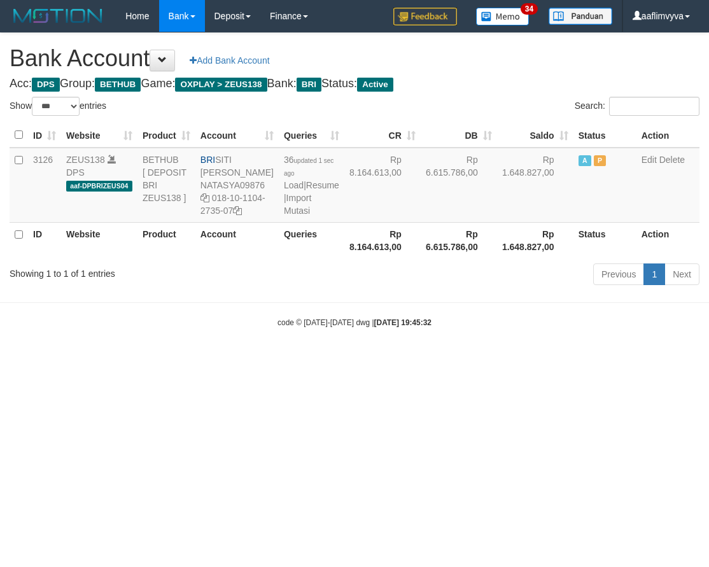
select select "***"
drag, startPoint x: 300, startPoint y: 428, endPoint x: 255, endPoint y: 249, distance: 184.5
click at [299, 360] on html "Toggle navigation Home Bank Account List Load By Website Group [OXPLAY] ZEUS138…" at bounding box center [354, 180] width 709 height 360
click at [295, 216] on link "Import Mutasi" at bounding box center [297, 204] width 27 height 23
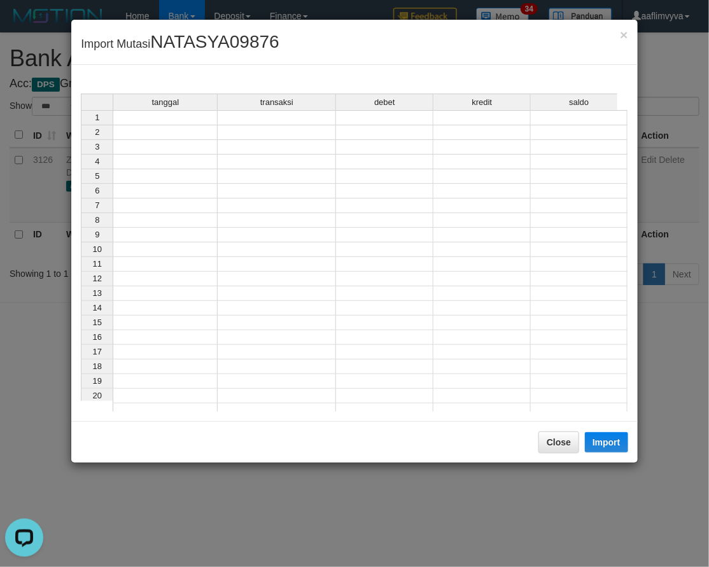
click at [197, 118] on td at bounding box center [165, 117] width 105 height 15
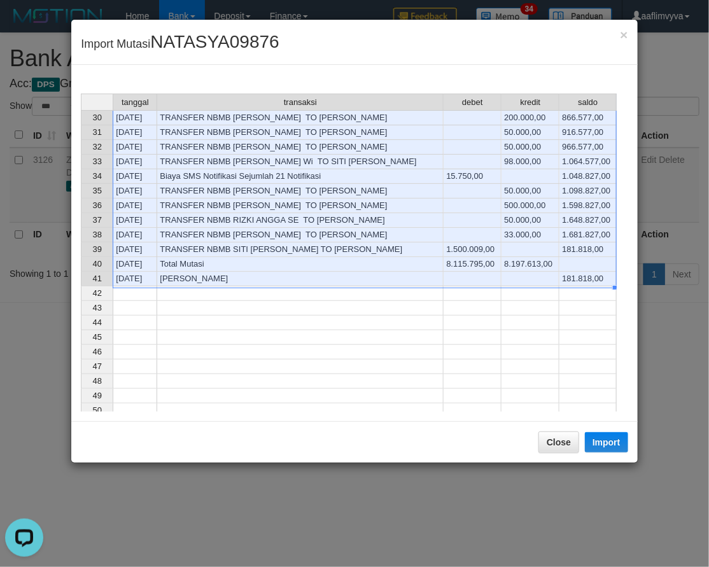
scroll to position [518, 0]
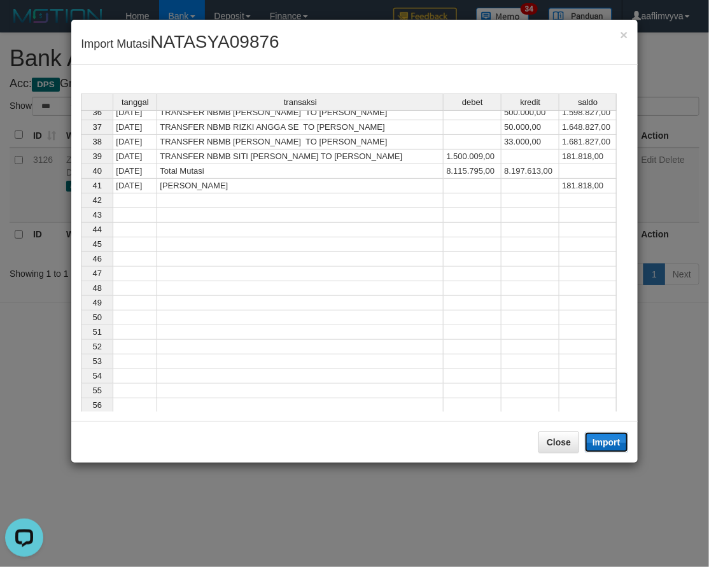
click at [609, 437] on button "Import" at bounding box center [606, 442] width 43 height 20
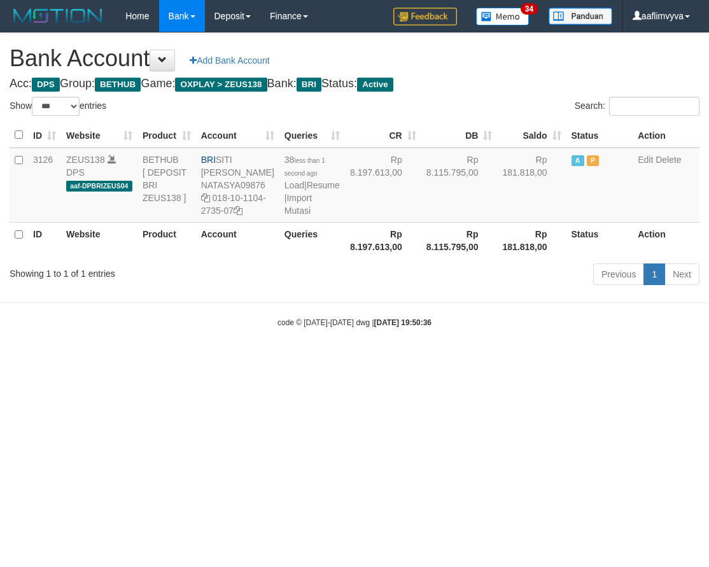
select select "***"
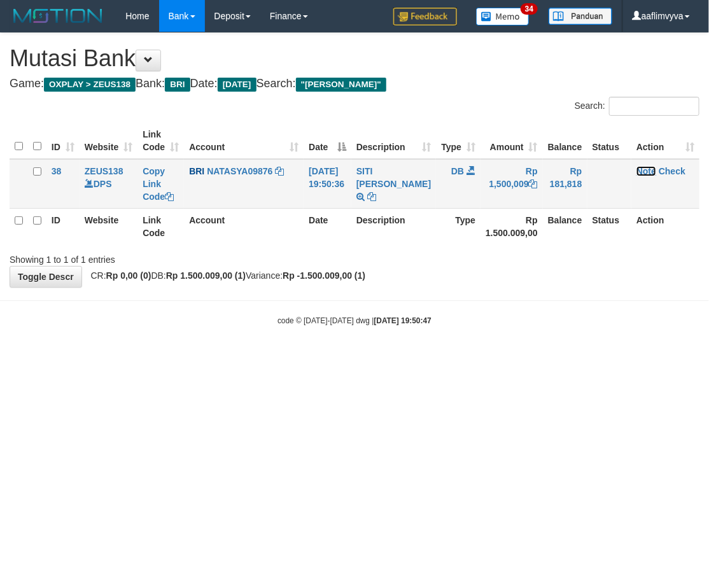
click at [647, 170] on link "Note" at bounding box center [647, 171] width 20 height 10
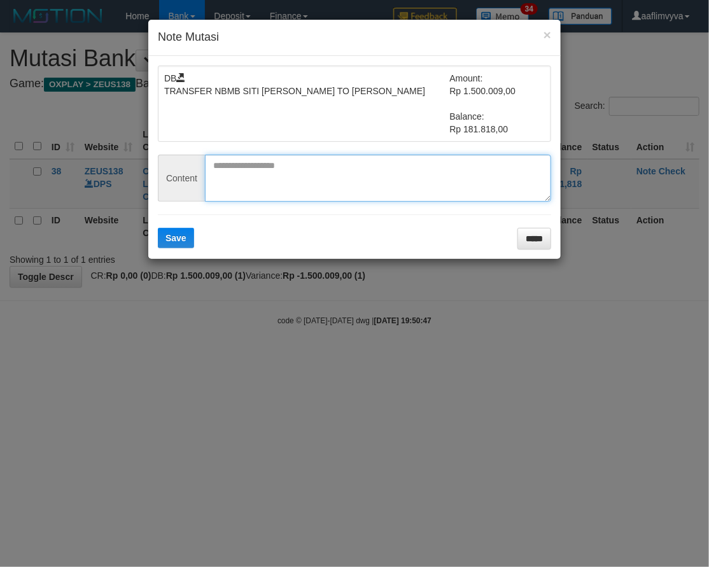
paste textarea "********"
click at [276, 187] on textarea "********" at bounding box center [378, 178] width 346 height 47
type textarea "********"
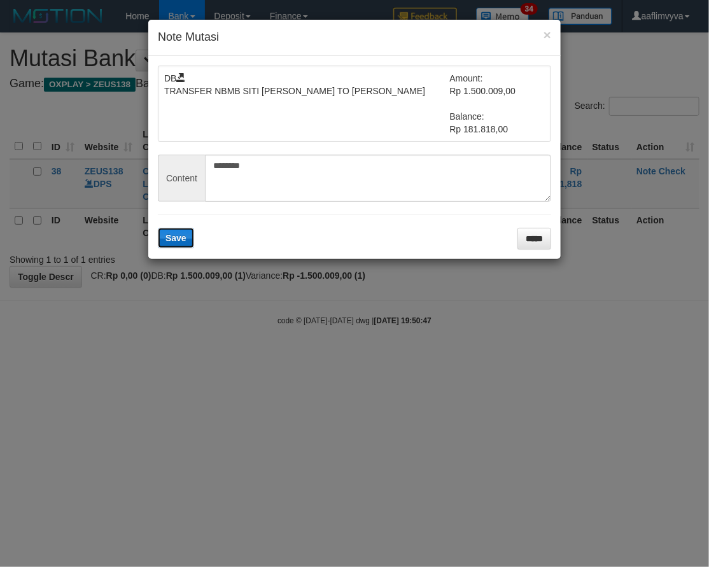
click at [185, 234] on span "Save" at bounding box center [176, 238] width 21 height 10
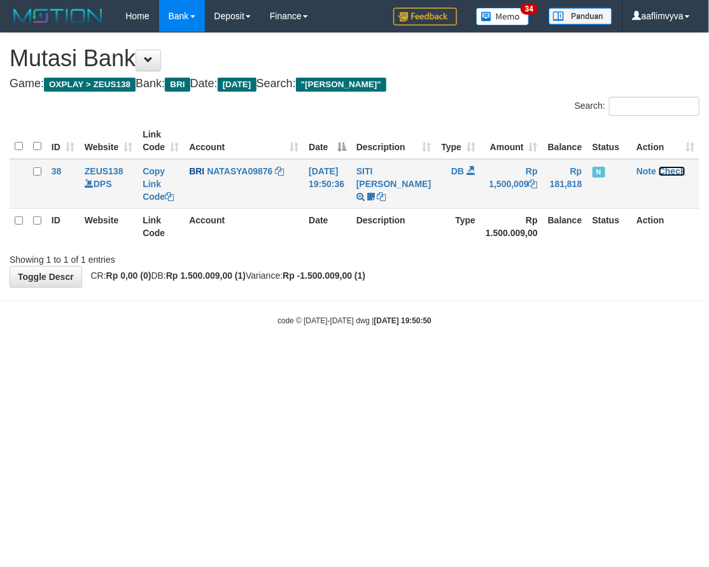
drag, startPoint x: 0, startPoint y: 0, endPoint x: 404, endPoint y: 162, distance: 435.7
click at [675, 168] on link "Check" at bounding box center [672, 171] width 27 height 10
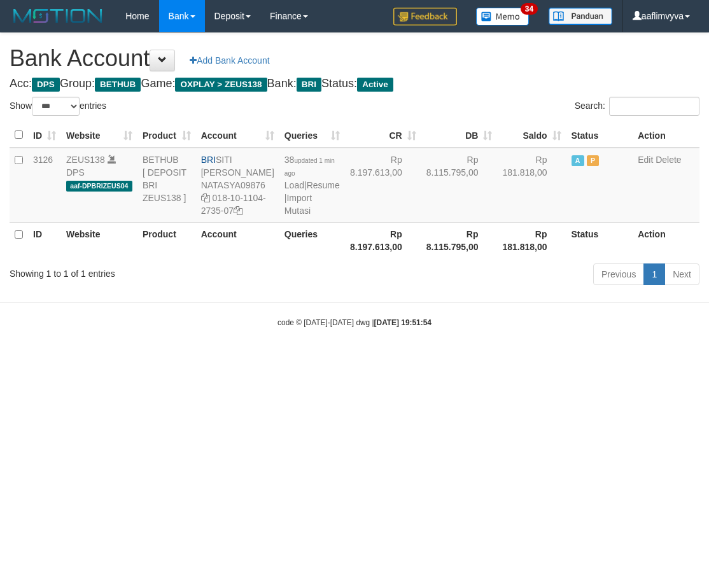
select select "***"
drag, startPoint x: 540, startPoint y: 306, endPoint x: 316, endPoint y: 239, distance: 234.1
click at [540, 306] on body "Toggle navigation Home Bank Account List Load By Website Group [OXPLAY] ZEUS138…" at bounding box center [354, 180] width 709 height 360
click at [289, 216] on link "Import Mutasi" at bounding box center [298, 204] width 27 height 23
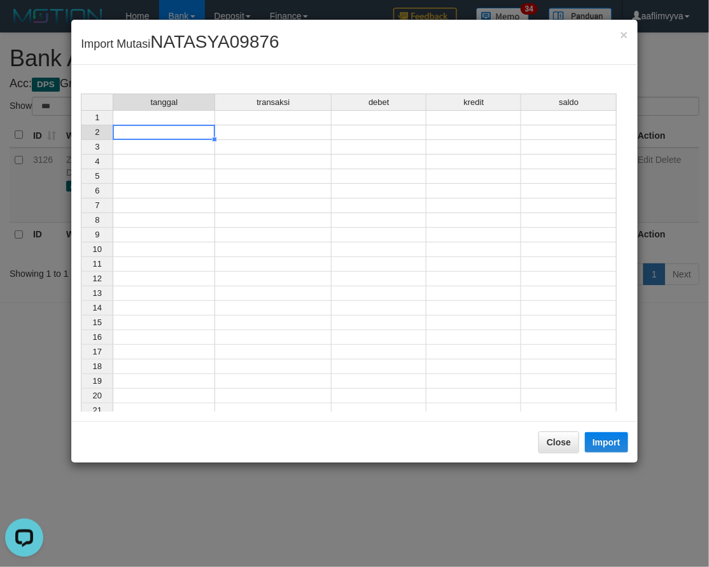
click at [81, 125] on div "tanggal transaksi debet kredit saldo 1 2 3 4 5 6 7 8 9 10 11 12 13 14 15 16 17 …" at bounding box center [81, 256] width 0 height 325
click at [174, 118] on td at bounding box center [164, 117] width 103 height 15
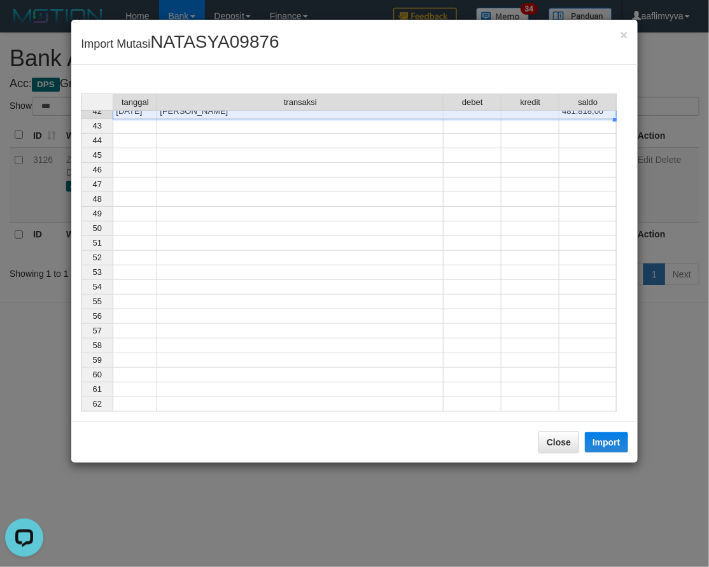
scroll to position [348, 0]
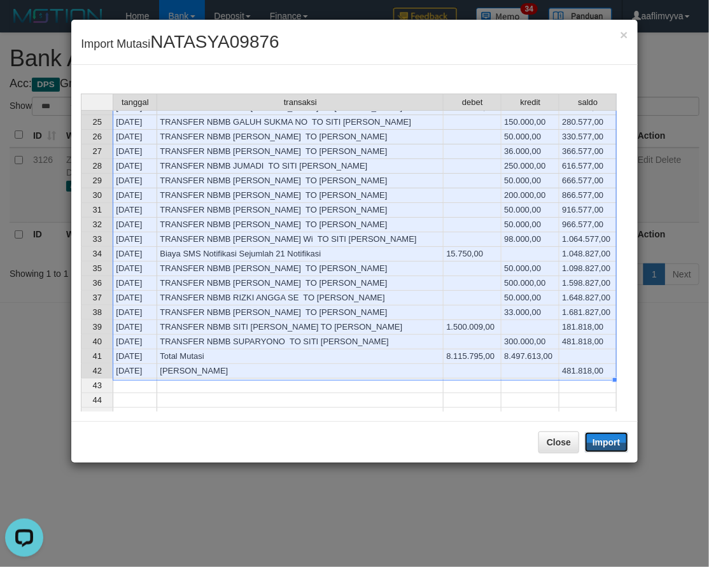
drag, startPoint x: 605, startPoint y: 446, endPoint x: 2, endPoint y: 342, distance: 611.9
click at [605, 446] on button "Import" at bounding box center [606, 442] width 43 height 20
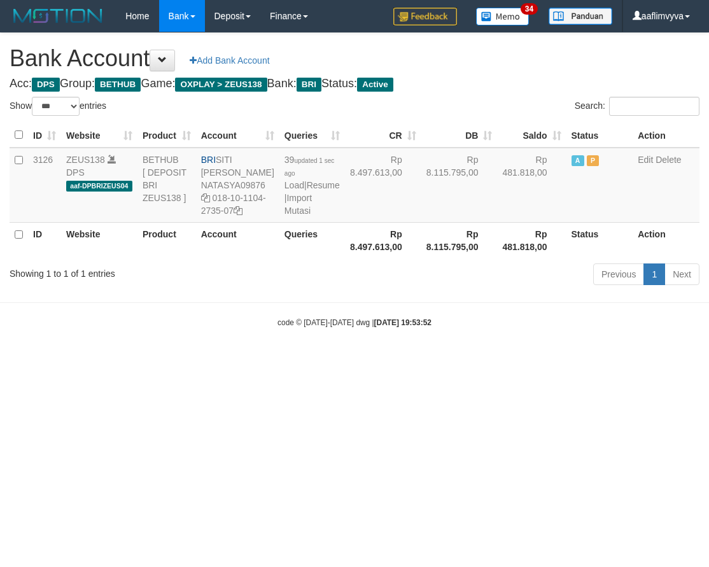
select select "***"
click at [288, 216] on link "Import Mutasi" at bounding box center [298, 204] width 27 height 23
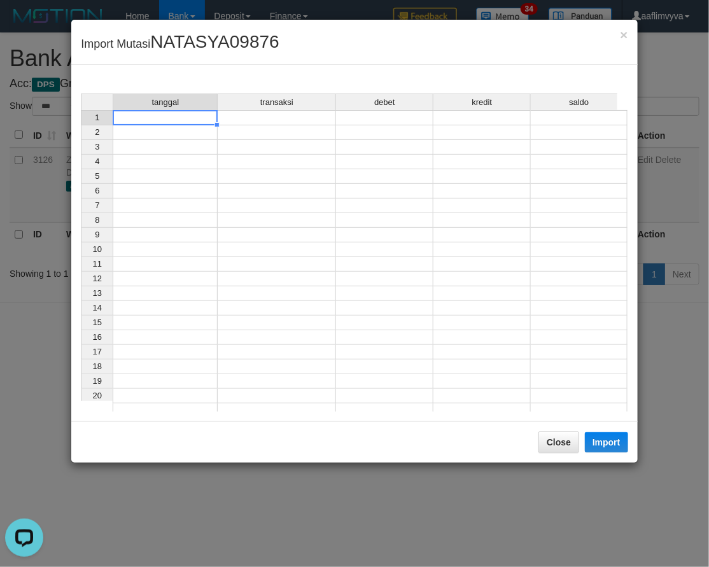
click at [164, 119] on td at bounding box center [165, 117] width 105 height 15
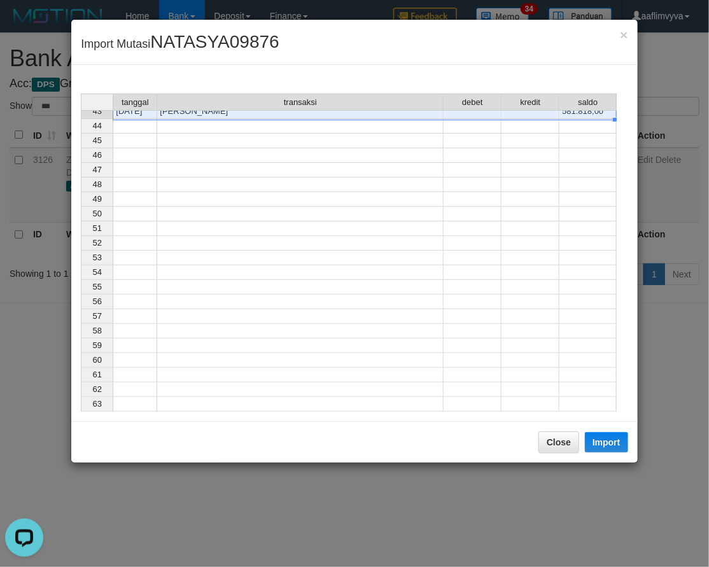
scroll to position [363, 0]
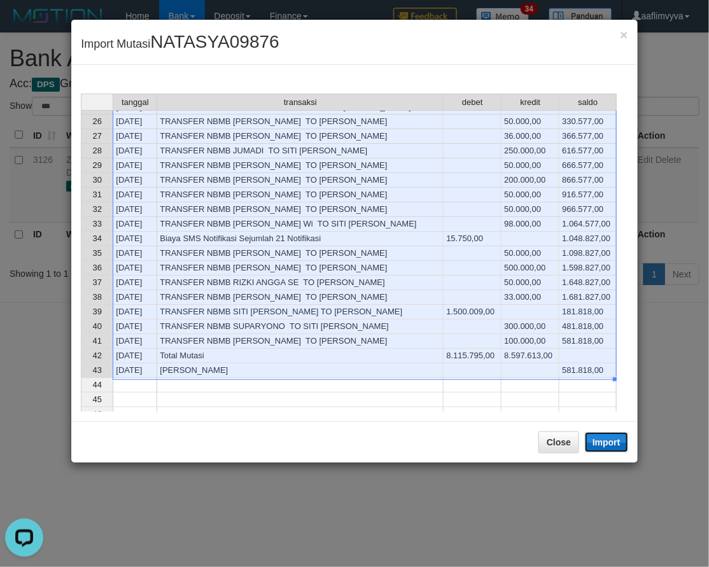
click at [608, 449] on button "Import" at bounding box center [606, 442] width 43 height 20
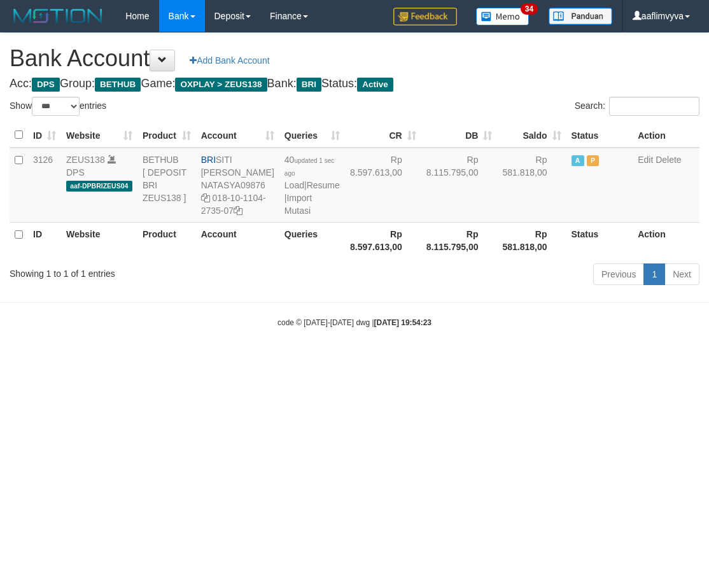
select select "***"
click at [518, 360] on html "Toggle navigation Home Bank Account List Load By Website Group [OXPLAY] ZEUS138…" at bounding box center [354, 180] width 709 height 360
click at [292, 216] on link "Import Mutasi" at bounding box center [298, 204] width 27 height 23
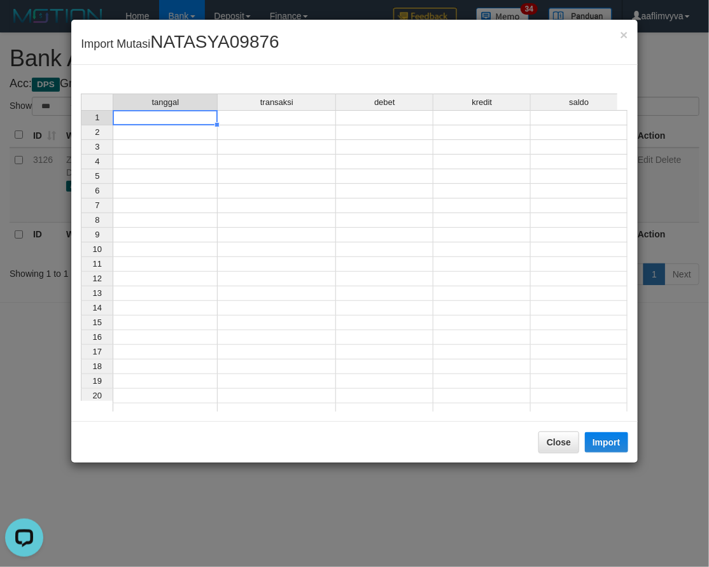
click at [169, 123] on td at bounding box center [165, 117] width 105 height 15
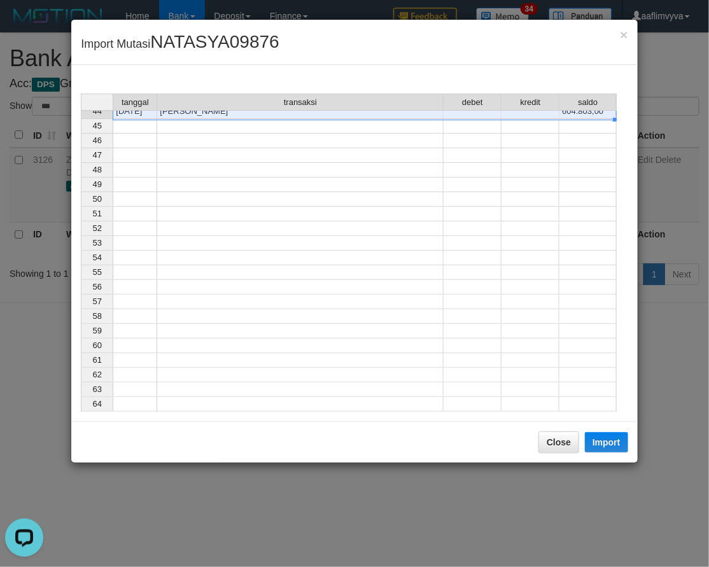
scroll to position [377, 0]
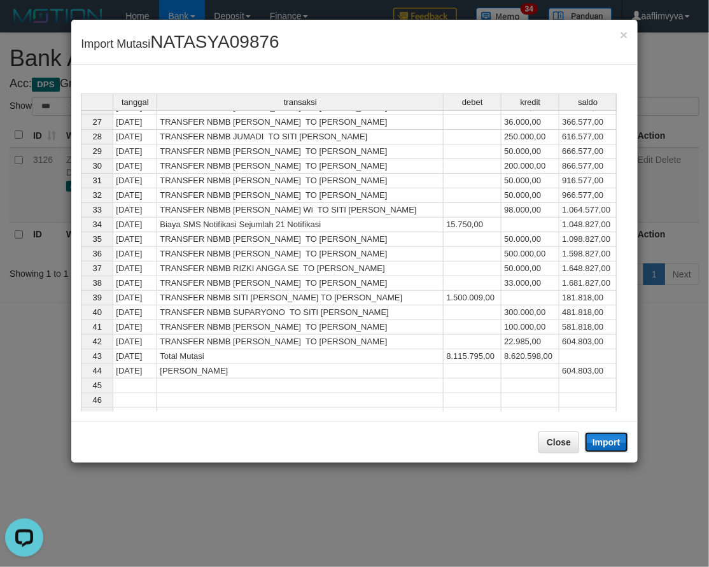
click at [604, 435] on button "Import" at bounding box center [606, 442] width 43 height 20
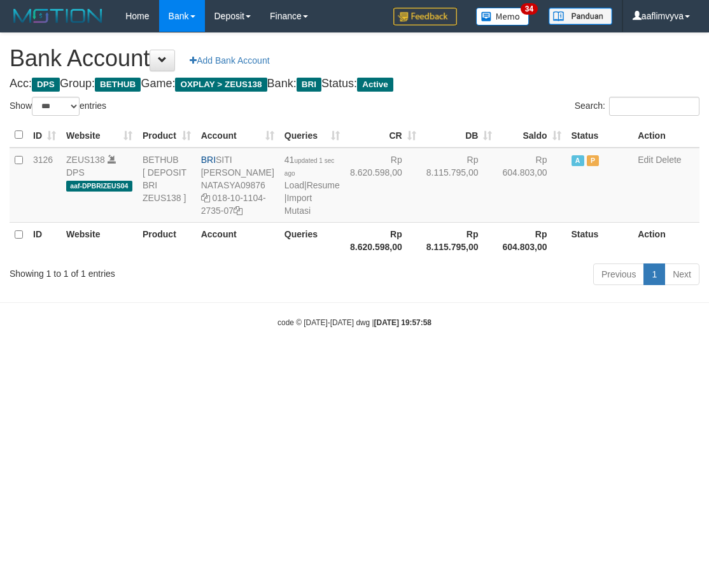
select select "***"
drag, startPoint x: 640, startPoint y: 434, endPoint x: 432, endPoint y: 300, distance: 247.4
click at [640, 360] on html "Toggle navigation Home Bank Account List Load By Website Group [OXPLAY] ZEUS138…" at bounding box center [354, 180] width 709 height 360
click at [285, 216] on link "Import Mutasi" at bounding box center [298, 204] width 27 height 23
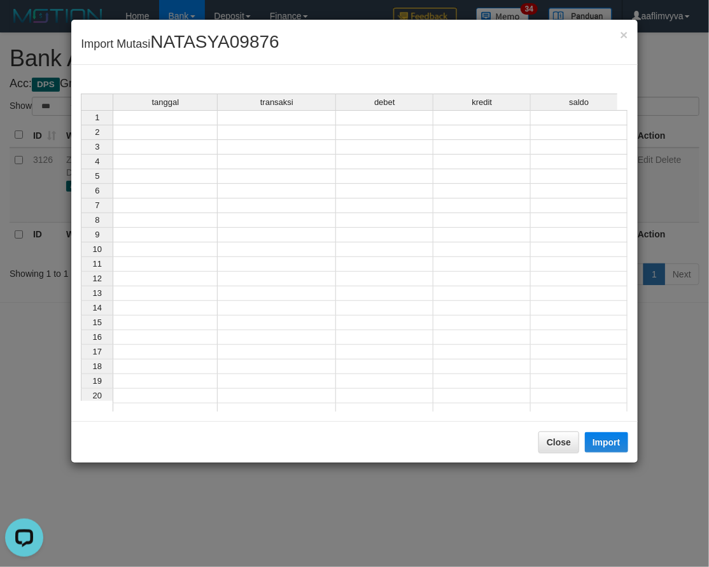
click at [201, 122] on td at bounding box center [165, 117] width 105 height 15
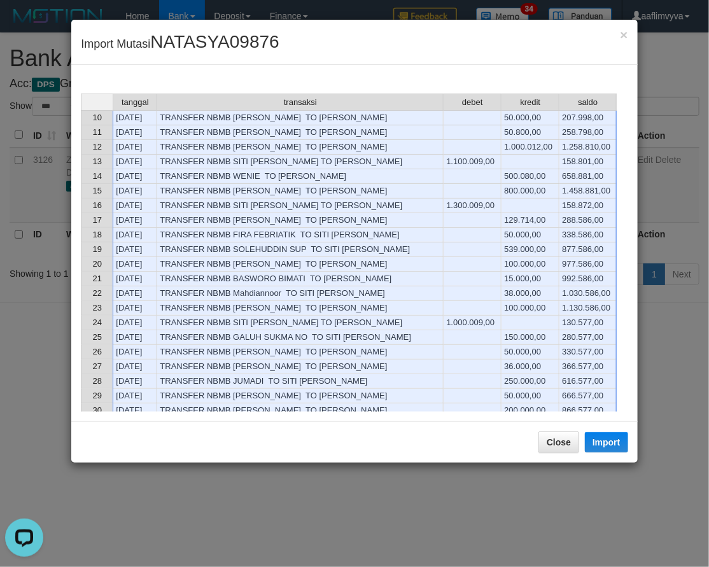
scroll to position [392, 0]
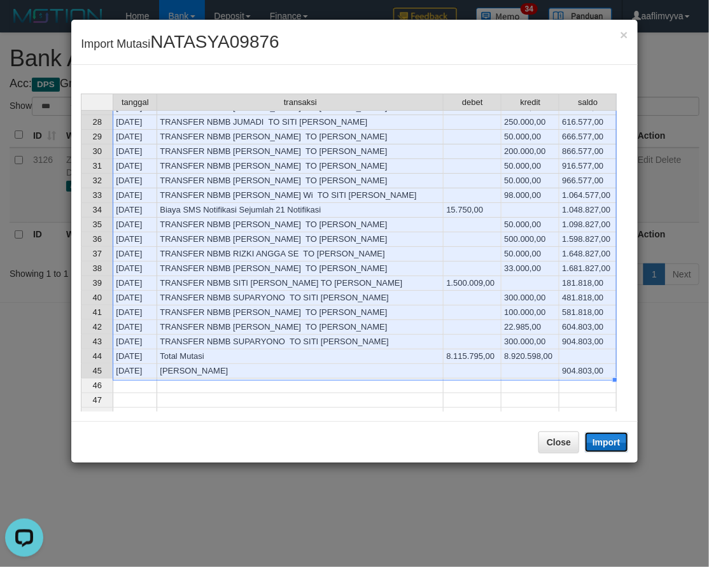
click at [601, 436] on button "Import" at bounding box center [606, 442] width 43 height 20
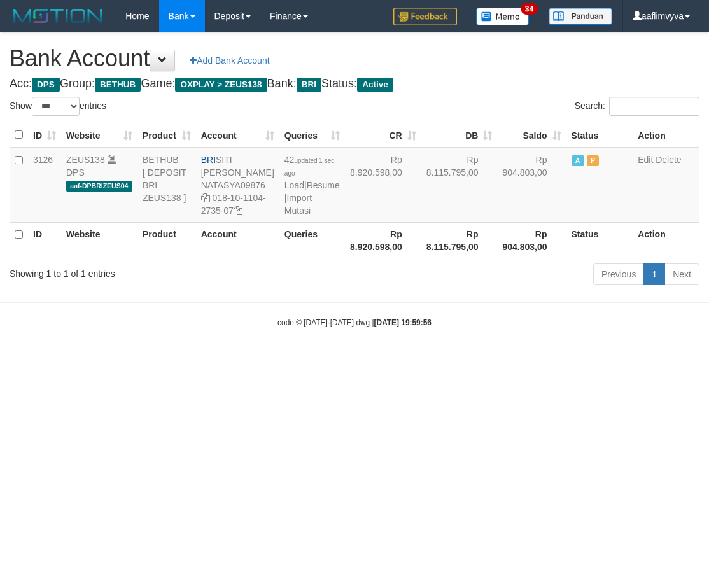
select select "***"
drag, startPoint x: 247, startPoint y: 373, endPoint x: 270, endPoint y: 264, distance: 111.9
click at [247, 360] on body "Toggle navigation Home Bank Account List Load By Website Group [OXPLAY] ZEUS138…" at bounding box center [354, 180] width 709 height 360
click at [288, 216] on link "Import Mutasi" at bounding box center [298, 204] width 27 height 23
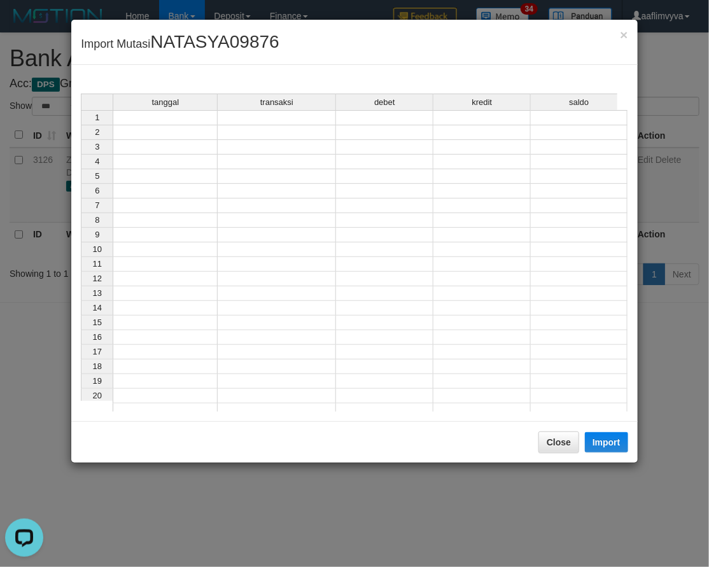
click at [81, 124] on div "tanggal transaksi debet kredit saldo 1 2 3 4 5 6 7 8 9 10 11 12 13 14 15 16 17 …" at bounding box center [81, 256] width 0 height 325
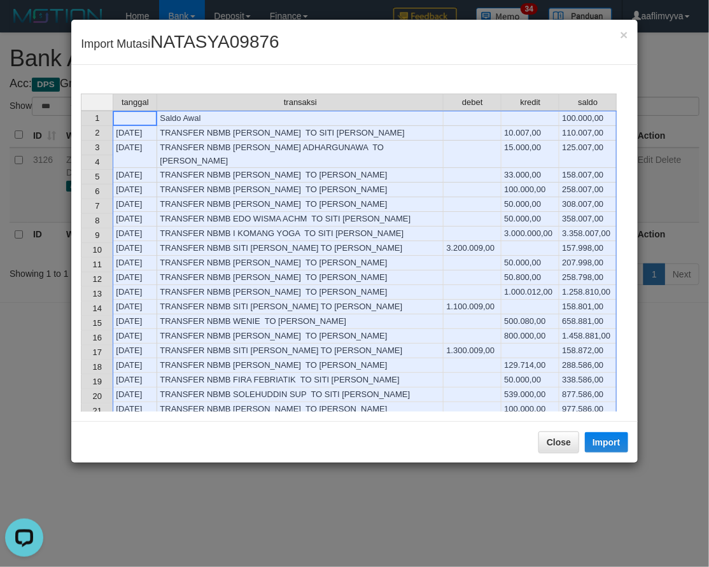
scroll to position [518, 0]
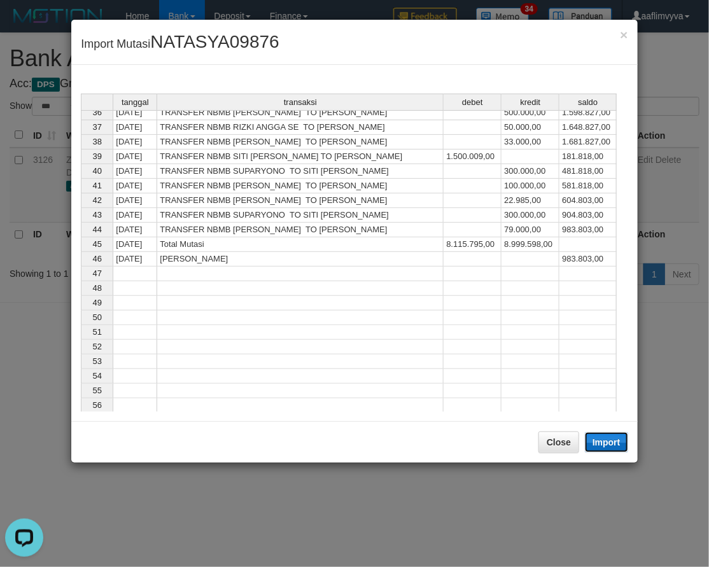
click at [618, 447] on button "Import" at bounding box center [606, 442] width 43 height 20
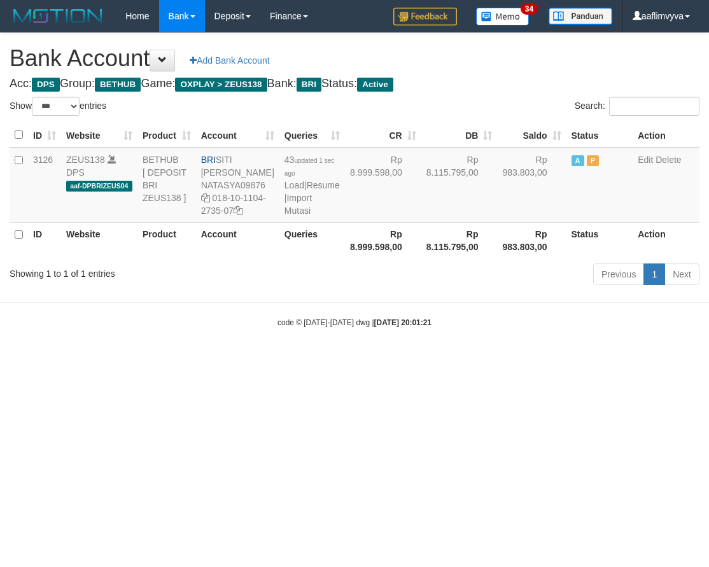
select select "***"
click at [565, 360] on html "Toggle navigation Home Bank Account List Load By Website Group [OXPLAY] ZEUS138…" at bounding box center [354, 180] width 709 height 360
click at [292, 216] on link "Import Mutasi" at bounding box center [298, 204] width 27 height 23
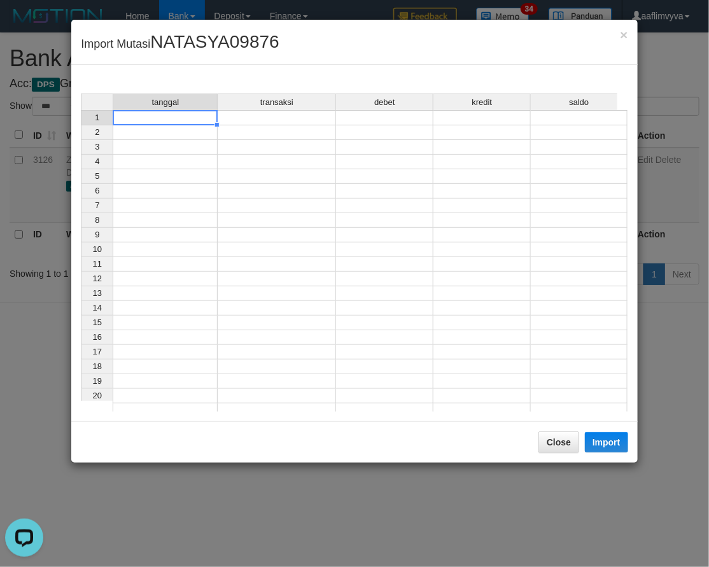
click at [199, 119] on td at bounding box center [165, 117] width 105 height 15
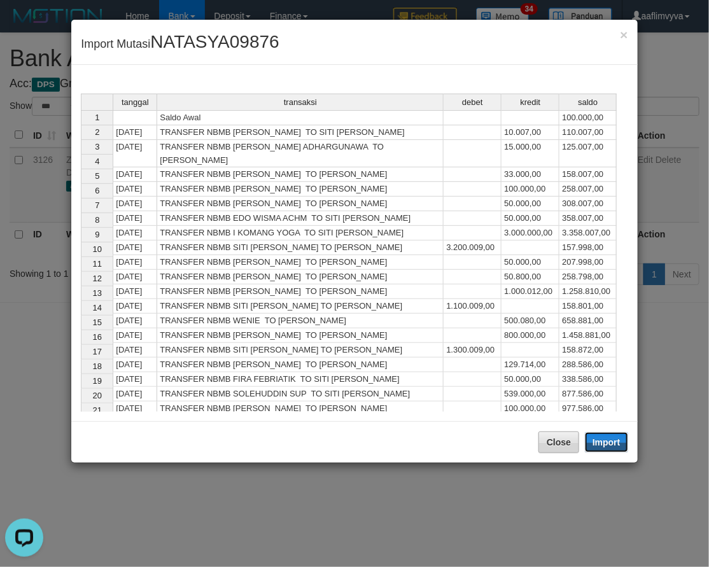
drag, startPoint x: 610, startPoint y: 443, endPoint x: 541, endPoint y: 493, distance: 84.8
click at [610, 443] on button "Import" at bounding box center [606, 442] width 43 height 20
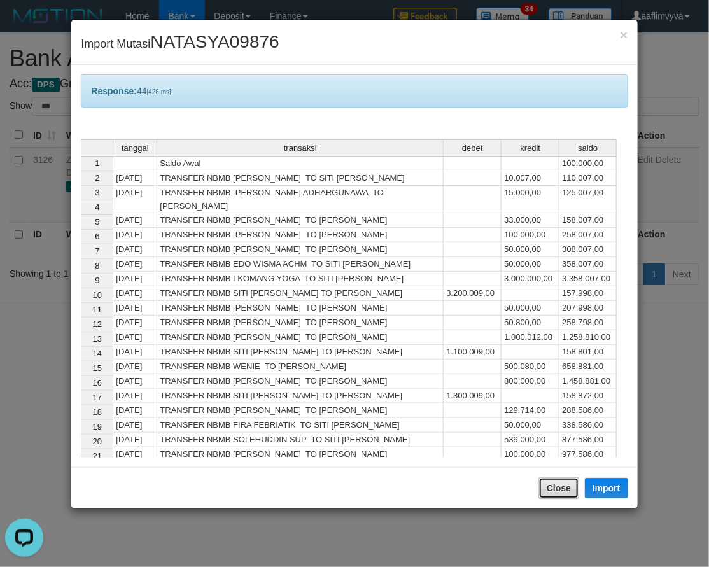
click at [539, 495] on button "Close" at bounding box center [559, 489] width 41 height 22
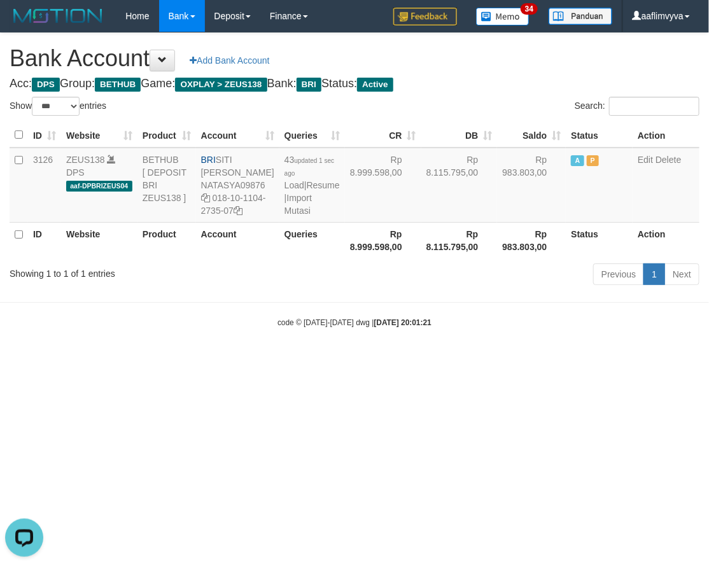
click at [513, 360] on html "Toggle navigation Home Bank Account List Load By Website Group [OXPLAY] ZEUS138…" at bounding box center [354, 180] width 709 height 360
select select "***"
click at [288, 216] on link "Import Mutasi" at bounding box center [297, 204] width 27 height 23
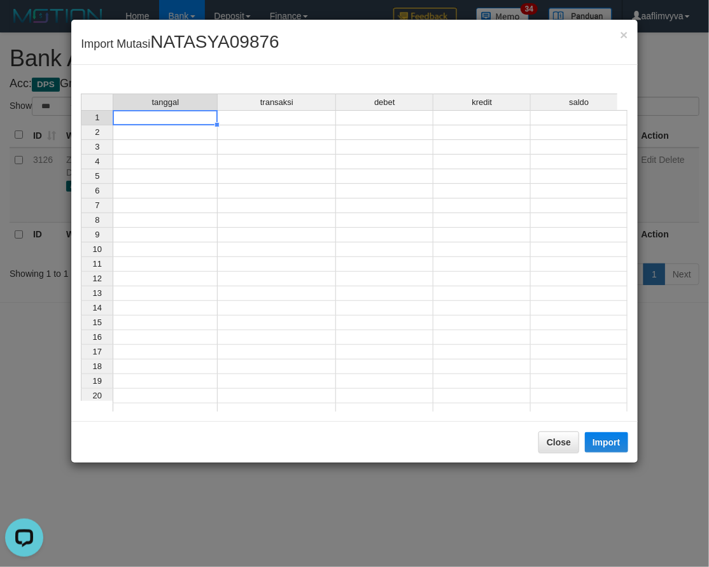
click at [188, 118] on td at bounding box center [165, 117] width 105 height 15
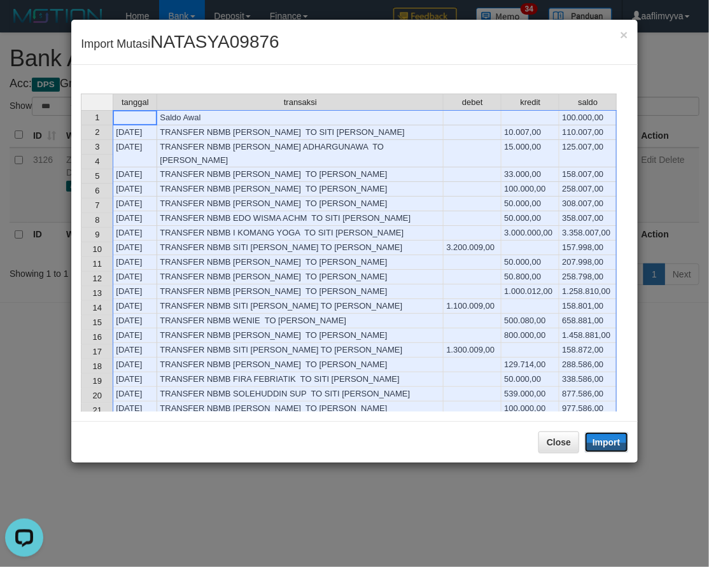
click at [599, 443] on button "Import" at bounding box center [606, 442] width 43 height 20
click at [574, 463] on div "Close Import" at bounding box center [354, 441] width 566 height 41
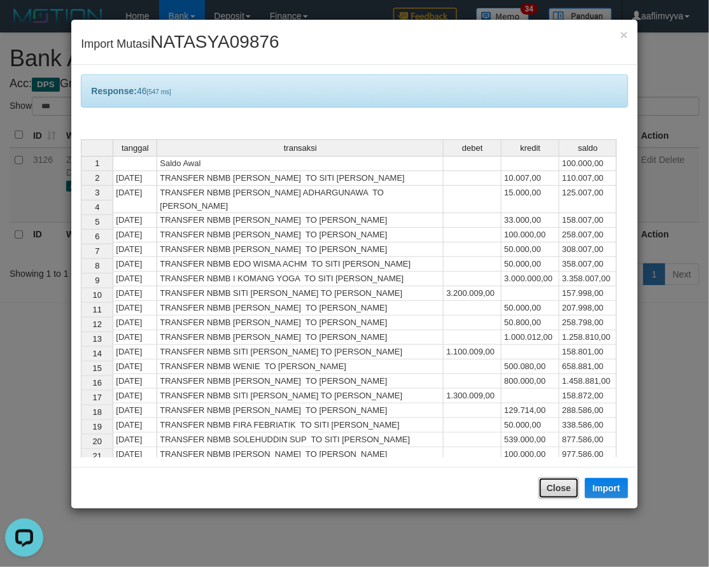
drag, startPoint x: 560, startPoint y: 492, endPoint x: 529, endPoint y: 485, distance: 32.0
click at [559, 492] on button "Close" at bounding box center [559, 489] width 41 height 22
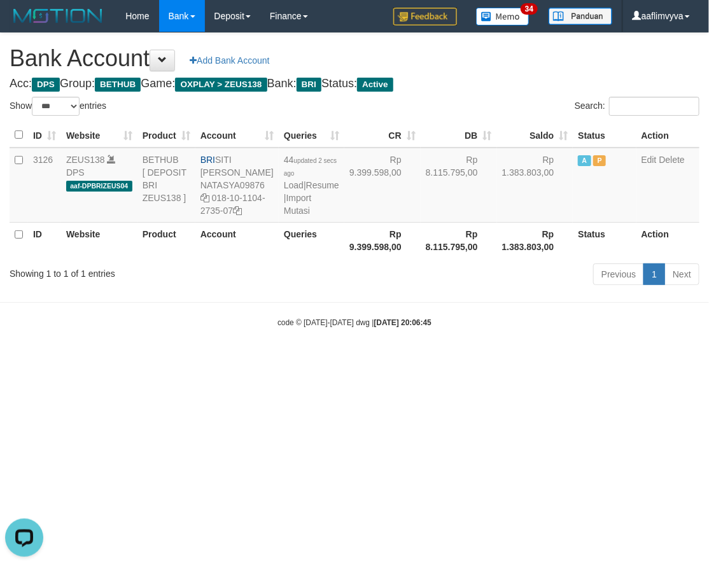
drag, startPoint x: 453, startPoint y: 459, endPoint x: 390, endPoint y: 455, distance: 63.2
click at [448, 360] on html "Toggle navigation Home Bank Account List Load By Website Group [OXPLAY] ZEUS138…" at bounding box center [354, 180] width 709 height 360
select select "***"
click at [290, 216] on link "Import Mutasi" at bounding box center [297, 204] width 27 height 23
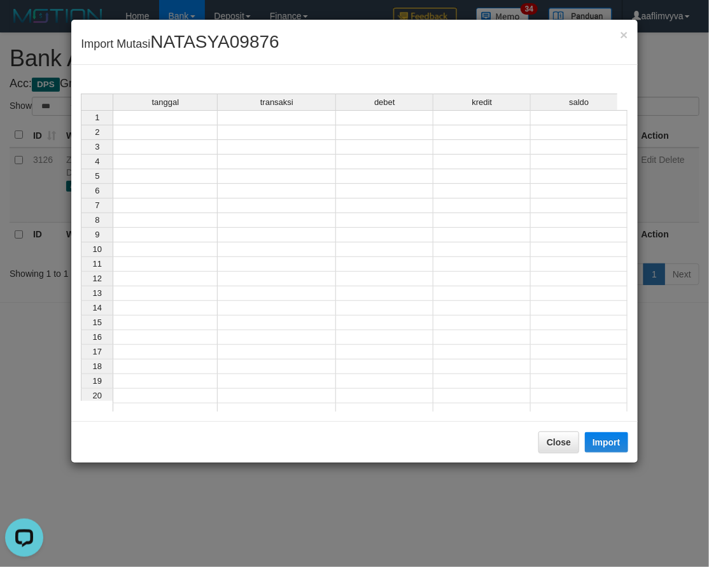
click at [178, 119] on td at bounding box center [165, 117] width 105 height 15
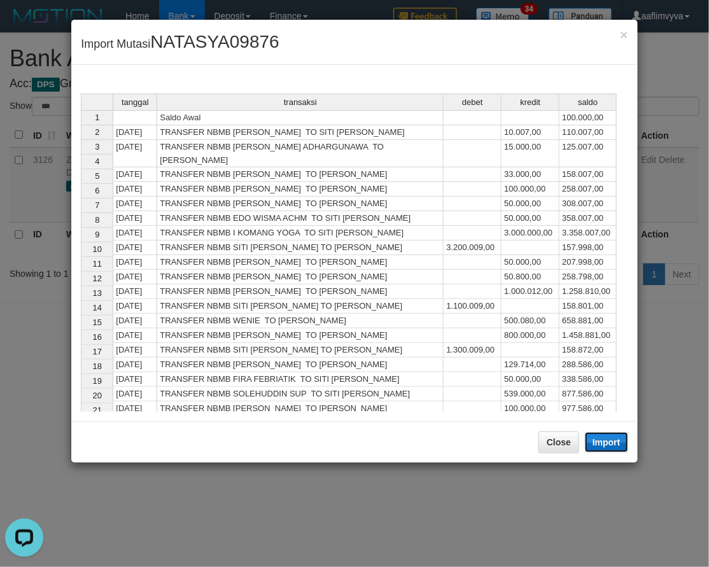
click at [624, 437] on button "Import" at bounding box center [606, 442] width 43 height 20
click at [570, 453] on button "Close" at bounding box center [559, 443] width 41 height 22
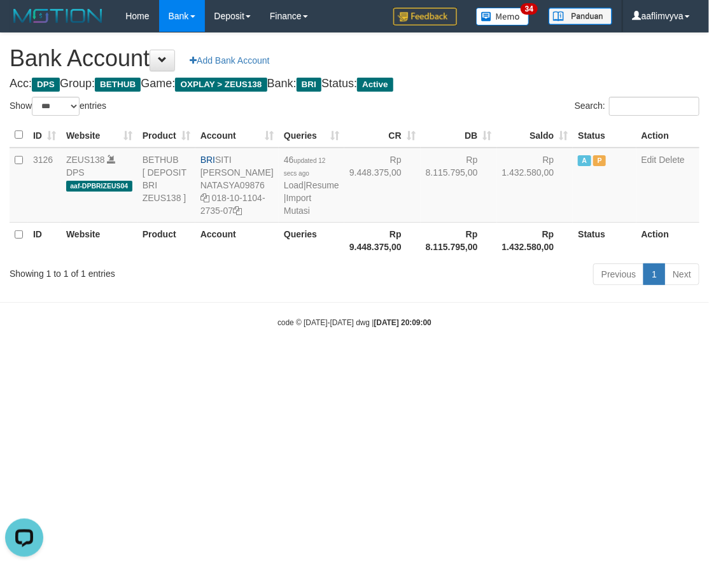
click at [521, 360] on html "Toggle navigation Home Bank Account List Load By Website Group [OXPLAY] ZEUS138…" at bounding box center [354, 180] width 709 height 360
click at [512, 360] on html "Toggle navigation Home Bank Account List Load By Website Group [OXPLAY] ZEUS138…" at bounding box center [354, 180] width 709 height 360
select select "***"
drag, startPoint x: 567, startPoint y: 508, endPoint x: 556, endPoint y: 475, distance: 34.8
click at [567, 360] on html "Toggle navigation Home Bank Account List Load By Website Group [OXPLAY] ZEUS138…" at bounding box center [354, 180] width 709 height 360
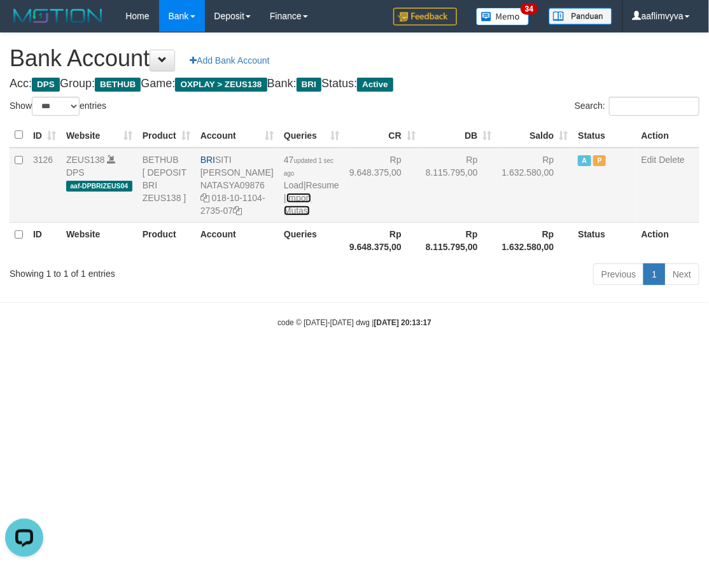
click at [297, 216] on link "Import Mutasi" at bounding box center [297, 204] width 27 height 23
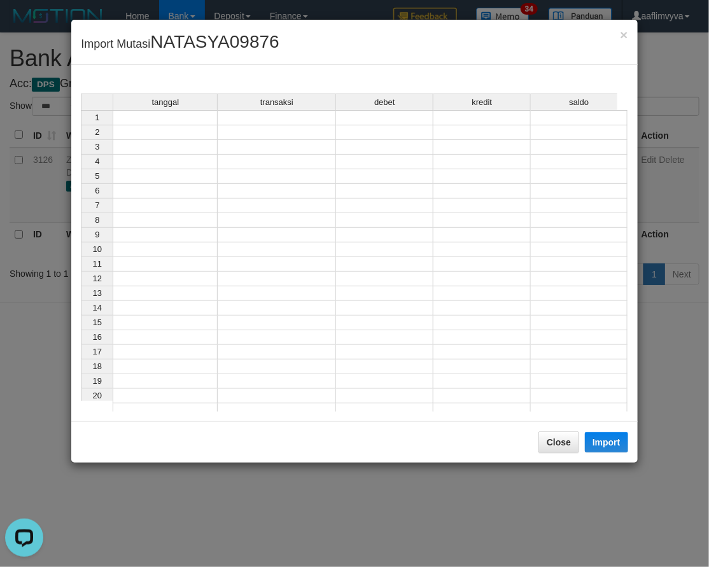
click at [161, 117] on td at bounding box center [165, 117] width 105 height 15
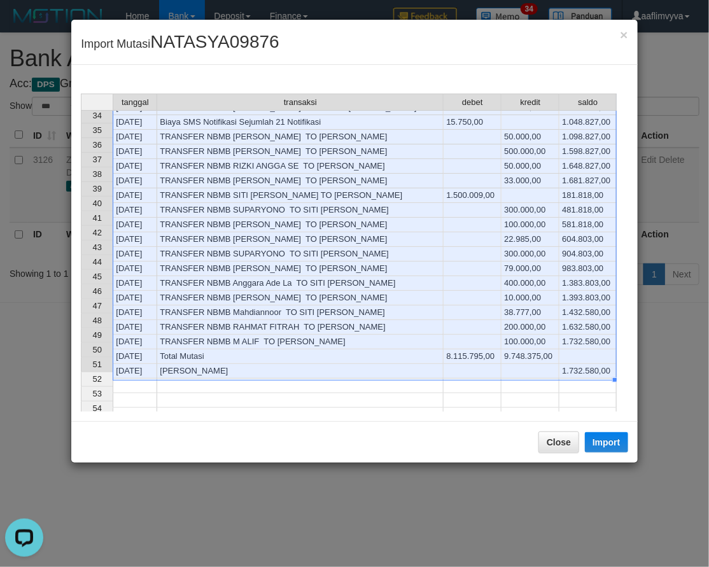
scroll to position [479, 0]
drag, startPoint x: 601, startPoint y: 444, endPoint x: 2, endPoint y: 325, distance: 610.9
click at [597, 436] on button "Import" at bounding box center [606, 442] width 43 height 20
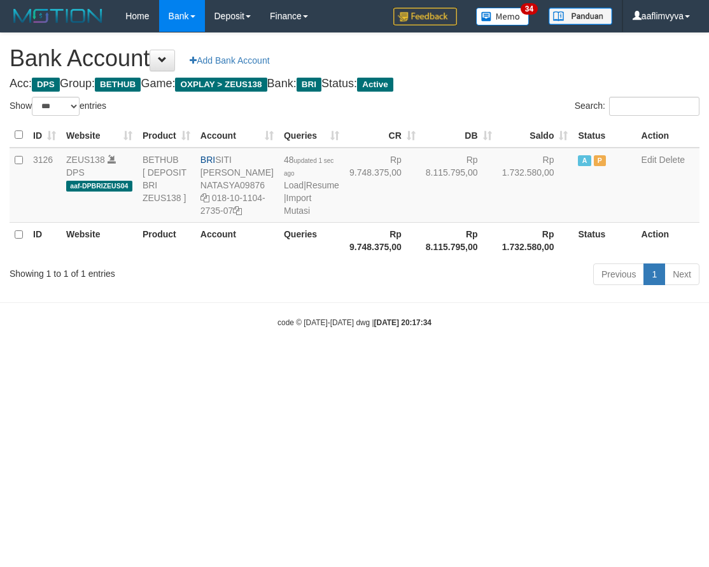
select select "***"
drag, startPoint x: 295, startPoint y: 419, endPoint x: 294, endPoint y: 410, distance: 8.9
click at [294, 360] on html "Toggle navigation Home Bank Account List Load By Website Group [OXPLAY] ZEUS138…" at bounding box center [354, 180] width 709 height 360
click at [287, 216] on link "Import Mutasi" at bounding box center [297, 204] width 27 height 23
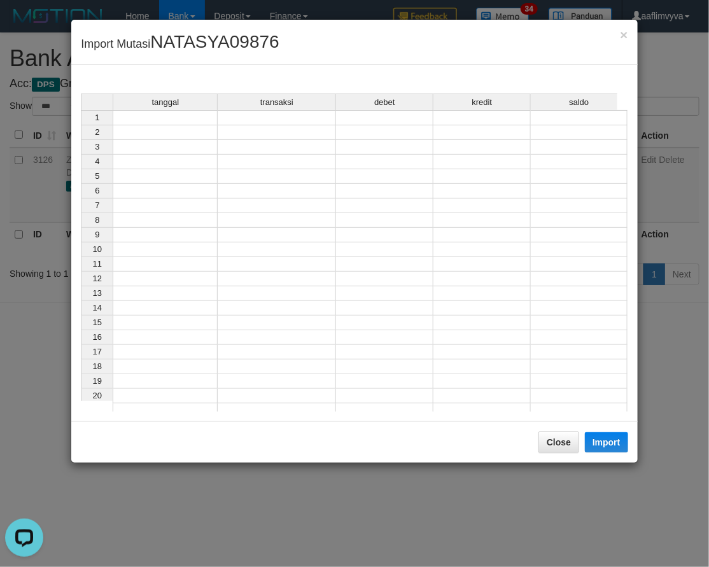
click at [183, 122] on td at bounding box center [165, 117] width 105 height 15
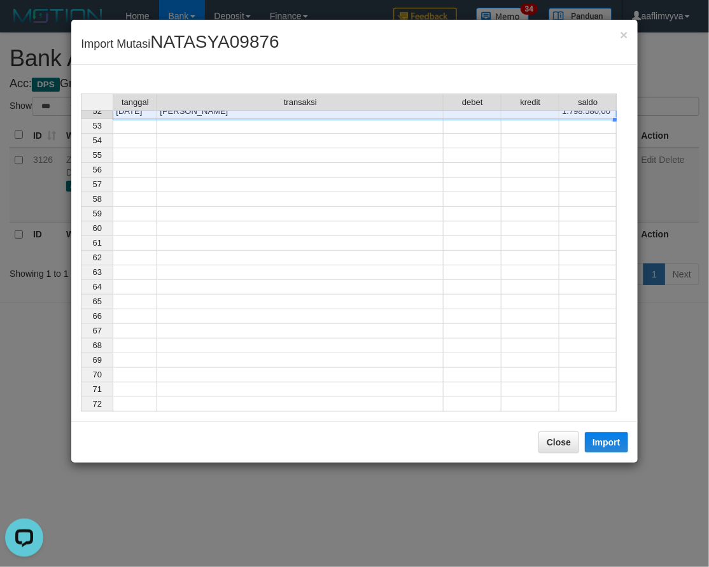
scroll to position [494, 0]
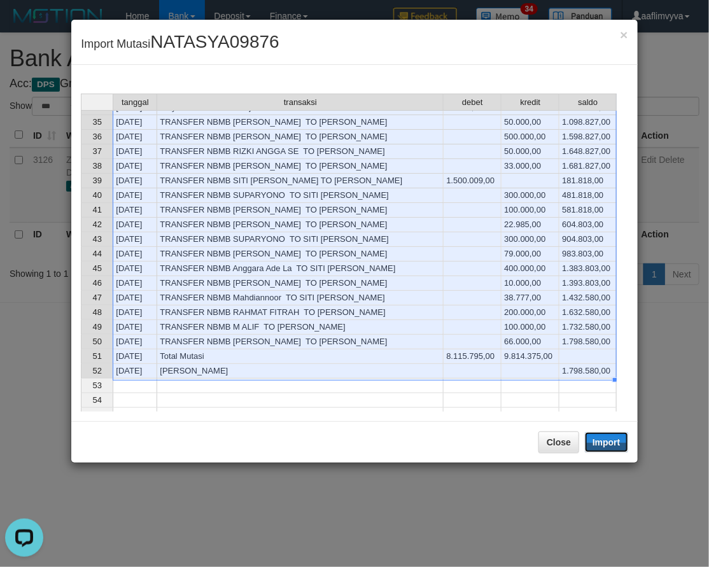
click at [597, 444] on button "Import" at bounding box center [606, 442] width 43 height 20
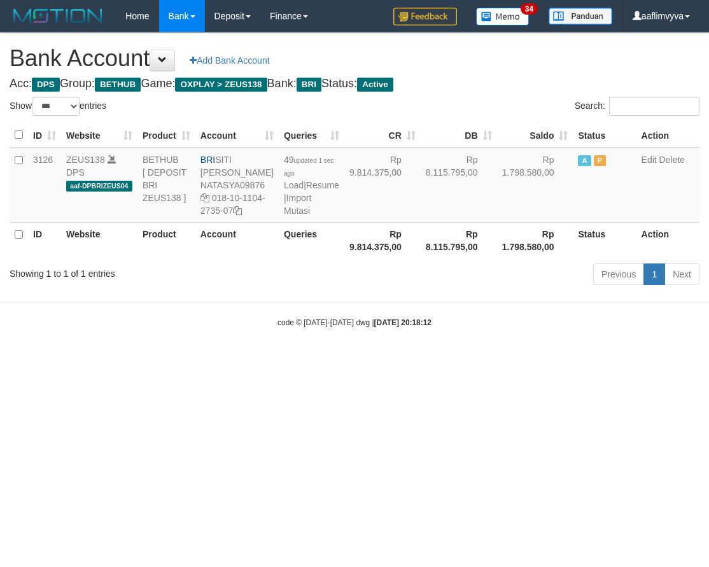
select select "***"
click at [517, 360] on html "Toggle navigation Home Bank Account List Load By Website Group [OXPLAY] ZEUS138…" at bounding box center [354, 180] width 709 height 360
click at [288, 216] on link "Import Mutasi" at bounding box center [297, 204] width 27 height 23
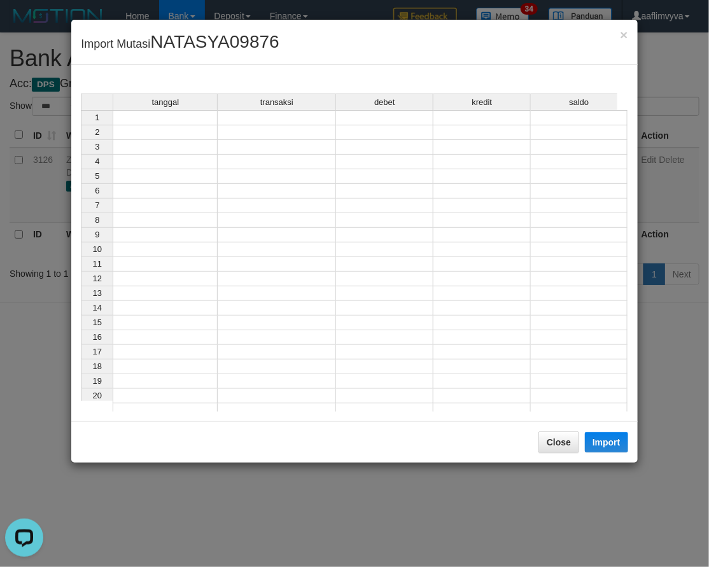
click at [191, 118] on td at bounding box center [165, 117] width 105 height 15
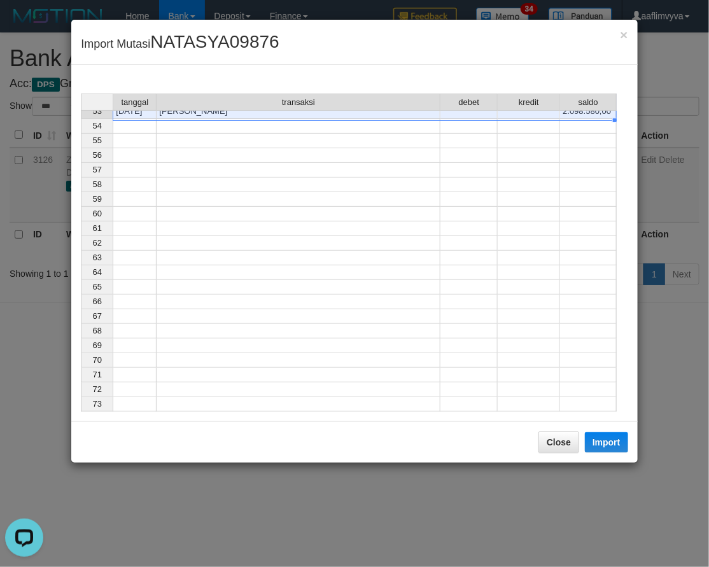
scroll to position [509, 0]
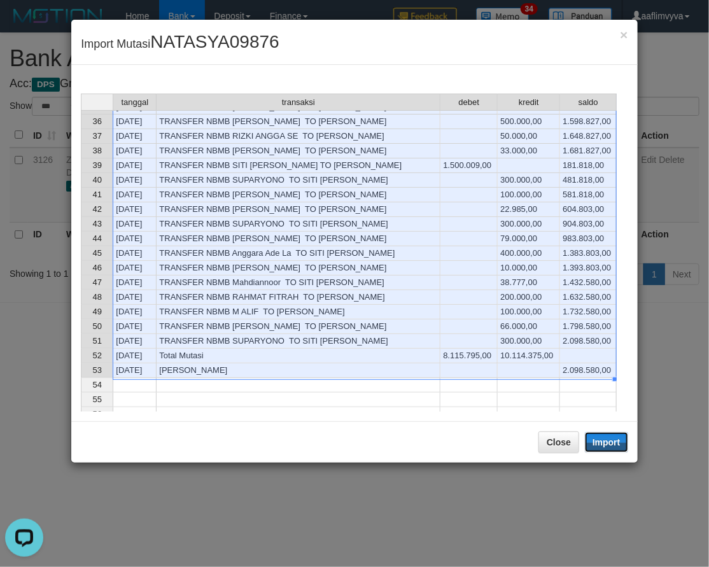
drag, startPoint x: 603, startPoint y: 443, endPoint x: 16, endPoint y: 296, distance: 605.0
click at [603, 443] on button "Import" at bounding box center [606, 442] width 43 height 20
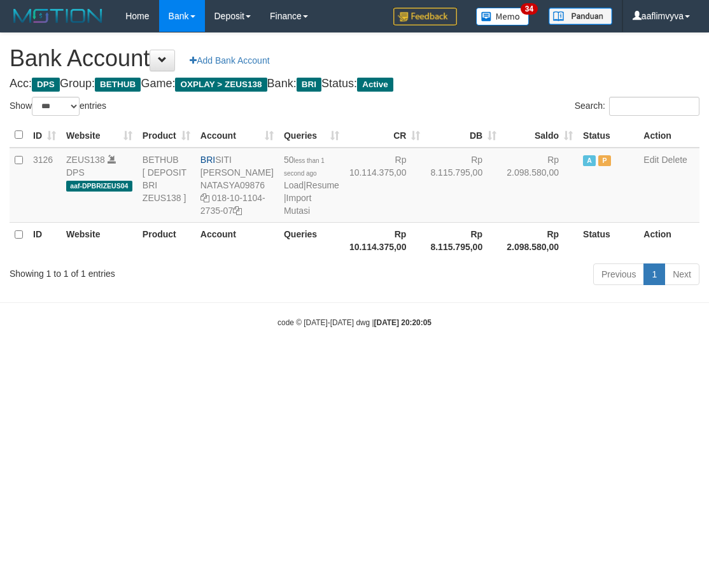
select select "***"
click at [222, 290] on div "Showing 1 to 1 of 1 entries Previous 1 Next" at bounding box center [354, 275] width 709 height 27
click at [288, 216] on link "Import Mutasi" at bounding box center [297, 204] width 27 height 23
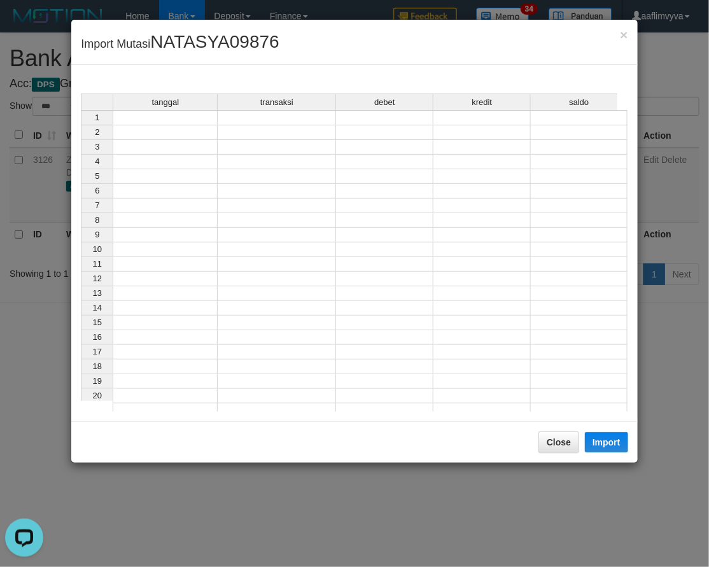
click at [148, 113] on td at bounding box center [165, 117] width 105 height 15
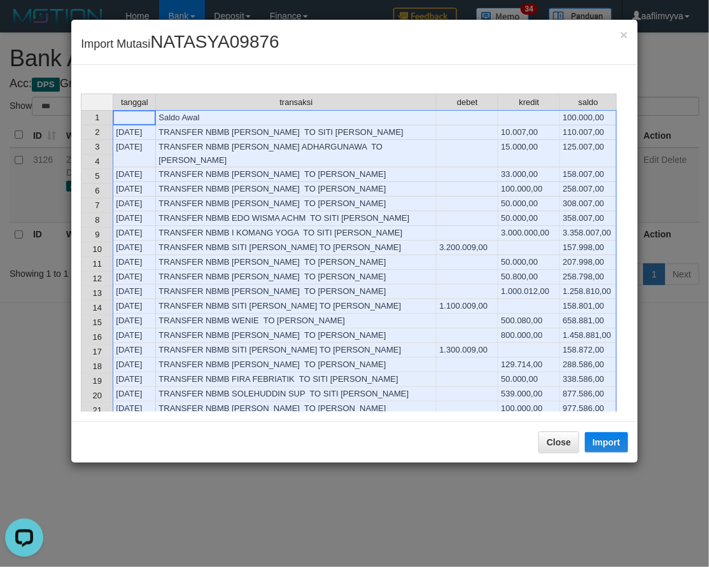
scroll to position [524, 0]
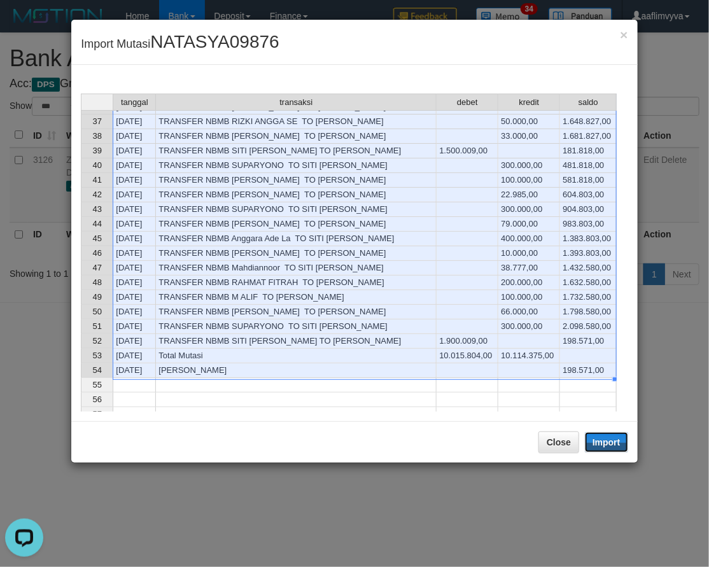
drag, startPoint x: 613, startPoint y: 447, endPoint x: 1, endPoint y: 307, distance: 627.1
click at [612, 447] on button "Import" at bounding box center [606, 442] width 43 height 20
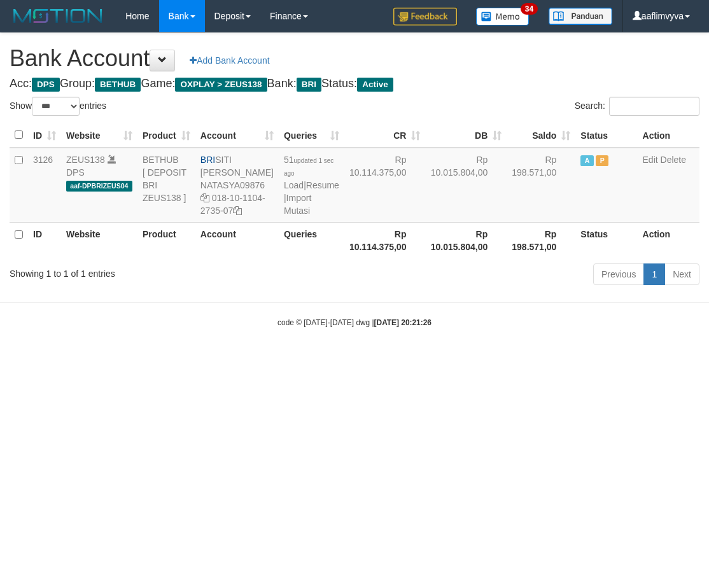
select select "***"
click at [576, 360] on body "Toggle navigation Home Bank Account List Load By Website Group [OXPLAY] ZEUS138…" at bounding box center [354, 180] width 709 height 360
click at [309, 360] on body "Toggle navigation Home Bank Account List Load By Website Group [OXPLAY] ZEUS138…" at bounding box center [354, 180] width 709 height 360
click at [291, 216] on link "Import Mutasi" at bounding box center [297, 204] width 27 height 23
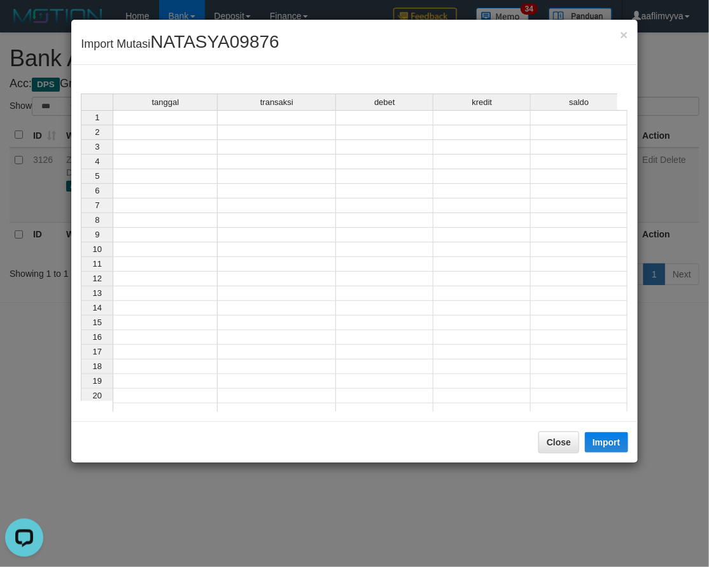
click at [185, 118] on td at bounding box center [165, 117] width 105 height 15
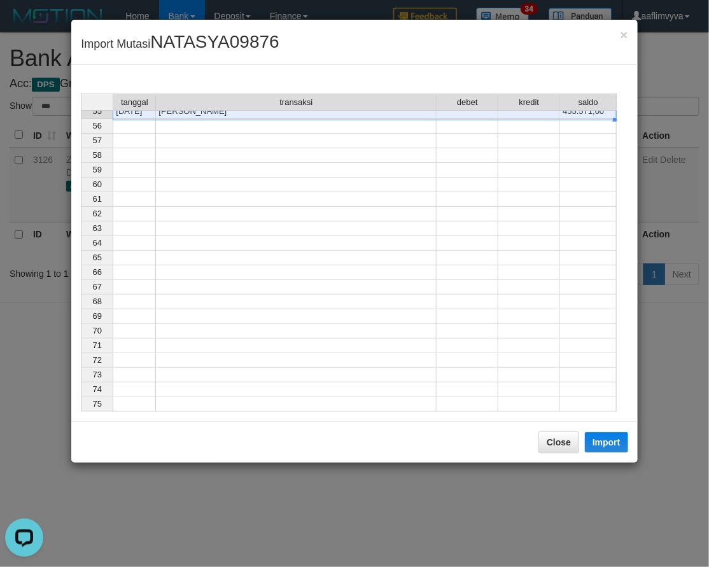
scroll to position [538, 0]
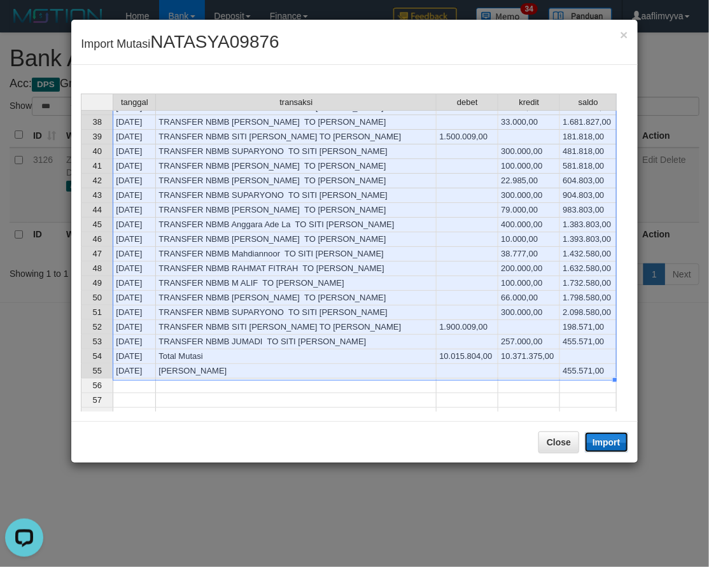
click at [615, 443] on button "Import" at bounding box center [606, 442] width 43 height 20
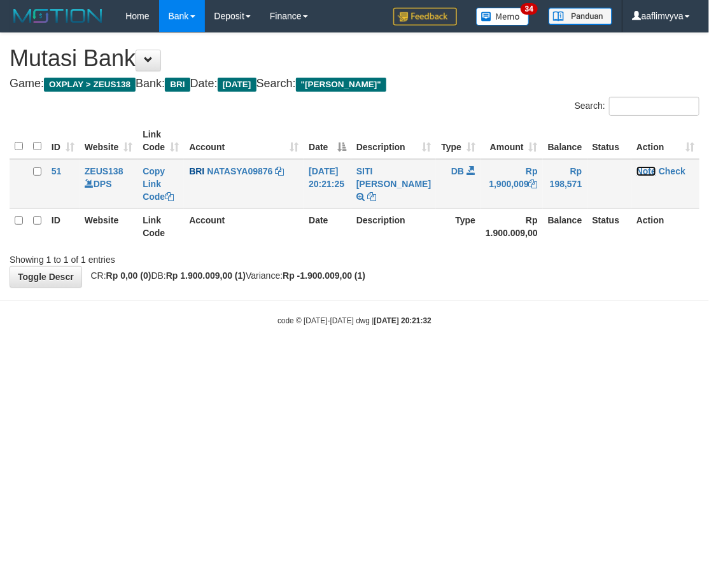
click at [648, 170] on link "Note" at bounding box center [647, 171] width 20 height 10
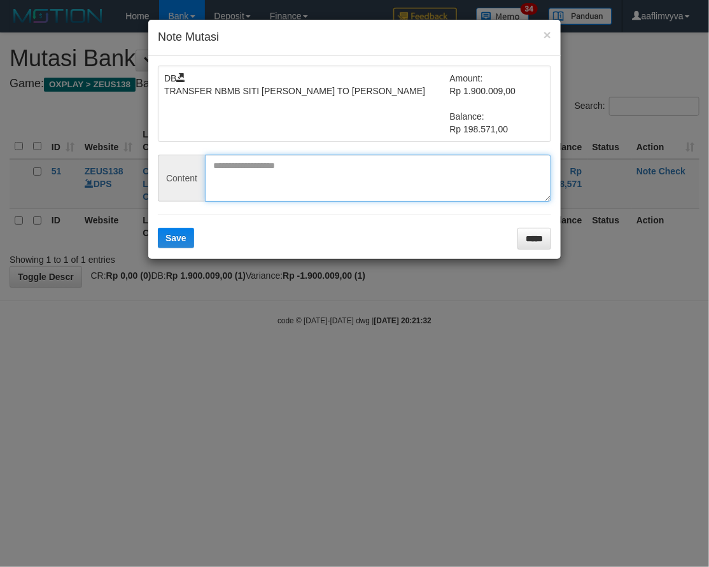
click at [358, 183] on textarea at bounding box center [378, 178] width 346 height 47
paste textarea "********"
type textarea "********"
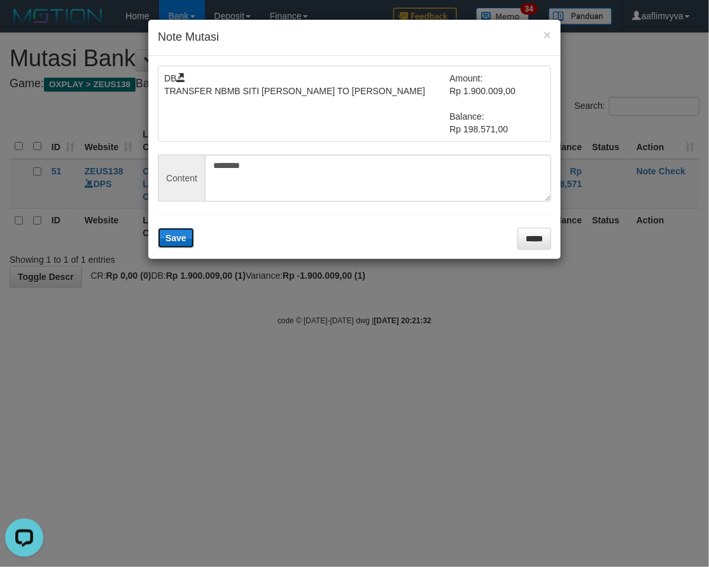
click at [192, 239] on button "Save" at bounding box center [176, 238] width 36 height 20
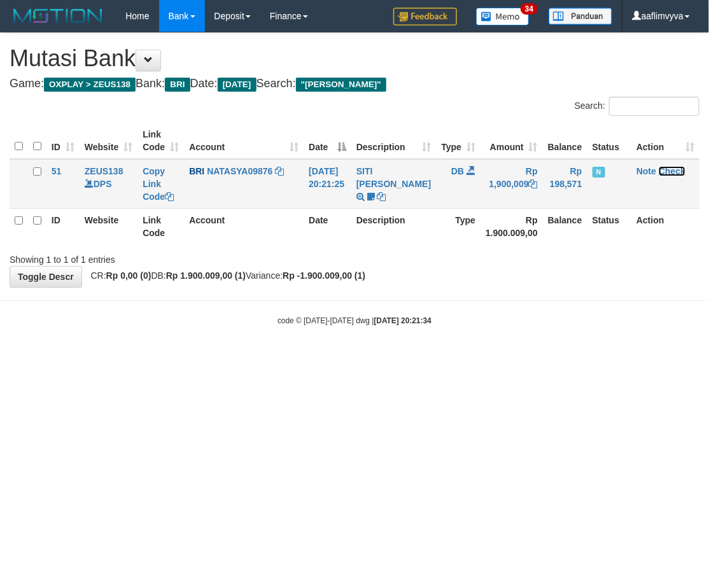
click at [670, 172] on link "Check" at bounding box center [672, 171] width 27 height 10
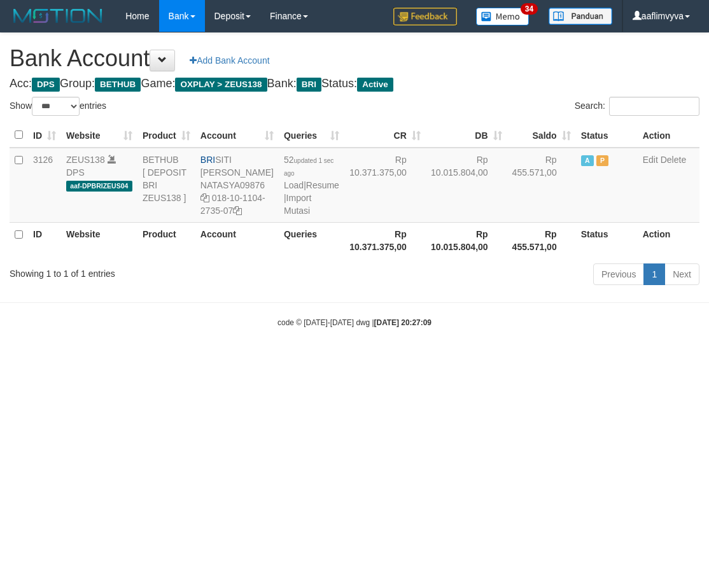
select select "***"
drag, startPoint x: 576, startPoint y: 431, endPoint x: 465, endPoint y: 319, distance: 157.6
click at [574, 360] on html "Toggle navigation Home Bank Account List Load By Website Group [OXPLAY] ZEUS138…" at bounding box center [354, 180] width 709 height 360
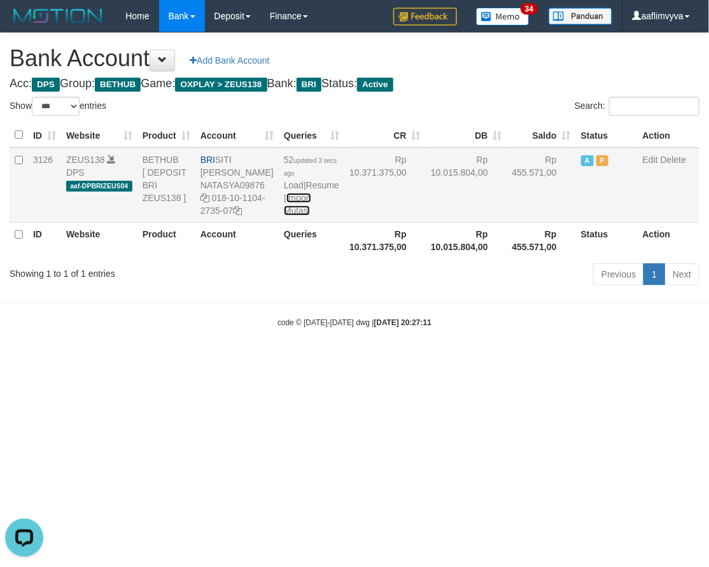
click at [297, 216] on link "Import Mutasi" at bounding box center [297, 204] width 27 height 23
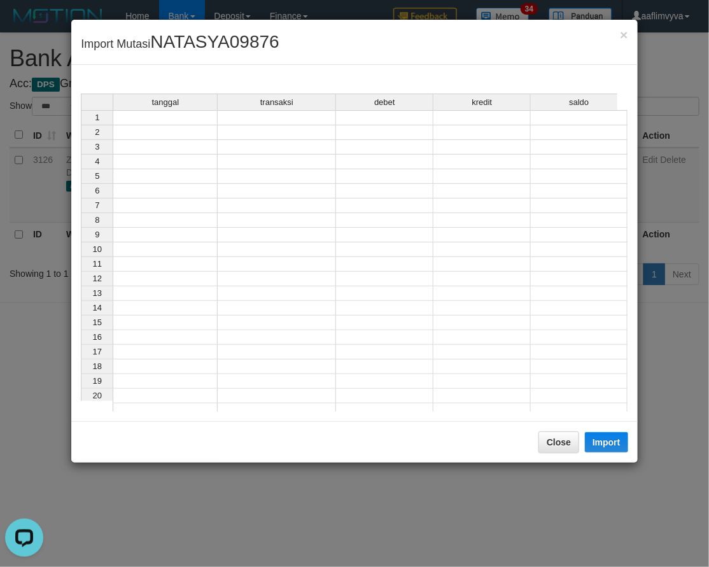
click at [164, 108] on div "tanggal" at bounding box center [165, 102] width 104 height 16
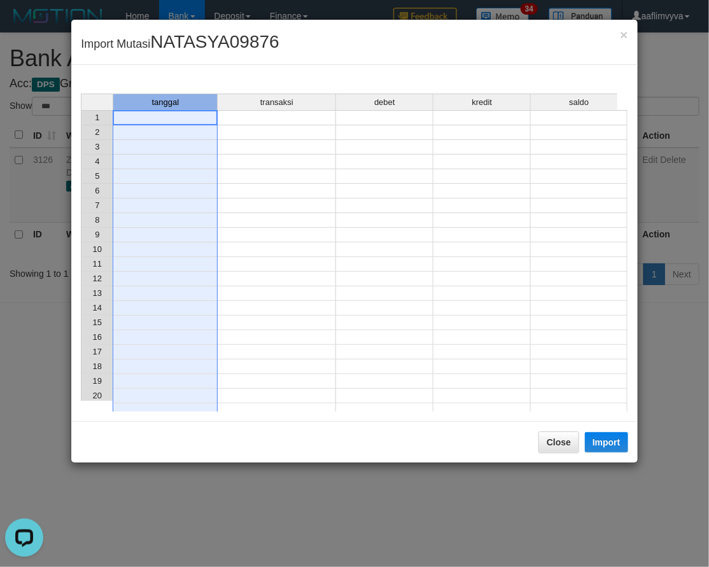
click at [164, 119] on td at bounding box center [165, 117] width 105 height 15
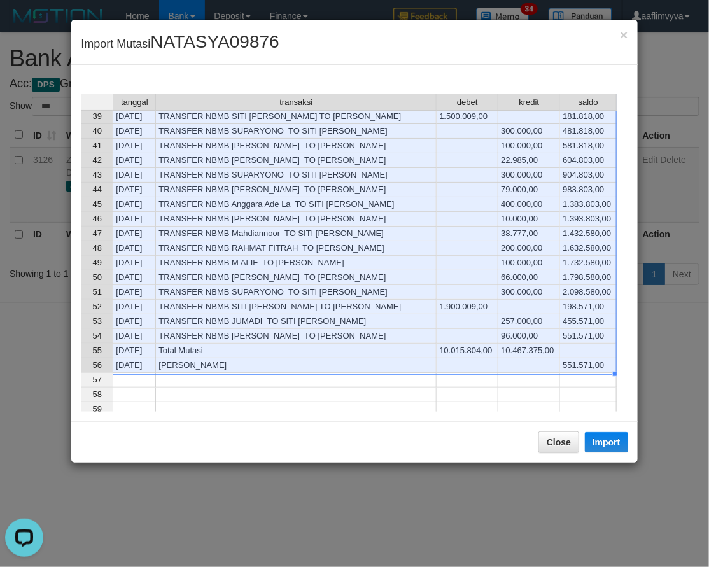
scroll to position [553, 0]
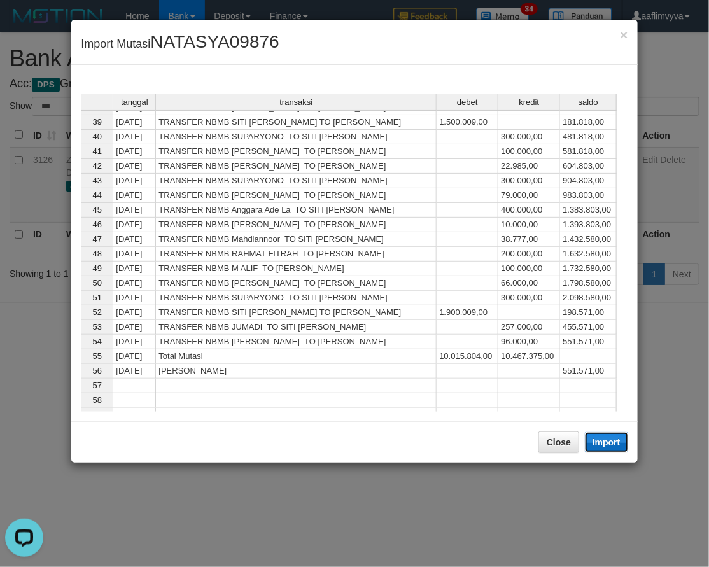
click at [595, 436] on button "Import" at bounding box center [606, 442] width 43 height 20
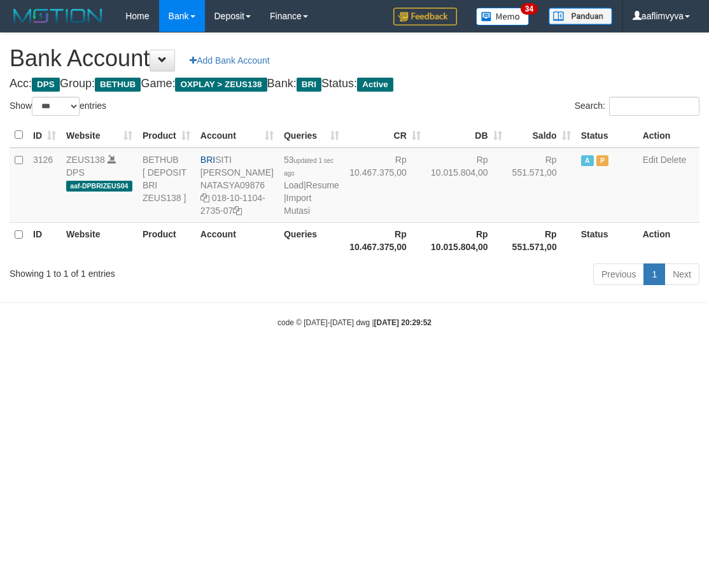
select select "***"
drag, startPoint x: 541, startPoint y: 441, endPoint x: 537, endPoint y: 431, distance: 10.3
click at [542, 360] on html "Toggle navigation Home Bank Account List Load By Website Group [OXPLAY] ZEUS138…" at bounding box center [354, 180] width 709 height 360
click at [292, 216] on link "Import Mutasi" at bounding box center [297, 204] width 27 height 23
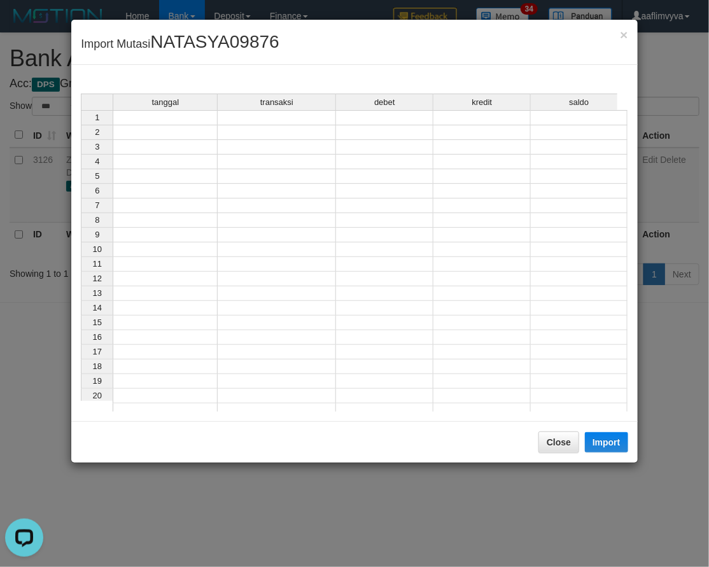
click at [162, 113] on td at bounding box center [165, 117] width 105 height 15
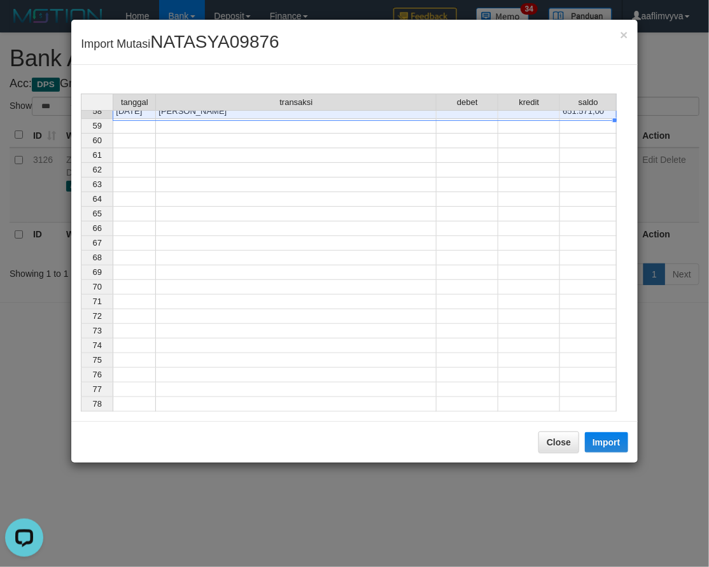
scroll to position [582, 0]
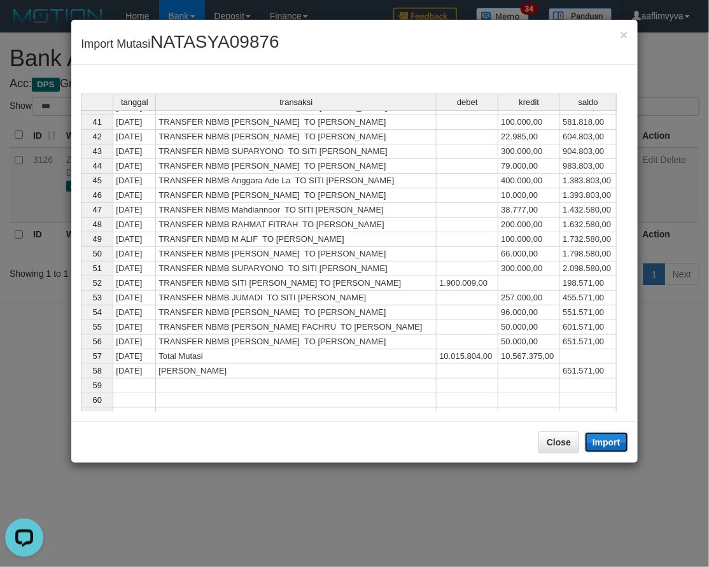
click at [595, 436] on button "Import" at bounding box center [606, 442] width 43 height 20
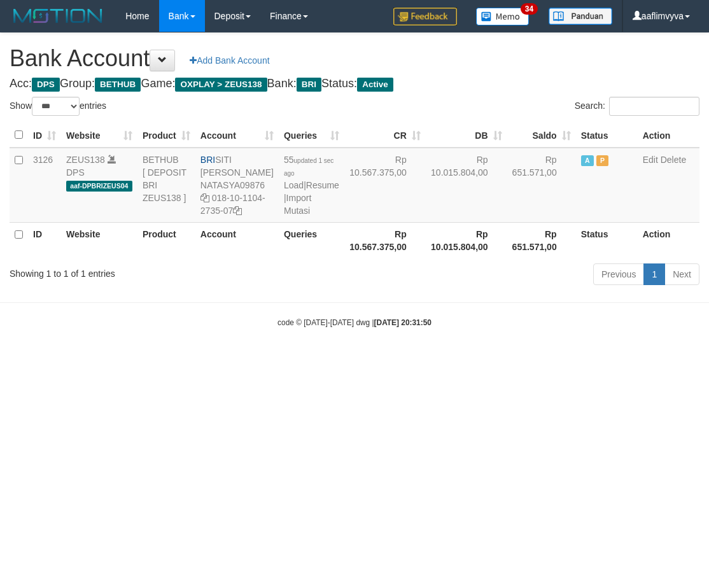
select select "***"
click at [336, 360] on html "Toggle navigation Home Bank Account List Load By Website Group [OXPLAY] ZEUS138…" at bounding box center [354, 180] width 709 height 360
click at [284, 216] on link "Import Mutasi" at bounding box center [297, 204] width 27 height 23
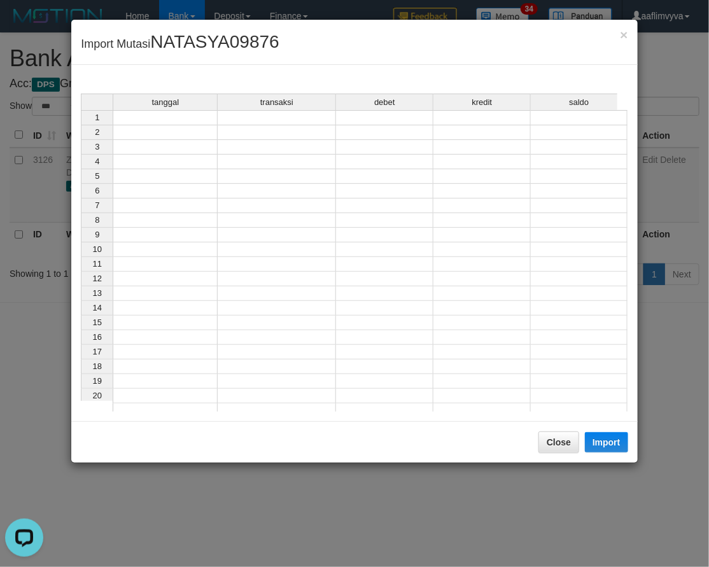
click at [173, 115] on td at bounding box center [165, 117] width 105 height 15
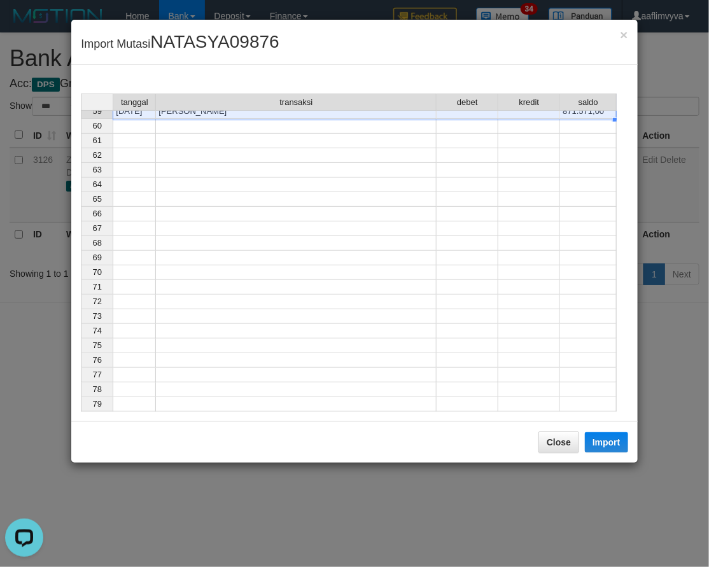
scroll to position [597, 0]
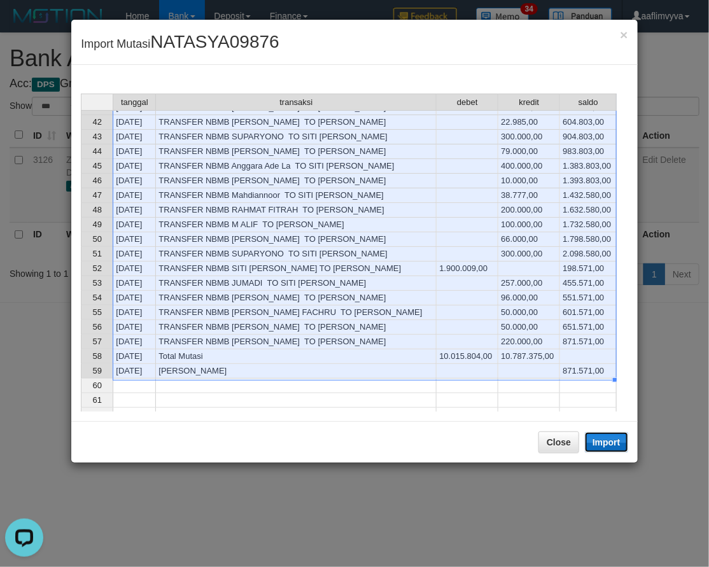
click at [598, 448] on button "Import" at bounding box center [606, 442] width 43 height 20
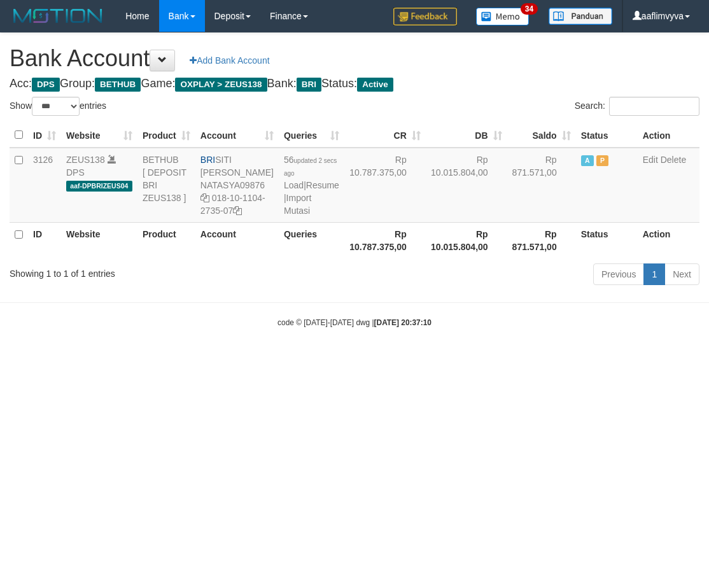
select select "***"
drag, startPoint x: 462, startPoint y: 402, endPoint x: 325, endPoint y: 243, distance: 209.9
click at [462, 360] on html "Toggle navigation Home Bank Account List Load By Website Group [OXPLAY] ZEUS138…" at bounding box center [354, 180] width 709 height 360
click at [297, 216] on link "Import Mutasi" at bounding box center [297, 204] width 27 height 23
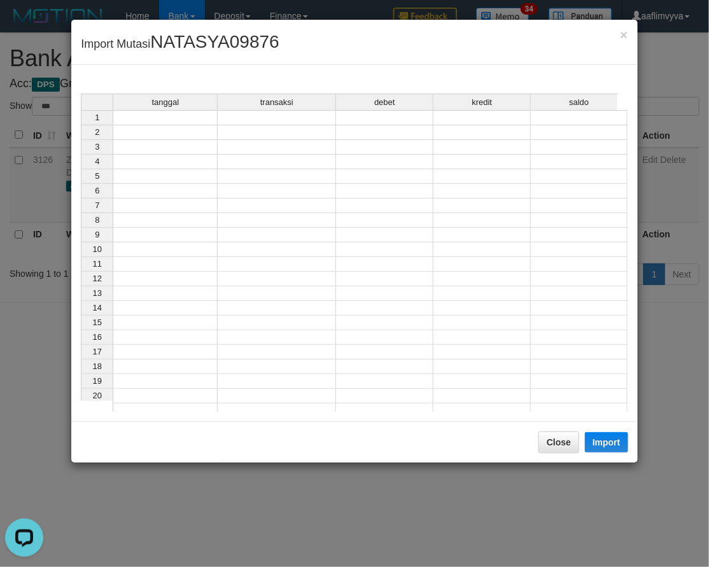
click at [81, 124] on div "tanggal transaksi debet kredit saldo 1 2 3 4 5 6 7 8 9 10 11 12 13 14 15 16 17 …" at bounding box center [81, 256] width 0 height 325
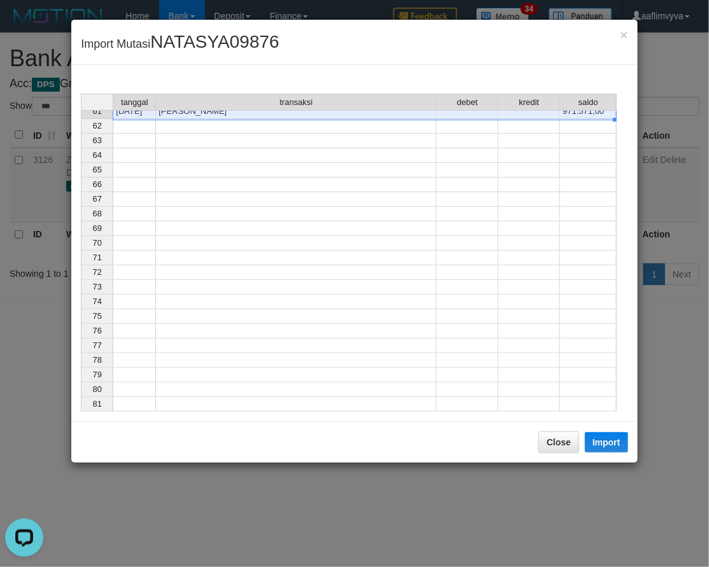
scroll to position [627, 0]
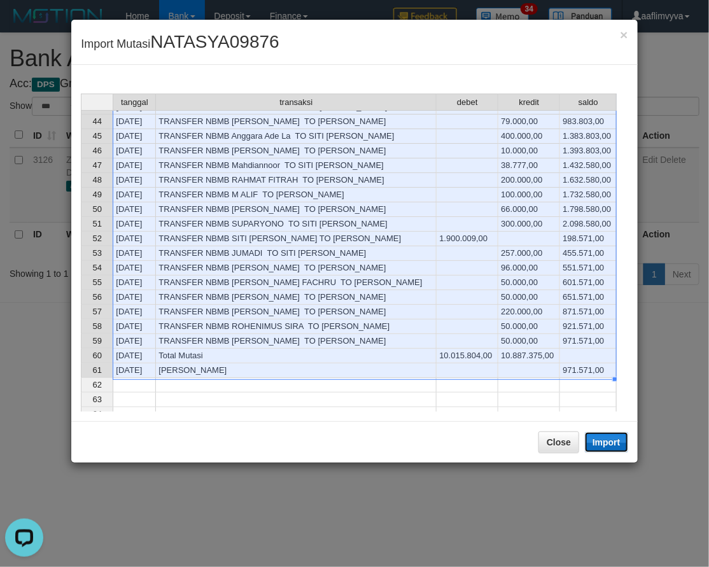
click at [602, 441] on button "Import" at bounding box center [606, 442] width 43 height 20
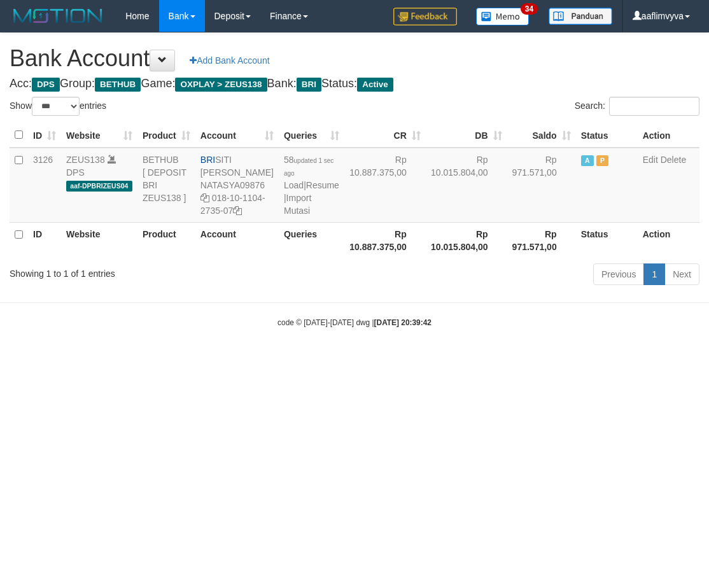
select select "***"
click at [553, 360] on body "Toggle navigation Home Bank Account List Load By Website Group [OXPLAY] ZEUS138…" at bounding box center [354, 180] width 709 height 360
drag, startPoint x: 357, startPoint y: 415, endPoint x: 339, endPoint y: 349, distance: 68.6
click at [352, 360] on html "Toggle navigation Home Bank Account List Load By Website Group [OXPLAY] ZEUS138…" at bounding box center [354, 180] width 709 height 360
click at [290, 211] on link "Import Mutasi" at bounding box center [297, 204] width 27 height 23
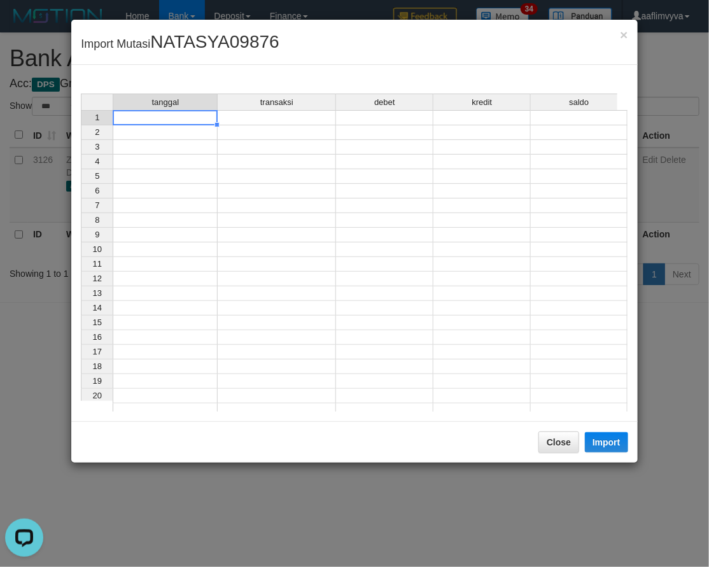
click at [174, 115] on td at bounding box center [165, 117] width 105 height 15
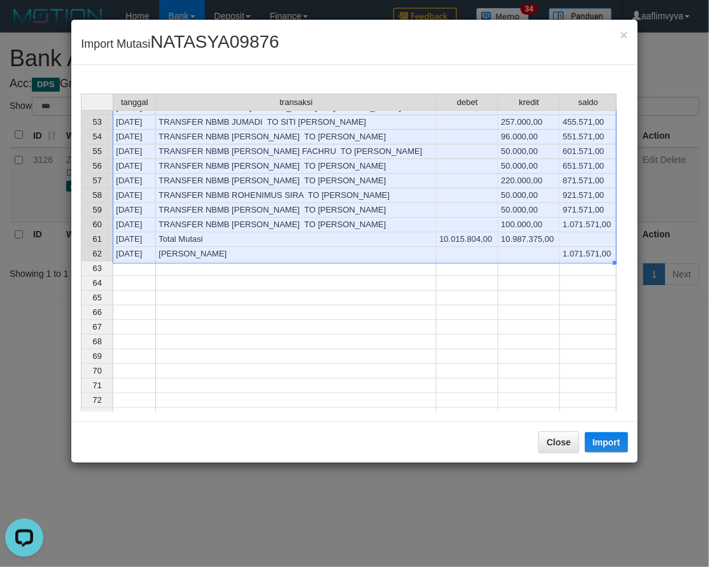
scroll to position [778, 0]
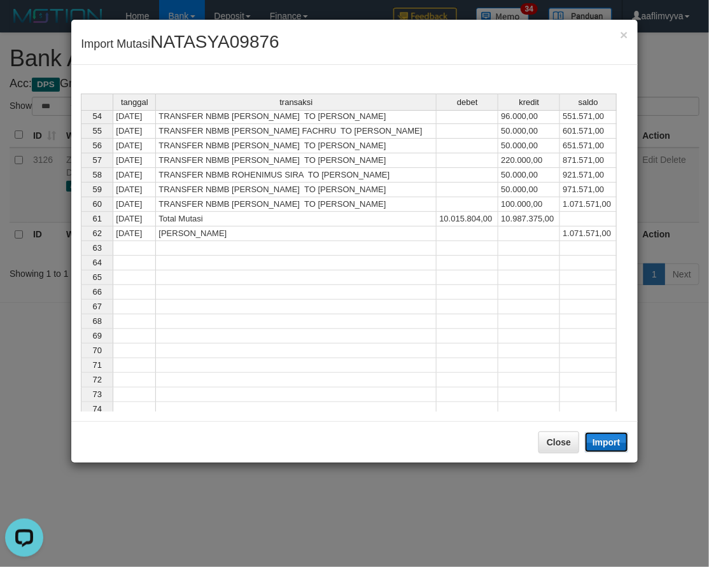
click at [597, 436] on button "Import" at bounding box center [606, 442] width 43 height 20
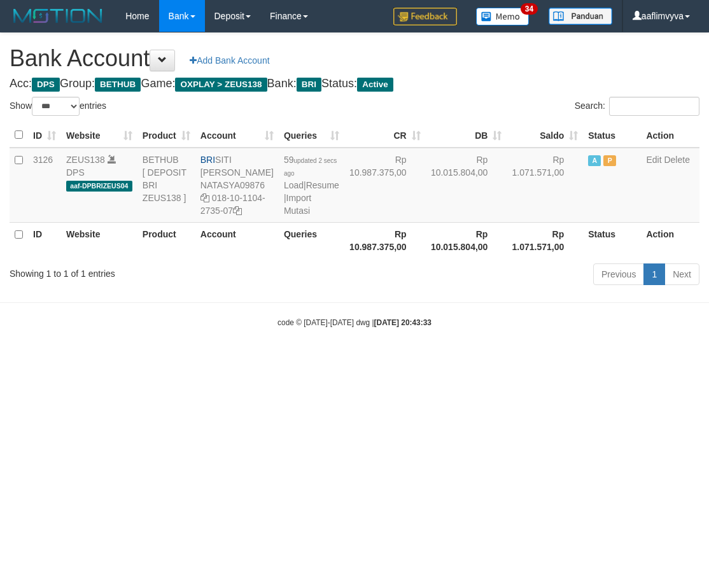
select select "***"
drag, startPoint x: 268, startPoint y: 411, endPoint x: 274, endPoint y: 388, distance: 23.8
click at [268, 360] on html "Toggle navigation Home Bank Account List Load By Website Group [OXPLAY] ZEUS138…" at bounding box center [354, 180] width 709 height 360
click at [284, 216] on link "Import Mutasi" at bounding box center [297, 204] width 27 height 23
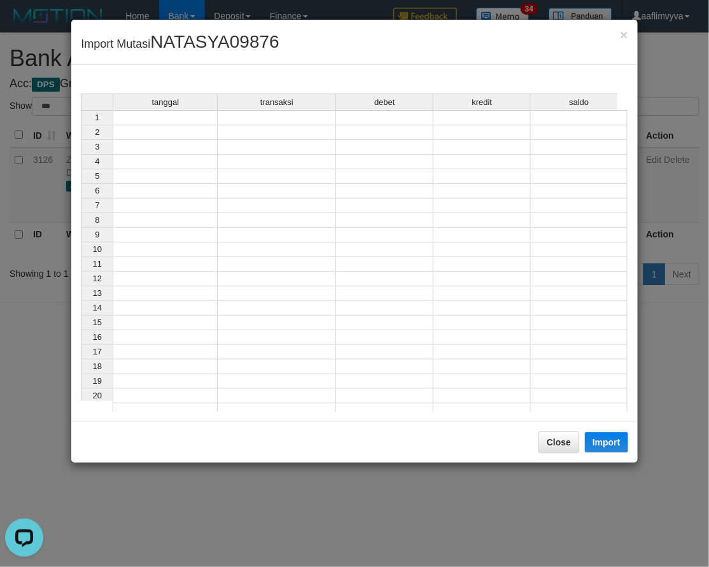
click at [145, 111] on div "tanggal transaksi debet kredit saldo" at bounding box center [349, 103] width 536 height 18
click at [151, 119] on td at bounding box center [165, 117] width 105 height 15
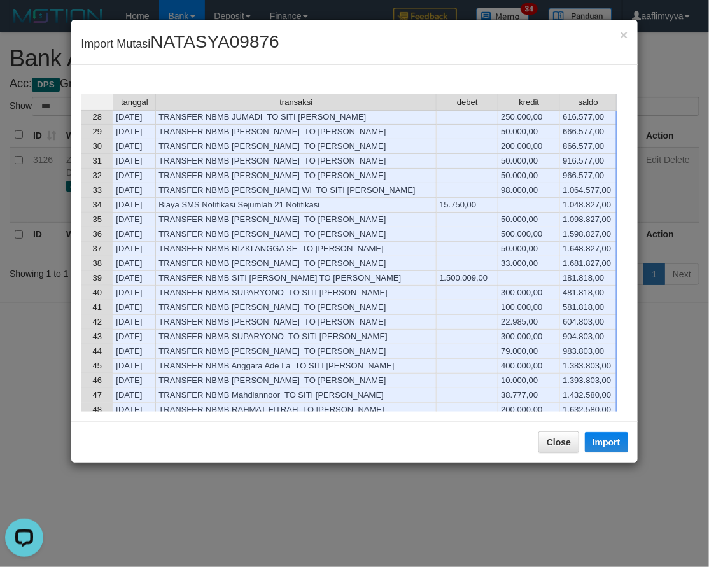
scroll to position [656, 0]
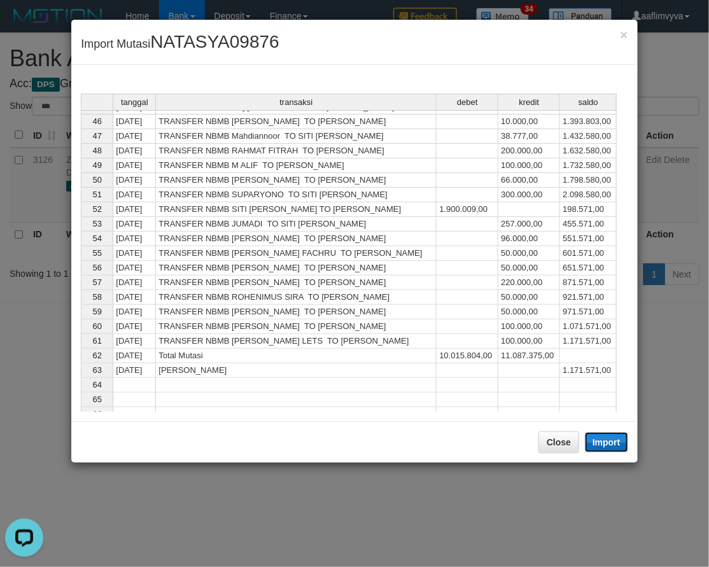
click at [605, 444] on button "Import" at bounding box center [606, 442] width 43 height 20
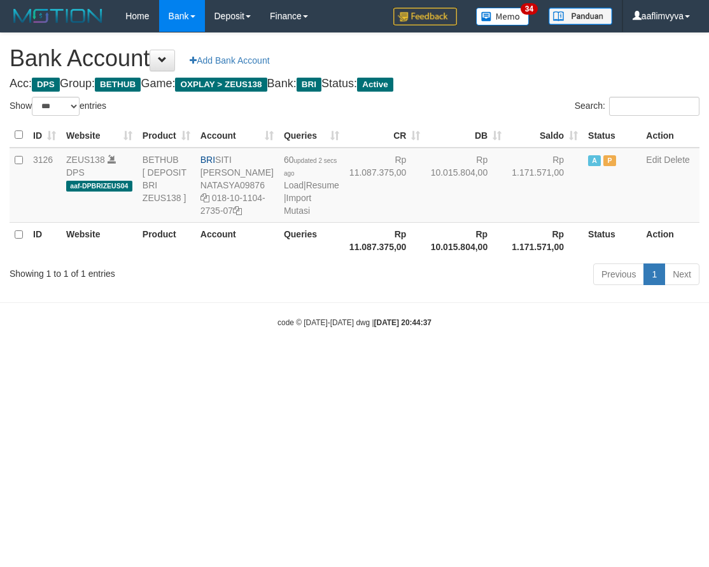
select select "***"
drag, startPoint x: 365, startPoint y: 396, endPoint x: 302, endPoint y: 220, distance: 186.7
click at [363, 360] on html "Toggle navigation Home Bank Account List Load By Website Group [OXPLAY] ZEUS138…" at bounding box center [354, 180] width 709 height 360
click at [290, 211] on link "Import Mutasi" at bounding box center [297, 204] width 27 height 23
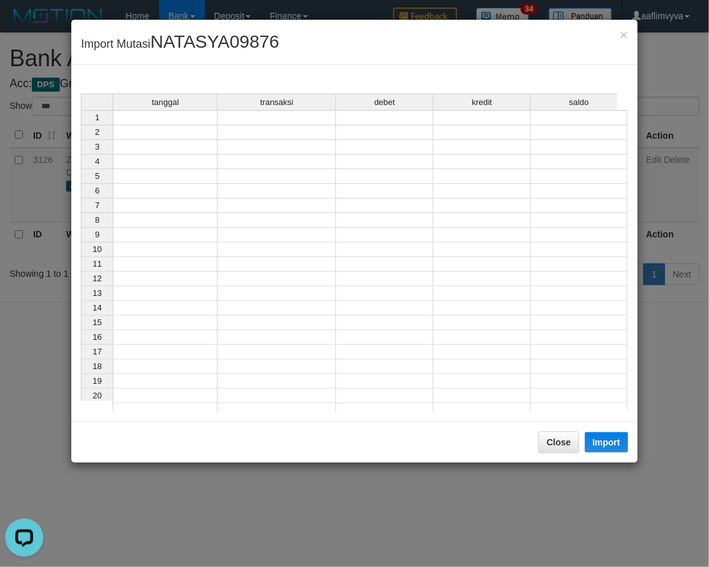
click at [166, 115] on td at bounding box center [165, 117] width 105 height 15
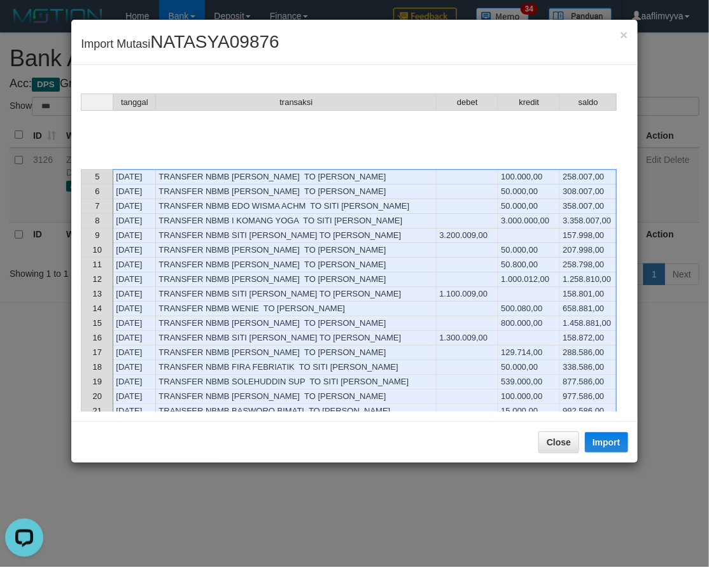
scroll to position [778, 0]
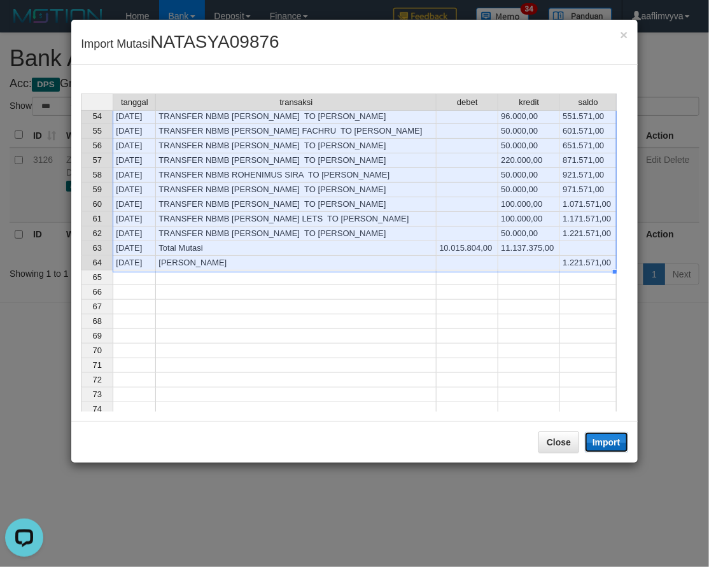
click at [605, 443] on button "Import" at bounding box center [606, 442] width 43 height 20
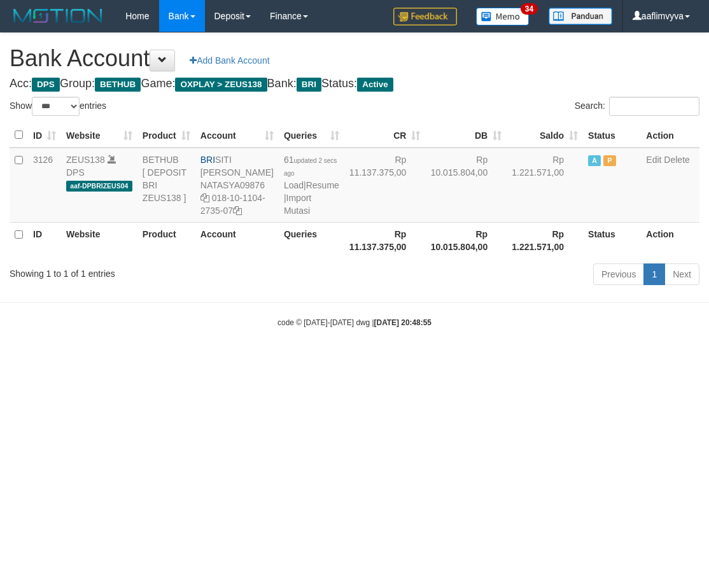
select select "***"
drag, startPoint x: 616, startPoint y: 447, endPoint x: 472, endPoint y: 437, distance: 144.9
click at [616, 360] on html "Toggle navigation Home Bank Account List Load By Website Group [OXPLAY] ZEUS138…" at bounding box center [354, 180] width 709 height 360
drag, startPoint x: 378, startPoint y: 420, endPoint x: 367, endPoint y: 389, distance: 33.0
click at [377, 360] on html "Toggle navigation Home Bank Account List Load By Website Group [OXPLAY] ZEUS138…" at bounding box center [354, 180] width 709 height 360
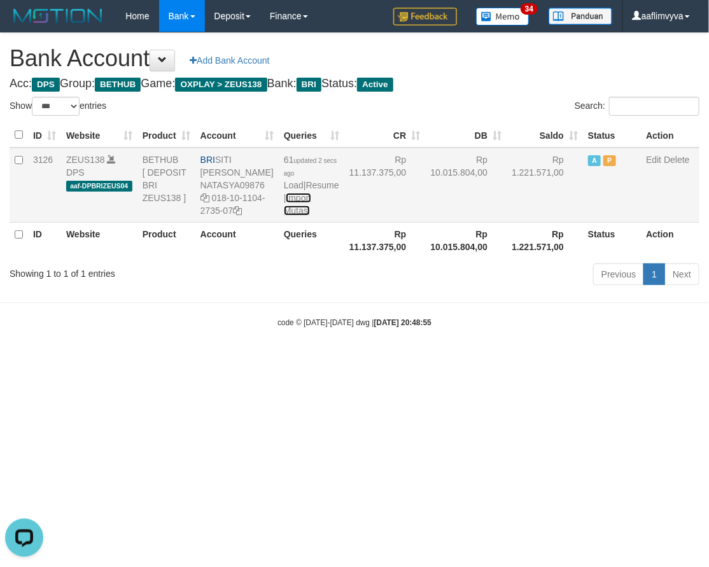
click at [290, 216] on link "Import Mutasi" at bounding box center [297, 204] width 27 height 23
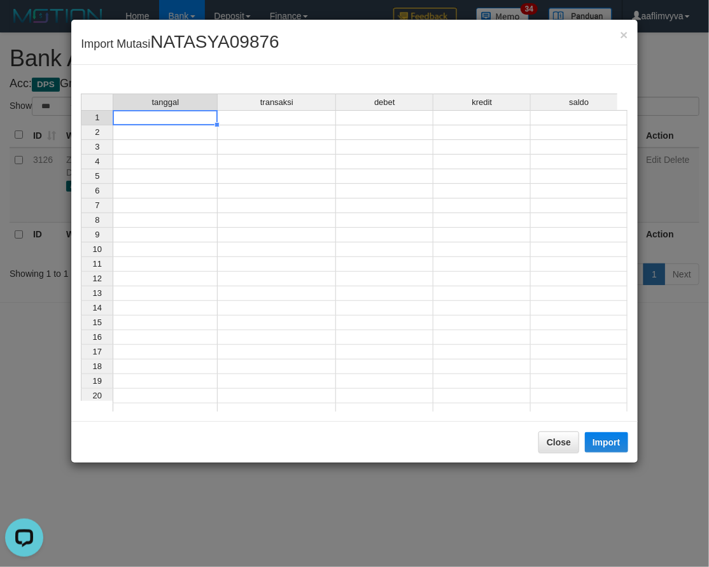
click at [162, 122] on td at bounding box center [165, 117] width 105 height 15
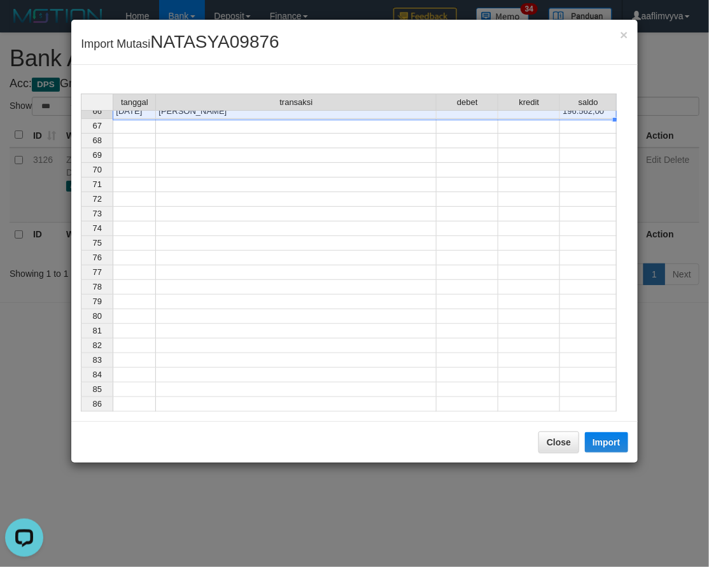
scroll to position [699, 0]
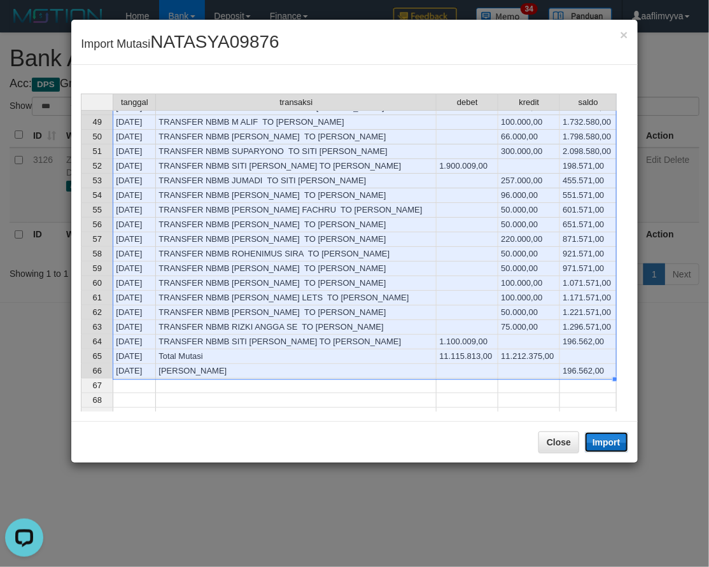
click at [615, 443] on button "Import" at bounding box center [606, 442] width 43 height 20
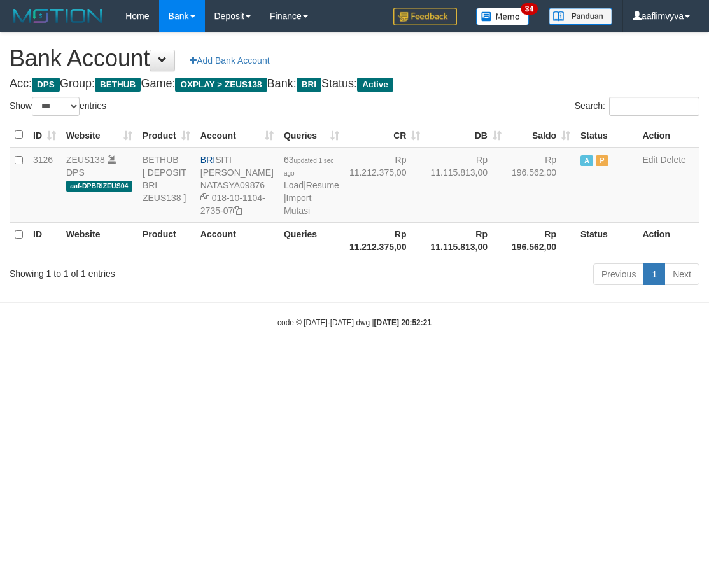
select select "***"
drag, startPoint x: 325, startPoint y: 355, endPoint x: 320, endPoint y: 316, distance: 39.1
click at [325, 352] on body "Toggle navigation Home Bank Account List Load By Website Group [OXPLAY] ZEUS138…" at bounding box center [354, 180] width 709 height 360
click at [284, 216] on link "Import Mutasi" at bounding box center [297, 204] width 27 height 23
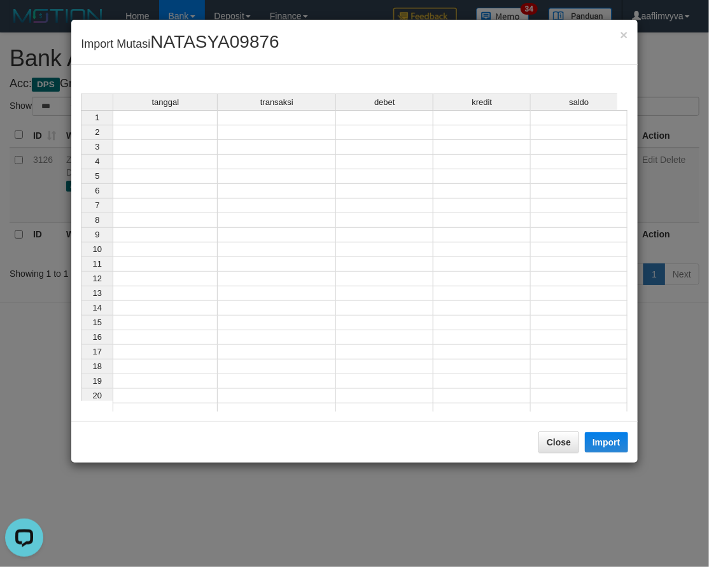
click at [161, 115] on td at bounding box center [165, 117] width 105 height 15
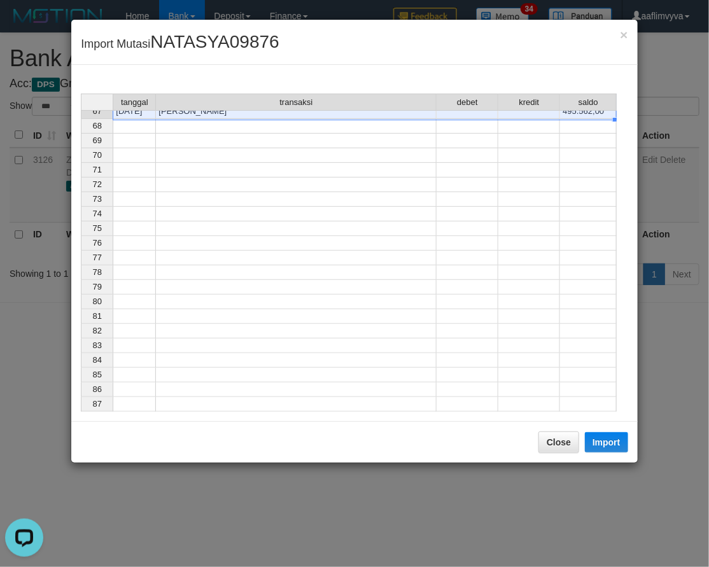
scroll to position [714, 0]
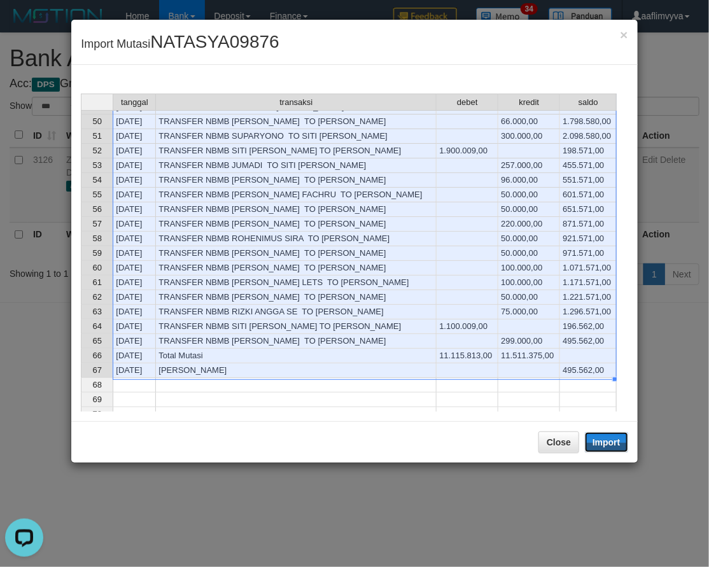
drag, startPoint x: 606, startPoint y: 444, endPoint x: 588, endPoint y: 269, distance: 176.6
click at [606, 444] on button "Import" at bounding box center [606, 442] width 43 height 20
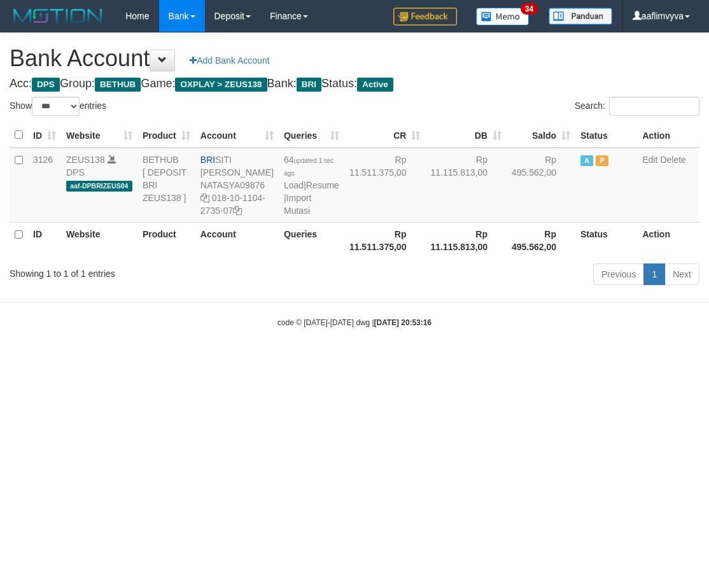
select select "***"
drag, startPoint x: 595, startPoint y: 472, endPoint x: 572, endPoint y: 448, distance: 33.3
click at [594, 360] on html "Toggle navigation Home Bank Account List Load By Website Group [OXPLAY] ZEUS138…" at bounding box center [354, 180] width 709 height 360
click at [295, 216] on link "Import Mutasi" at bounding box center [297, 204] width 27 height 23
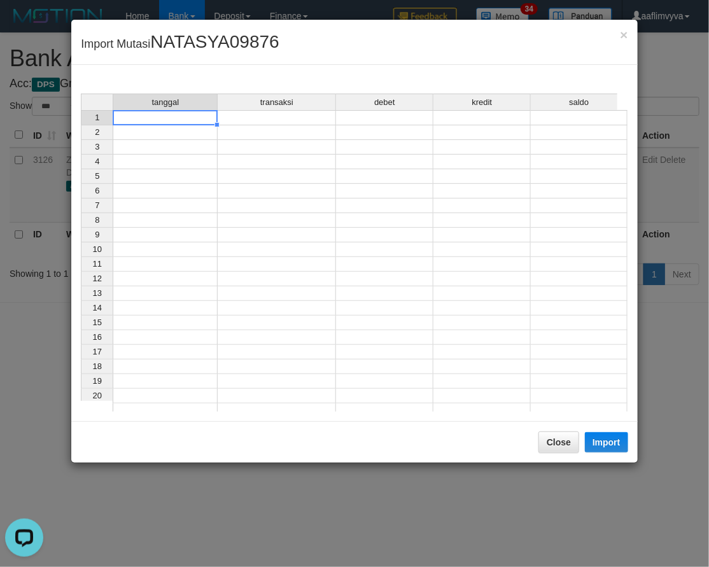
click at [172, 117] on td at bounding box center [165, 117] width 105 height 15
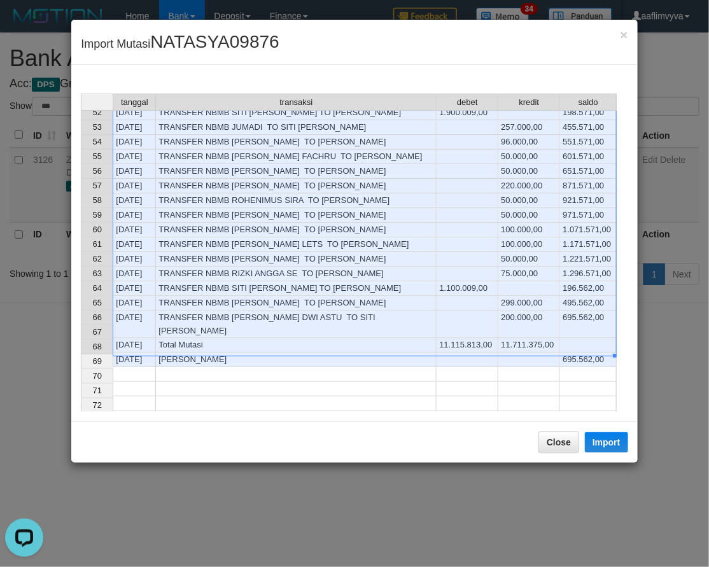
scroll to position [728, 0]
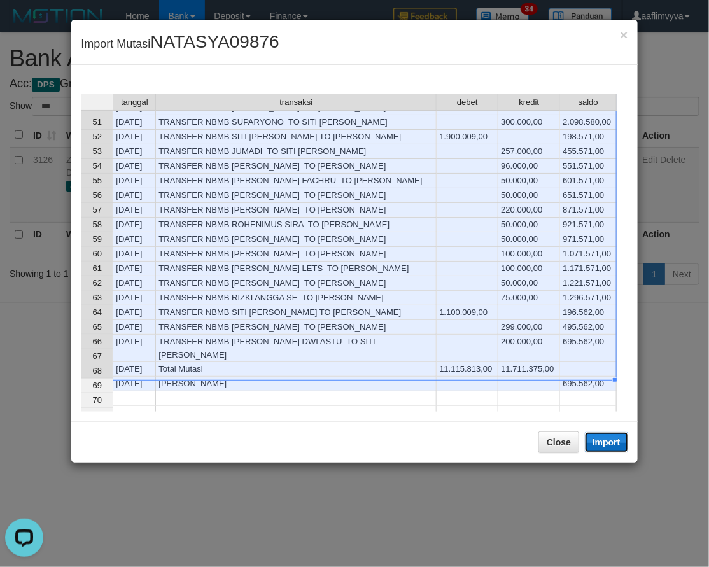
click at [607, 441] on button "Import" at bounding box center [606, 442] width 43 height 20
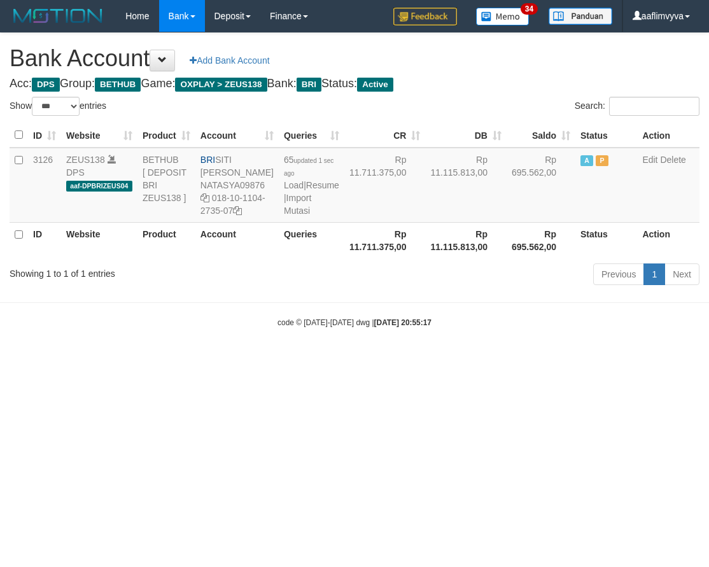
select select "***"
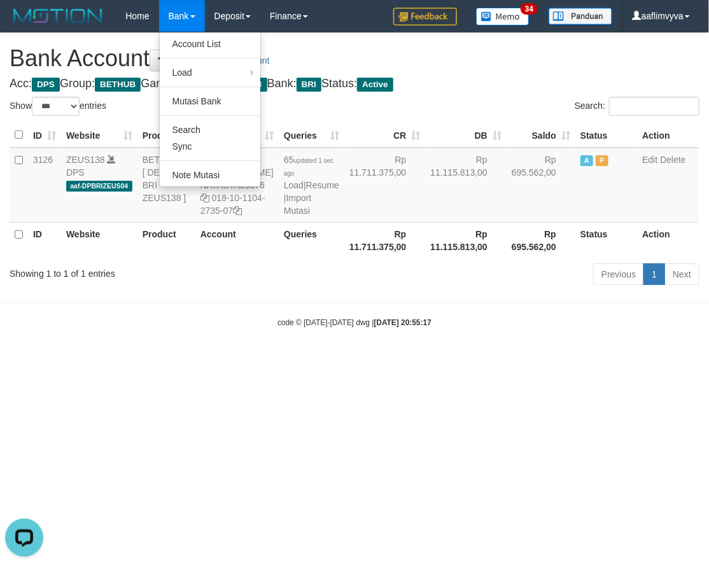
click at [194, 53] on ul "Account List Load By Website Group [OXPLAY] ZEUS138 By Load Group (DPS)" at bounding box center [210, 109] width 102 height 155
click at [194, 36] on link "Account List" at bounding box center [210, 44] width 101 height 17
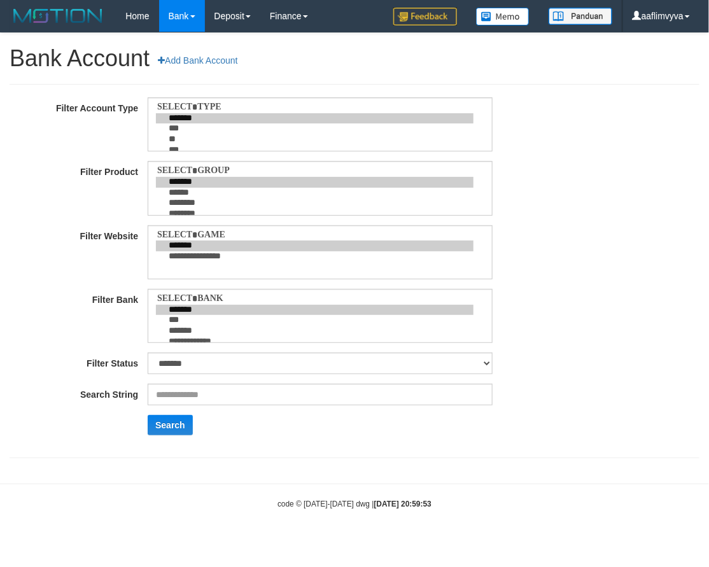
click at [185, 11] on link "Bank" at bounding box center [182, 16] width 46 height 32
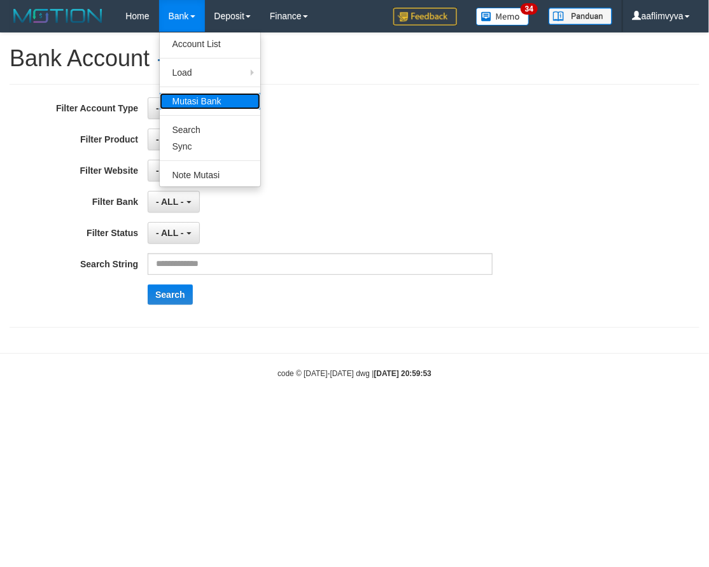
click at [194, 97] on link "Mutasi Bank" at bounding box center [210, 101] width 101 height 17
